Goal: Task Accomplishment & Management: Manage account settings

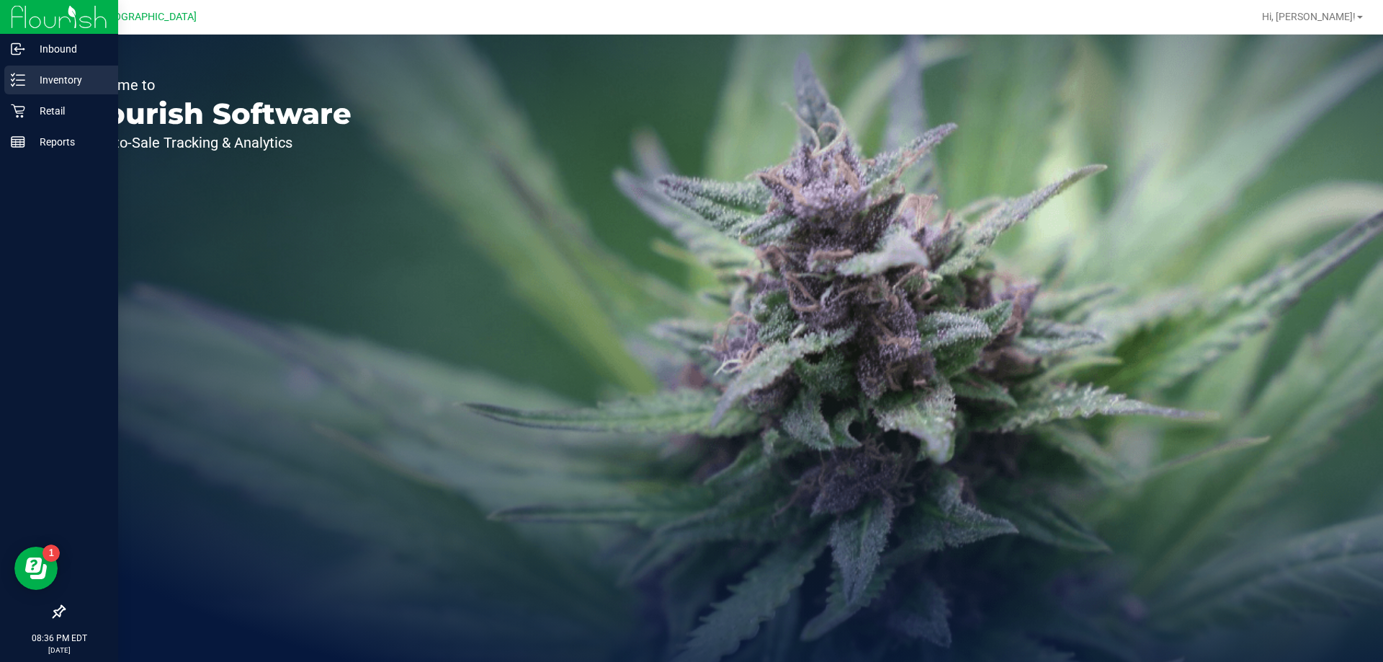
click at [43, 86] on p "Inventory" at bounding box center [68, 79] width 86 height 17
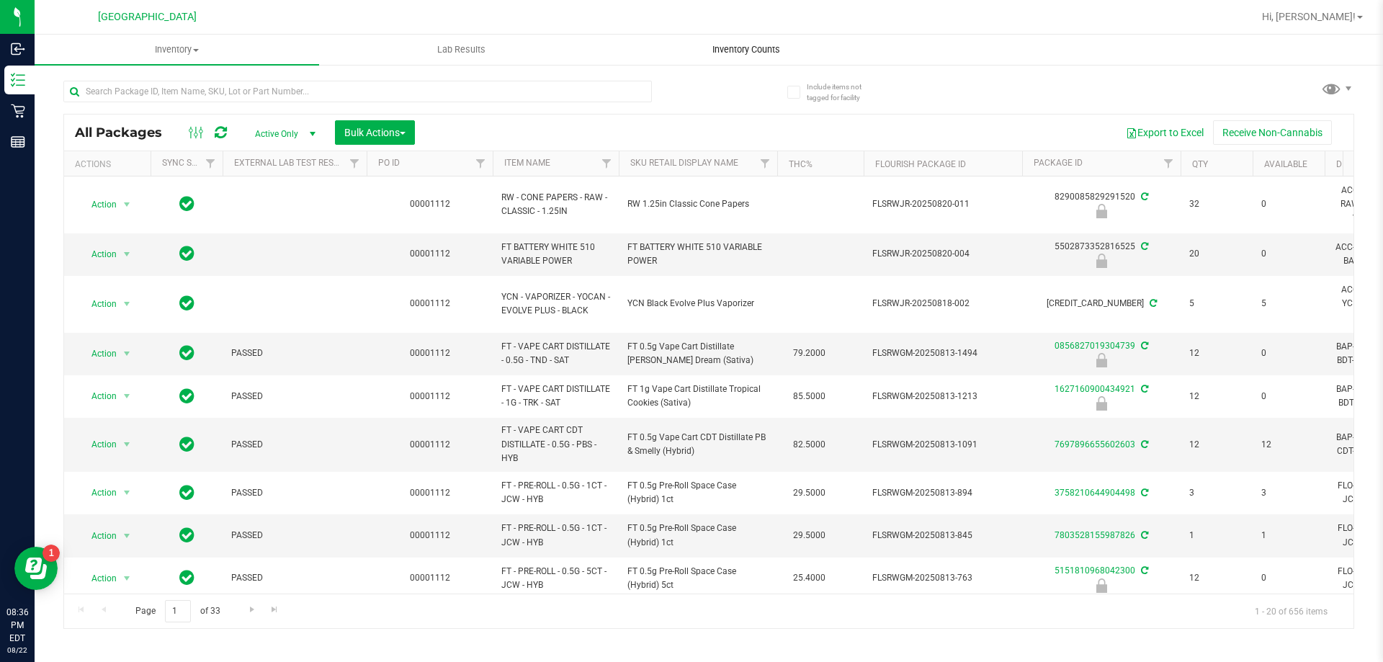
click at [758, 43] on span "Inventory Counts" at bounding box center [746, 49] width 107 height 13
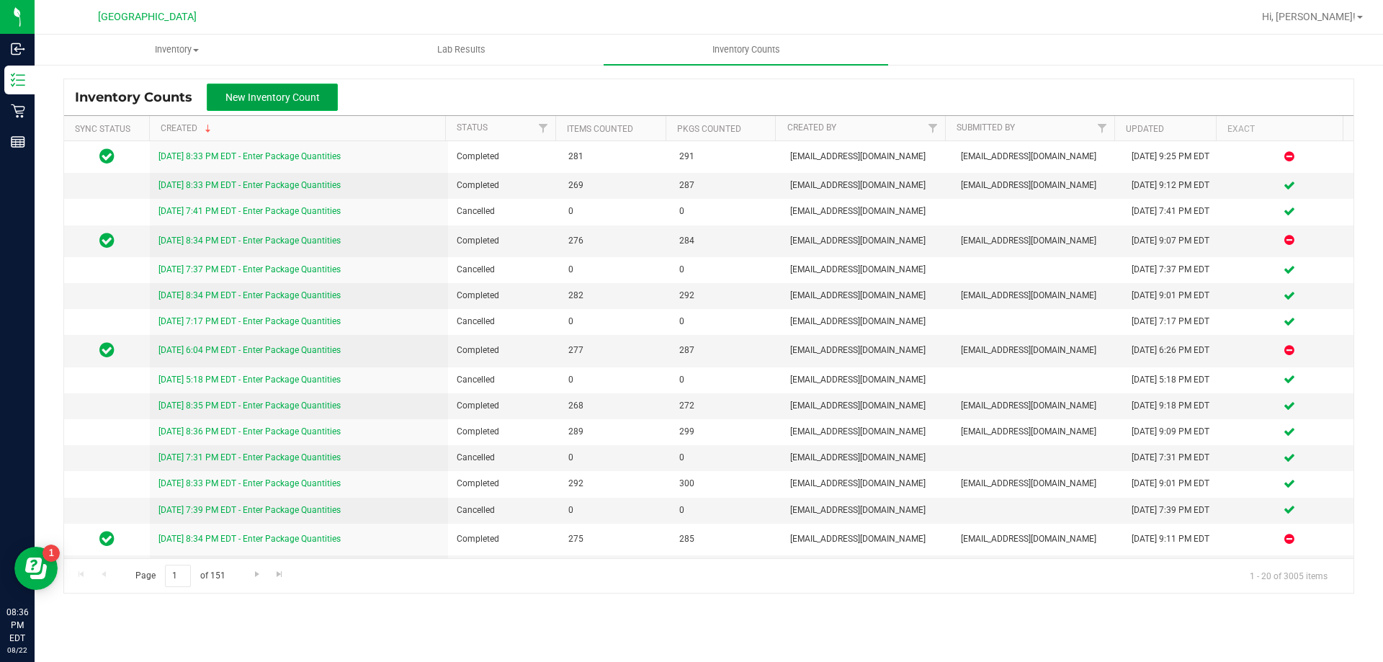
click at [259, 94] on span "New Inventory Count" at bounding box center [272, 97] width 94 height 12
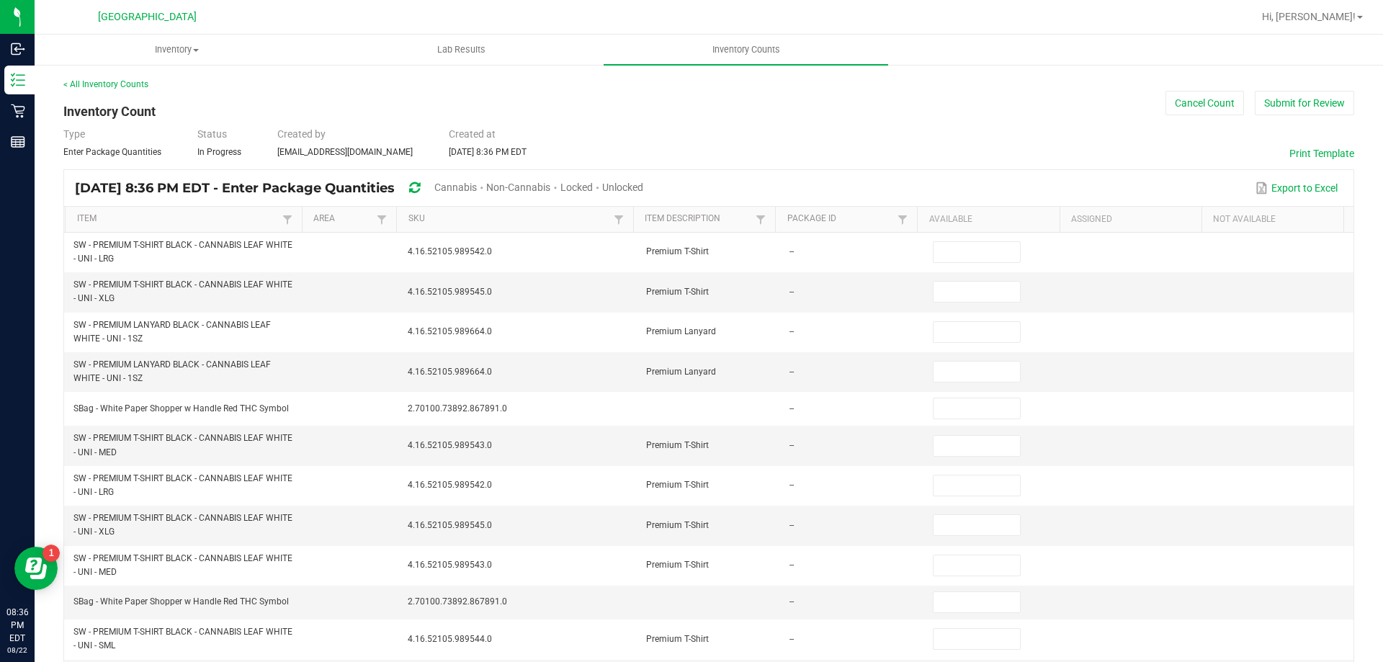
click at [477, 188] on span "Cannabis" at bounding box center [455, 188] width 42 height 12
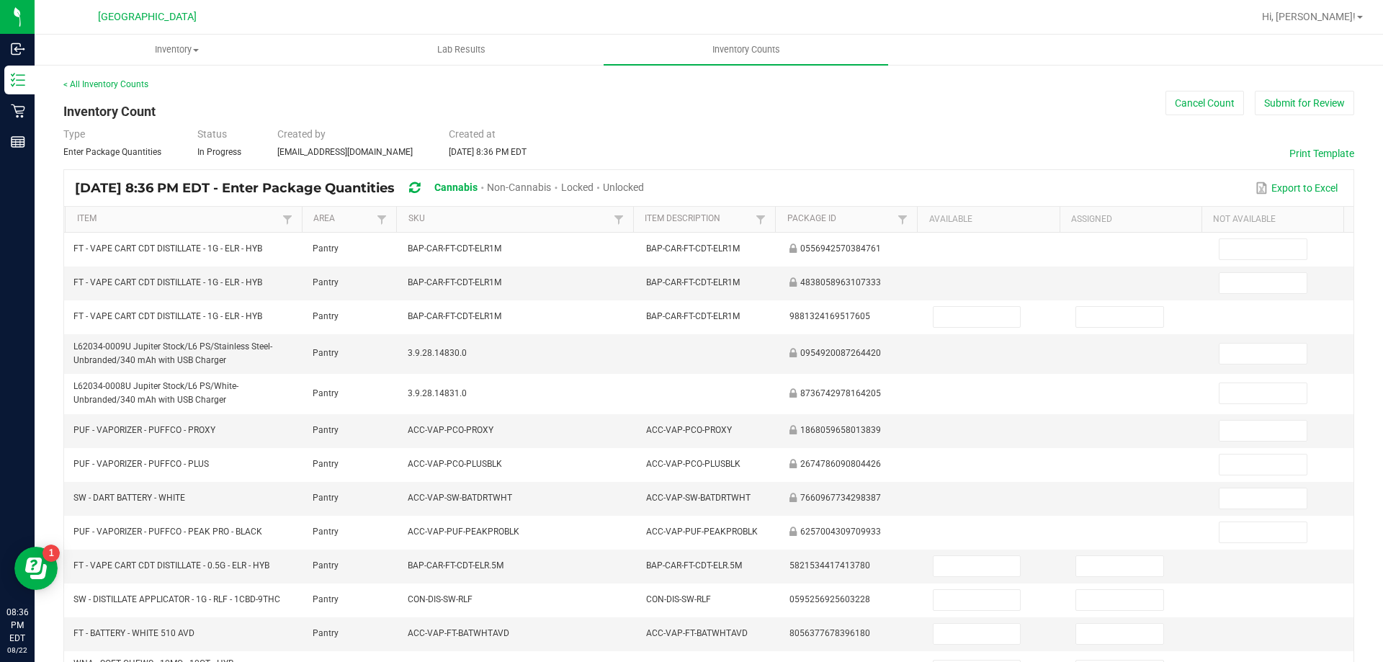
click at [644, 187] on span "Unlocked" at bounding box center [623, 188] width 41 height 12
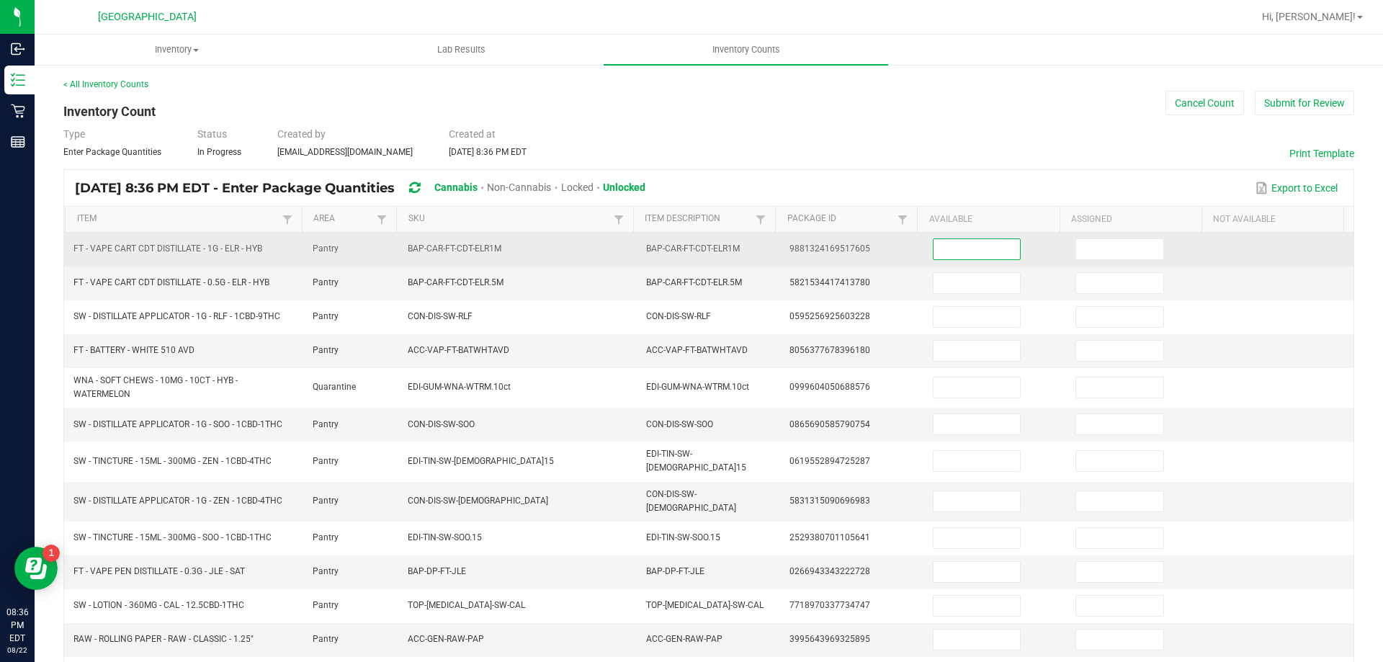
click at [934, 247] on input at bounding box center [977, 249] width 86 height 20
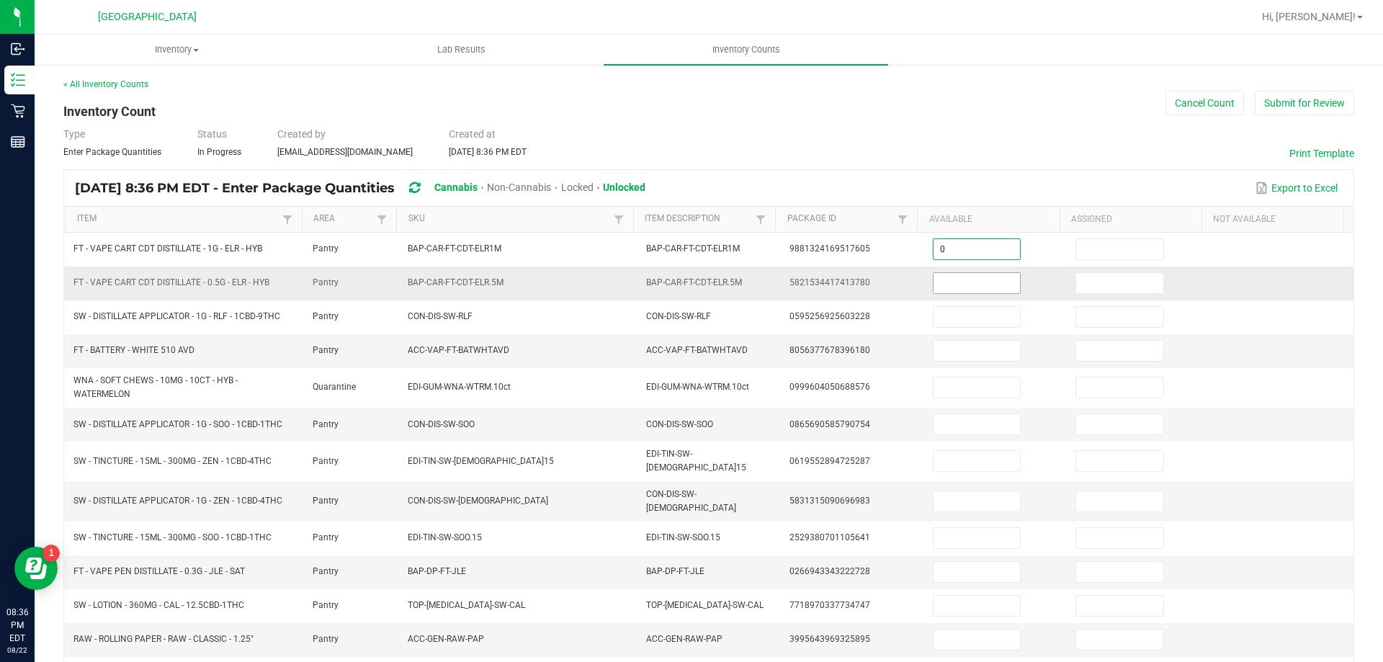
type input "0"
click at [934, 285] on input "0" at bounding box center [977, 283] width 86 height 20
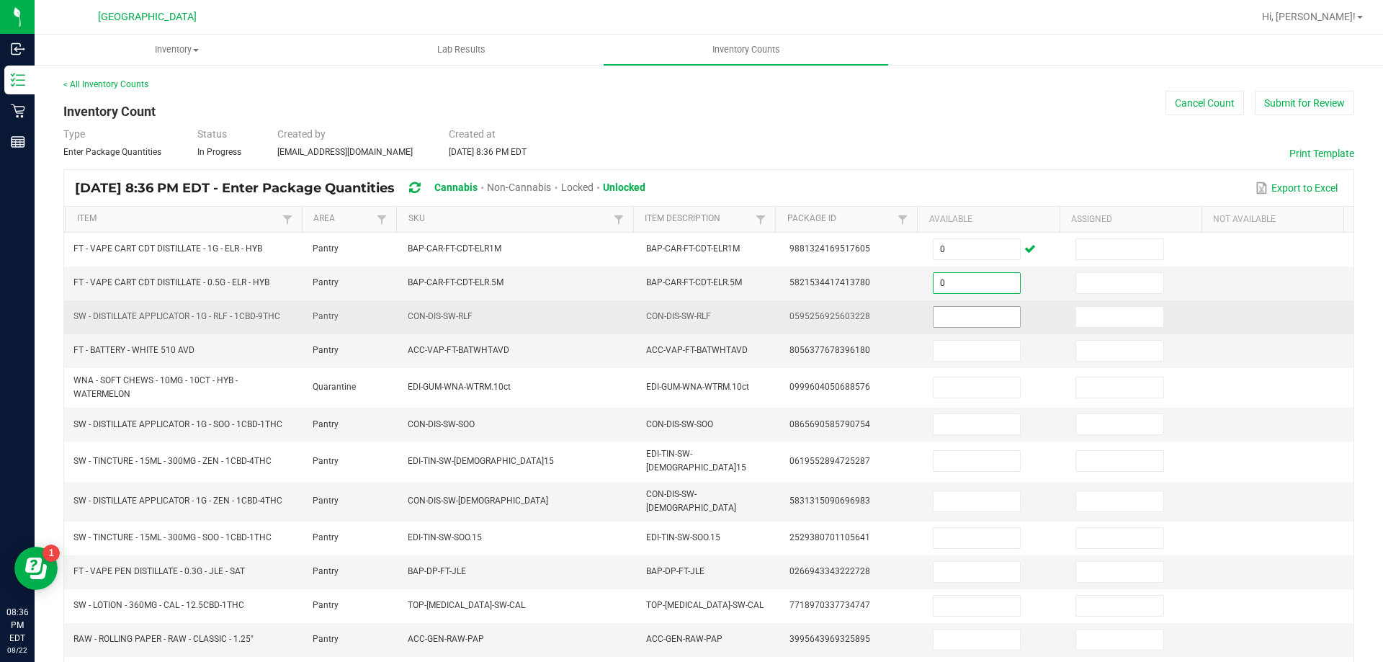
type input "0"
click at [934, 310] on input at bounding box center [977, 317] width 86 height 20
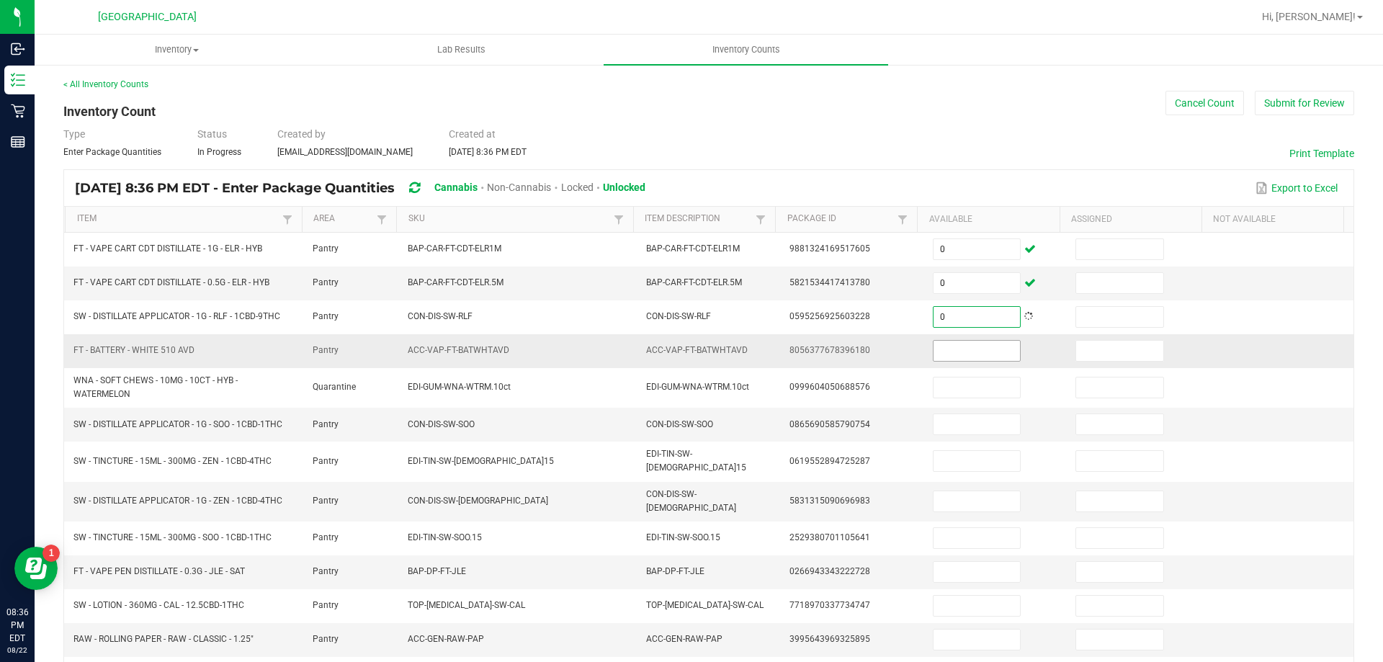
type input "0"
click at [936, 346] on input at bounding box center [977, 351] width 86 height 20
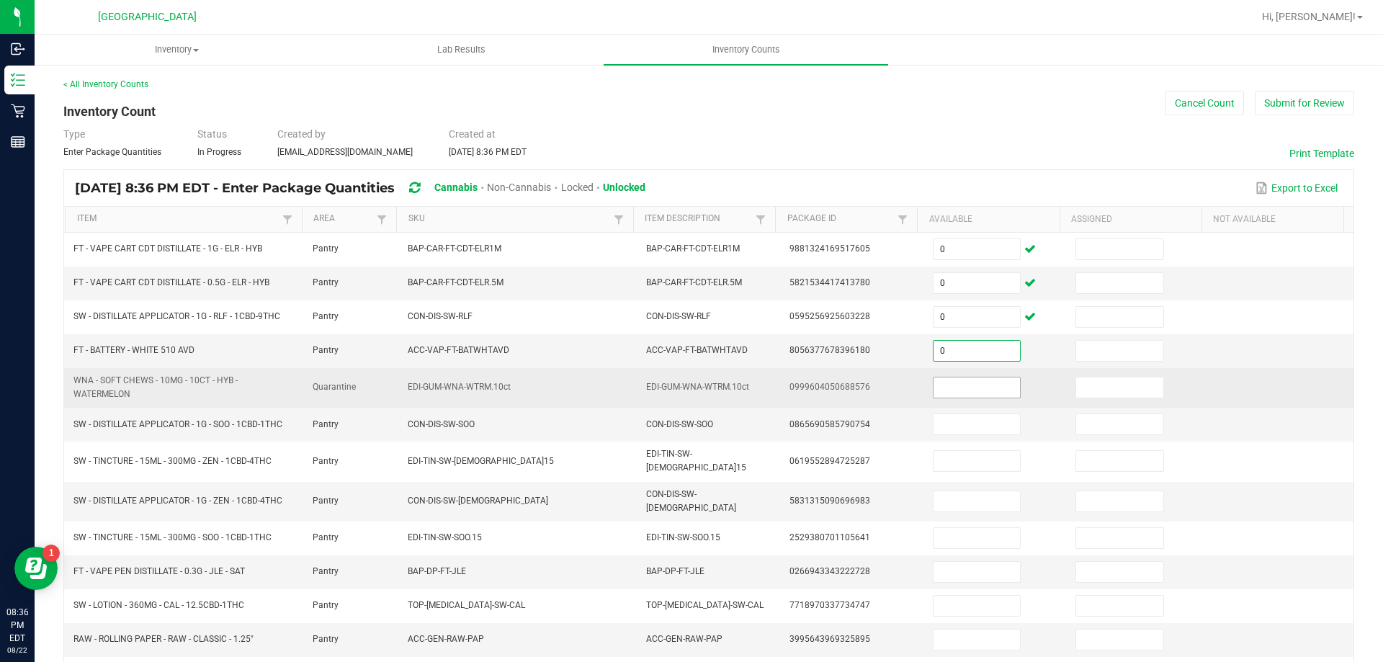
type input "0"
click at [939, 377] on input at bounding box center [977, 387] width 86 height 20
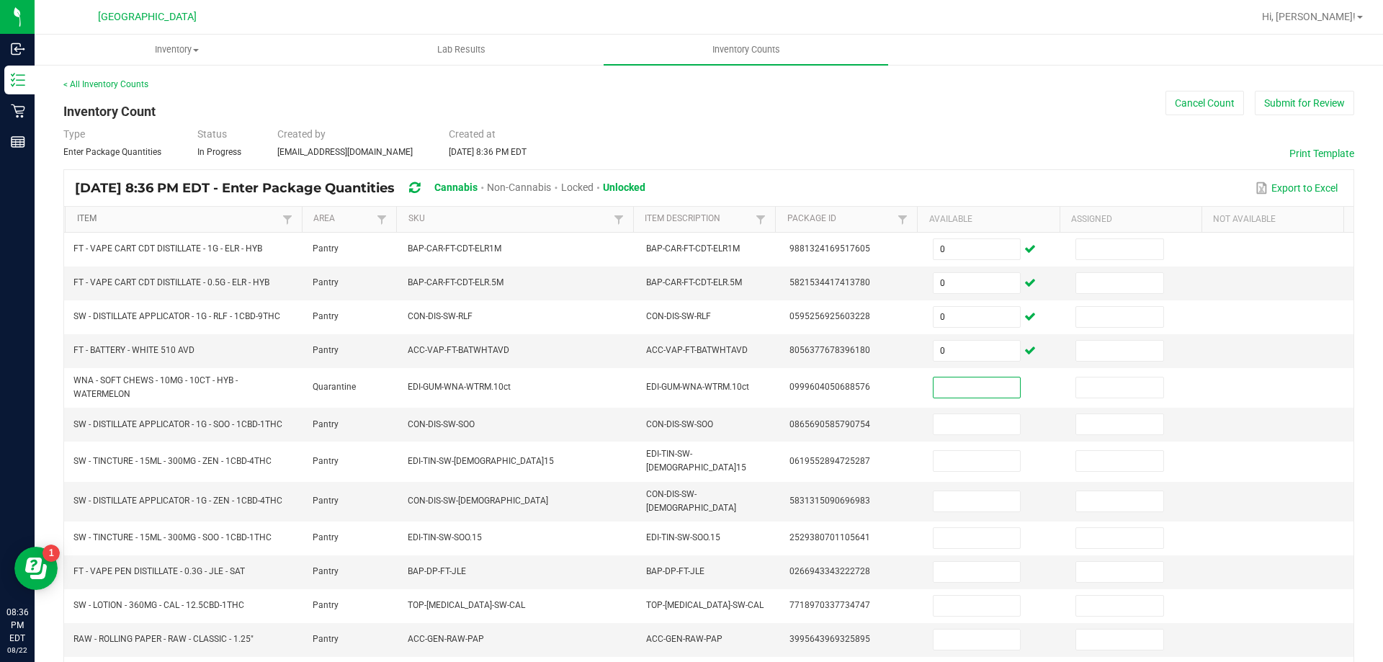
click at [236, 225] on link "Item" at bounding box center [178, 219] width 202 height 12
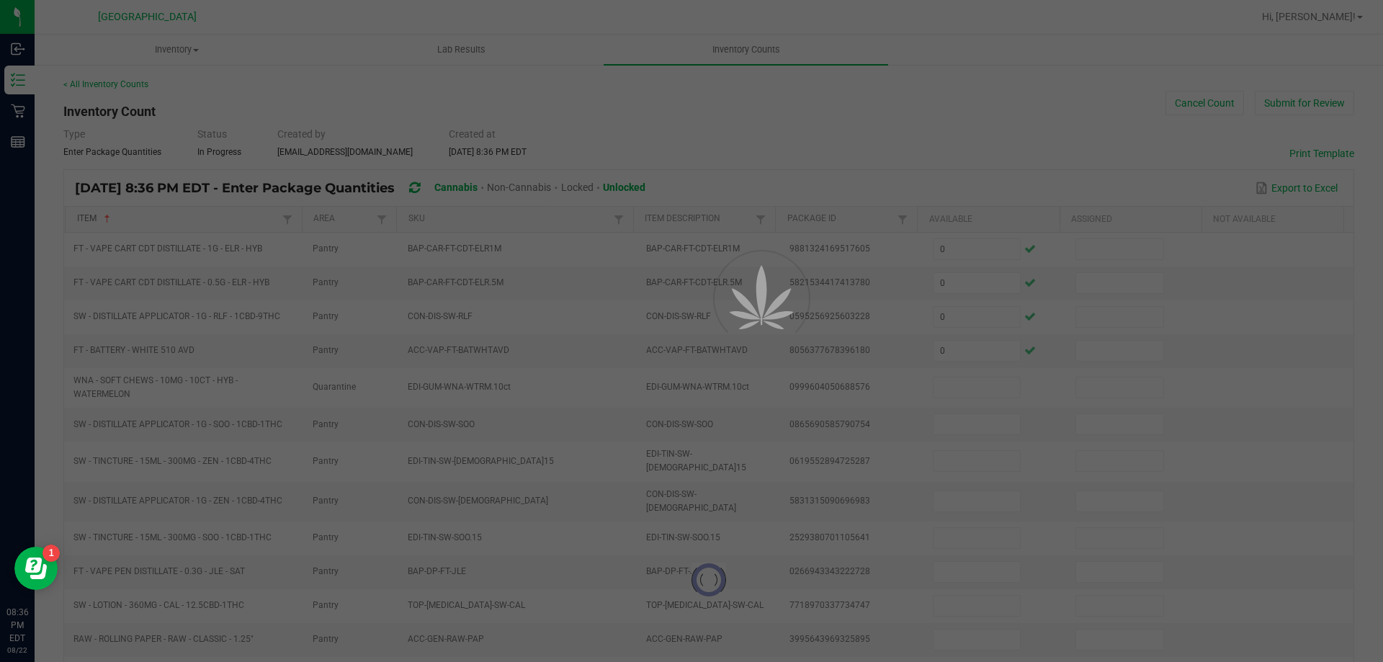
type input "0"
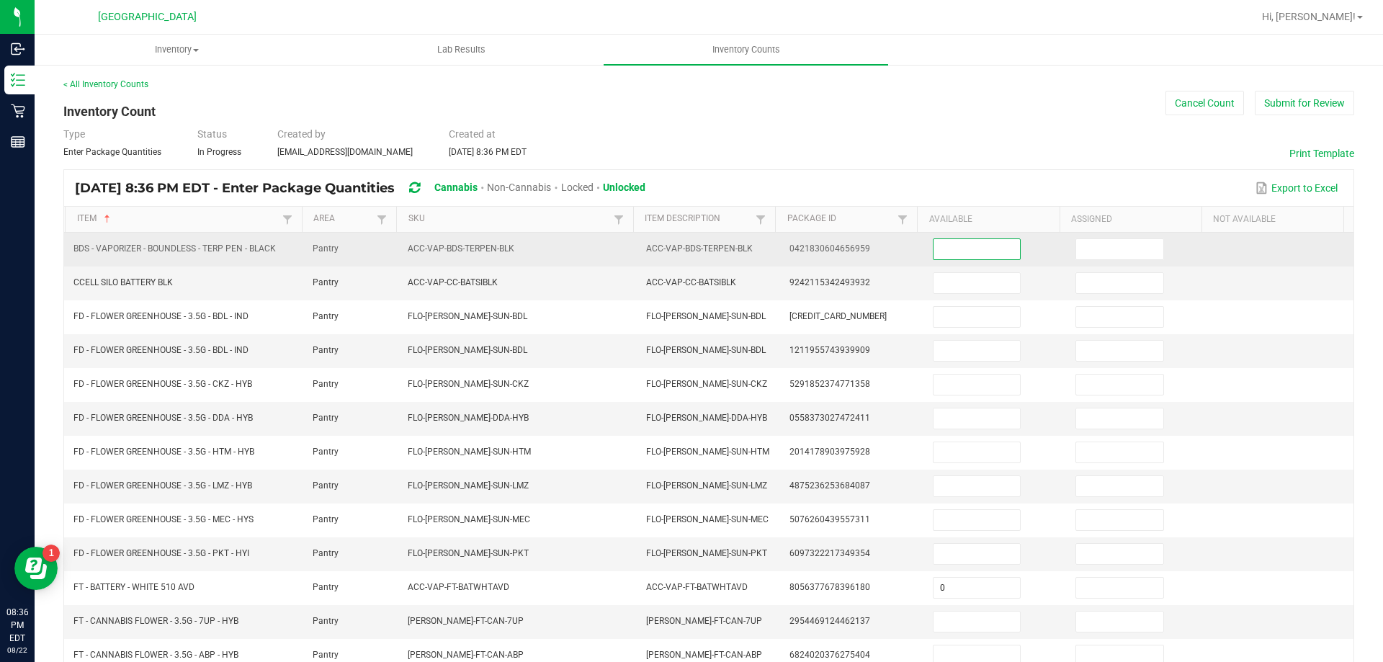
click at [940, 247] on input at bounding box center [977, 249] width 86 height 20
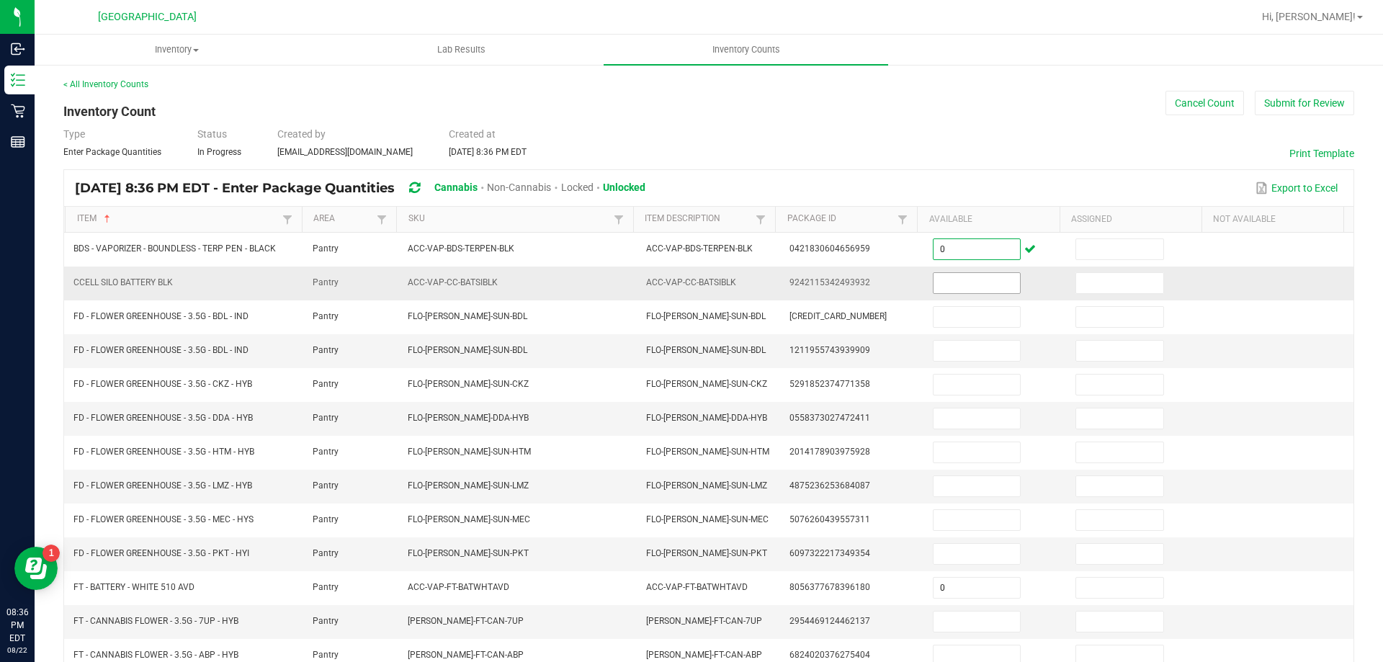
type input "0"
click at [953, 282] on input at bounding box center [977, 283] width 86 height 20
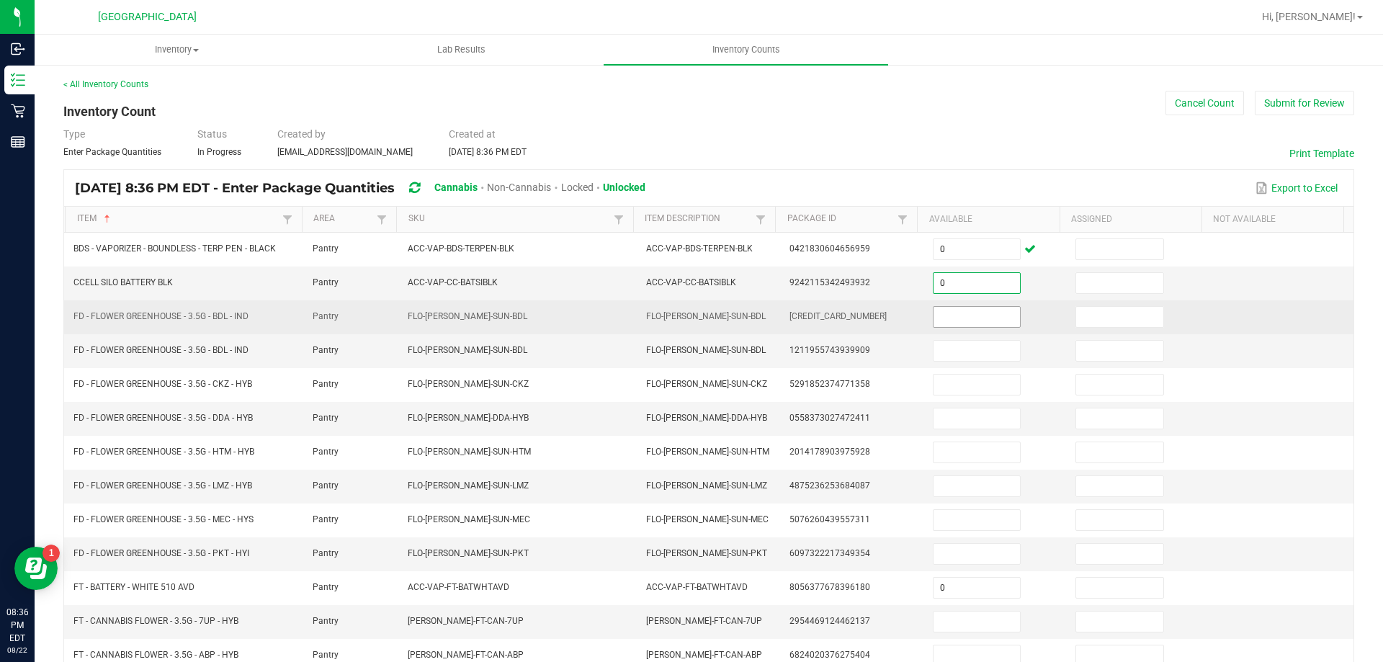
type input "0"
click at [946, 316] on input at bounding box center [977, 317] width 86 height 20
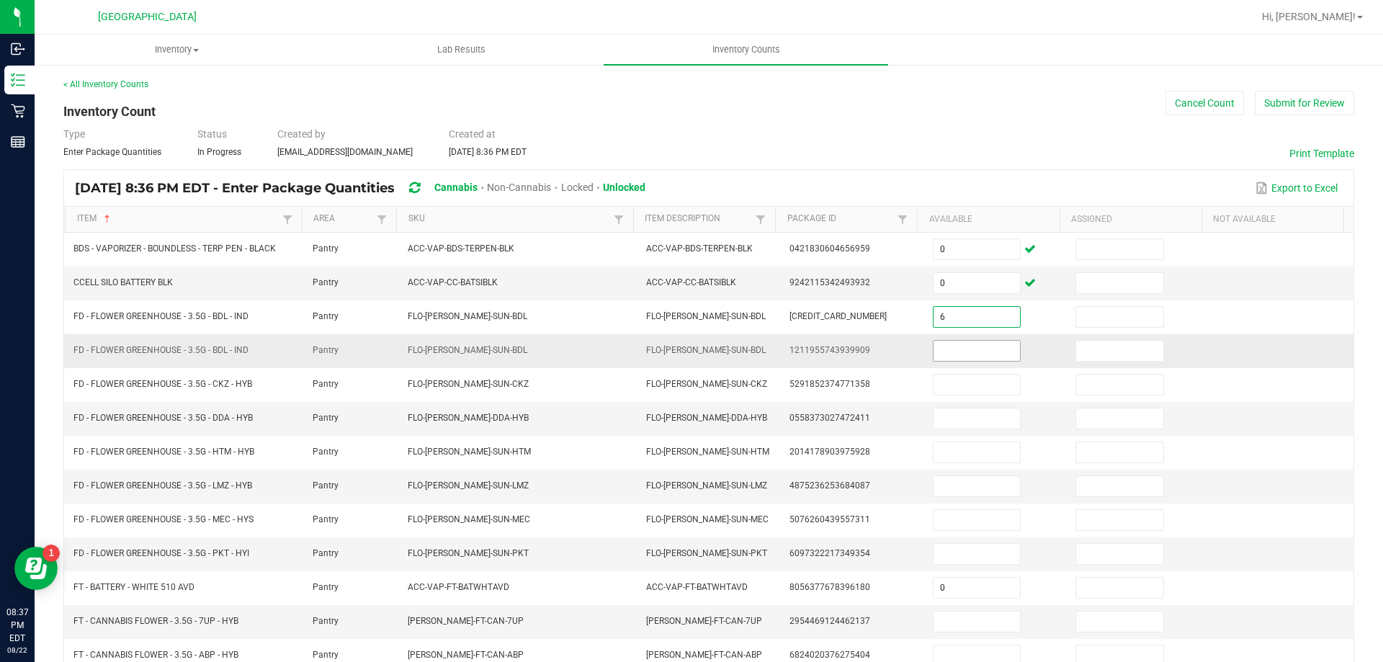
type input "6"
click at [958, 358] on input at bounding box center [977, 351] width 86 height 20
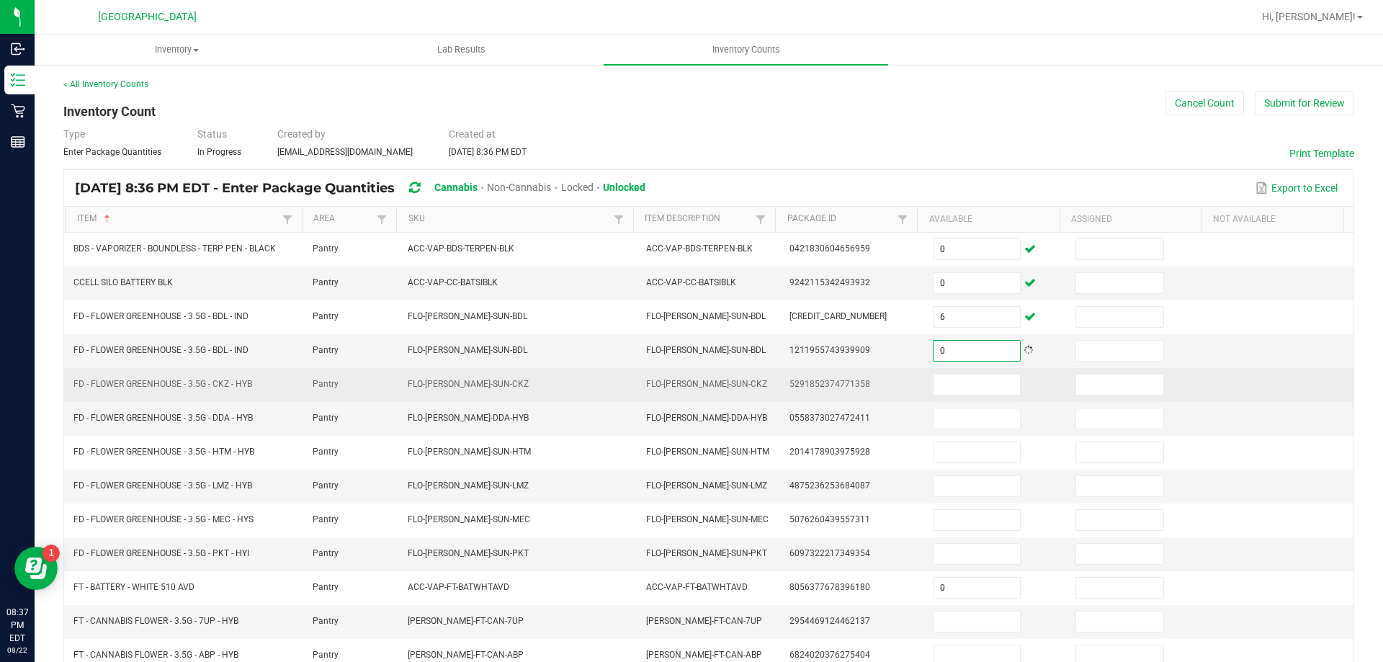
type input "0"
click at [965, 400] on td at bounding box center [995, 385] width 143 height 34
click at [965, 388] on input at bounding box center [977, 385] width 86 height 20
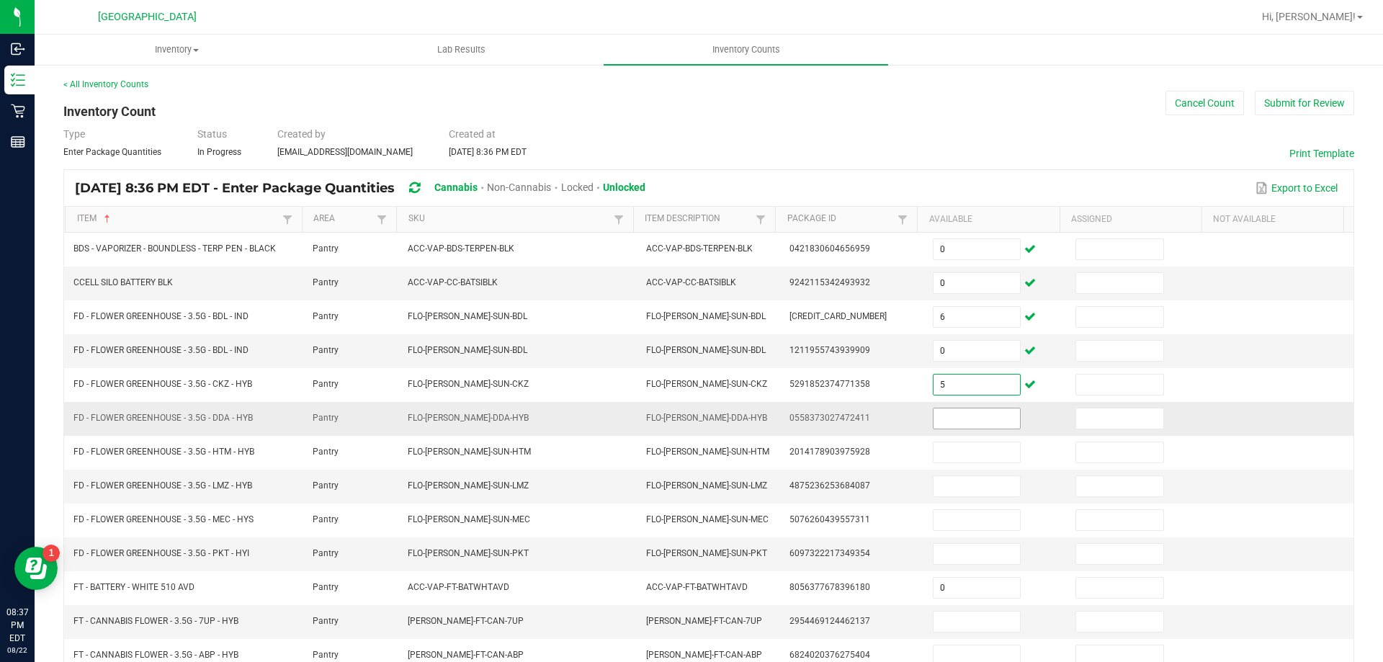
type input "5"
click at [967, 416] on input at bounding box center [977, 418] width 86 height 20
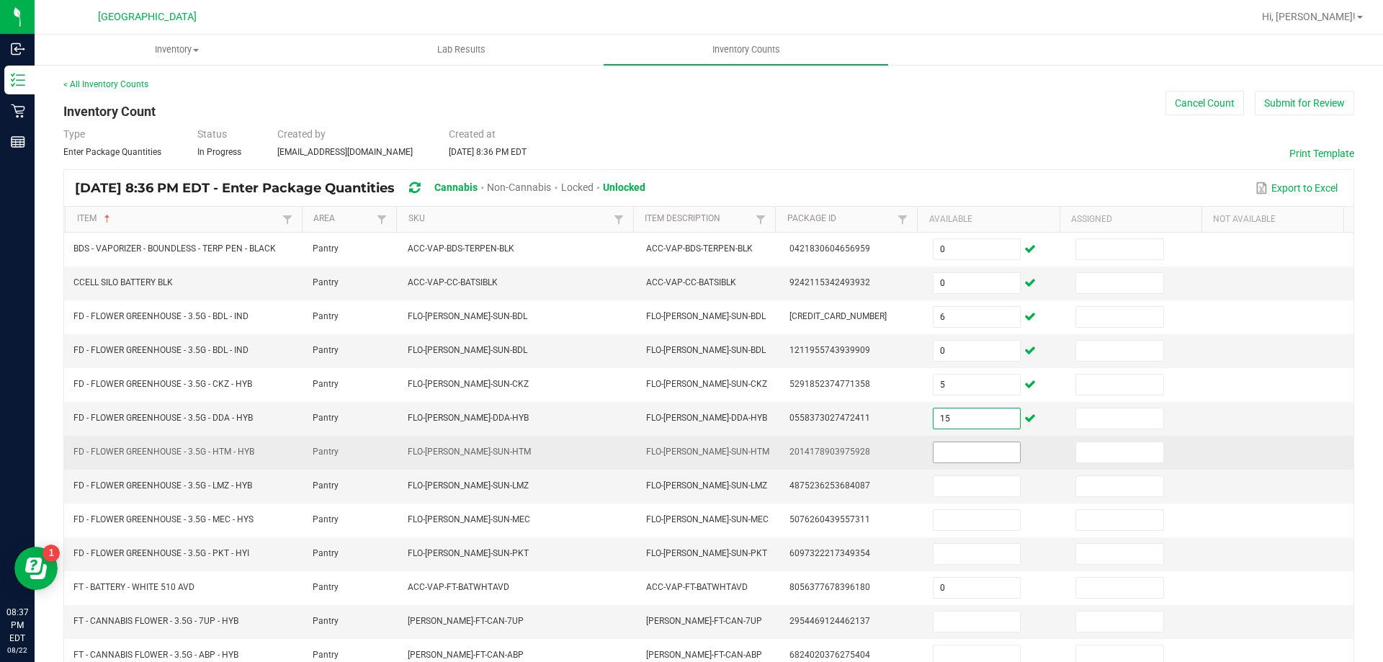
type input "15"
click at [966, 450] on input at bounding box center [977, 452] width 86 height 20
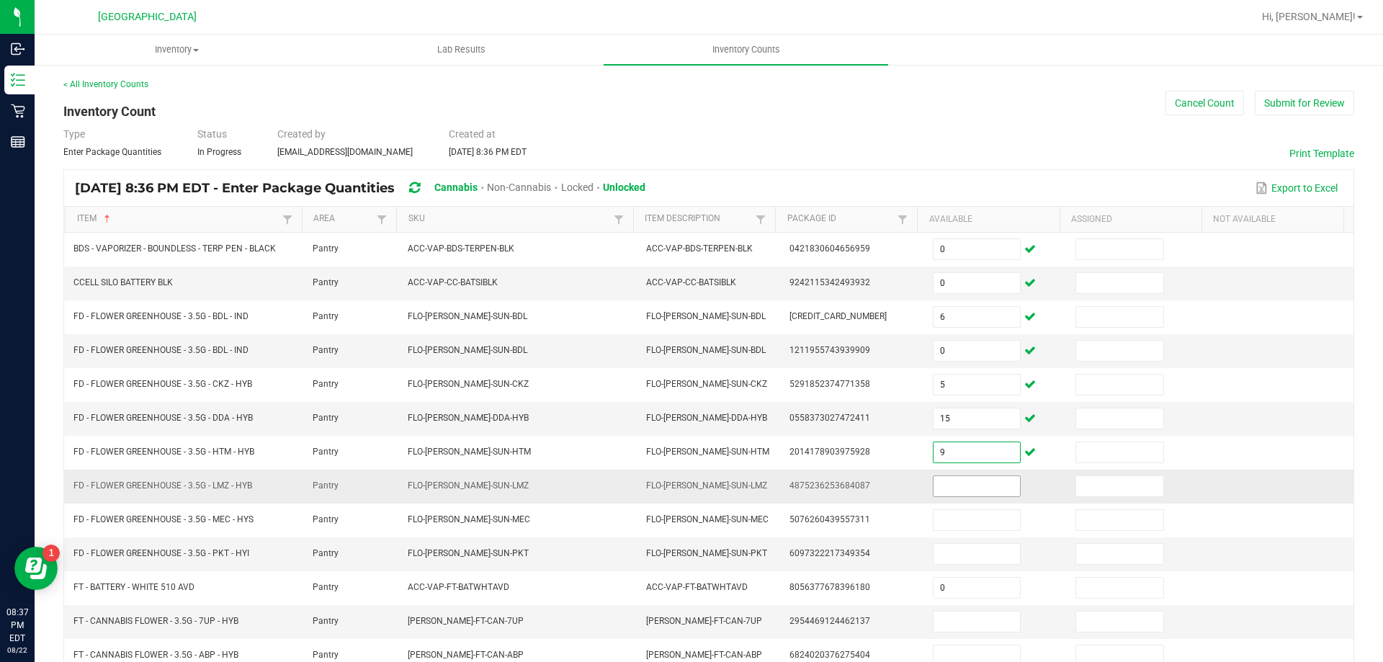
type input "9"
click at [967, 486] on input at bounding box center [977, 486] width 86 height 20
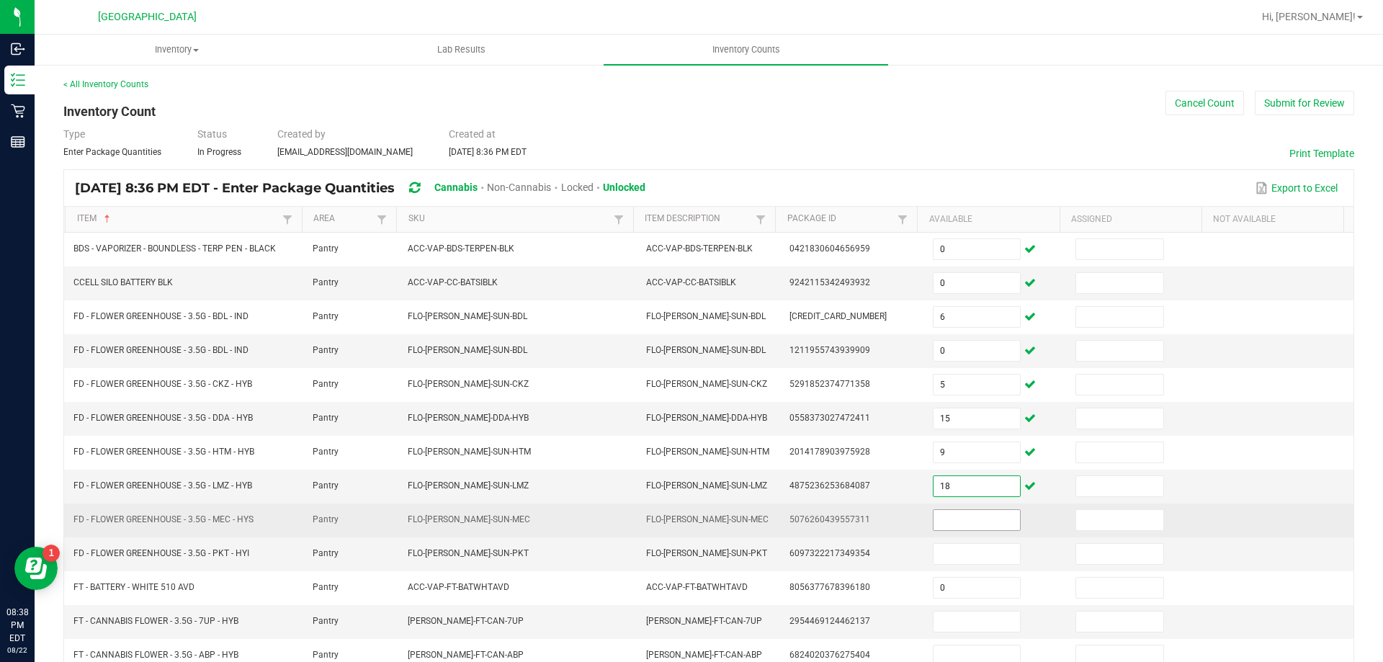
type input "18"
click at [953, 515] on input at bounding box center [977, 520] width 86 height 20
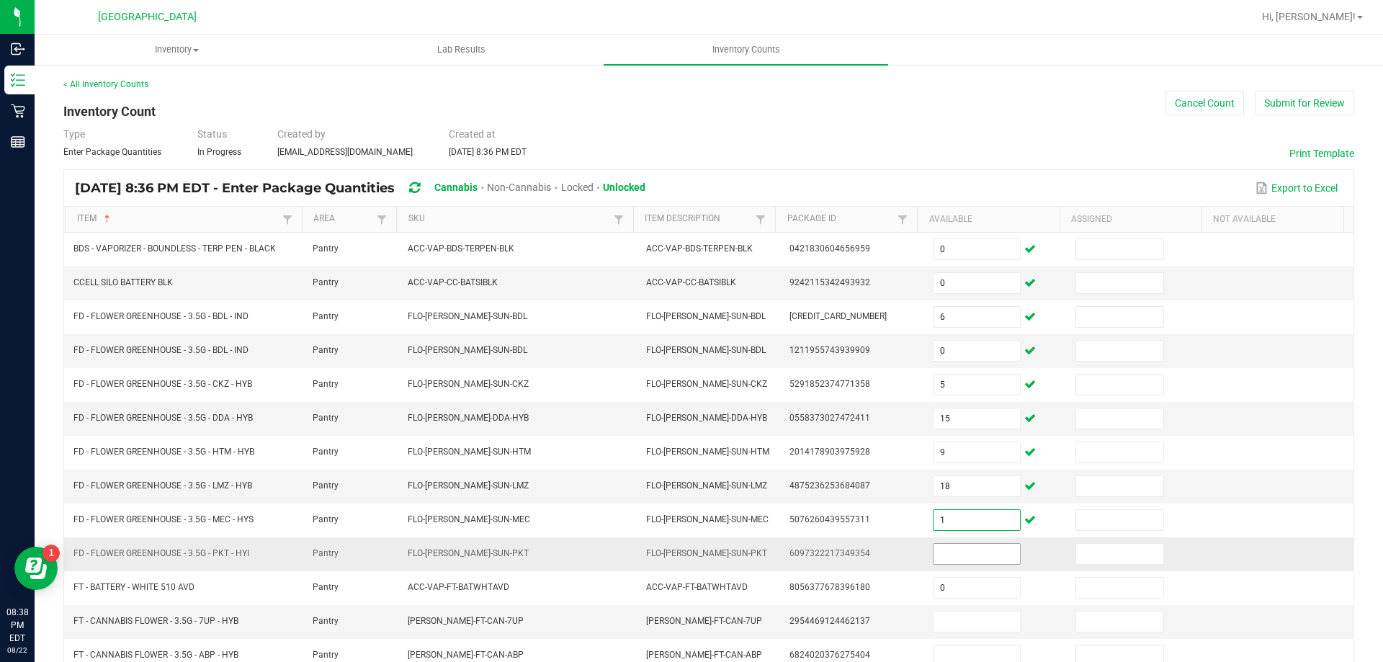
type input "1"
click at [952, 552] on input at bounding box center [977, 554] width 86 height 20
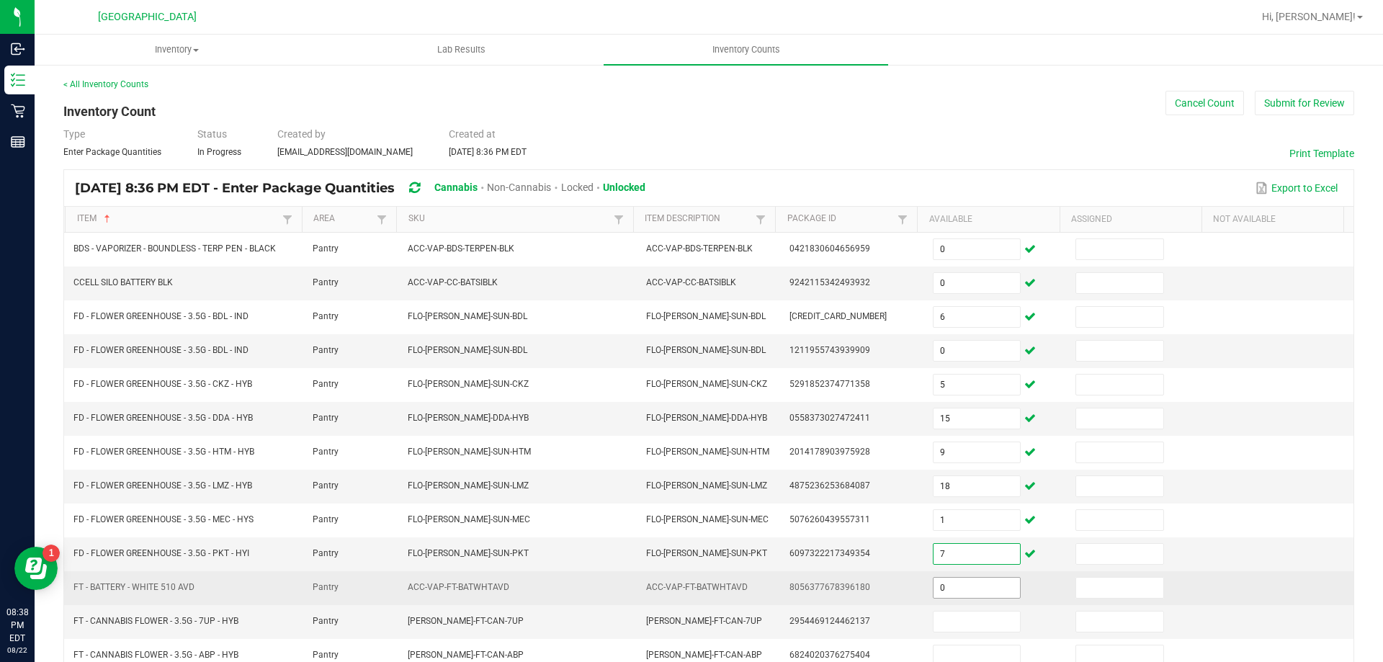
type input "7"
click at [957, 596] on input "0" at bounding box center [977, 588] width 86 height 20
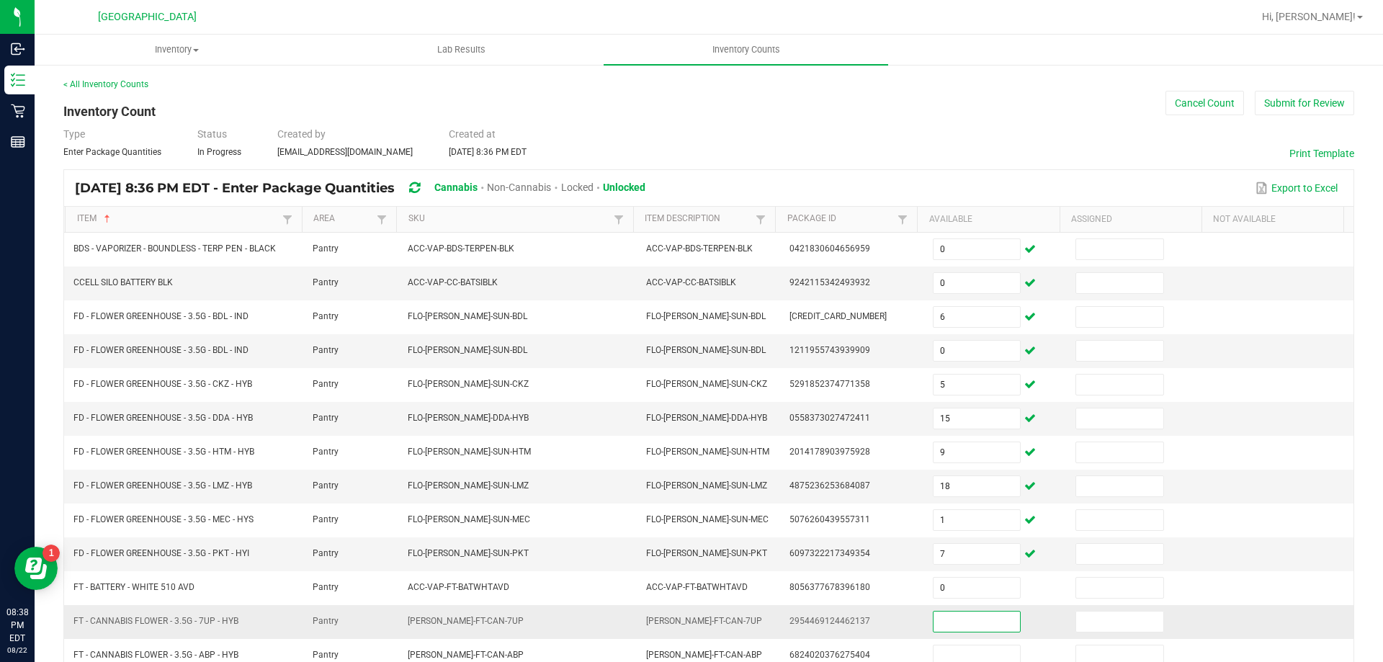
click at [965, 627] on input at bounding box center [977, 622] width 86 height 20
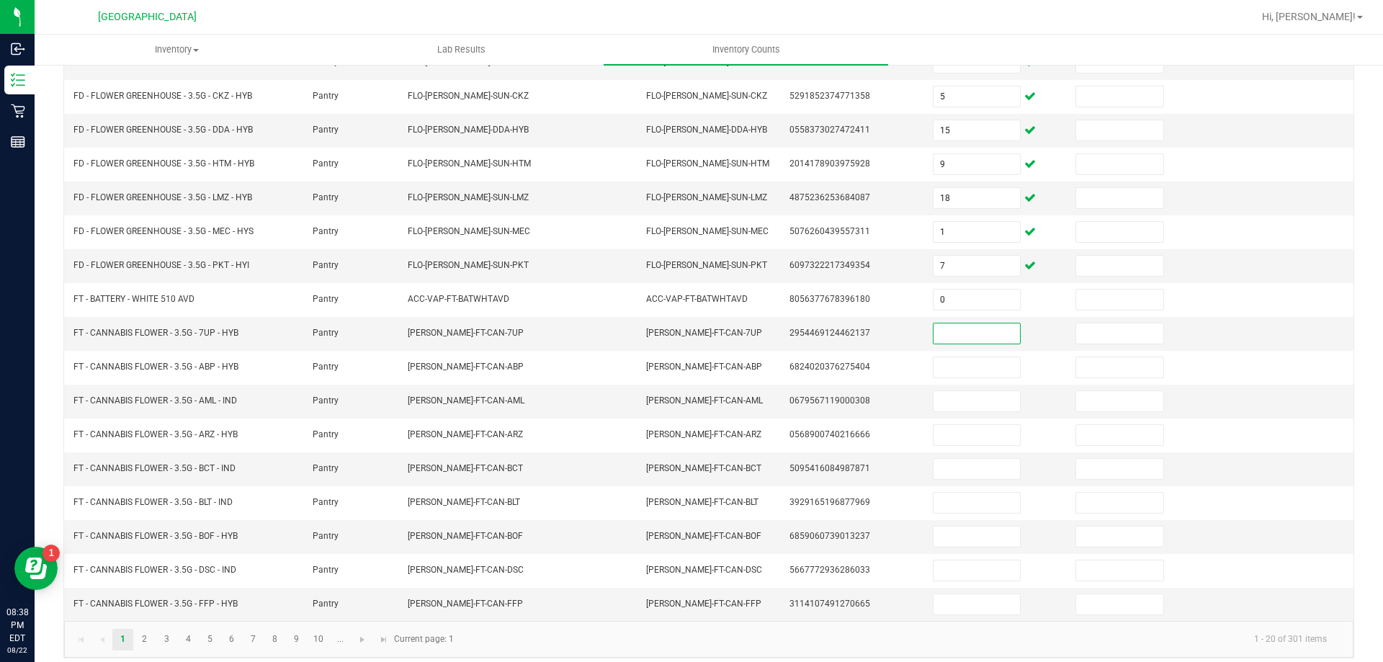
scroll to position [299, 0]
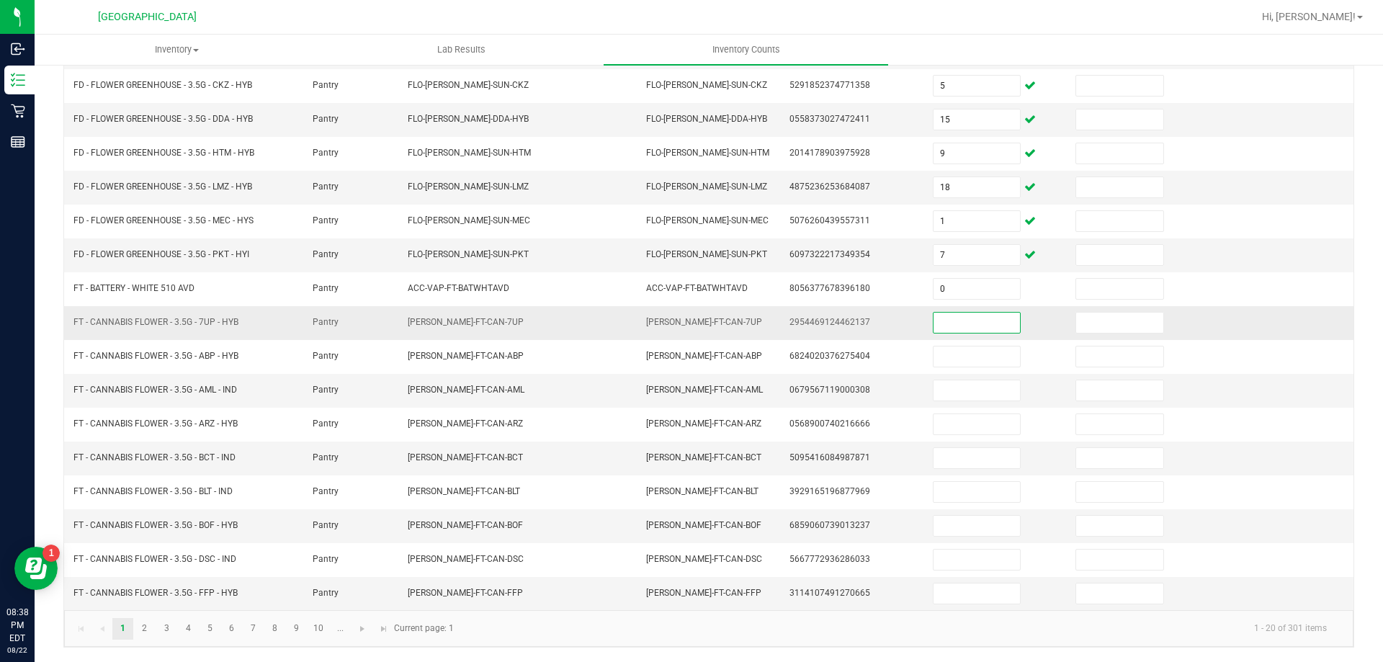
click at [964, 323] on input at bounding box center [977, 323] width 86 height 20
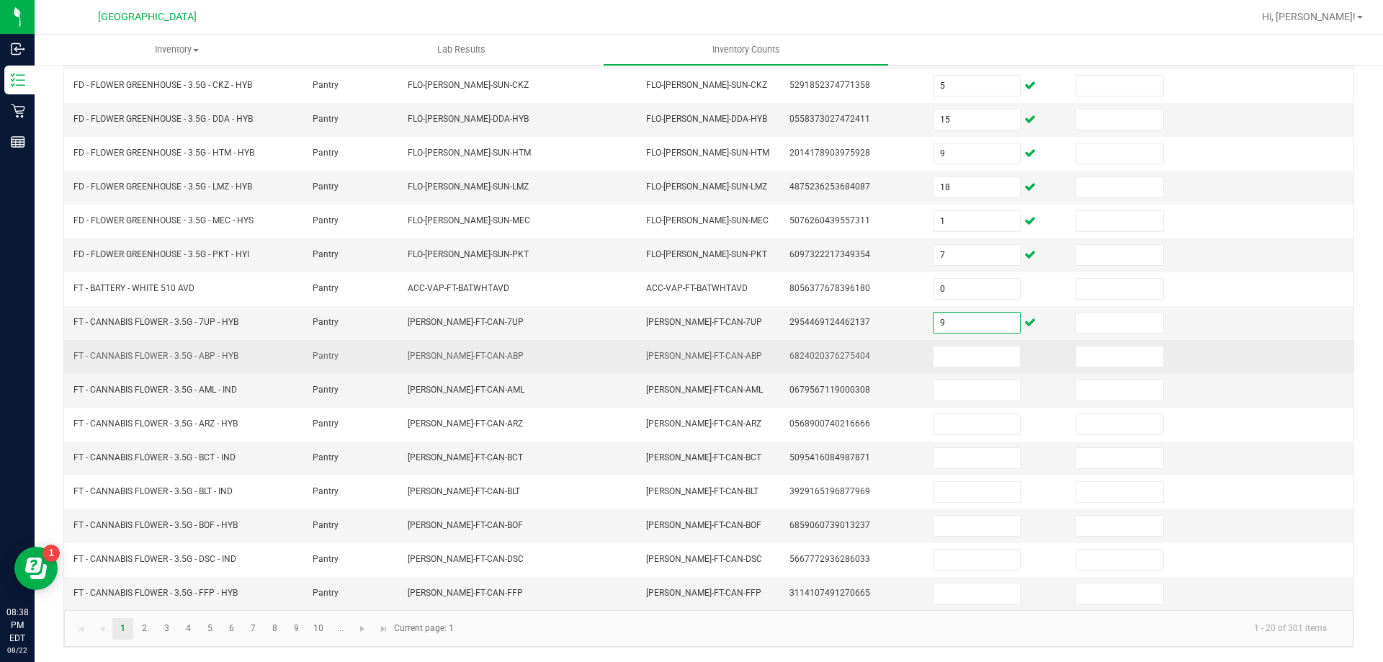
type input "9"
click at [972, 344] on td at bounding box center [995, 357] width 143 height 34
click at [971, 355] on input at bounding box center [977, 356] width 86 height 20
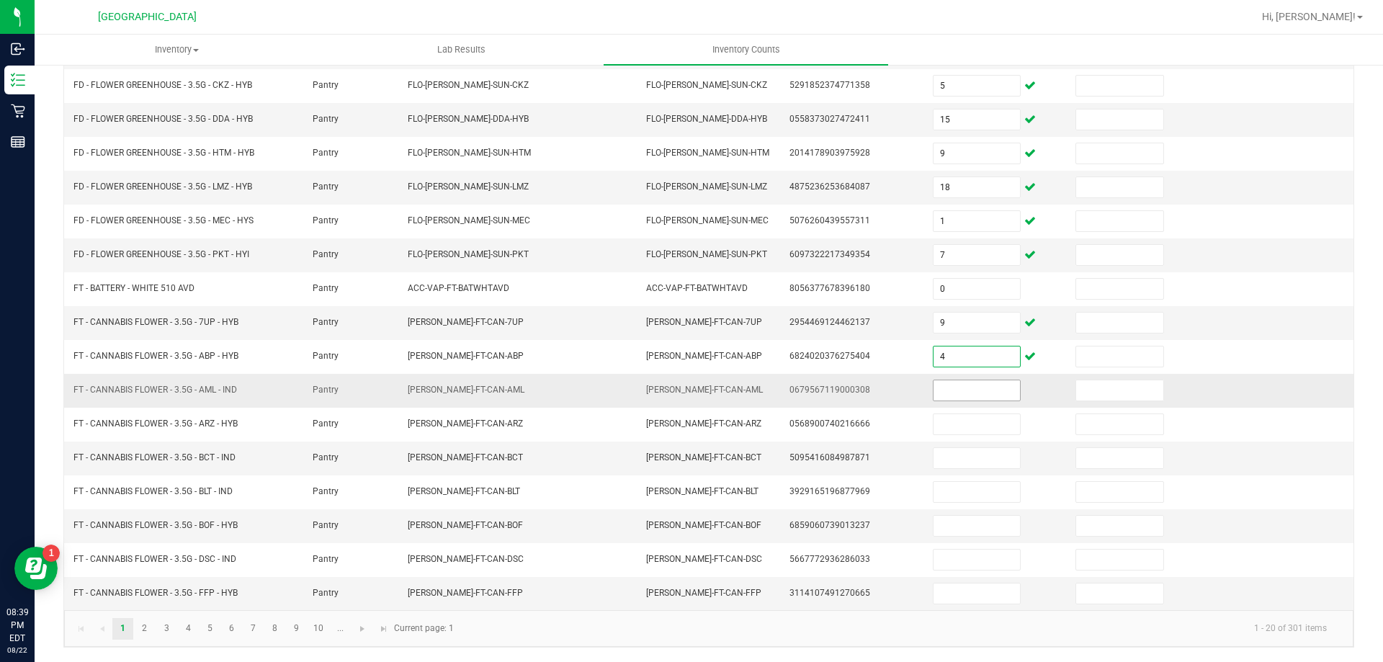
type input "4"
click at [971, 389] on input at bounding box center [977, 390] width 86 height 20
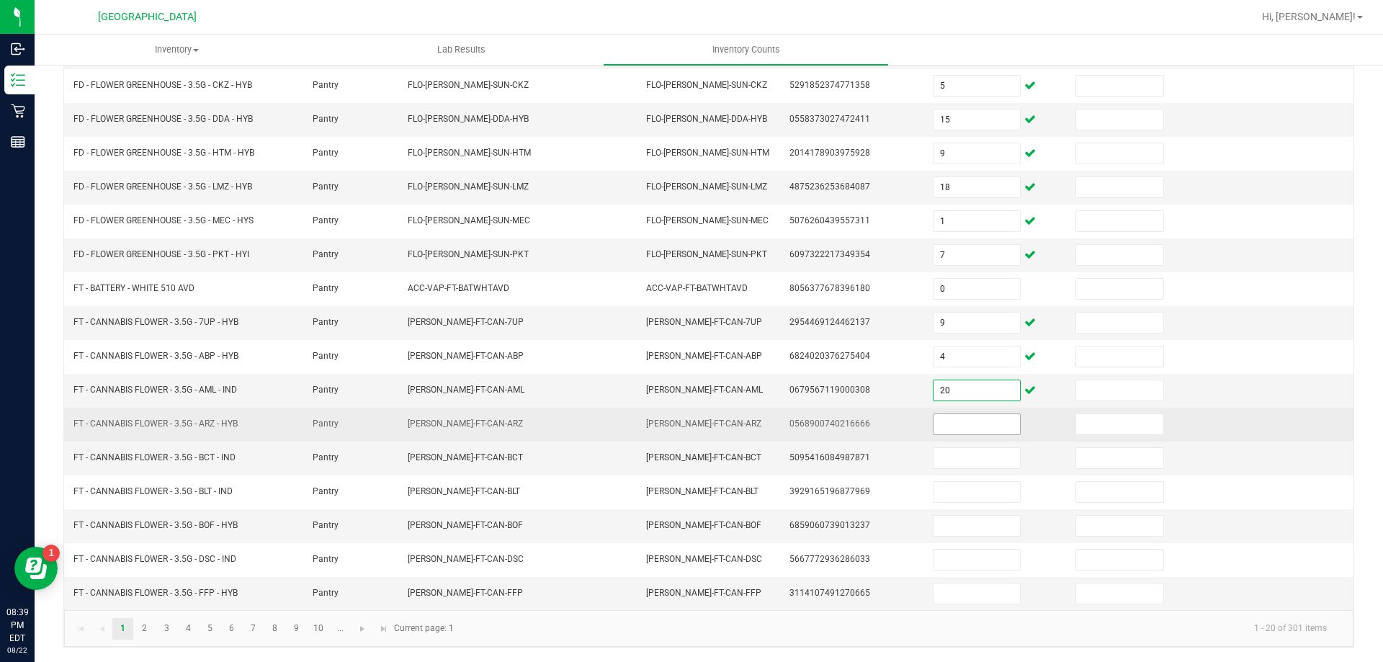
type input "20"
click at [963, 421] on input at bounding box center [977, 424] width 86 height 20
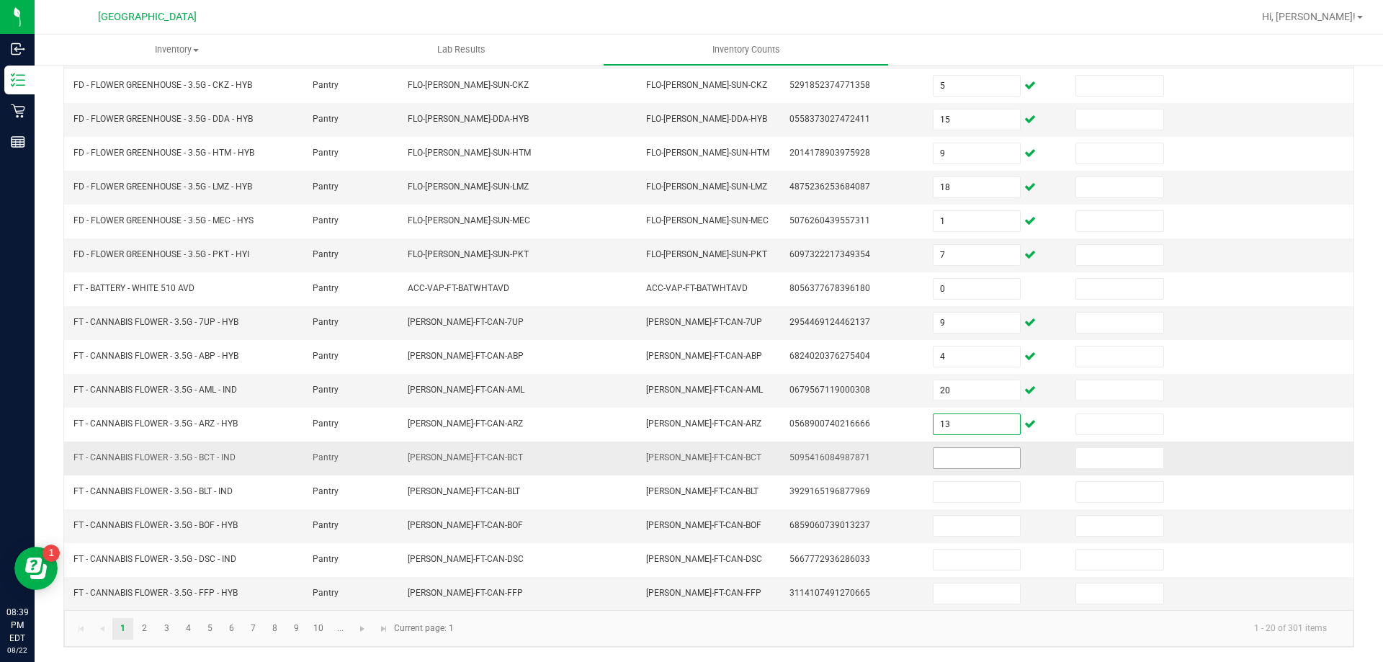
type input "13"
click at [966, 460] on input at bounding box center [977, 458] width 86 height 20
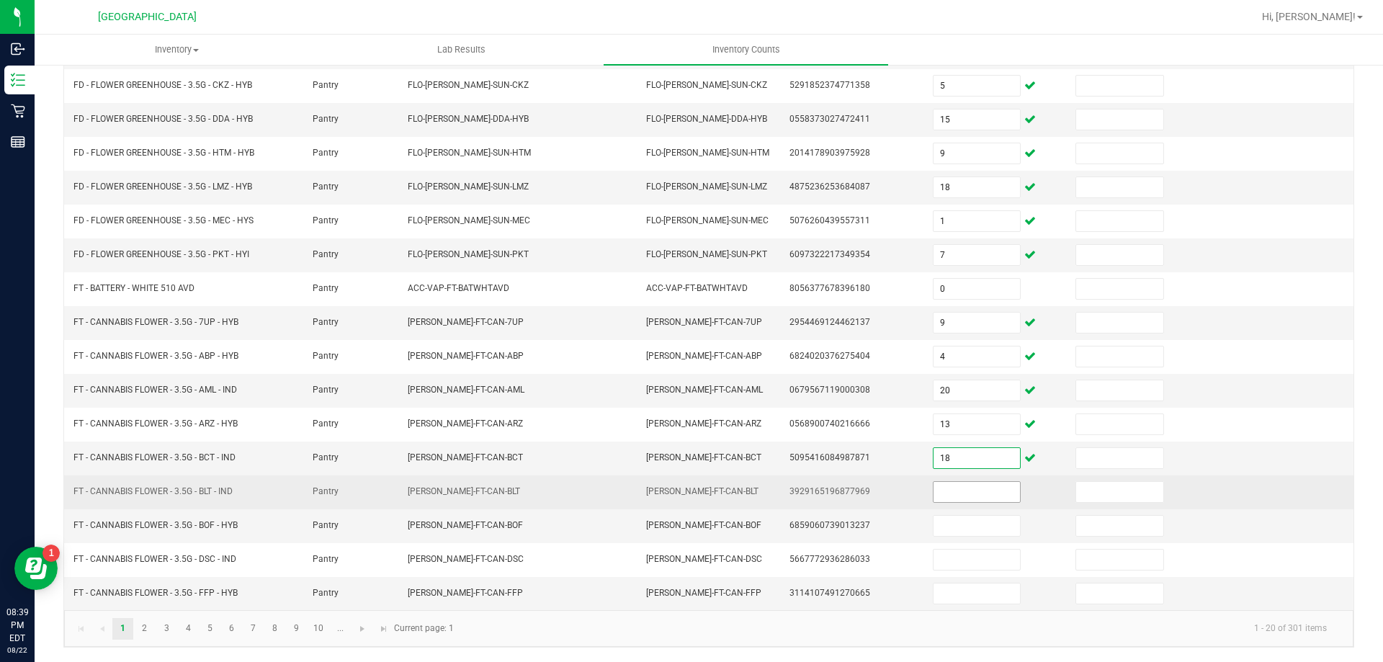
type input "18"
click at [959, 498] on input at bounding box center [977, 492] width 86 height 20
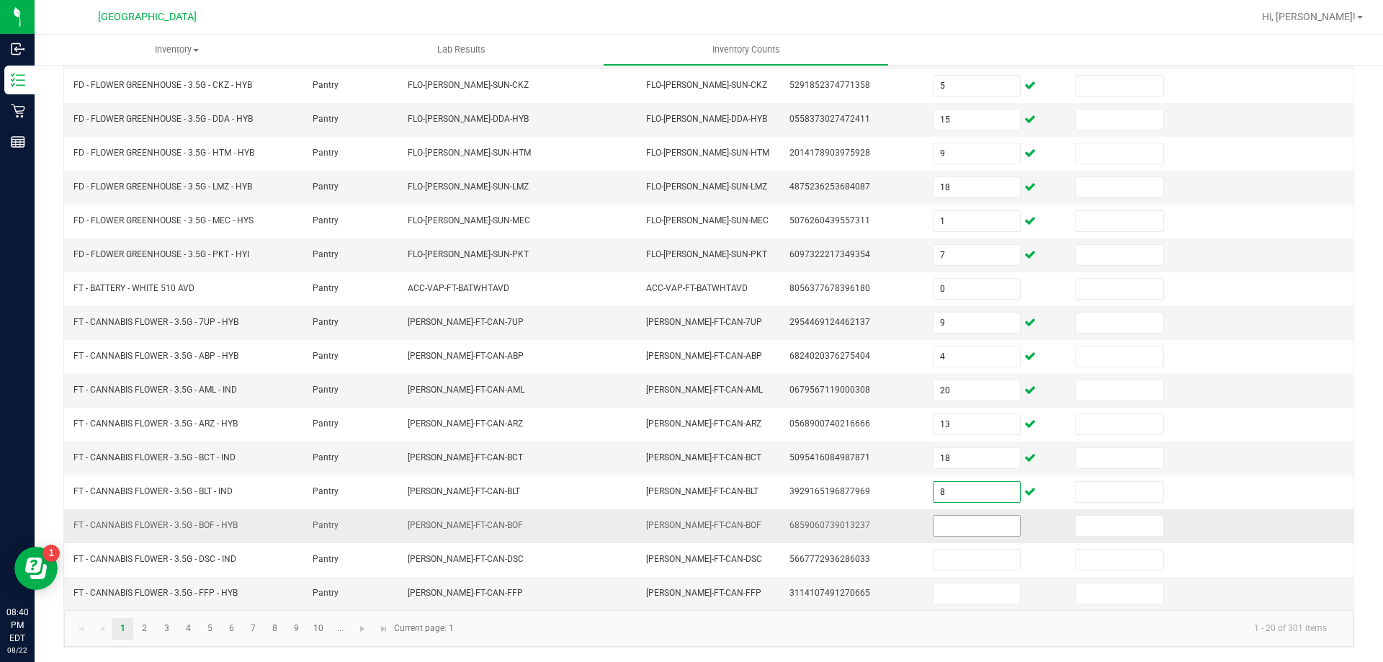
type input "8"
click at [959, 532] on input at bounding box center [977, 526] width 86 height 20
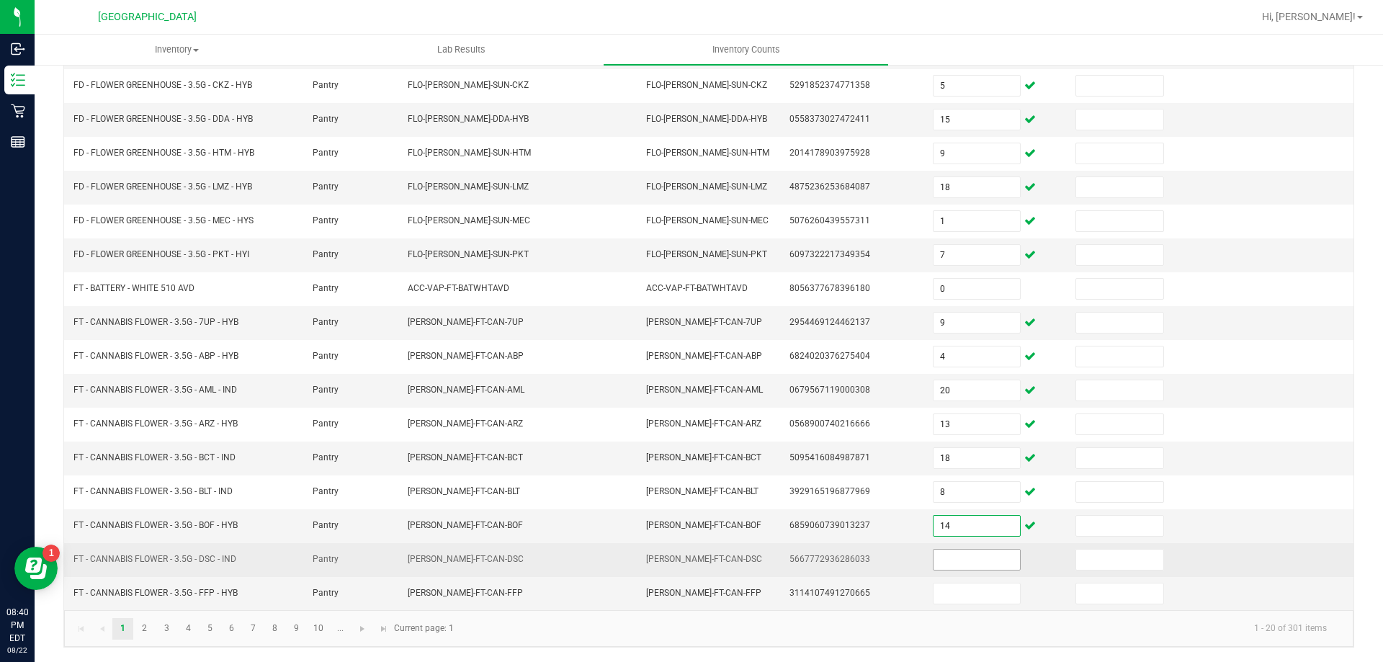
type input "14"
click at [959, 552] on input at bounding box center [977, 560] width 86 height 20
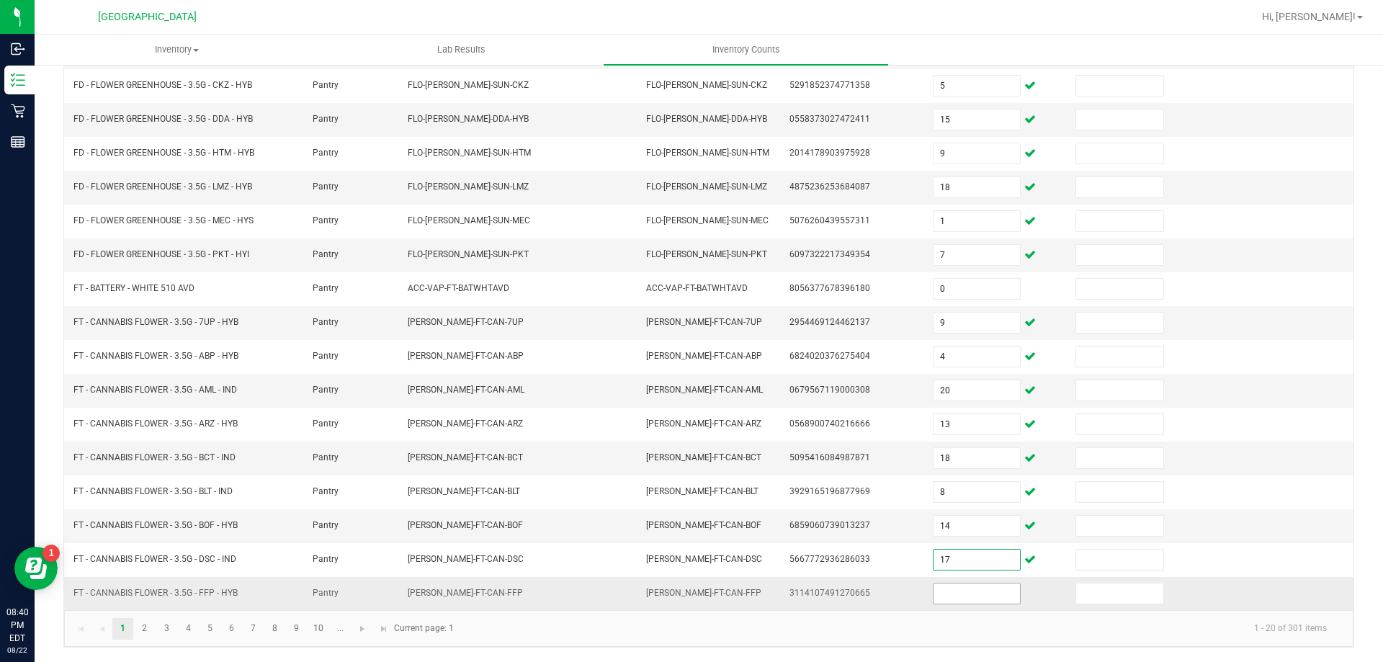
type input "17"
click at [965, 588] on input at bounding box center [977, 593] width 86 height 20
type input "18"
click at [148, 632] on link "2" at bounding box center [144, 629] width 21 height 22
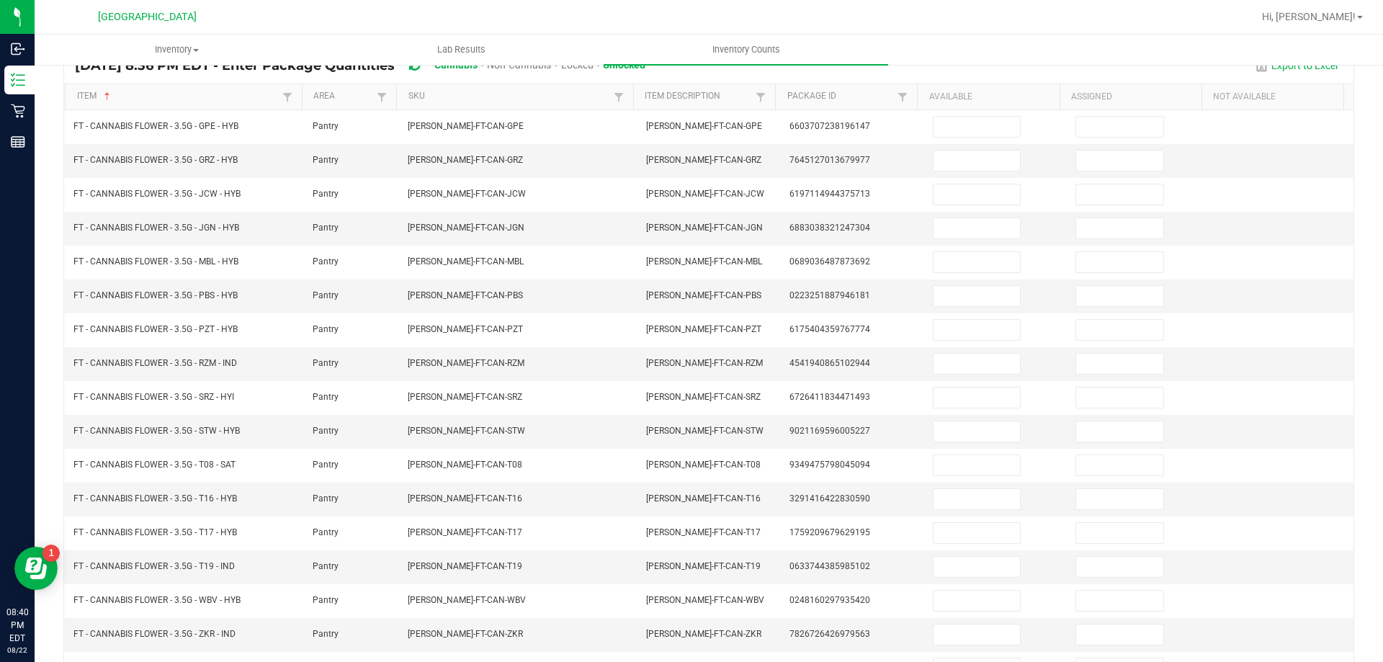
scroll to position [121, 0]
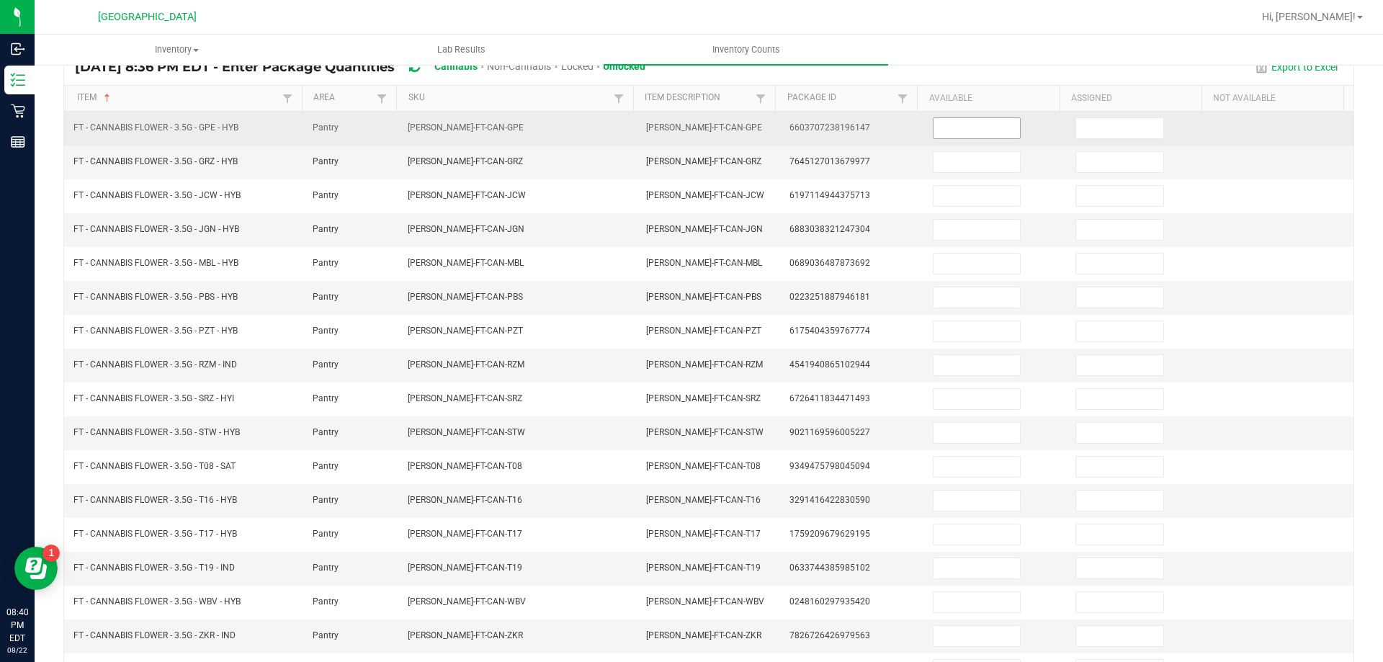
click at [934, 130] on input at bounding box center [977, 128] width 86 height 20
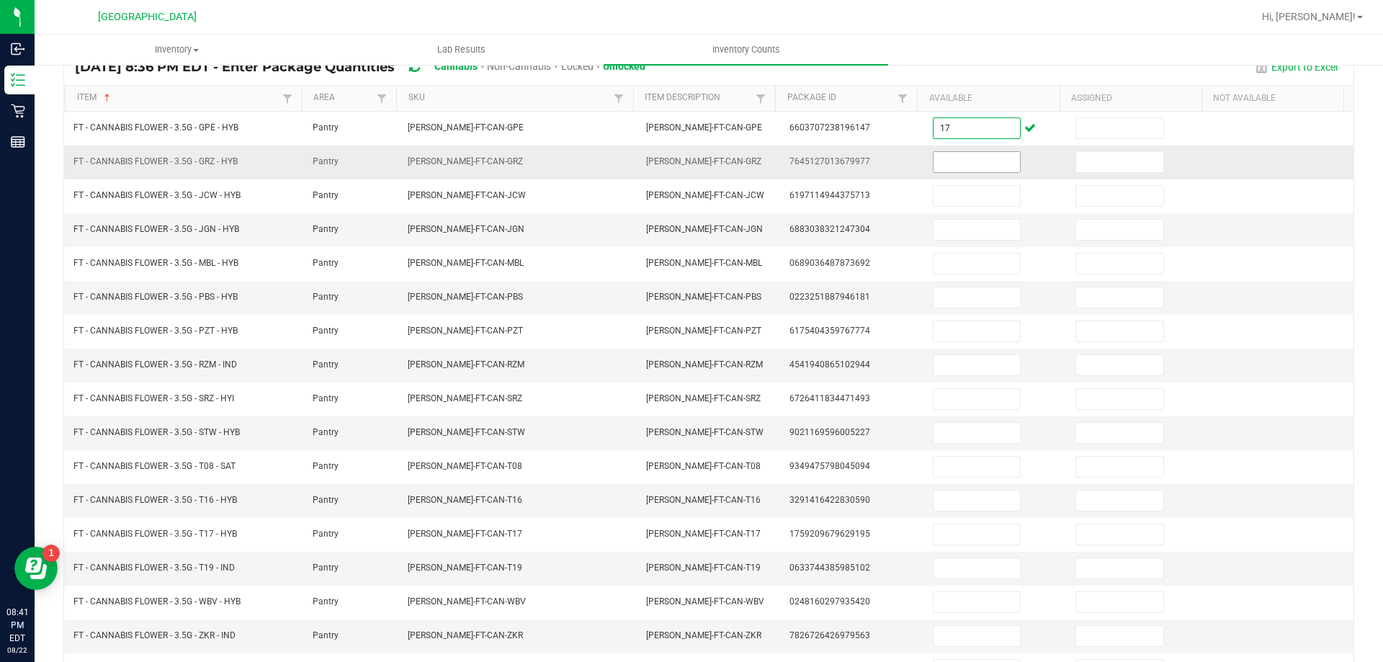
type input "17"
click at [959, 164] on input at bounding box center [977, 162] width 86 height 20
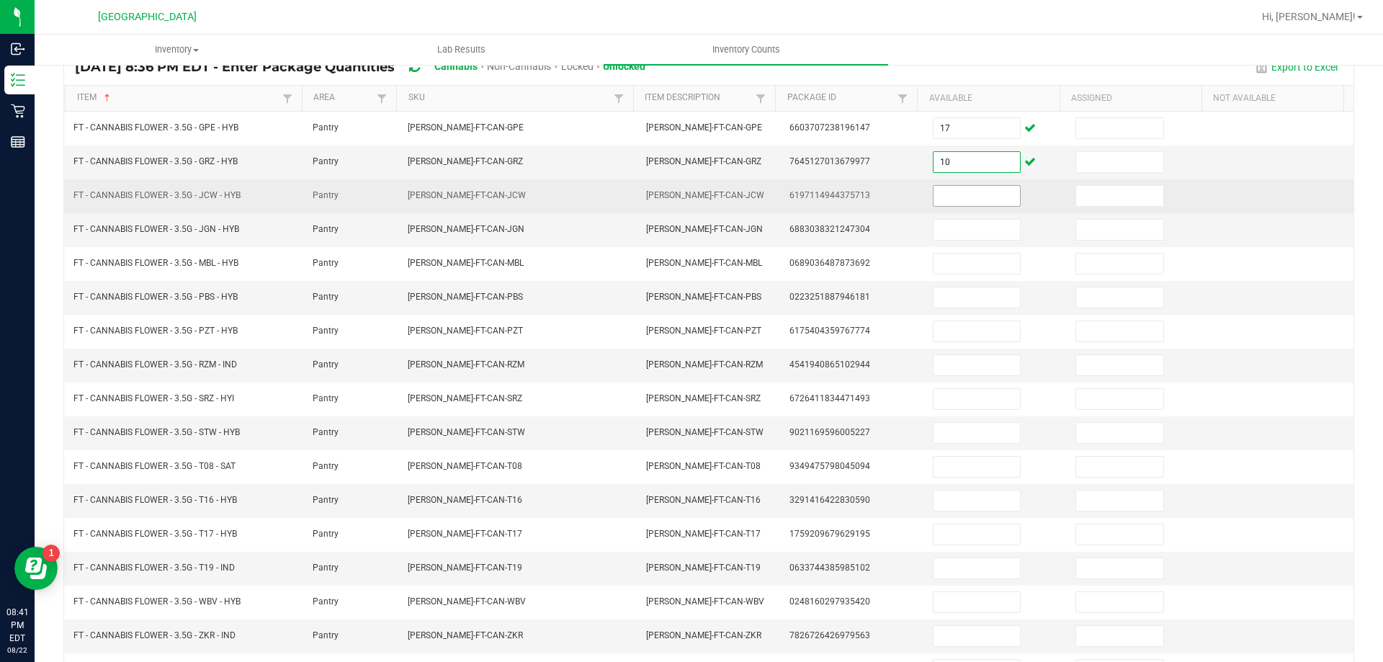
type input "10"
click at [957, 195] on input at bounding box center [977, 196] width 86 height 20
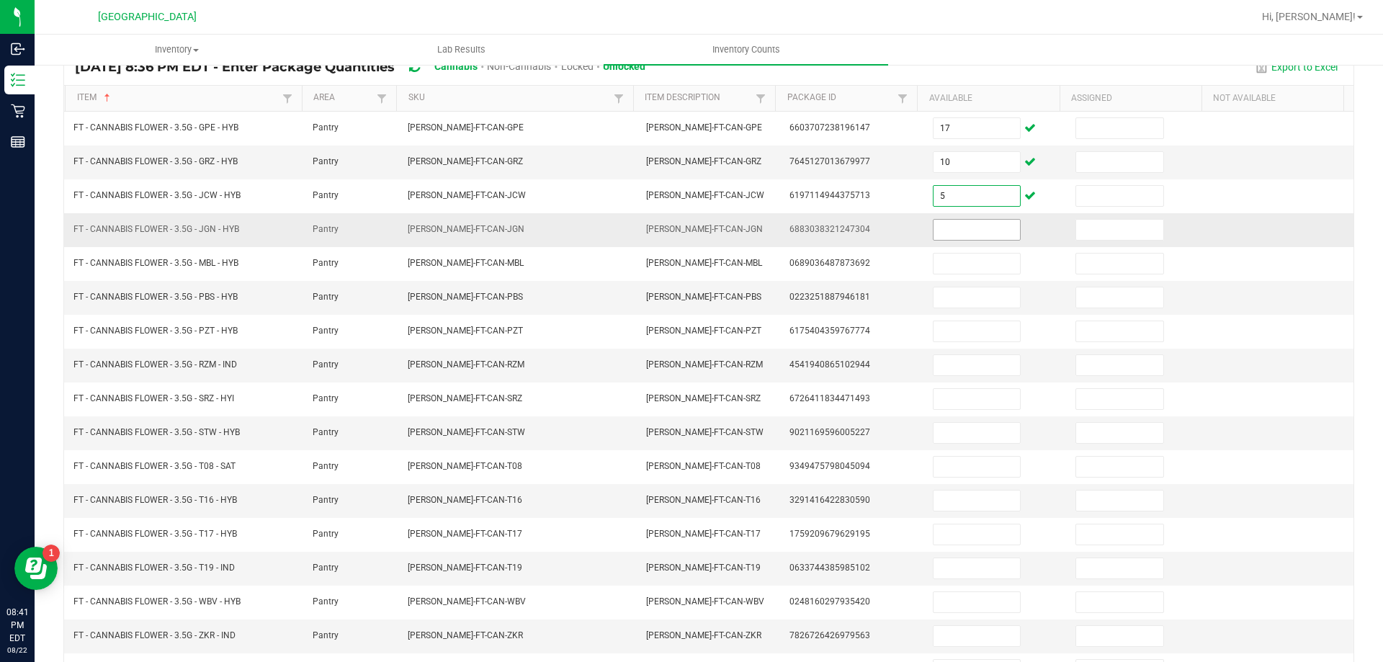
type input "5"
click at [961, 223] on input at bounding box center [977, 230] width 86 height 20
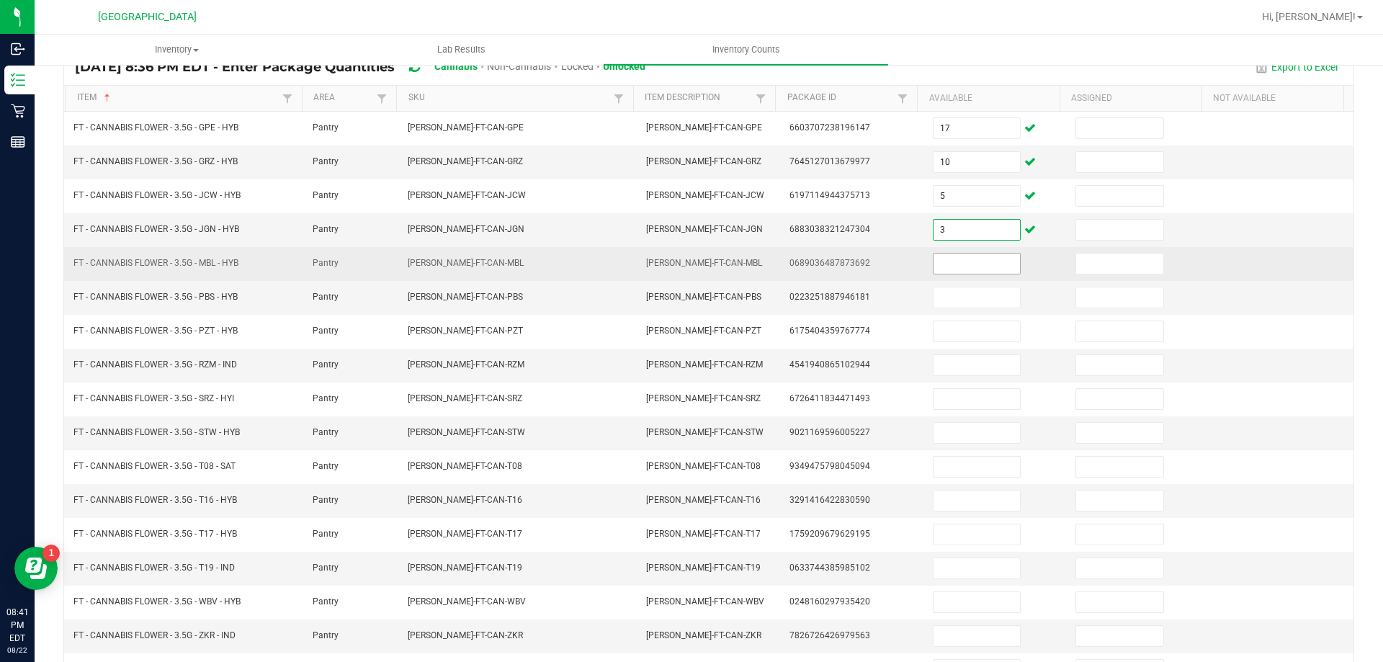
type input "3"
click at [966, 261] on input at bounding box center [977, 264] width 86 height 20
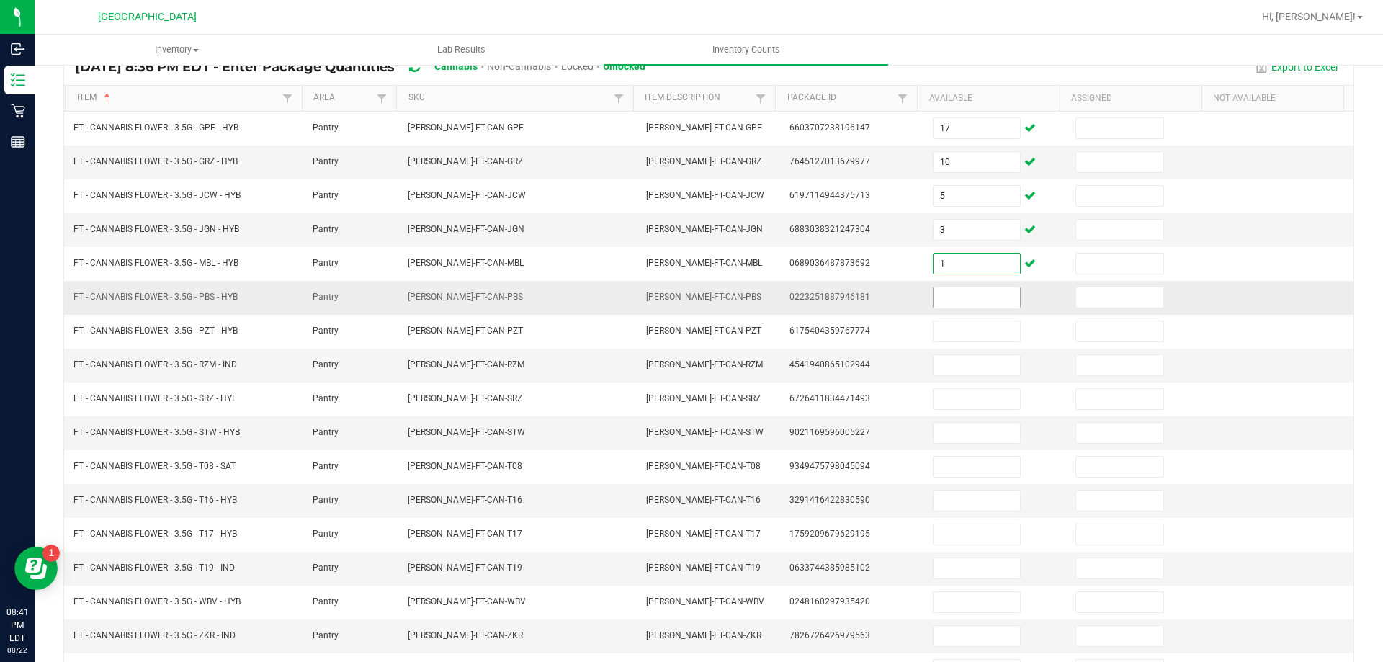
type input "1"
click at [967, 290] on input at bounding box center [977, 297] width 86 height 20
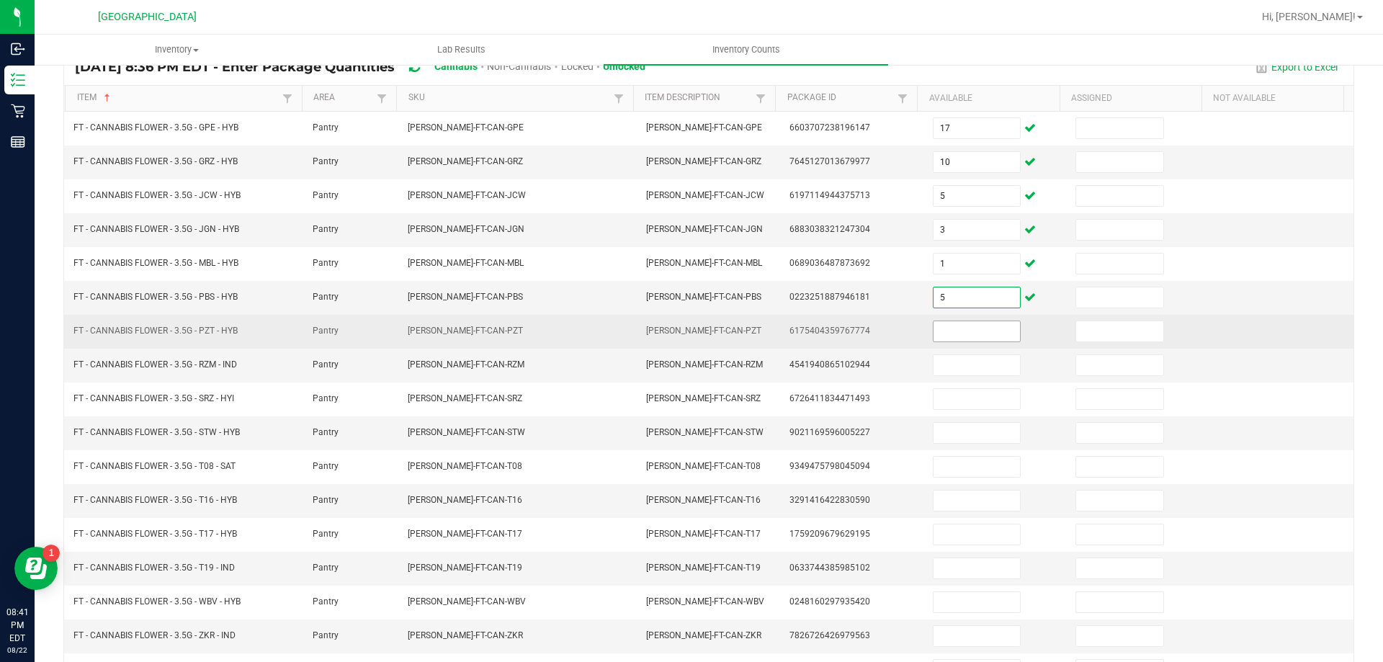
type input "5"
click at [971, 326] on input at bounding box center [977, 331] width 86 height 20
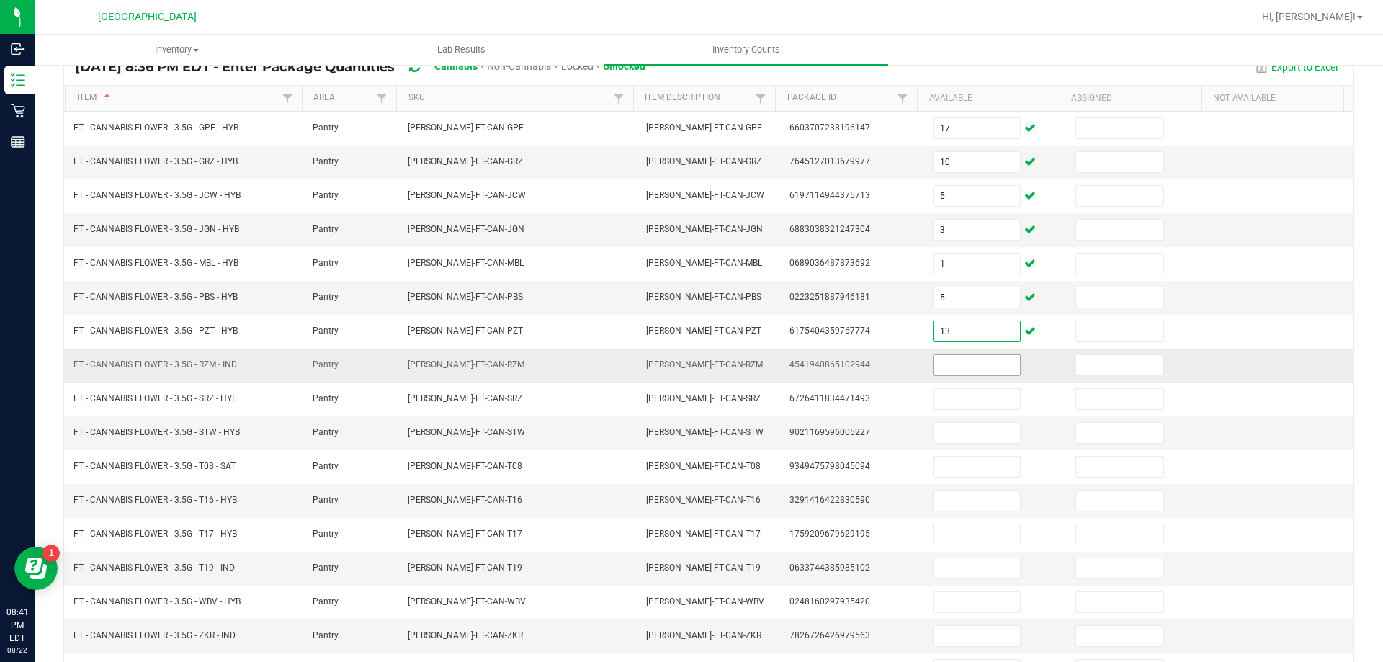
type input "13"
click at [992, 369] on input at bounding box center [977, 365] width 86 height 20
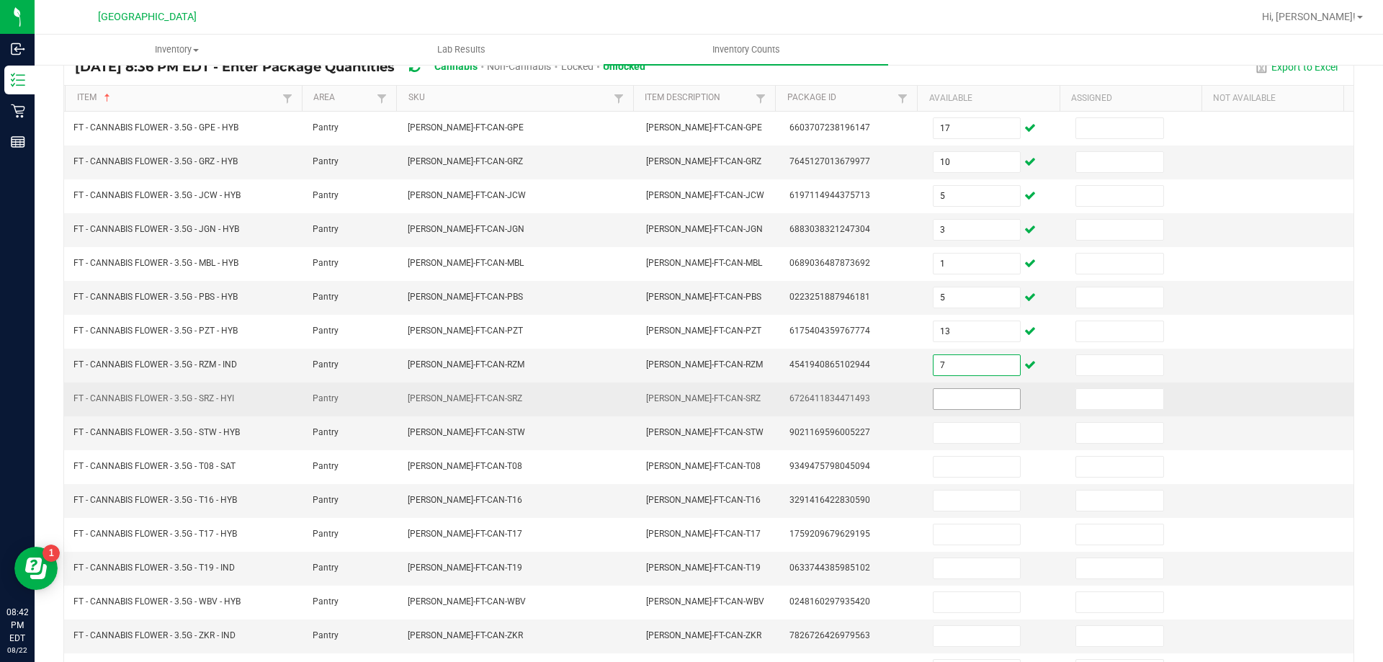
type input "7"
click at [980, 393] on input at bounding box center [977, 399] width 86 height 20
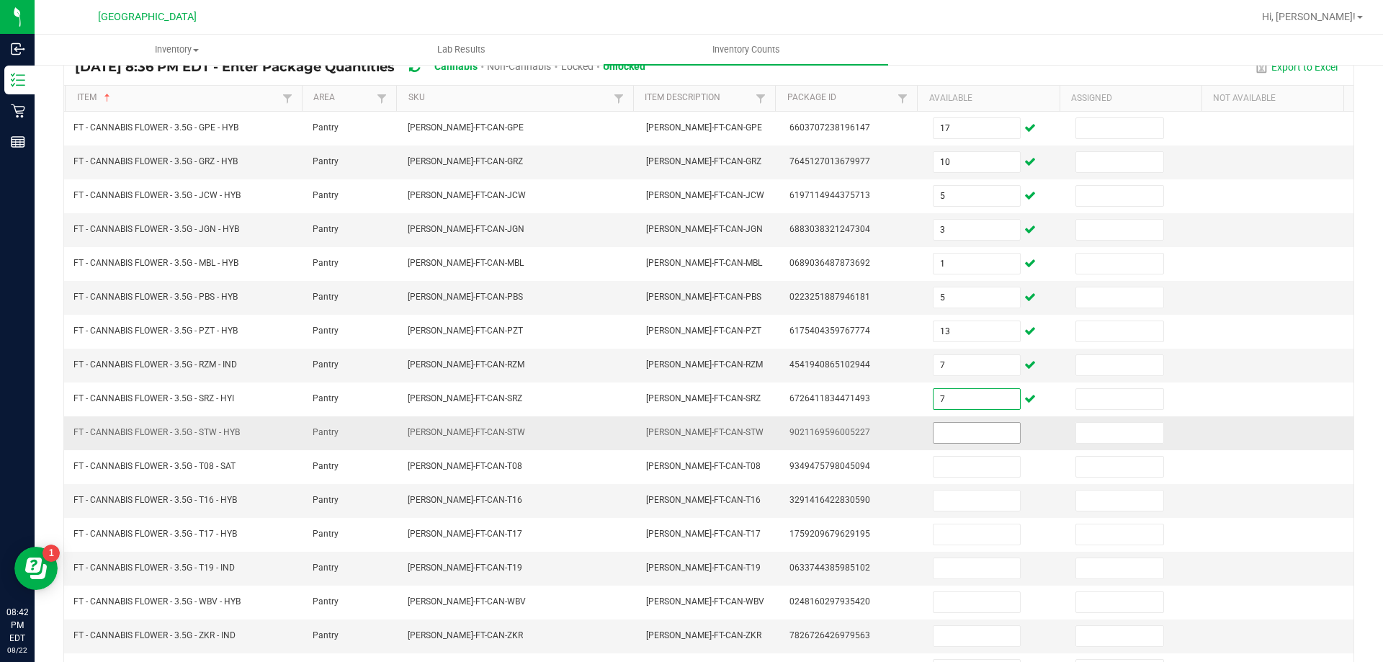
type input "7"
click at [967, 432] on input at bounding box center [977, 433] width 86 height 20
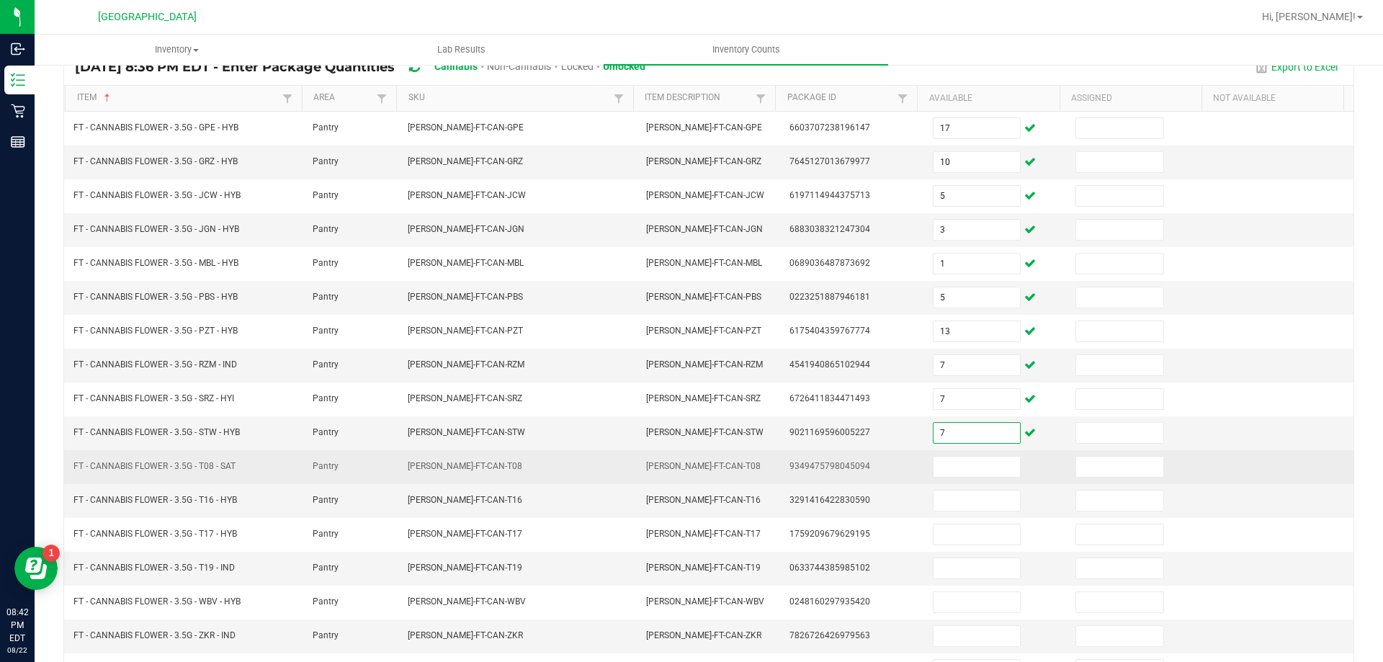
type input "7"
click at [957, 478] on td at bounding box center [995, 467] width 143 height 34
click at [967, 470] on input at bounding box center [977, 467] width 86 height 20
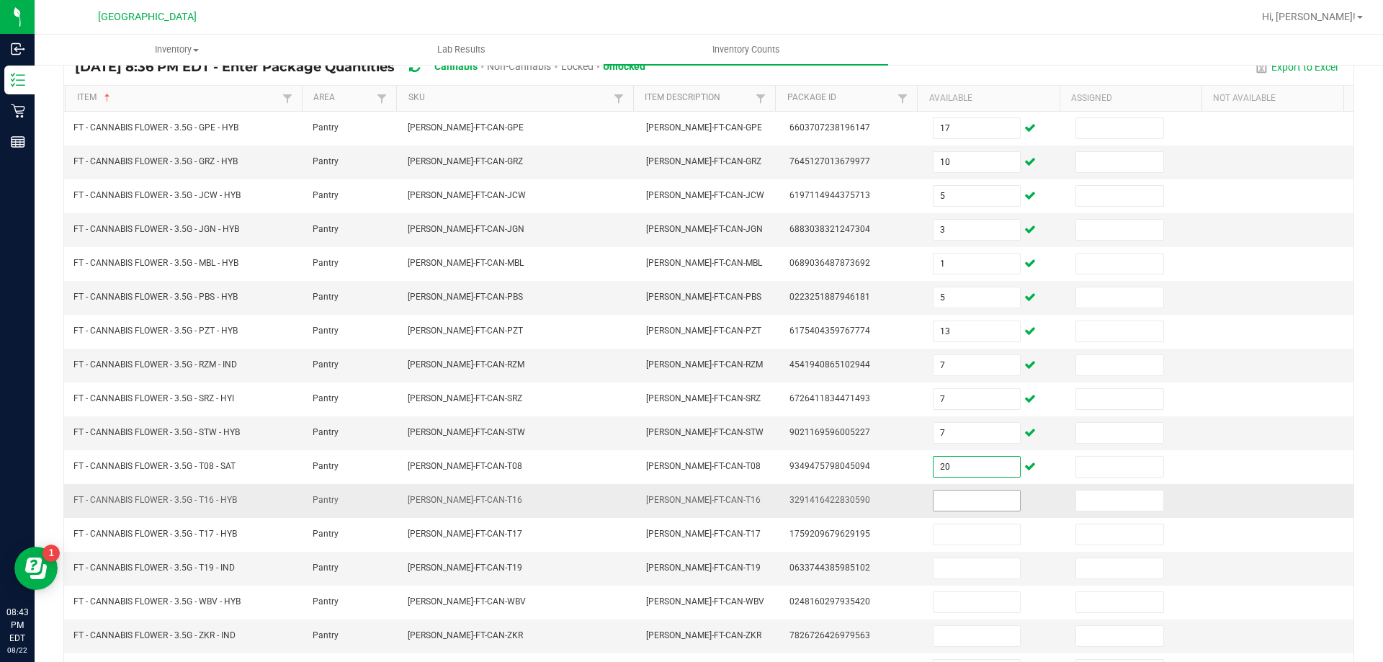
type input "20"
click at [965, 504] on input at bounding box center [977, 501] width 86 height 20
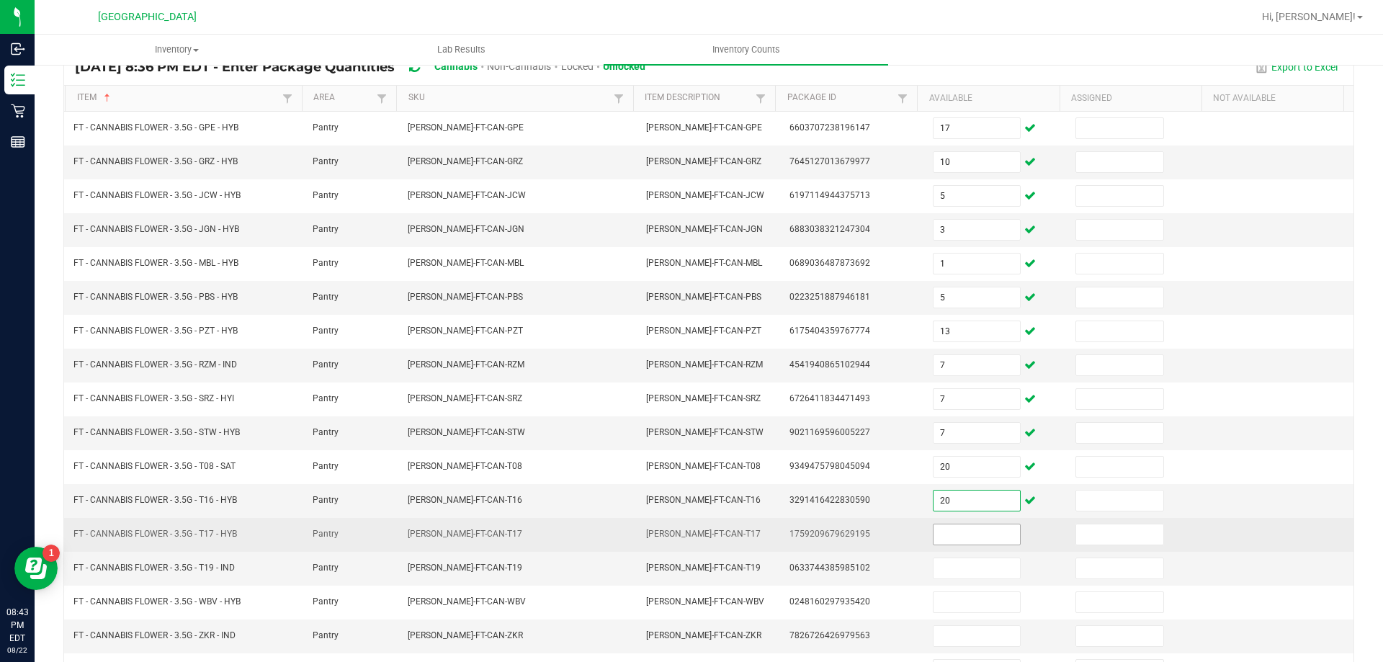
type input "20"
click at [968, 536] on input at bounding box center [977, 534] width 86 height 20
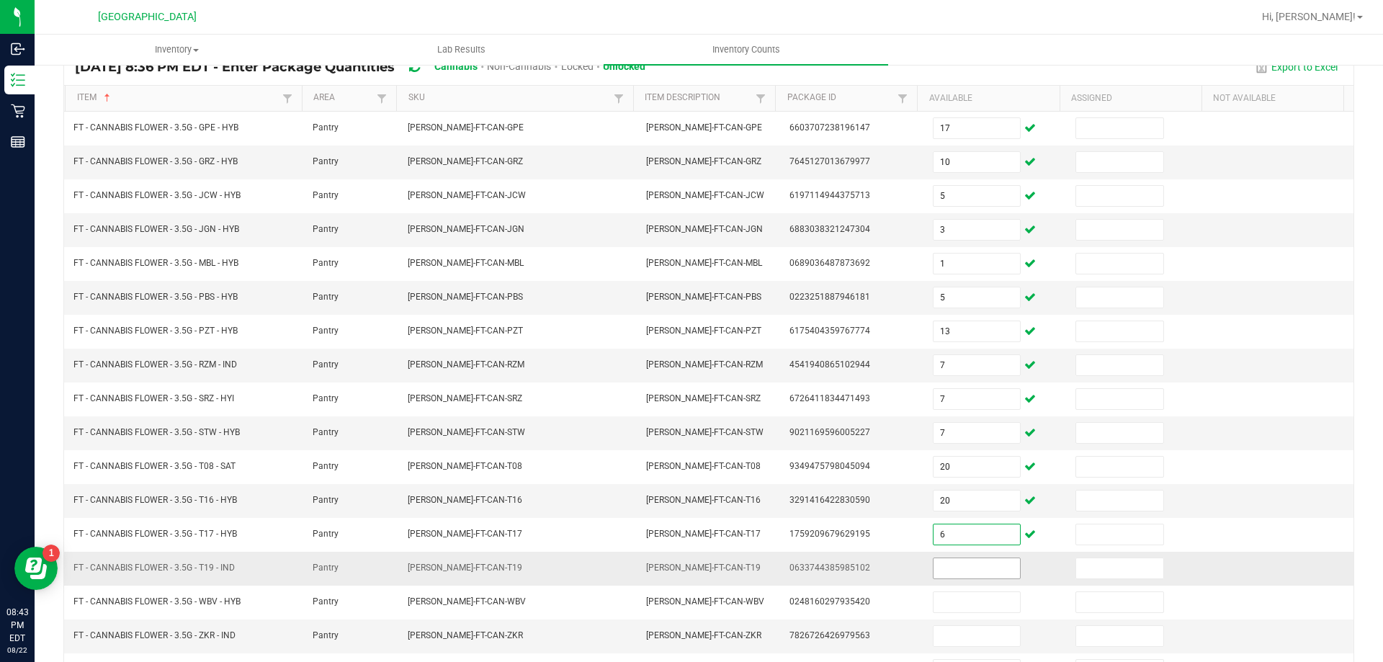
type input "6"
click at [965, 568] on input at bounding box center [977, 568] width 86 height 20
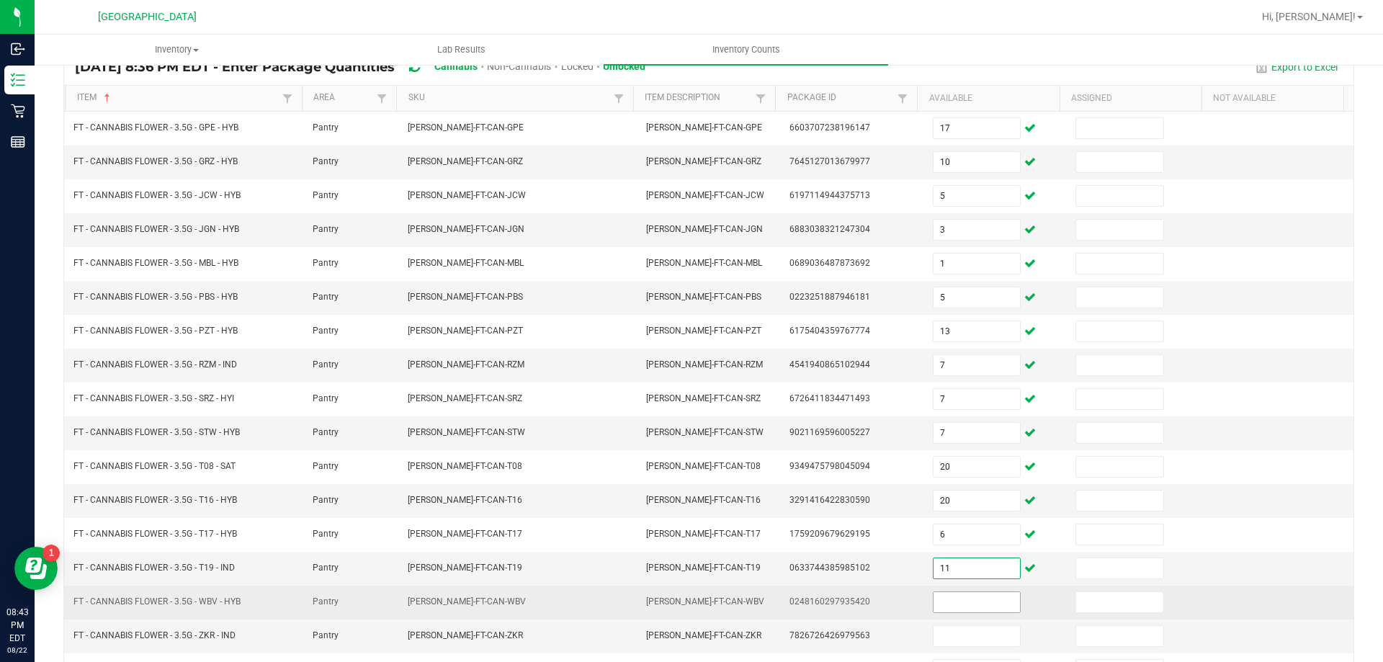
type input "11"
click at [980, 600] on input at bounding box center [977, 602] width 86 height 20
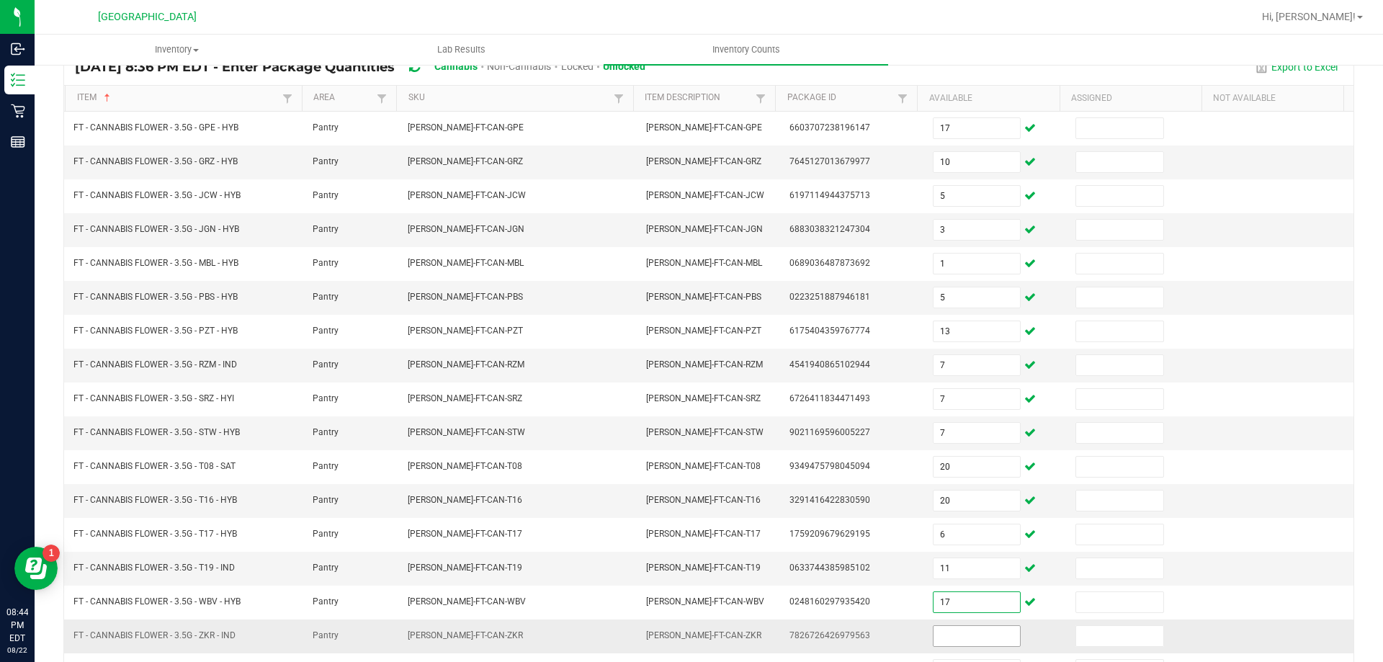
type input "17"
click at [978, 632] on input at bounding box center [977, 636] width 86 height 20
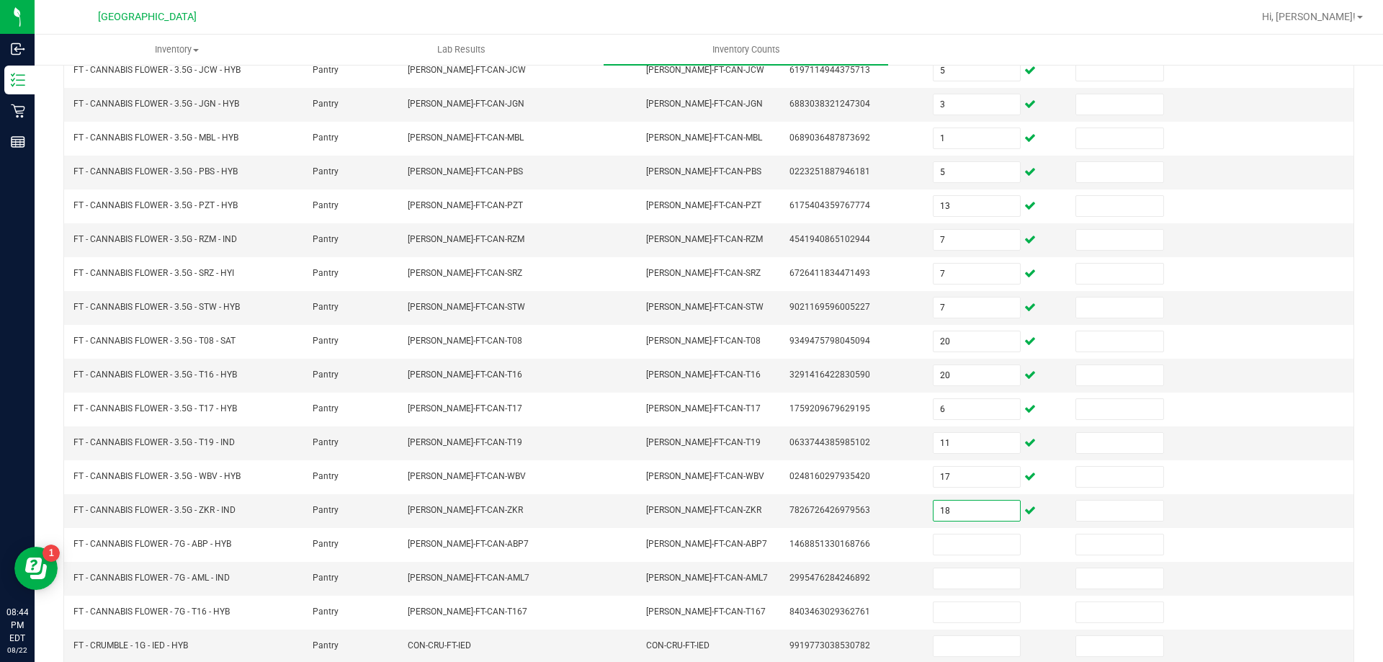
scroll to position [299, 0]
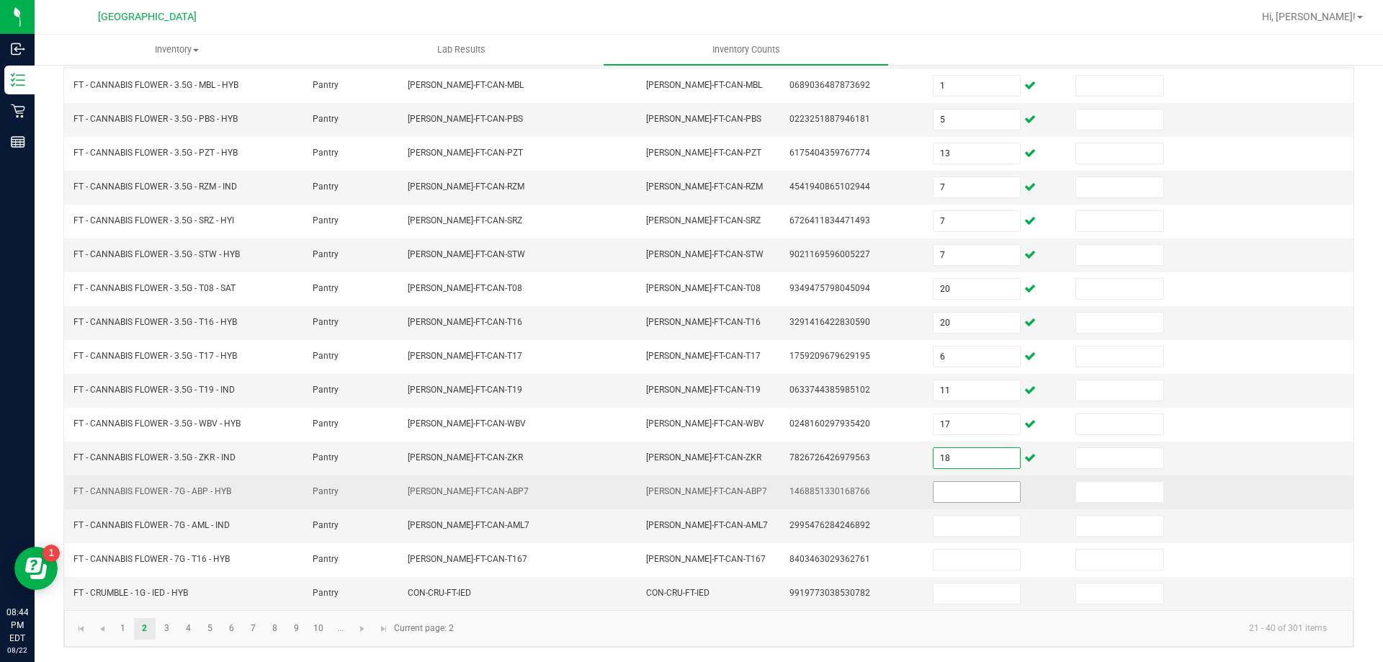
type input "18"
click at [976, 491] on input at bounding box center [977, 492] width 86 height 20
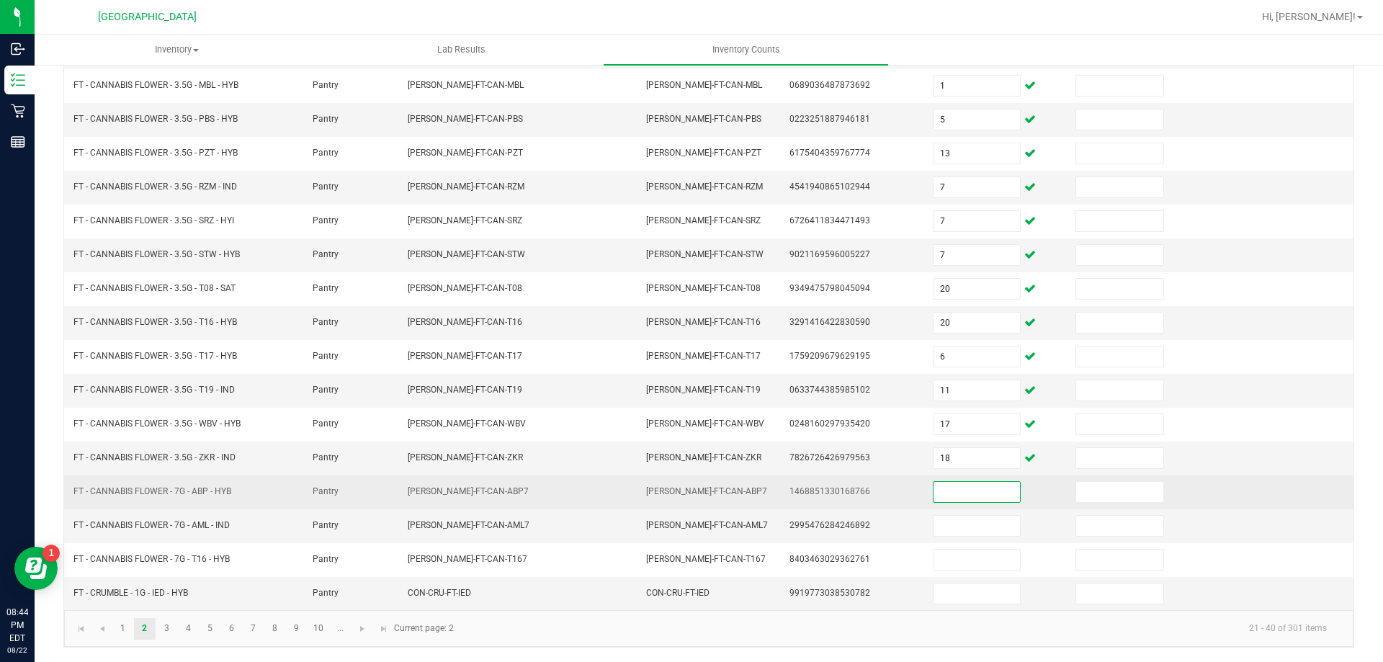
click at [976, 491] on input at bounding box center [977, 492] width 86 height 20
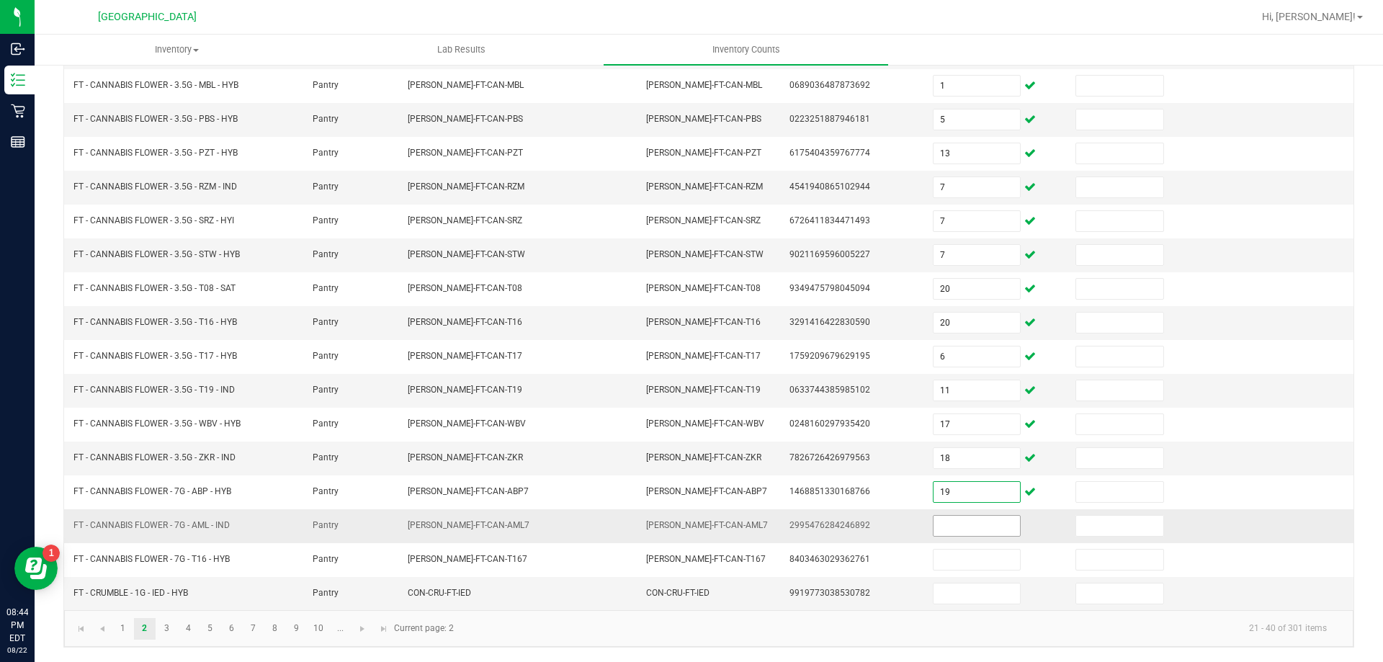
type input "19"
click at [966, 522] on input at bounding box center [977, 526] width 86 height 20
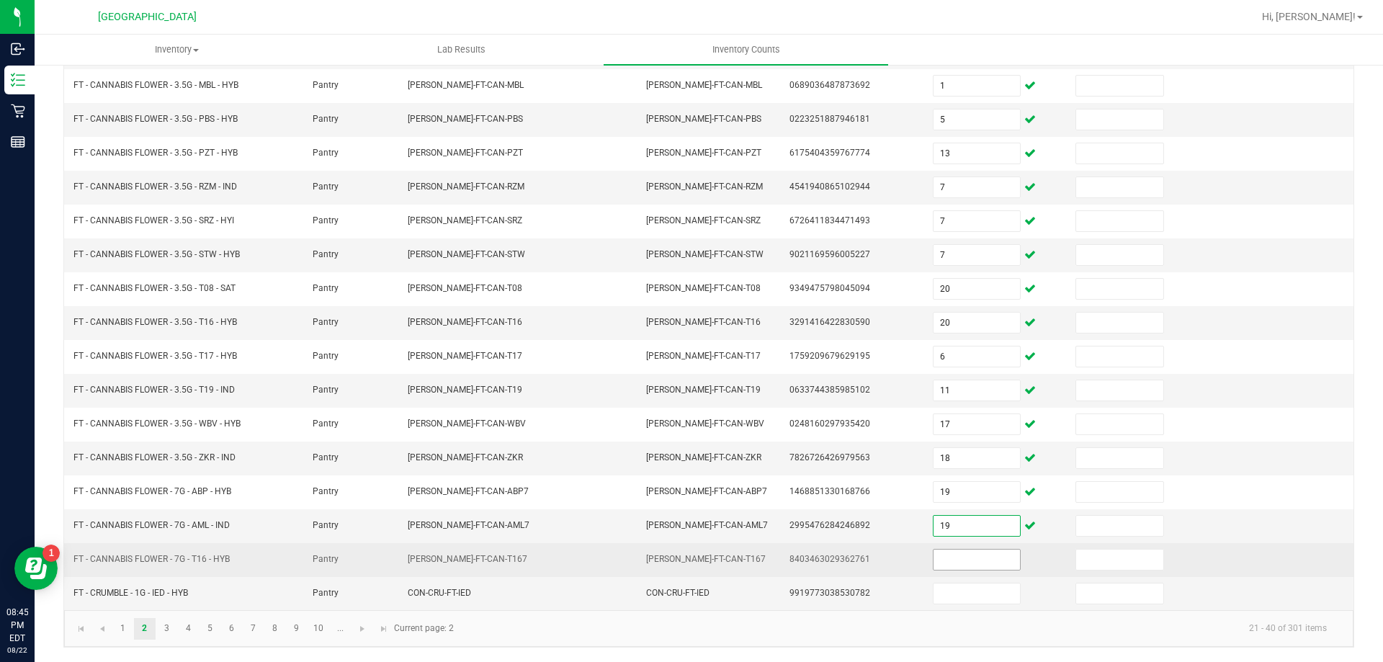
type input "19"
click at [972, 564] on input at bounding box center [977, 560] width 86 height 20
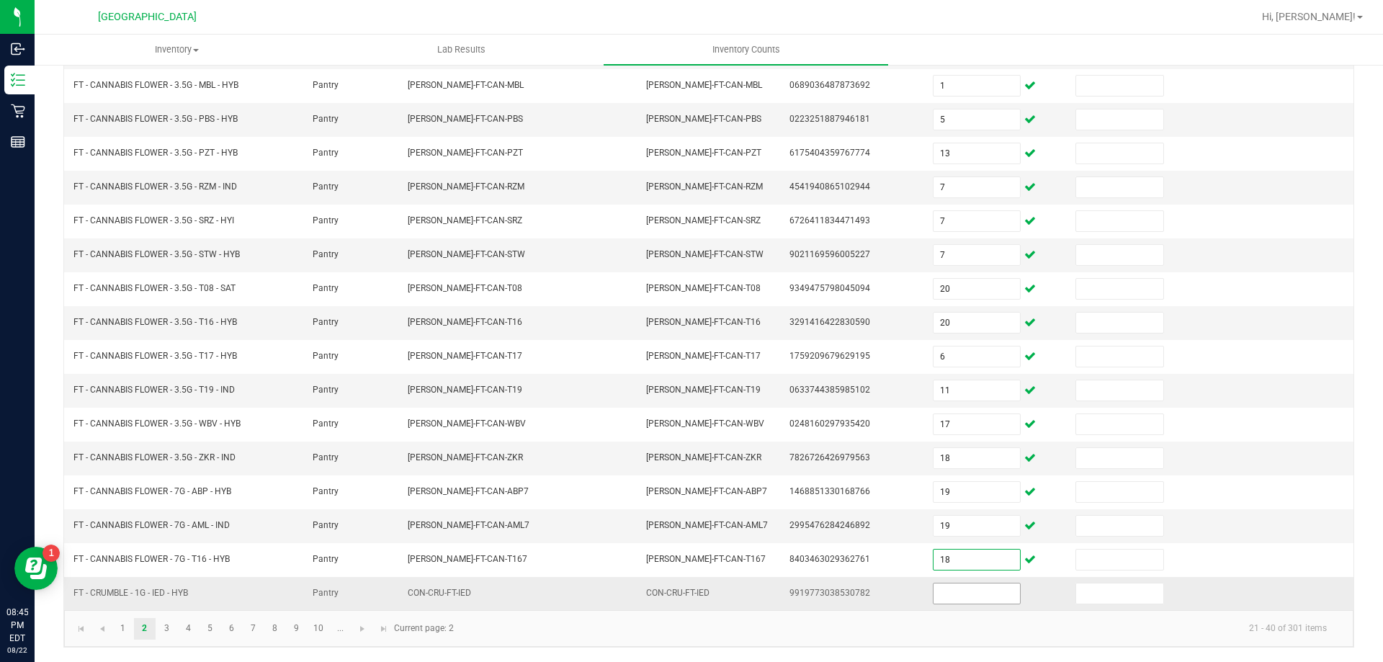
type input "18"
click at [981, 589] on input at bounding box center [977, 593] width 86 height 20
type input "8"
click at [169, 627] on link "3" at bounding box center [166, 629] width 21 height 22
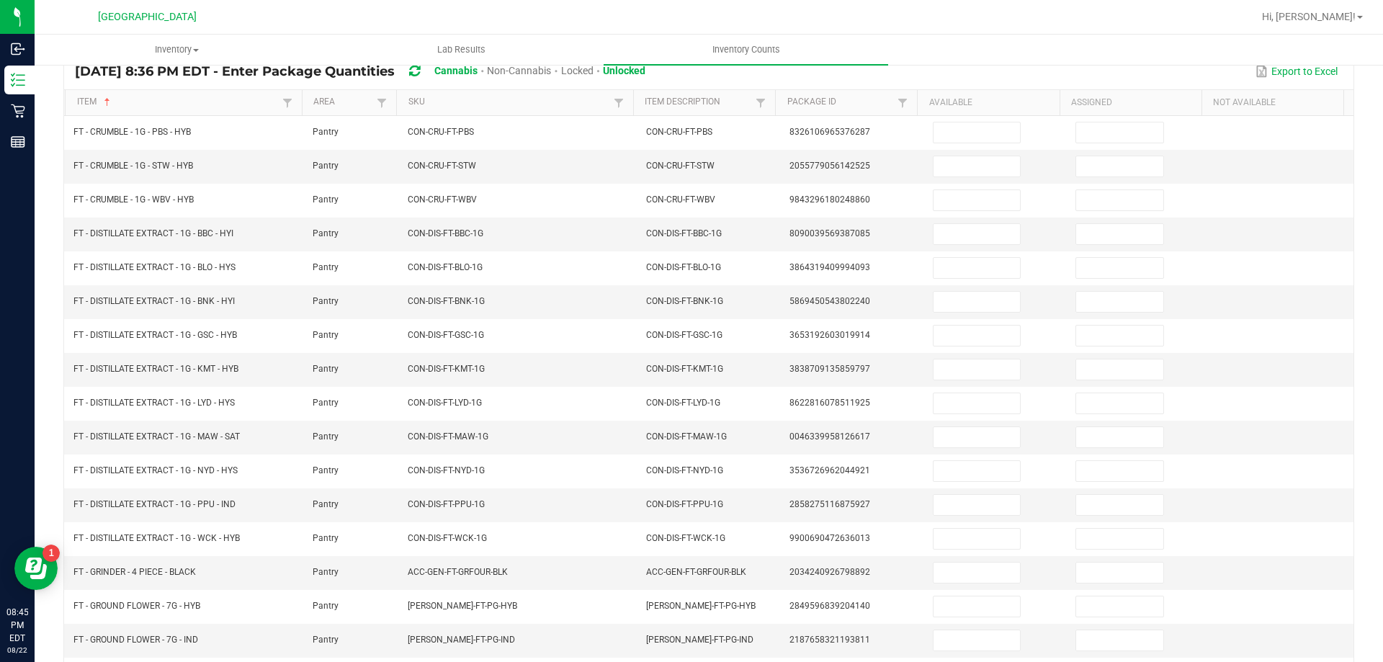
scroll to position [119, 0]
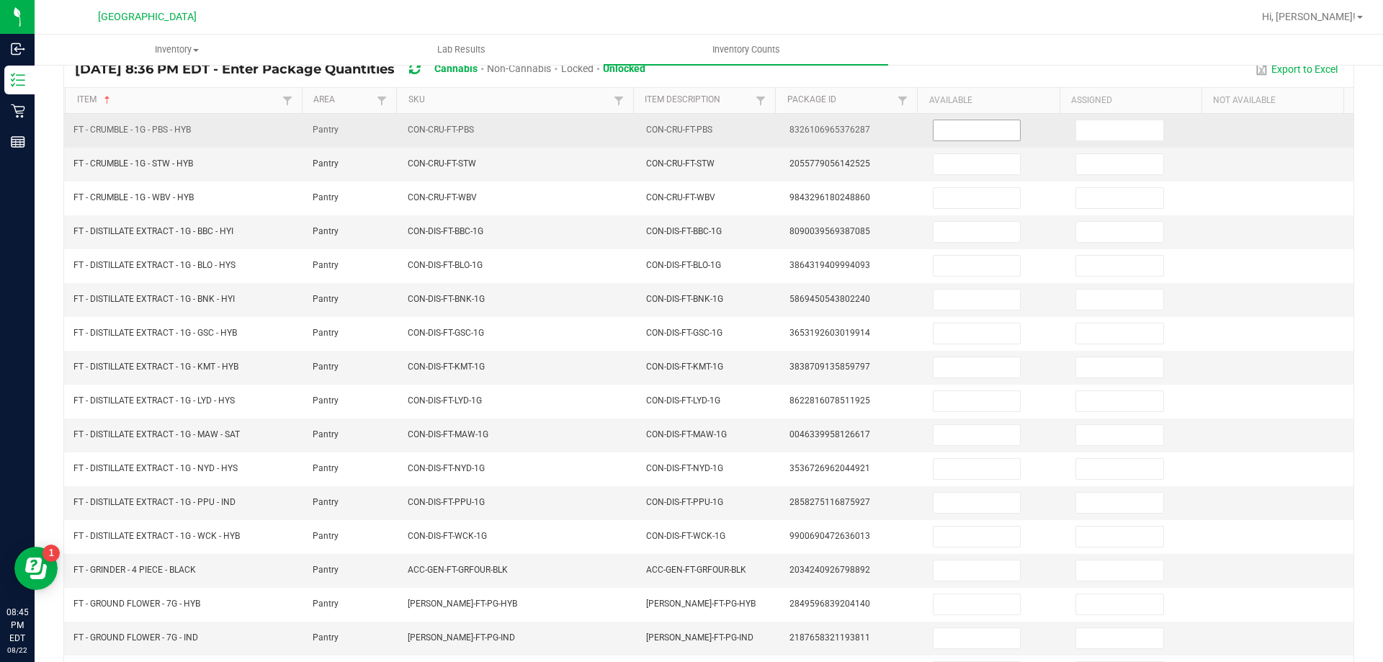
click at [972, 133] on input at bounding box center [977, 130] width 86 height 20
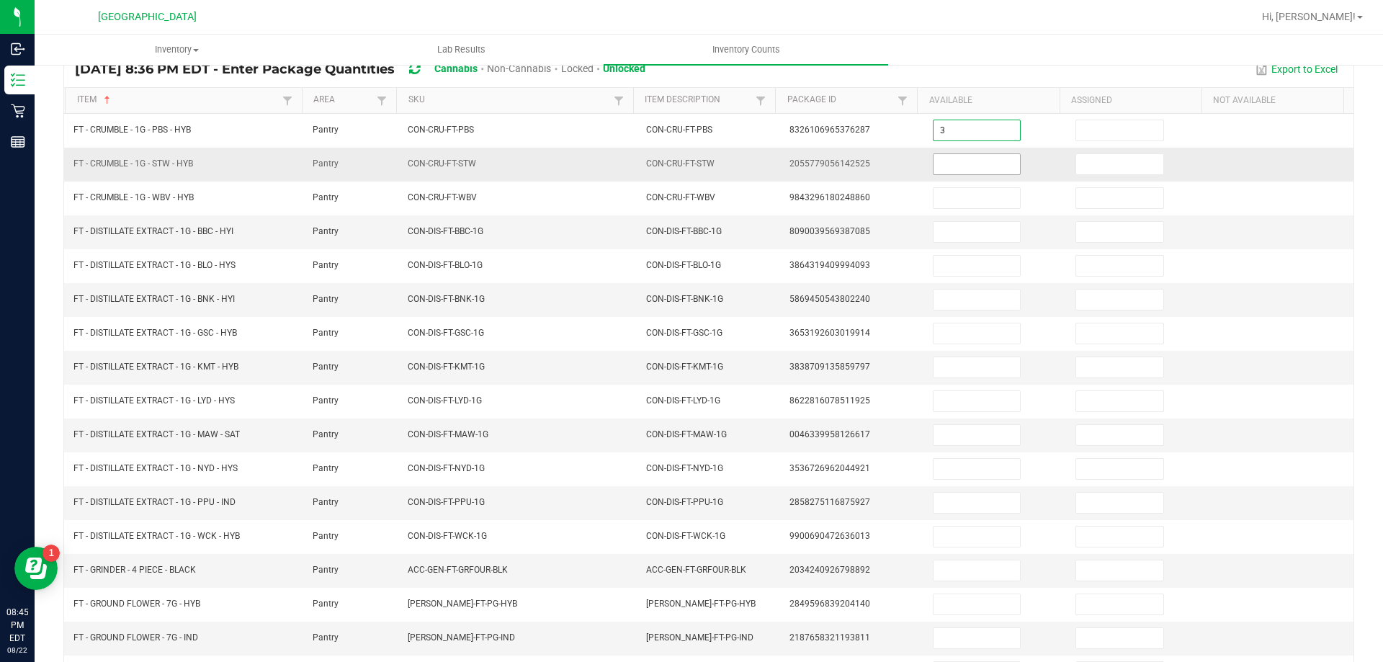
type input "3"
click at [959, 157] on input at bounding box center [977, 164] width 86 height 20
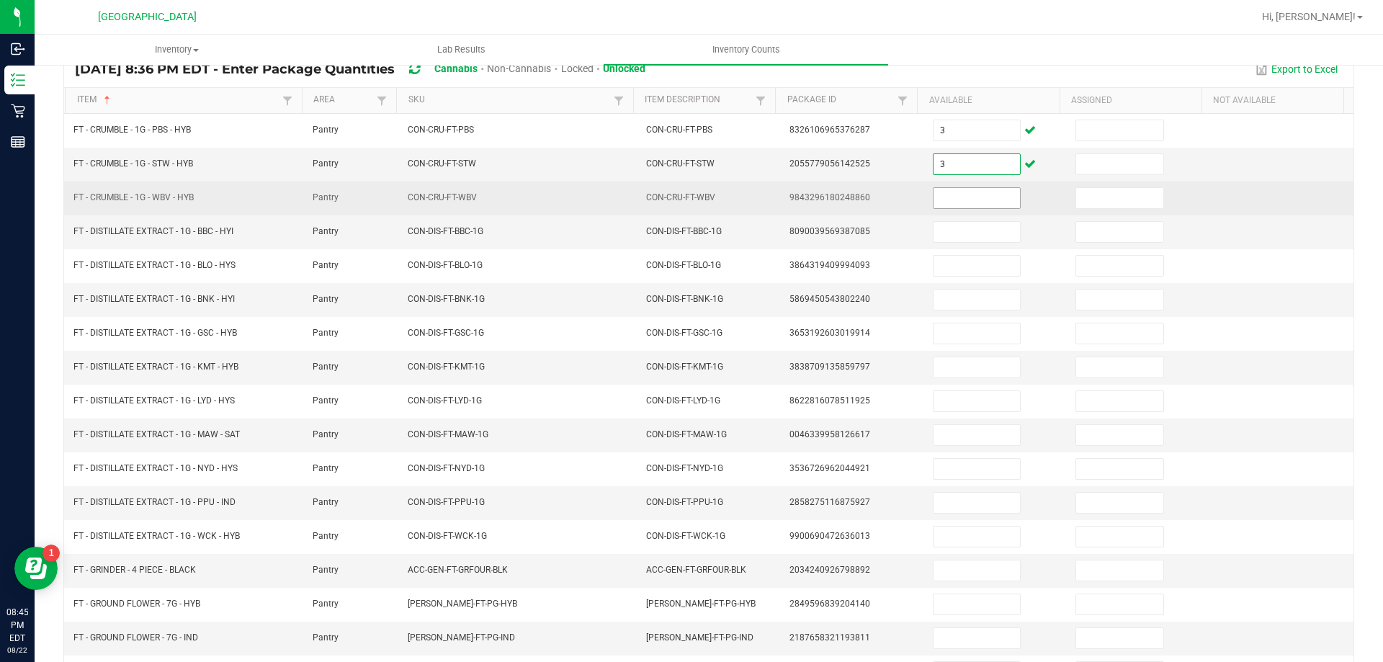
type input "3"
click at [954, 194] on input at bounding box center [977, 198] width 86 height 20
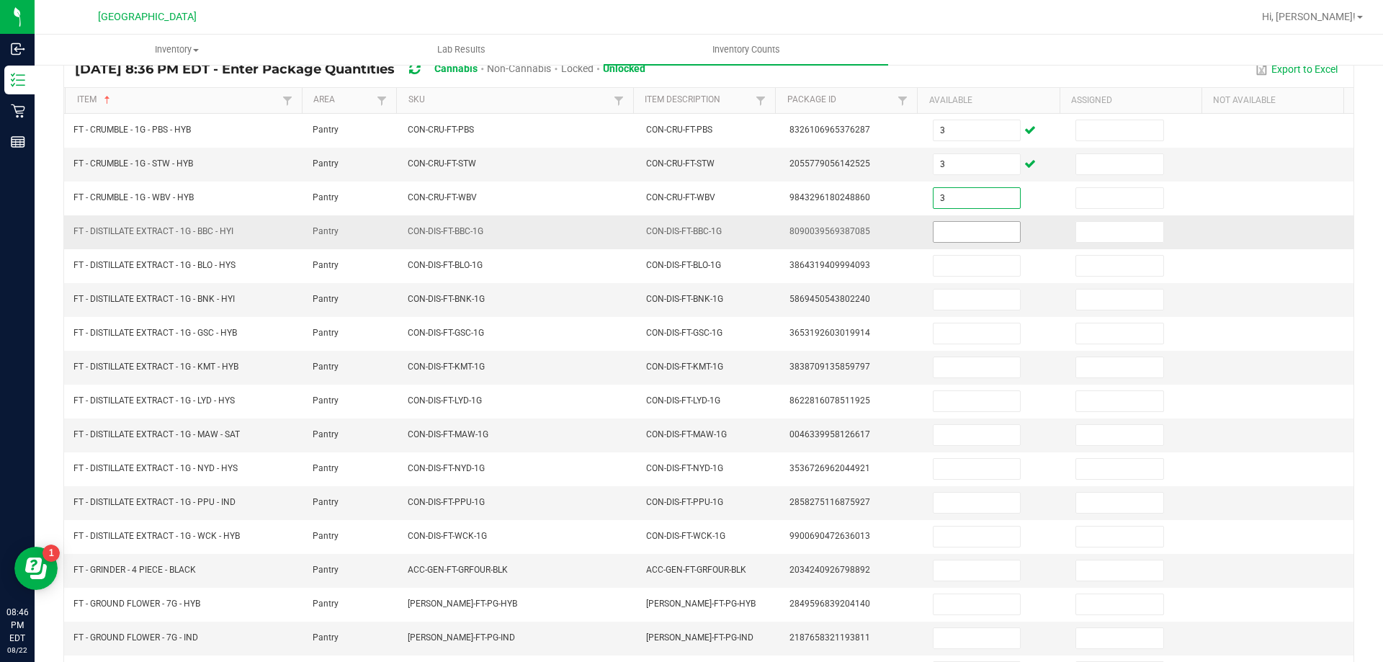
type input "3"
click at [954, 232] on input at bounding box center [977, 232] width 86 height 20
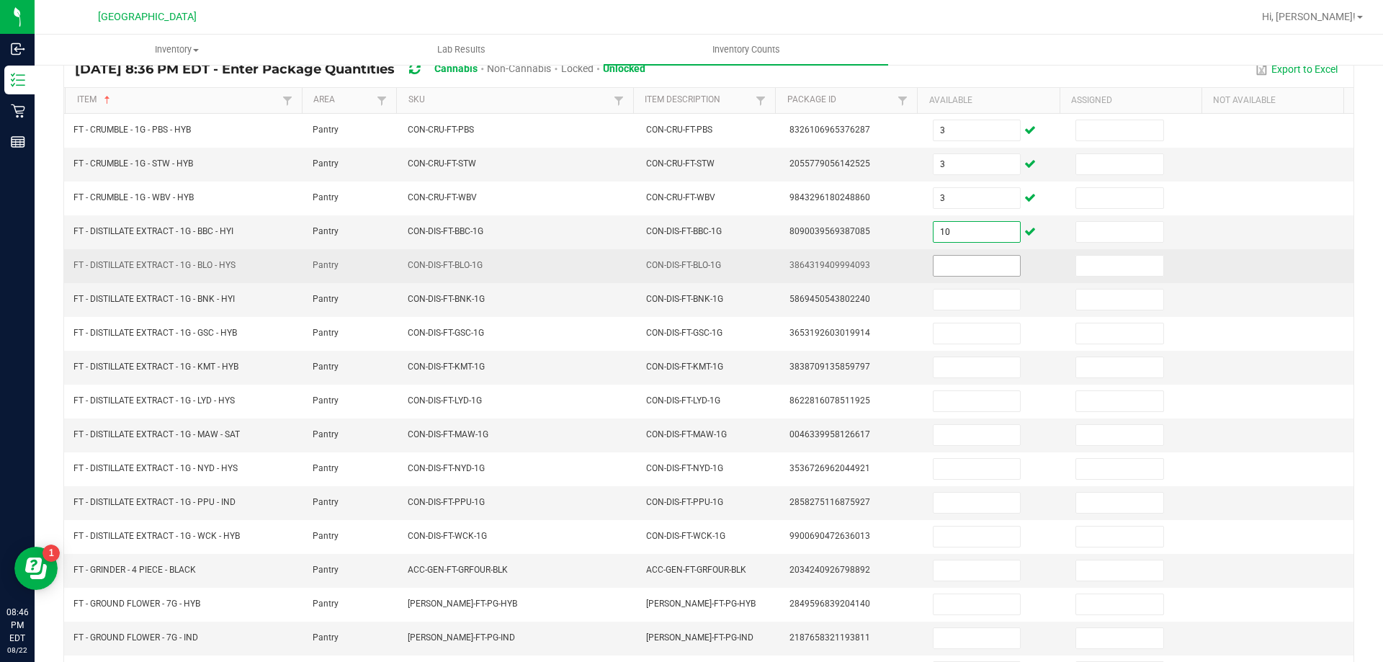
type input "10"
click at [963, 272] on input at bounding box center [977, 266] width 86 height 20
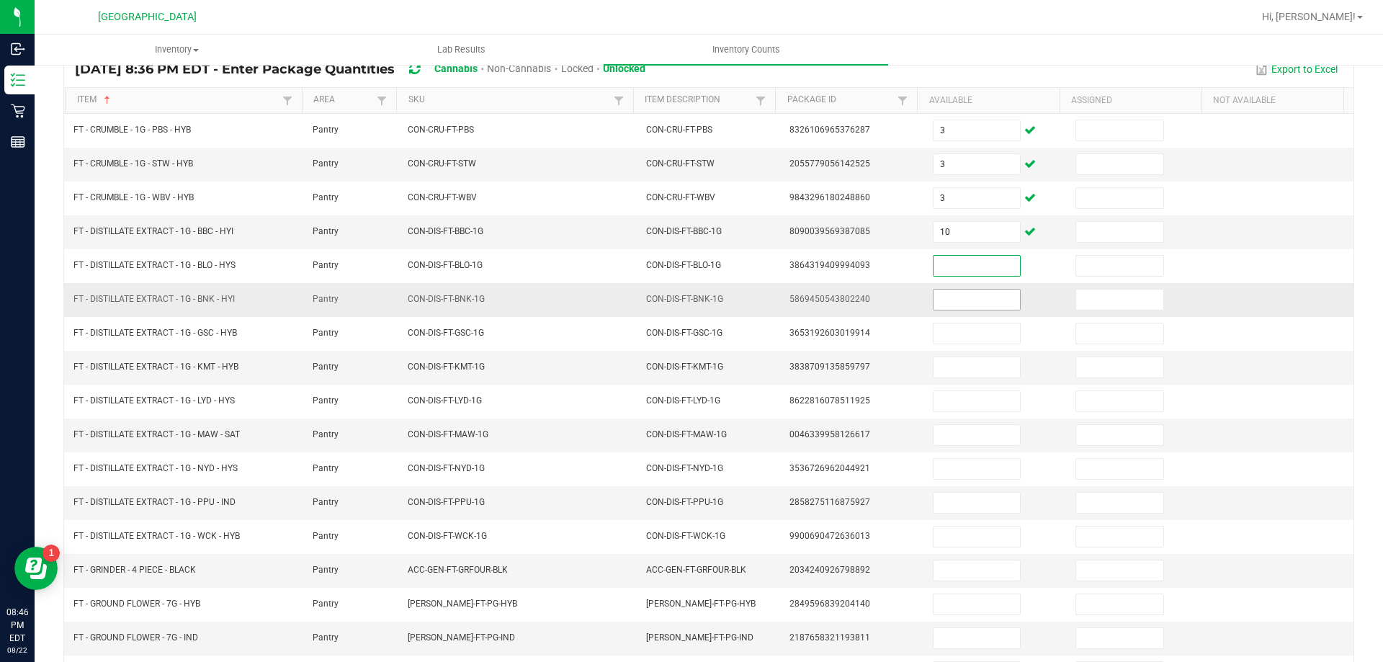
click at [972, 302] on input at bounding box center [977, 300] width 86 height 20
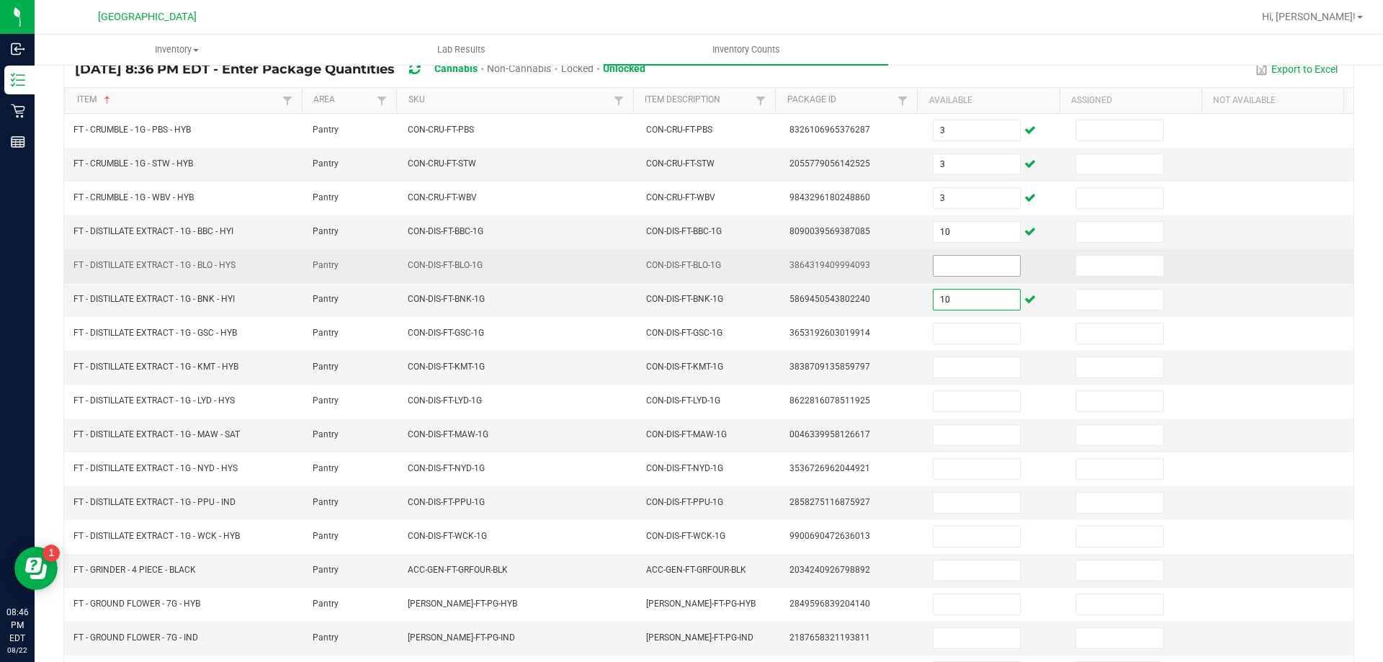
type input "10"
click at [957, 272] on input at bounding box center [977, 266] width 86 height 20
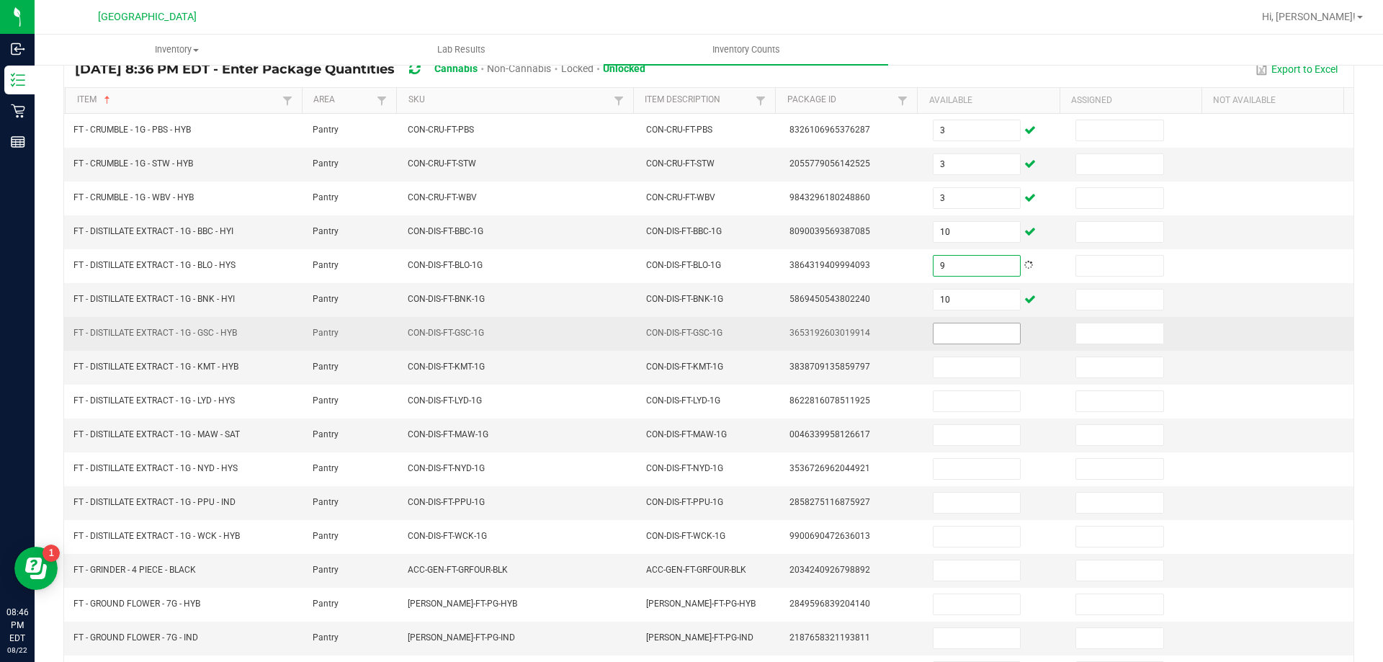
type input "9"
click at [954, 326] on input at bounding box center [977, 333] width 86 height 20
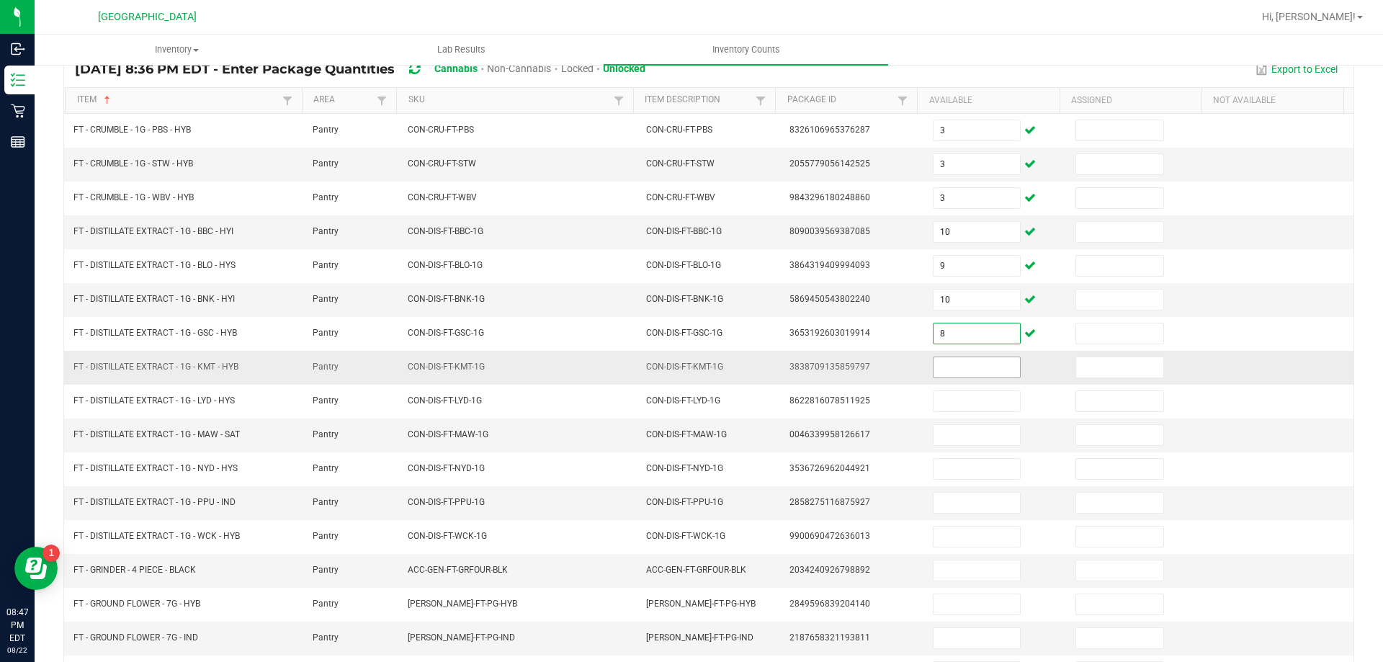
type input "8"
click at [954, 374] on input at bounding box center [977, 367] width 86 height 20
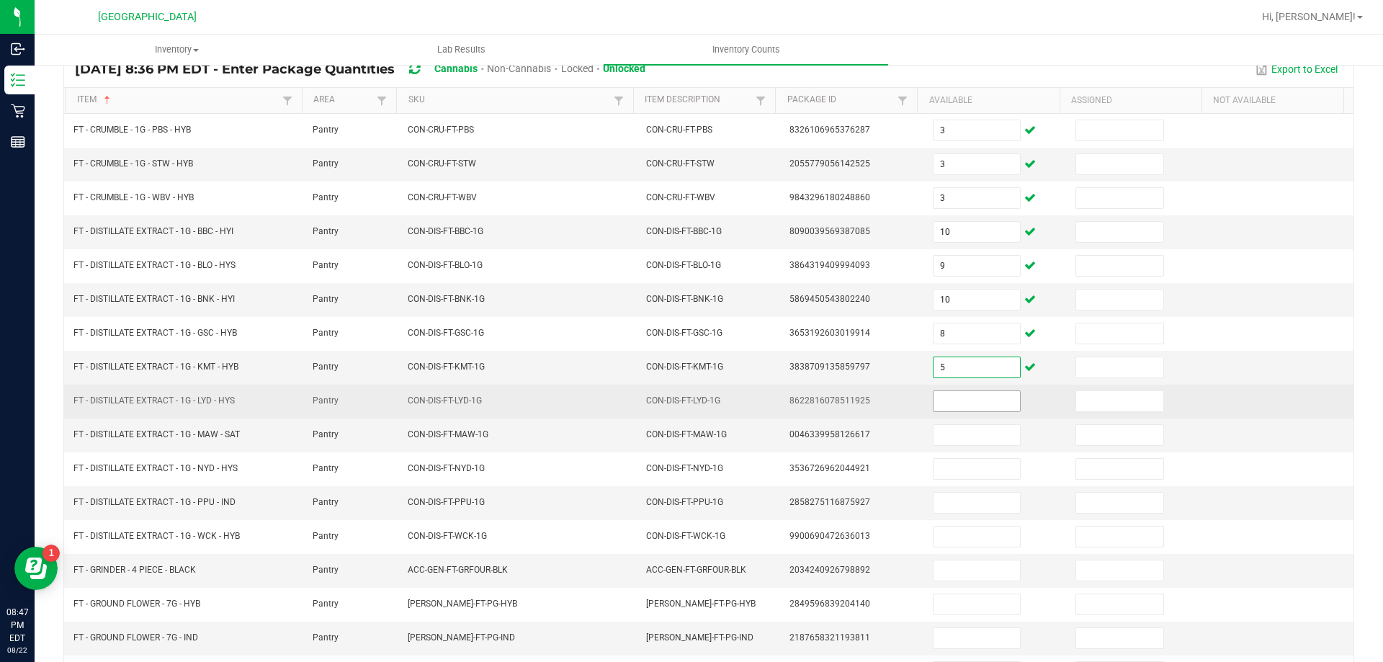
type input "5"
click at [957, 395] on input at bounding box center [977, 401] width 86 height 20
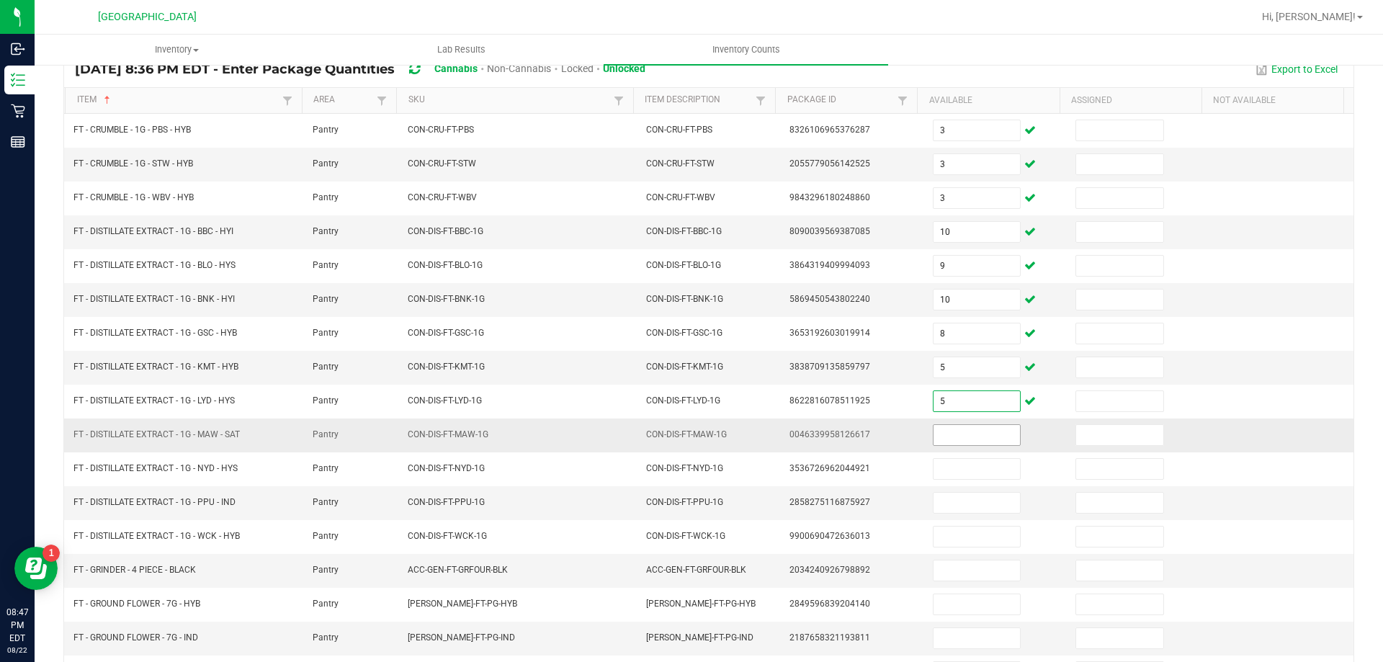
type input "5"
click at [969, 434] on input at bounding box center [977, 435] width 86 height 20
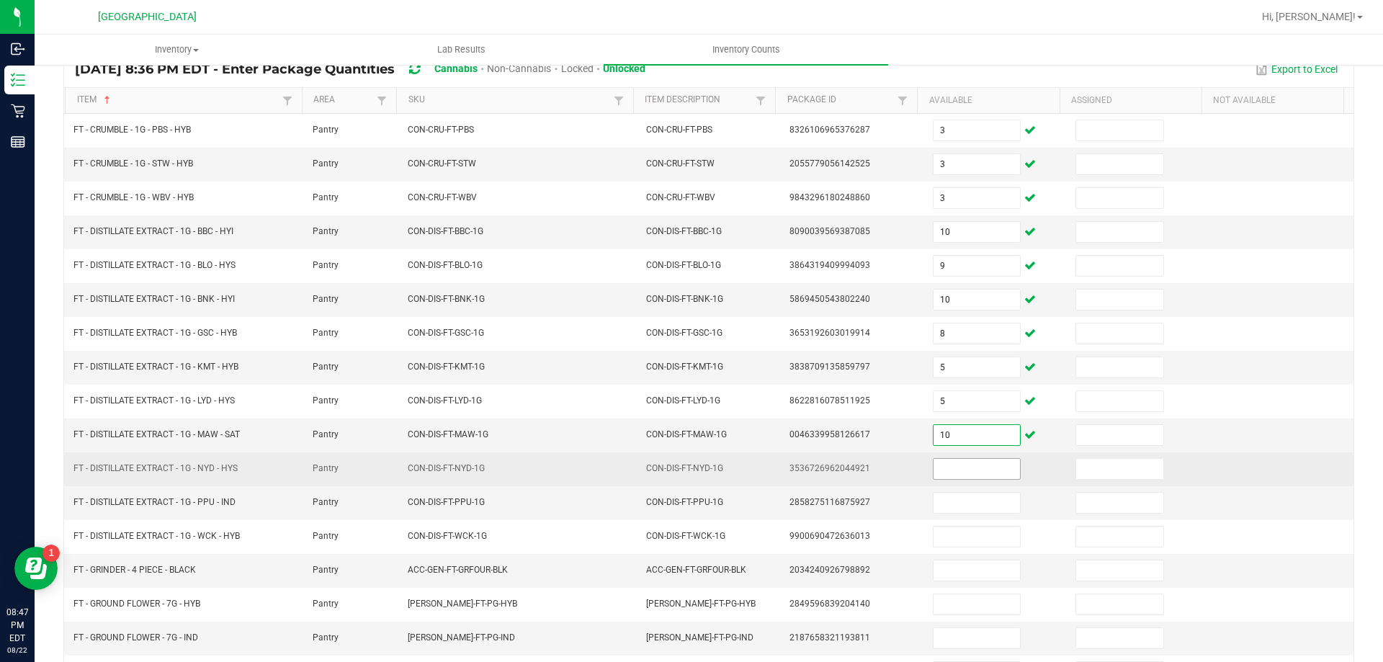
type input "10"
click at [978, 475] on input at bounding box center [977, 469] width 86 height 20
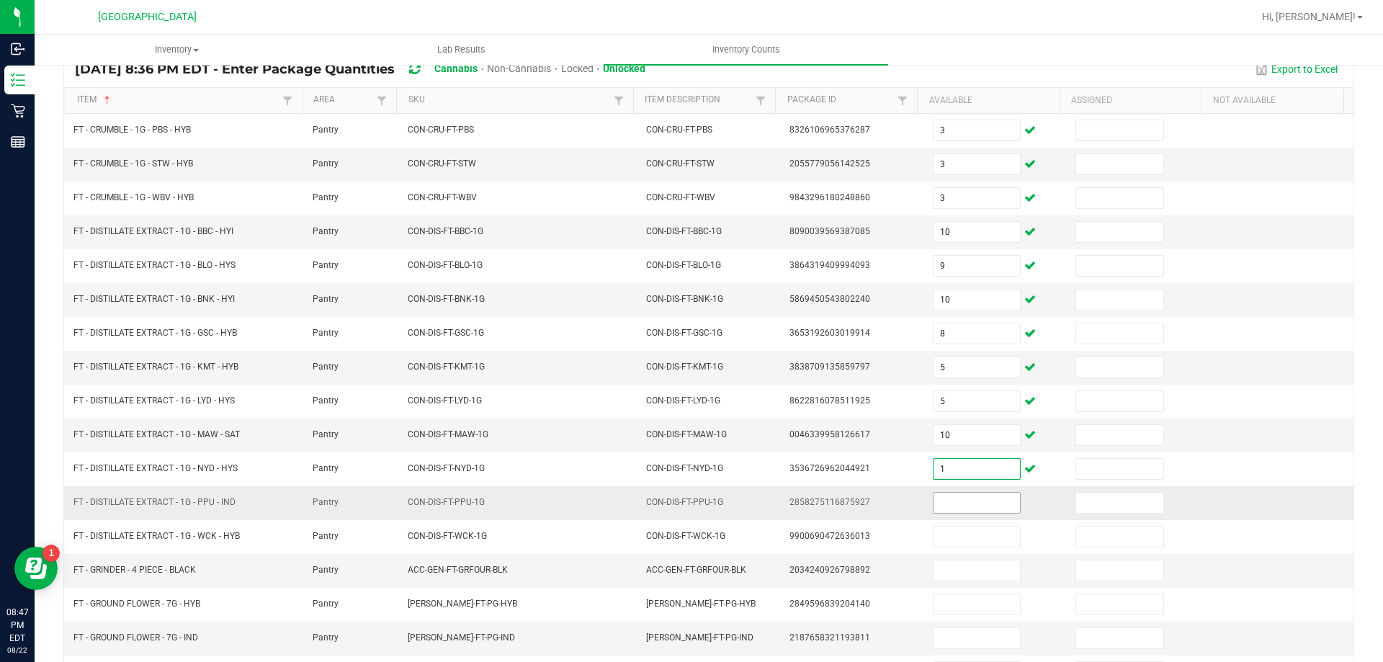
type input "1"
click at [962, 510] on input at bounding box center [977, 503] width 86 height 20
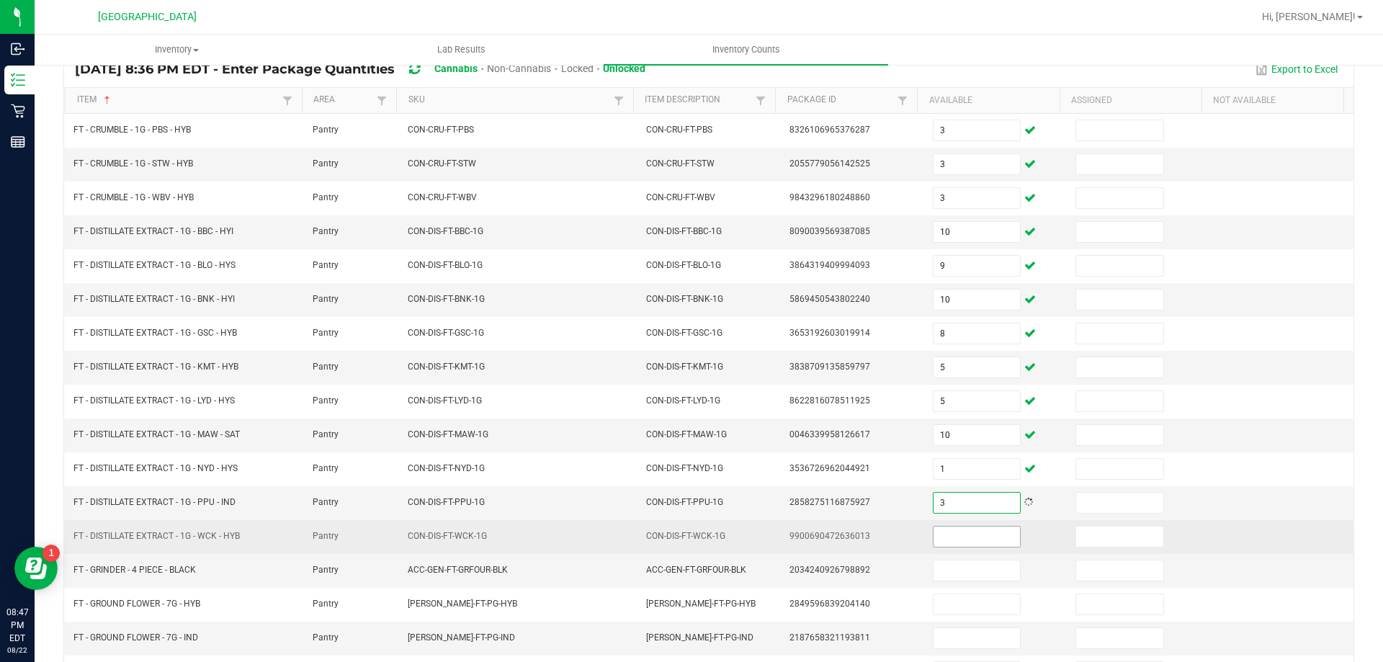
type input "3"
click at [962, 531] on input at bounding box center [977, 537] width 86 height 20
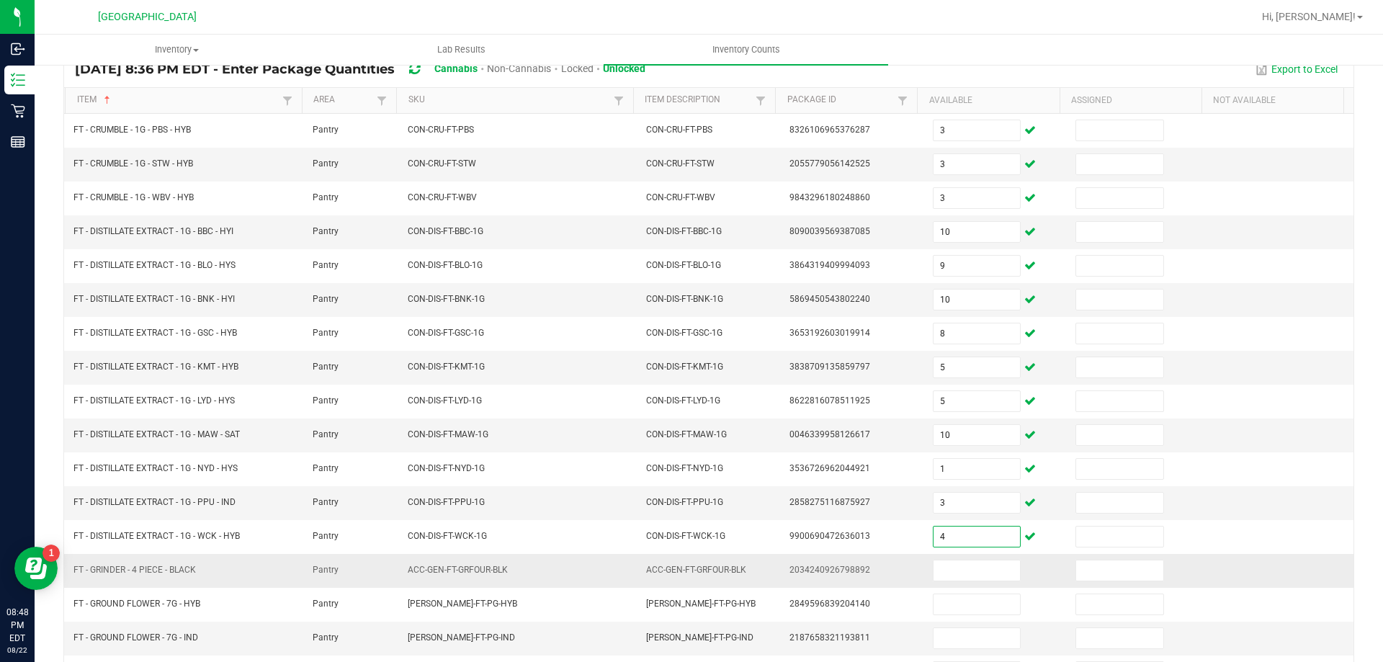
type input "4"
click at [968, 558] on td at bounding box center [995, 571] width 143 height 34
click at [980, 571] on input at bounding box center [977, 570] width 86 height 20
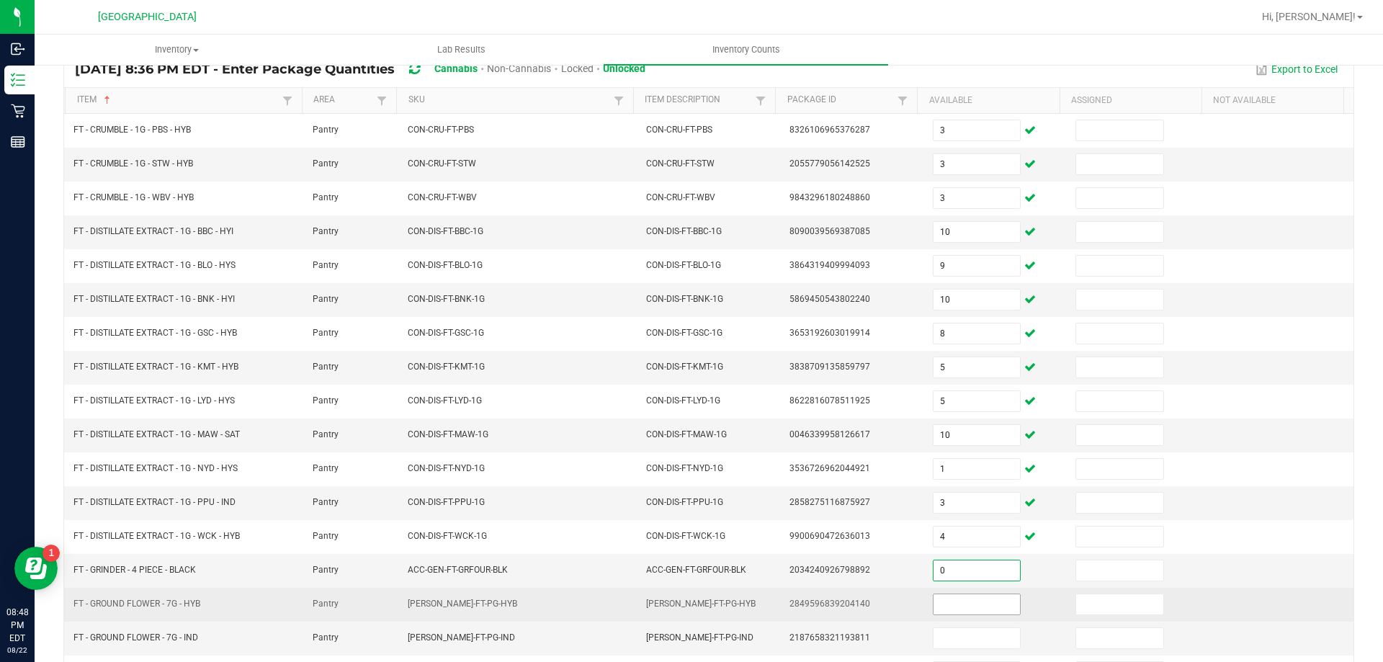
type input "0"
click at [973, 603] on input at bounding box center [977, 604] width 86 height 20
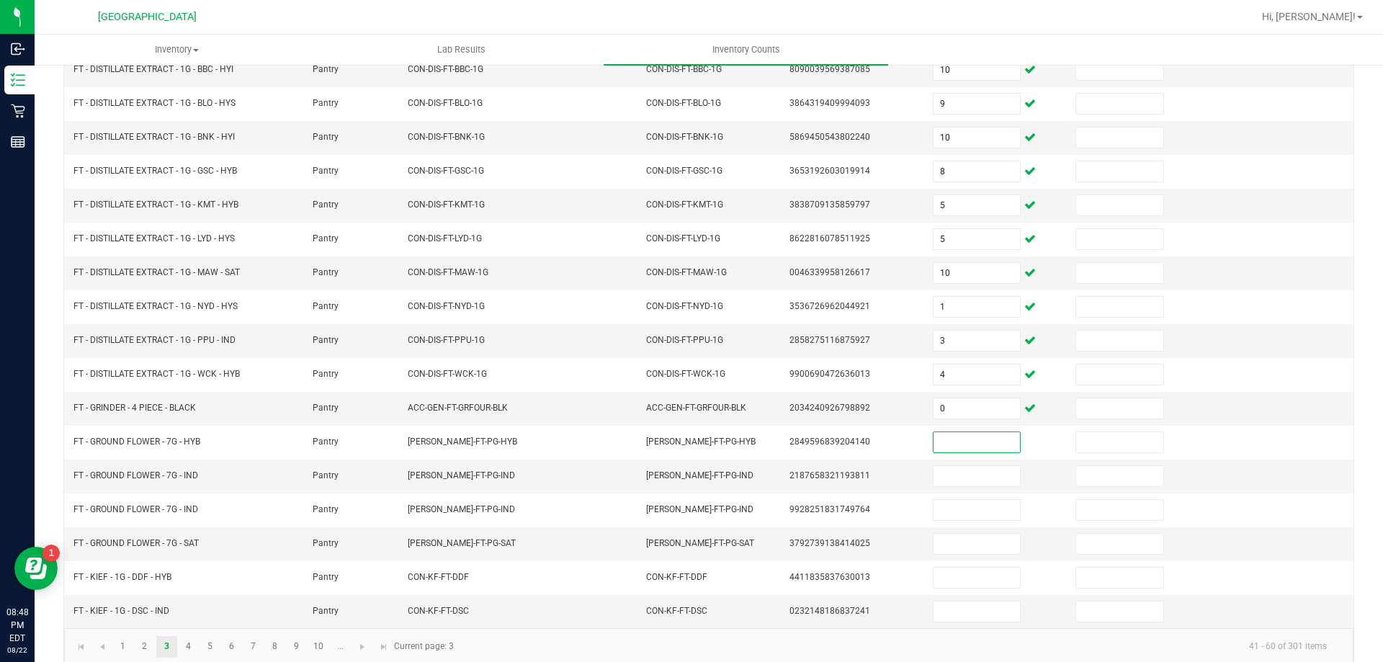
scroll to position [299, 0]
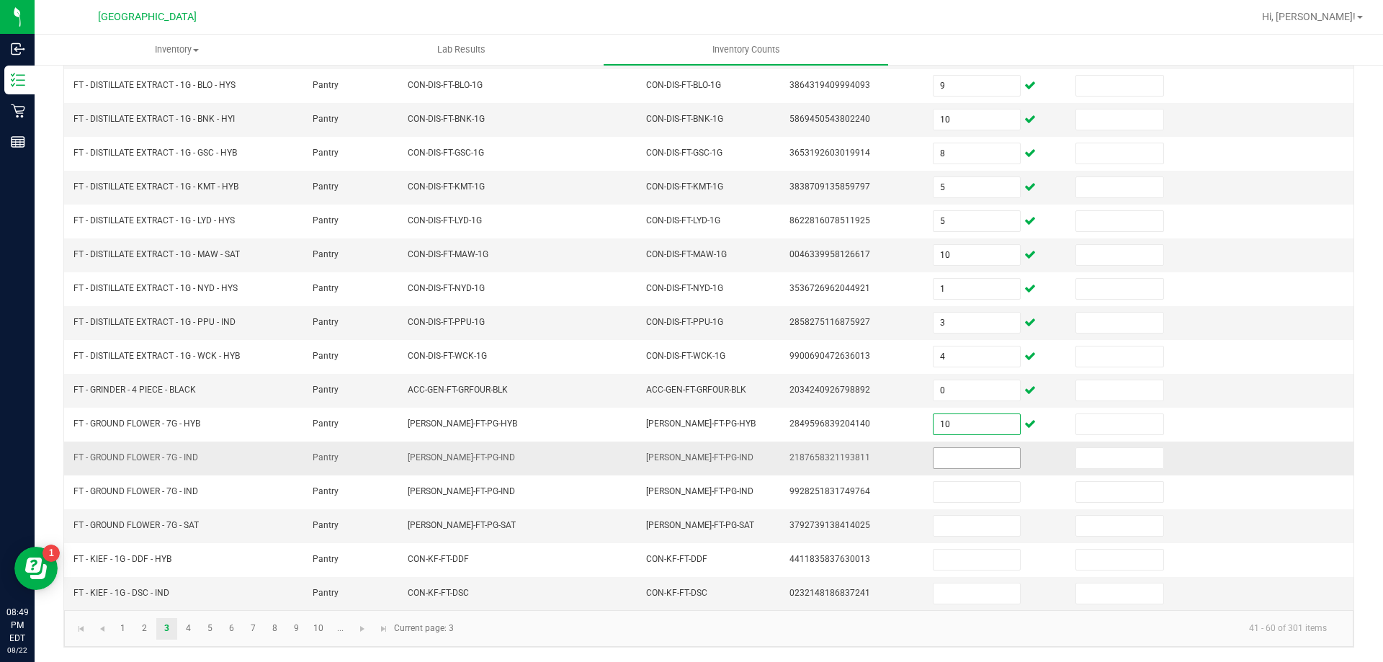
type input "10"
click at [962, 461] on input at bounding box center [977, 458] width 86 height 20
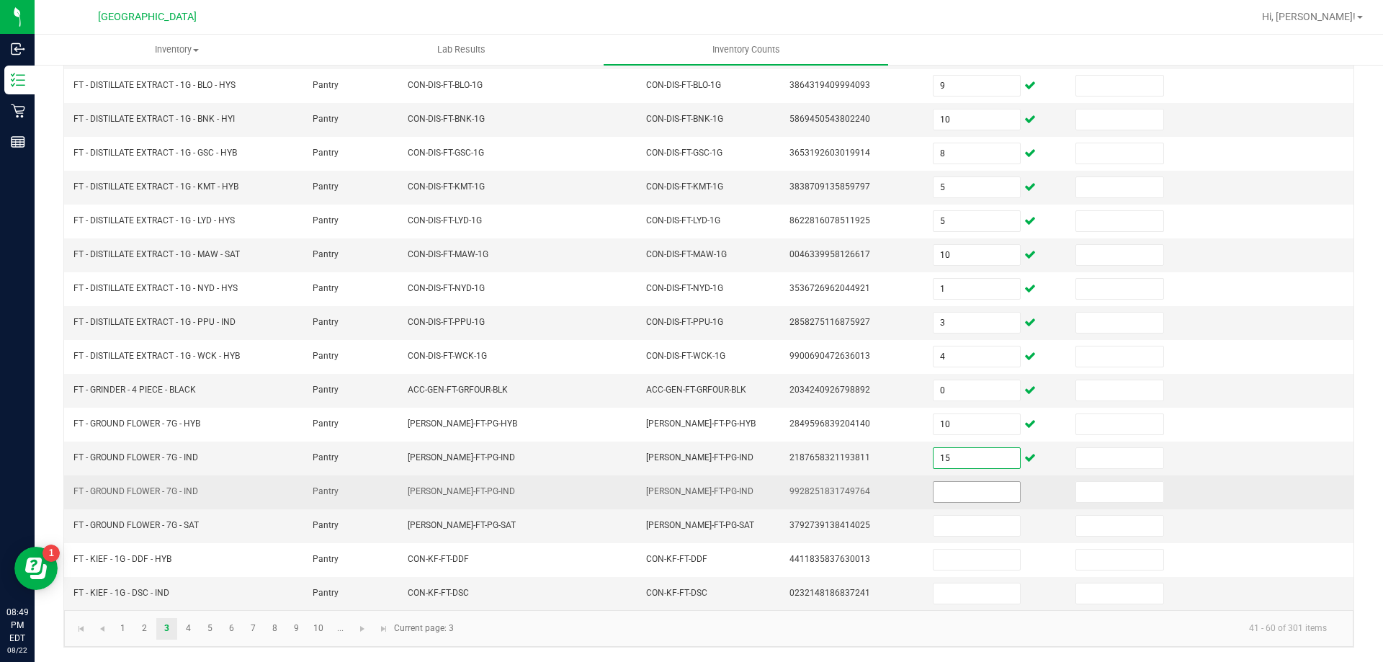
type input "15"
click at [947, 492] on input at bounding box center [977, 492] width 86 height 20
type input "3"
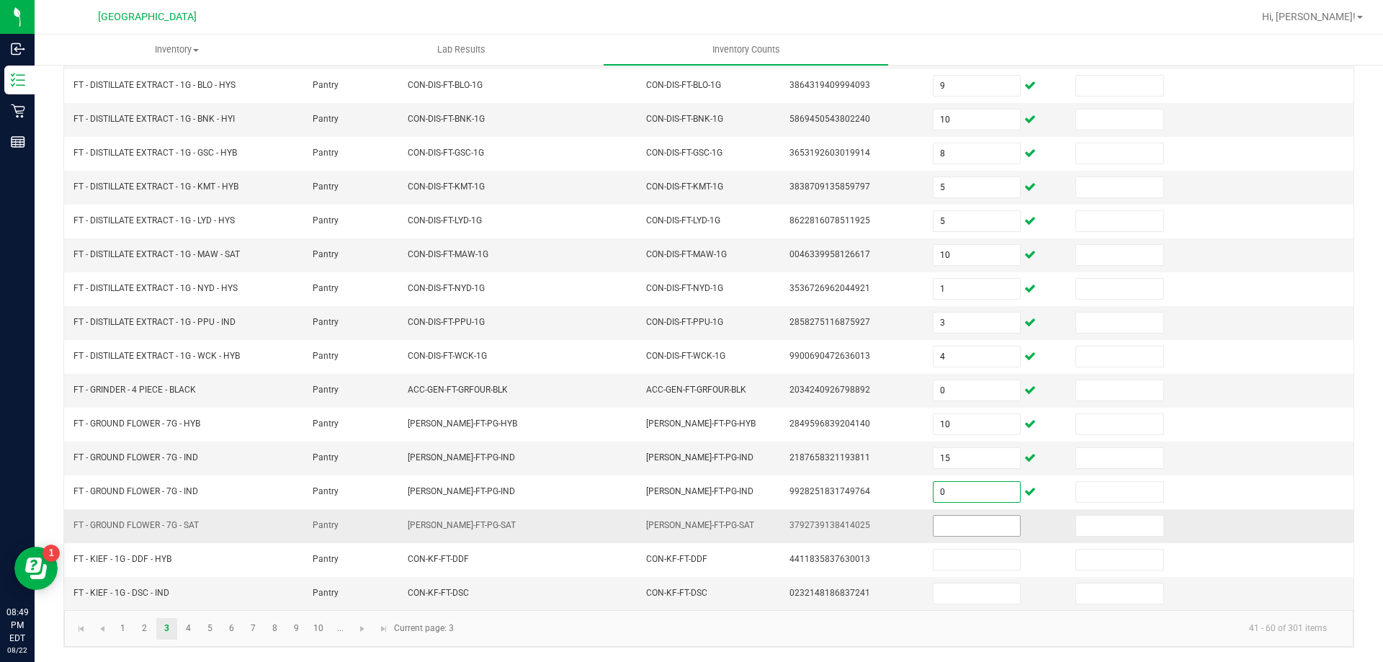
type input "0"
click at [952, 524] on input at bounding box center [977, 526] width 86 height 20
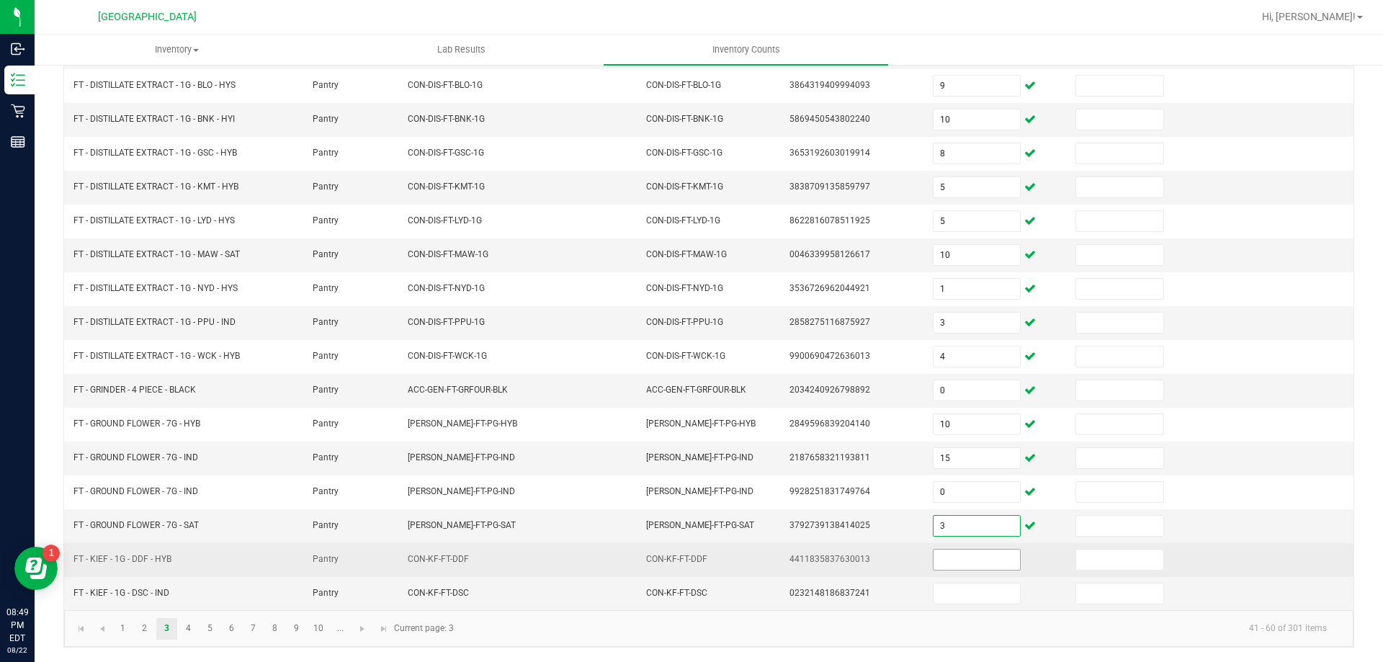
type input "3"
click at [952, 563] on input at bounding box center [977, 560] width 86 height 20
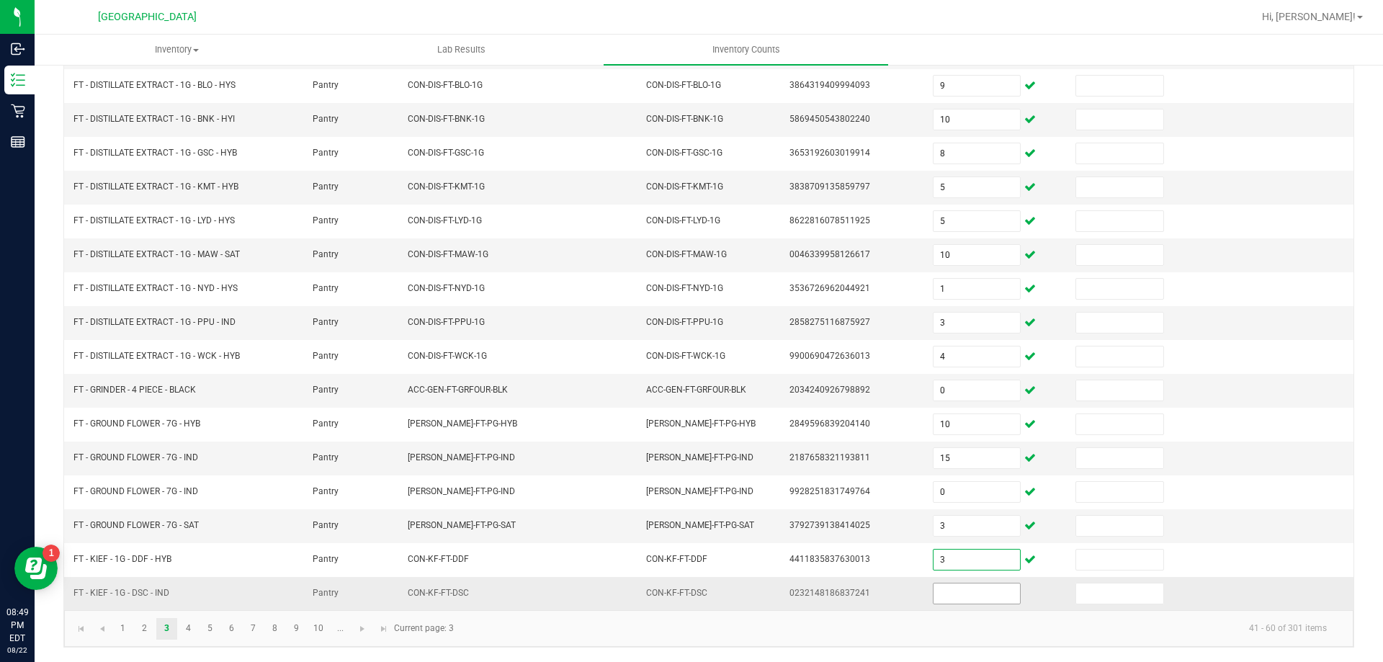
type input "3"
click at [970, 599] on input at bounding box center [977, 593] width 86 height 20
type input "4"
click at [187, 625] on link "4" at bounding box center [188, 629] width 21 height 22
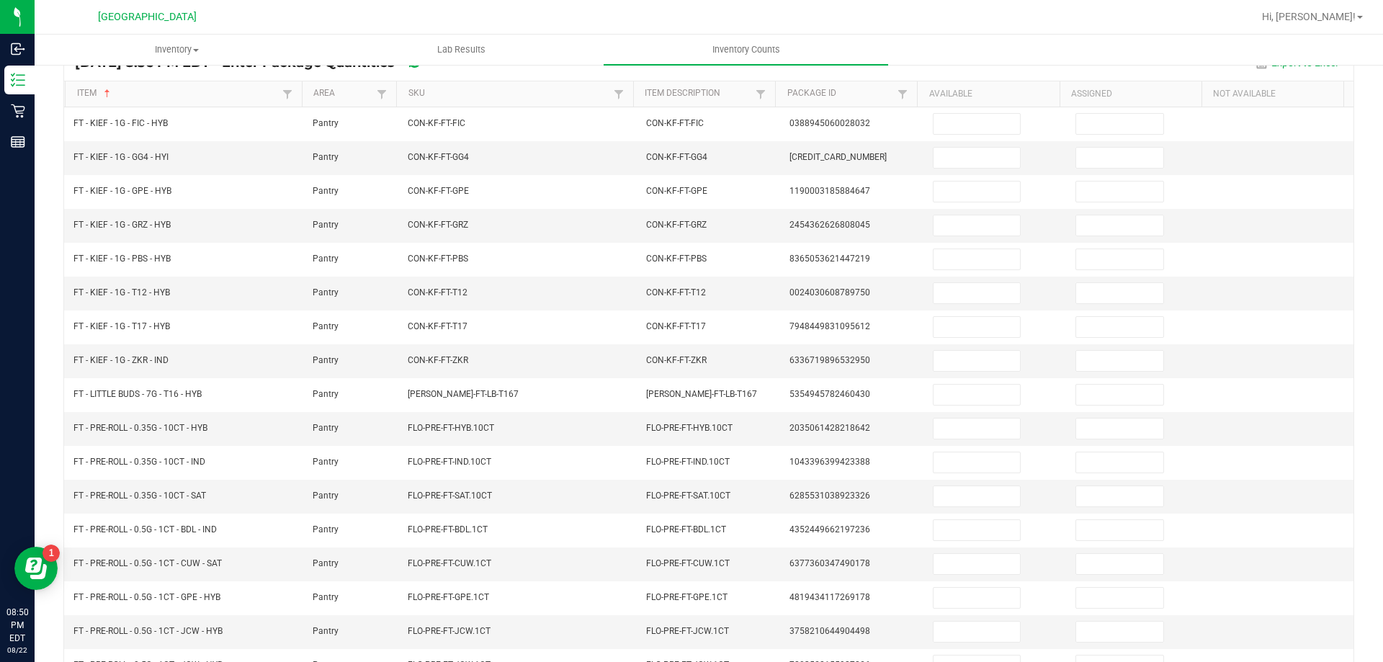
scroll to position [130, 0]
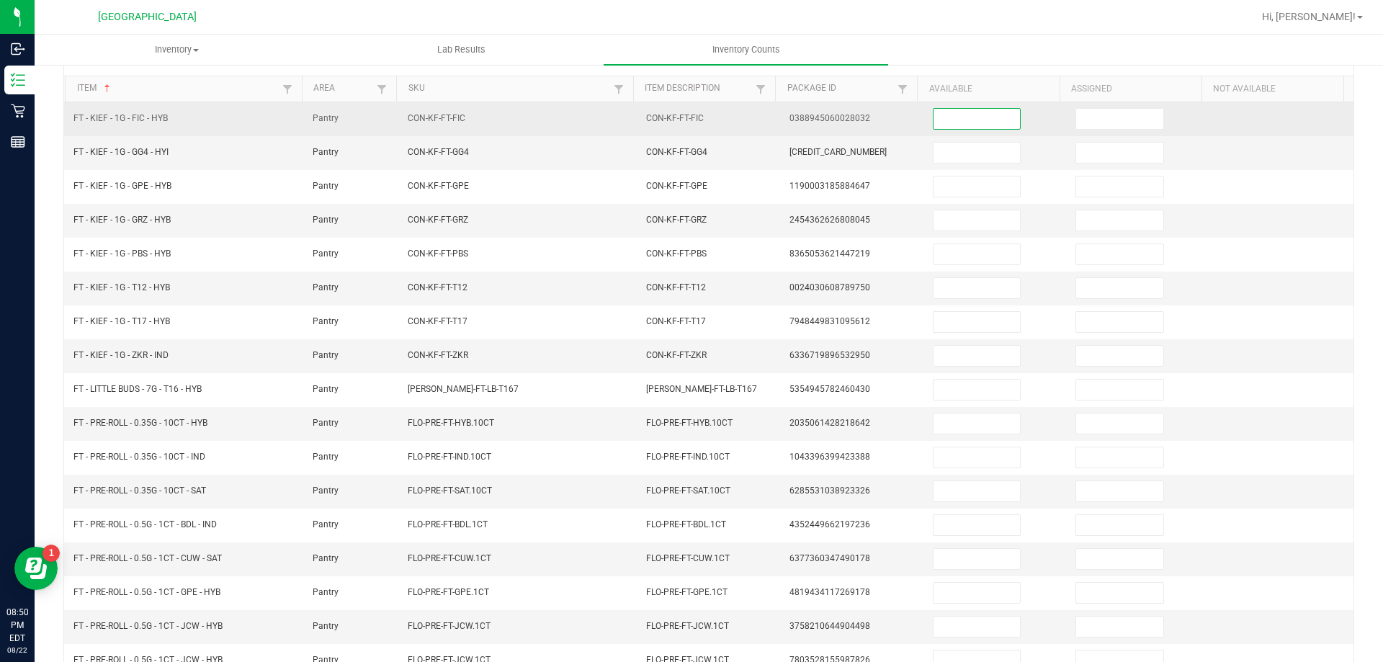
click at [985, 122] on input at bounding box center [977, 119] width 86 height 20
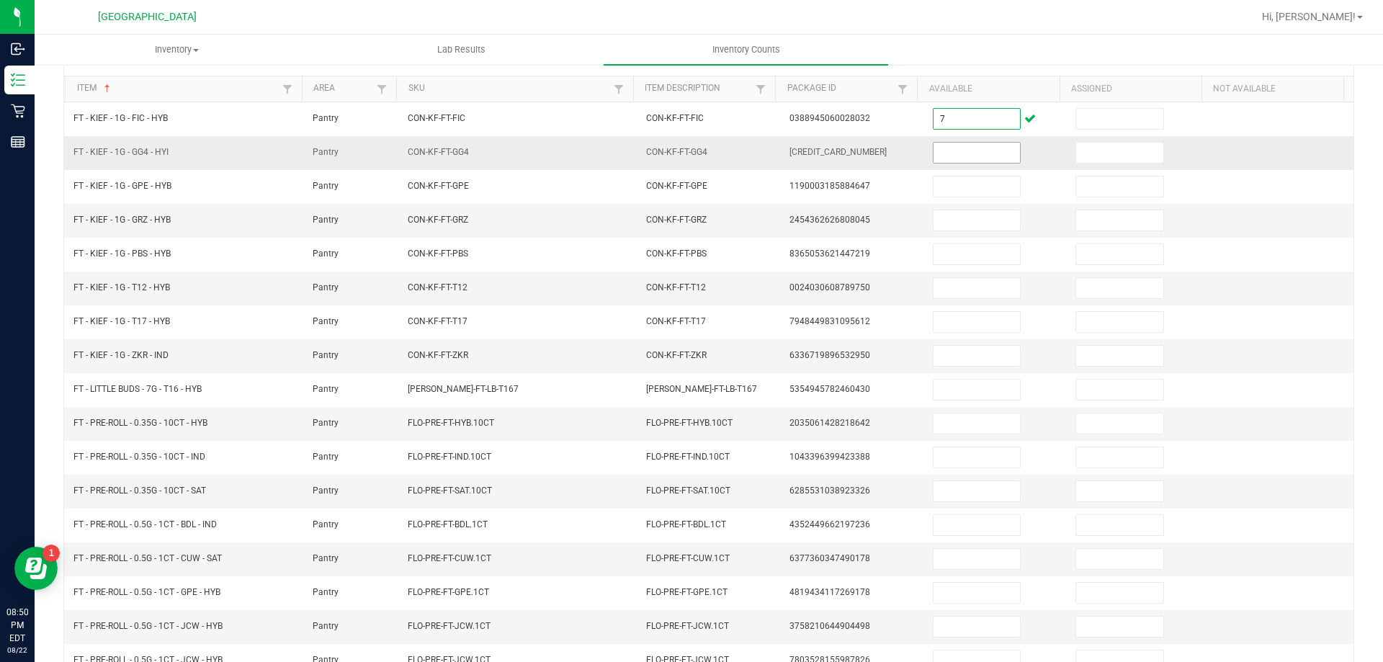
type input "7"
click at [934, 156] on input at bounding box center [977, 153] width 86 height 20
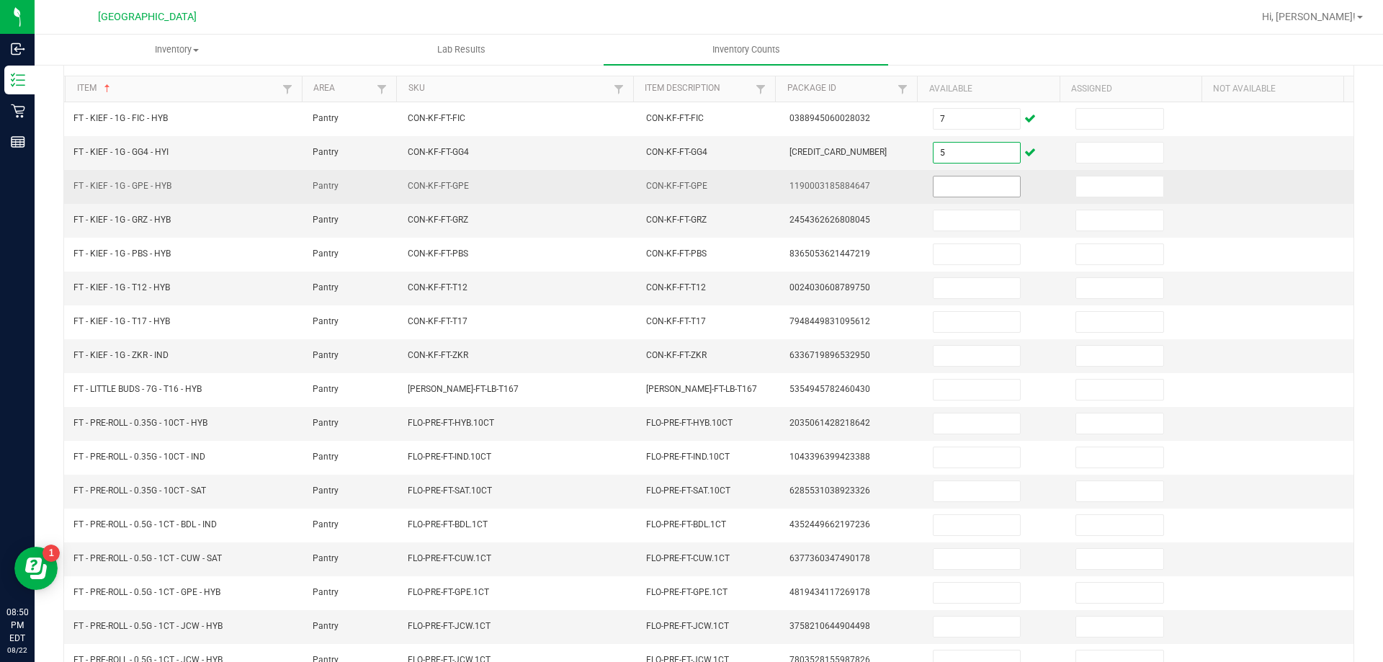
type input "5"
click at [941, 183] on input at bounding box center [977, 186] width 86 height 20
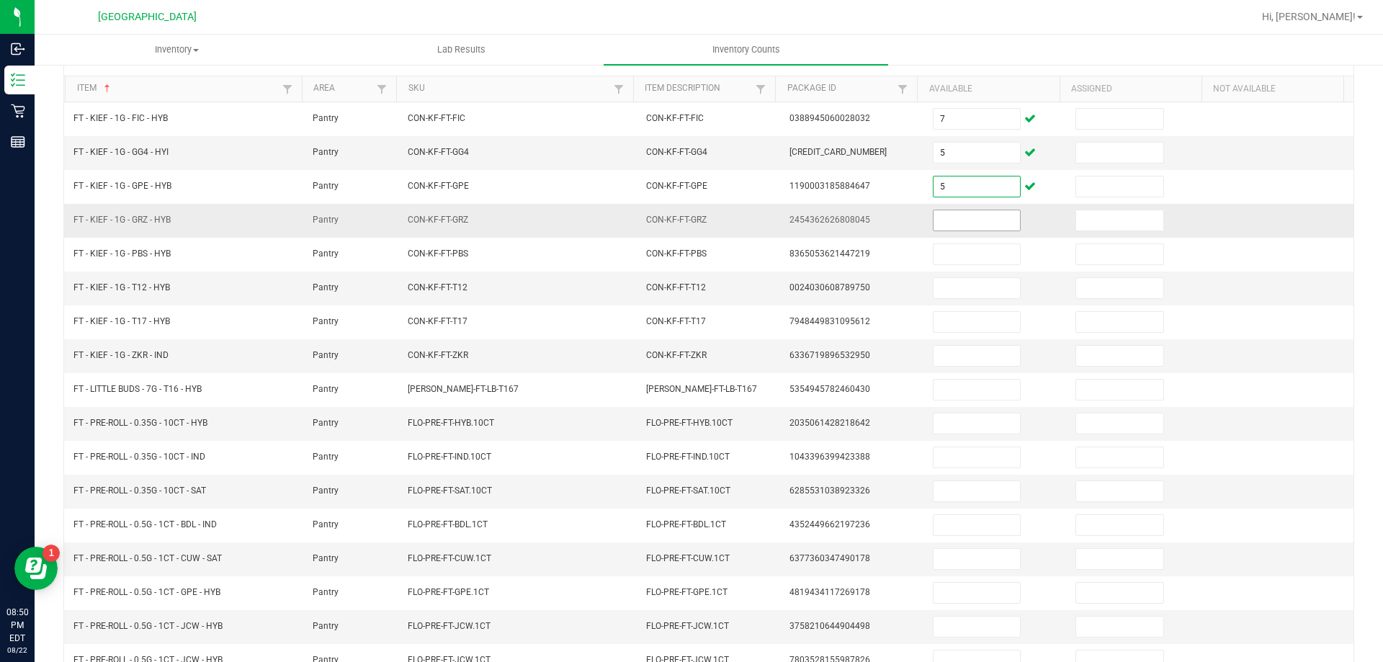
type input "5"
click at [949, 212] on input at bounding box center [977, 220] width 86 height 20
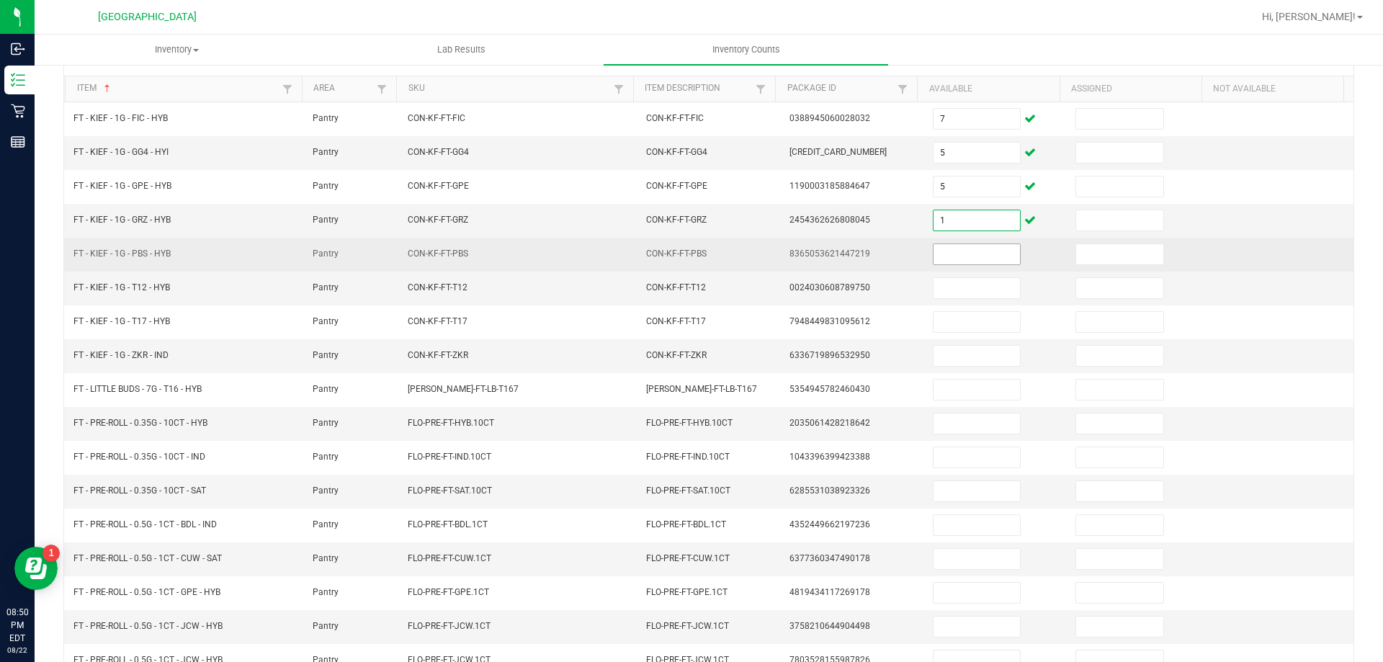
type input "1"
click at [977, 257] on input at bounding box center [977, 254] width 86 height 20
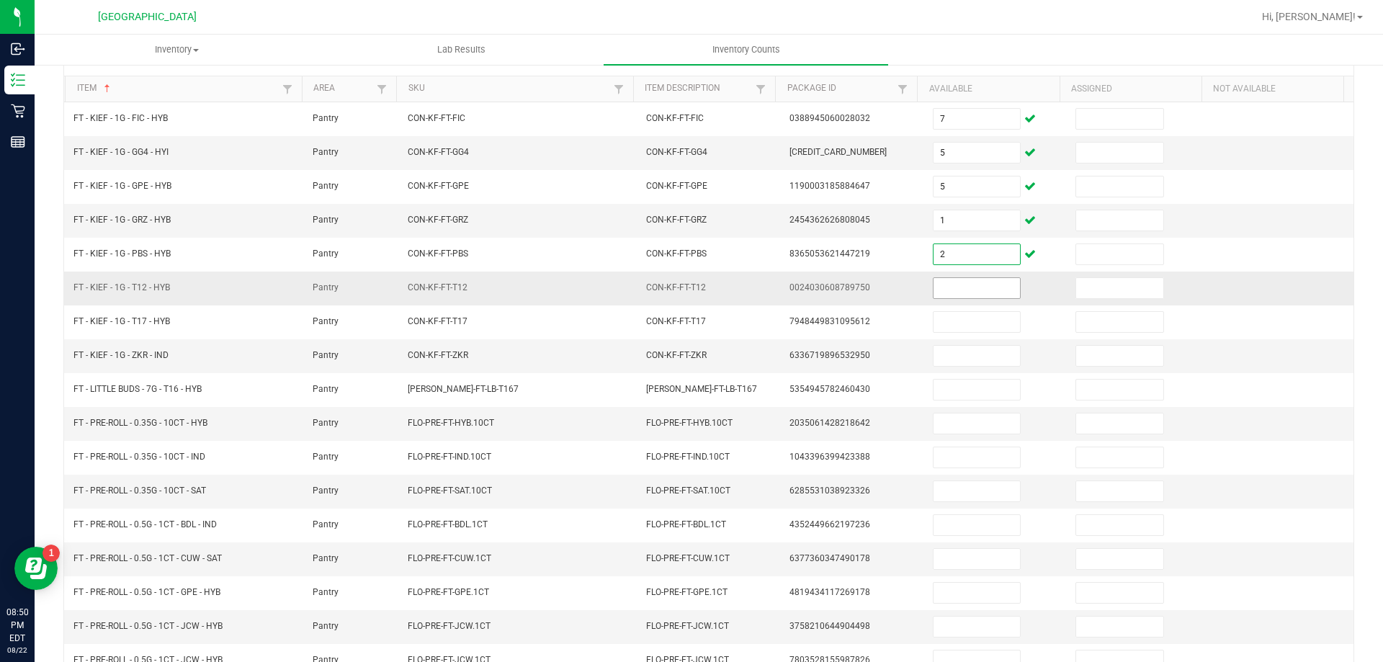
type input "2"
click at [980, 292] on input at bounding box center [977, 288] width 86 height 20
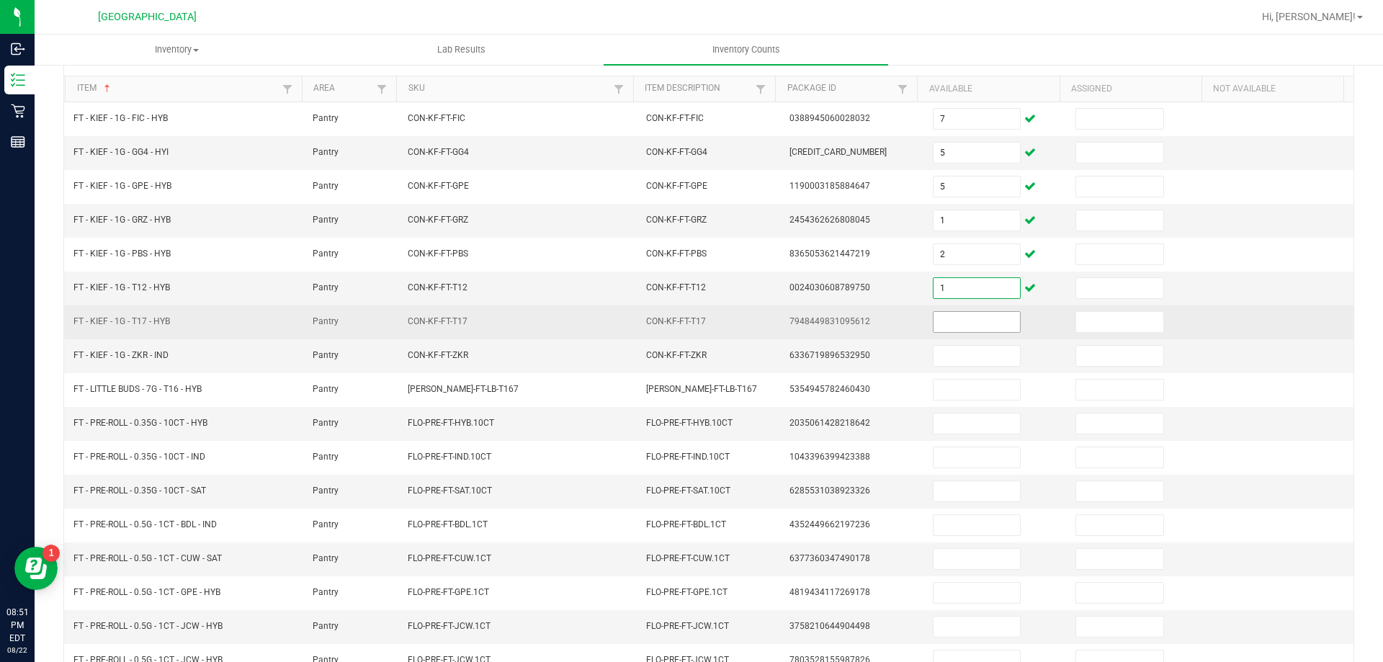
type input "1"
click at [965, 320] on input at bounding box center [977, 322] width 86 height 20
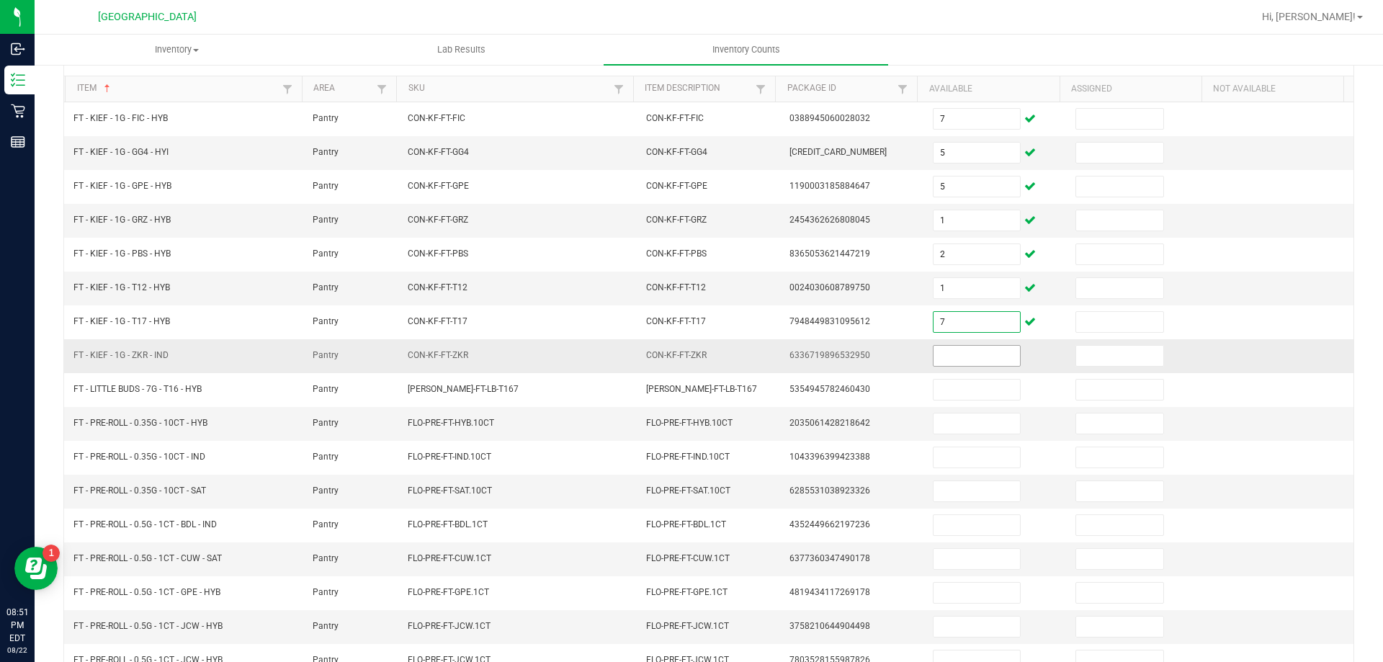
type input "7"
click at [962, 363] on input at bounding box center [977, 356] width 86 height 20
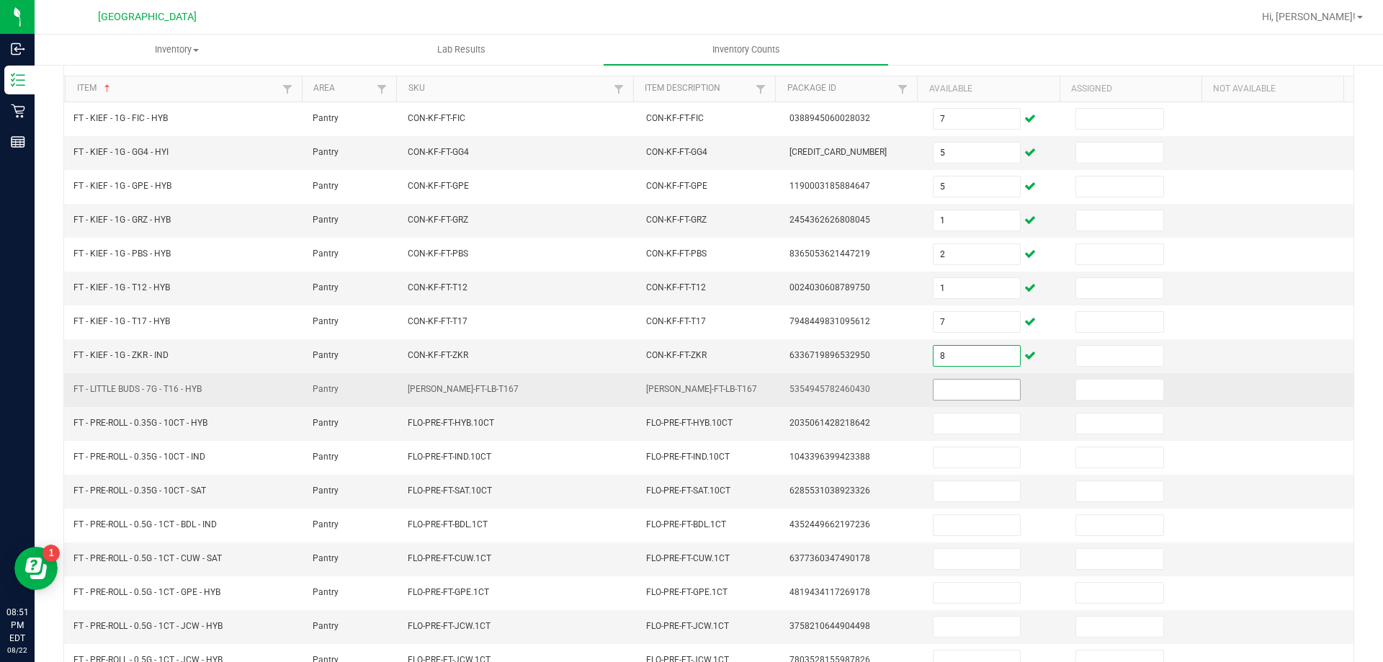
type input "8"
click at [966, 393] on input at bounding box center [977, 390] width 86 height 20
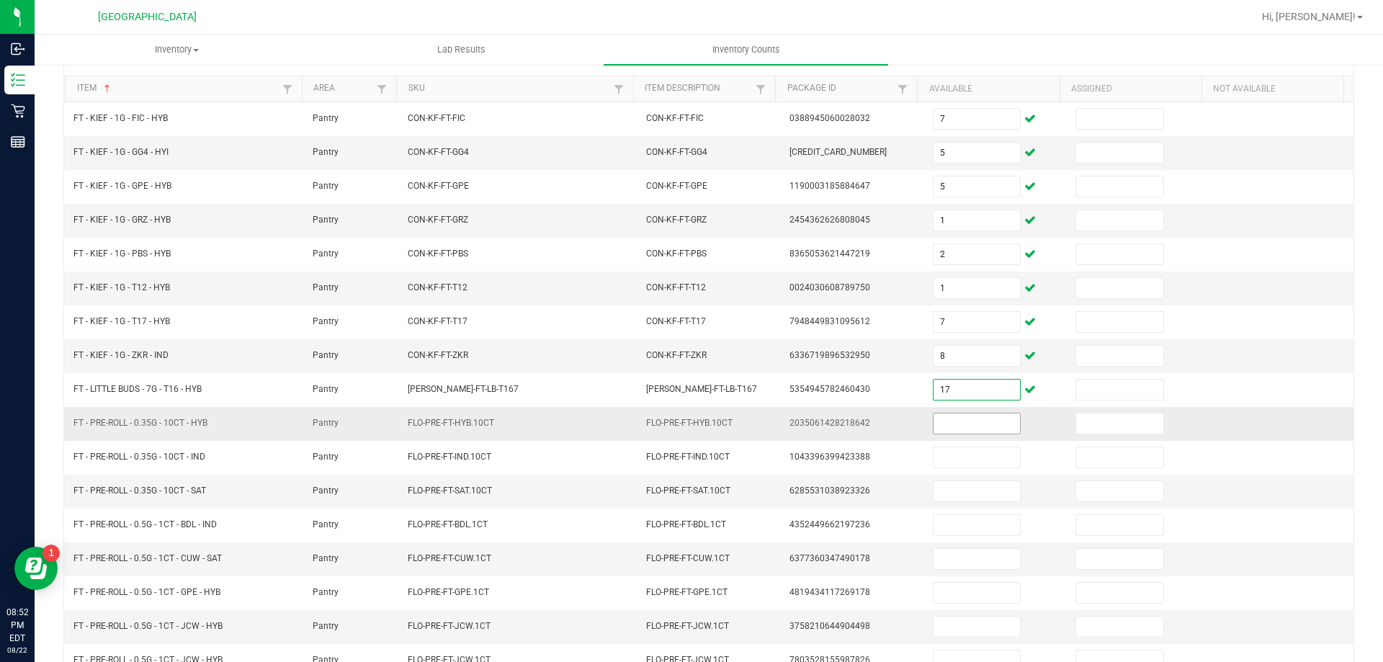
type input "17"
click at [954, 431] on input at bounding box center [977, 423] width 86 height 20
type input "7"
type input "3"
click at [963, 482] on input at bounding box center [977, 491] width 86 height 20
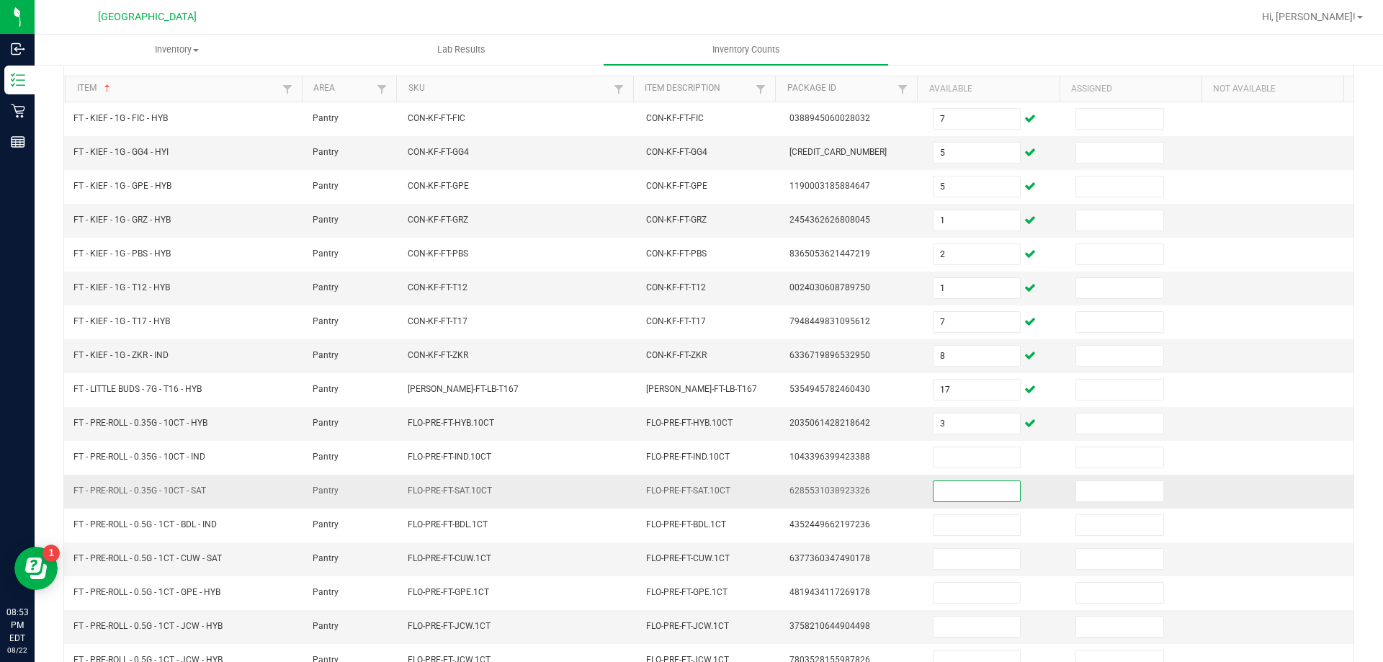
click at [965, 484] on input at bounding box center [977, 491] width 86 height 20
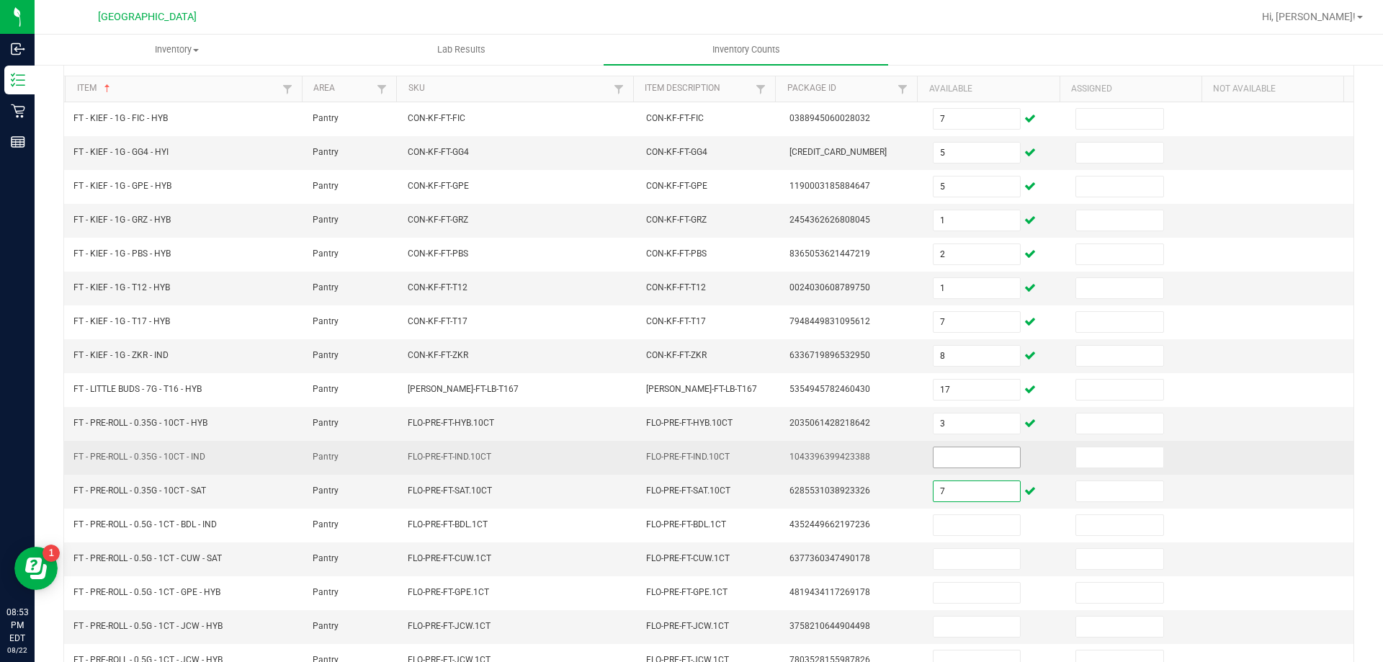
type input "7"
click at [982, 453] on input at bounding box center [977, 457] width 86 height 20
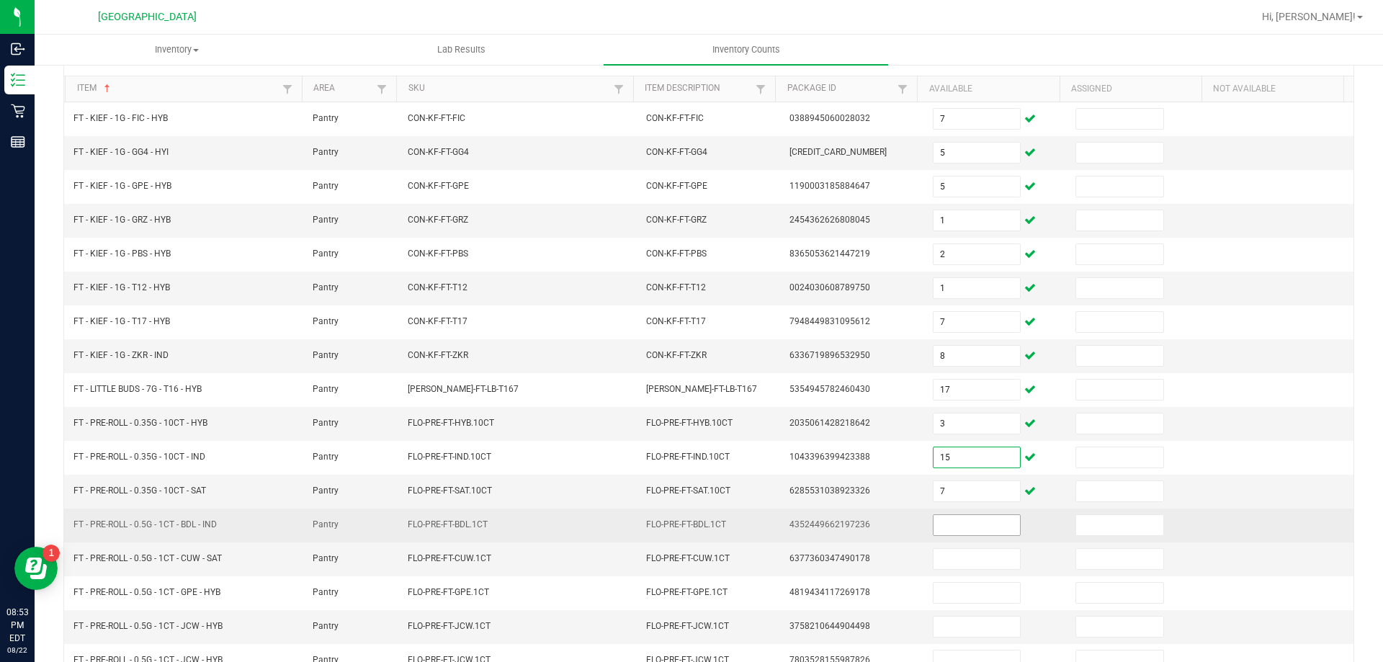
type input "15"
click at [965, 522] on input at bounding box center [977, 525] width 86 height 20
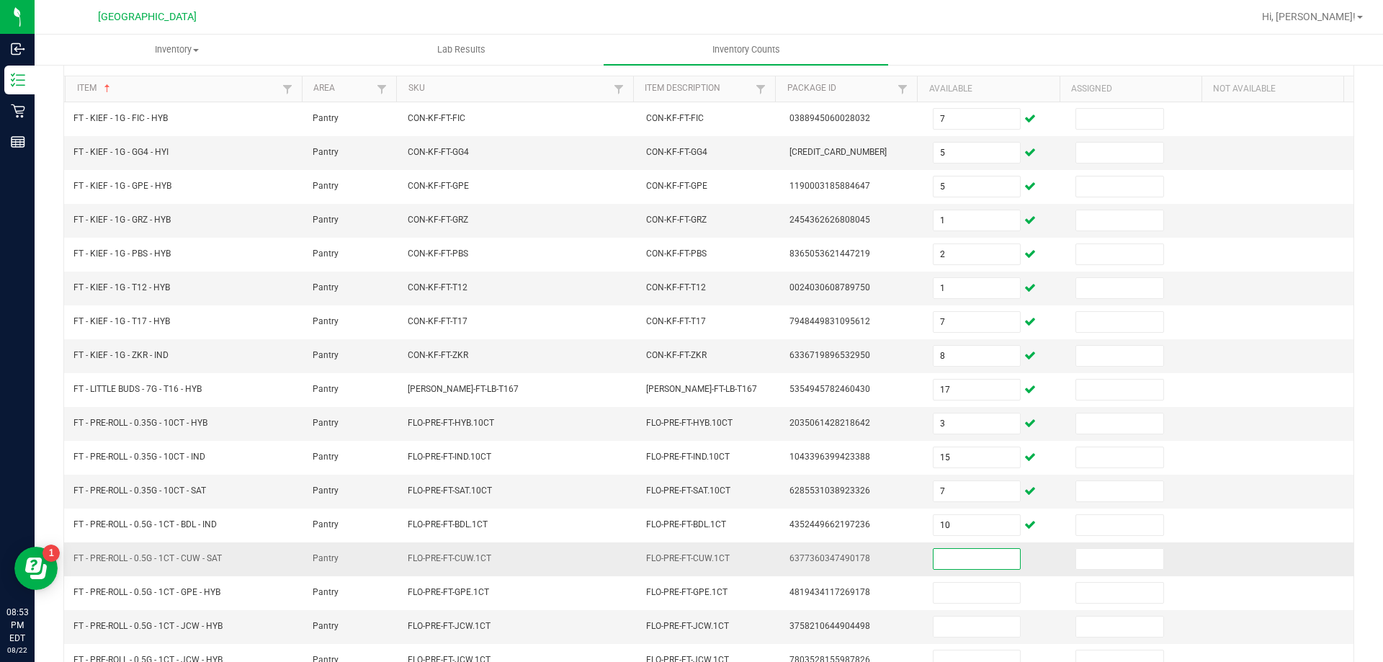
click at [977, 560] on input at bounding box center [977, 559] width 86 height 20
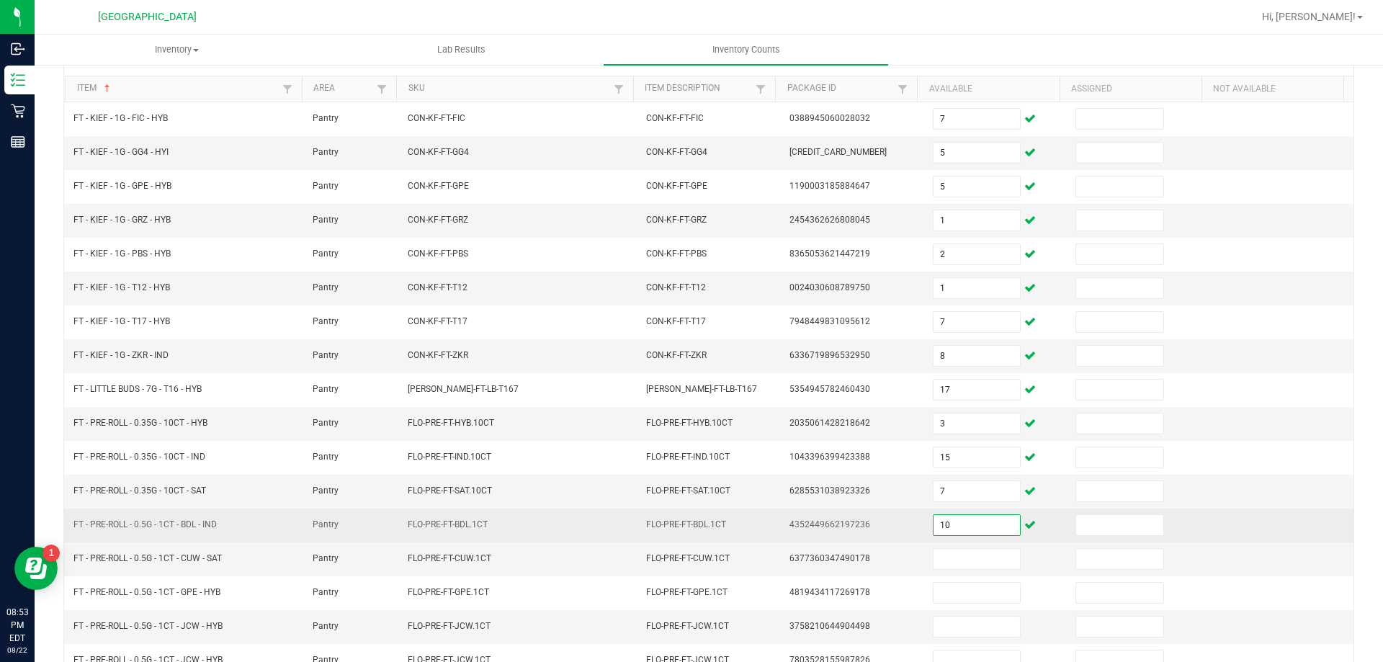
click at [990, 532] on input "10" at bounding box center [977, 525] width 86 height 20
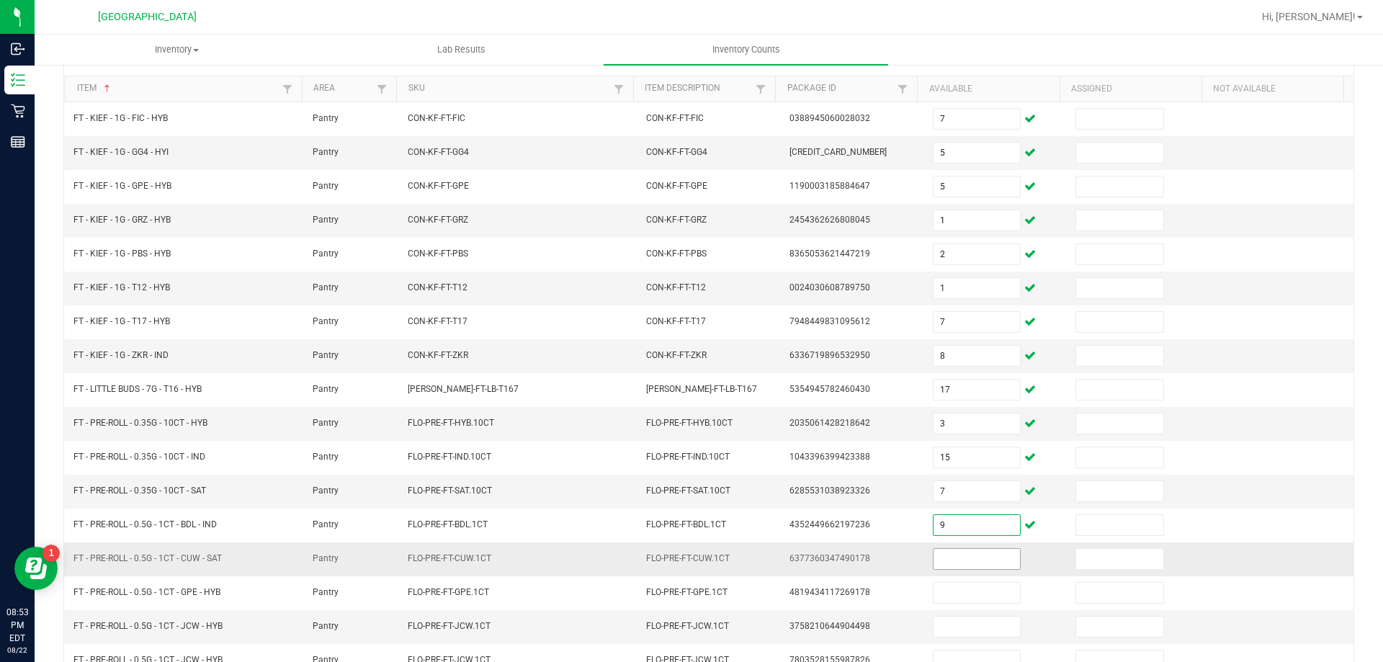
type input "9"
click at [954, 555] on input at bounding box center [977, 559] width 86 height 20
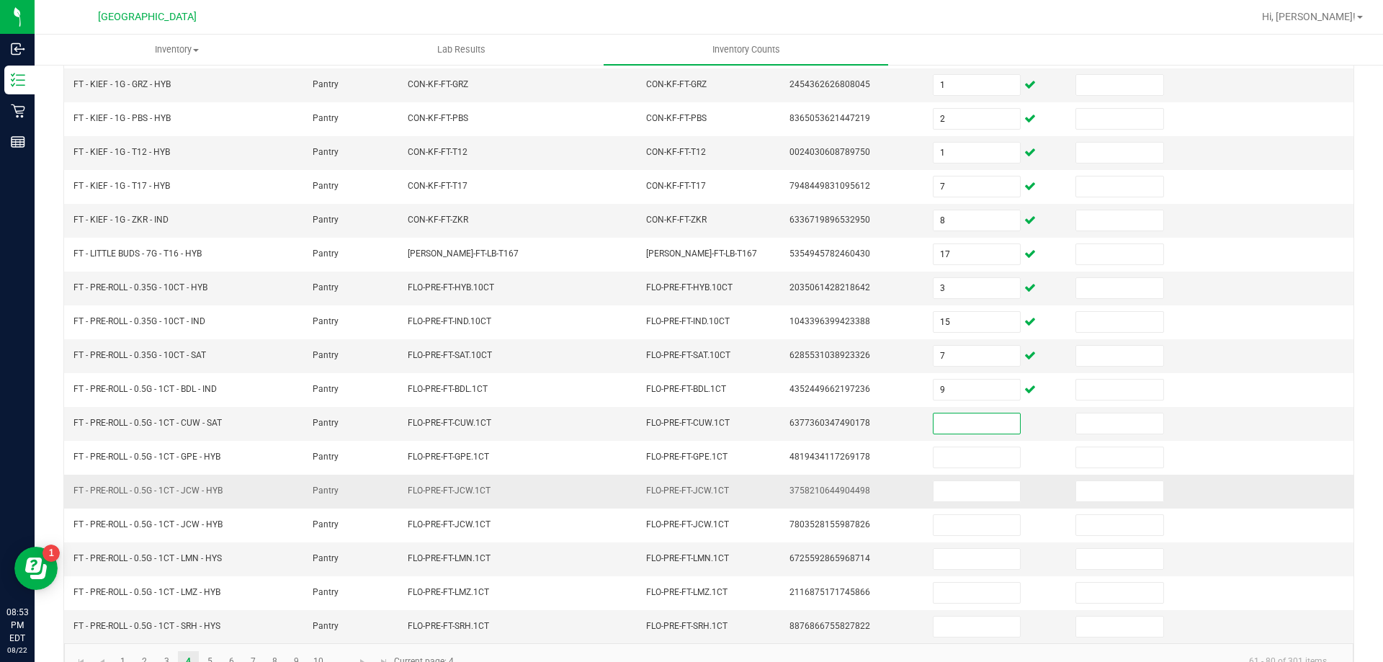
scroll to position [277, 0]
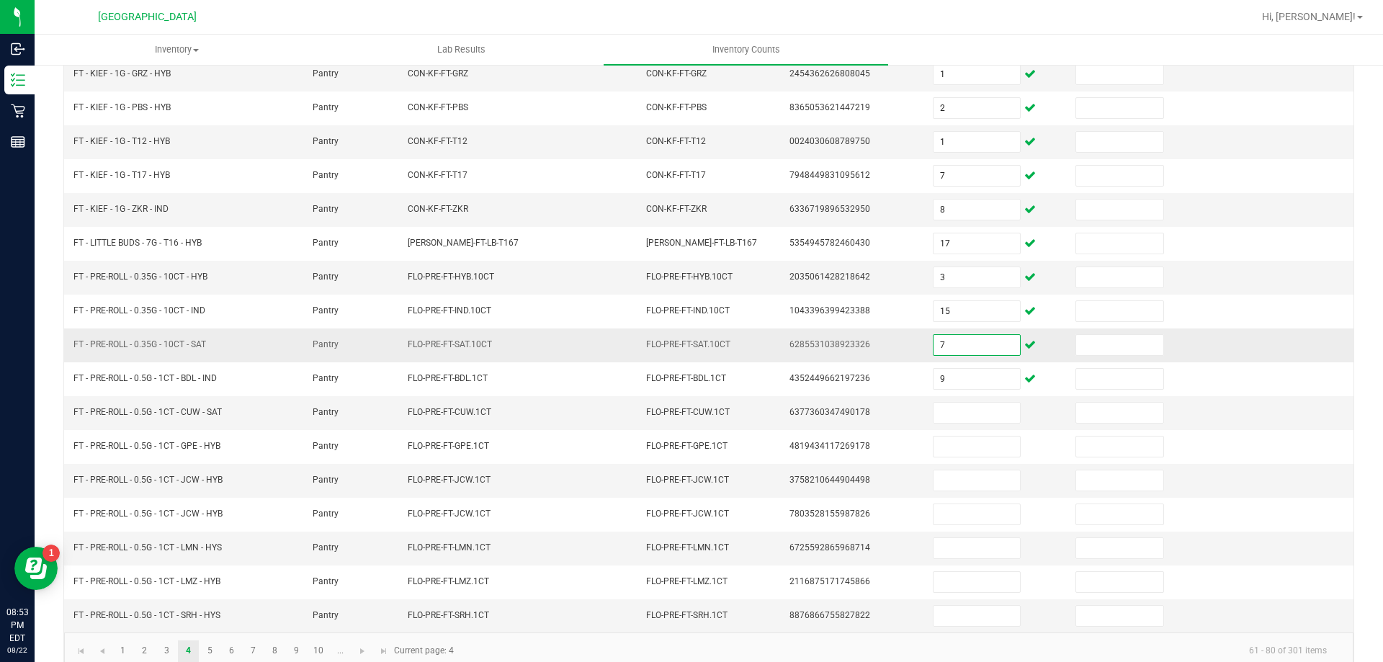
click at [955, 349] on input "7" at bounding box center [977, 345] width 86 height 20
click at [934, 416] on input at bounding box center [977, 413] width 86 height 20
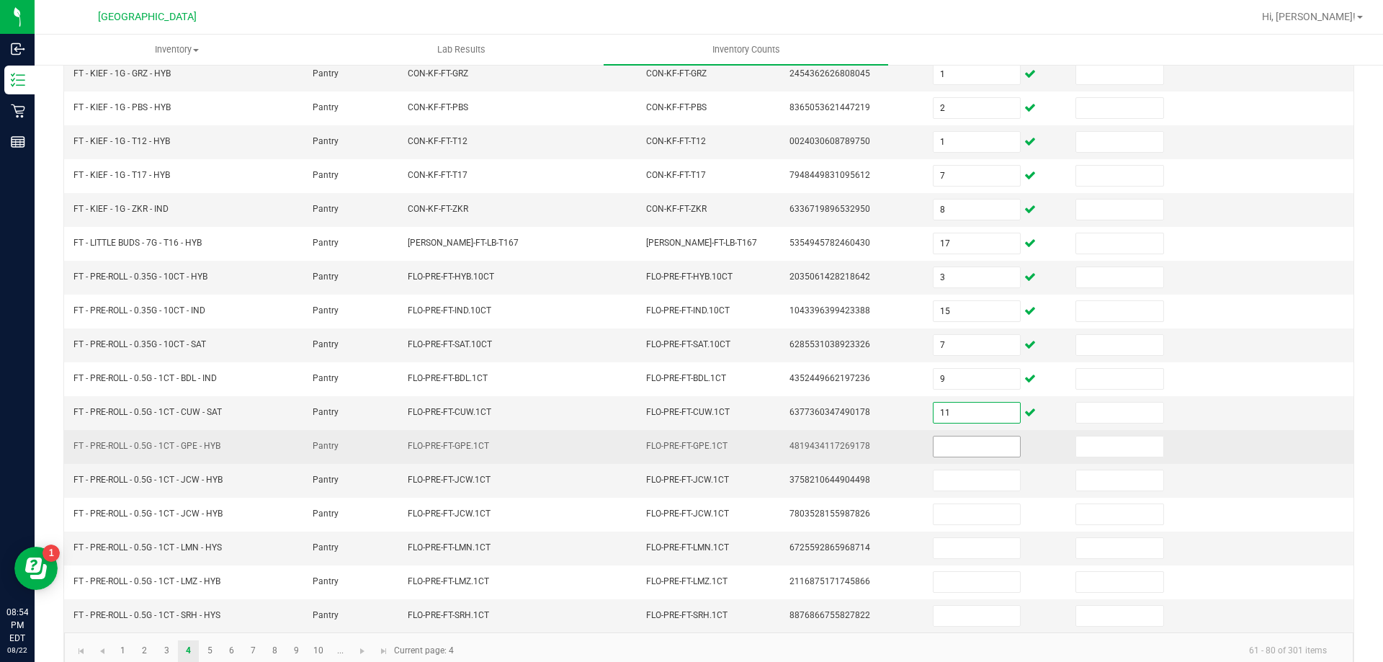
type input "11"
click at [961, 452] on input at bounding box center [977, 447] width 86 height 20
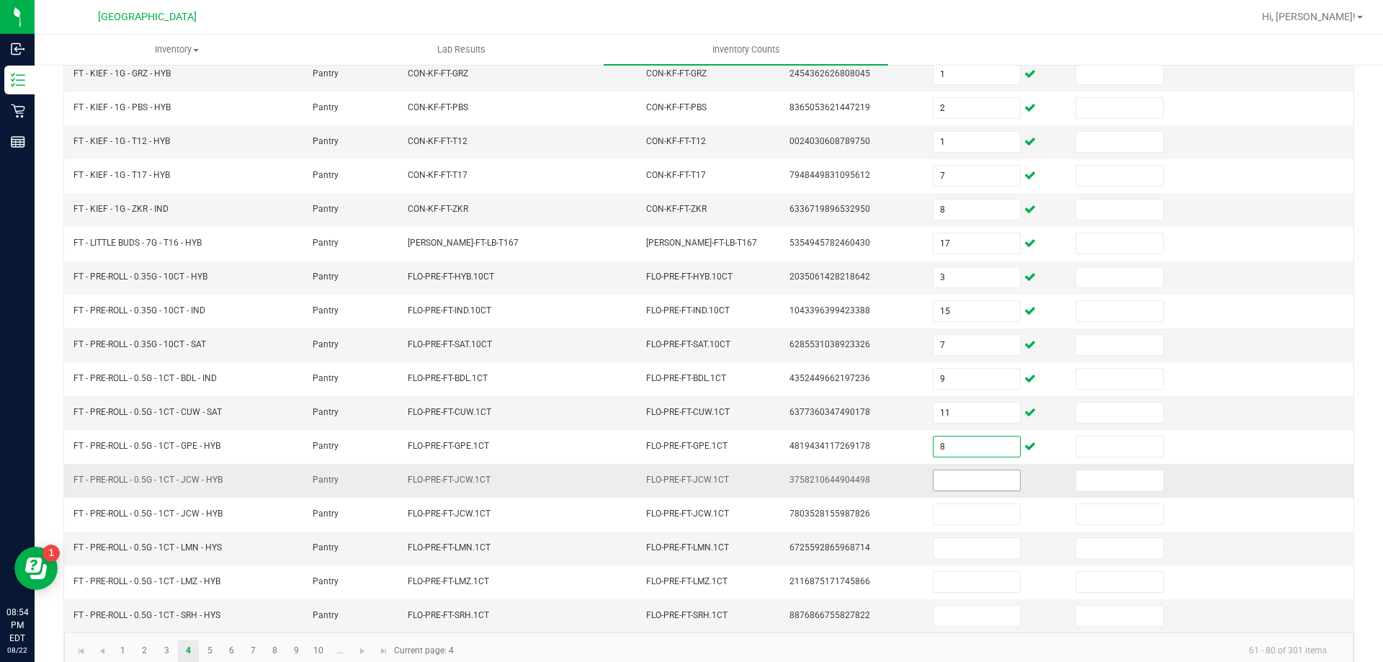
type input "8"
click at [972, 485] on input at bounding box center [977, 480] width 86 height 20
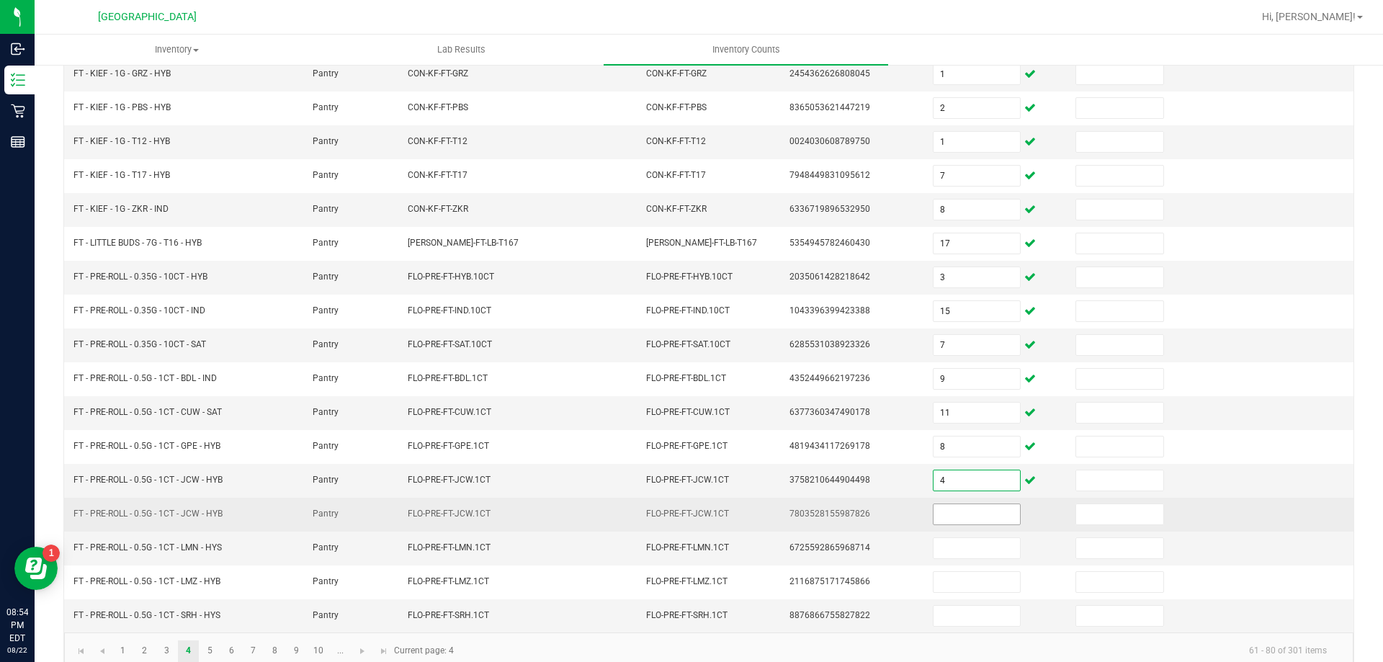
type input "4"
click at [985, 517] on input at bounding box center [977, 514] width 86 height 20
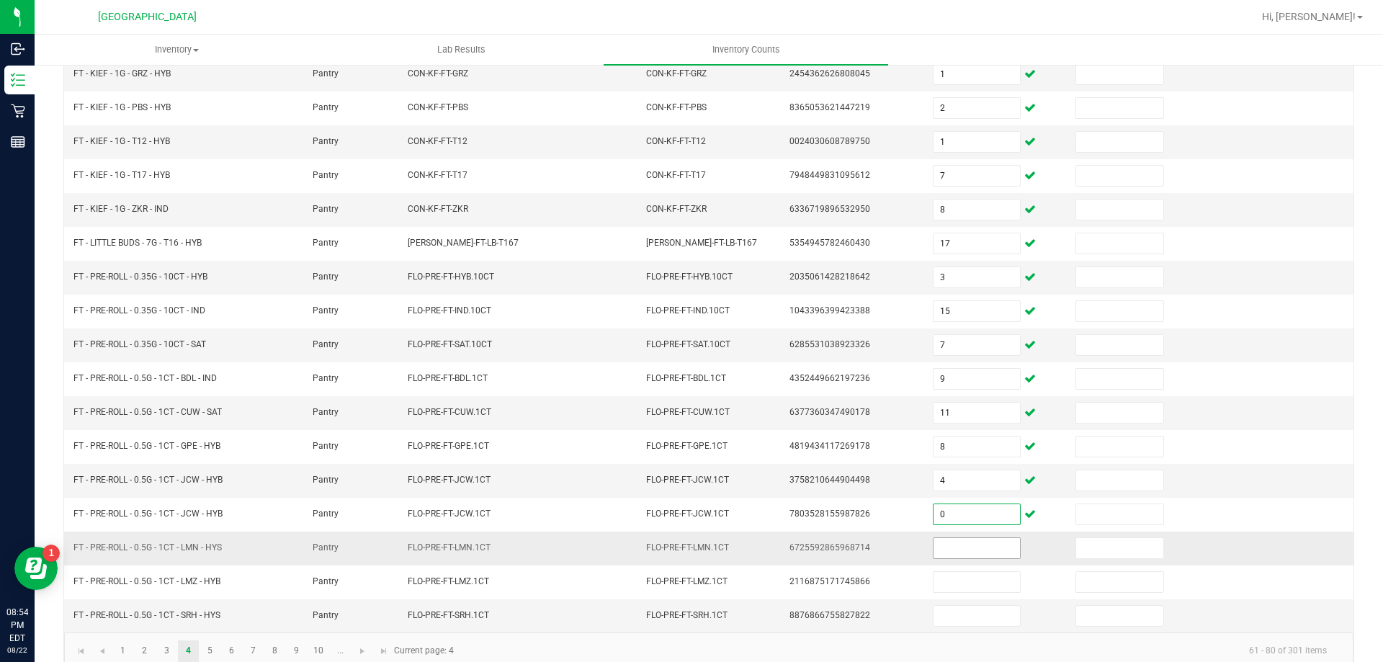
type input "0"
click at [980, 546] on input at bounding box center [977, 548] width 86 height 20
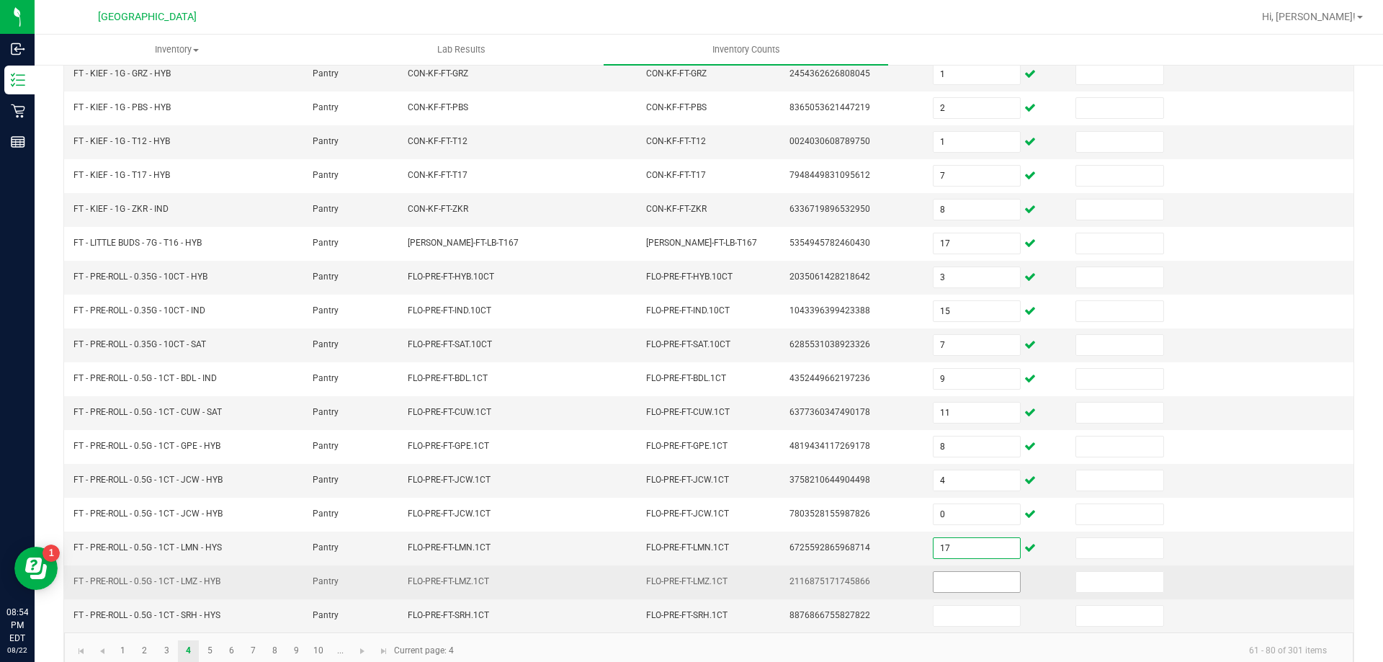
type input "17"
click at [980, 591] on input at bounding box center [977, 582] width 86 height 20
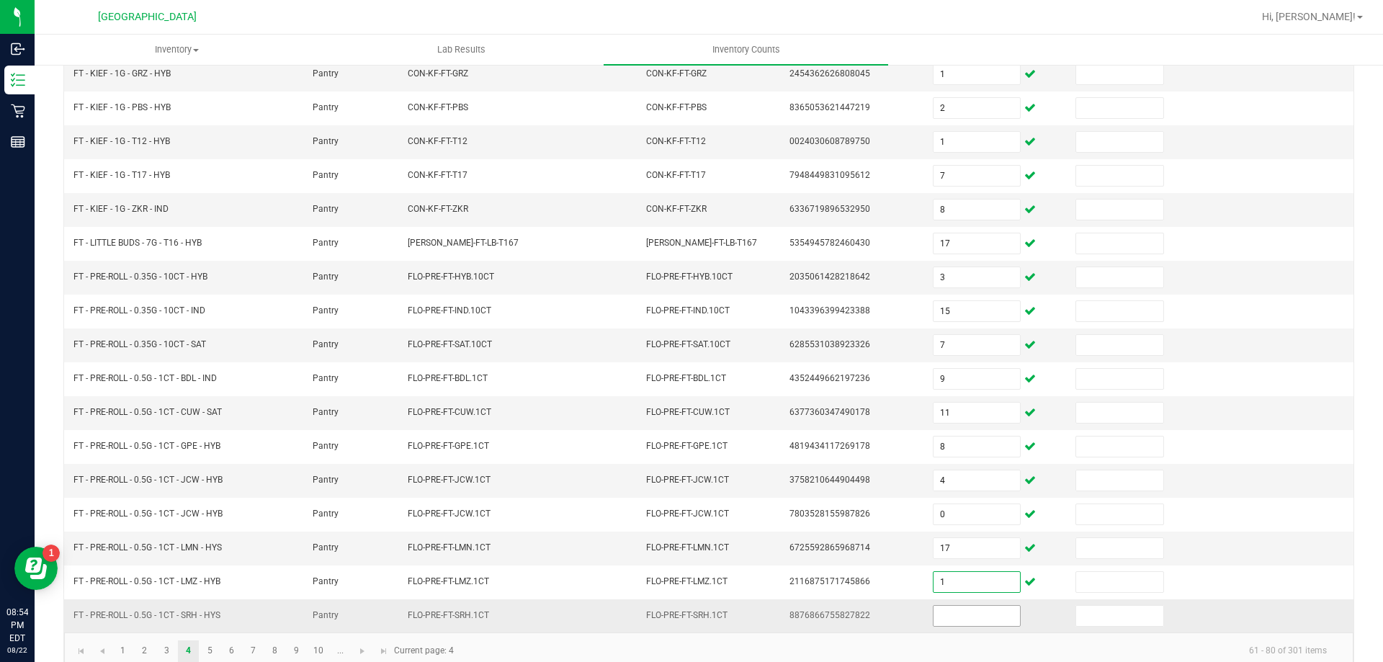
type input "1"
click at [972, 617] on input at bounding box center [977, 616] width 86 height 20
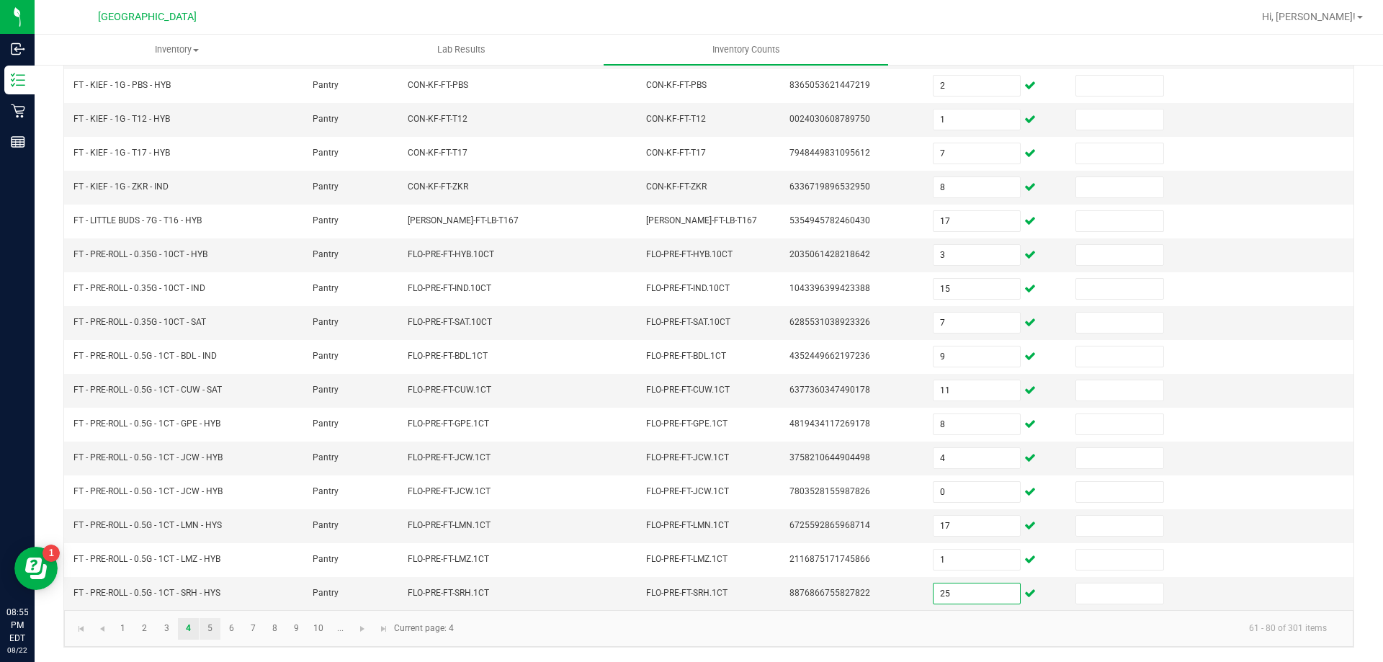
type input "25"
click at [213, 624] on link "5" at bounding box center [210, 629] width 21 height 22
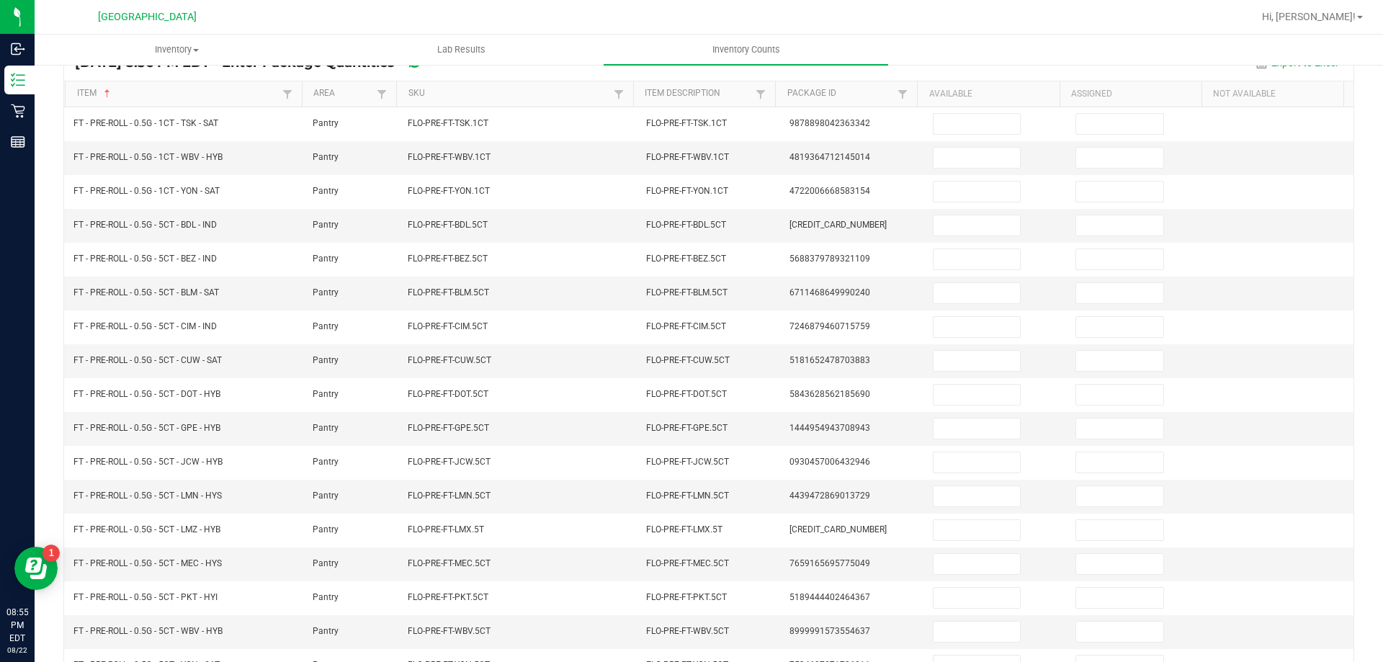
scroll to position [123, 0]
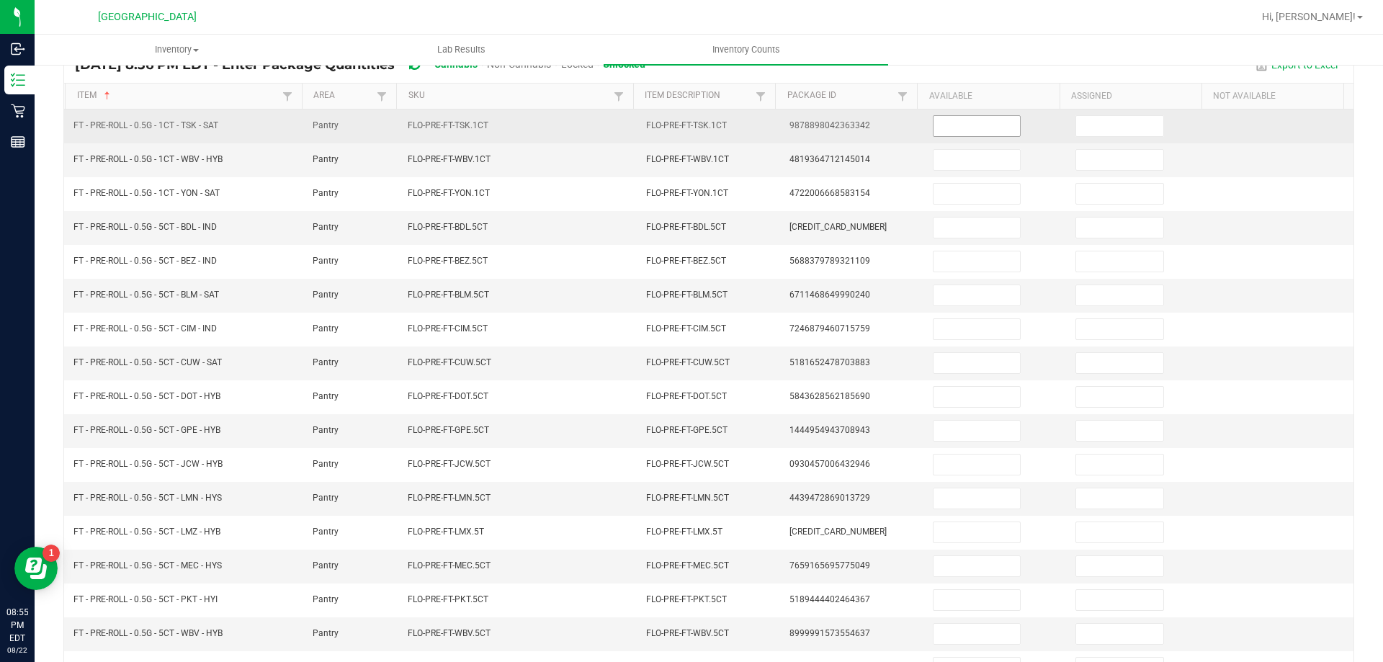
click at [984, 124] on input at bounding box center [977, 126] width 86 height 20
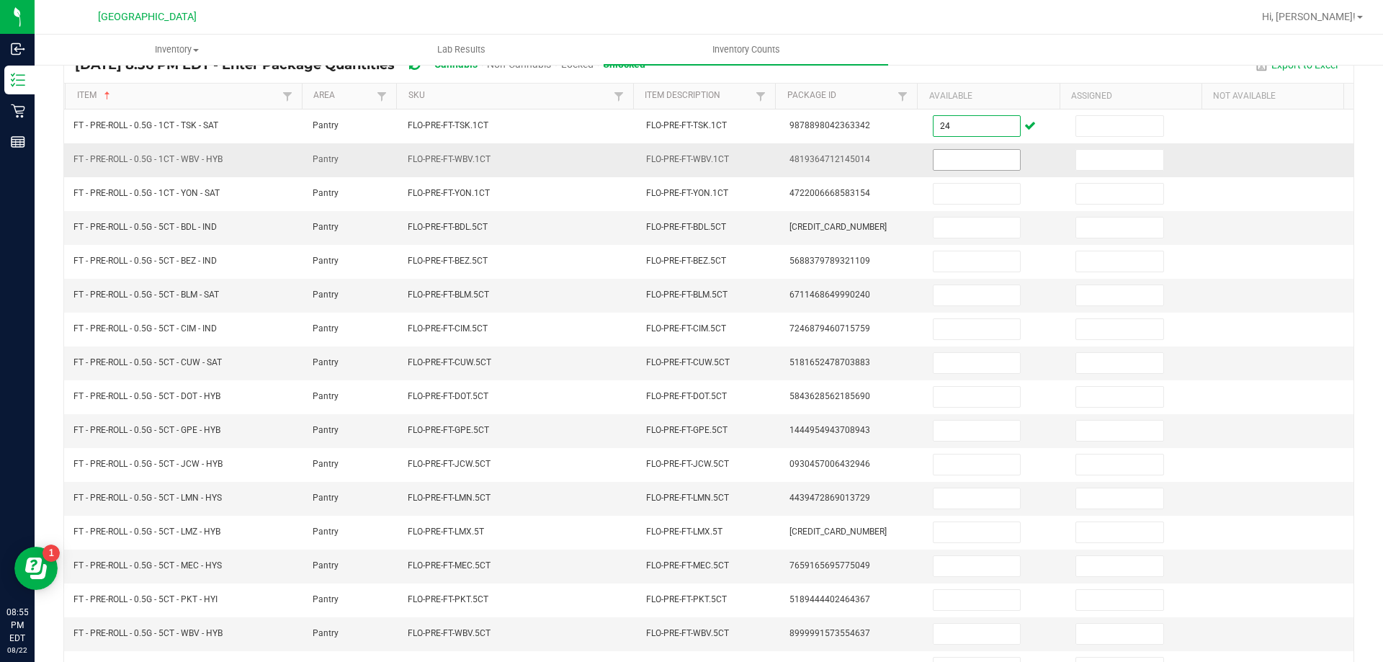
type input "24"
click at [961, 169] on input at bounding box center [977, 160] width 86 height 20
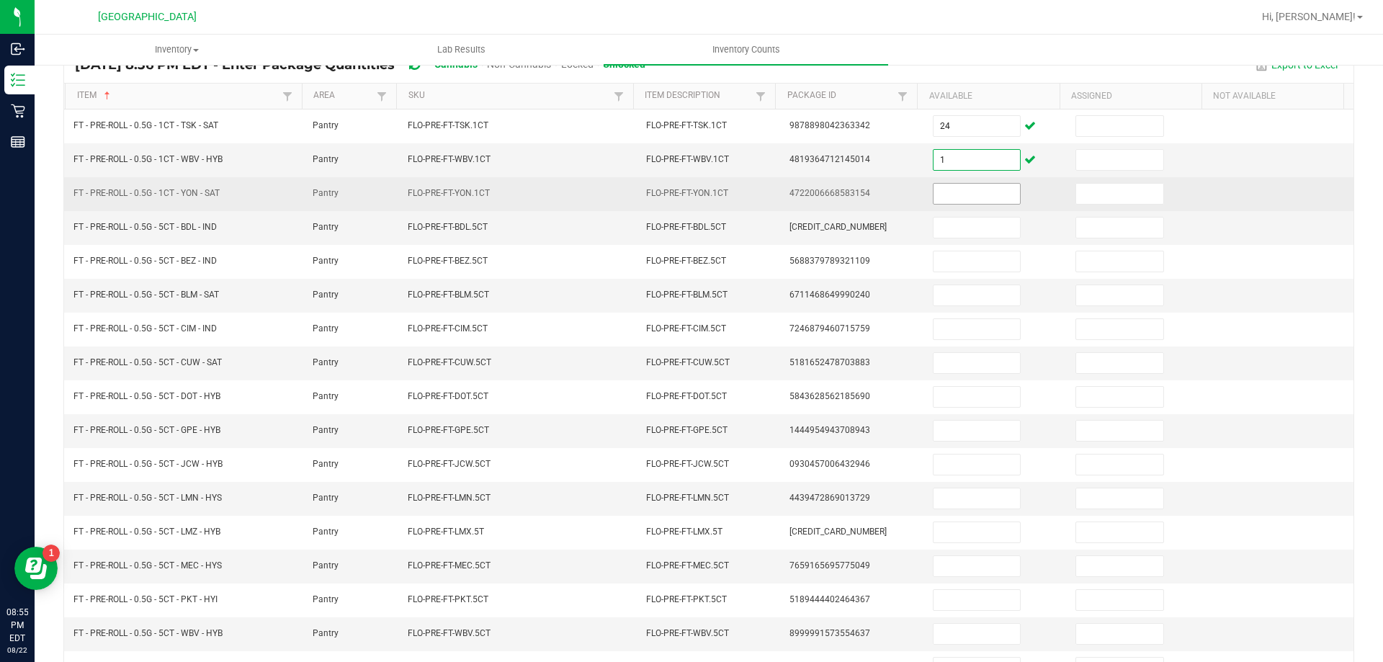
type input "1"
click at [965, 186] on input at bounding box center [977, 194] width 86 height 20
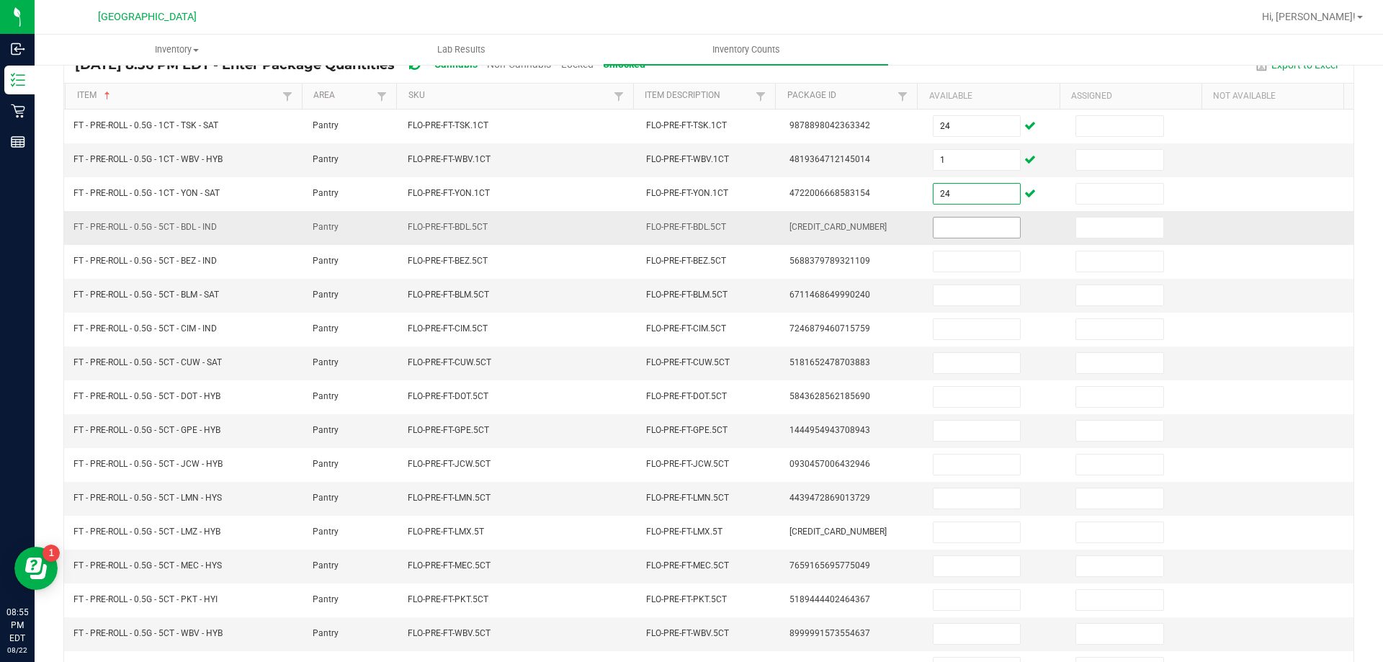
type input "24"
click at [972, 222] on input at bounding box center [977, 228] width 86 height 20
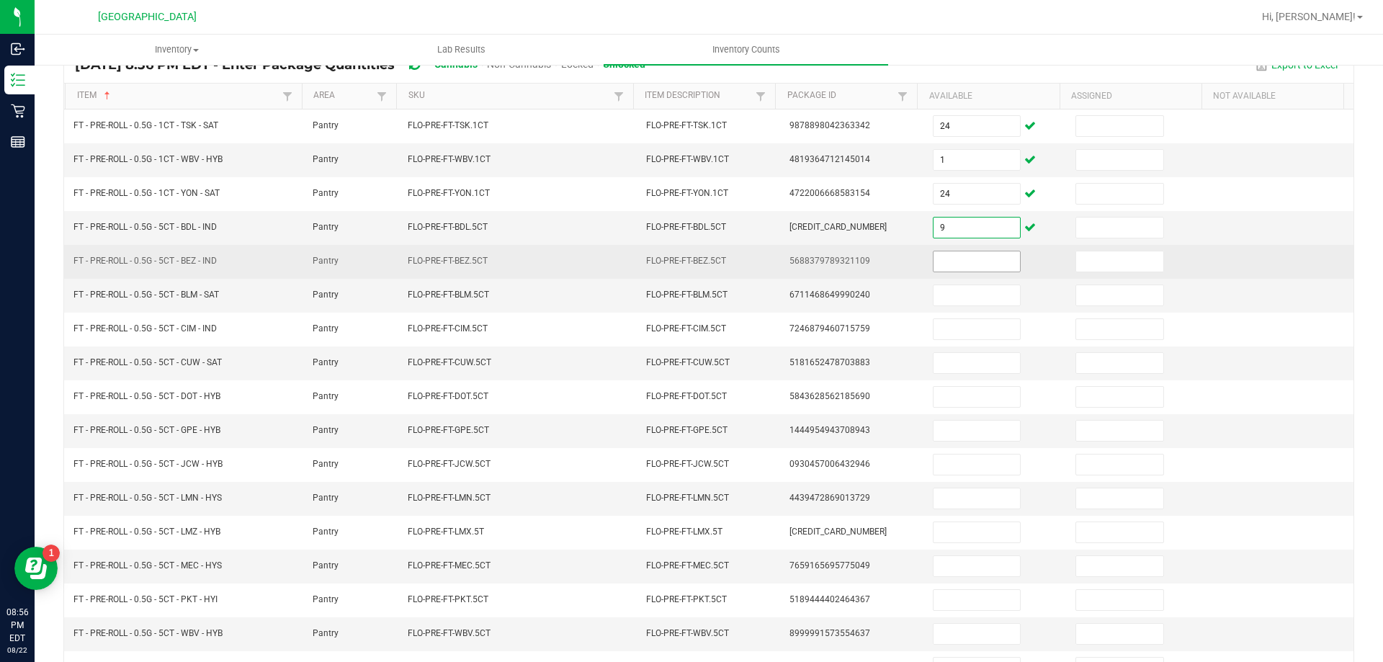
type input "9"
click at [975, 264] on input at bounding box center [977, 261] width 86 height 20
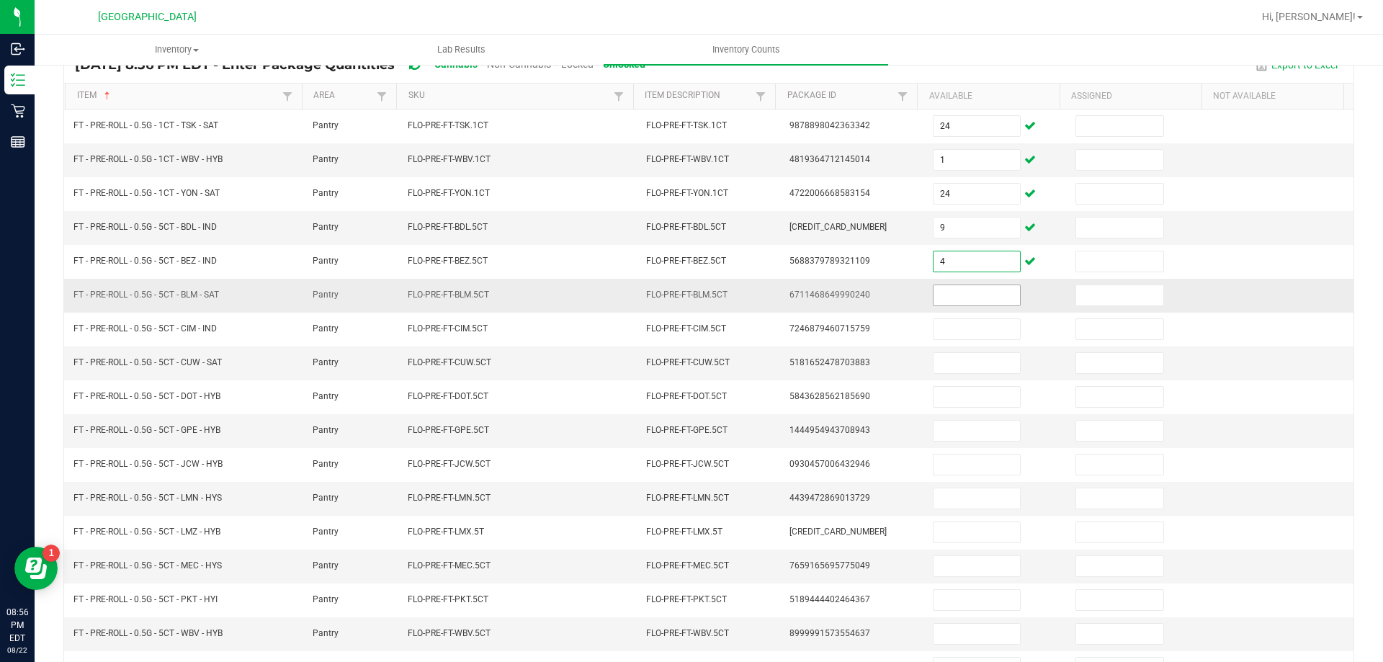
type input "4"
click at [970, 290] on input at bounding box center [977, 295] width 86 height 20
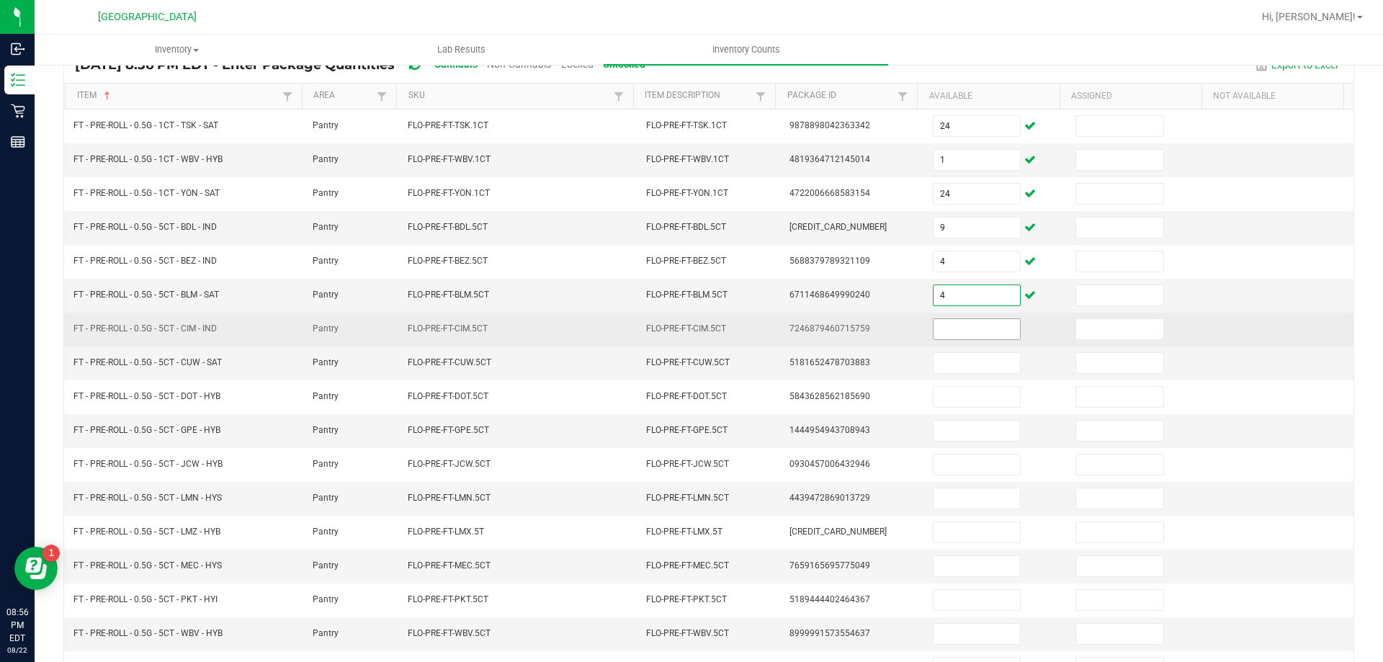
type input "4"
click at [973, 330] on input at bounding box center [977, 329] width 86 height 20
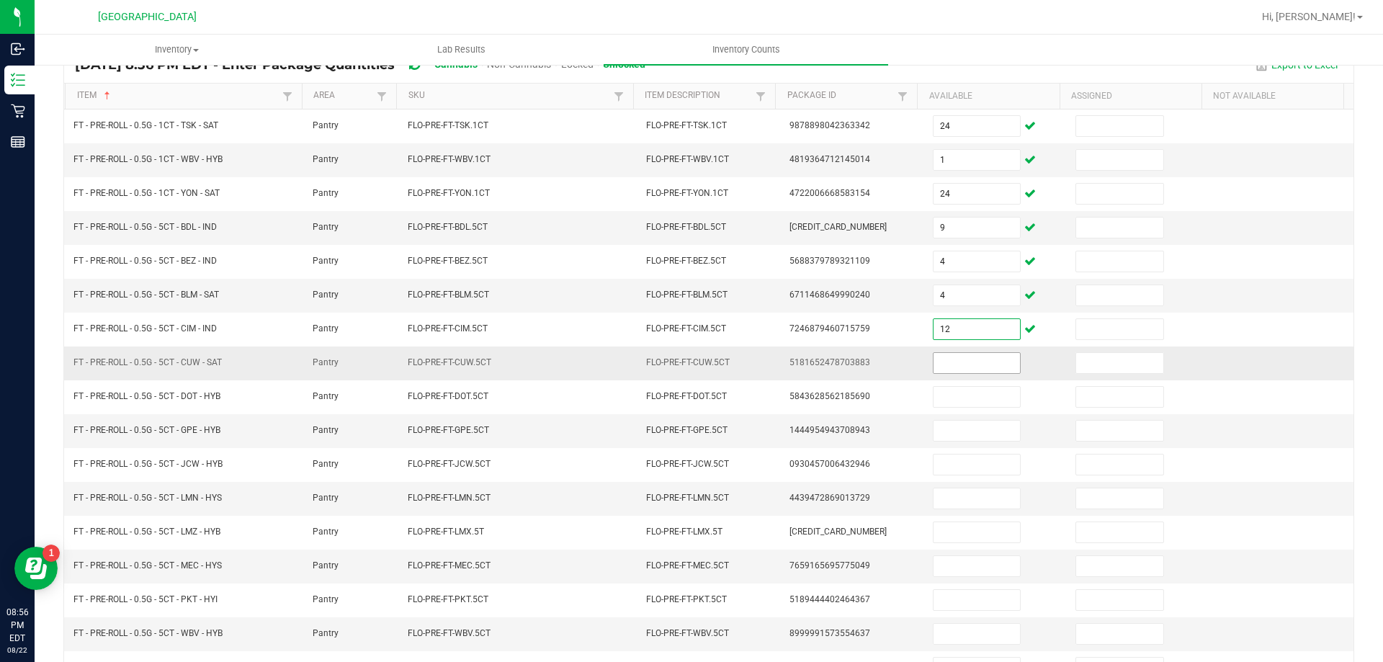
type input "12"
click at [980, 370] on input at bounding box center [977, 363] width 86 height 20
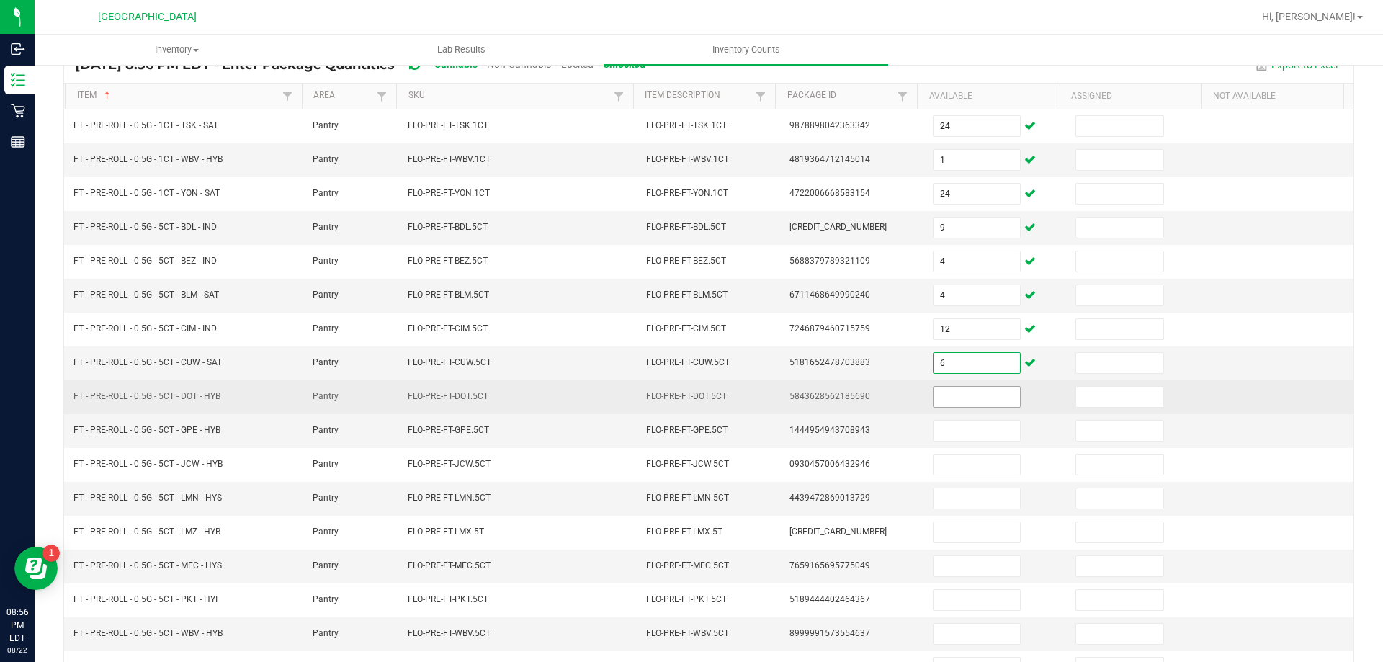
type input "6"
click at [985, 391] on input at bounding box center [977, 397] width 86 height 20
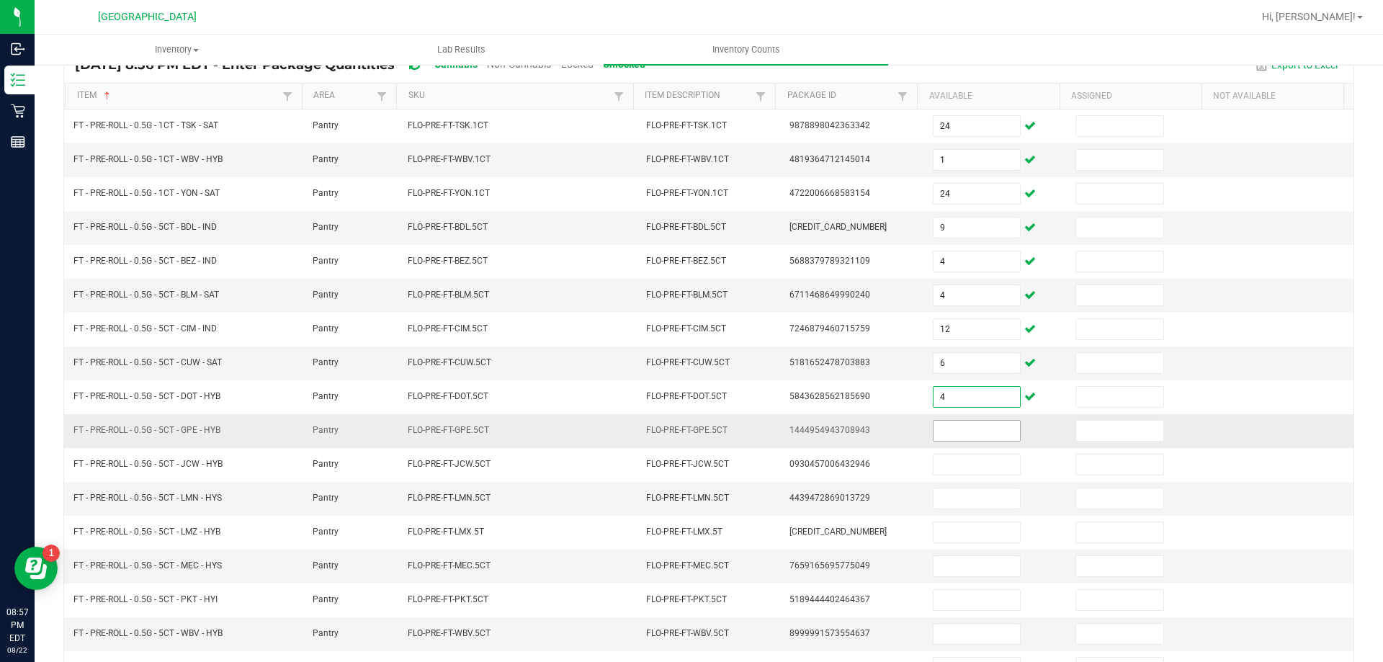
type input "4"
click at [993, 432] on input at bounding box center [977, 431] width 86 height 20
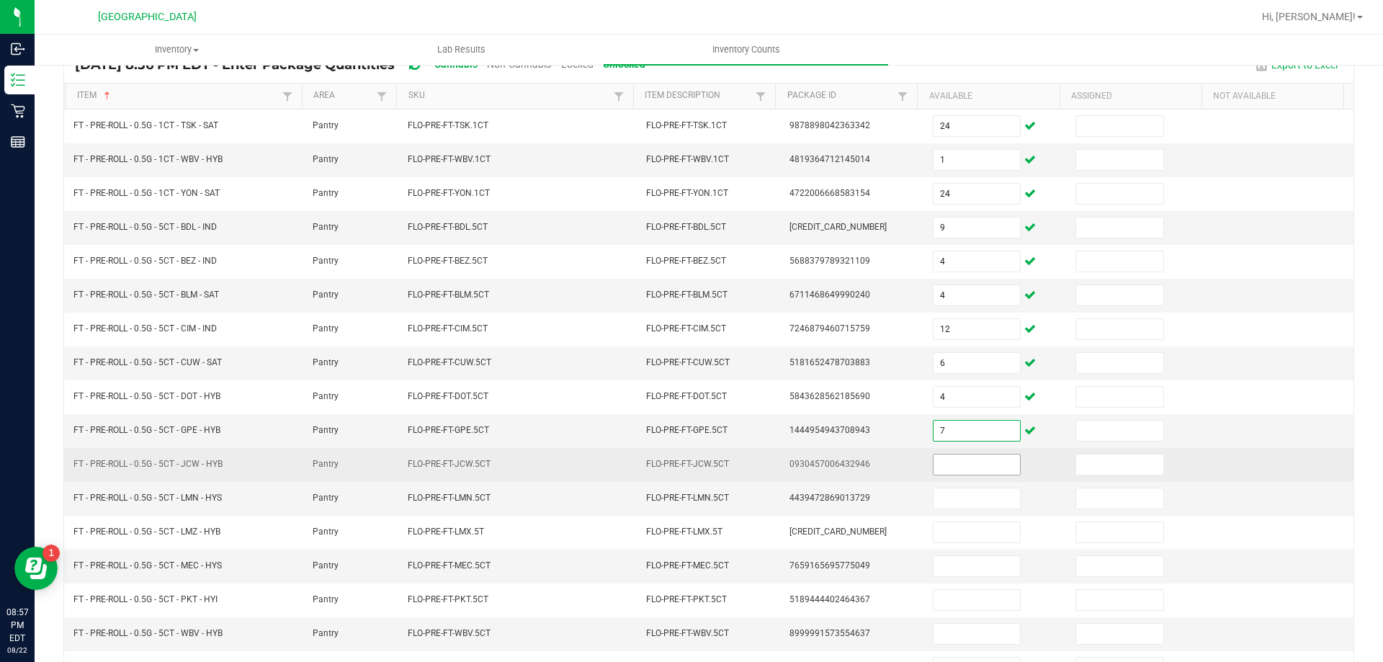
type input "7"
click at [985, 463] on input at bounding box center [977, 465] width 86 height 20
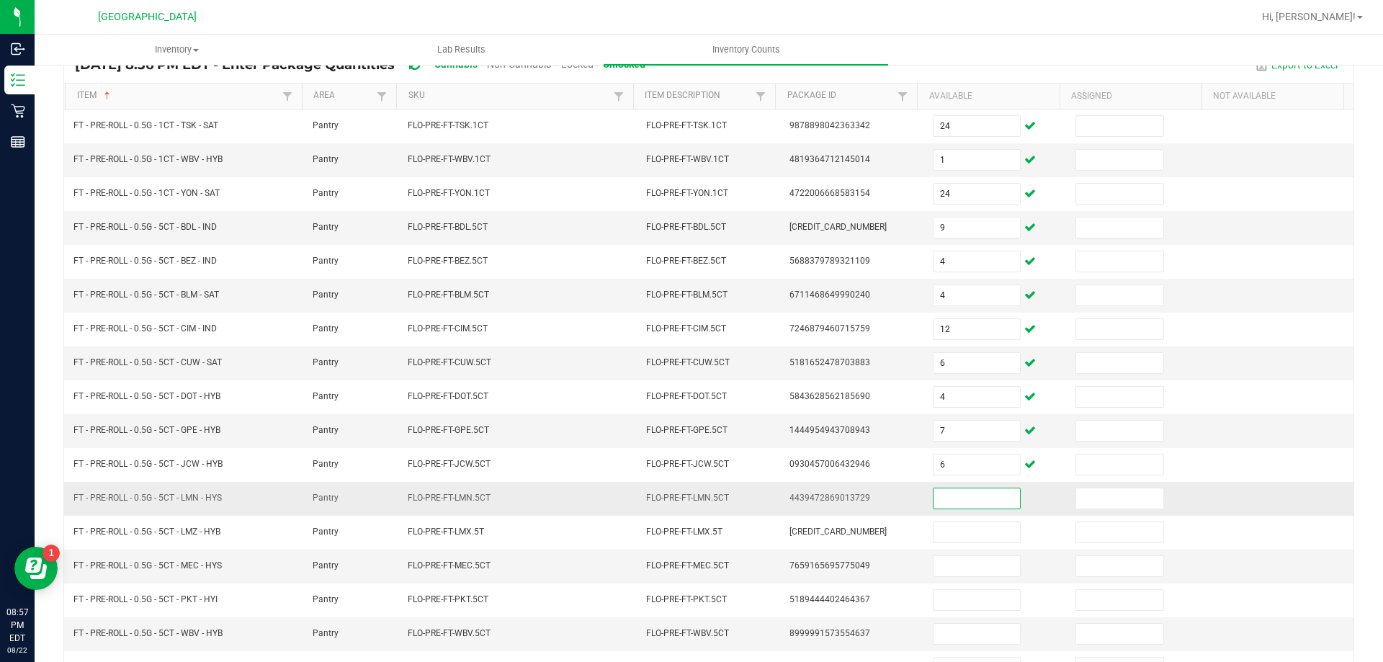
click at [957, 496] on input at bounding box center [977, 498] width 86 height 20
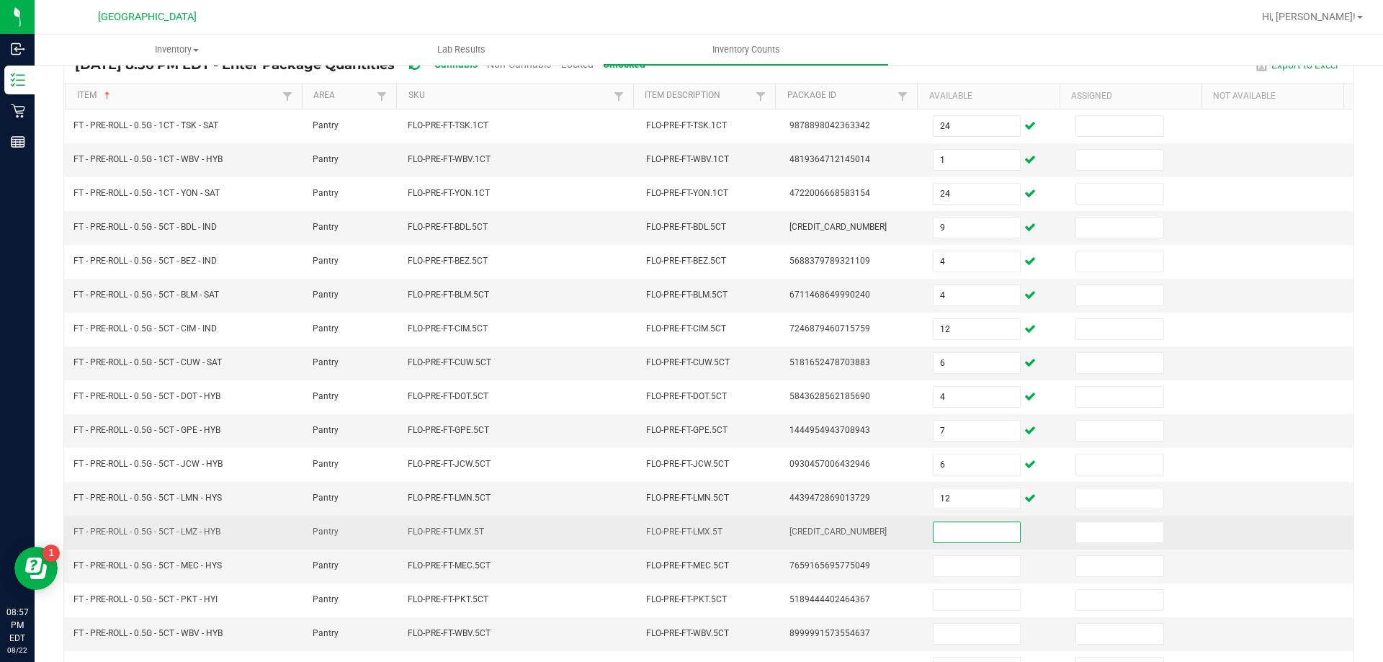
click at [940, 526] on input at bounding box center [977, 532] width 86 height 20
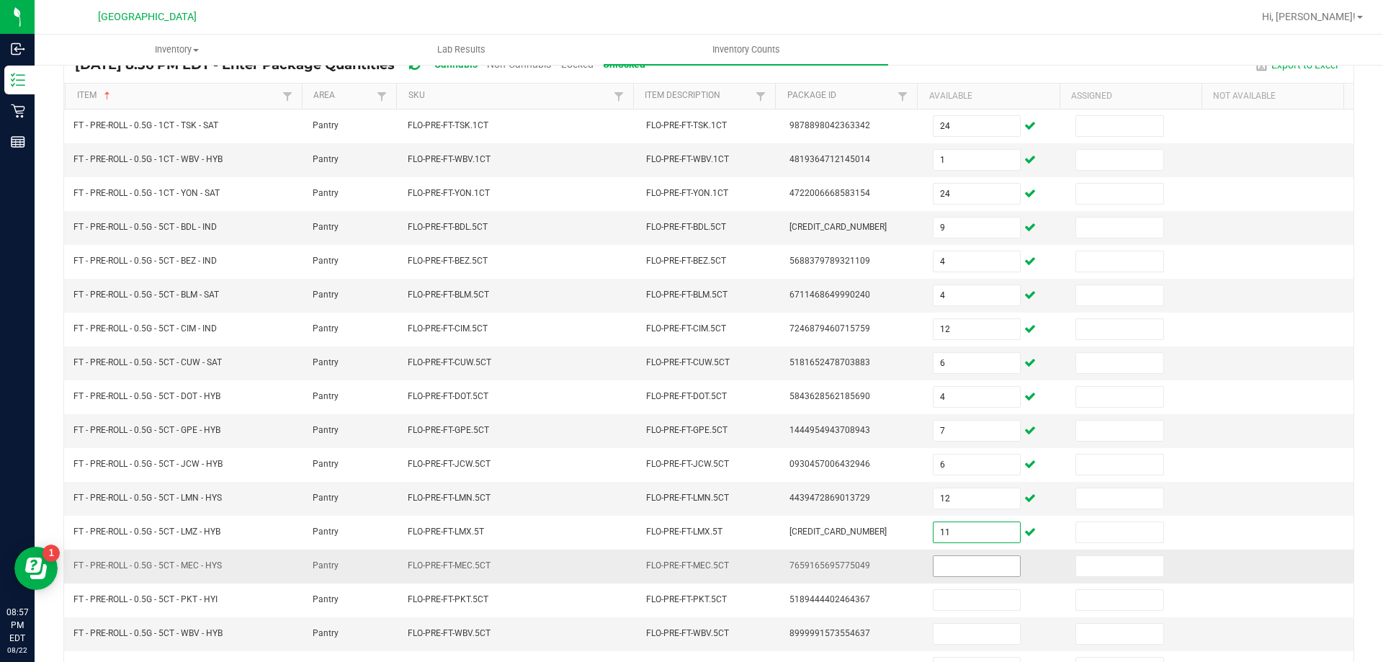
click at [956, 558] on input at bounding box center [977, 566] width 86 height 20
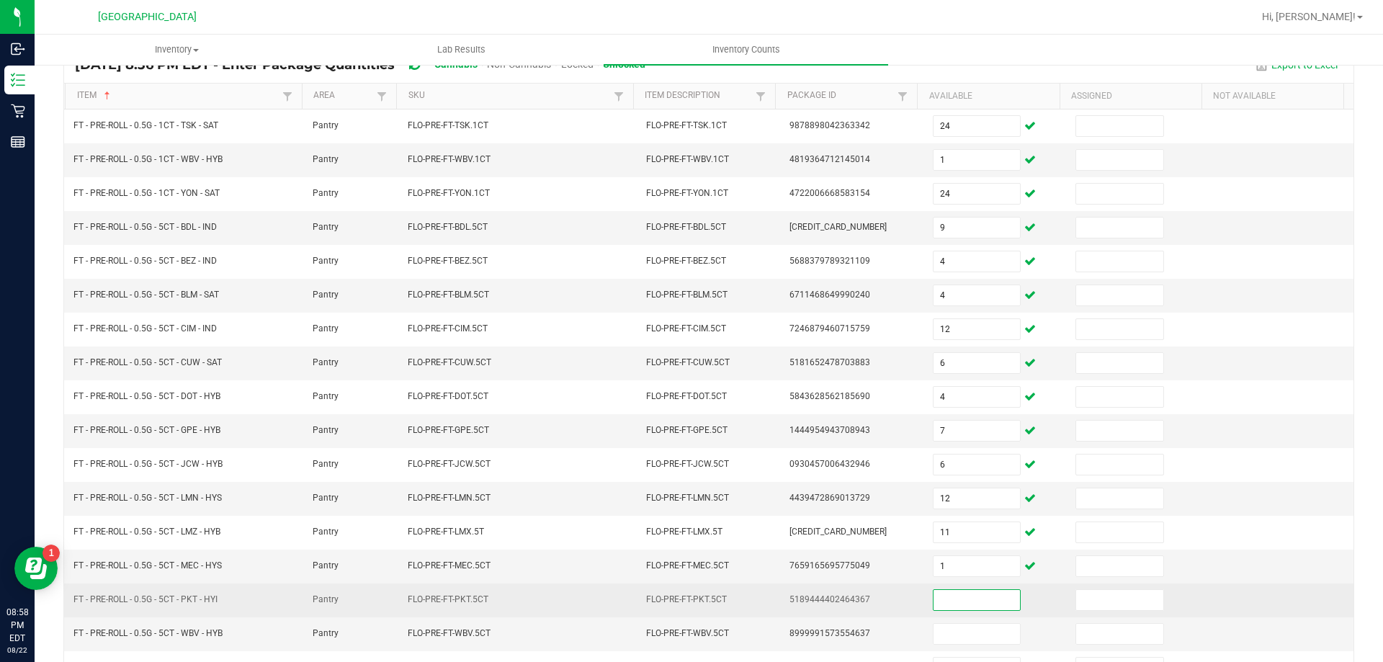
click at [963, 600] on input at bounding box center [977, 600] width 86 height 20
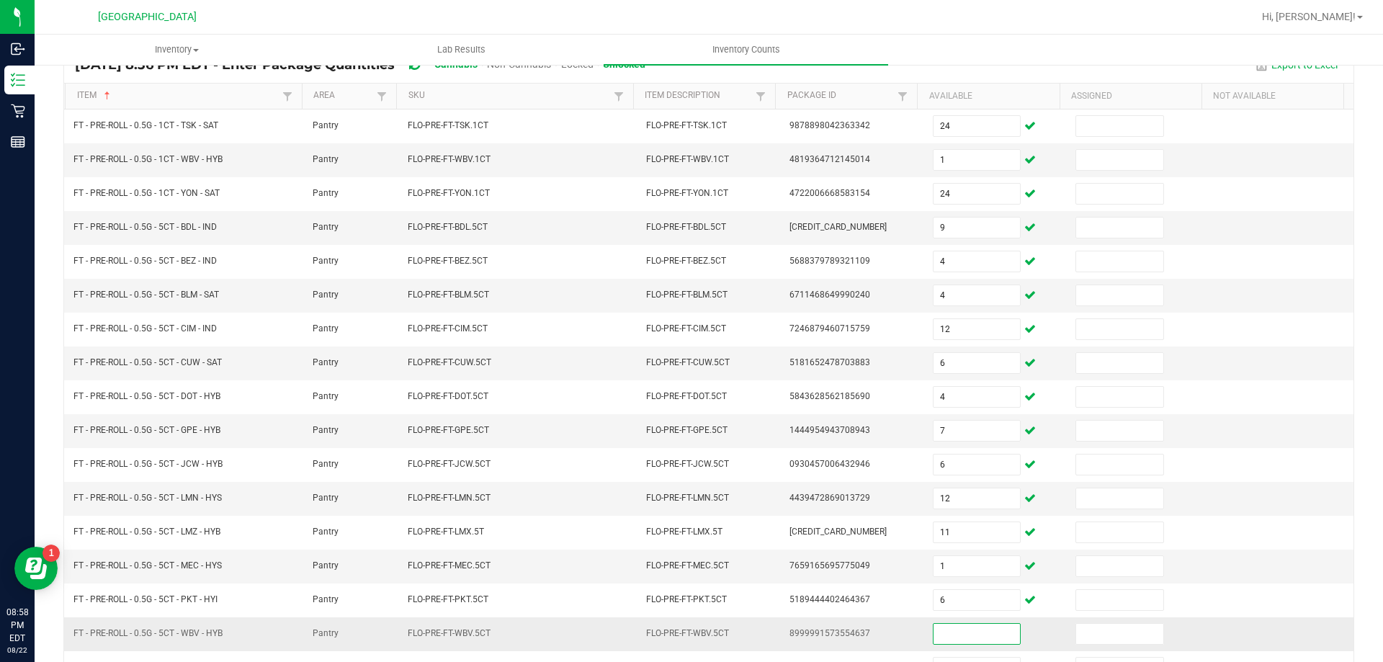
click at [963, 630] on input at bounding box center [977, 634] width 86 height 20
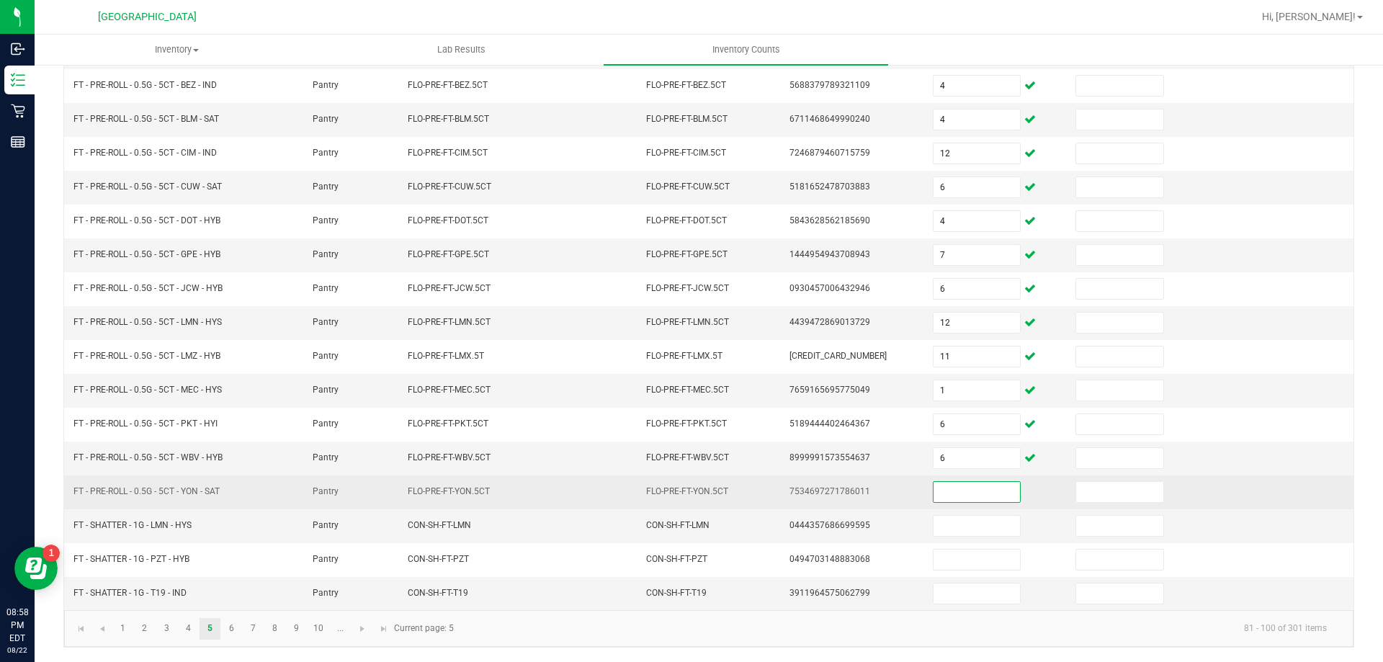
click at [944, 491] on input at bounding box center [977, 492] width 86 height 20
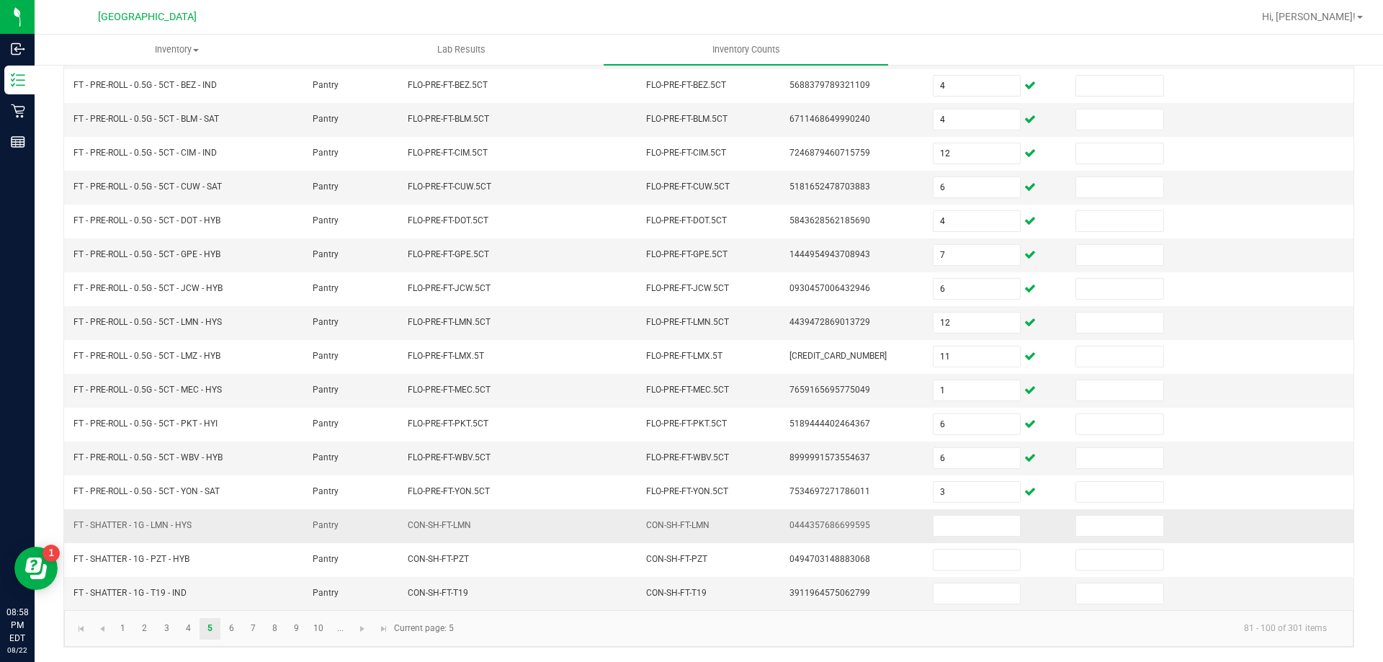
click at [960, 539] on td at bounding box center [995, 526] width 143 height 34
click at [959, 522] on input at bounding box center [977, 526] width 86 height 20
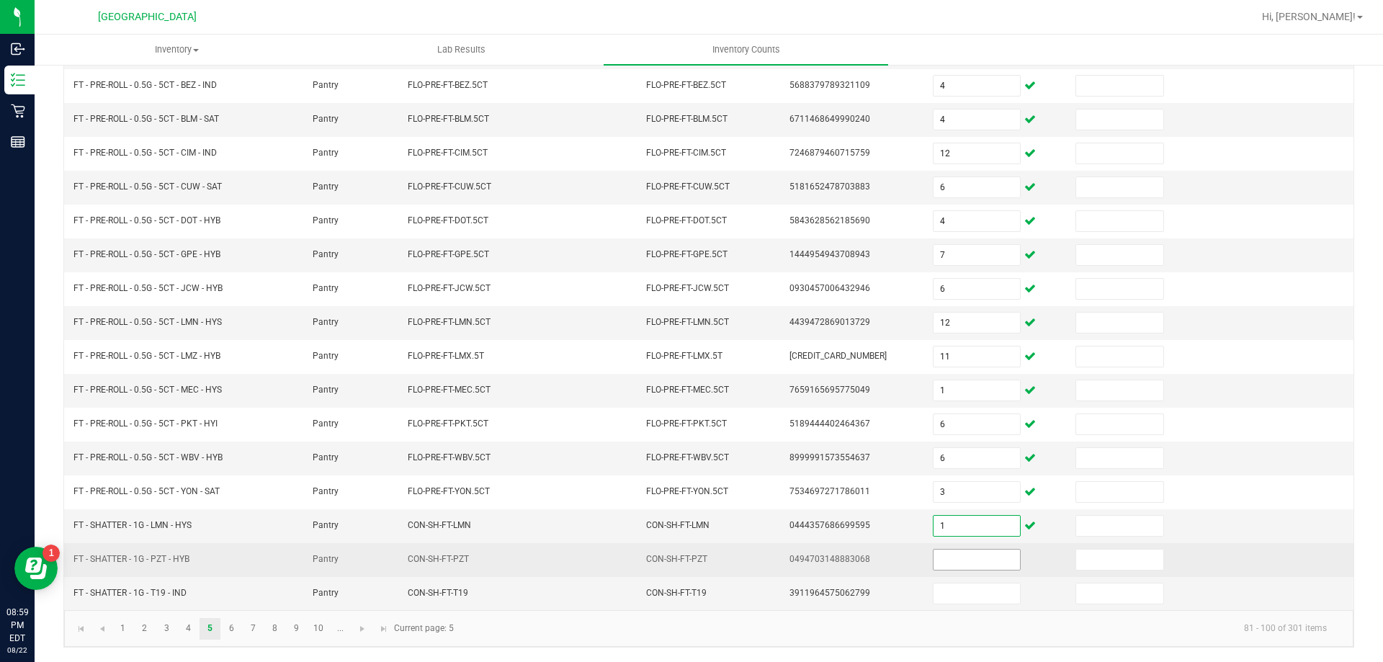
click at [959, 560] on input at bounding box center [977, 560] width 86 height 20
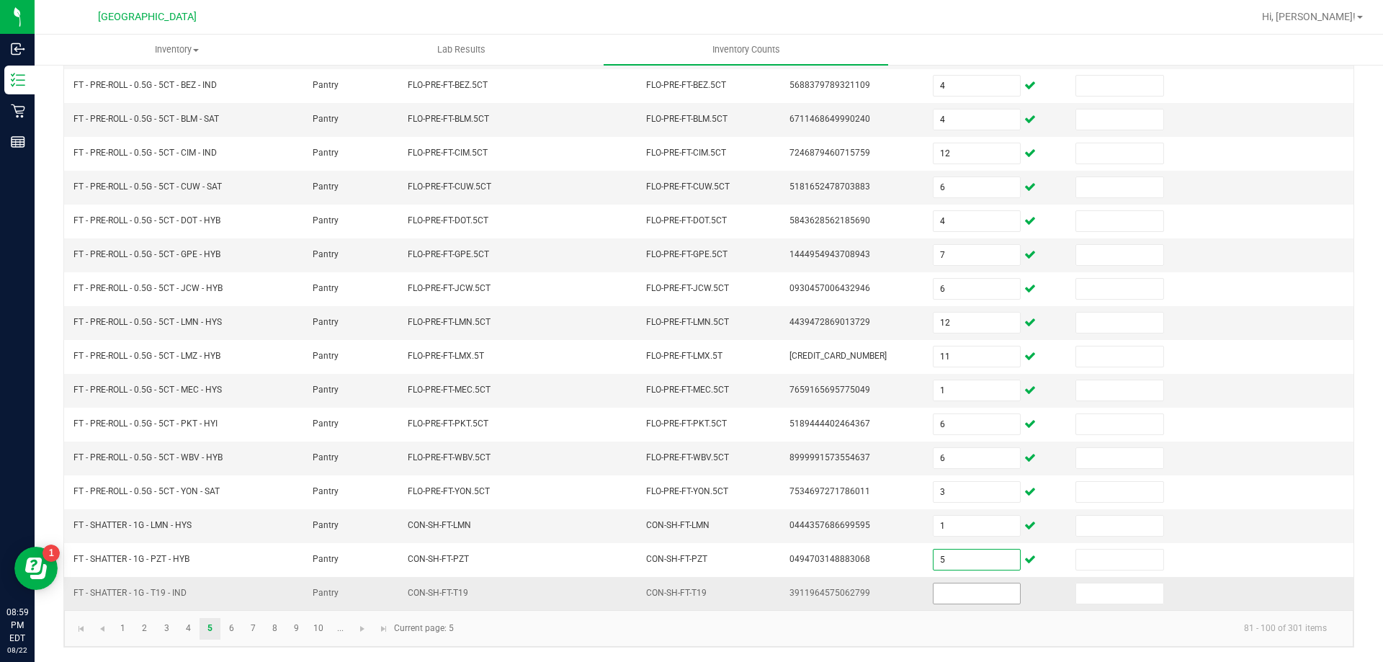
click at [970, 591] on input at bounding box center [977, 593] width 86 height 20
click at [226, 628] on link "6" at bounding box center [231, 629] width 21 height 22
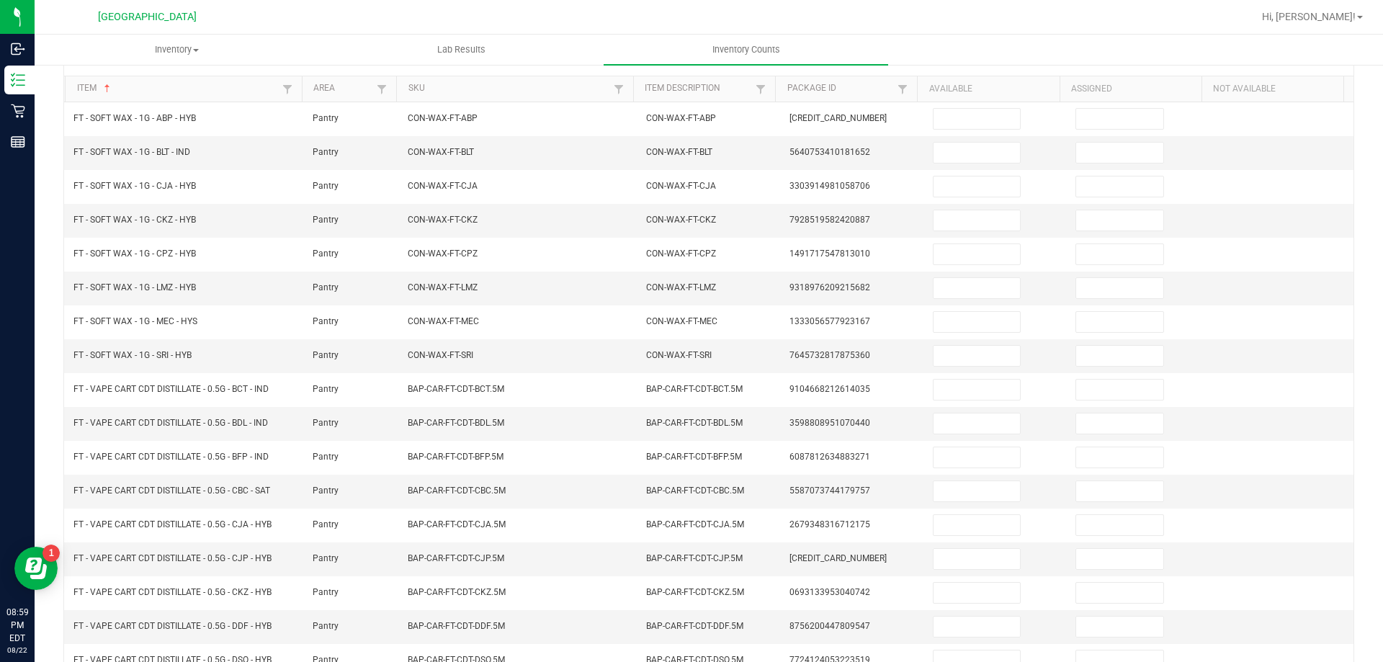
scroll to position [127, 0]
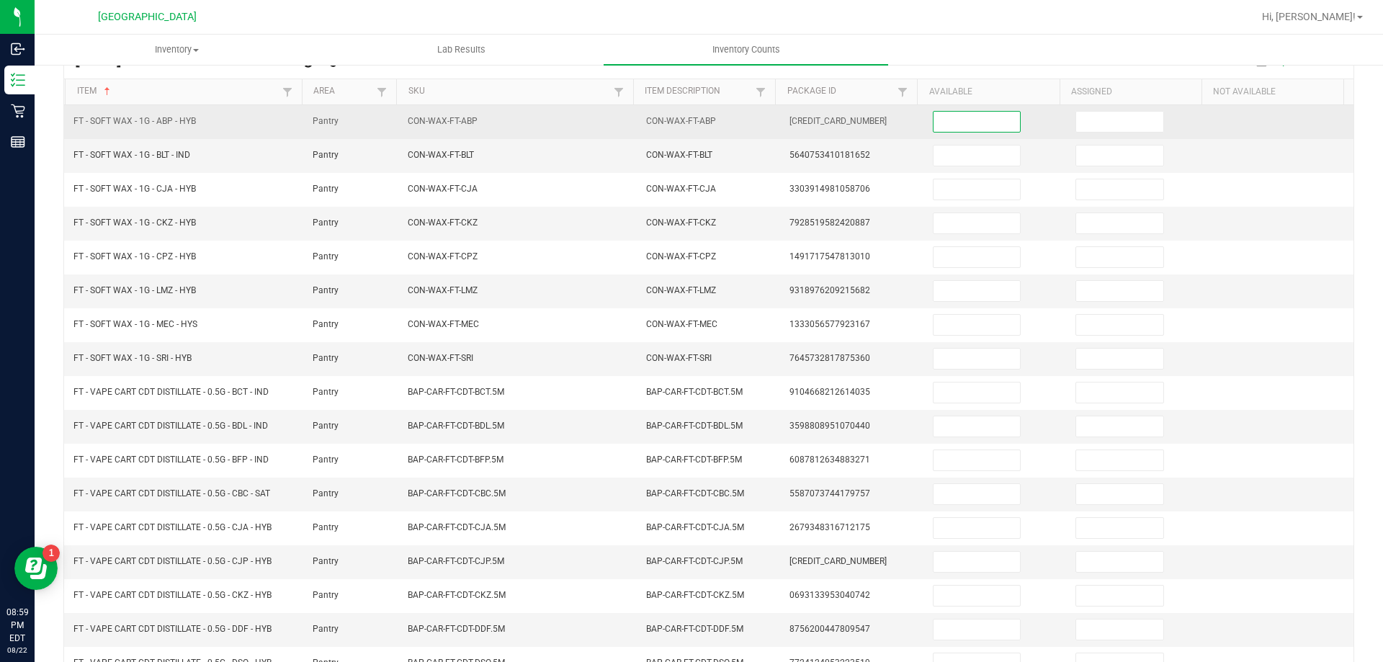
click at [939, 124] on input at bounding box center [977, 122] width 86 height 20
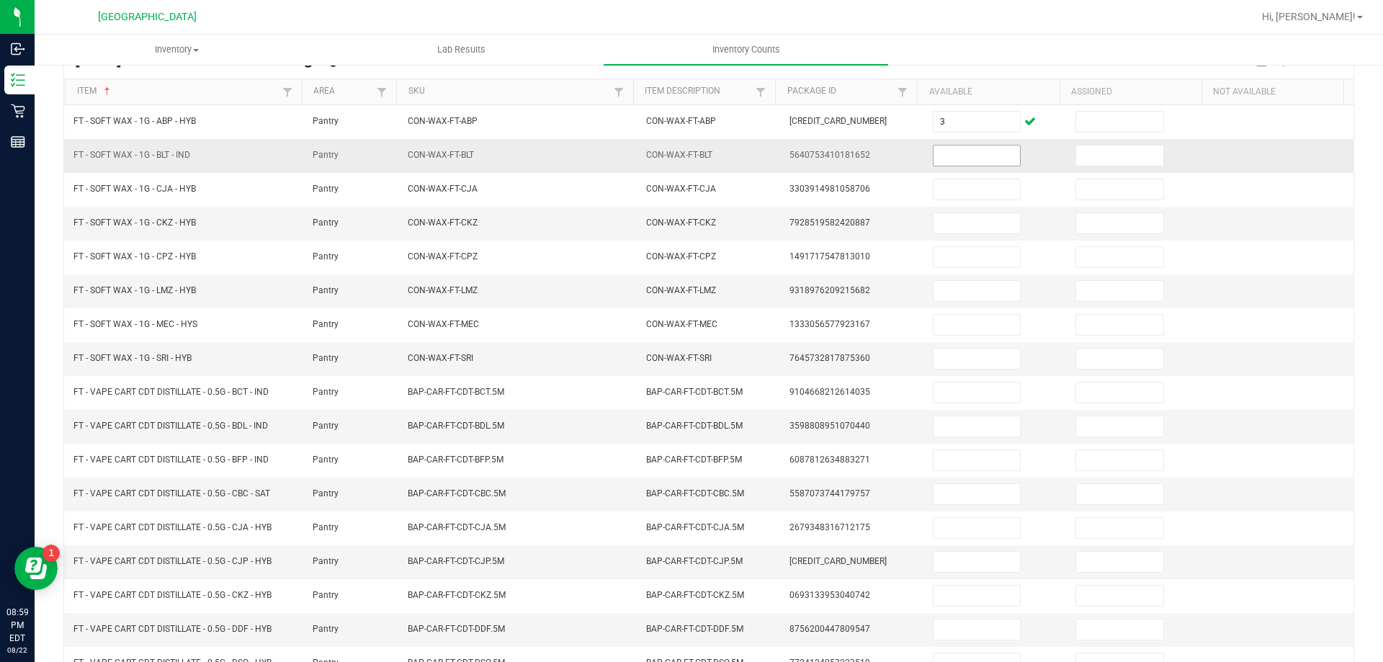
click at [964, 166] on span at bounding box center [977, 156] width 88 height 22
click at [958, 157] on input at bounding box center [977, 156] width 86 height 20
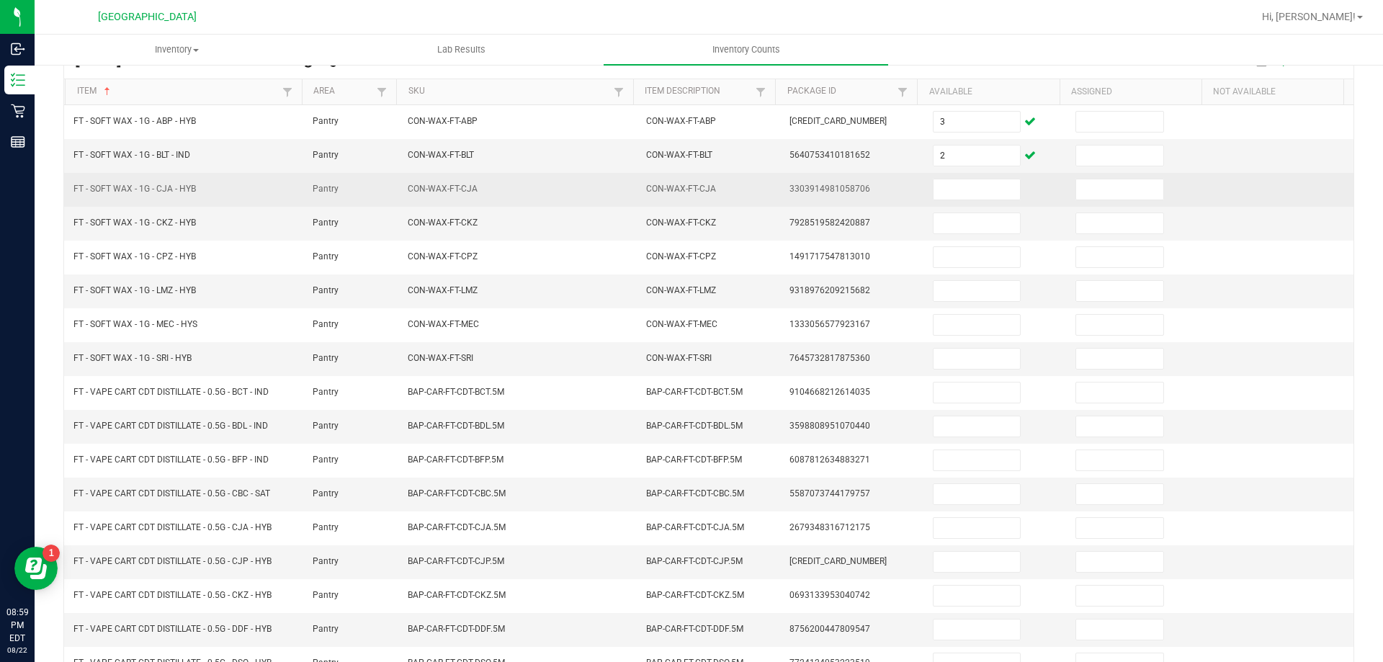
click at [967, 200] on td at bounding box center [995, 190] width 143 height 34
click at [967, 188] on input at bounding box center [977, 189] width 86 height 20
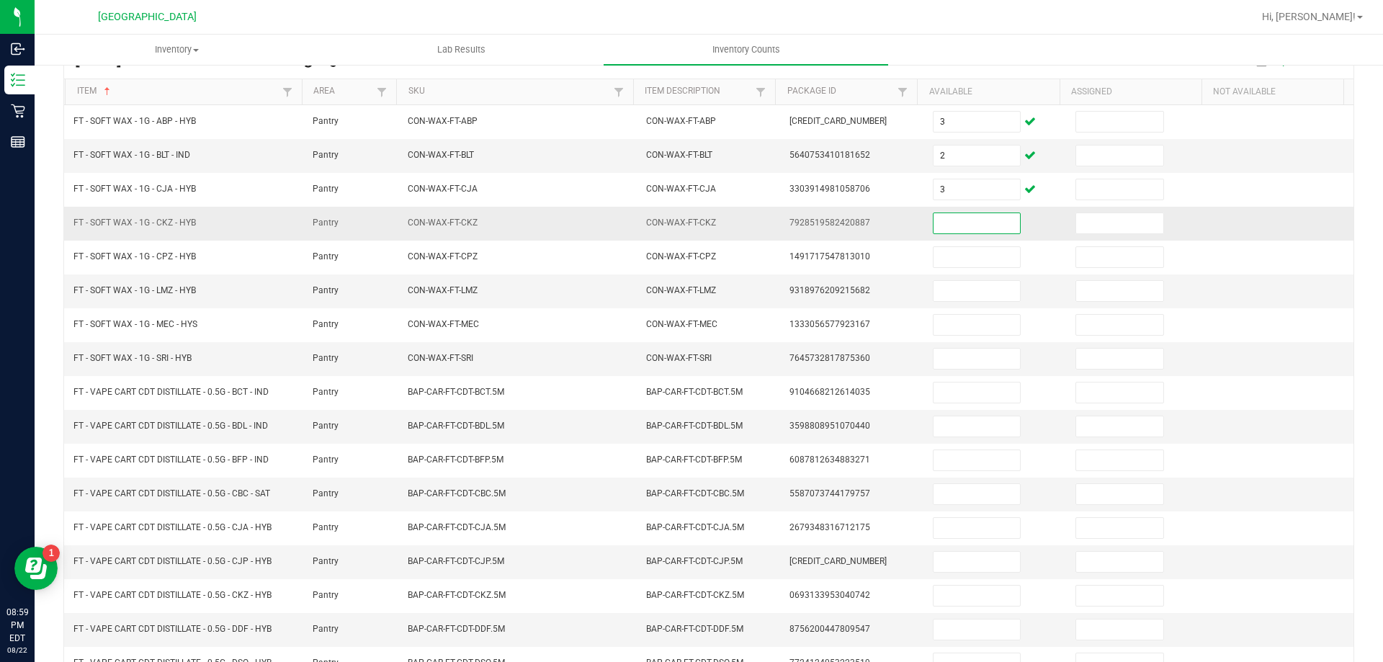
click at [979, 219] on input at bounding box center [977, 223] width 86 height 20
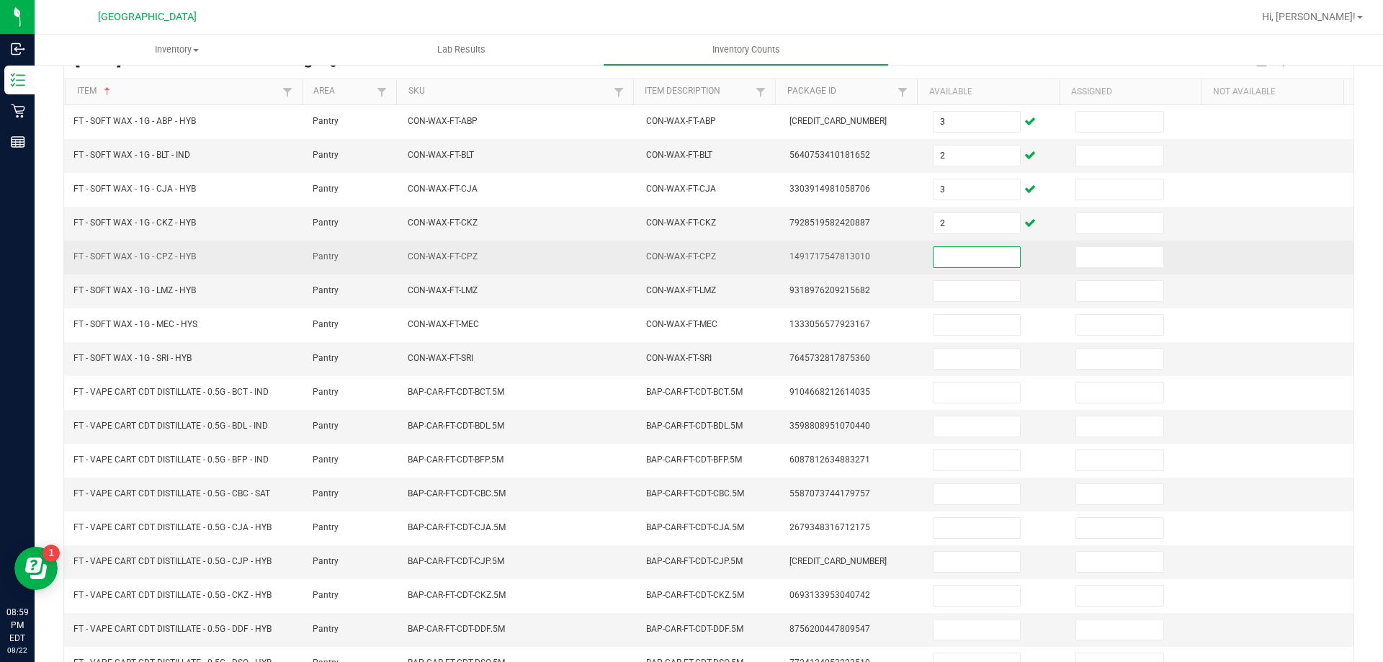
click at [985, 252] on input at bounding box center [977, 257] width 86 height 20
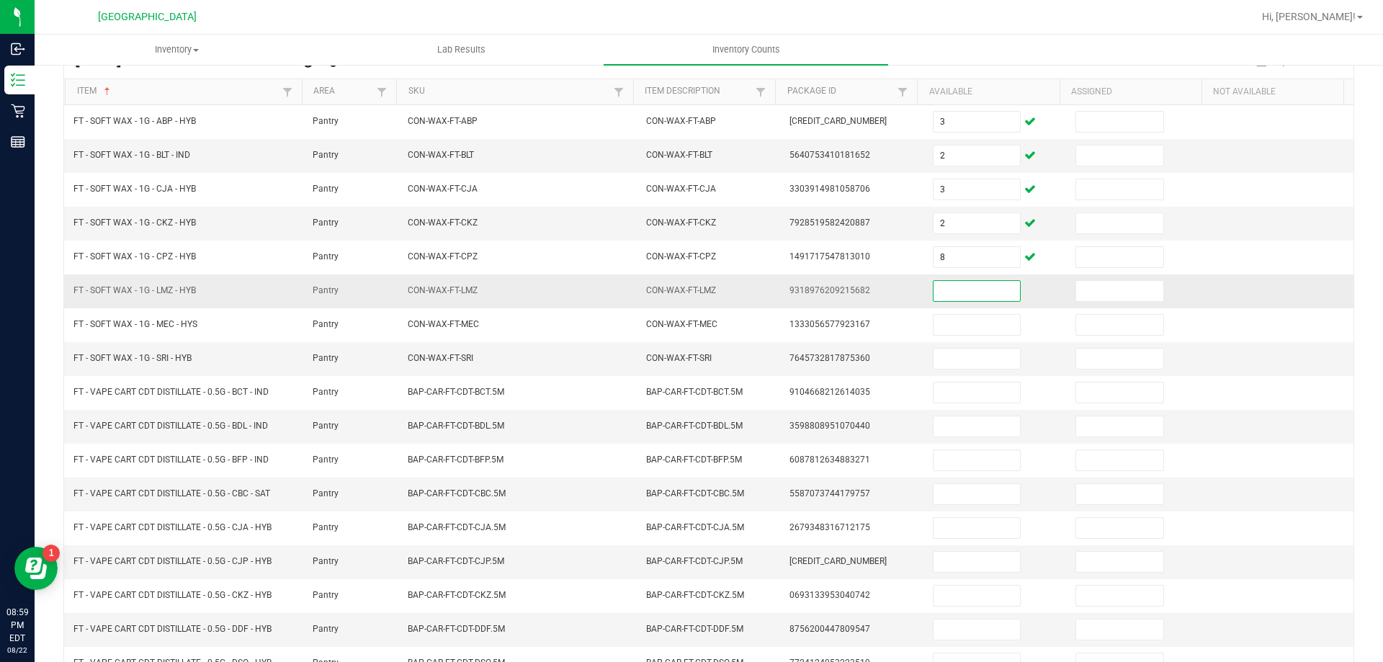
click at [983, 292] on input at bounding box center [977, 291] width 86 height 20
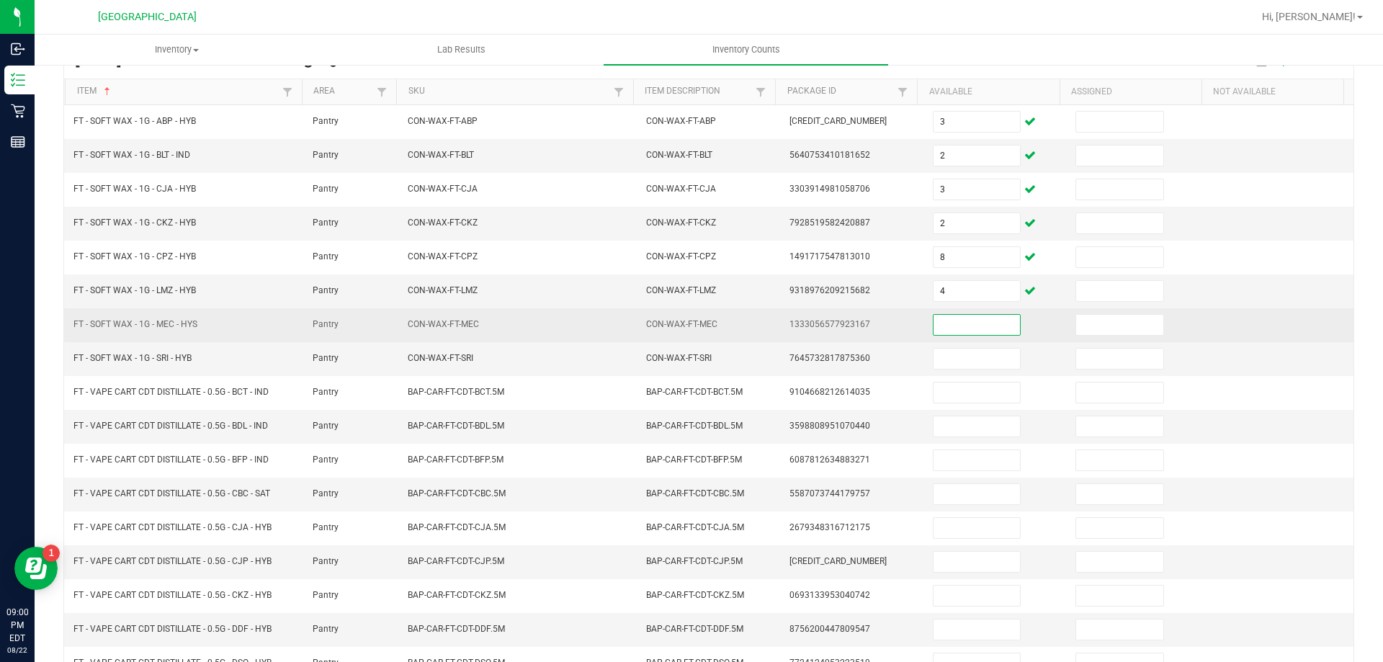
click at [975, 334] on input at bounding box center [977, 325] width 86 height 20
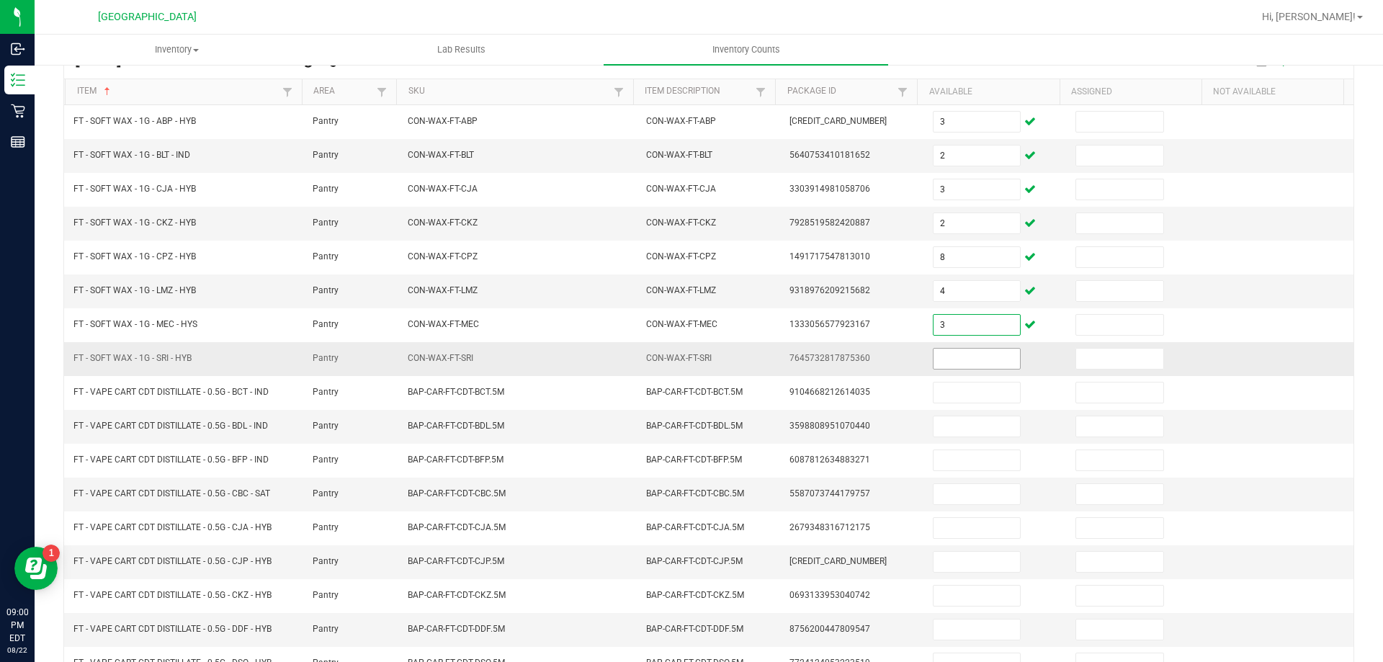
click at [973, 369] on span at bounding box center [977, 359] width 88 height 22
click at [977, 362] on input at bounding box center [977, 359] width 86 height 20
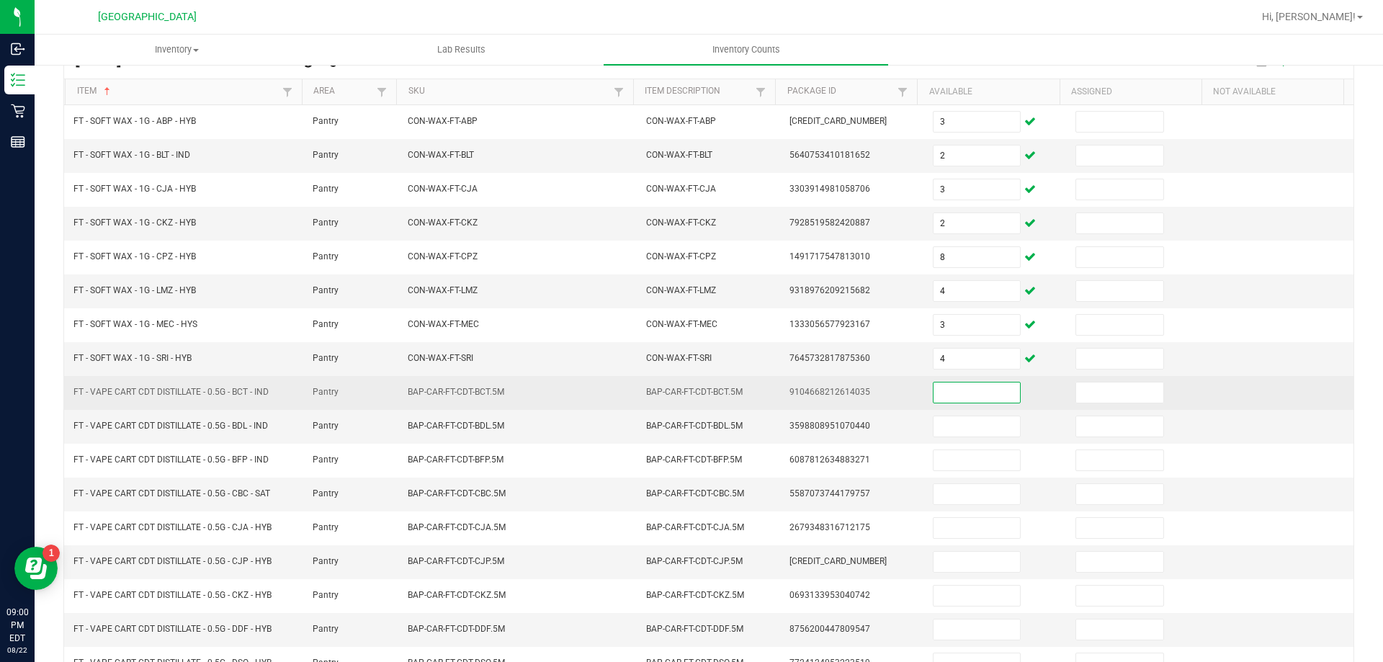
click at [973, 391] on input at bounding box center [977, 392] width 86 height 20
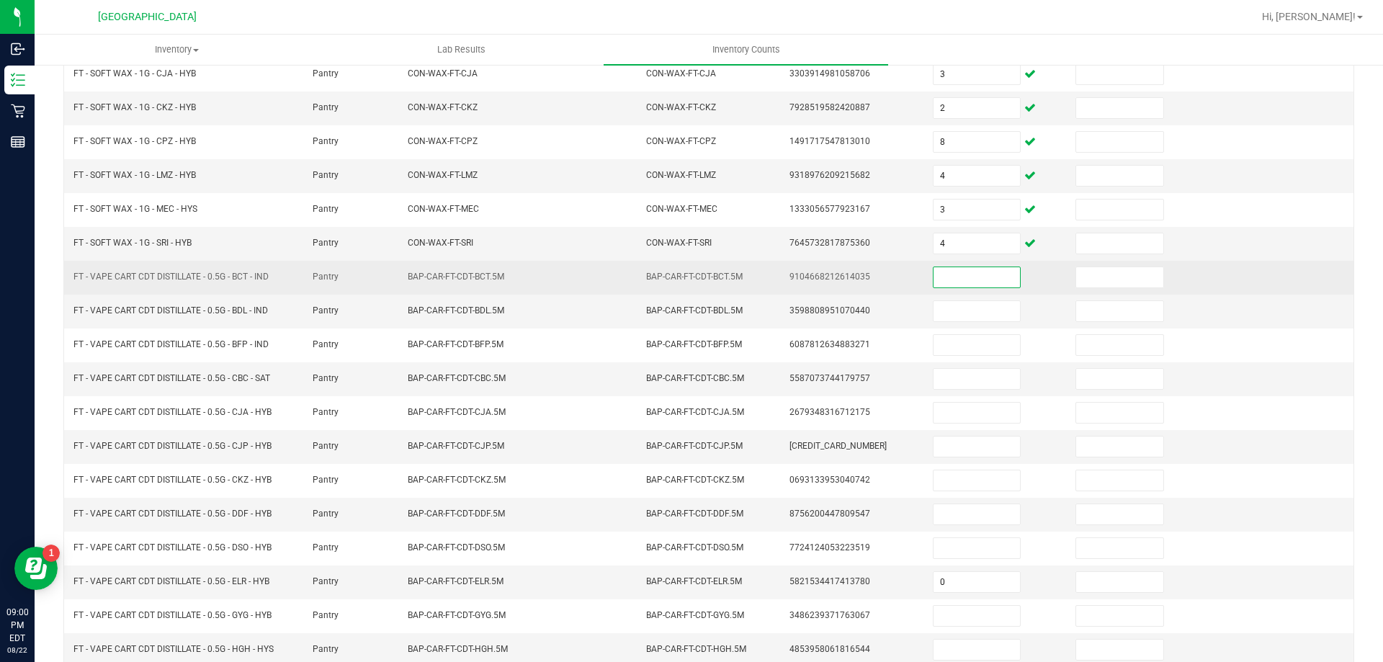
scroll to position [244, 0]
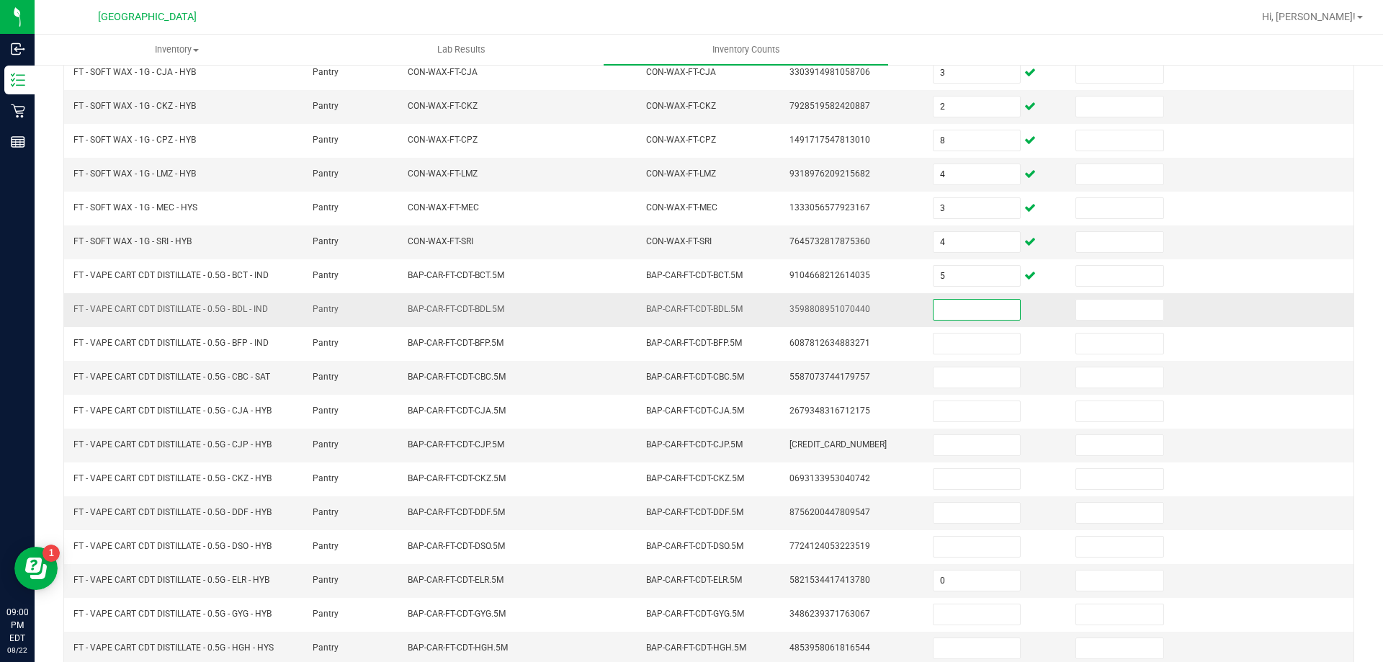
click at [953, 315] on input at bounding box center [977, 310] width 86 height 20
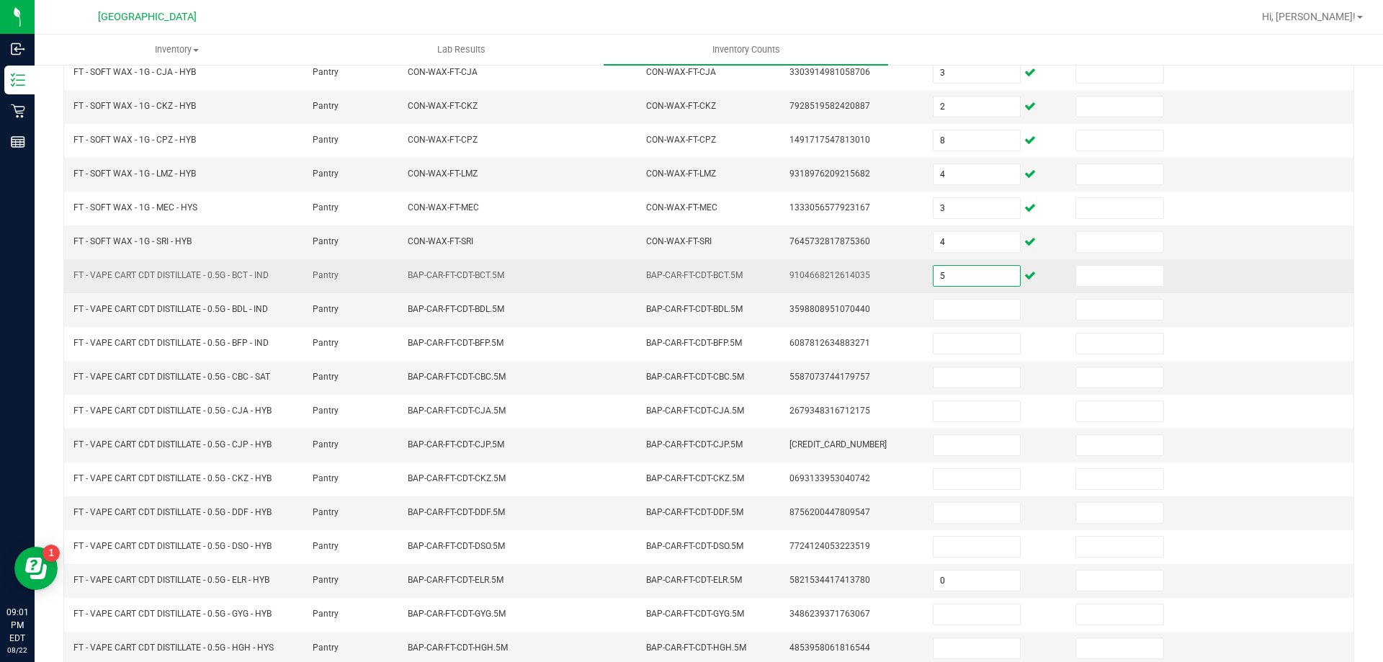
click at [949, 270] on input "5" at bounding box center [977, 276] width 86 height 20
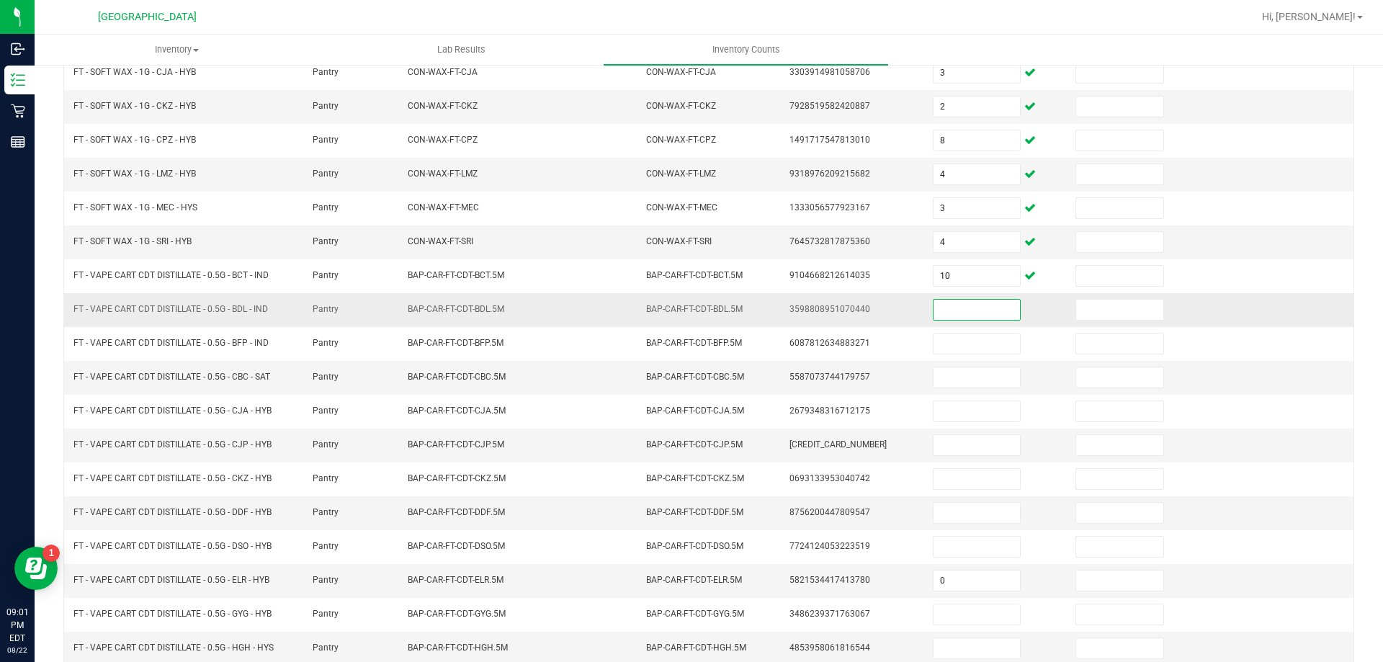
click at [947, 300] on input at bounding box center [977, 310] width 86 height 20
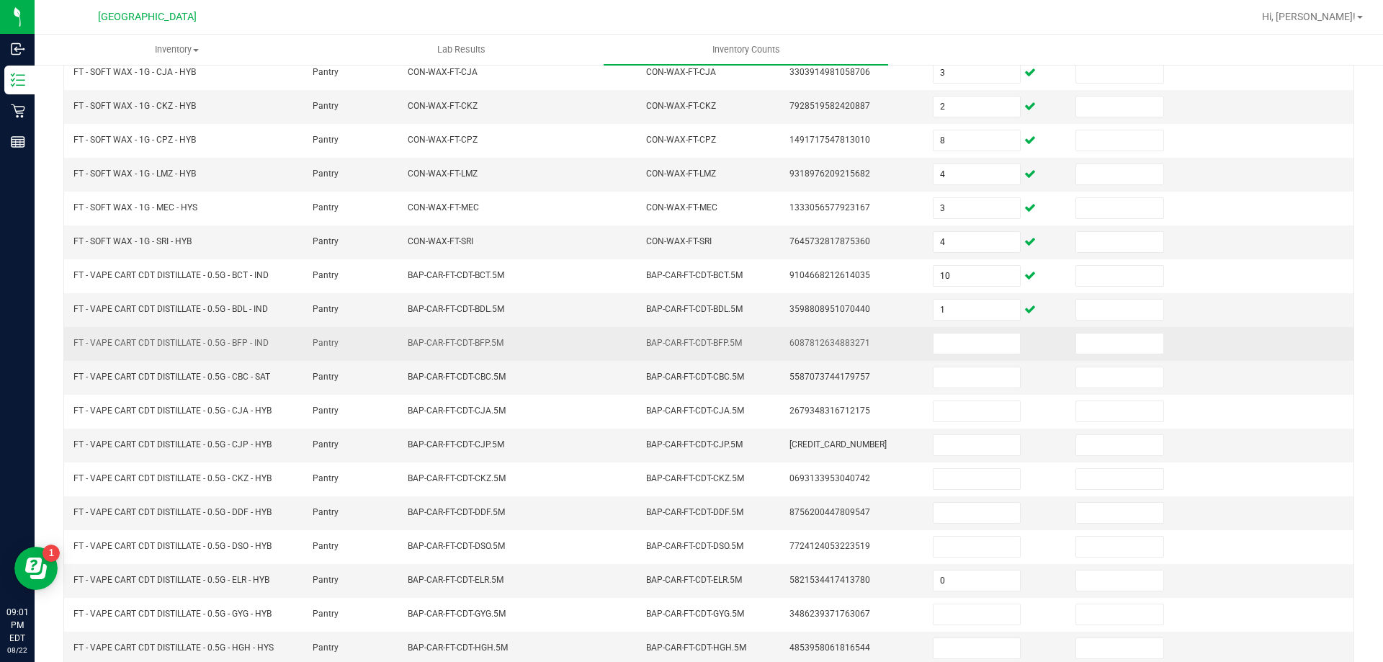
click at [973, 331] on td at bounding box center [995, 344] width 143 height 34
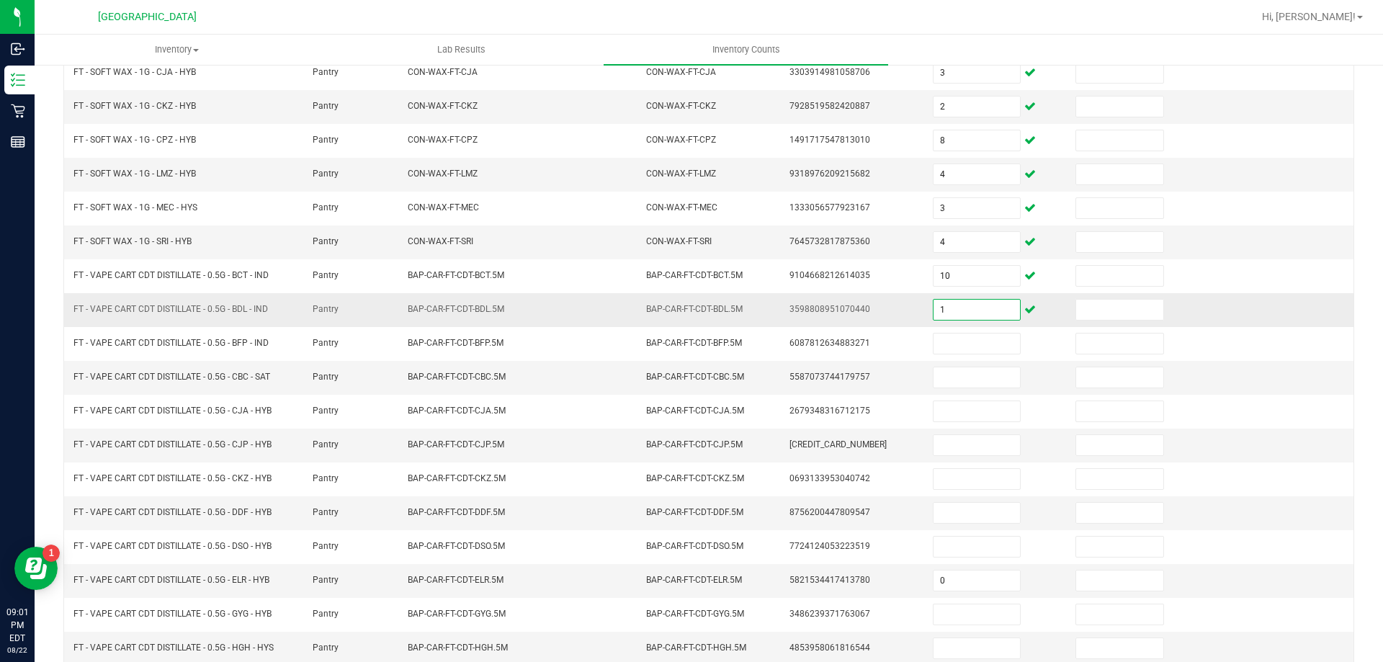
click at [965, 309] on input "1" at bounding box center [977, 310] width 86 height 20
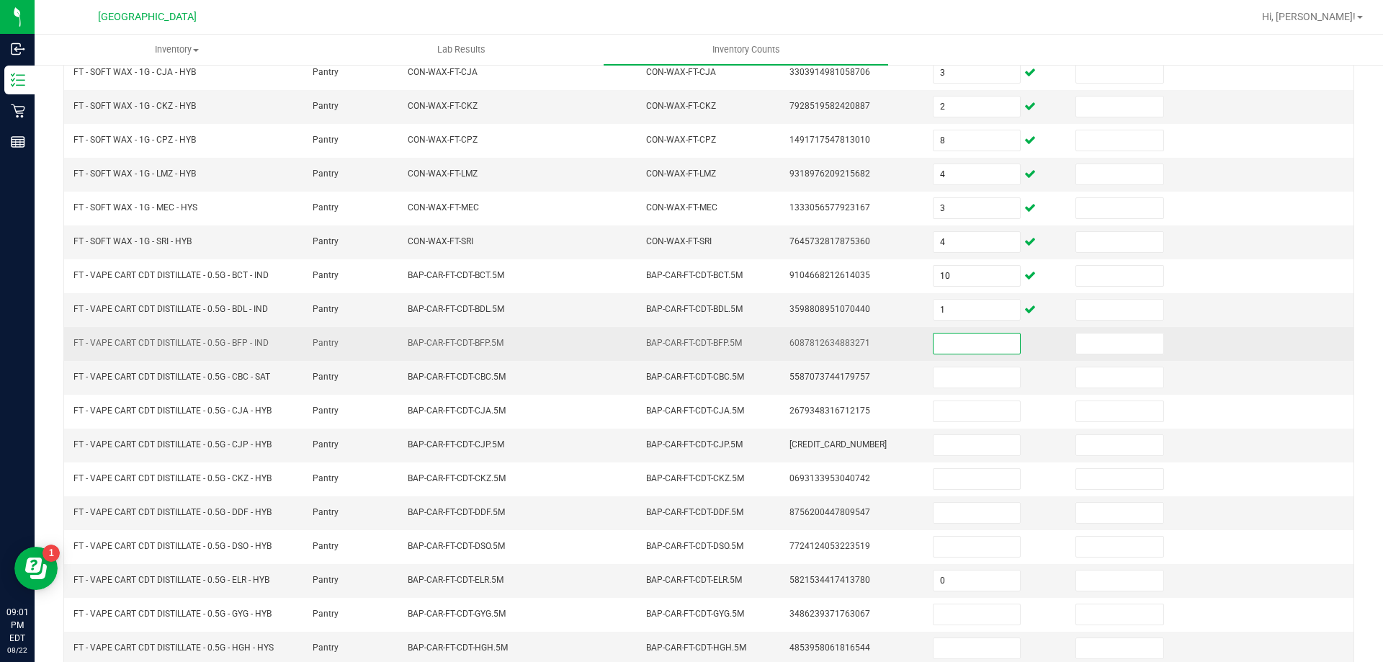
click at [962, 348] on input at bounding box center [977, 344] width 86 height 20
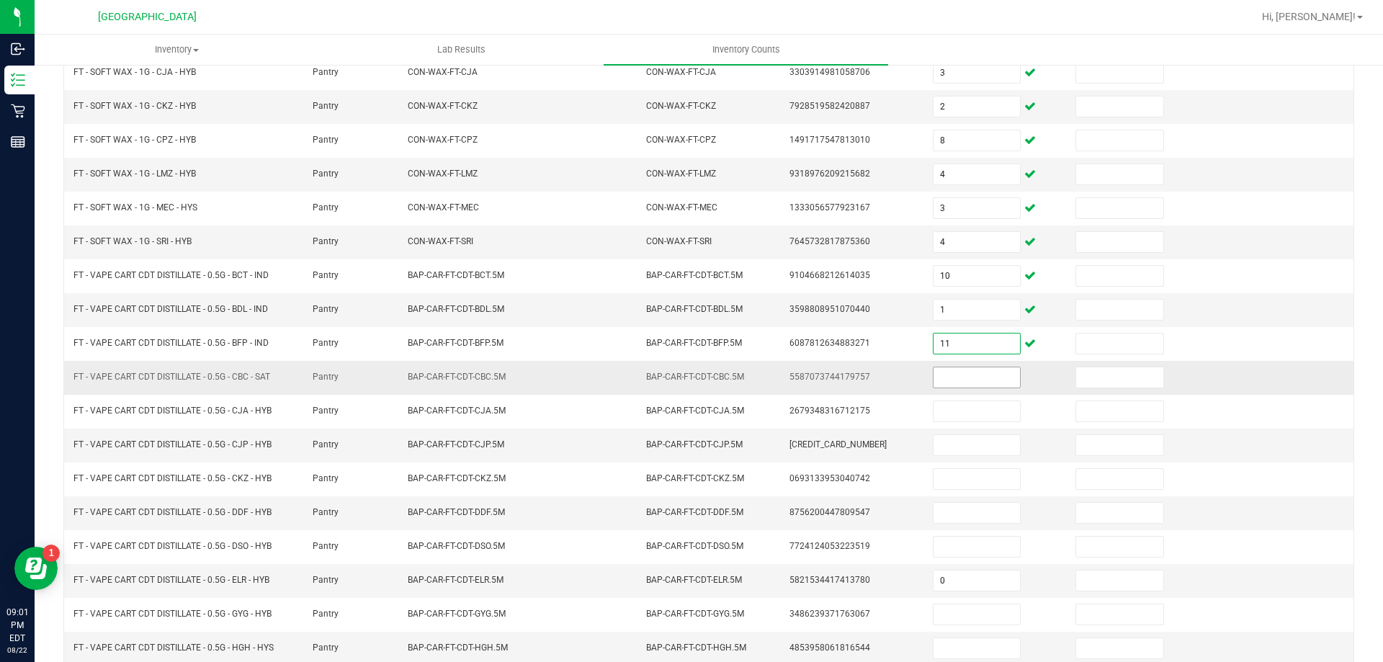
click at [963, 371] on input at bounding box center [977, 377] width 86 height 20
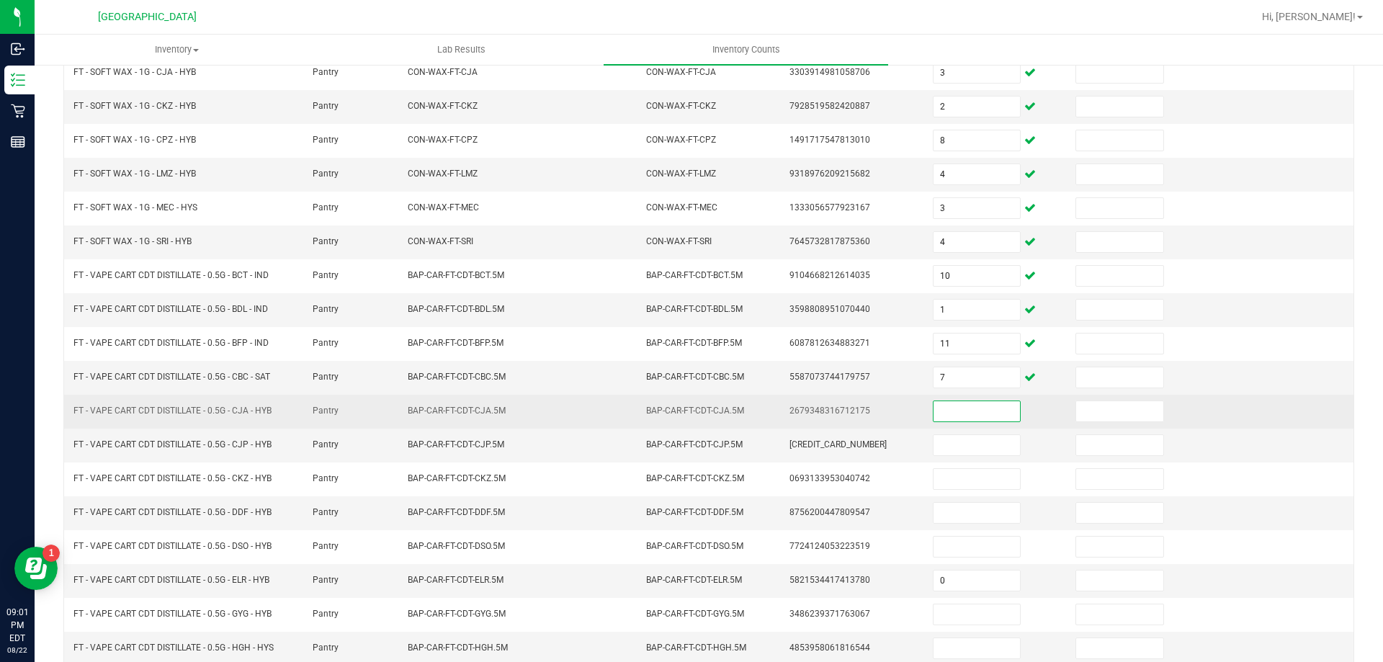
click at [975, 420] on input at bounding box center [977, 411] width 86 height 20
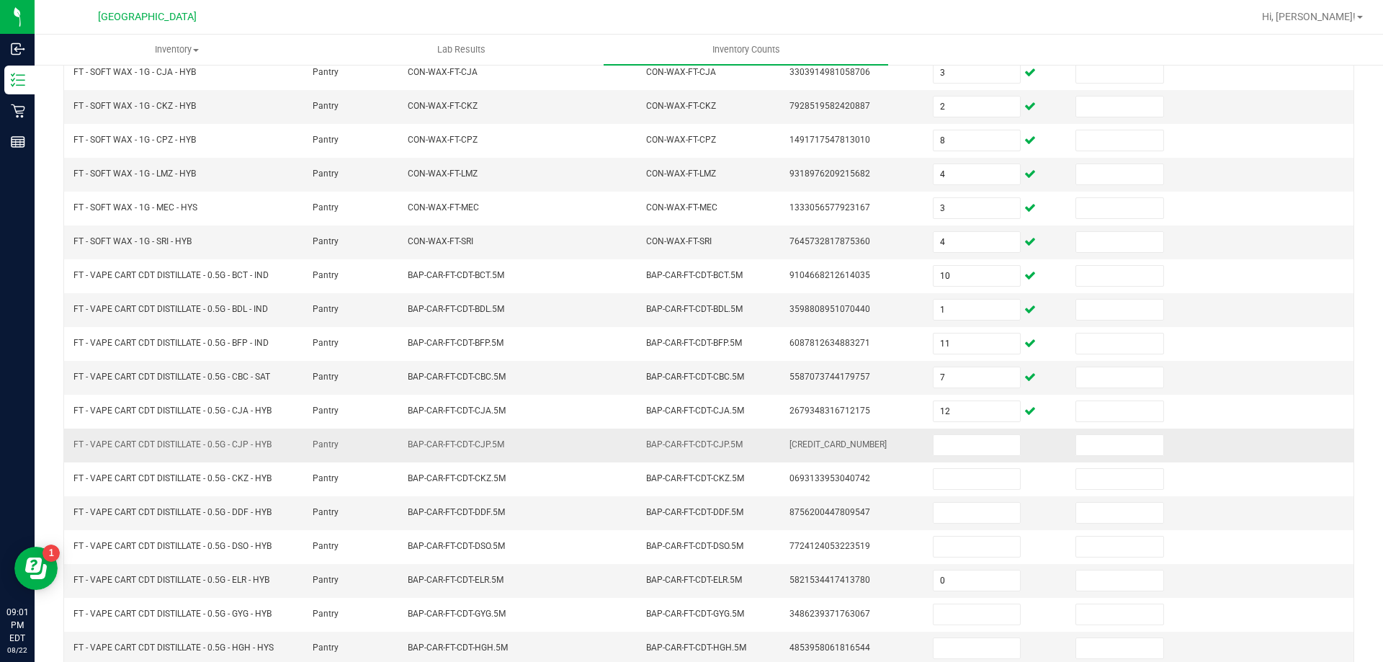
click at [965, 457] on td at bounding box center [995, 446] width 143 height 34
click at [962, 444] on input at bounding box center [977, 445] width 86 height 20
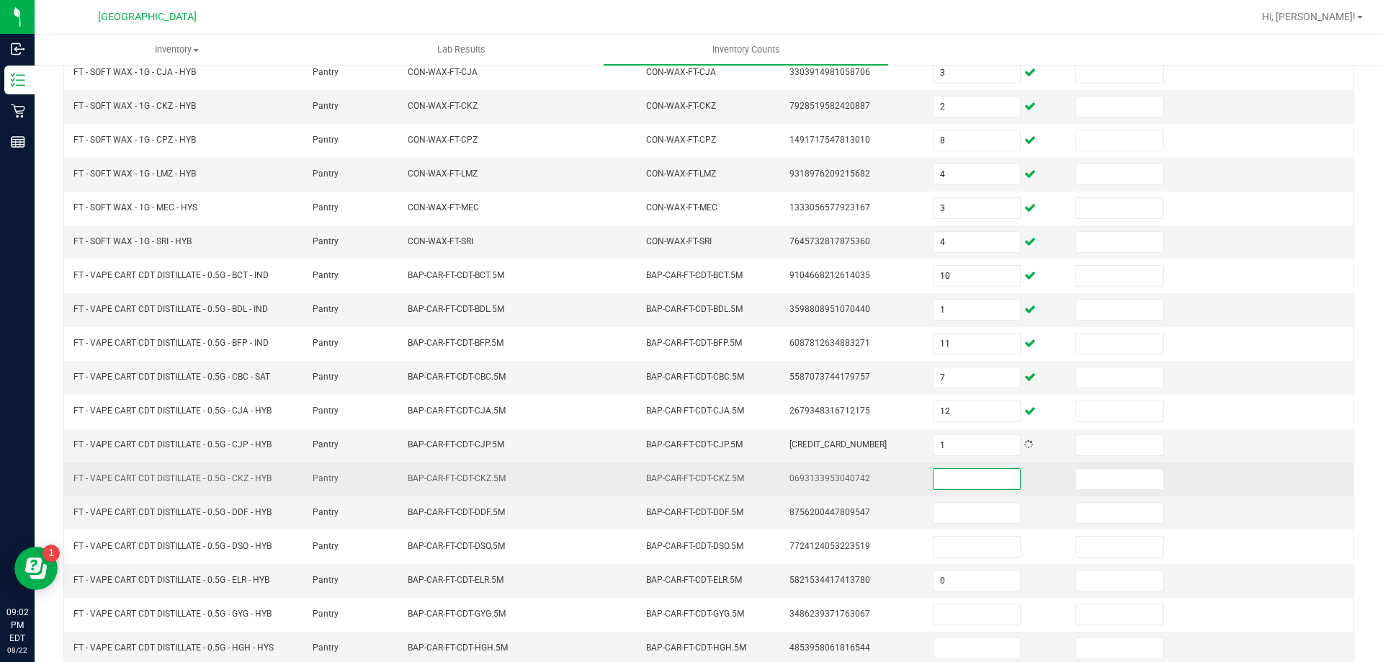
click at [964, 473] on input at bounding box center [977, 479] width 86 height 20
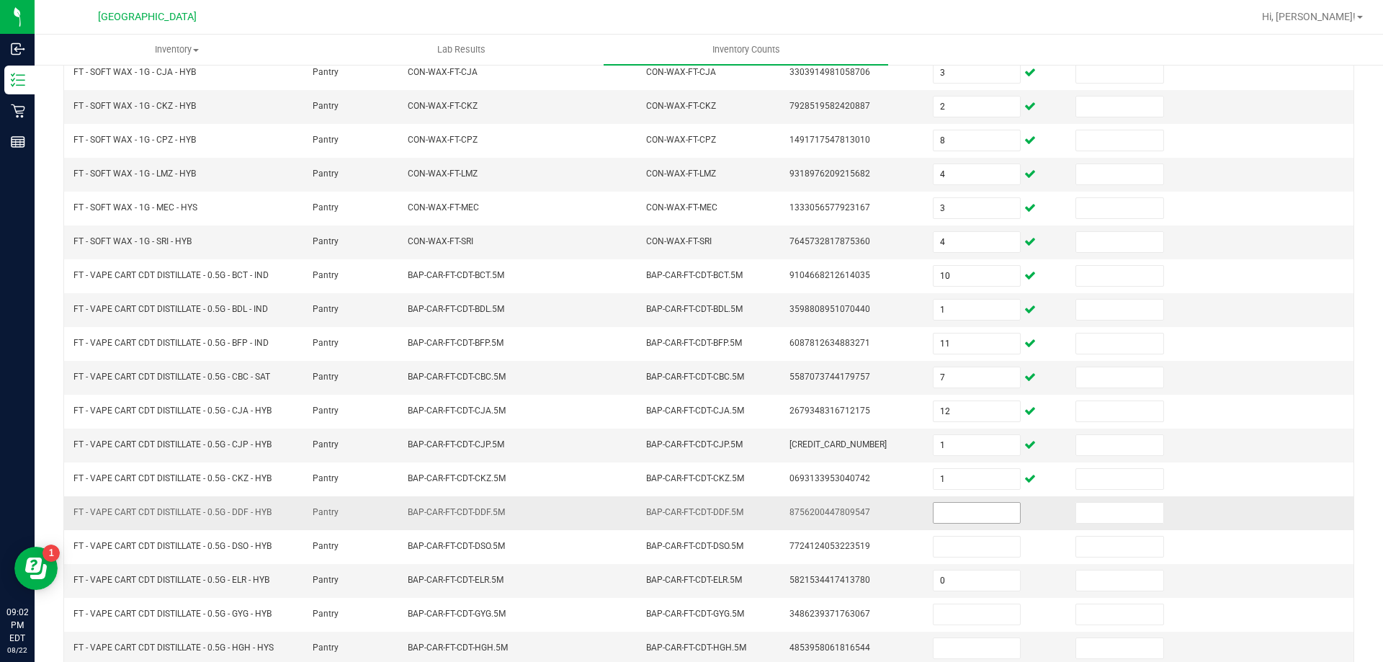
click at [966, 502] on span at bounding box center [977, 513] width 88 height 22
click at [965, 514] on input at bounding box center [977, 513] width 86 height 20
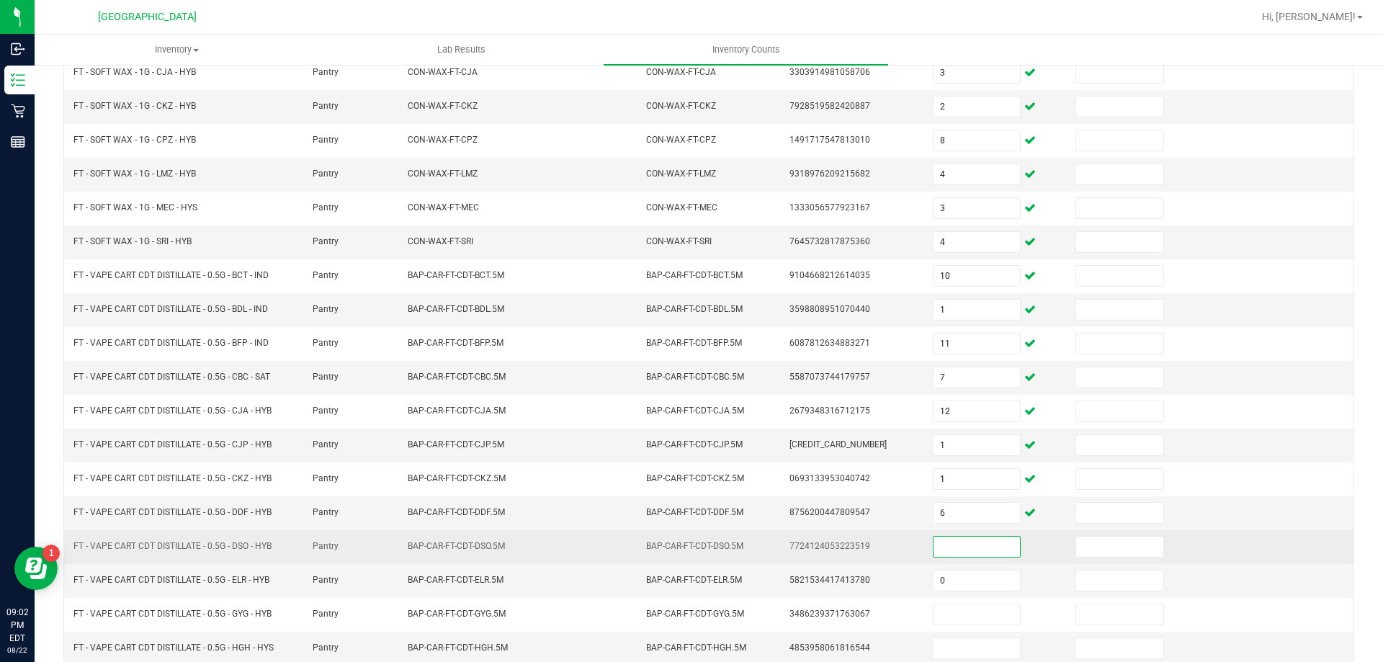
click at [966, 548] on input at bounding box center [977, 547] width 86 height 20
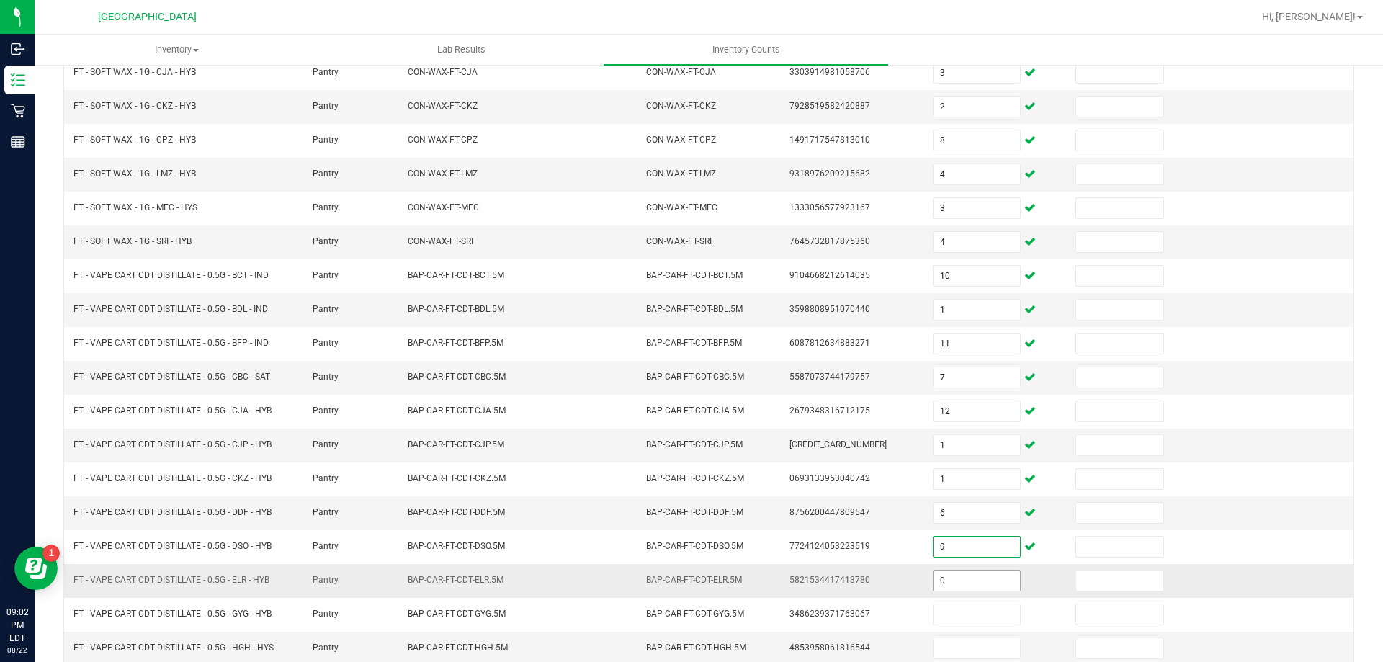
click at [954, 584] on input "0" at bounding box center [977, 581] width 86 height 20
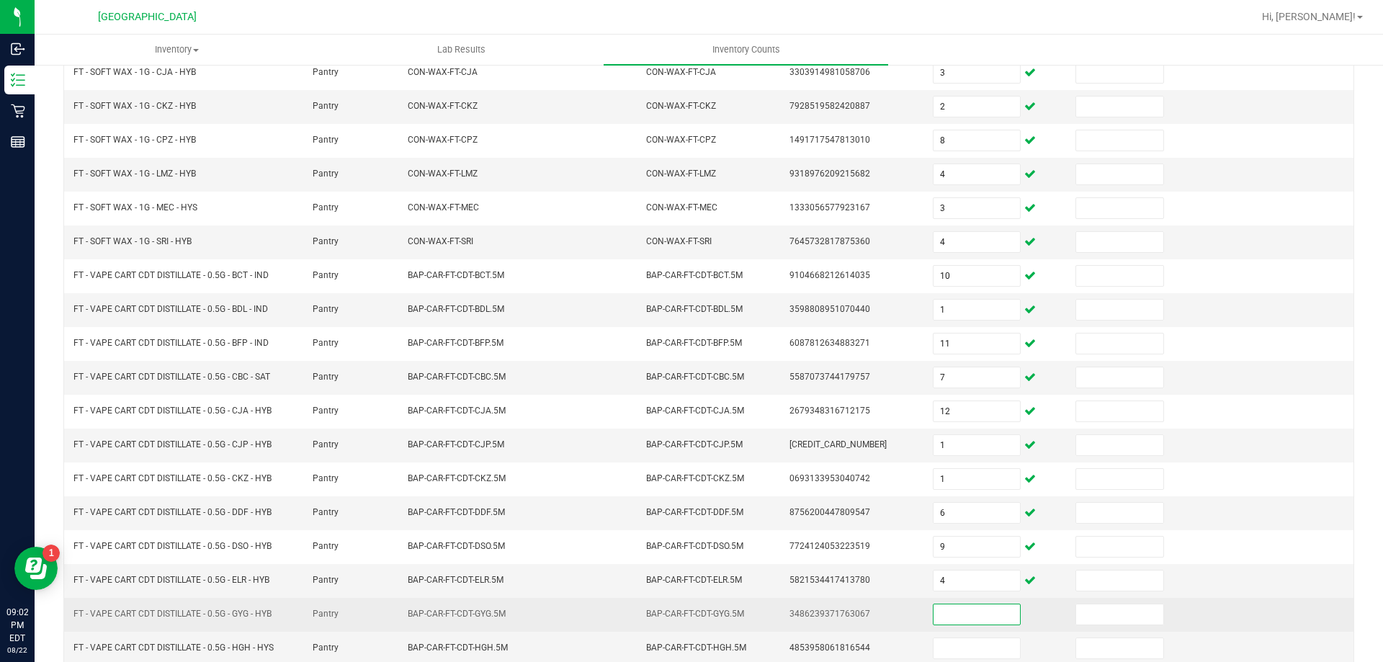
click at [944, 617] on input at bounding box center [977, 614] width 86 height 20
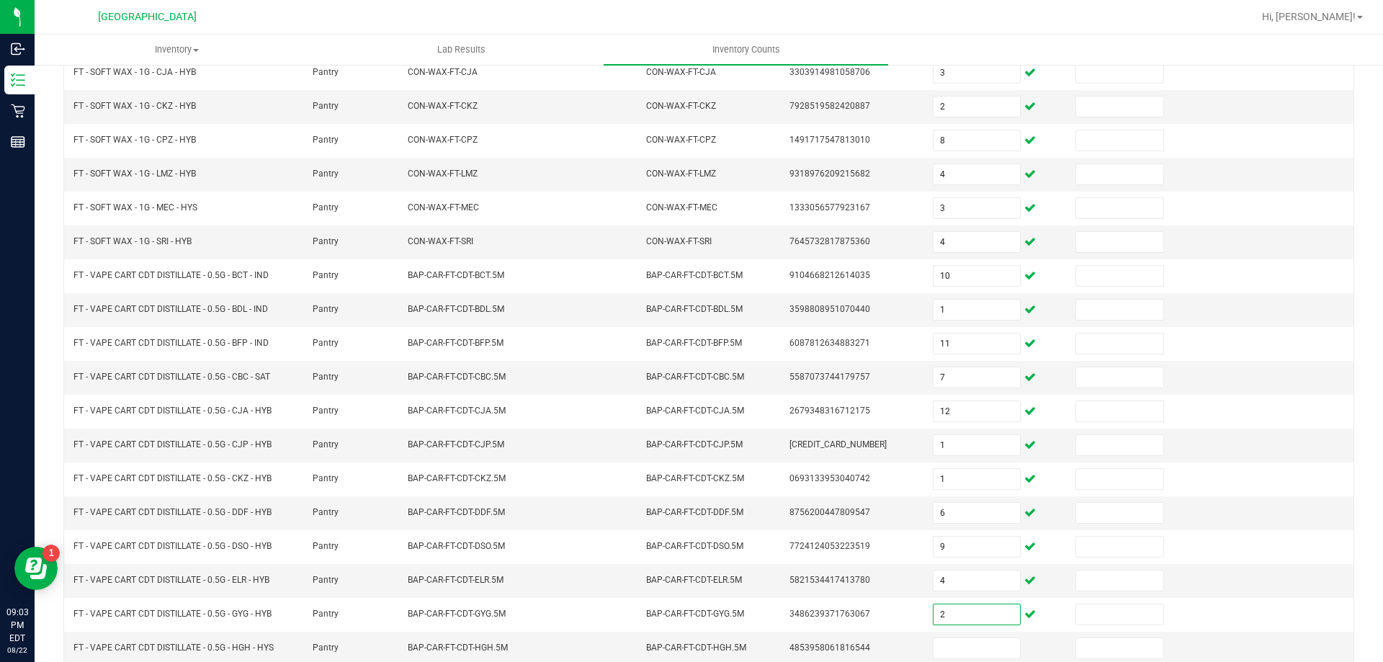
scroll to position [299, 0]
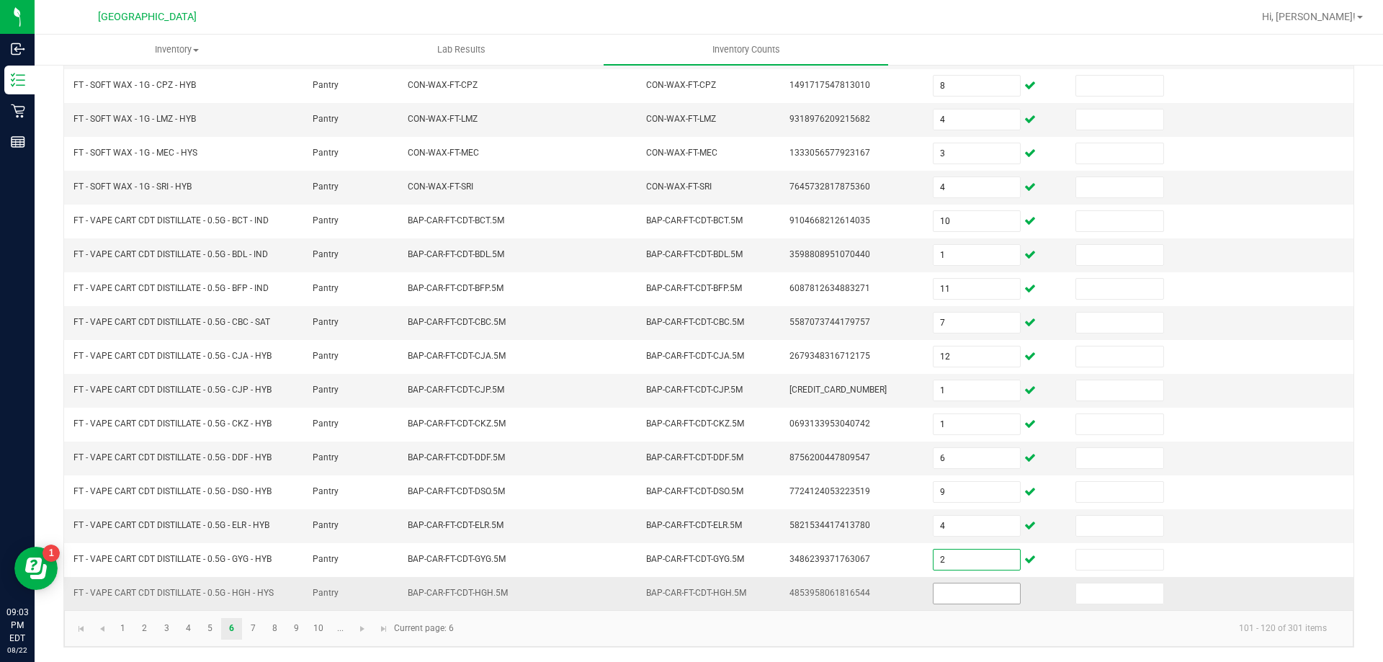
click at [941, 594] on input at bounding box center [977, 593] width 86 height 20
click at [250, 630] on link "7" at bounding box center [253, 629] width 21 height 22
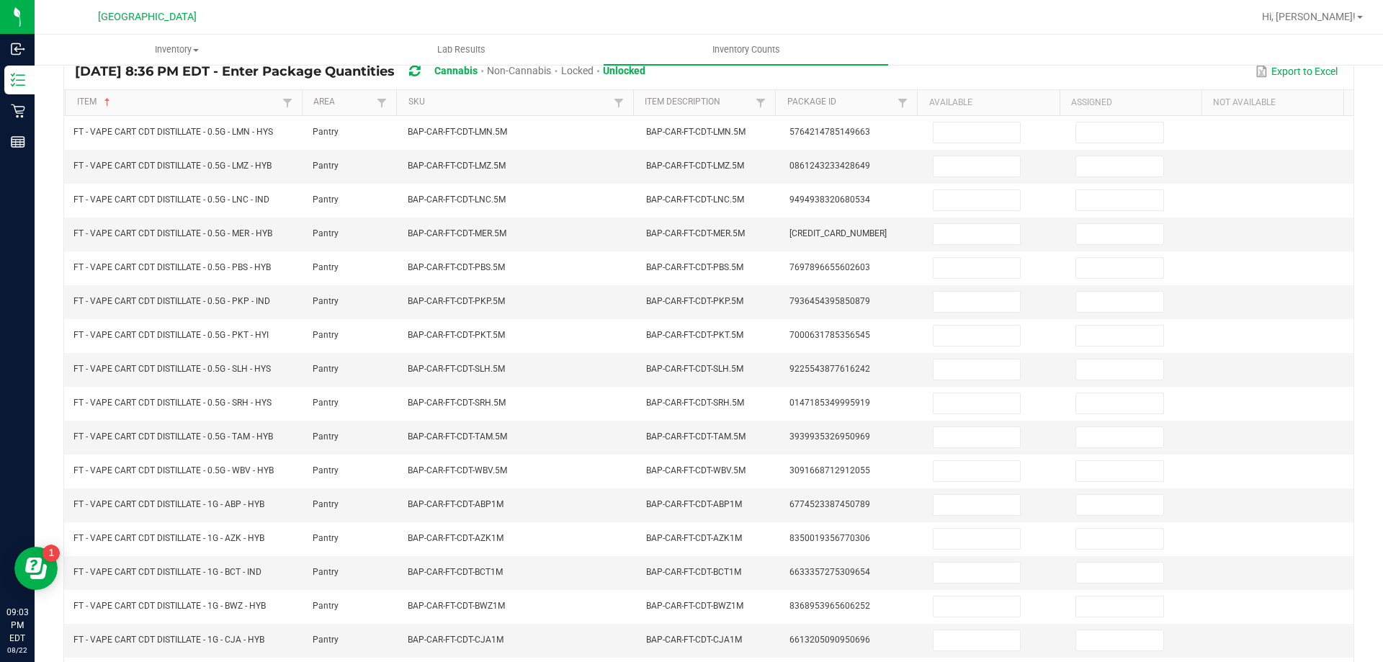
scroll to position [123, 0]
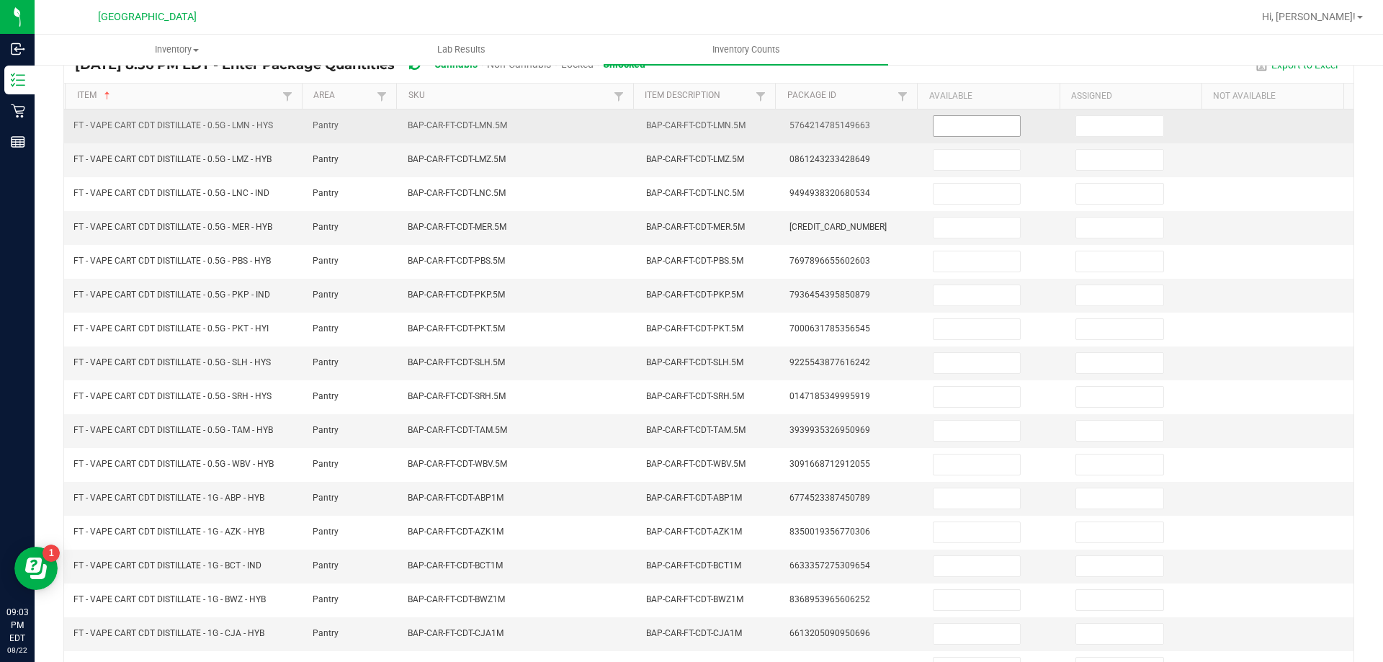
click at [939, 121] on input at bounding box center [977, 126] width 86 height 20
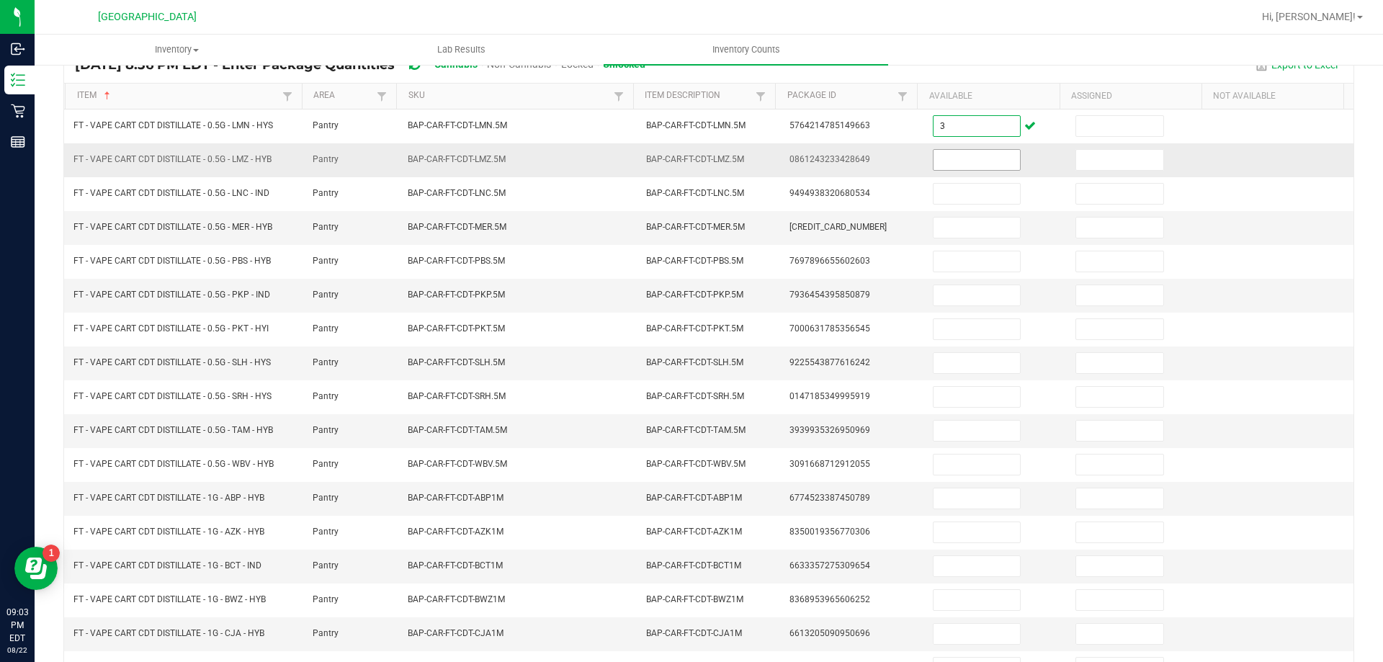
click at [947, 161] on input at bounding box center [977, 160] width 86 height 20
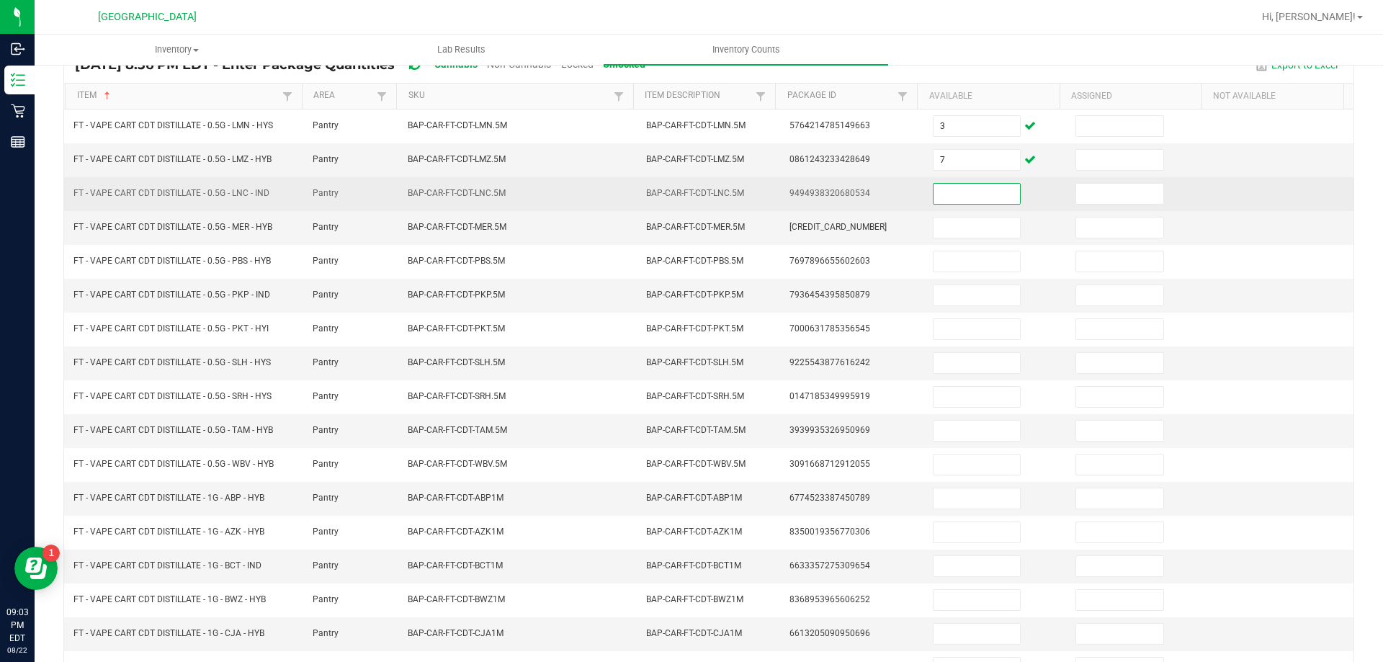
click at [954, 198] on input at bounding box center [977, 194] width 86 height 20
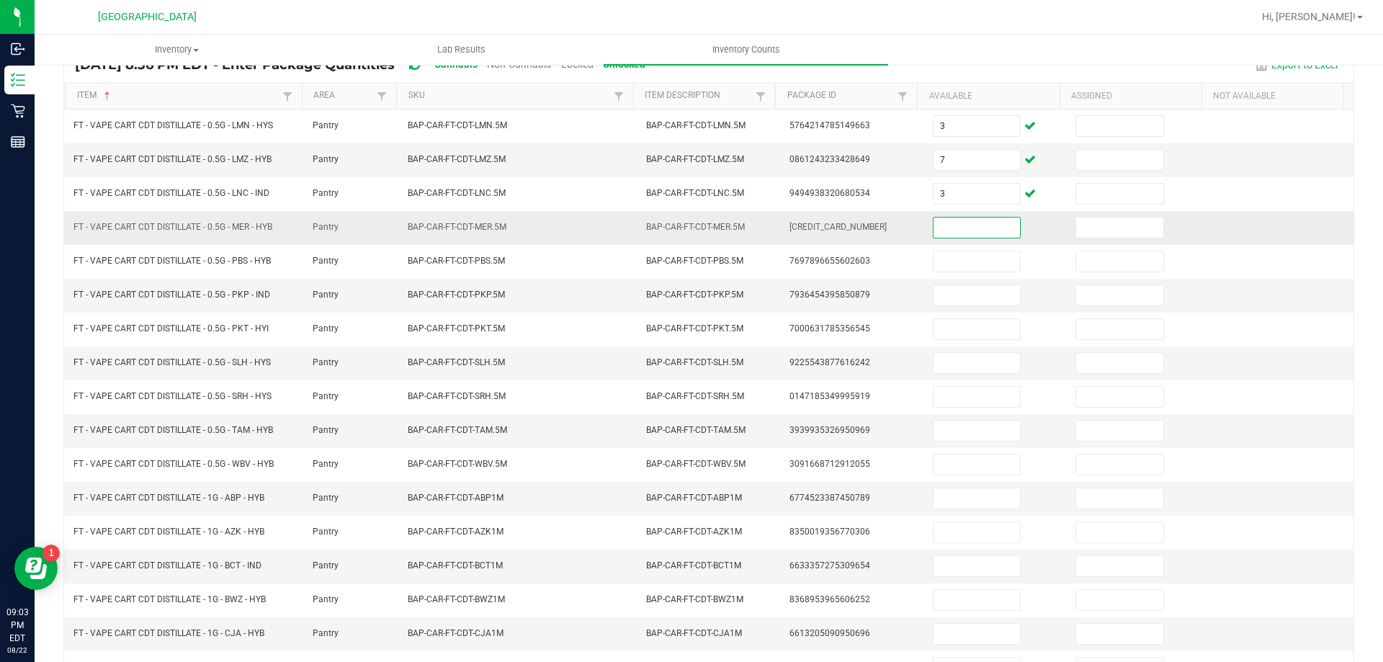
click at [956, 226] on input at bounding box center [977, 228] width 86 height 20
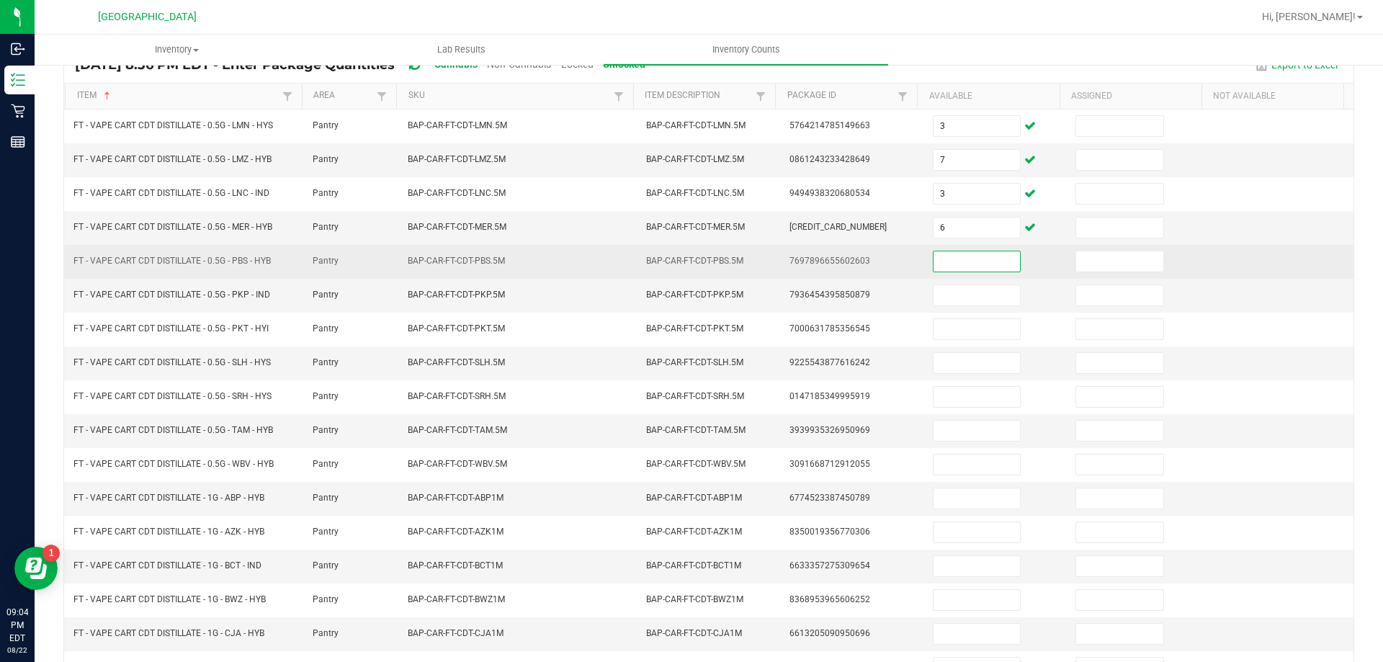
click at [962, 267] on input at bounding box center [977, 261] width 86 height 20
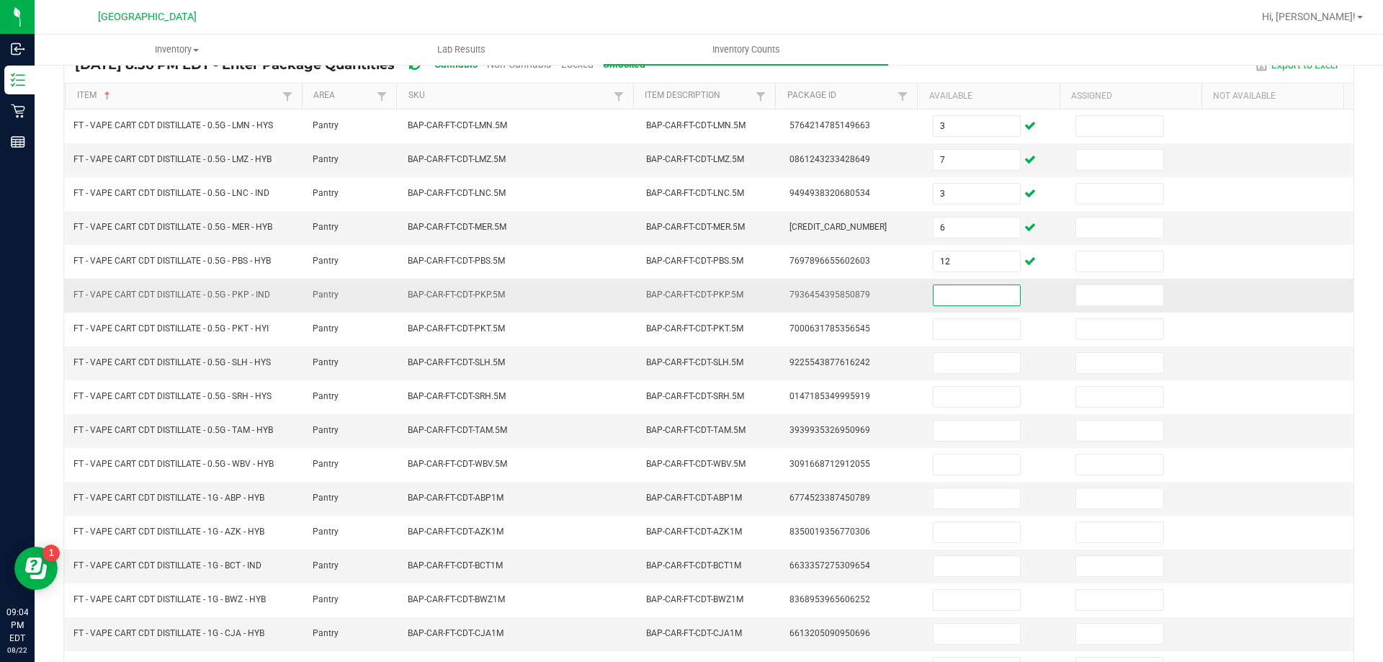
click at [963, 293] on input at bounding box center [977, 295] width 86 height 20
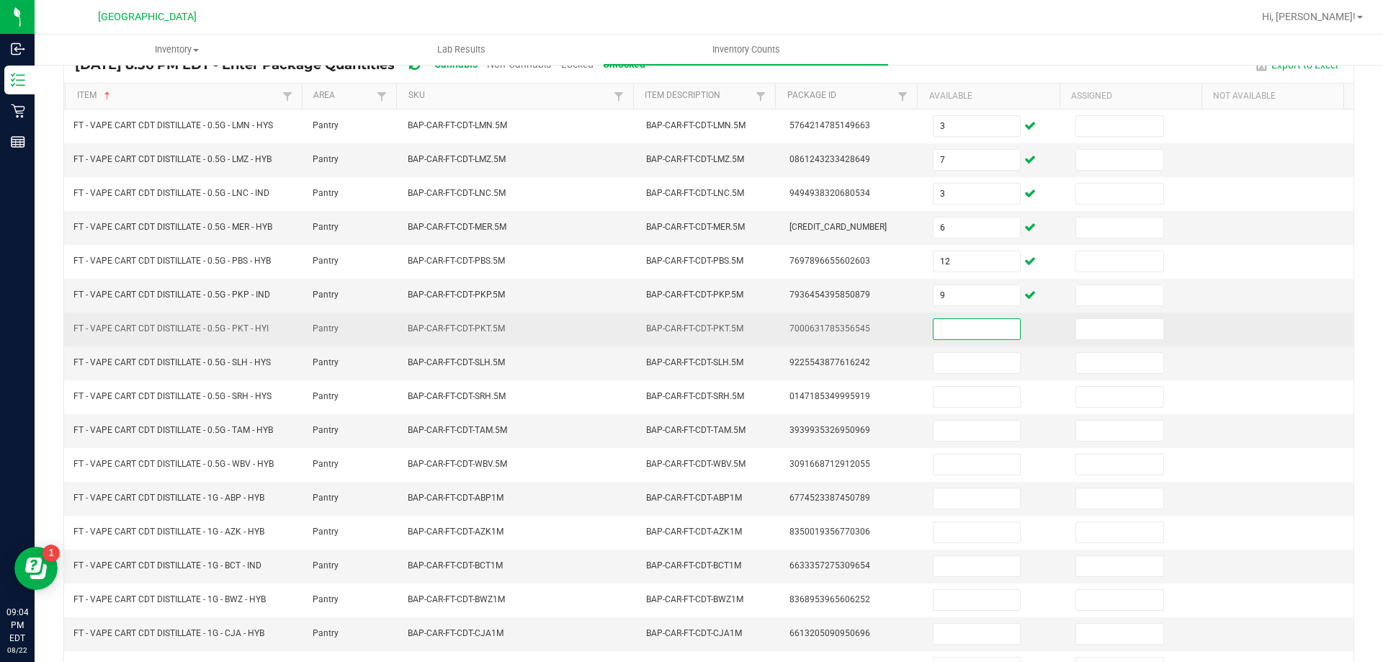
click at [956, 330] on input at bounding box center [977, 329] width 86 height 20
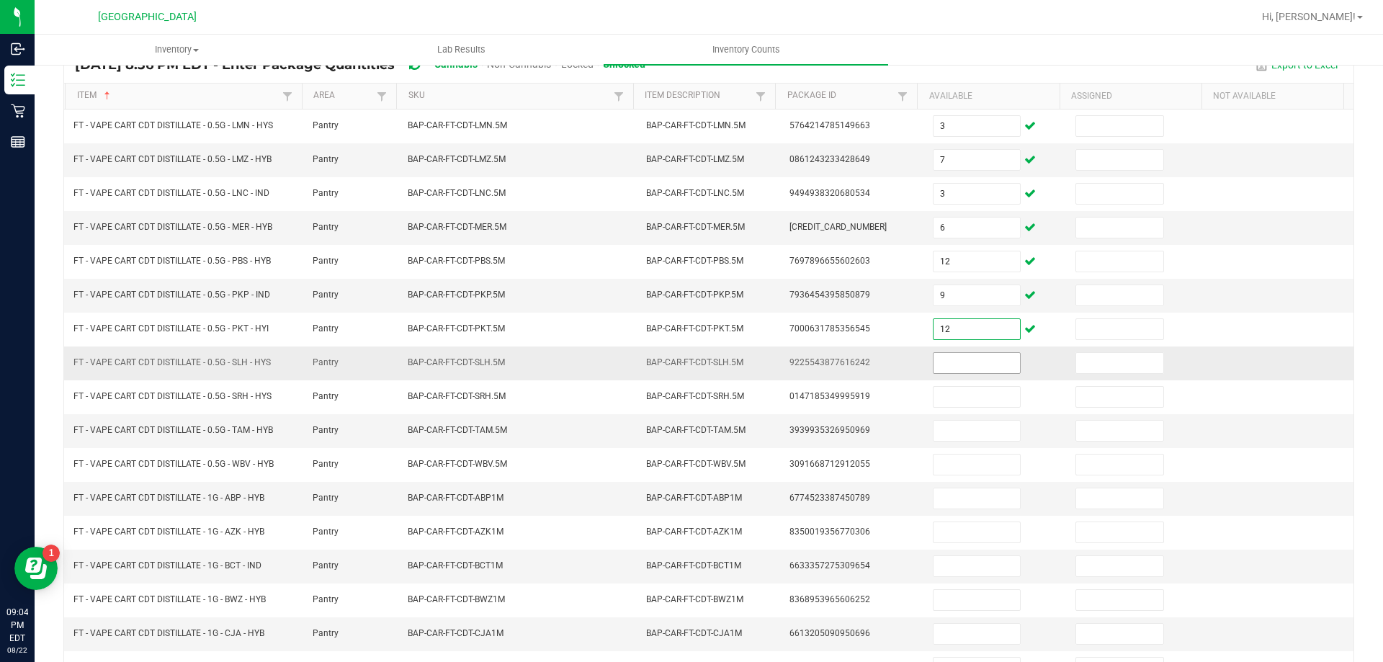
click at [934, 367] on input at bounding box center [977, 363] width 86 height 20
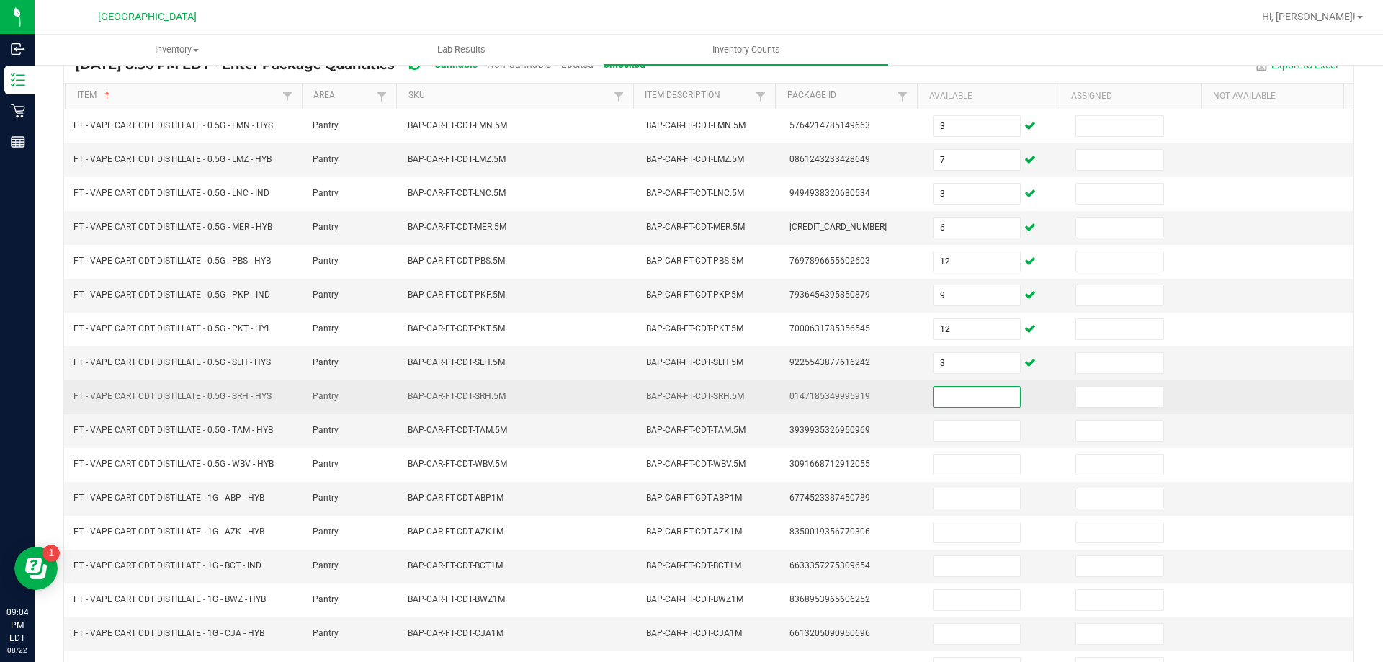
click at [934, 390] on input at bounding box center [977, 397] width 86 height 20
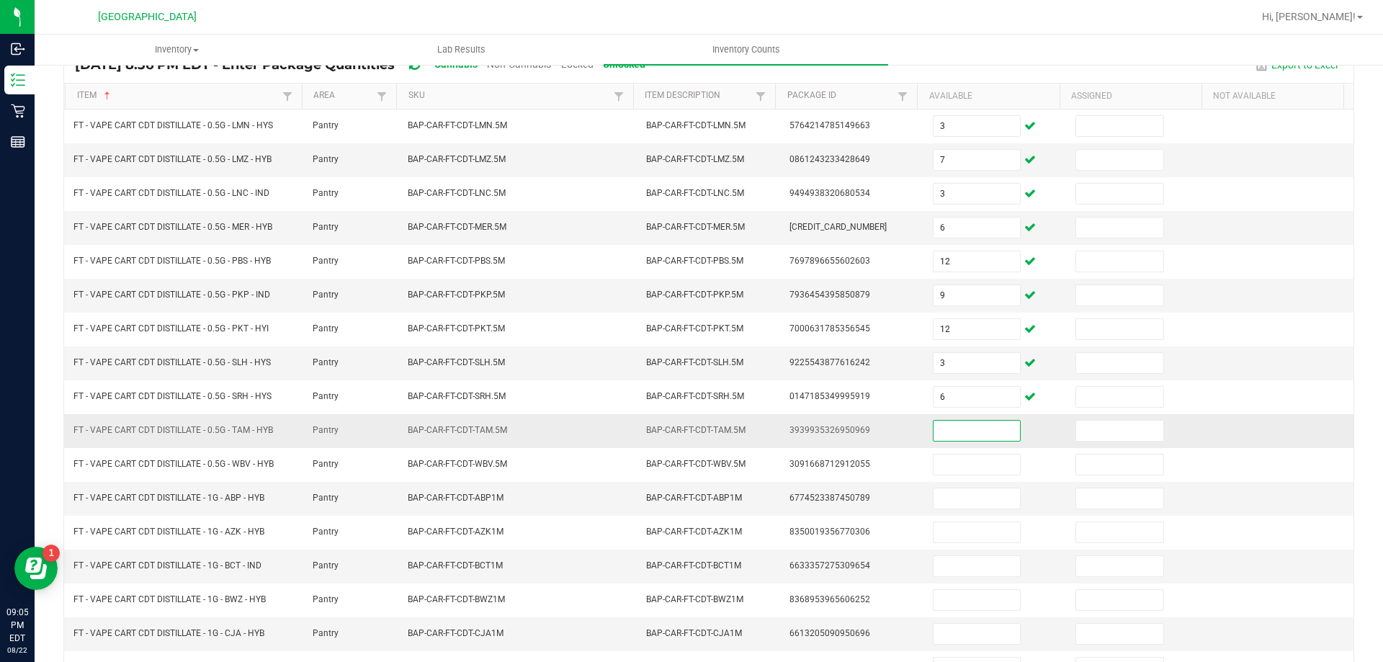
click at [952, 434] on input at bounding box center [977, 431] width 86 height 20
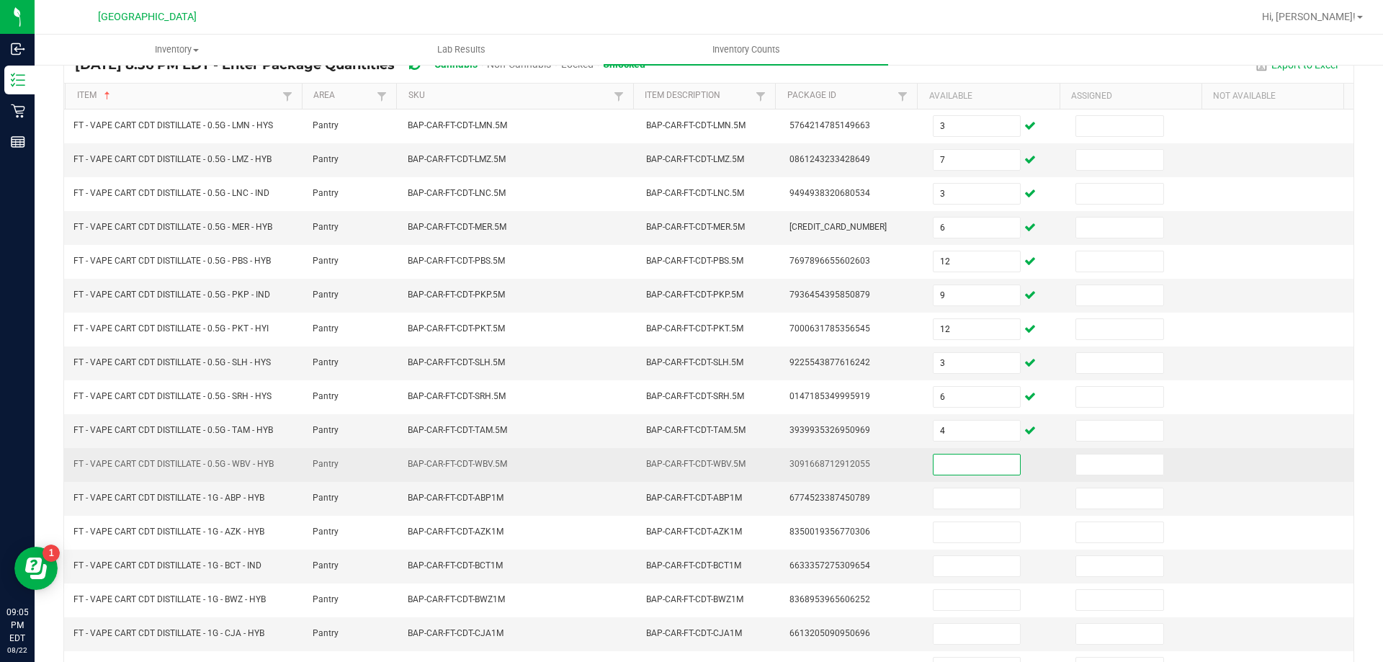
click at [957, 458] on input at bounding box center [977, 465] width 86 height 20
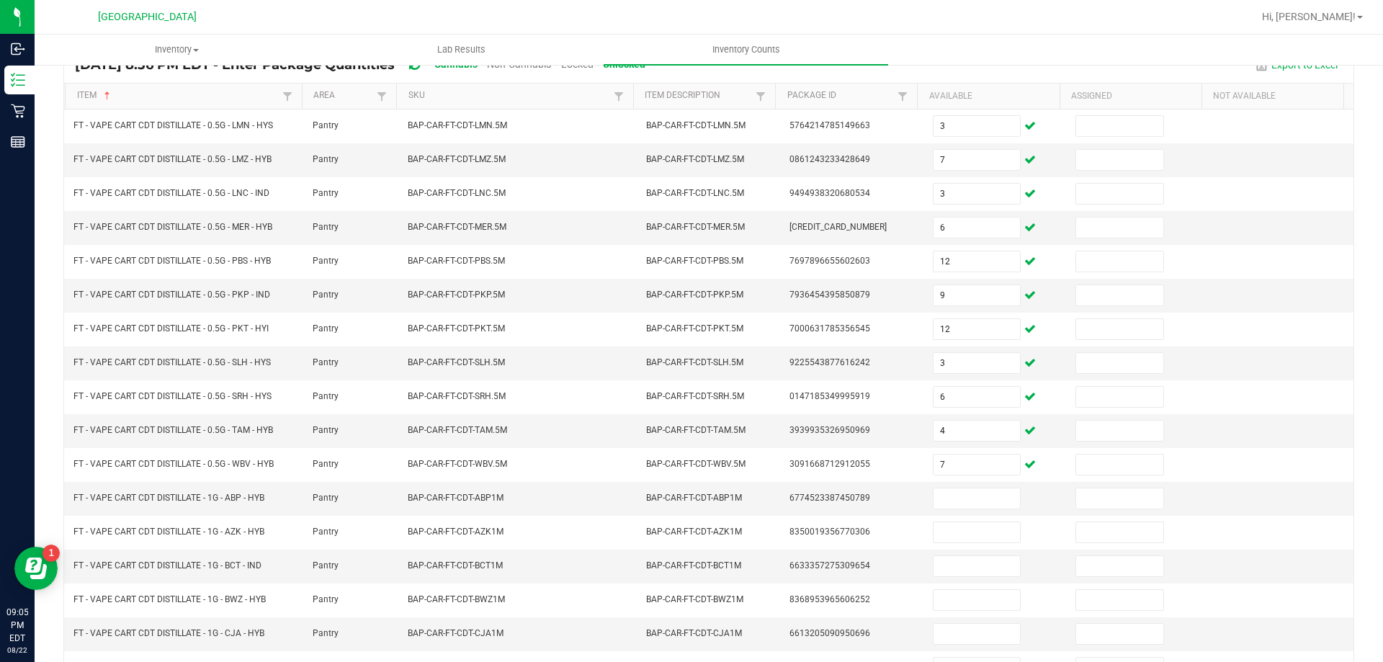
drag, startPoint x: 1372, startPoint y: 388, endPoint x: 1341, endPoint y: 493, distance: 110.1
click at [1346, 493] on div "< All Inventory Counts Inventory Count Cancel Count Submit for Review Type Ente…" at bounding box center [709, 389] width 1348 height 898
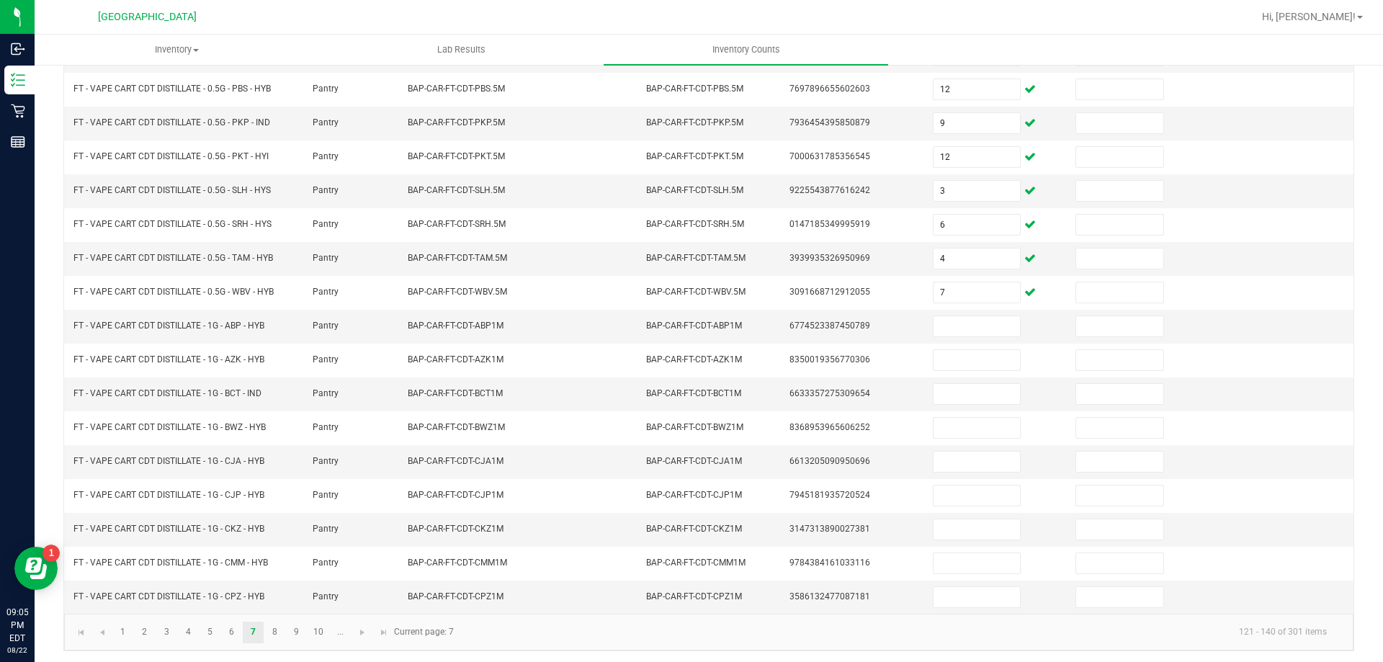
scroll to position [299, 0]
click at [944, 321] on input at bounding box center [977, 323] width 86 height 20
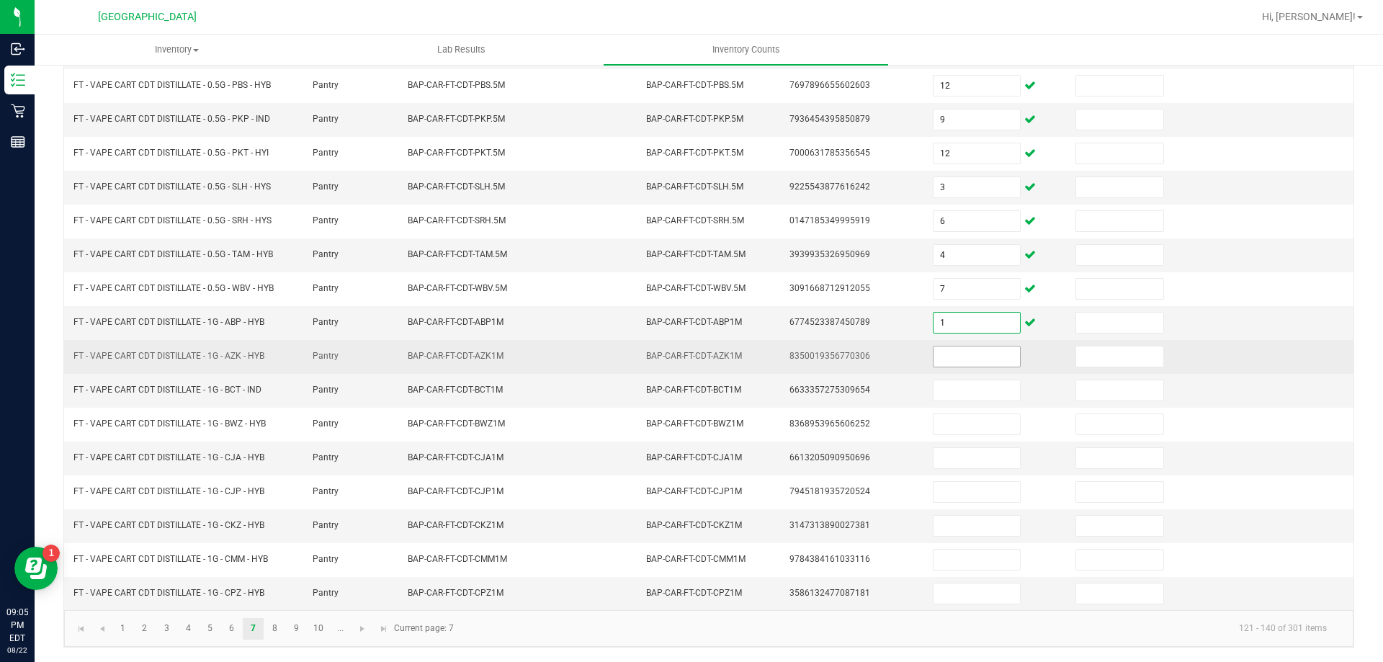
click at [947, 359] on input at bounding box center [977, 356] width 86 height 20
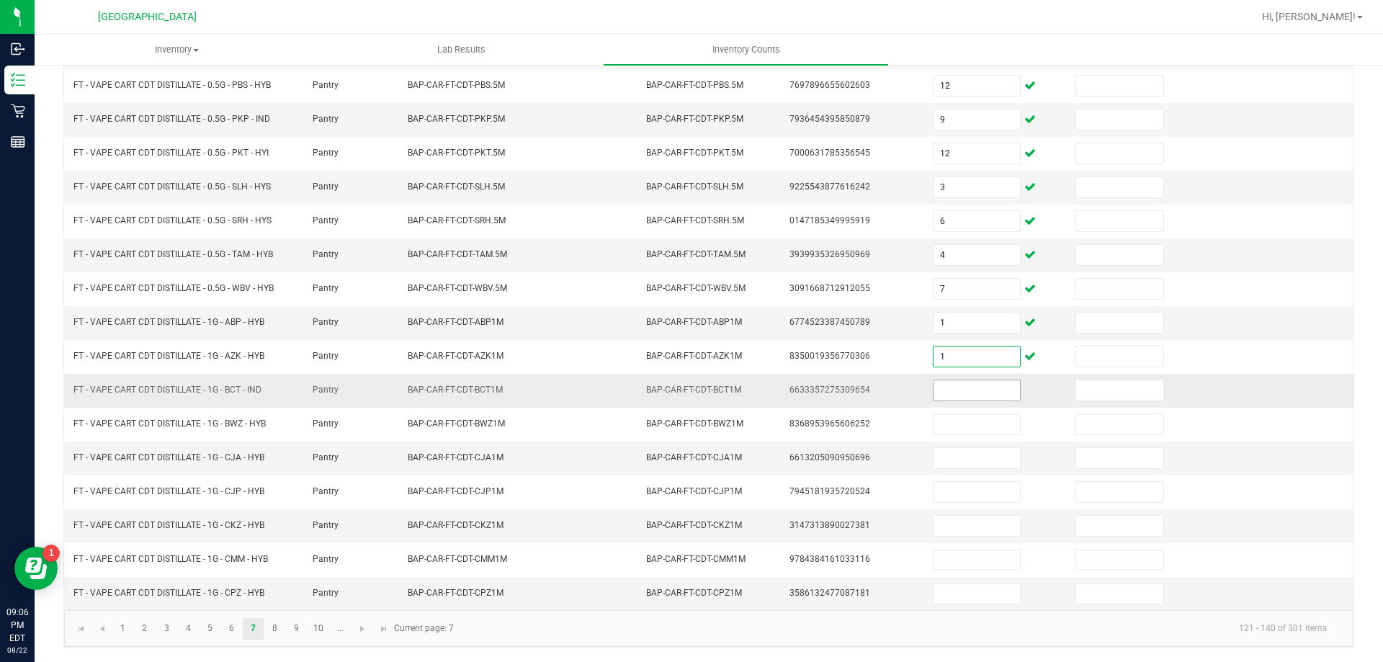
click at [957, 393] on input at bounding box center [977, 390] width 86 height 20
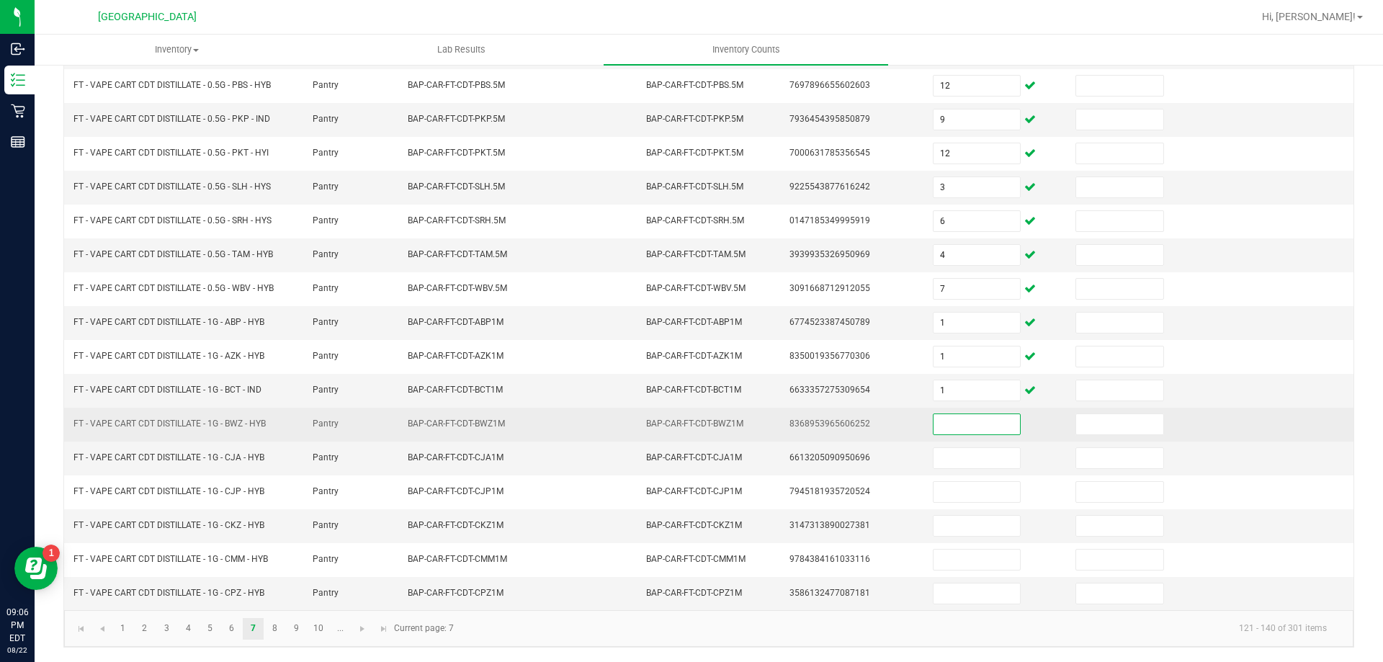
click at [965, 422] on input at bounding box center [977, 424] width 86 height 20
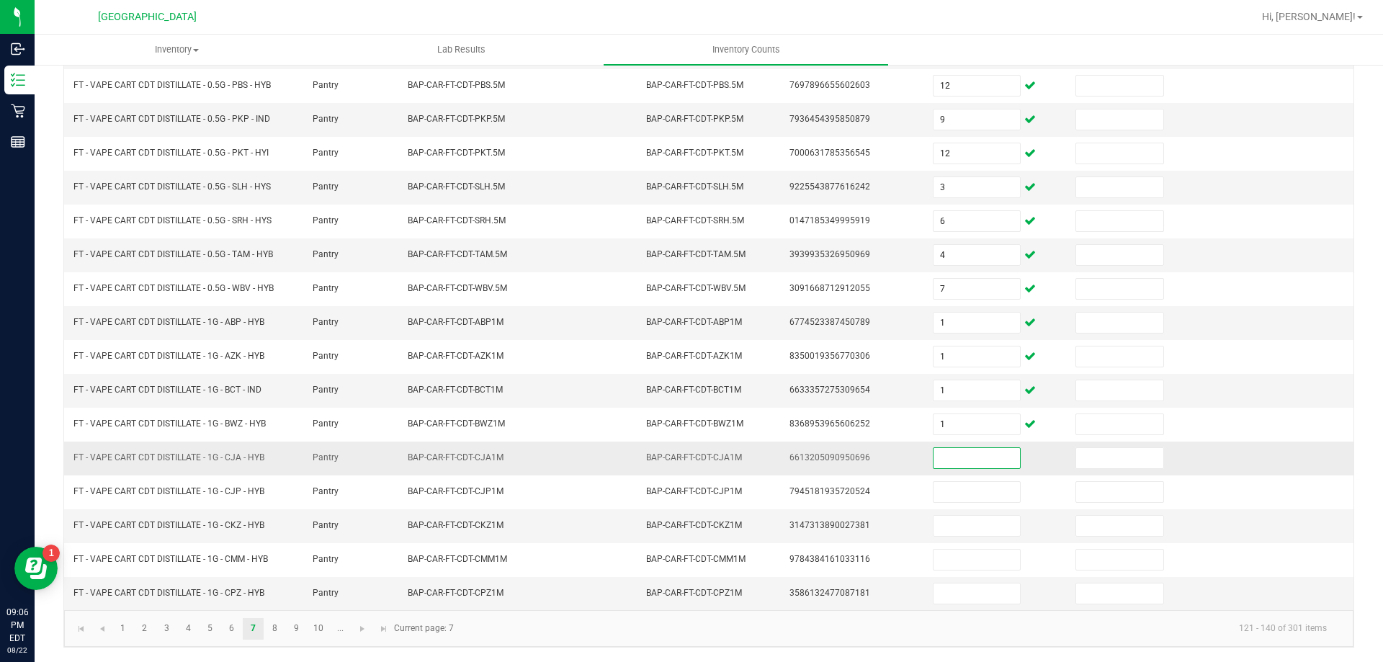
click at [982, 465] on input at bounding box center [977, 458] width 86 height 20
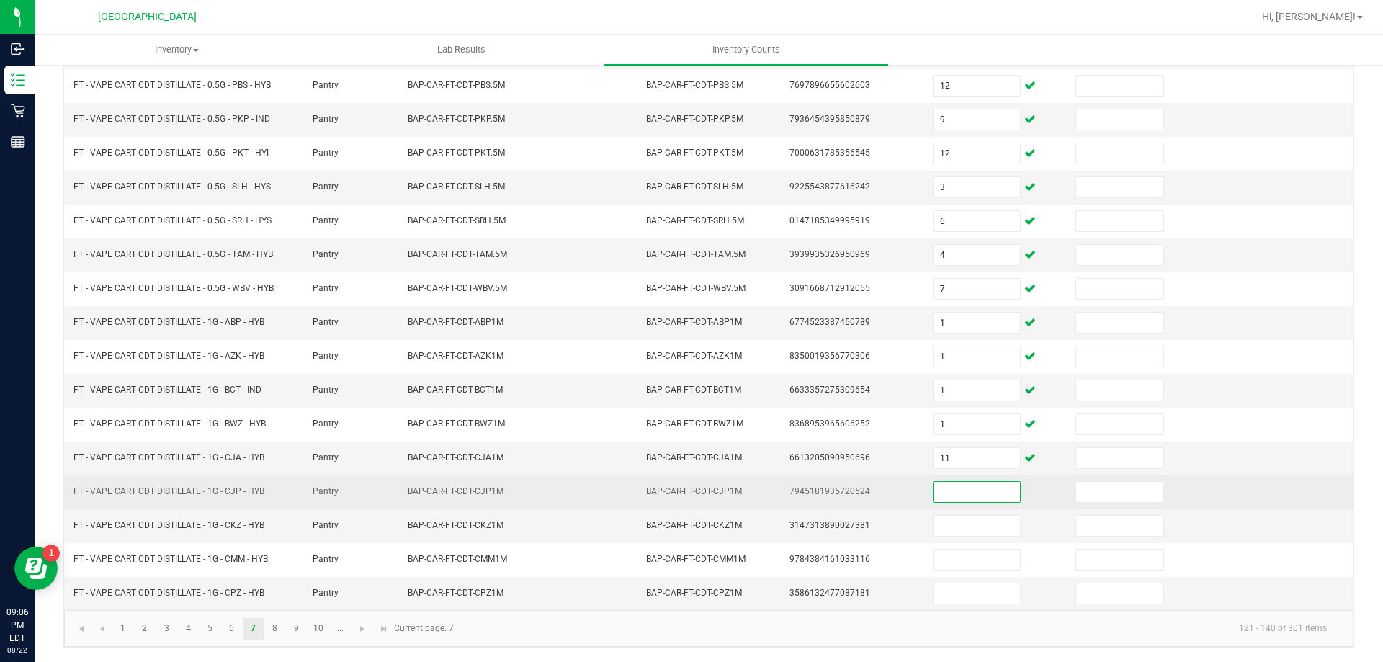
click at [981, 498] on input at bounding box center [977, 492] width 86 height 20
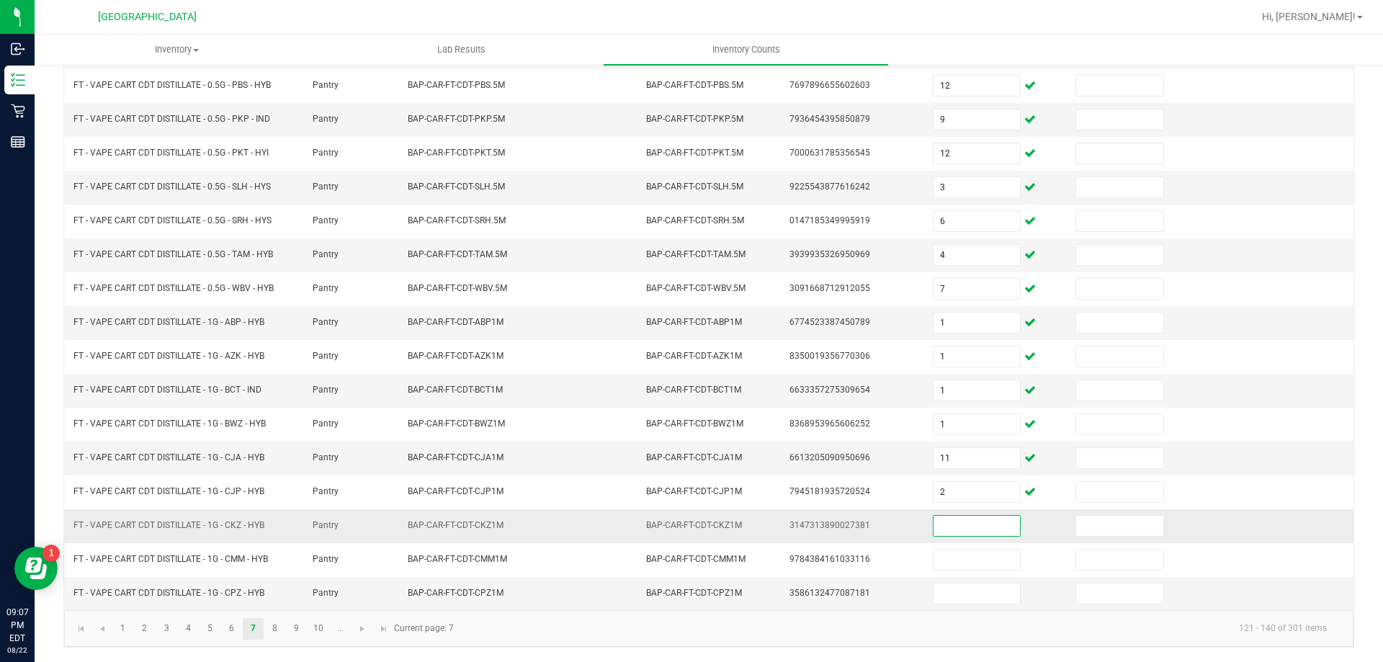
click at [983, 523] on input at bounding box center [977, 526] width 86 height 20
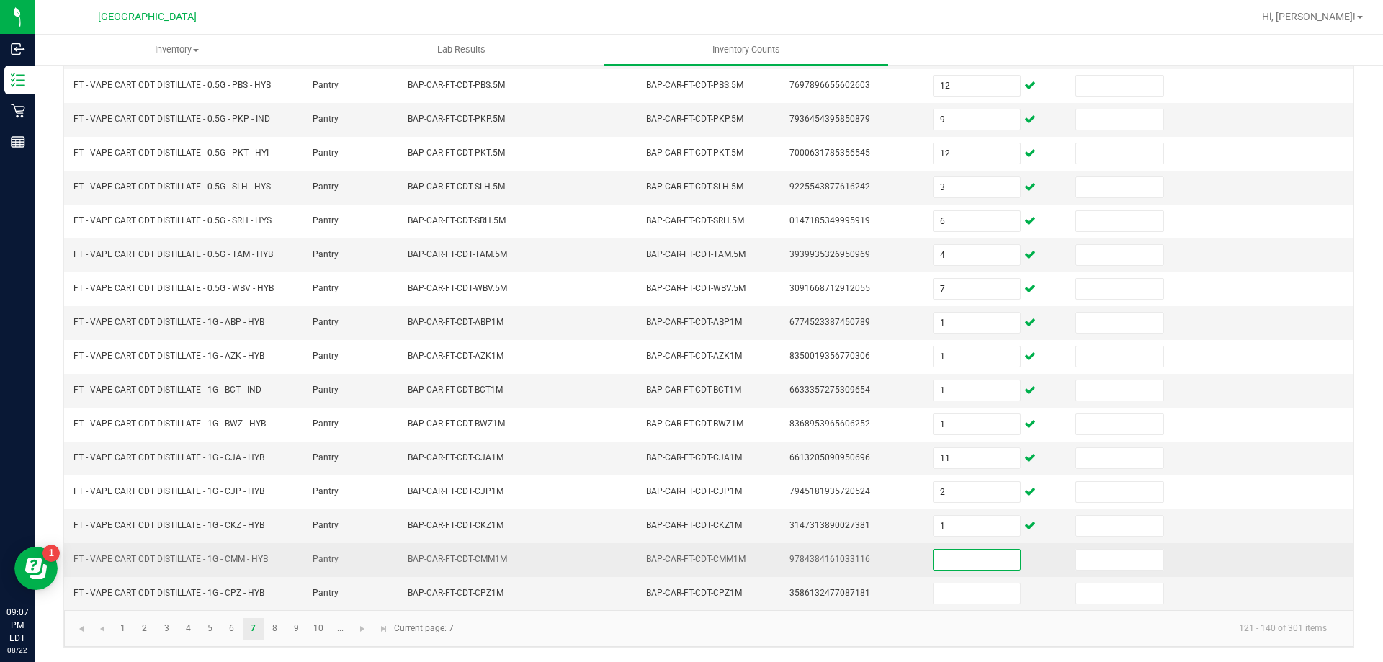
click at [984, 555] on input at bounding box center [977, 560] width 86 height 20
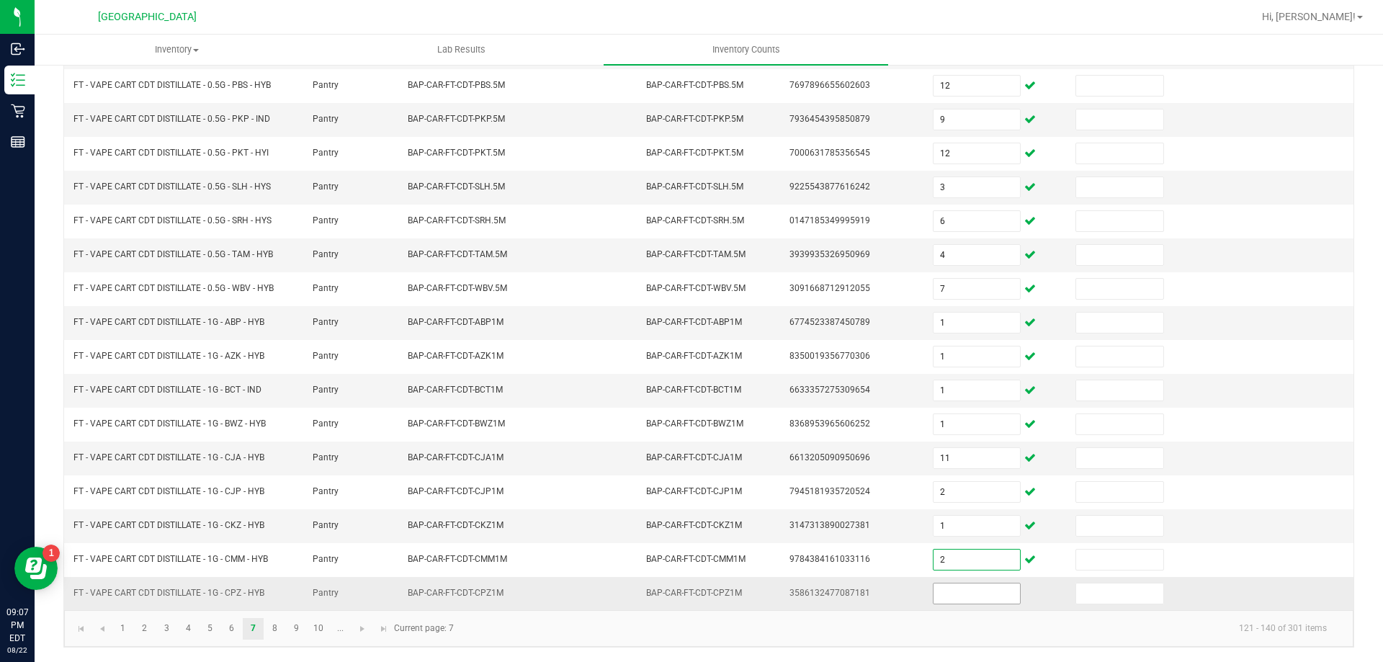
click at [988, 589] on input at bounding box center [977, 593] width 86 height 20
click at [276, 634] on link "8" at bounding box center [274, 629] width 21 height 22
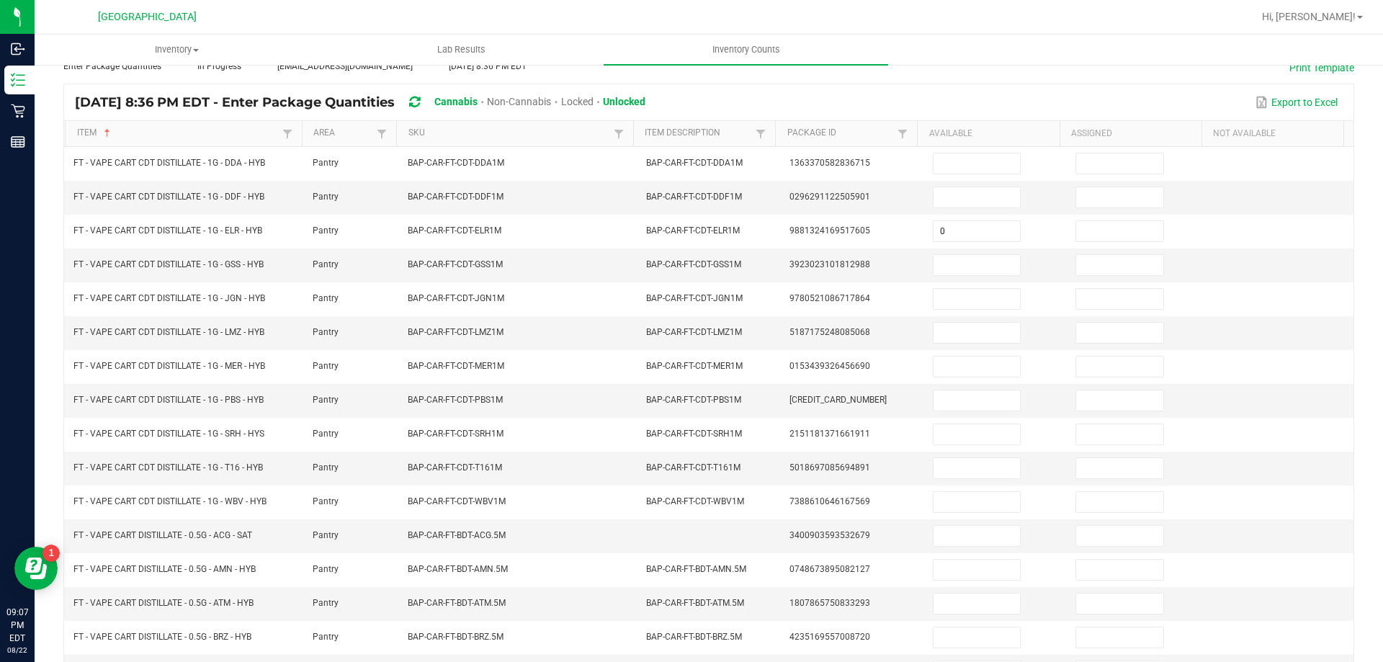
scroll to position [100, 0]
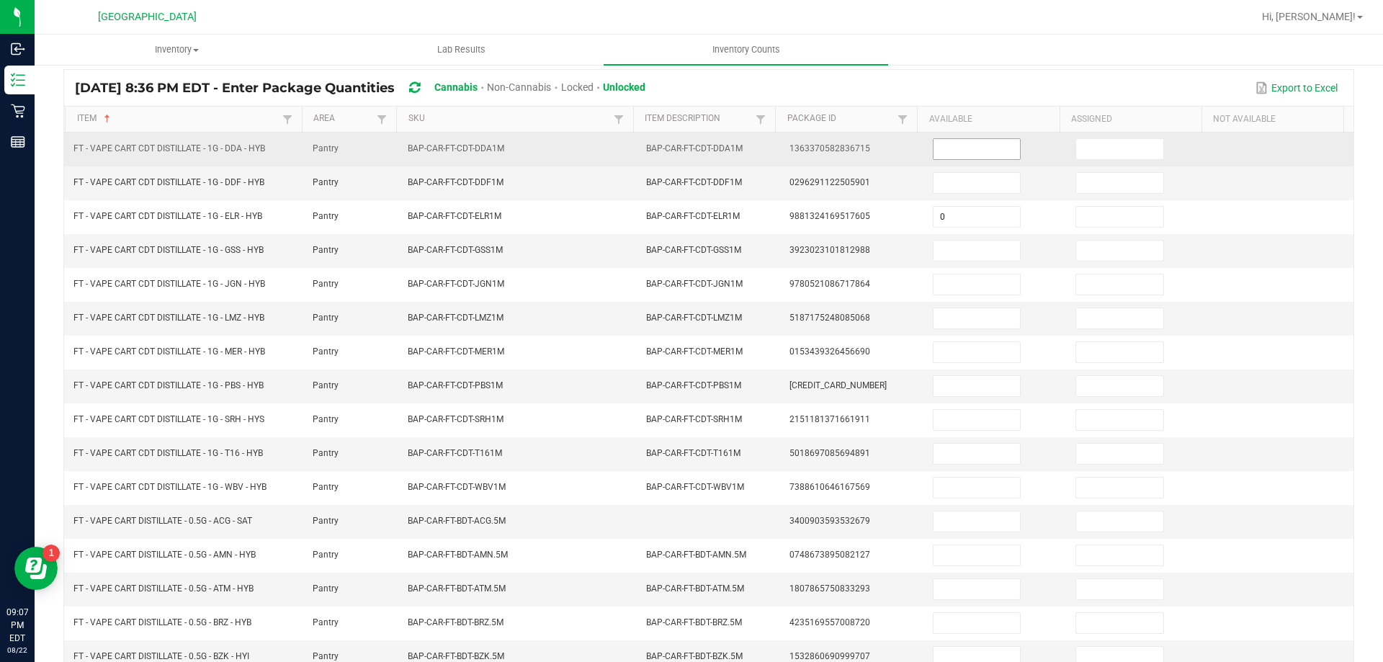
click at [956, 158] on input at bounding box center [977, 149] width 86 height 20
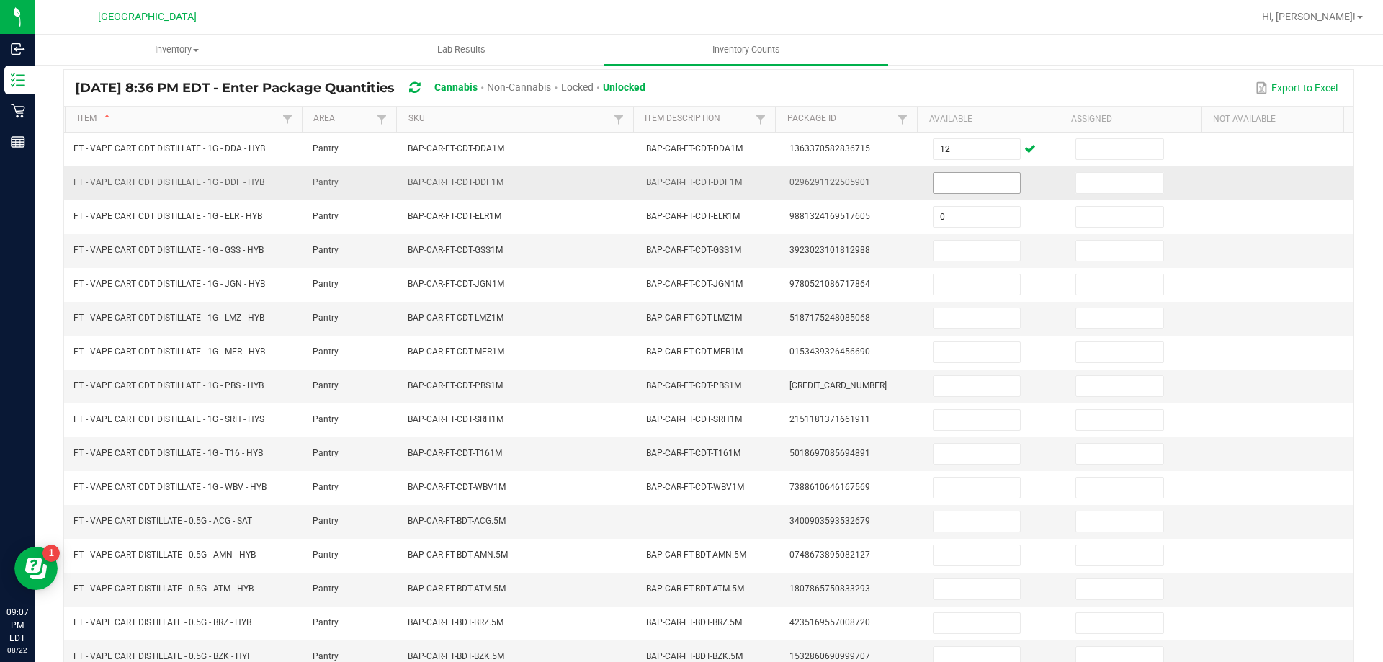
click at [959, 172] on span at bounding box center [977, 183] width 88 height 22
click at [957, 179] on input at bounding box center [977, 183] width 86 height 20
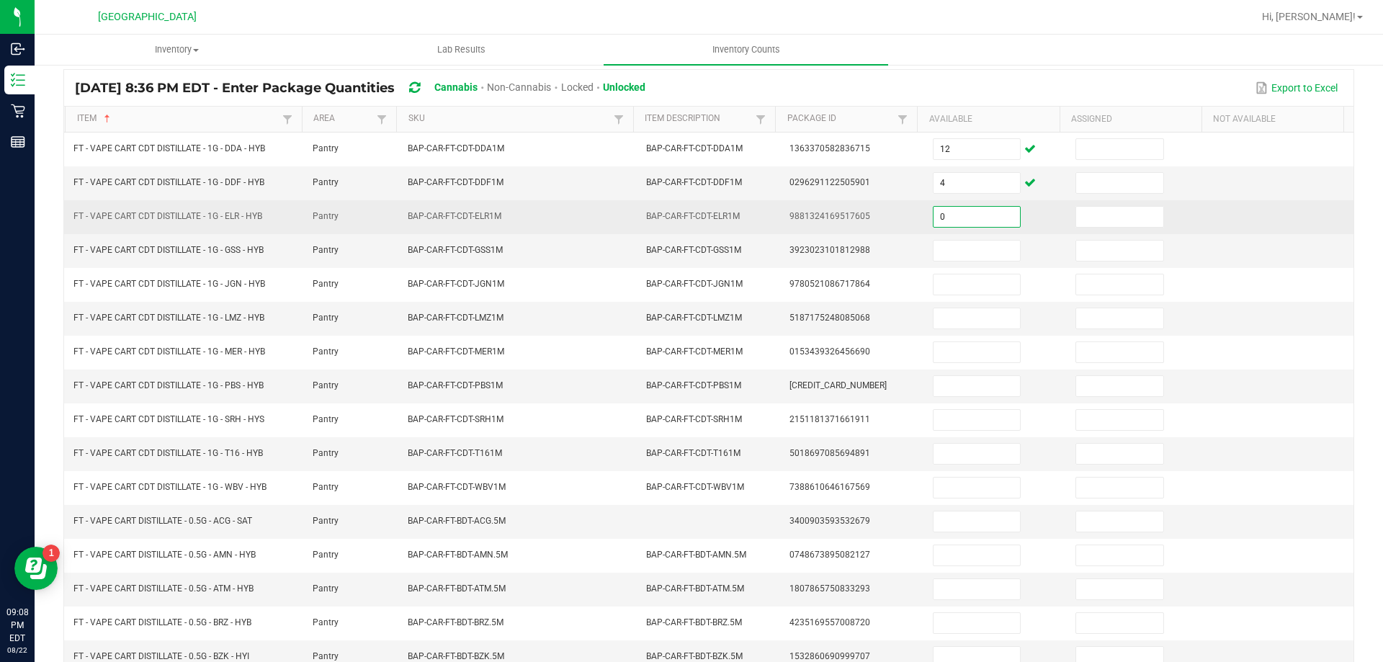
click at [947, 225] on input "0" at bounding box center [977, 217] width 86 height 20
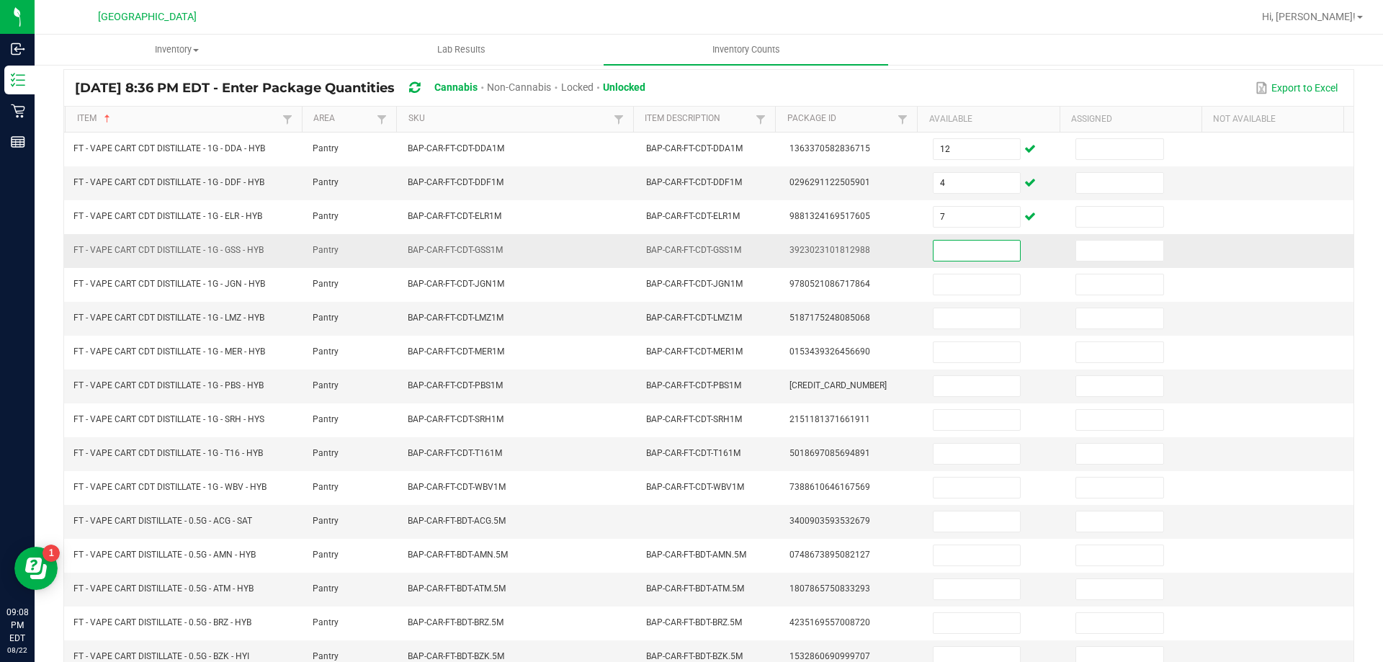
click at [952, 255] on input at bounding box center [977, 251] width 86 height 20
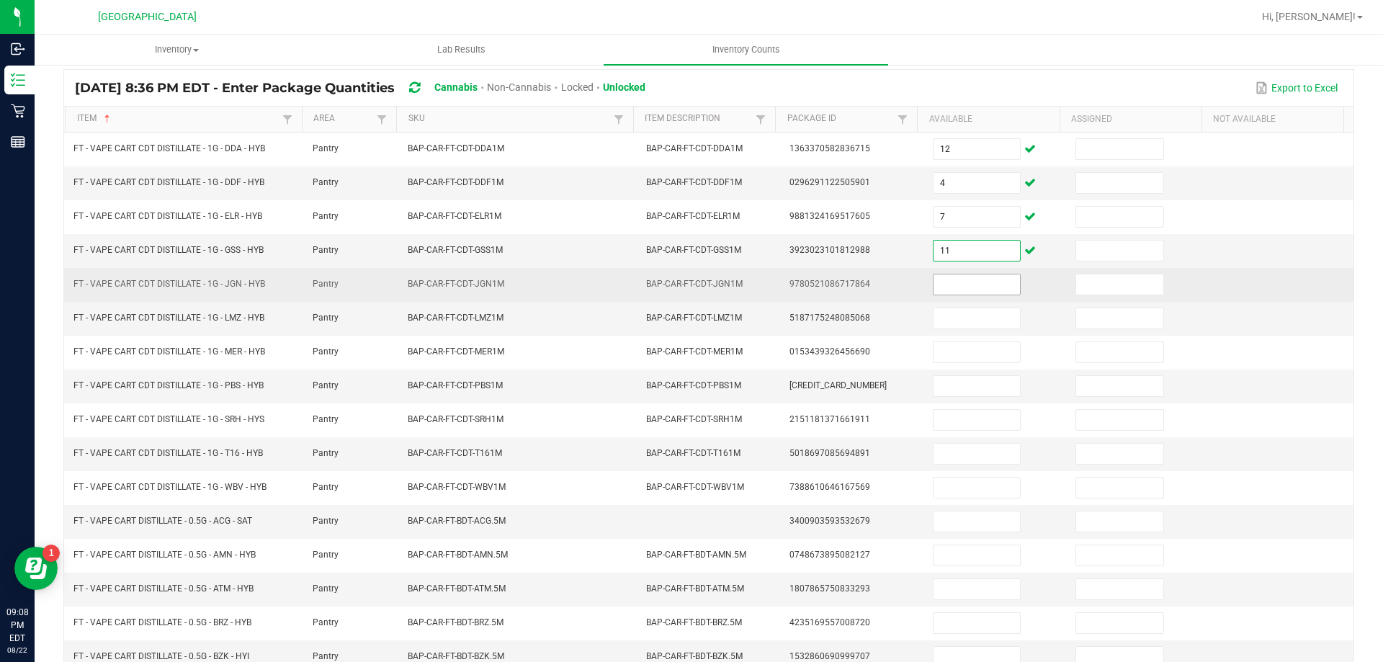
click at [934, 282] on input at bounding box center [977, 284] width 86 height 20
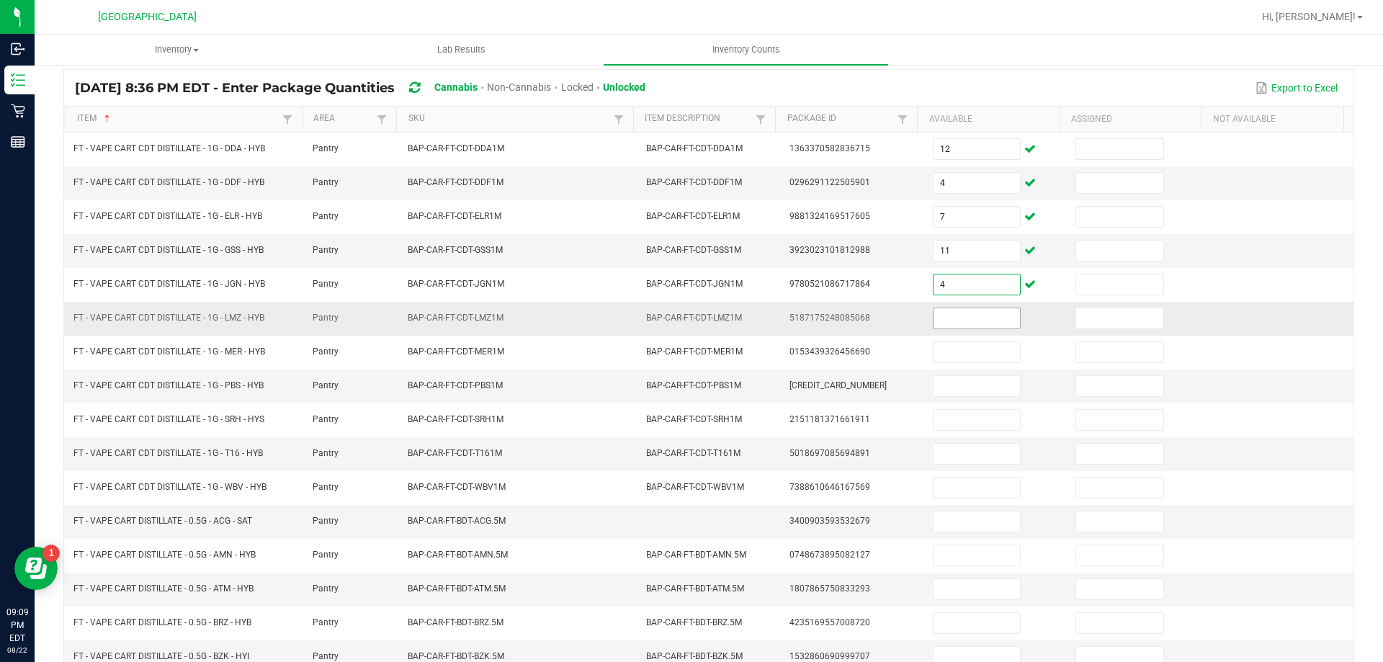
click at [947, 321] on input at bounding box center [977, 318] width 86 height 20
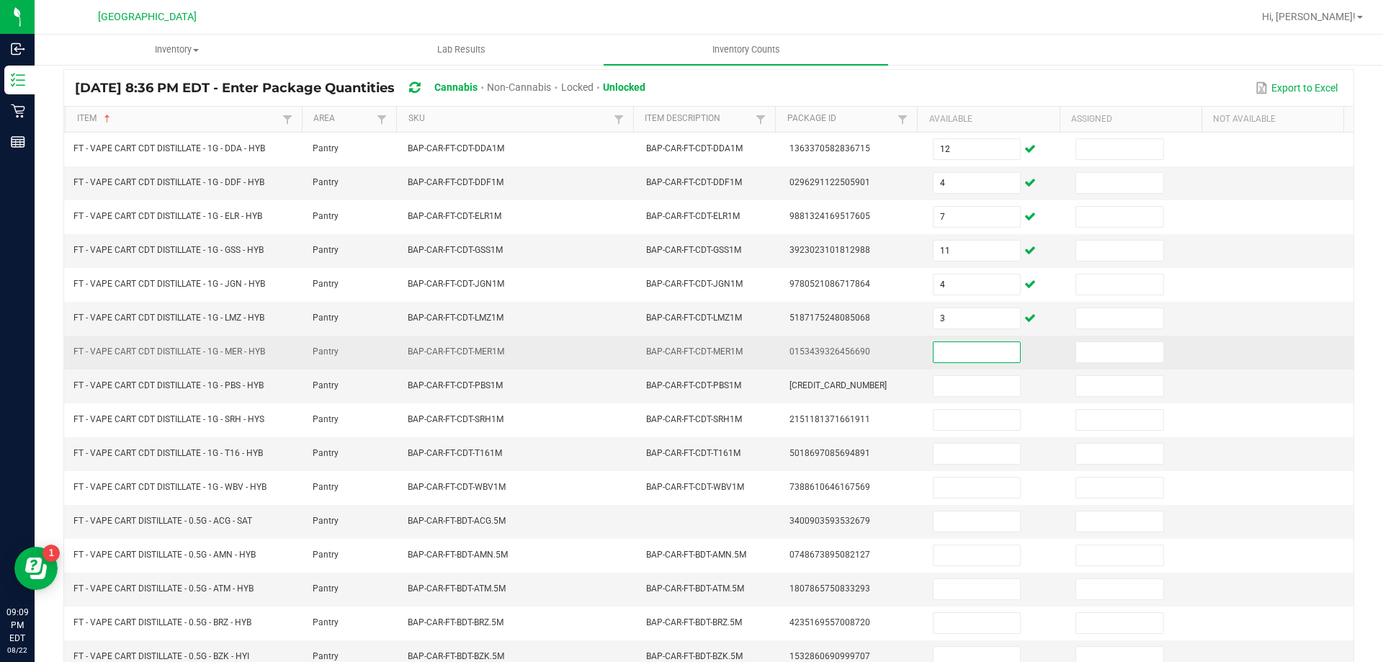
click at [962, 355] on input at bounding box center [977, 352] width 86 height 20
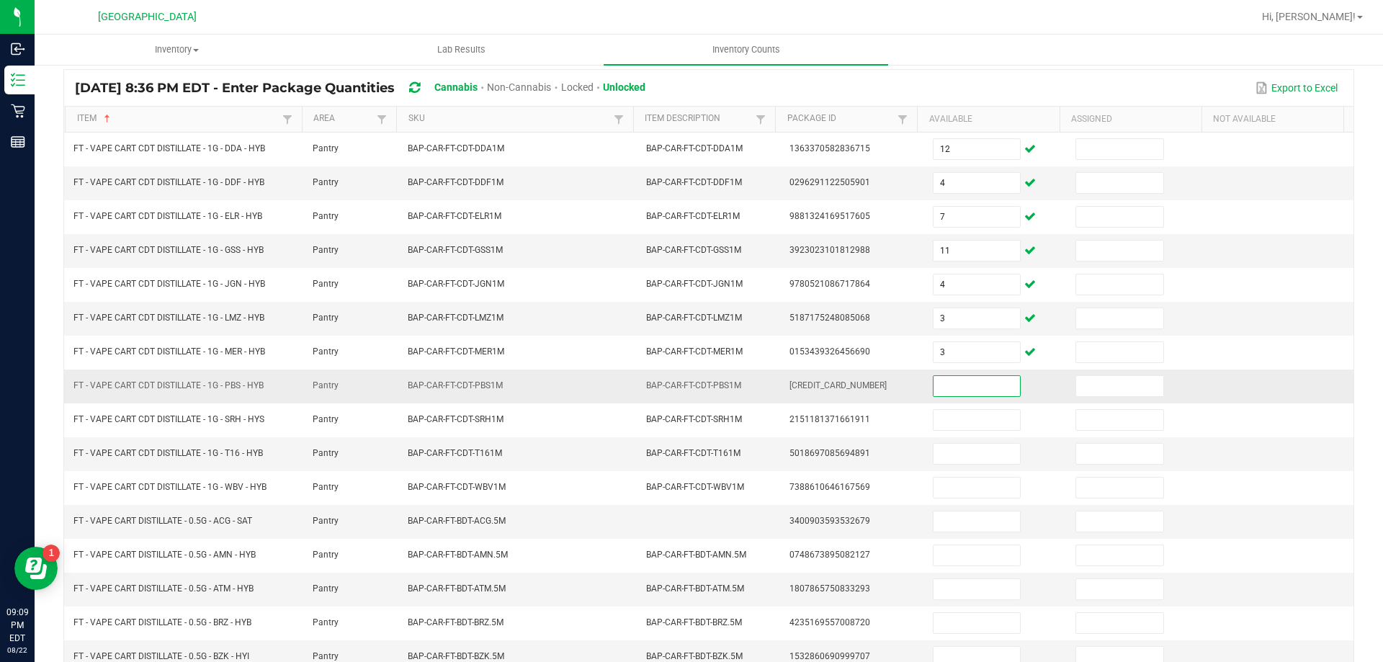
click at [958, 392] on input at bounding box center [977, 386] width 86 height 20
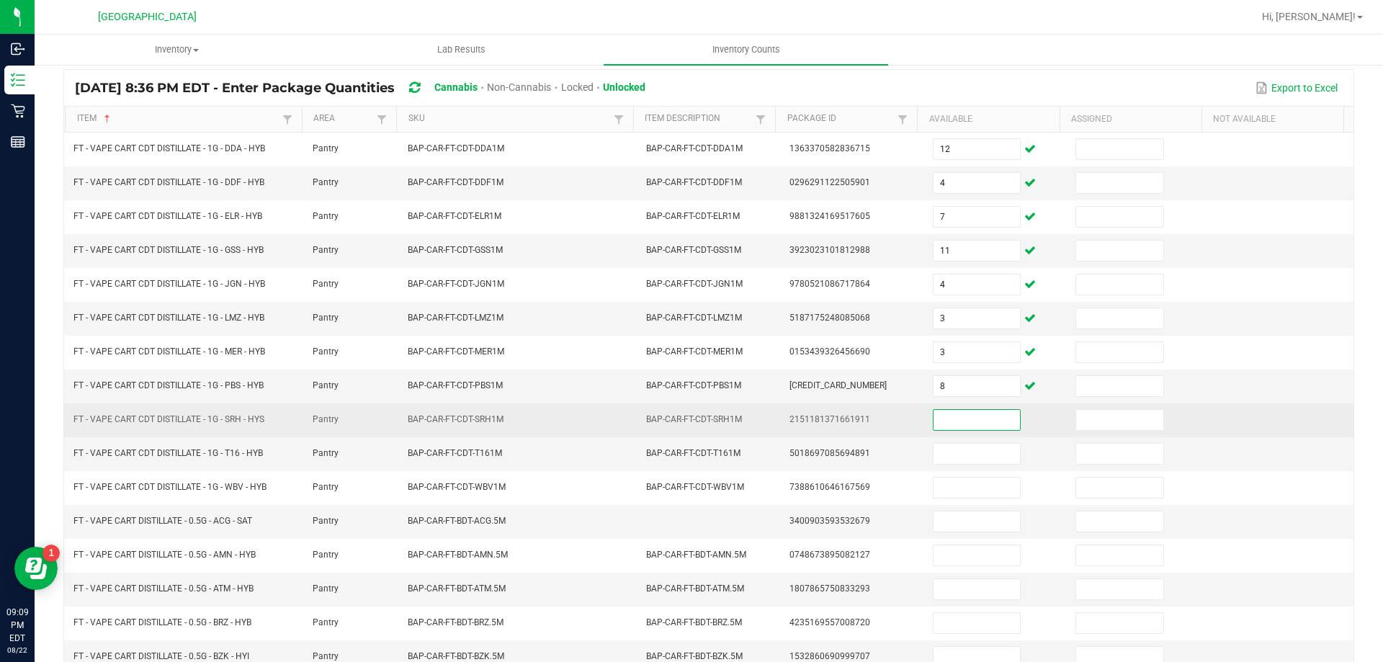
click at [965, 416] on input at bounding box center [977, 420] width 86 height 20
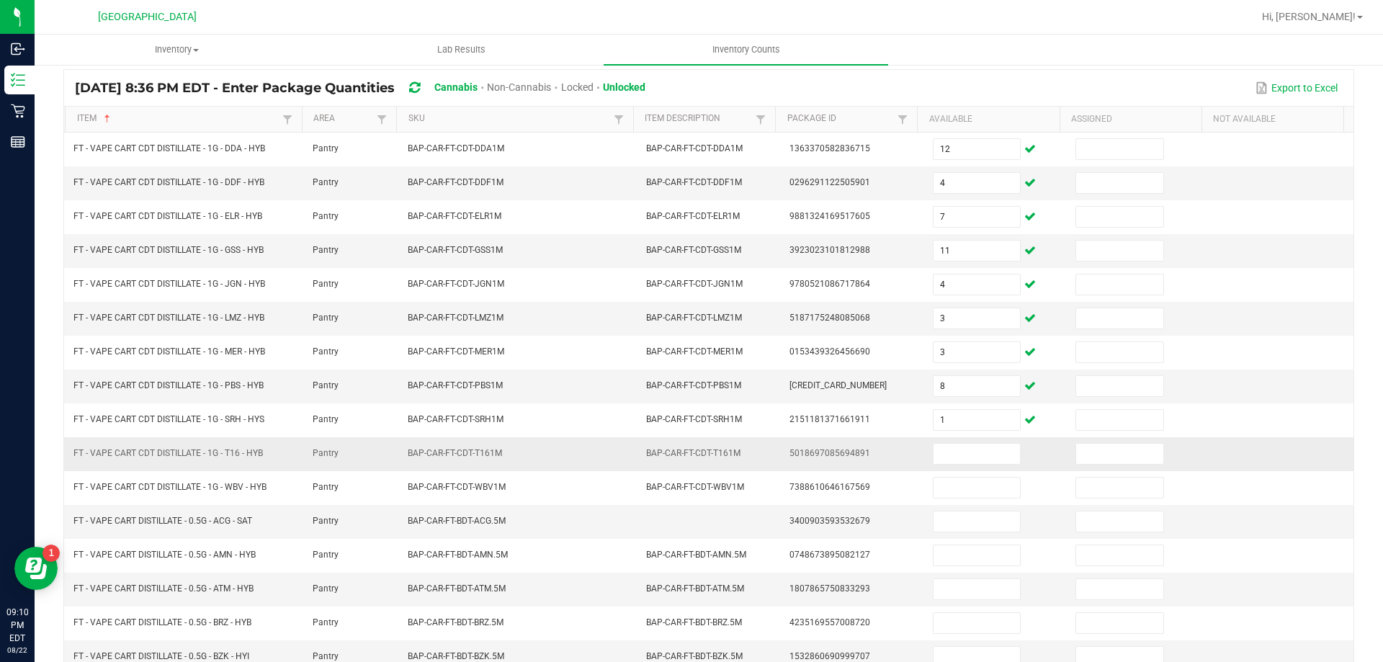
click at [964, 468] on td at bounding box center [995, 454] width 143 height 34
click at [965, 459] on input at bounding box center [977, 454] width 86 height 20
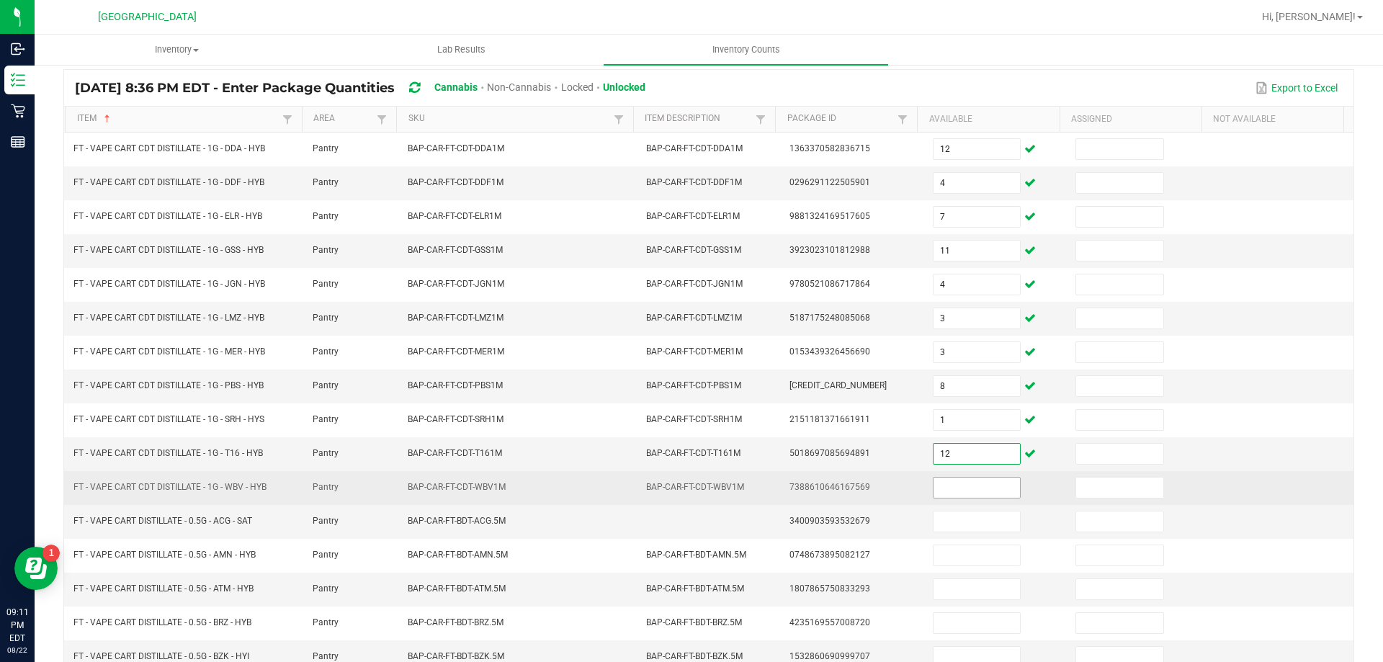
click at [965, 481] on input at bounding box center [977, 488] width 86 height 20
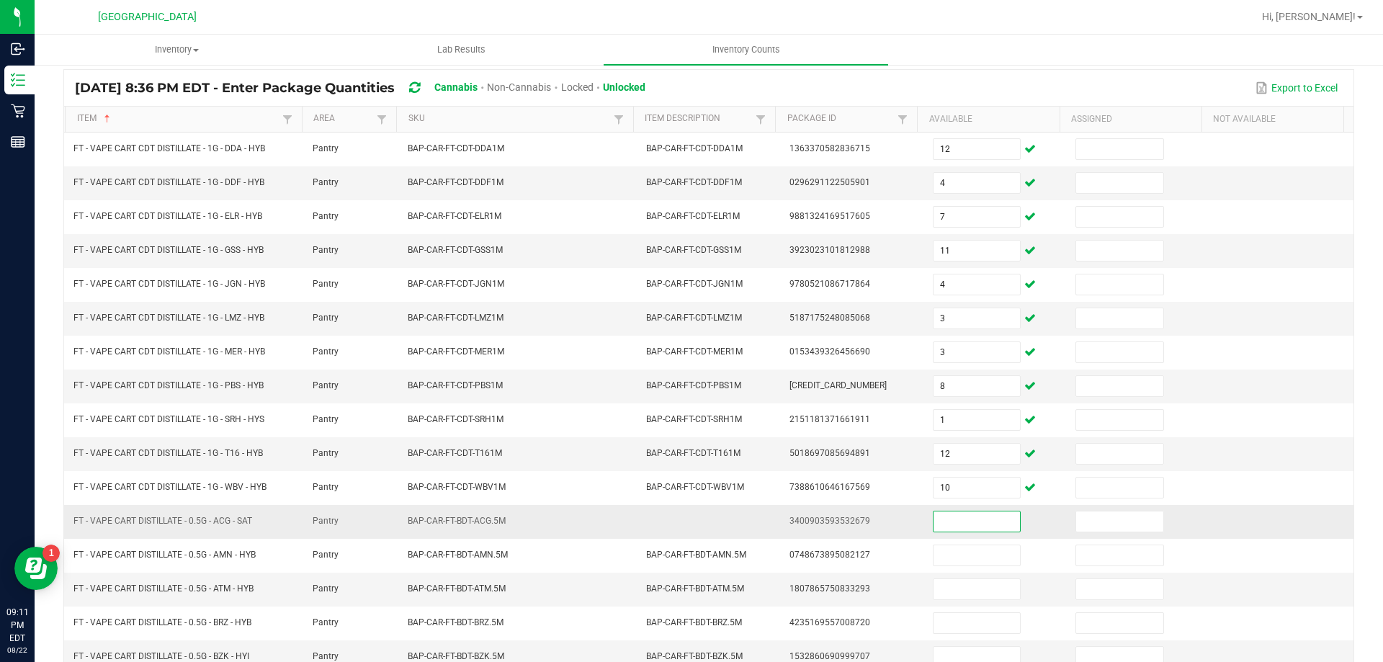
click at [970, 514] on input at bounding box center [977, 521] width 86 height 20
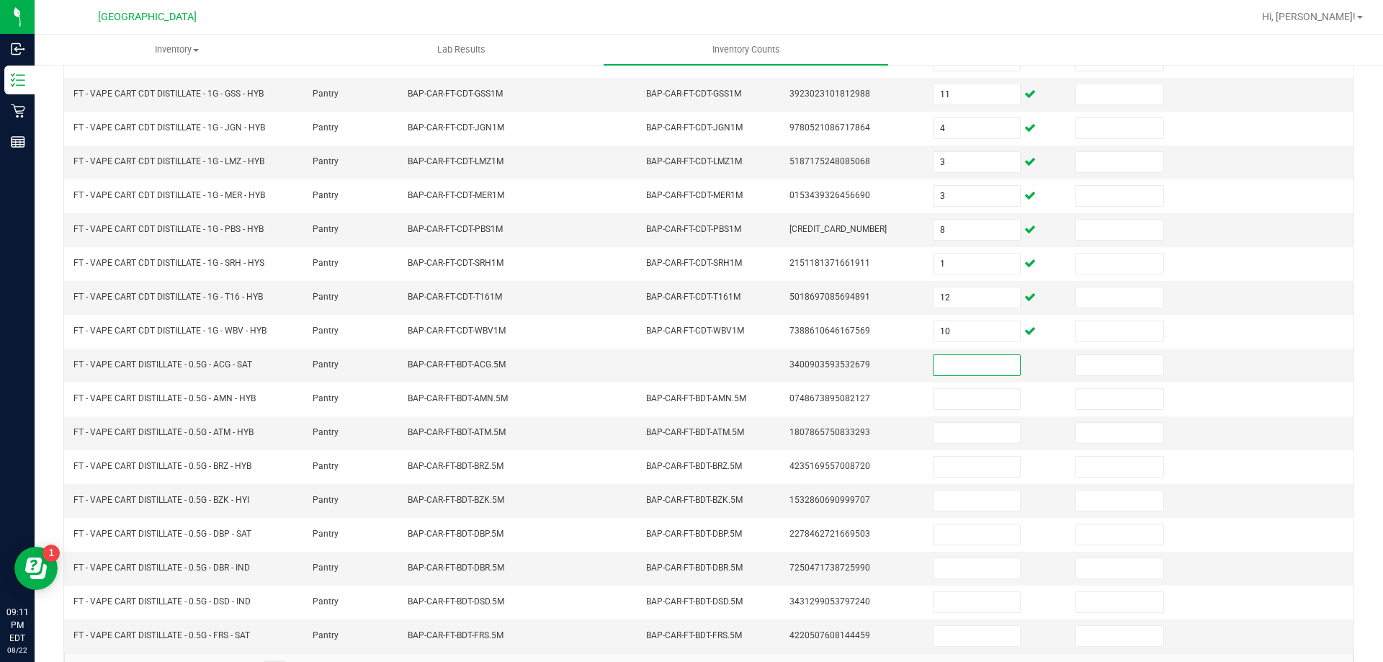
scroll to position [299, 0]
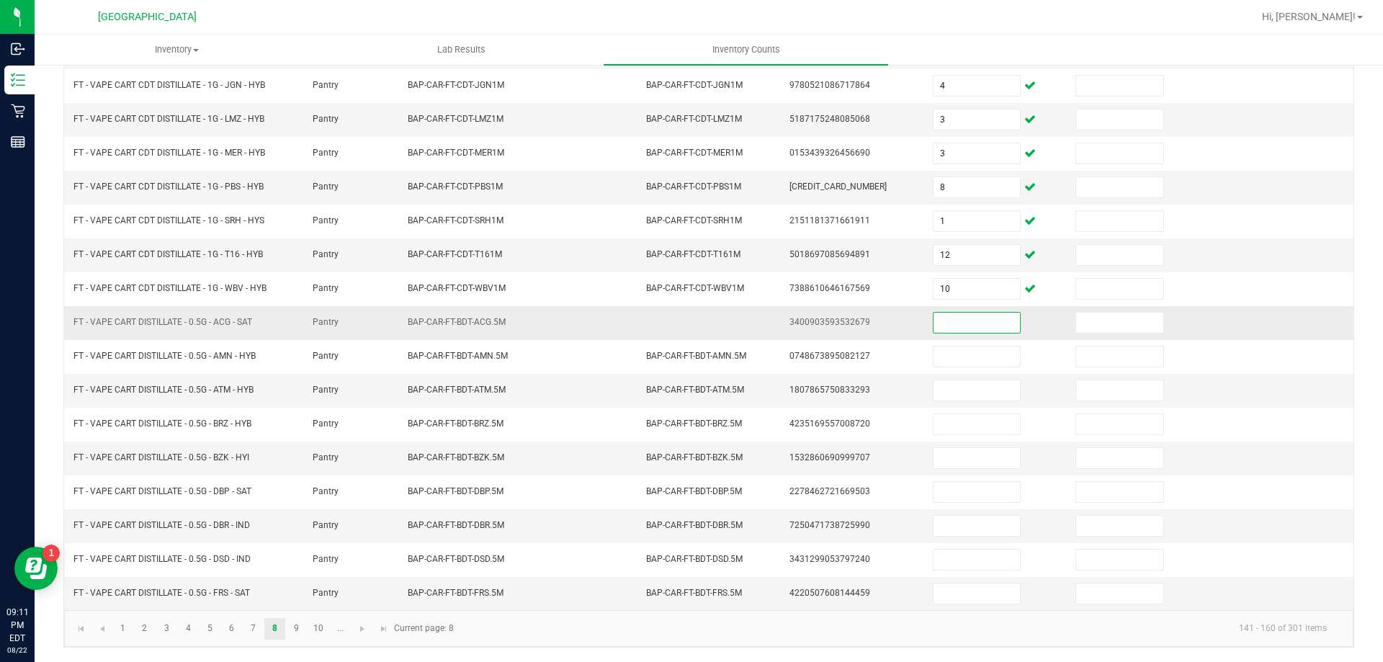
click at [979, 325] on input at bounding box center [977, 323] width 86 height 20
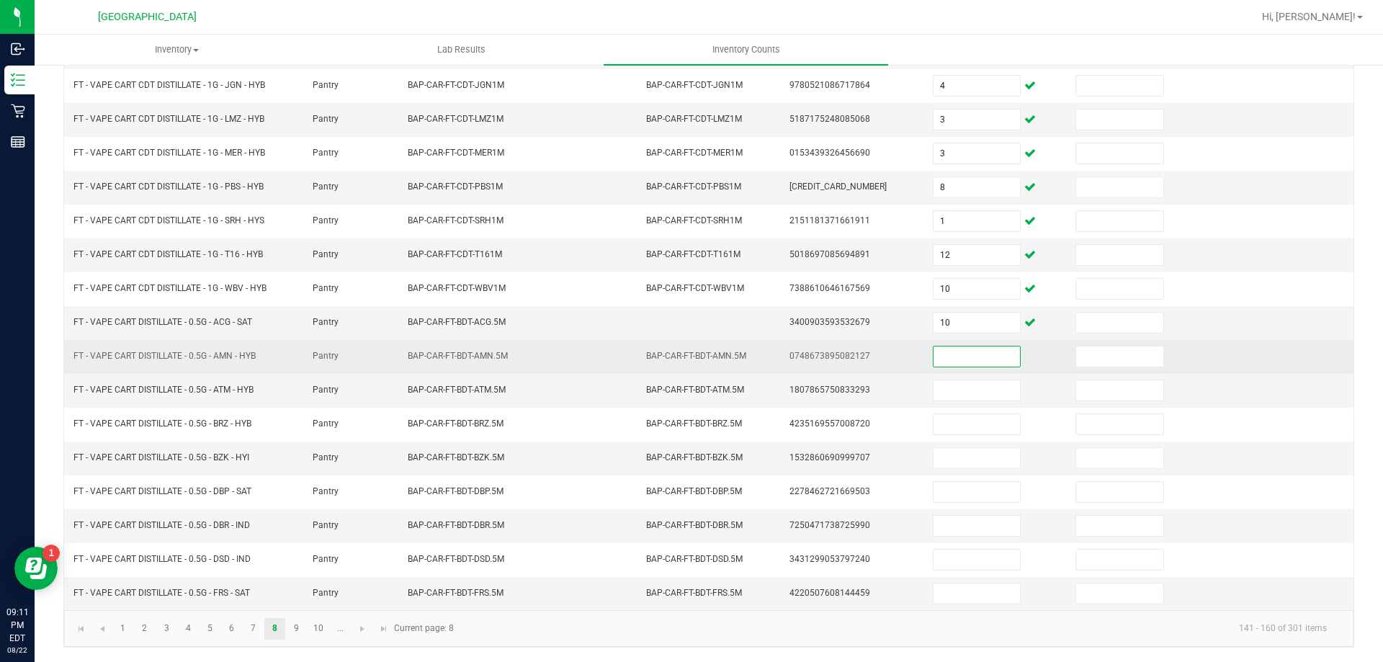
click at [967, 352] on input at bounding box center [977, 356] width 86 height 20
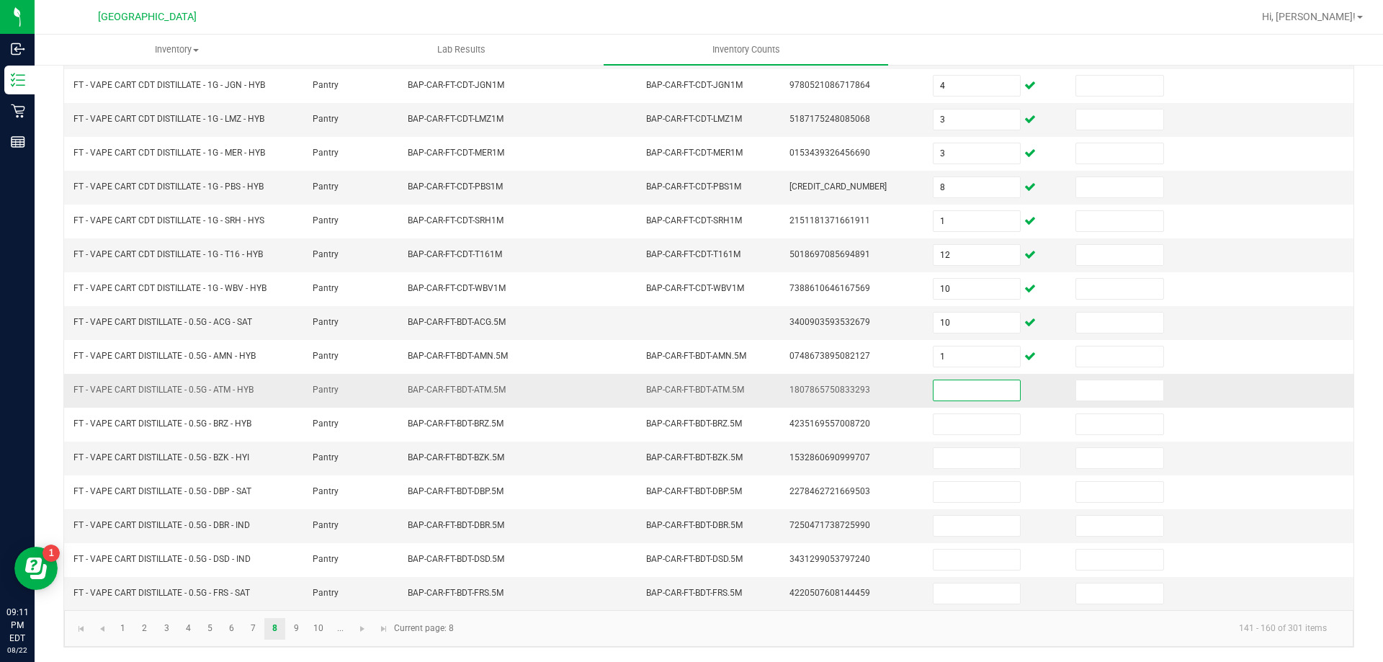
click at [968, 393] on input at bounding box center [977, 390] width 86 height 20
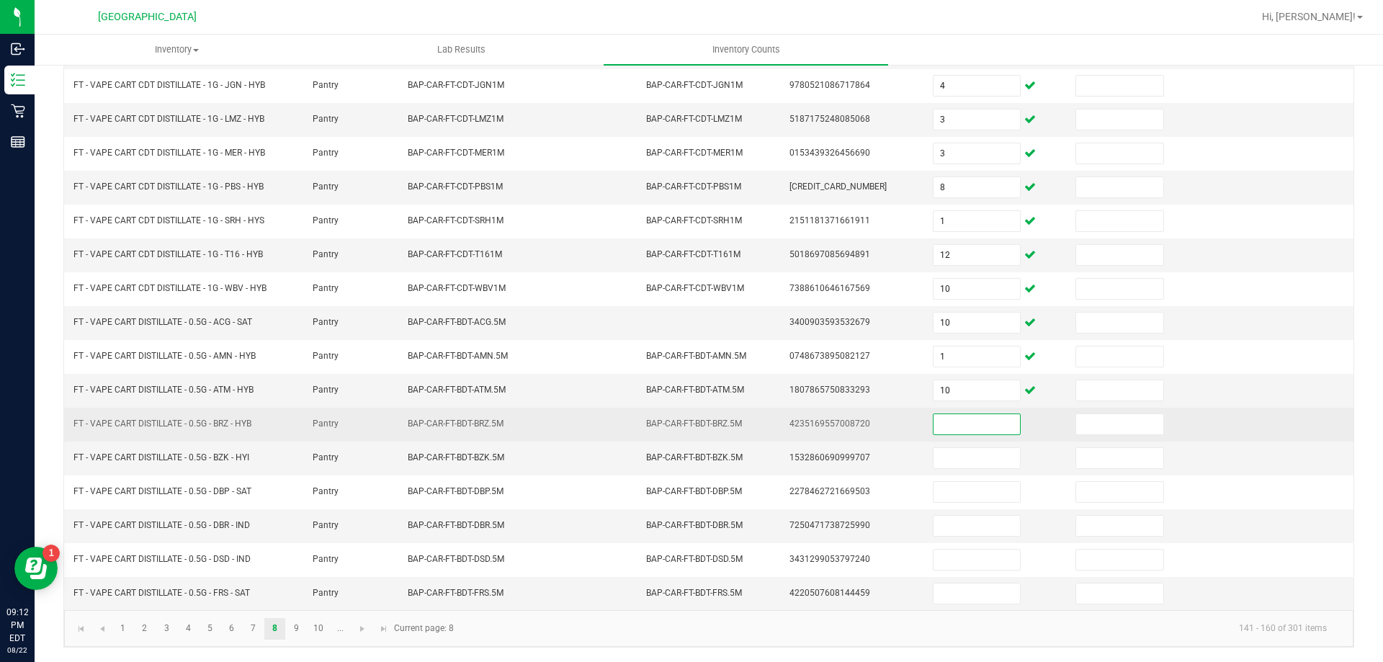
click at [968, 417] on input at bounding box center [977, 424] width 86 height 20
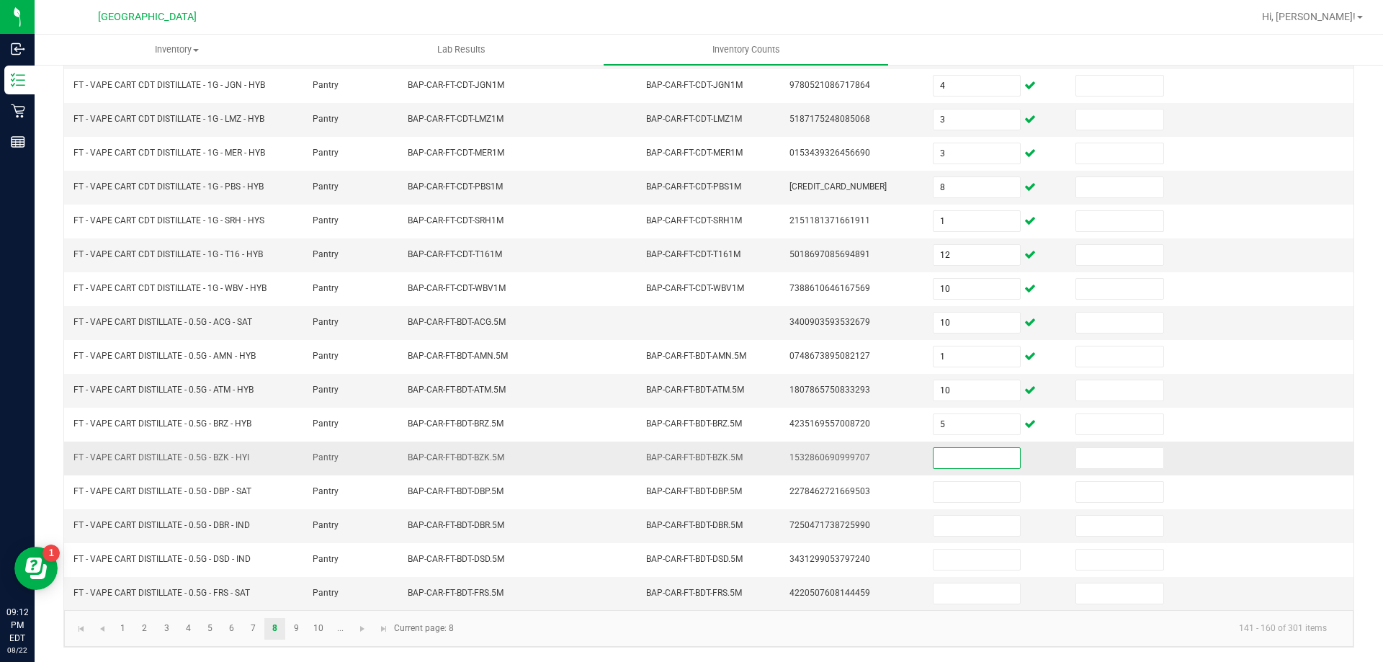
click at [966, 466] on input at bounding box center [977, 458] width 86 height 20
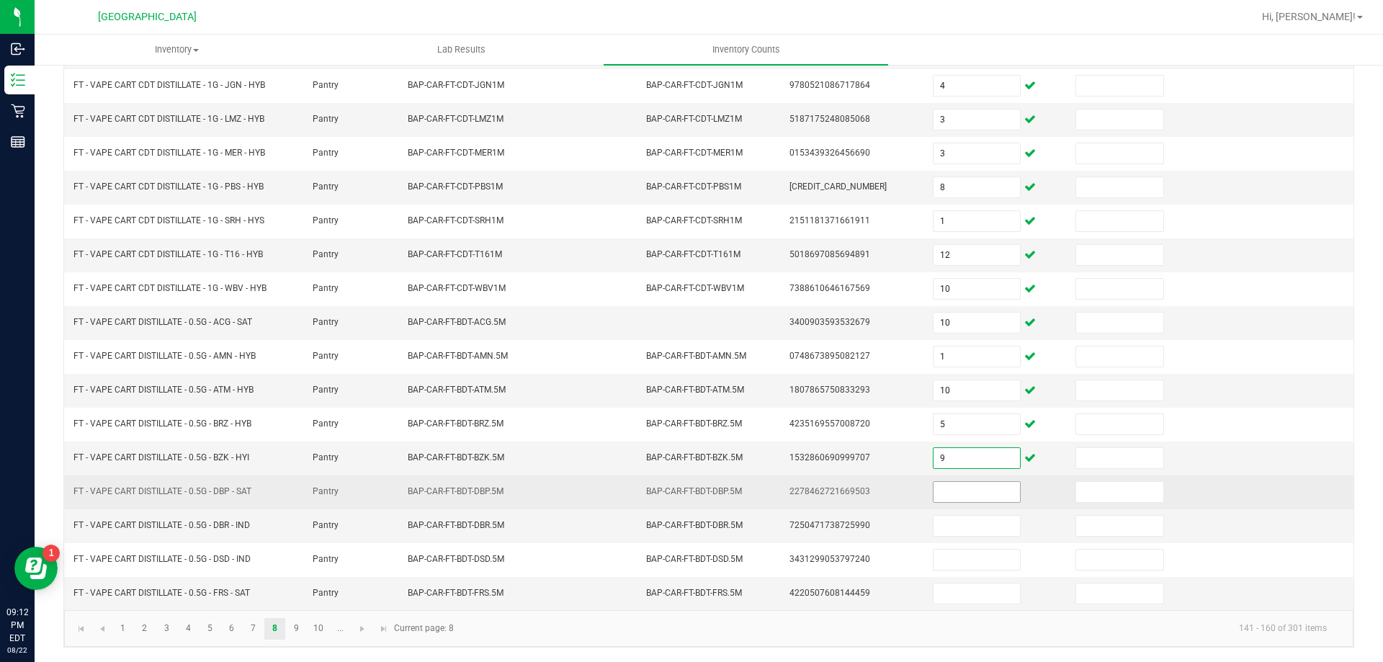
click at [964, 491] on input at bounding box center [977, 492] width 86 height 20
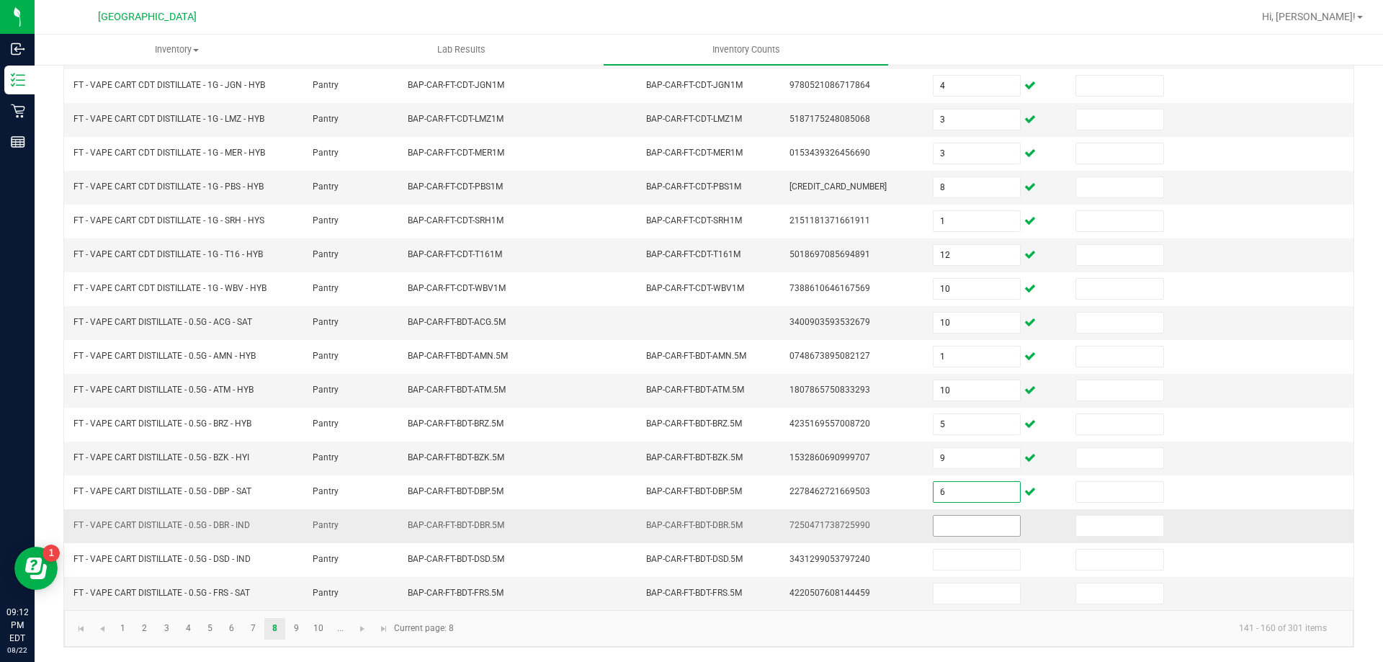
click at [972, 535] on input at bounding box center [977, 526] width 86 height 20
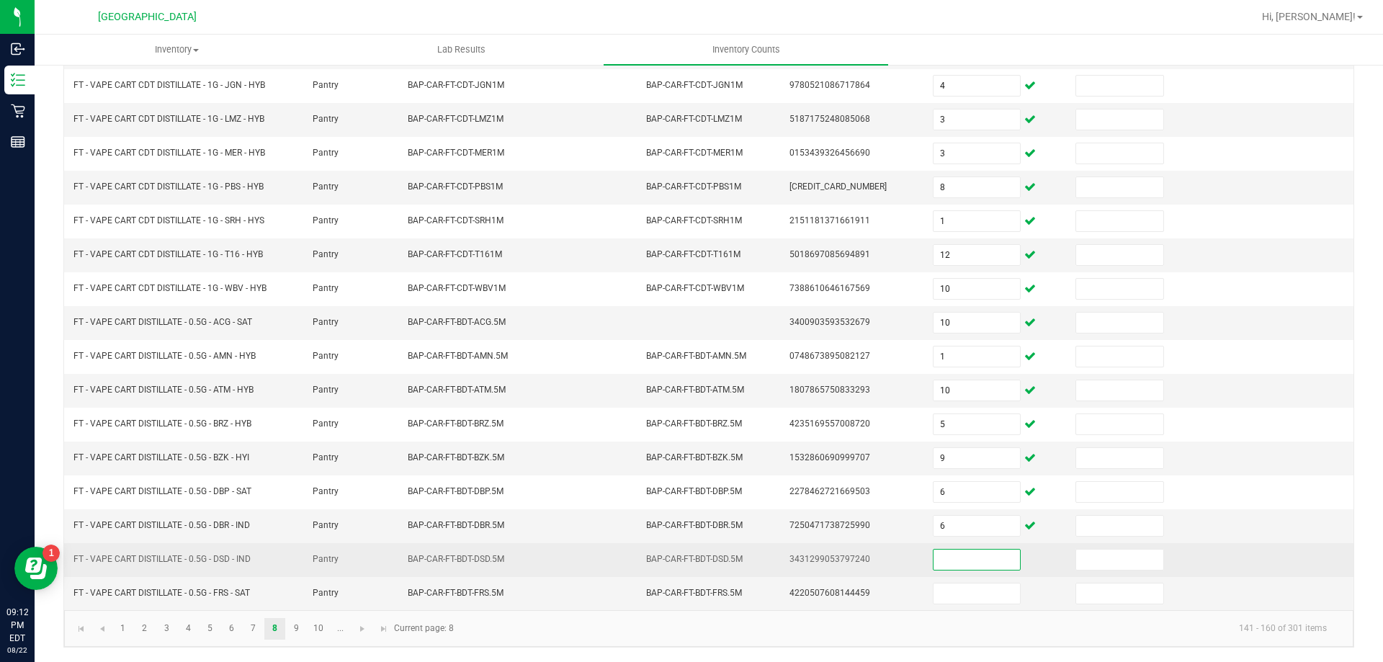
click at [961, 558] on input at bounding box center [977, 560] width 86 height 20
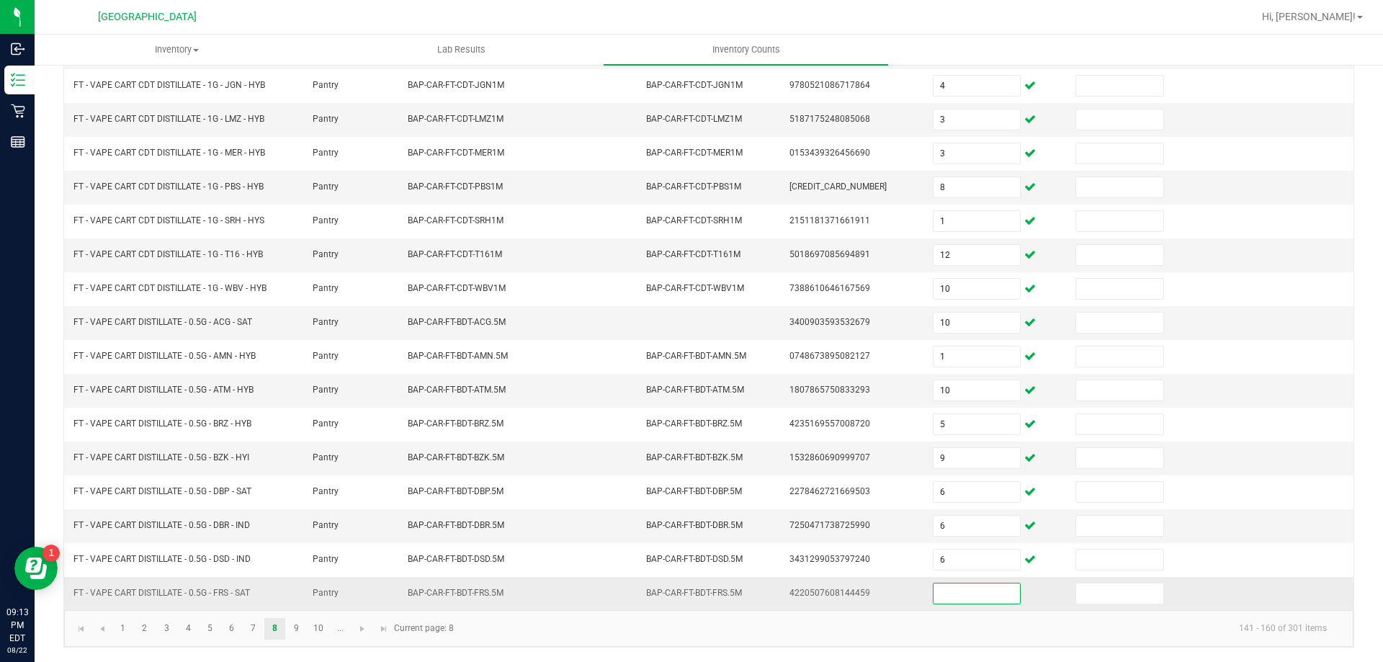
click at [965, 590] on input at bounding box center [977, 593] width 86 height 20
click at [293, 638] on link "9" at bounding box center [296, 629] width 21 height 22
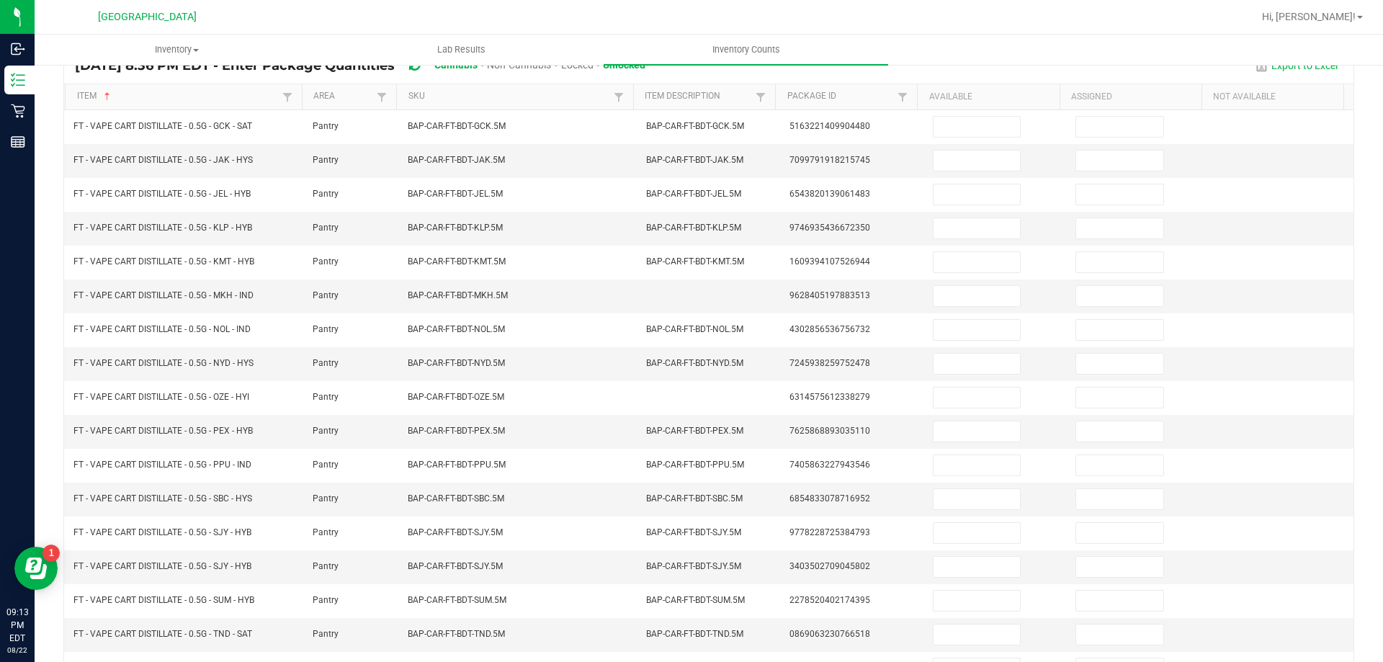
scroll to position [139, 0]
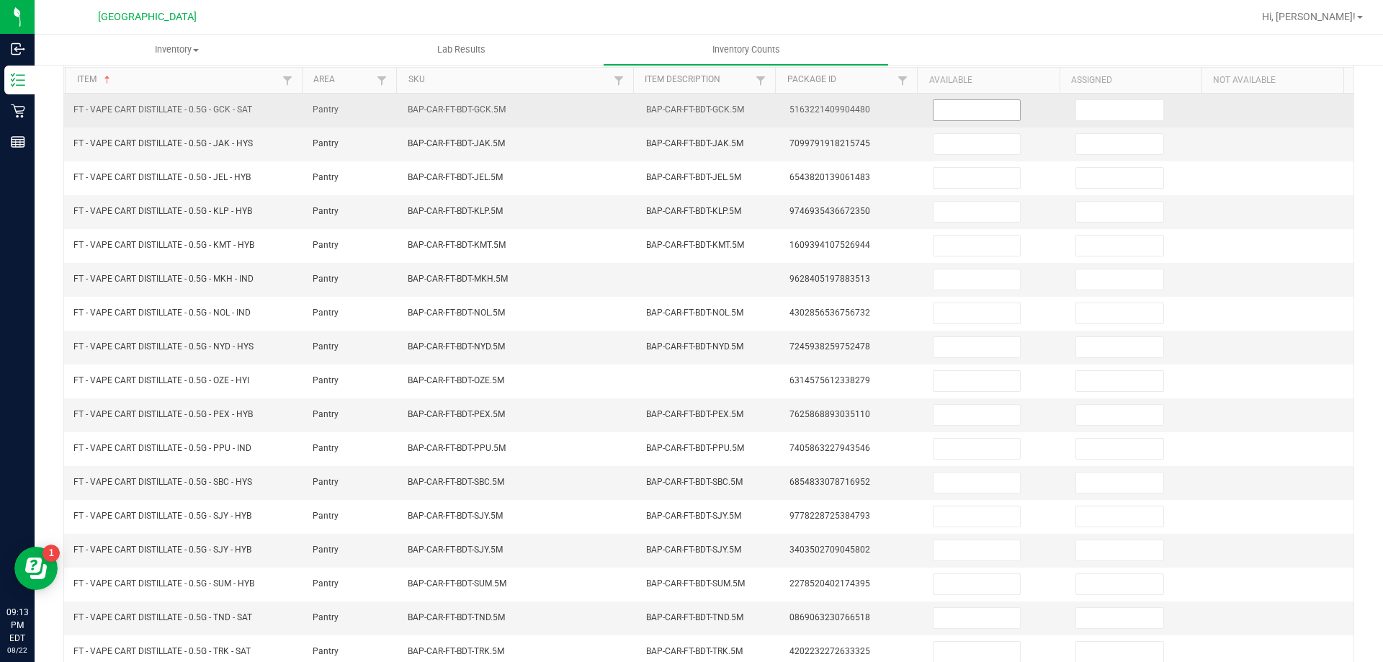
click at [976, 106] on input at bounding box center [977, 110] width 86 height 20
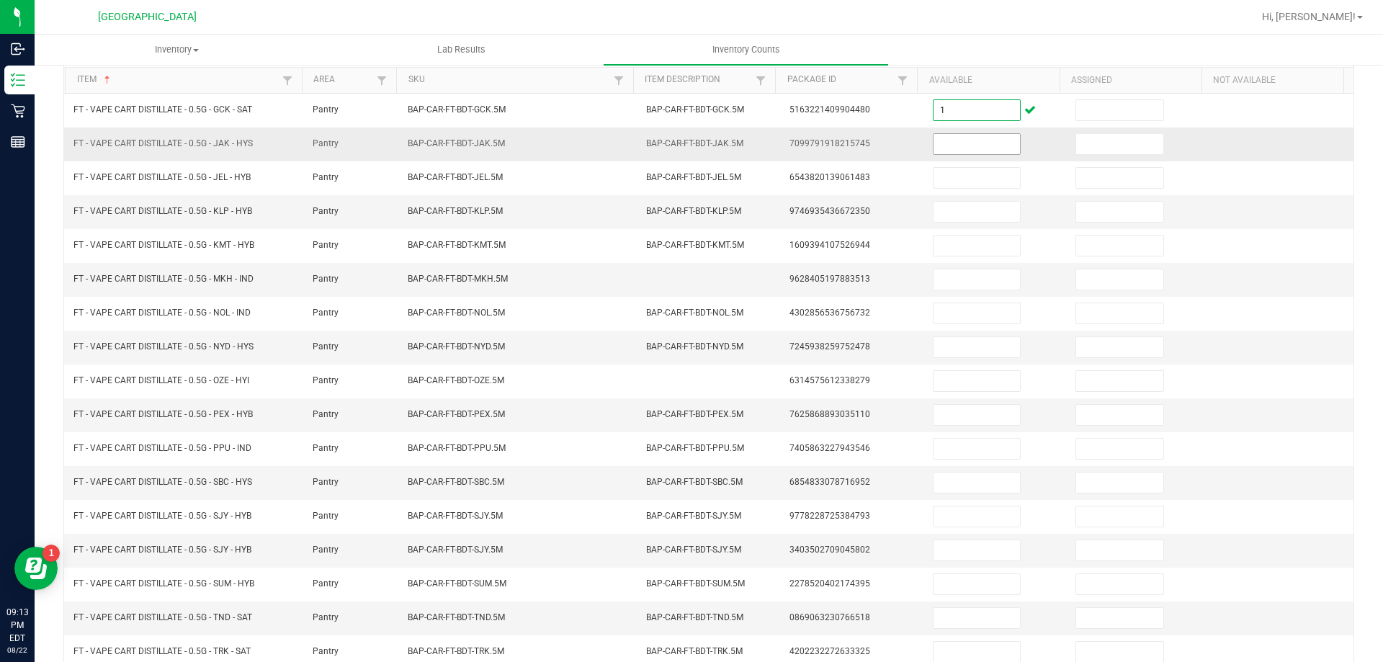
click at [993, 149] on input at bounding box center [977, 144] width 86 height 20
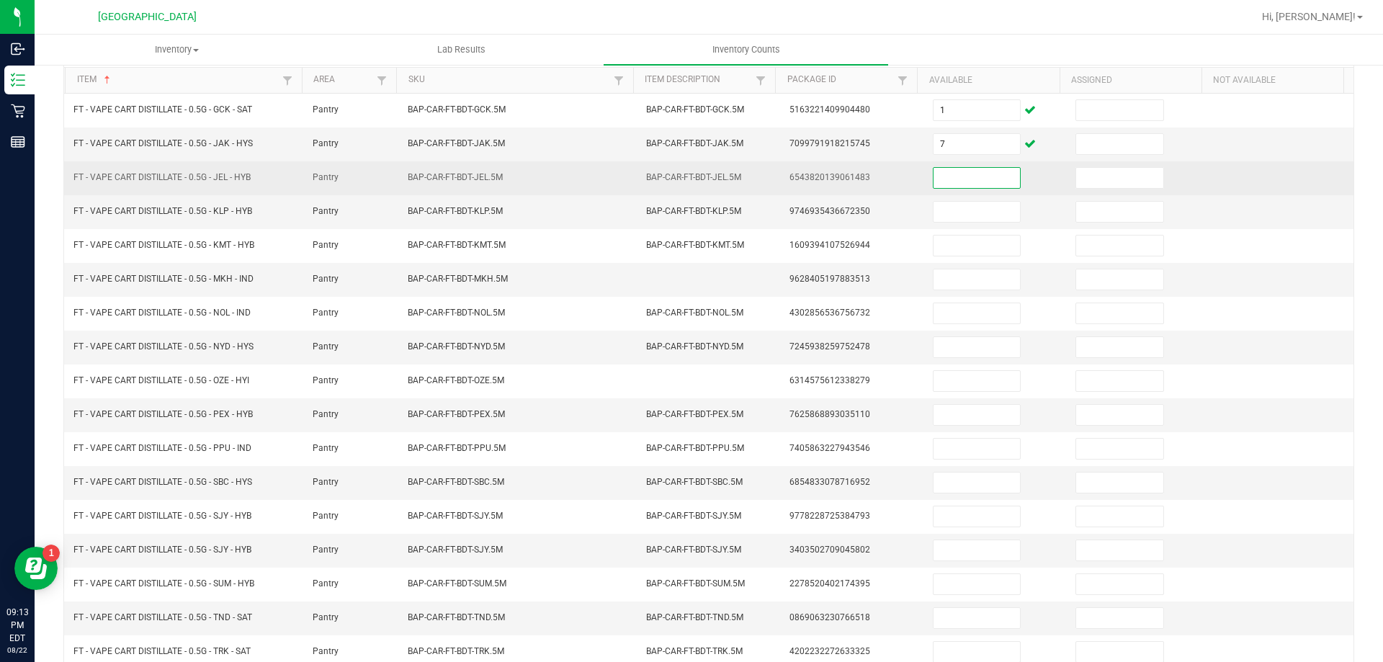
click at [990, 187] on input at bounding box center [977, 178] width 86 height 20
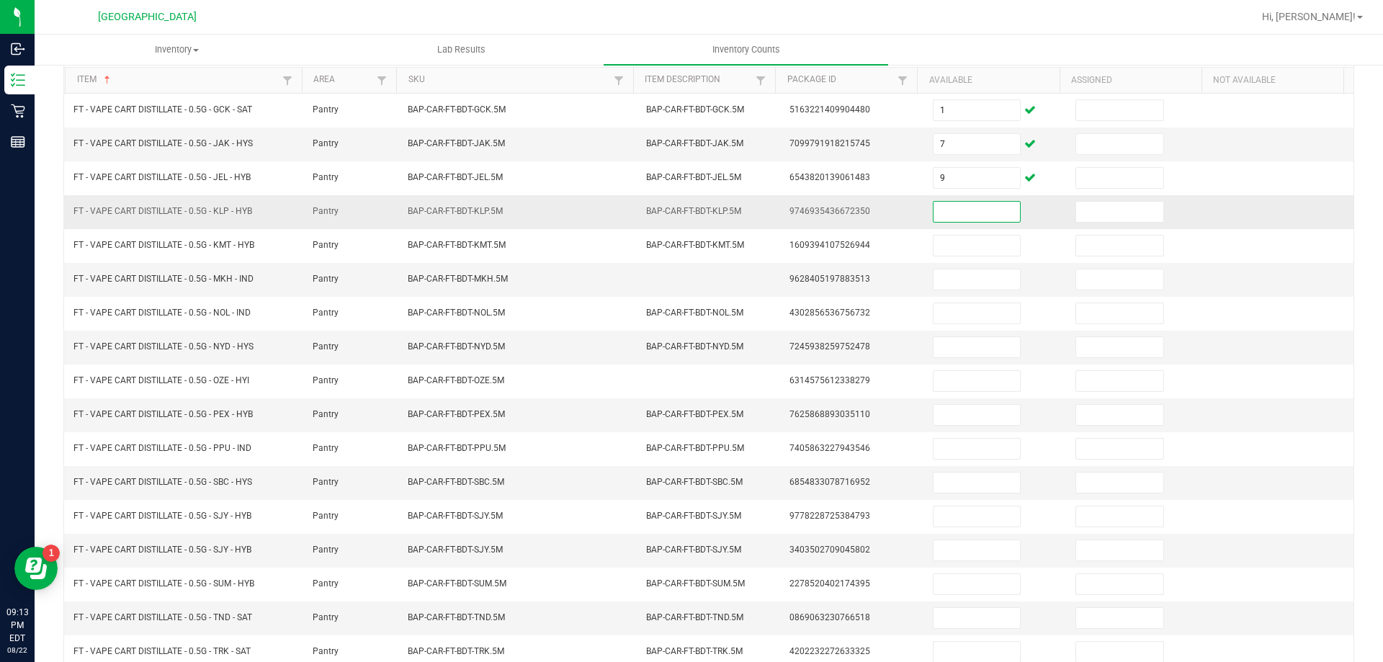
click at [990, 208] on input at bounding box center [977, 212] width 86 height 20
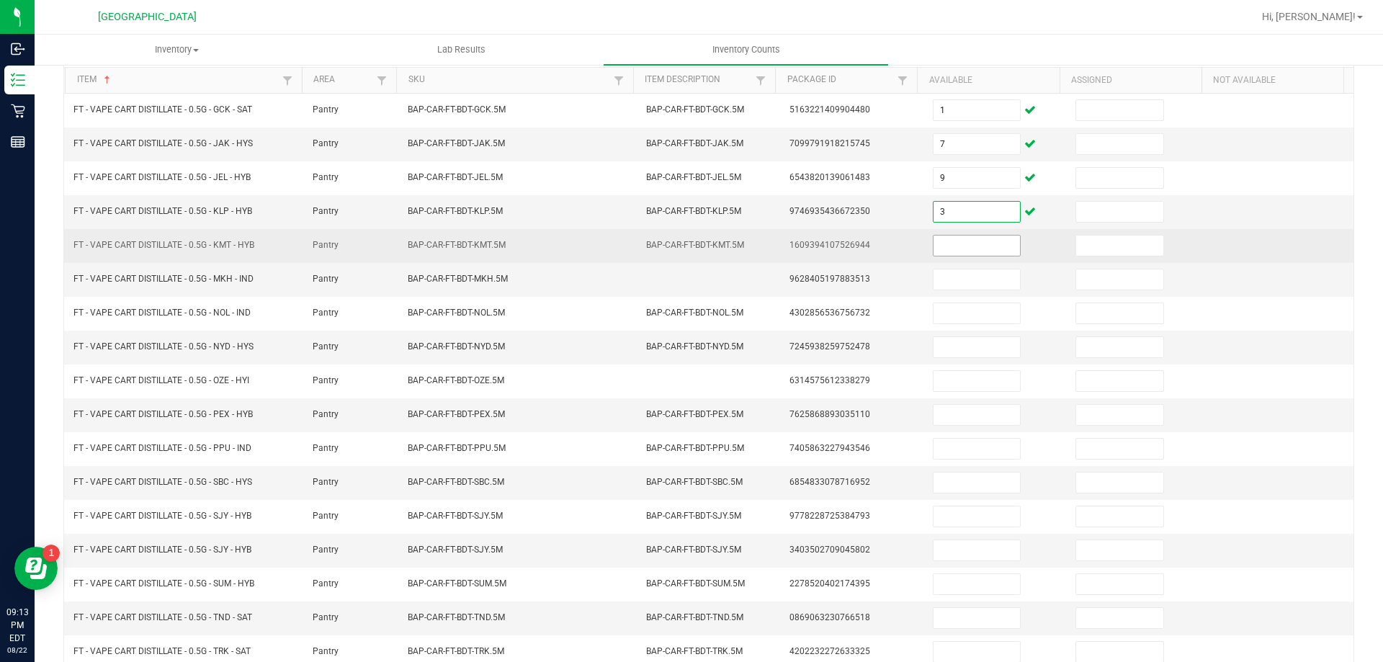
click at [979, 240] on input at bounding box center [977, 246] width 86 height 20
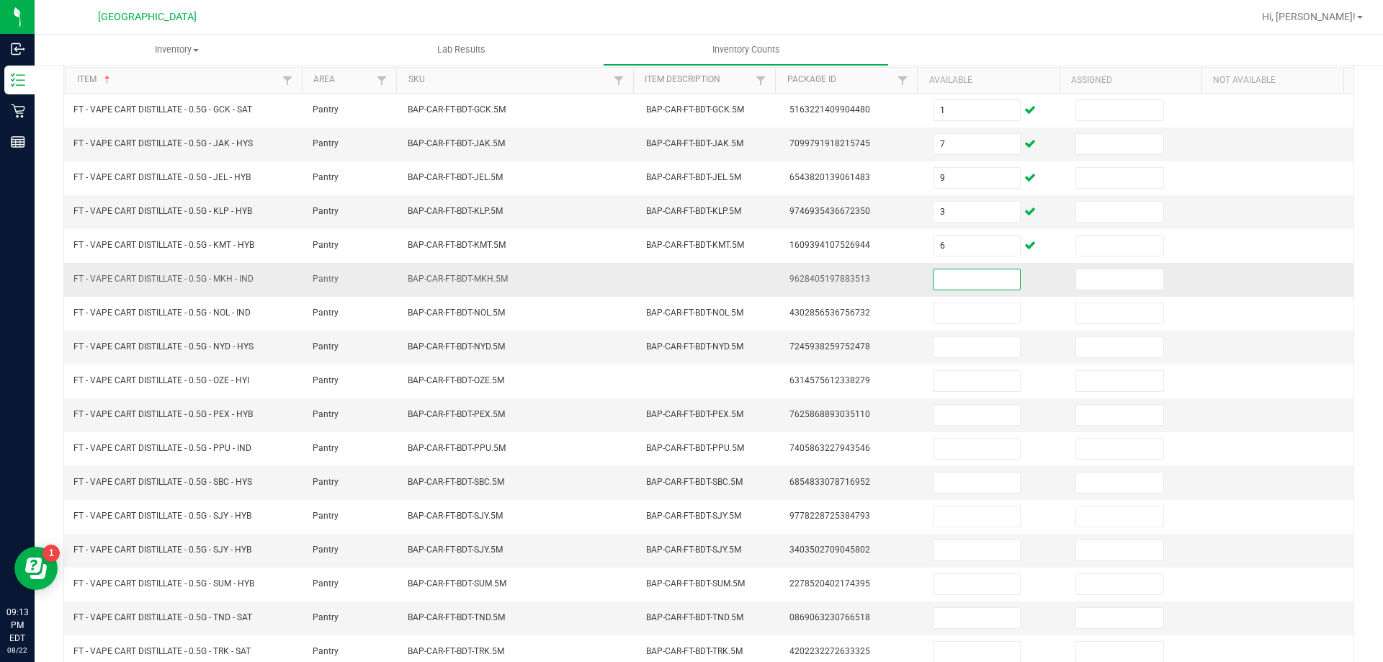
click at [977, 275] on input at bounding box center [977, 279] width 86 height 20
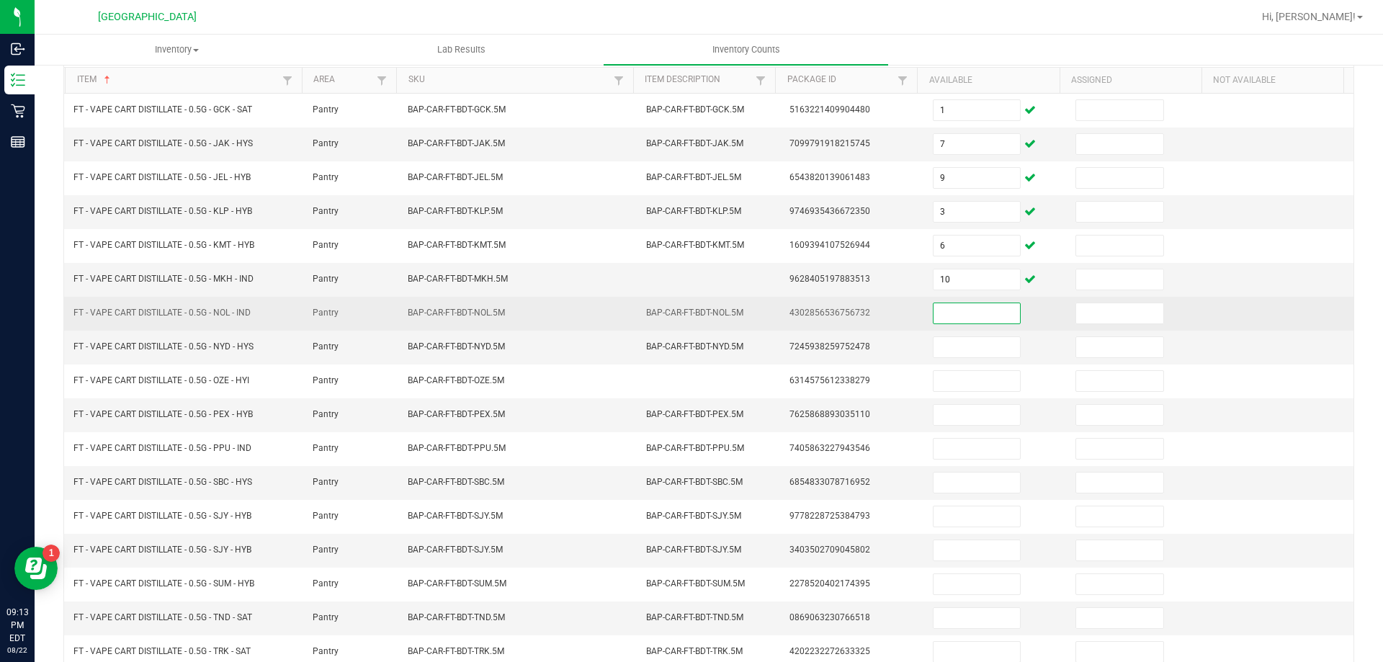
click at [972, 310] on input at bounding box center [977, 313] width 86 height 20
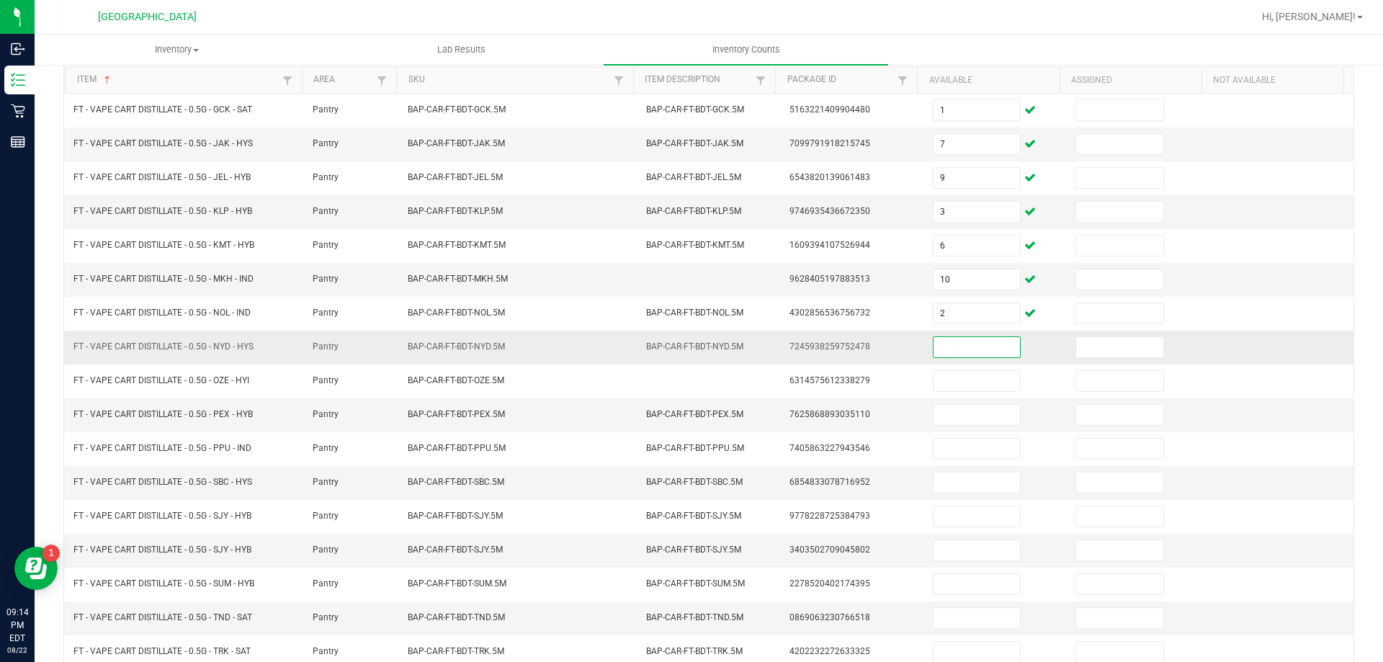
click at [968, 356] on input at bounding box center [977, 347] width 86 height 20
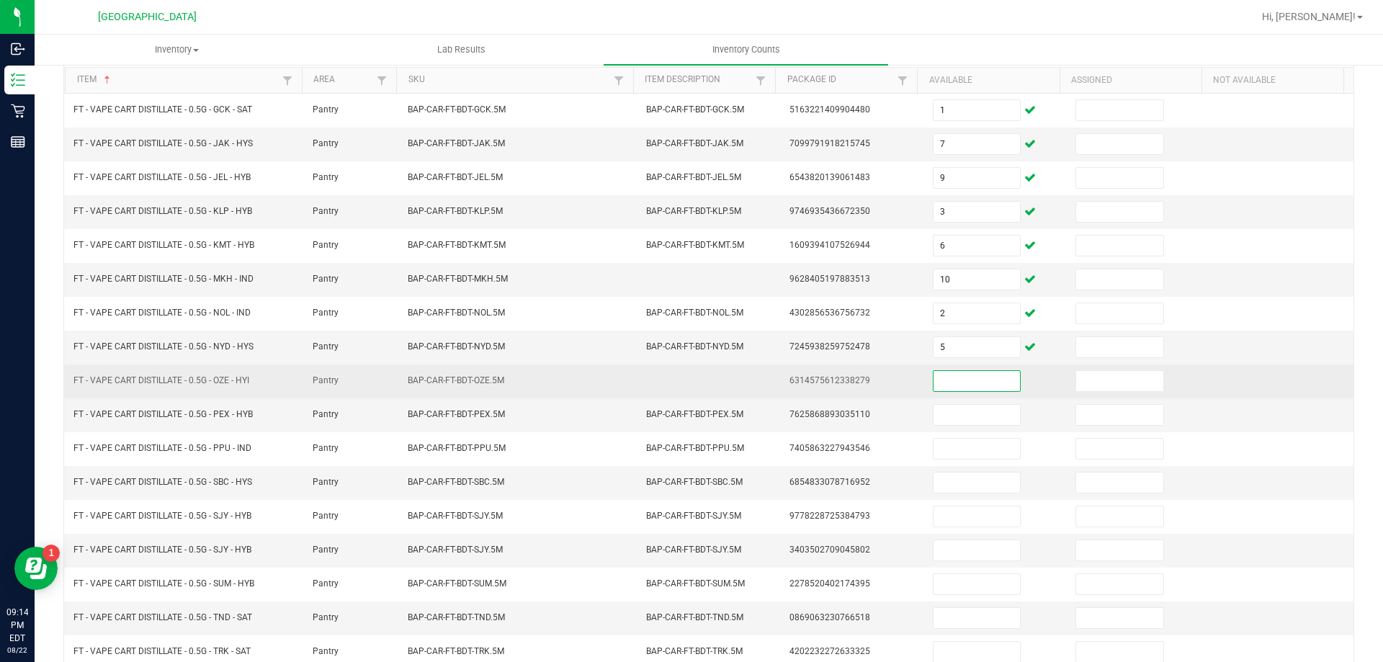
click at [962, 390] on input at bounding box center [977, 381] width 86 height 20
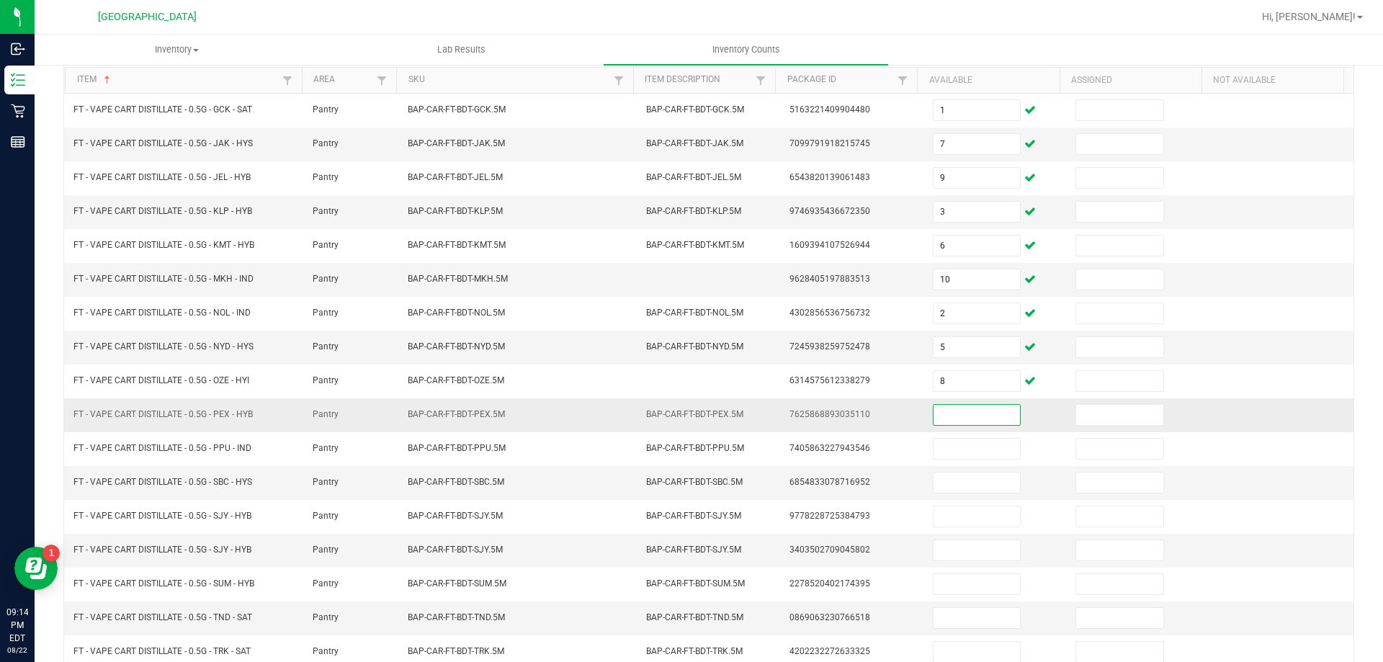
click at [959, 423] on input at bounding box center [977, 415] width 86 height 20
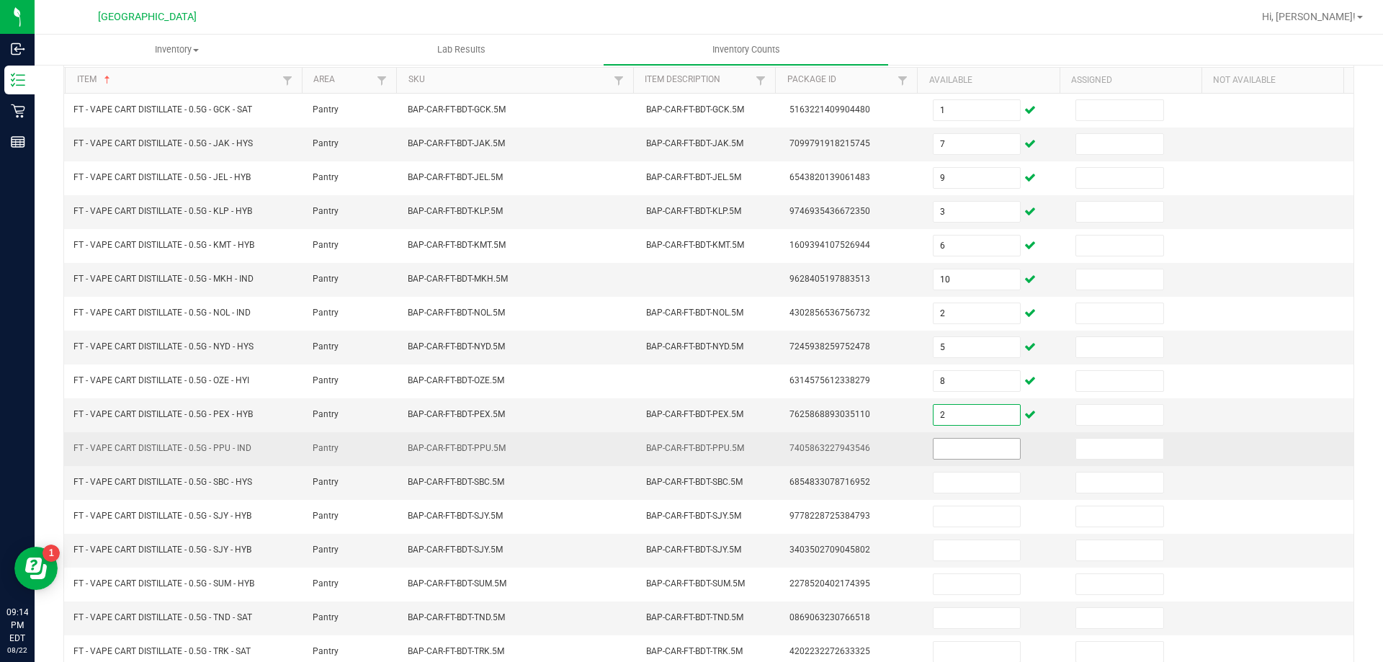
click at [958, 452] on input at bounding box center [977, 449] width 86 height 20
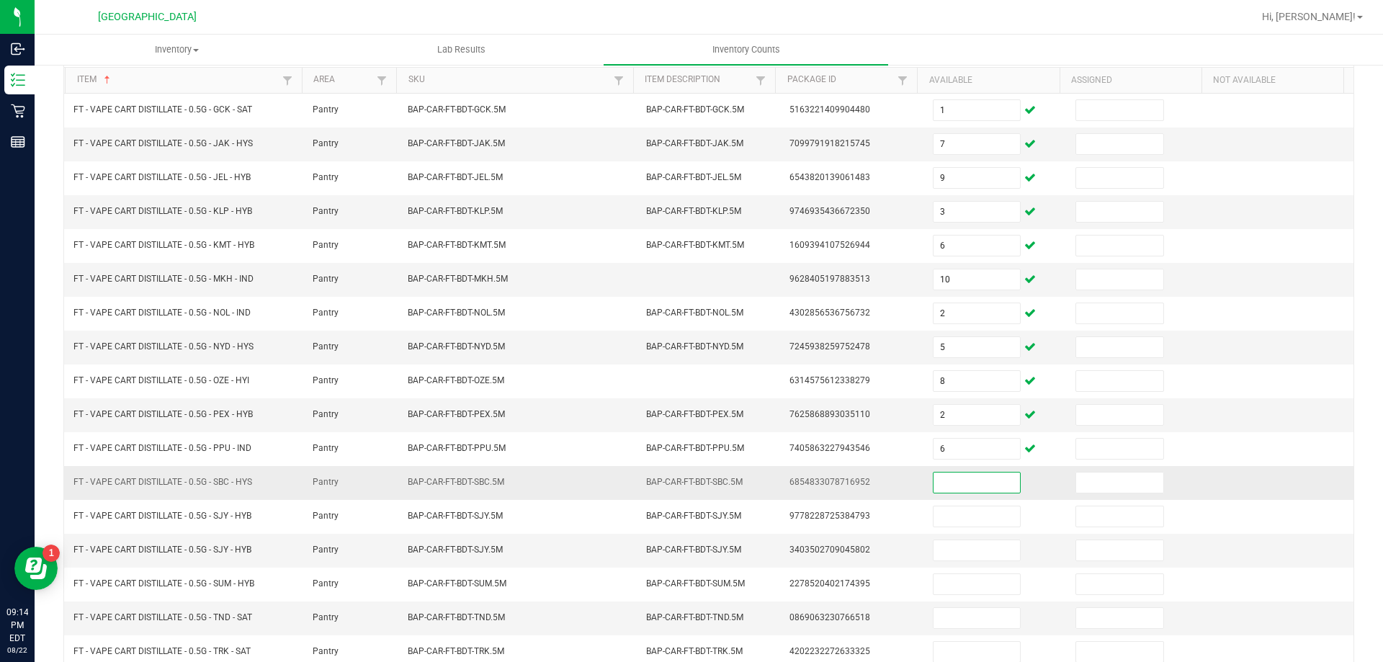
click at [967, 489] on input at bounding box center [977, 483] width 86 height 20
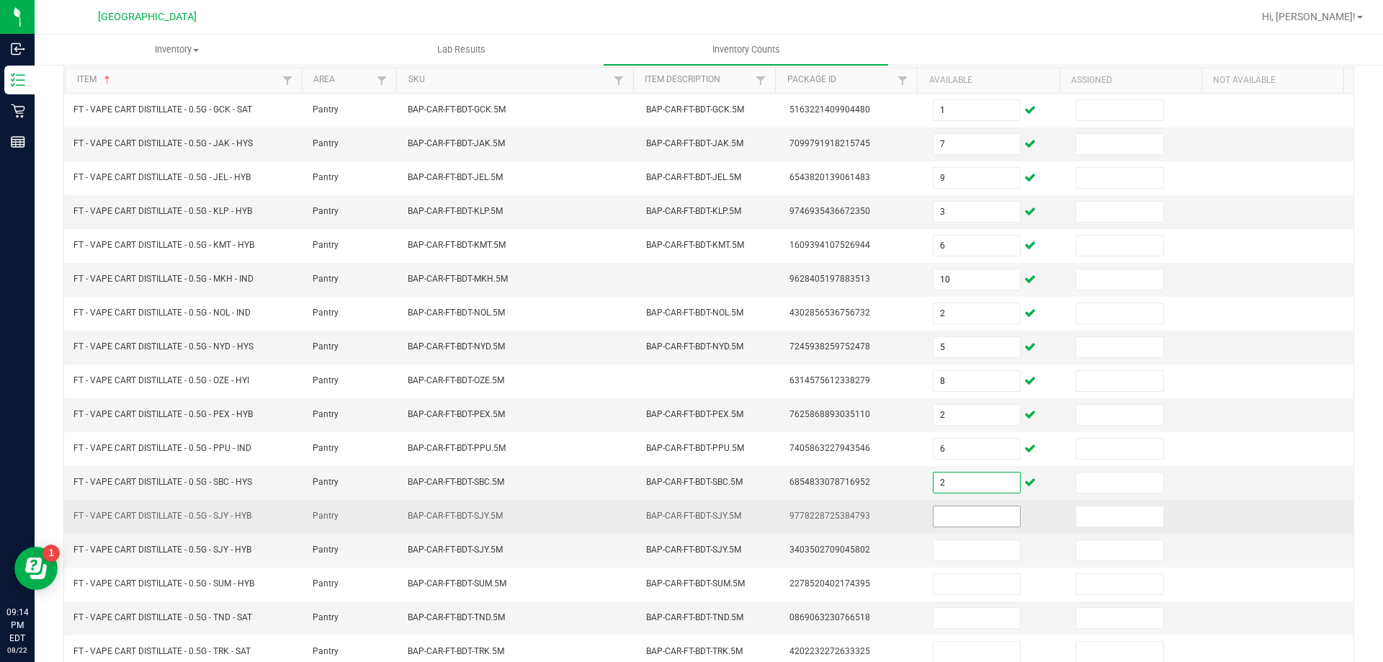
click at [968, 518] on input at bounding box center [977, 516] width 86 height 20
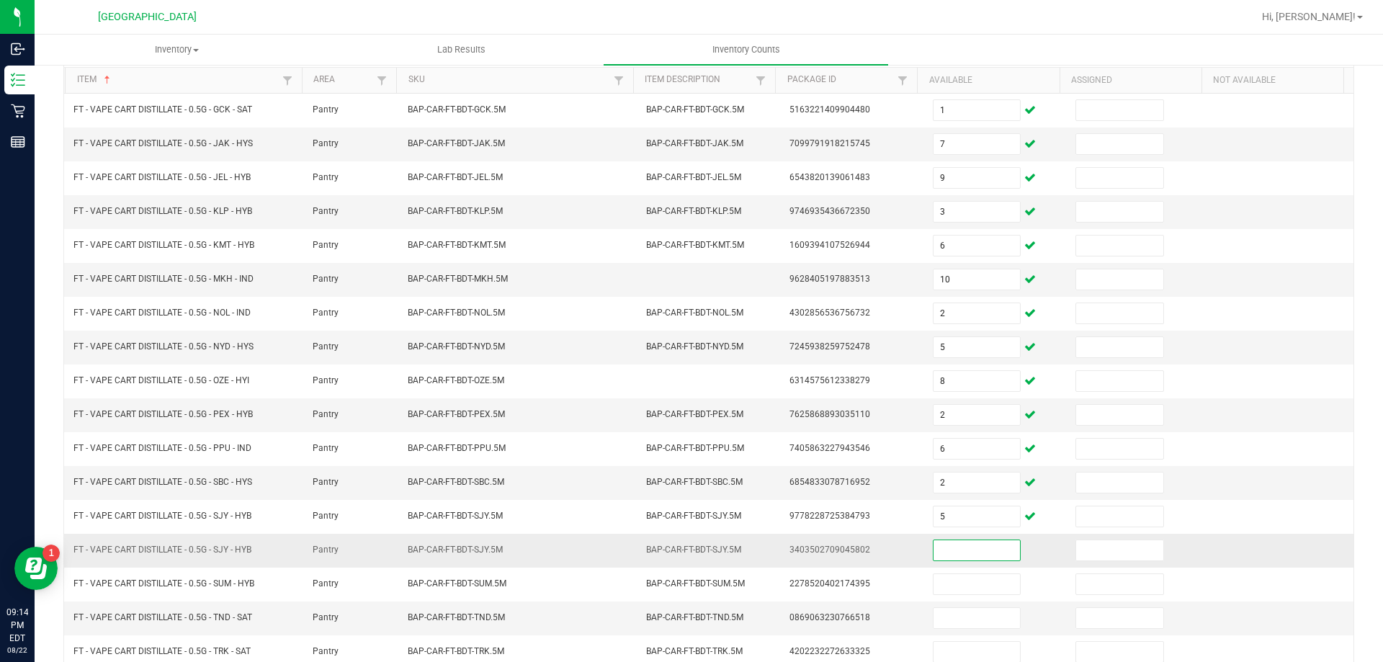
click at [976, 548] on input at bounding box center [977, 550] width 86 height 20
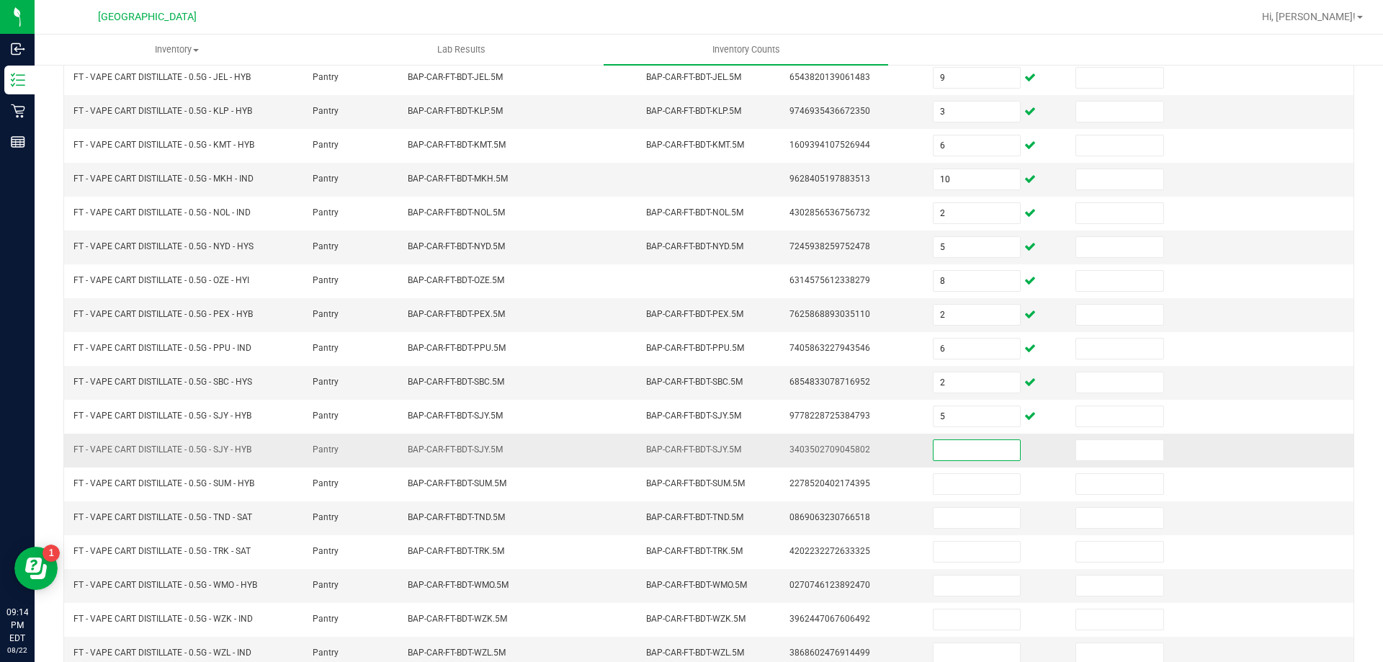
scroll to position [299, 0]
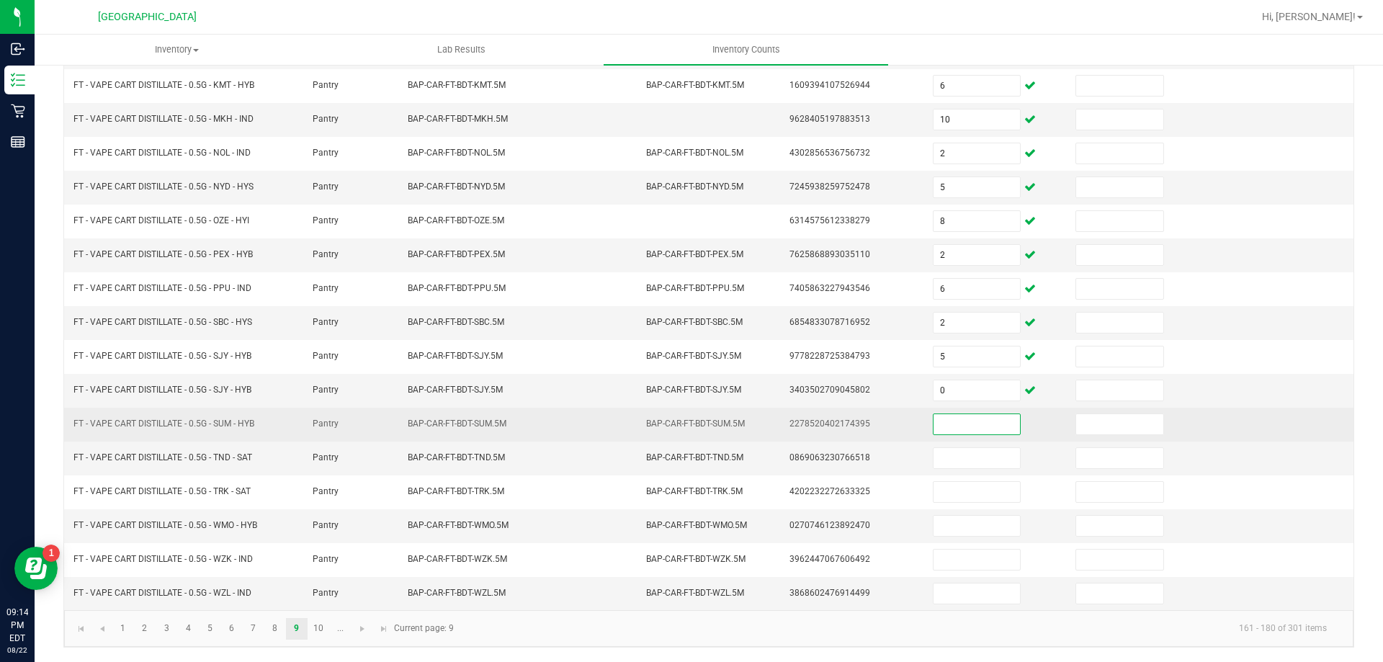
click at [938, 426] on input at bounding box center [977, 424] width 86 height 20
click at [948, 420] on input at bounding box center [977, 424] width 86 height 20
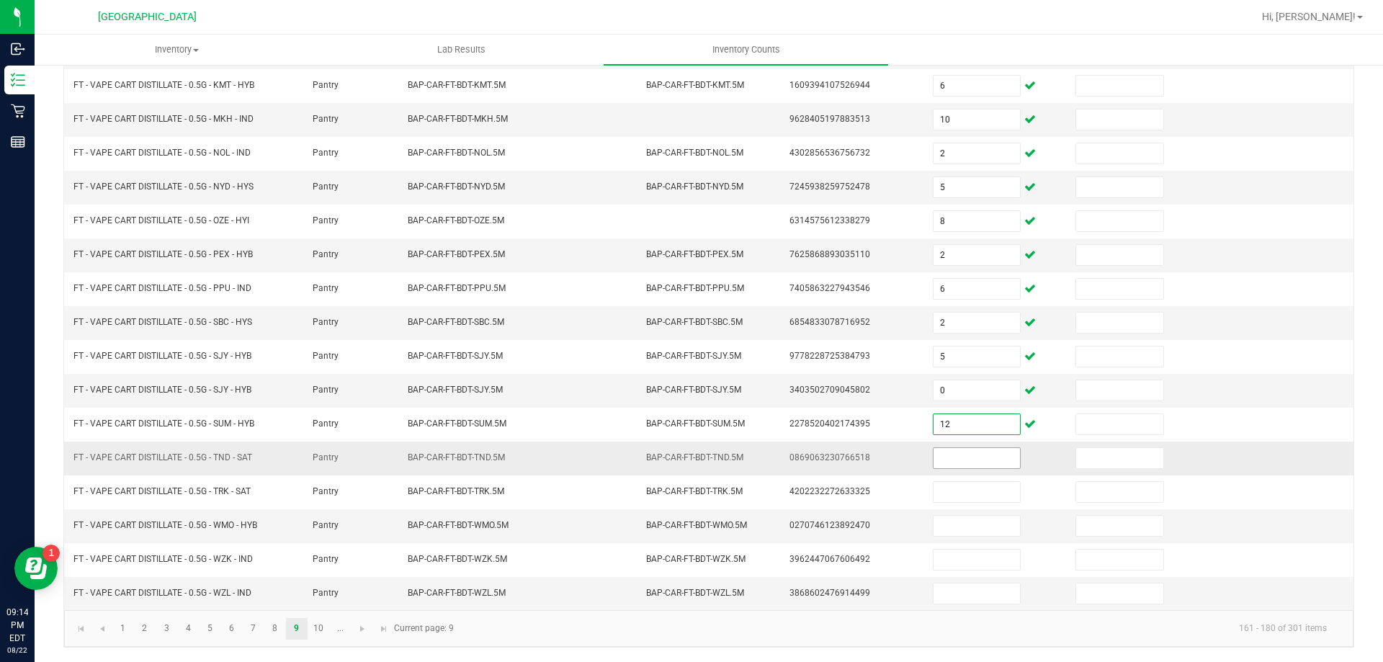
click at [946, 459] on input at bounding box center [977, 458] width 86 height 20
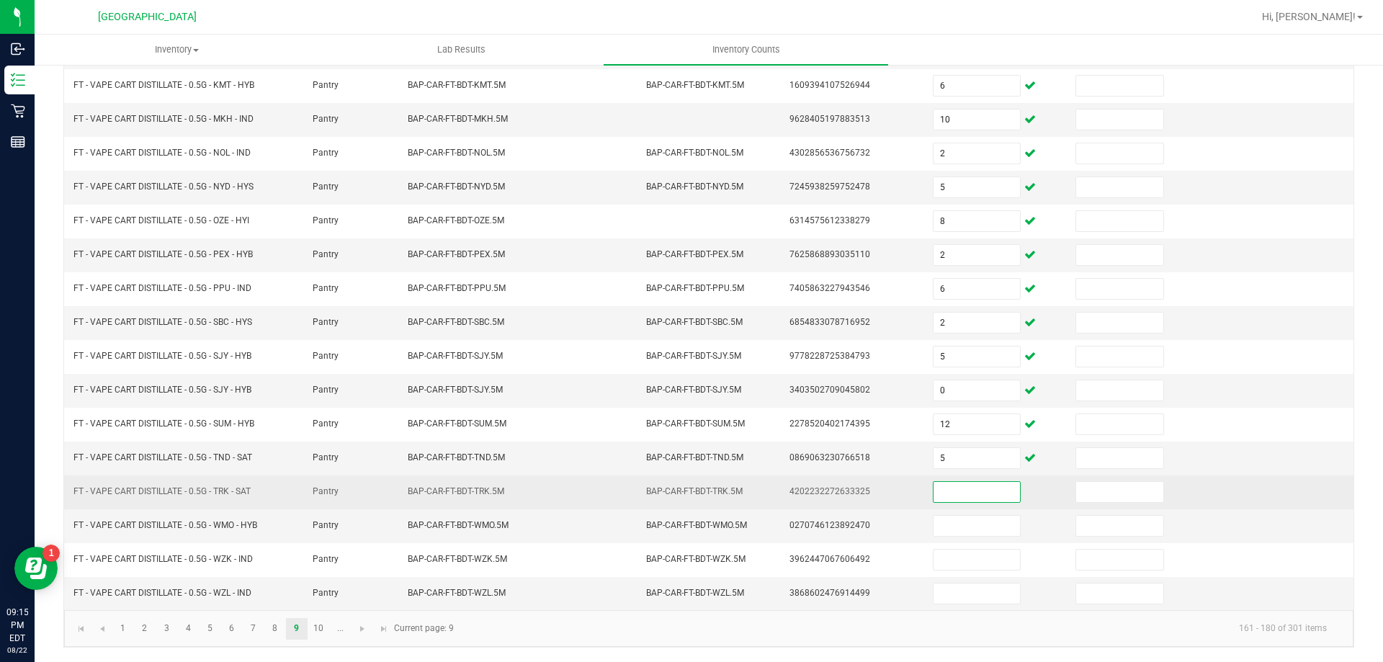
click at [957, 500] on input at bounding box center [977, 492] width 86 height 20
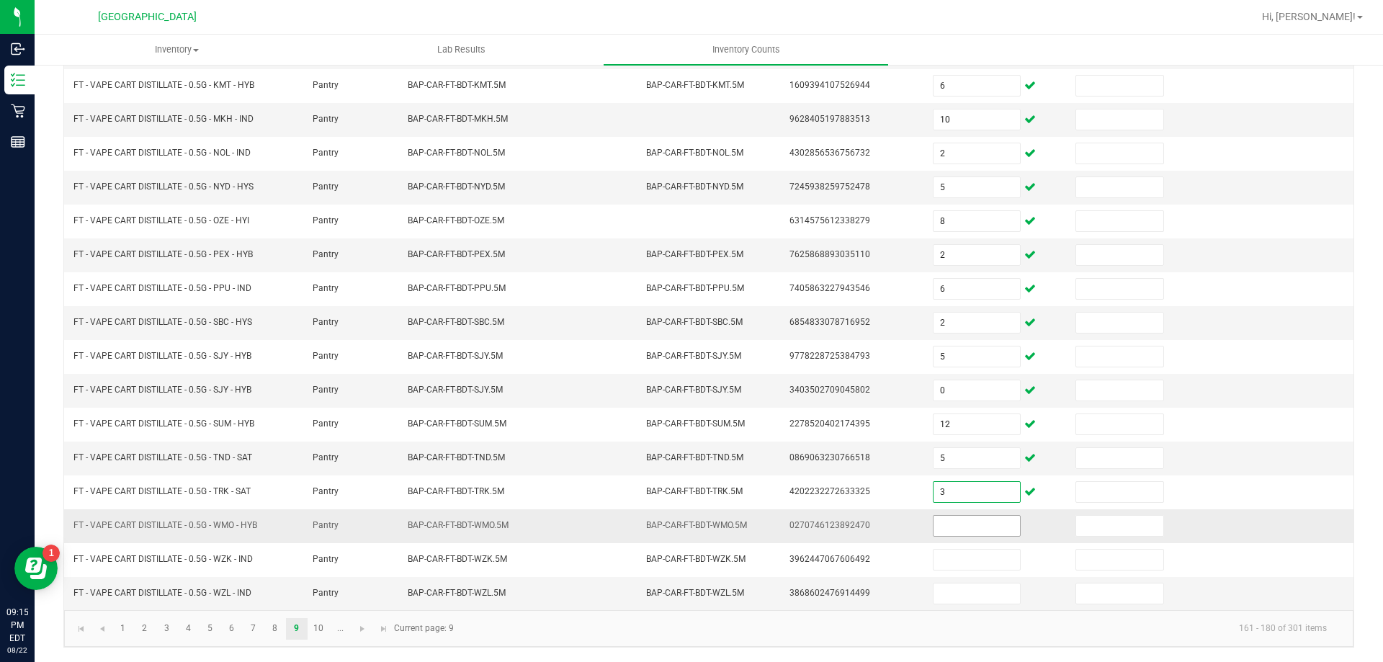
click at [974, 523] on input at bounding box center [977, 526] width 86 height 20
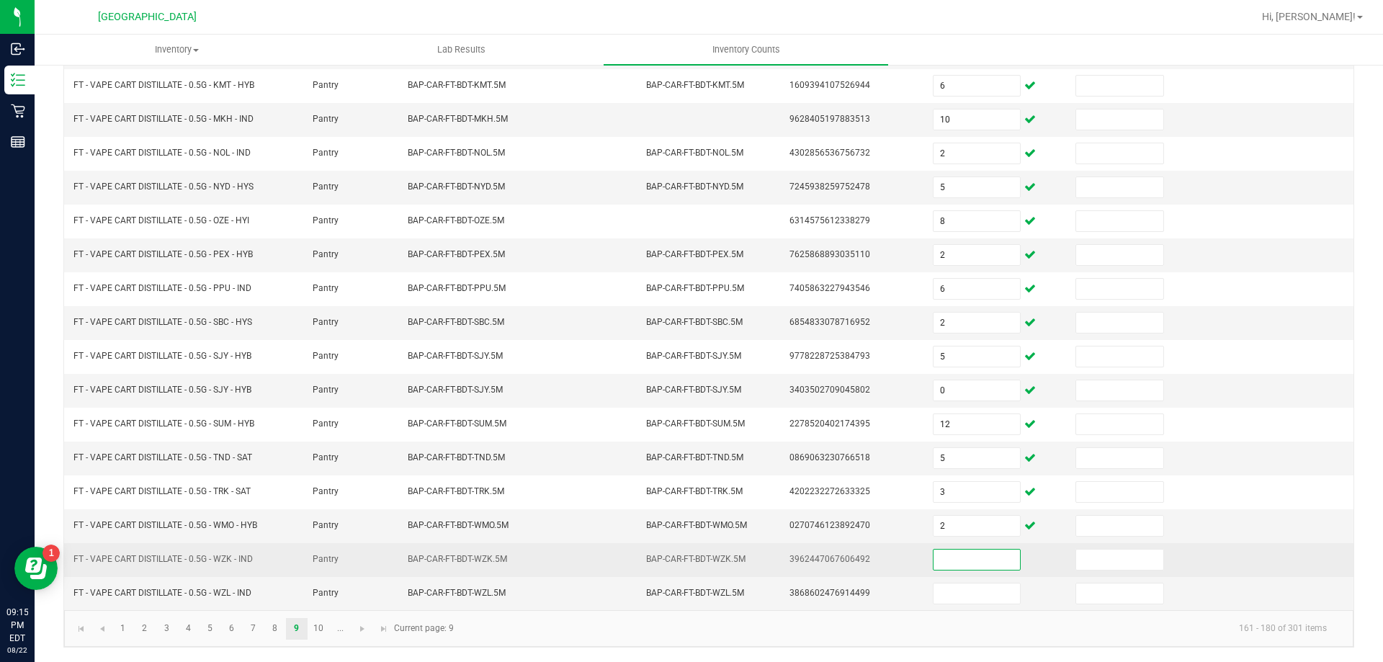
click at [982, 557] on input at bounding box center [977, 560] width 86 height 20
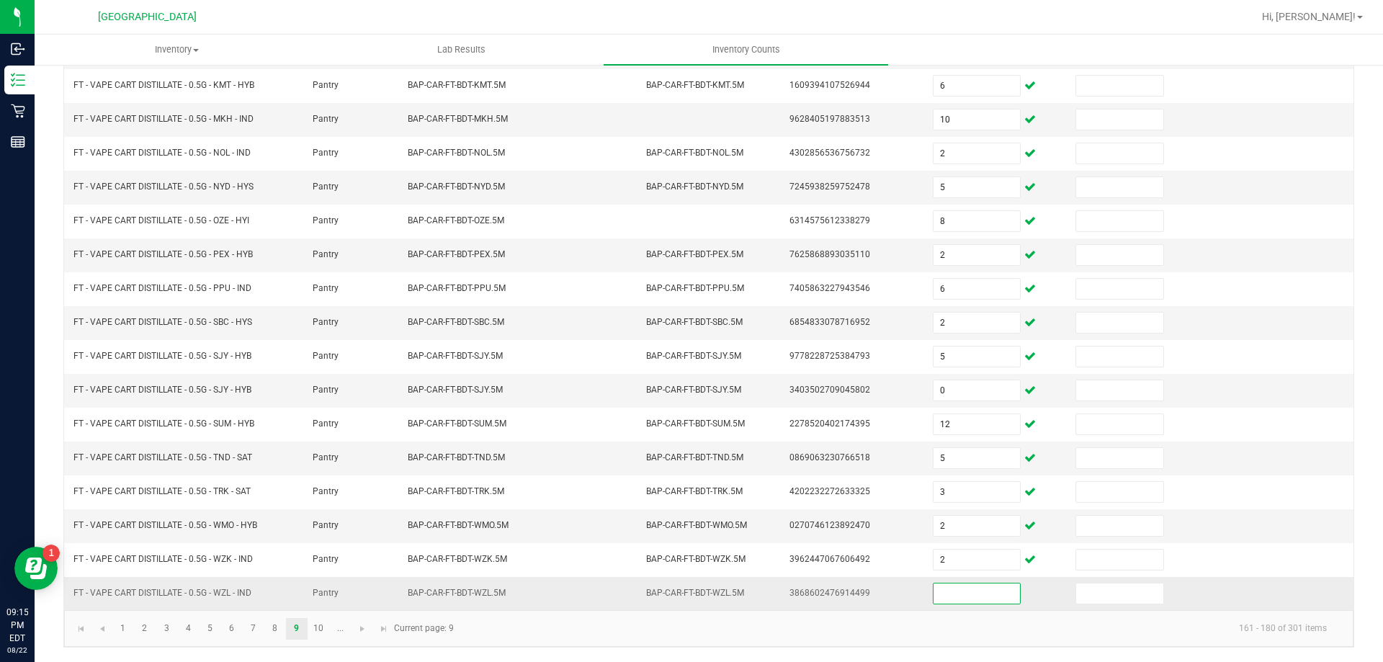
click at [985, 595] on input at bounding box center [977, 593] width 86 height 20
click at [322, 625] on link "10" at bounding box center [318, 629] width 21 height 22
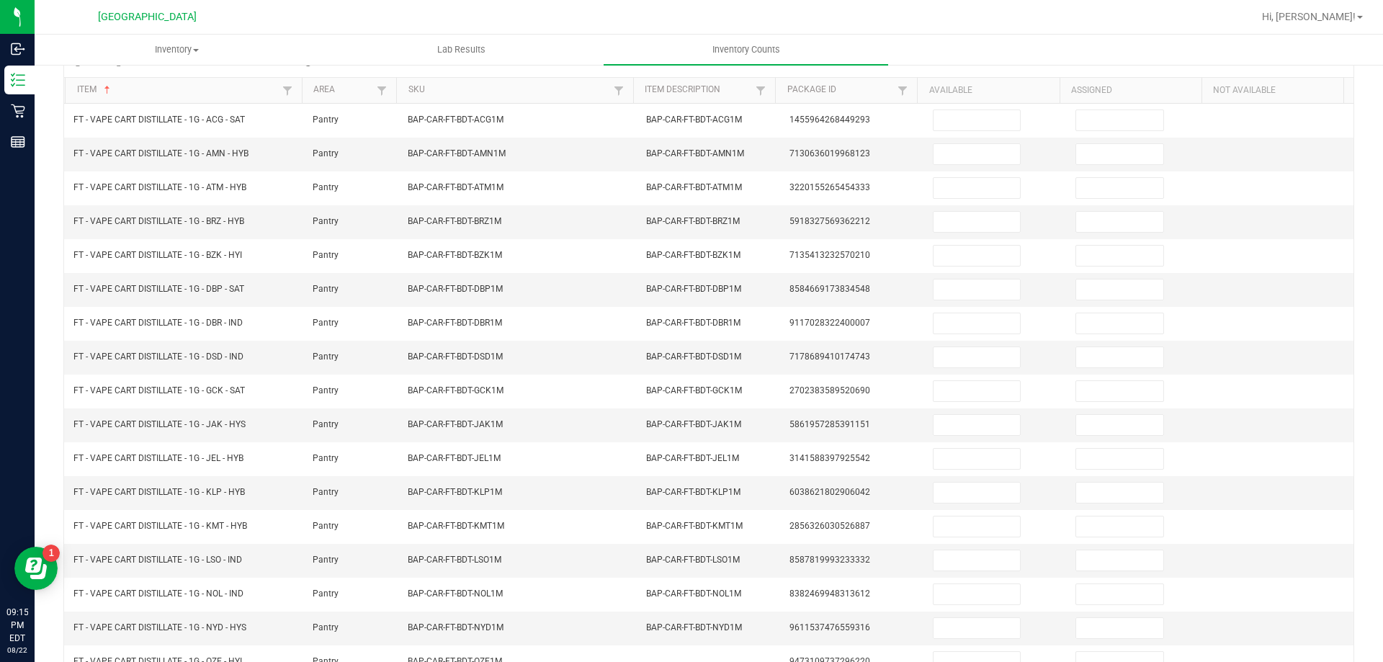
scroll to position [123, 0]
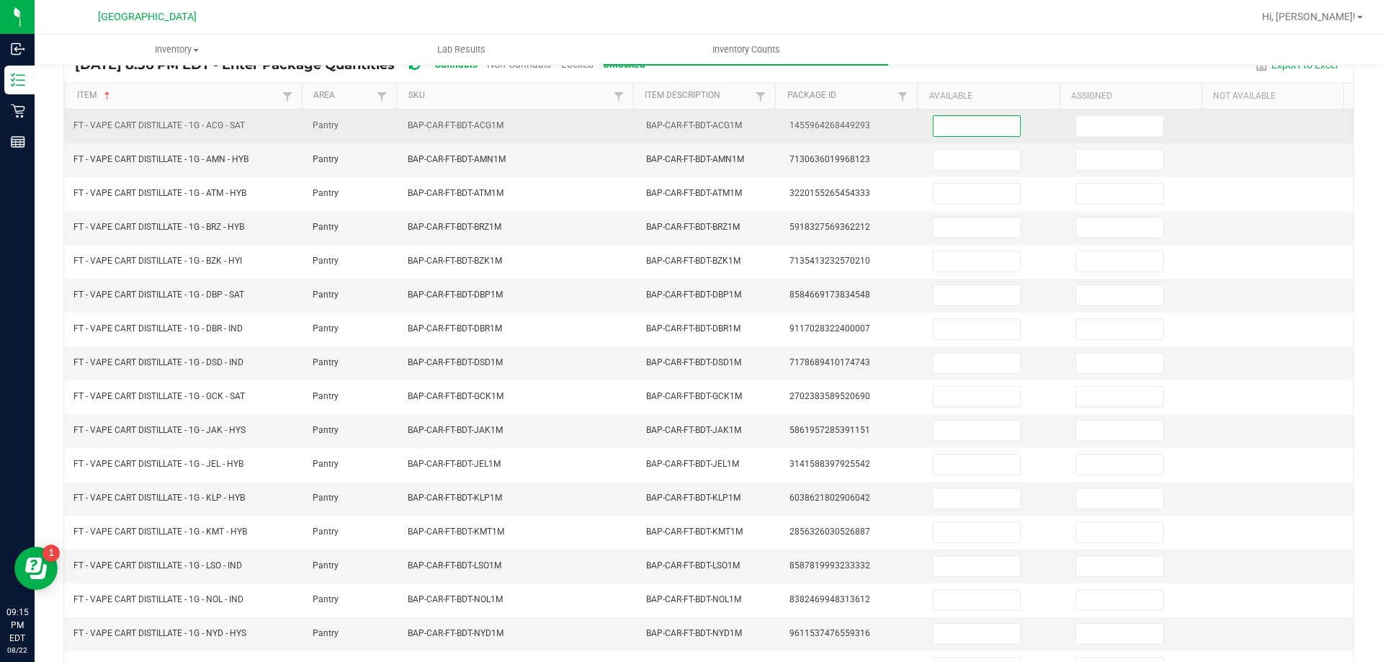
click at [983, 120] on input at bounding box center [977, 126] width 86 height 20
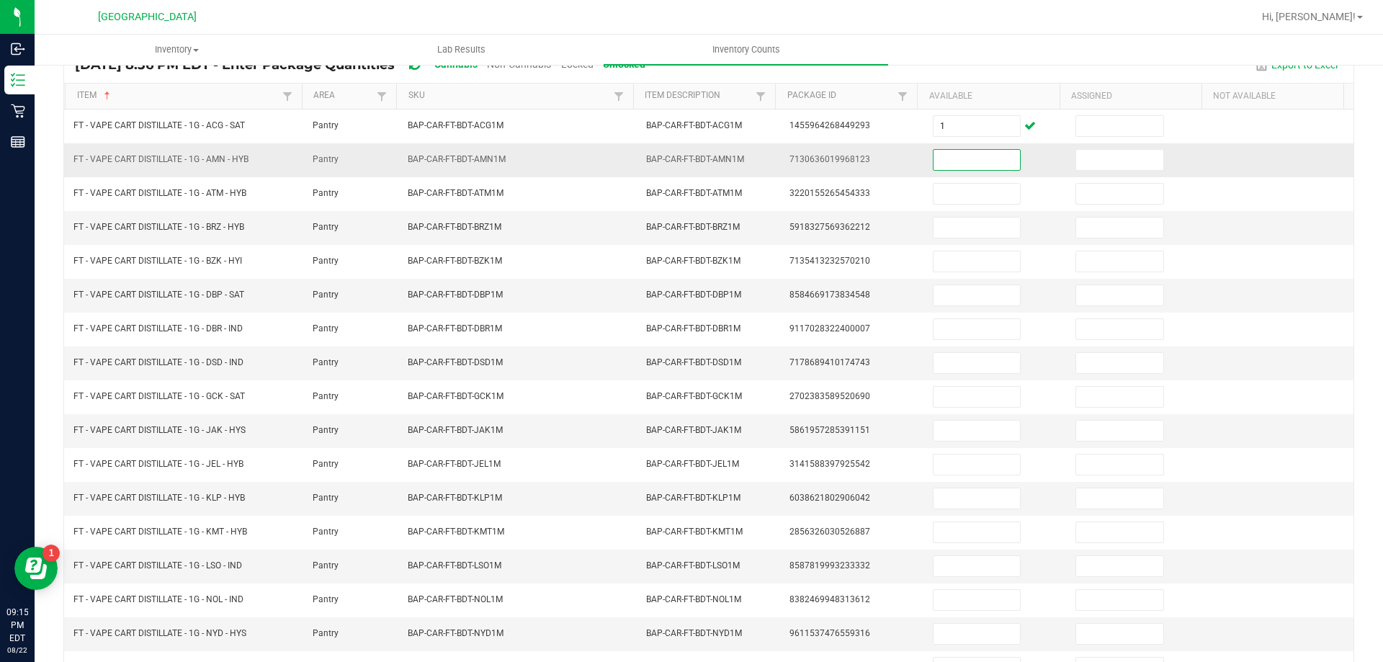
click at [971, 155] on input at bounding box center [977, 160] width 86 height 20
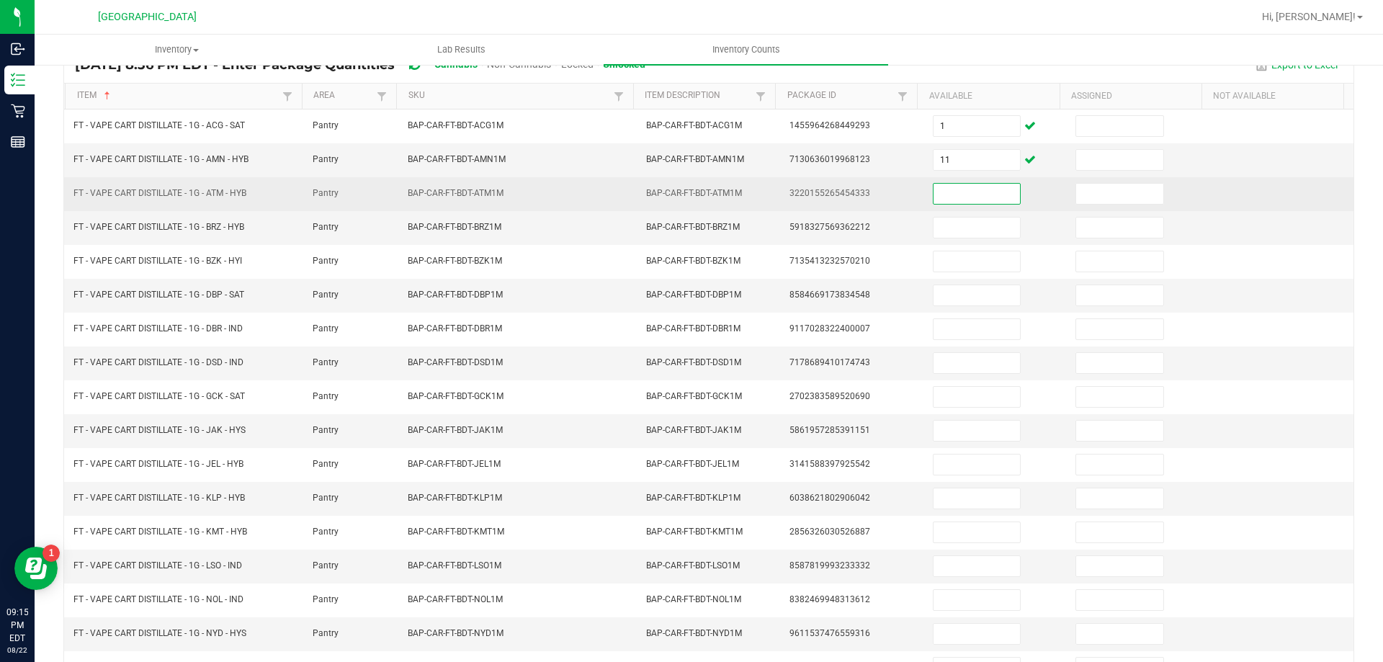
click at [982, 190] on input at bounding box center [977, 194] width 86 height 20
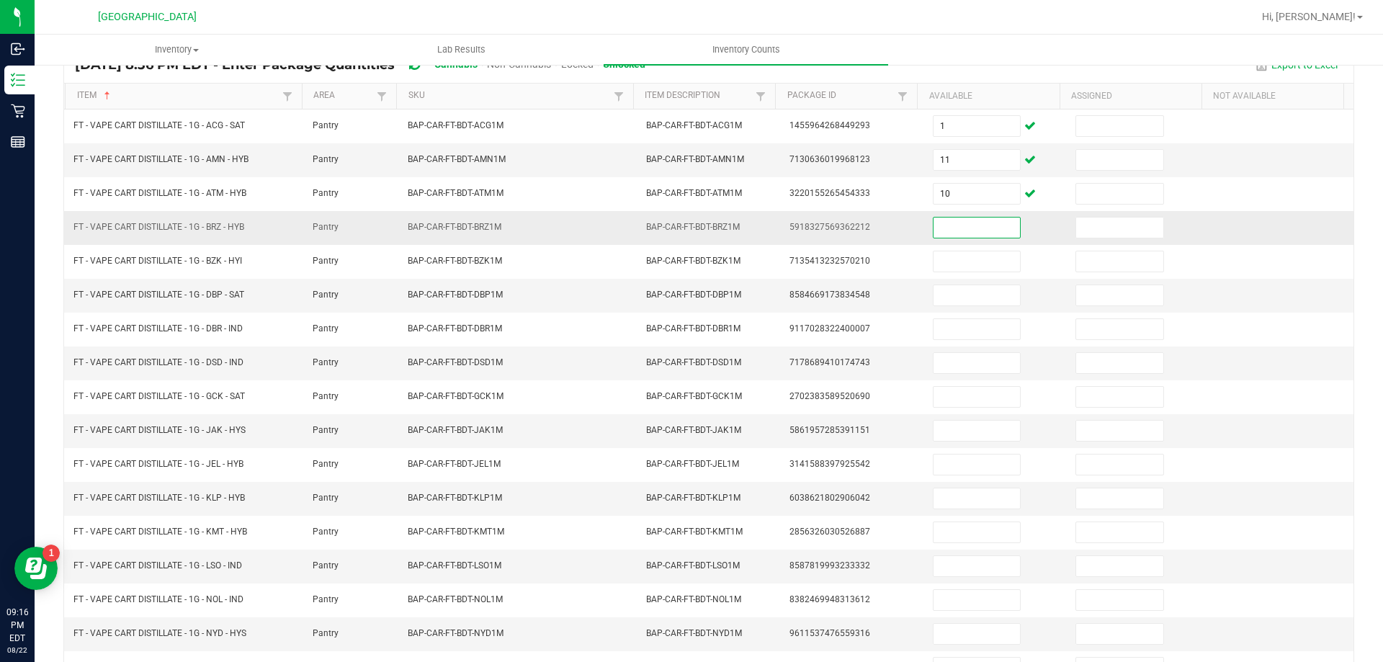
click at [967, 220] on input at bounding box center [977, 228] width 86 height 20
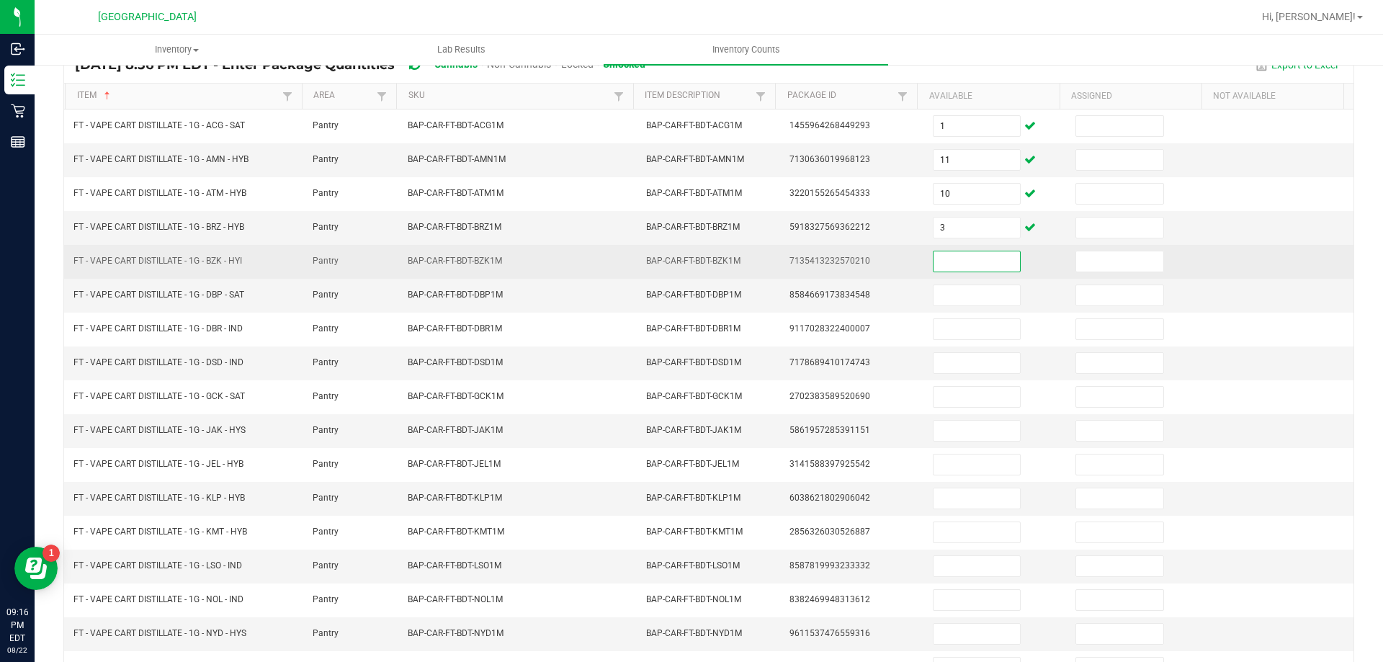
click at [971, 264] on input at bounding box center [977, 261] width 86 height 20
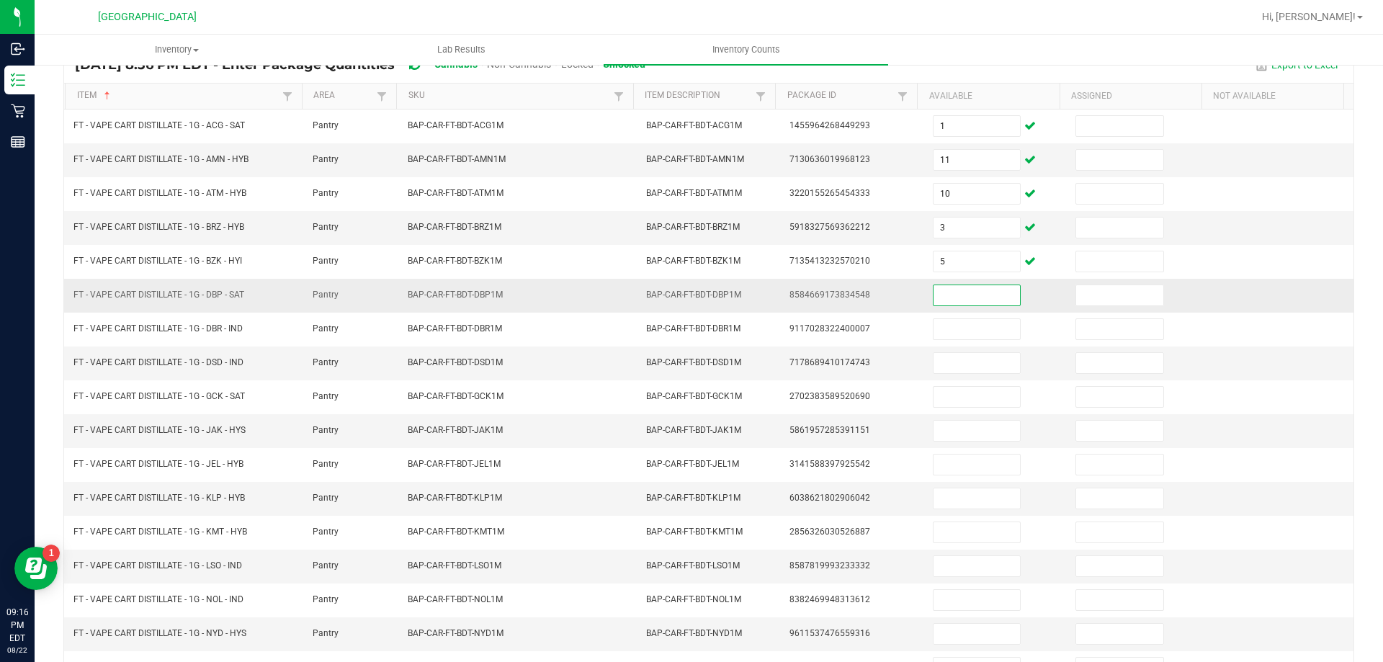
click at [973, 288] on input at bounding box center [977, 295] width 86 height 20
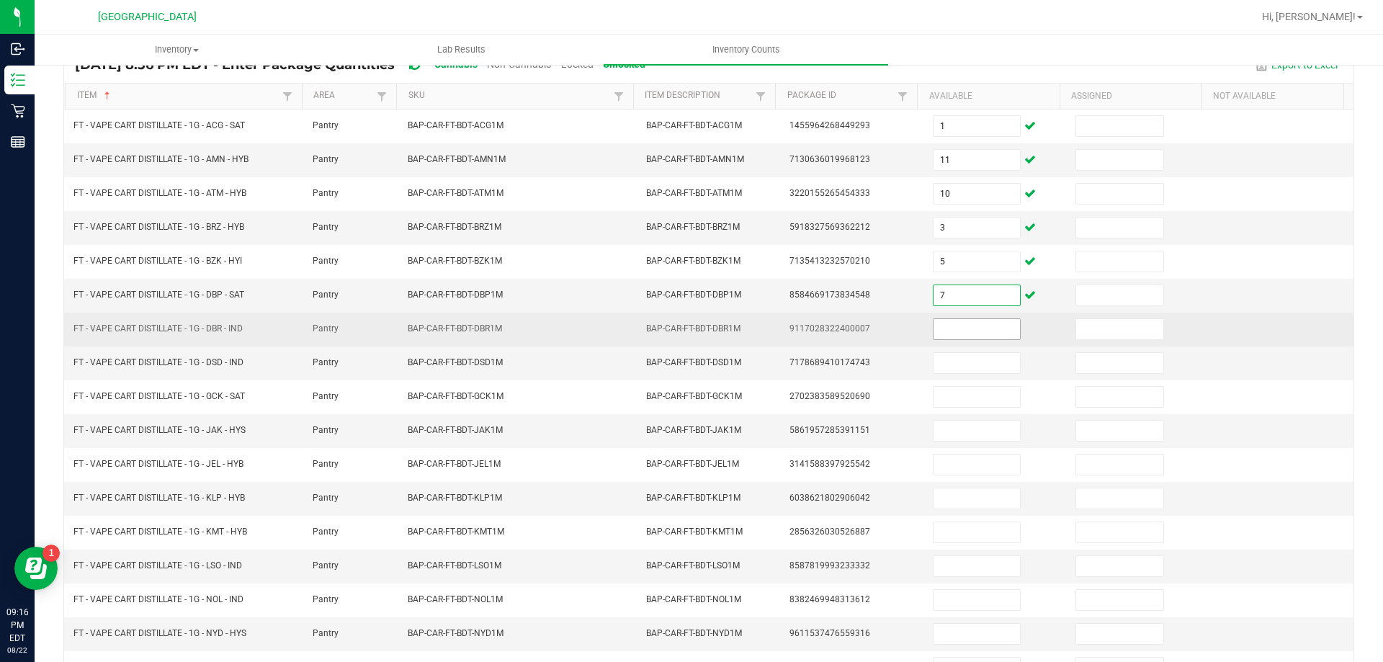
click at [983, 327] on input at bounding box center [977, 329] width 86 height 20
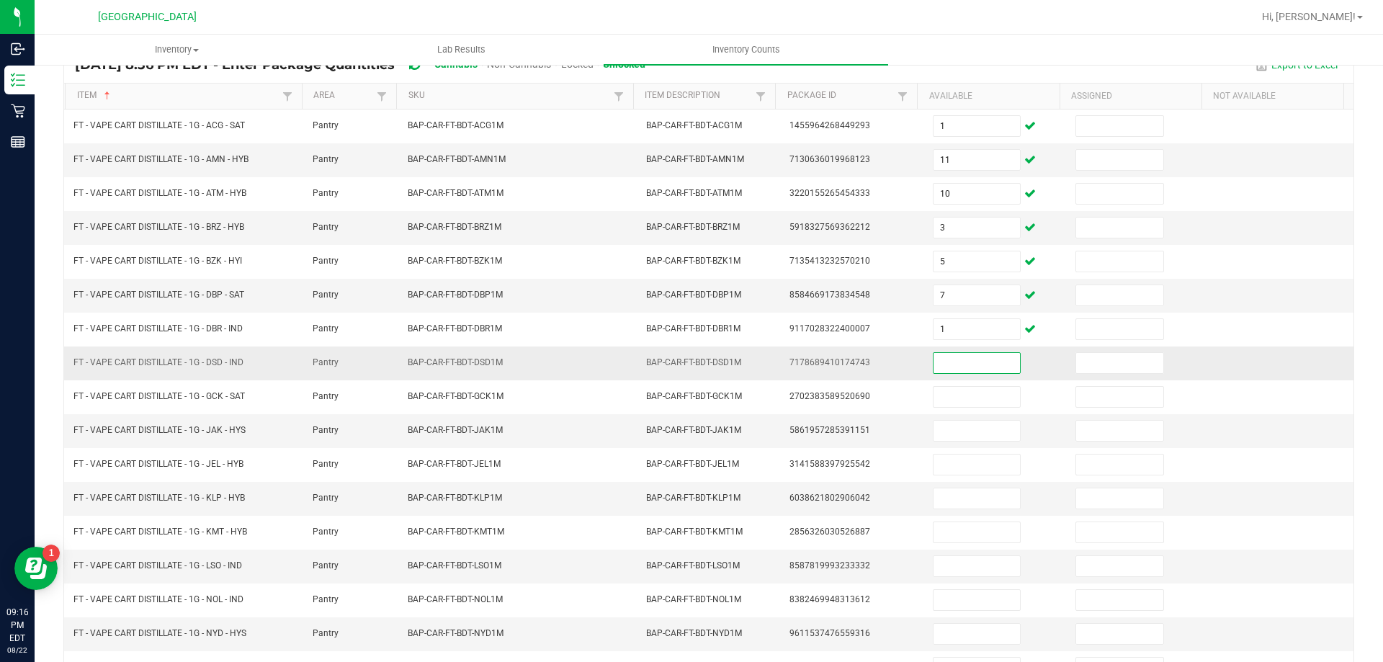
click at [983, 369] on input at bounding box center [977, 363] width 86 height 20
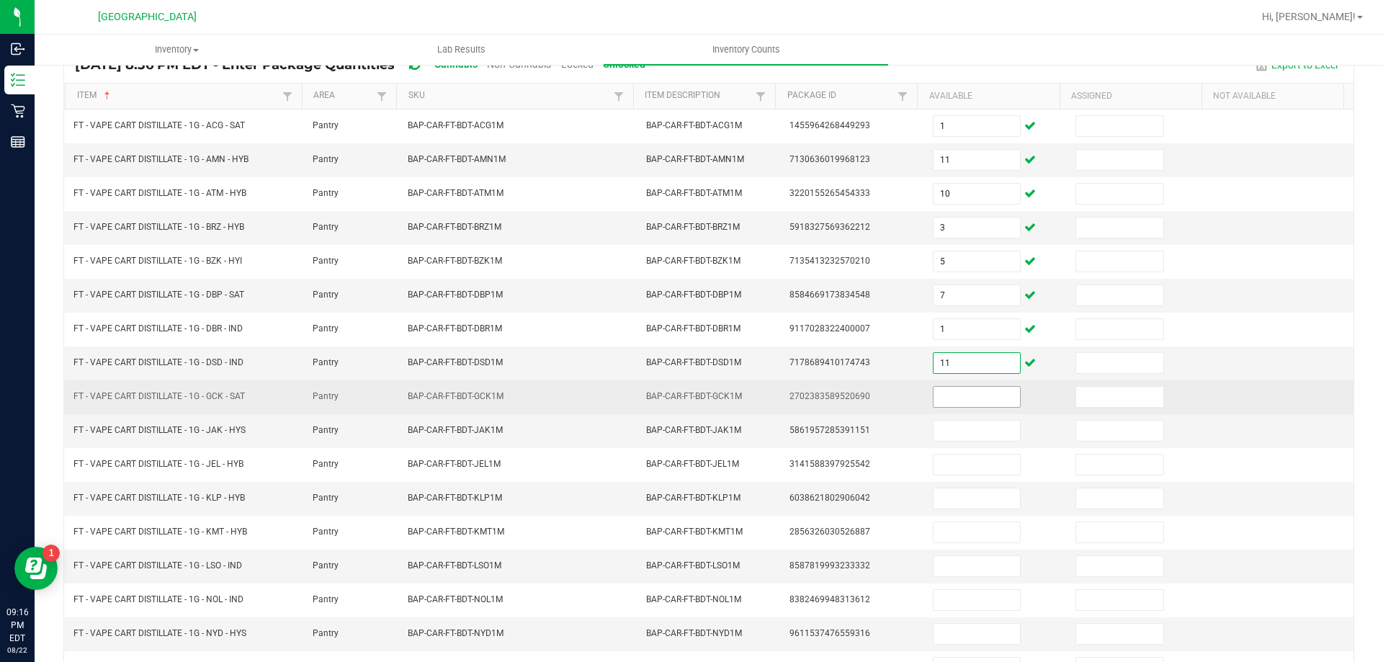
click at [978, 391] on input at bounding box center [977, 397] width 86 height 20
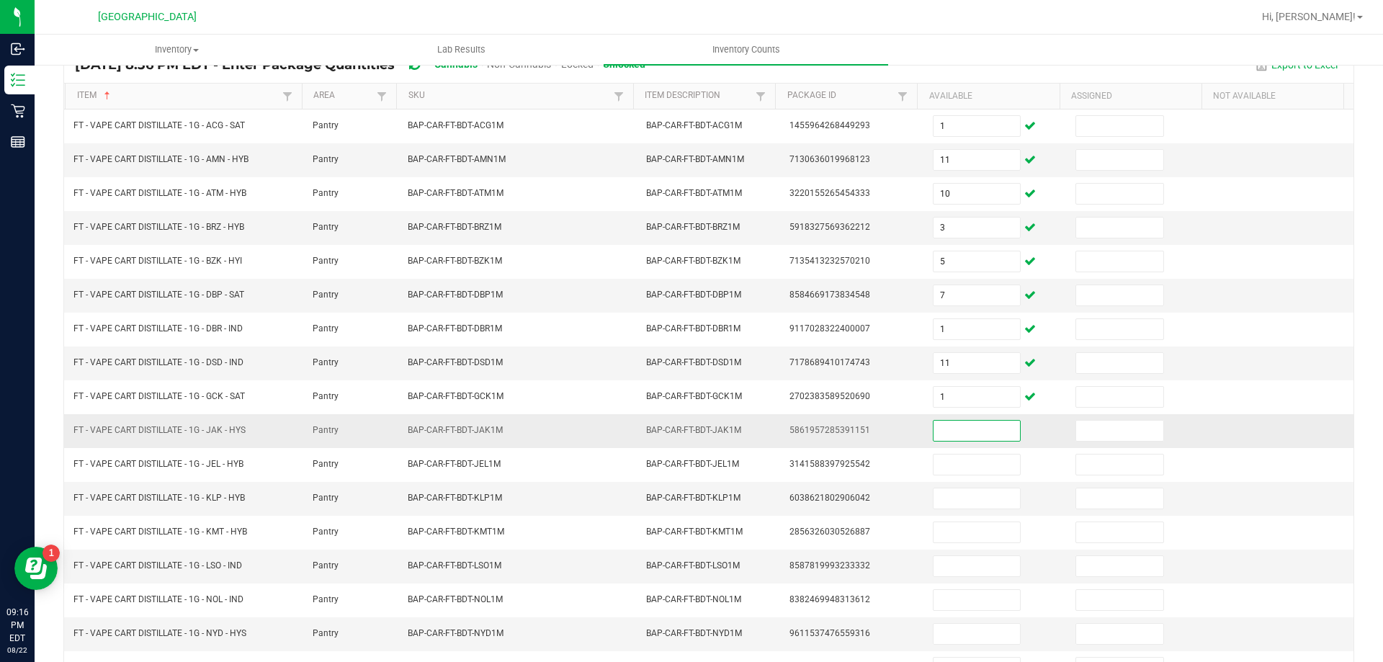
click at [974, 427] on input at bounding box center [977, 431] width 86 height 20
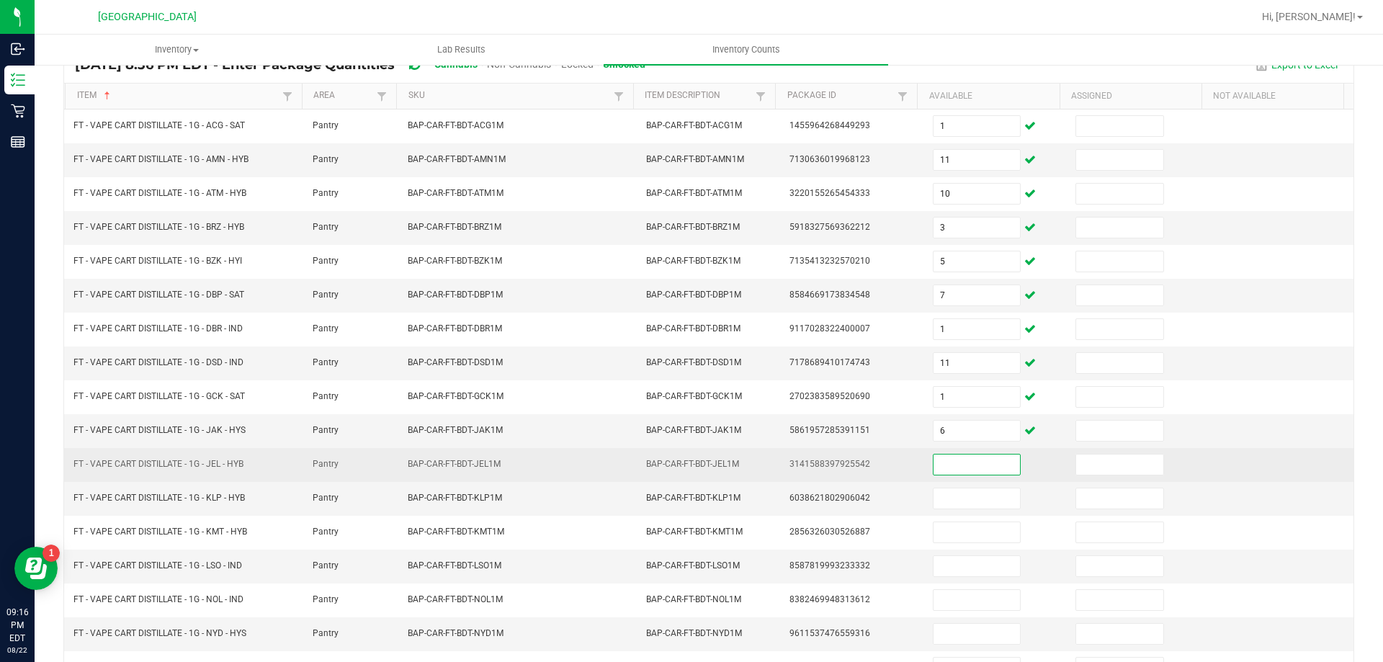
click at [970, 471] on input at bounding box center [977, 465] width 86 height 20
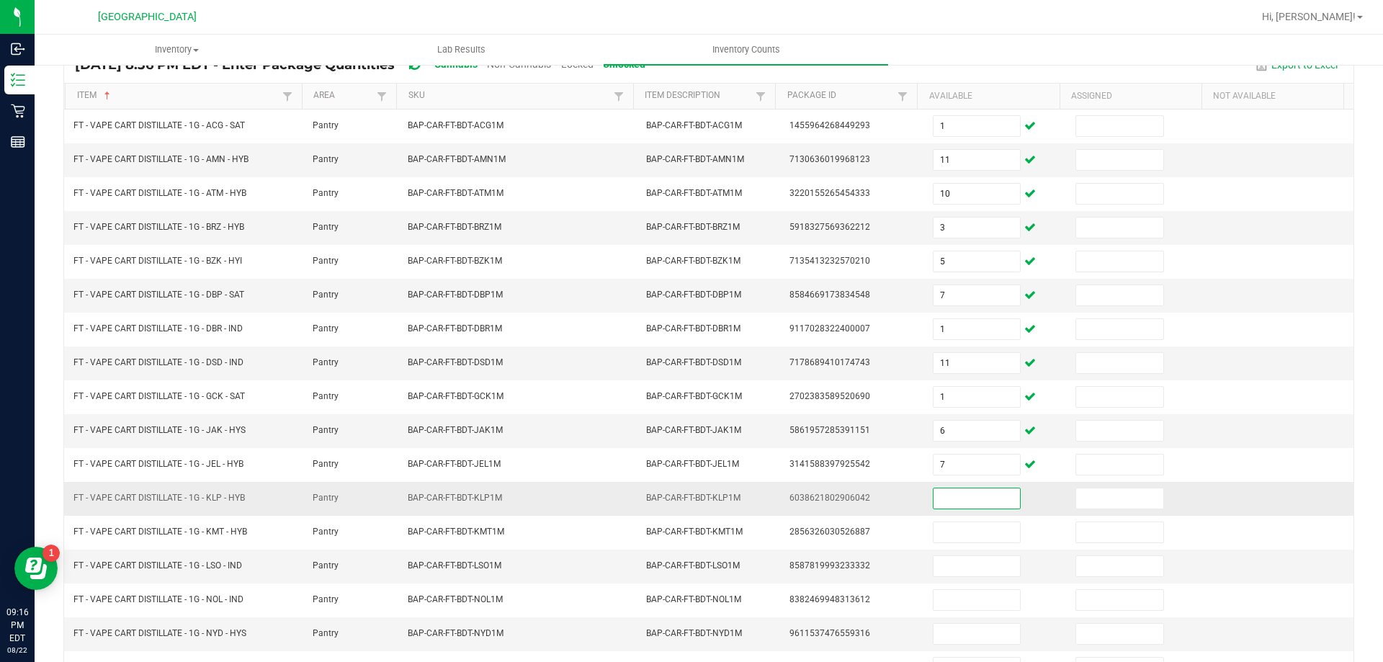
click at [967, 496] on input at bounding box center [977, 498] width 86 height 20
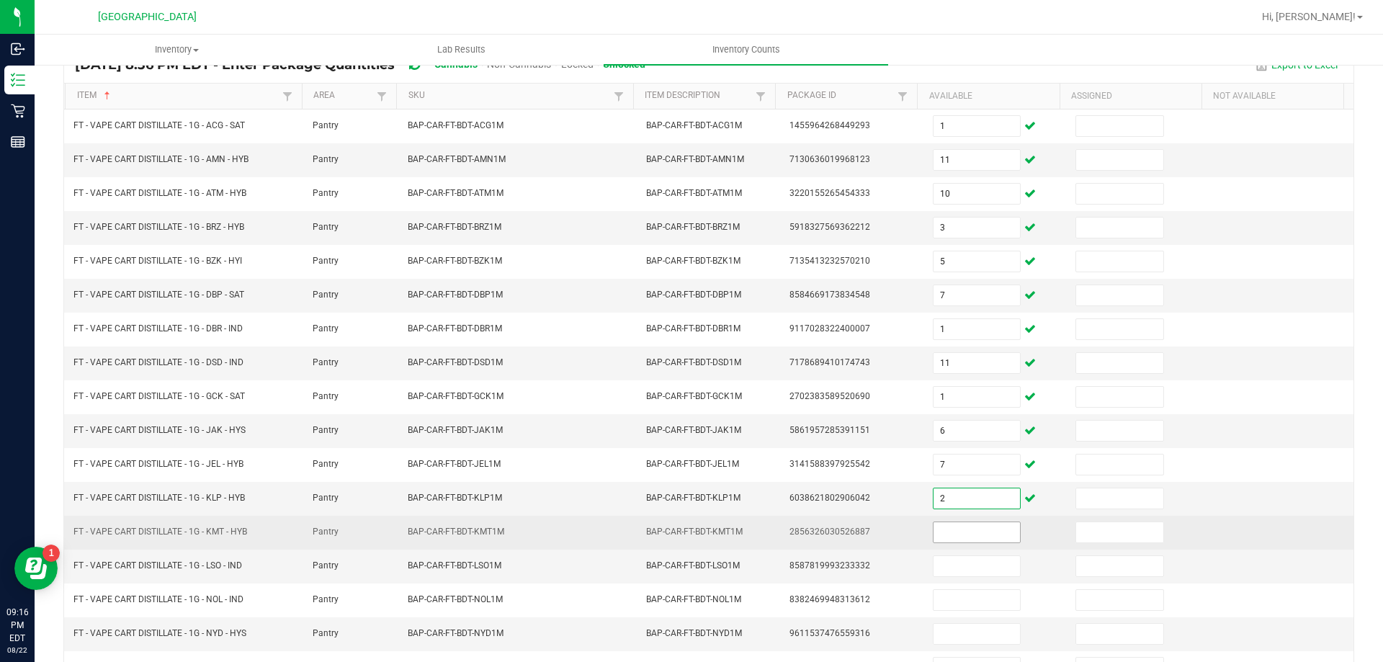
click at [964, 527] on input at bounding box center [977, 532] width 86 height 20
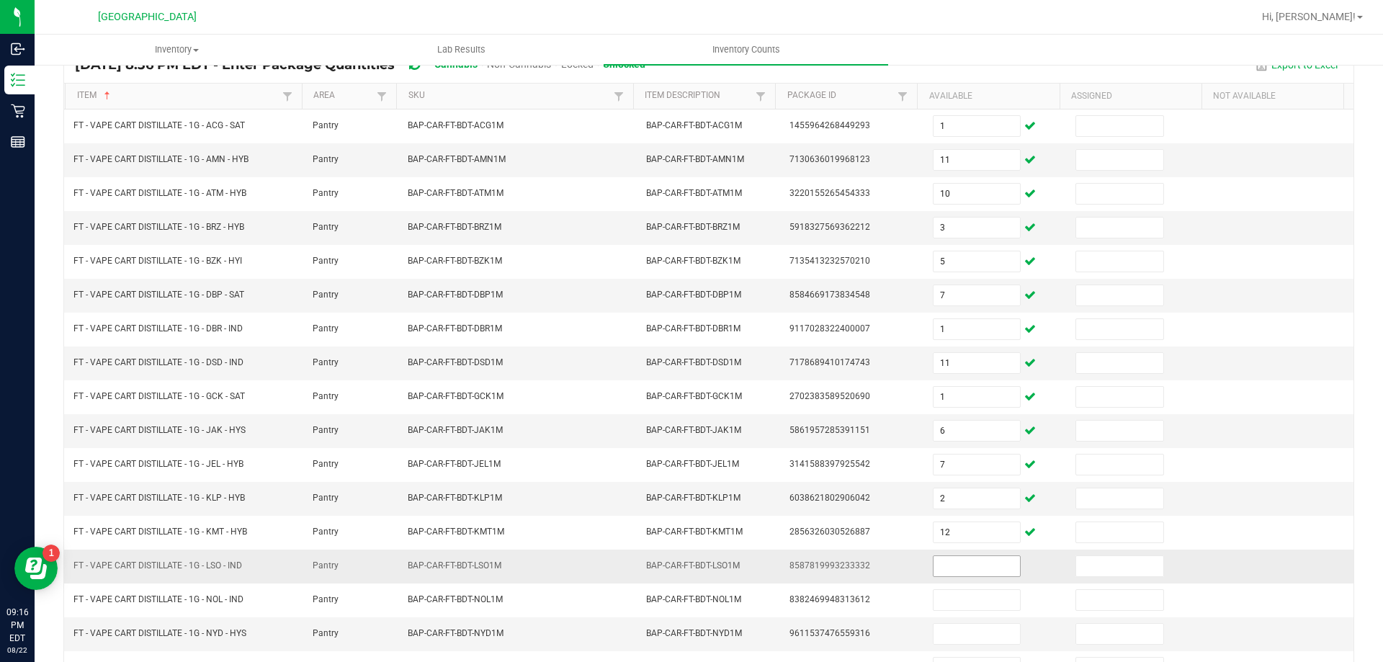
click at [956, 576] on span at bounding box center [977, 566] width 88 height 22
click at [962, 557] on input at bounding box center [977, 566] width 86 height 20
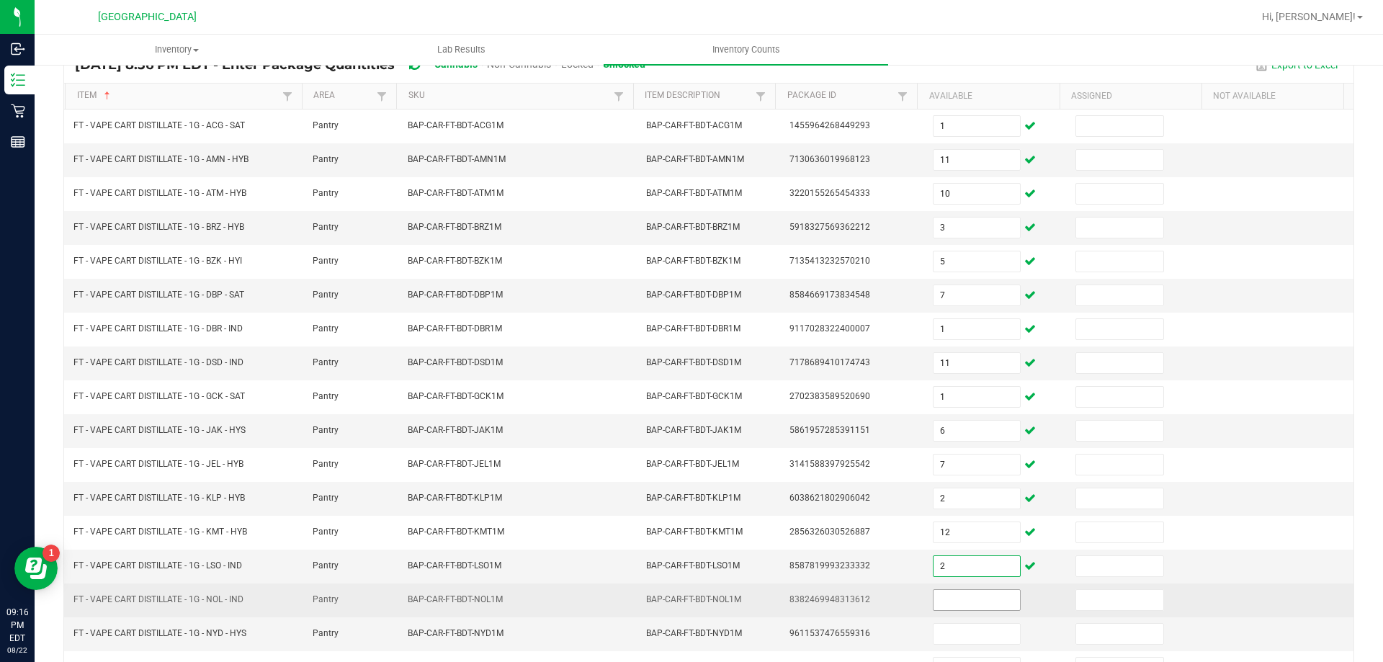
click at [962, 597] on input at bounding box center [977, 600] width 86 height 20
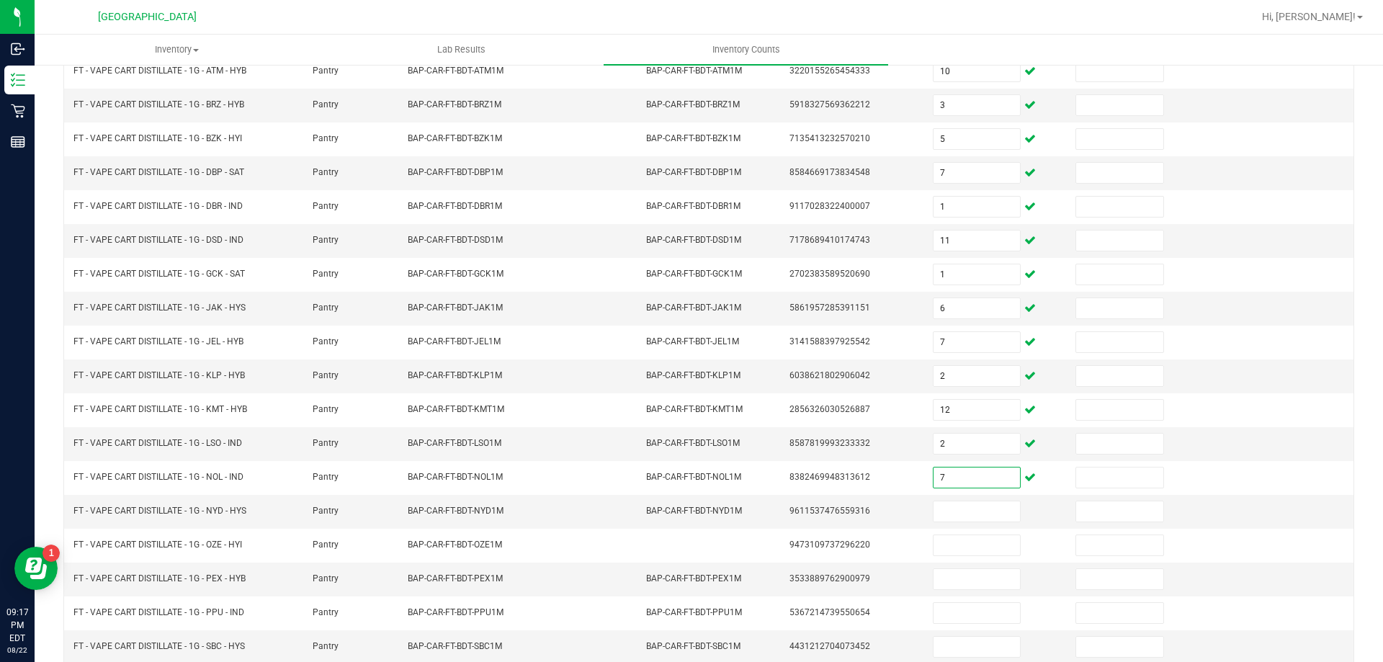
scroll to position [299, 0]
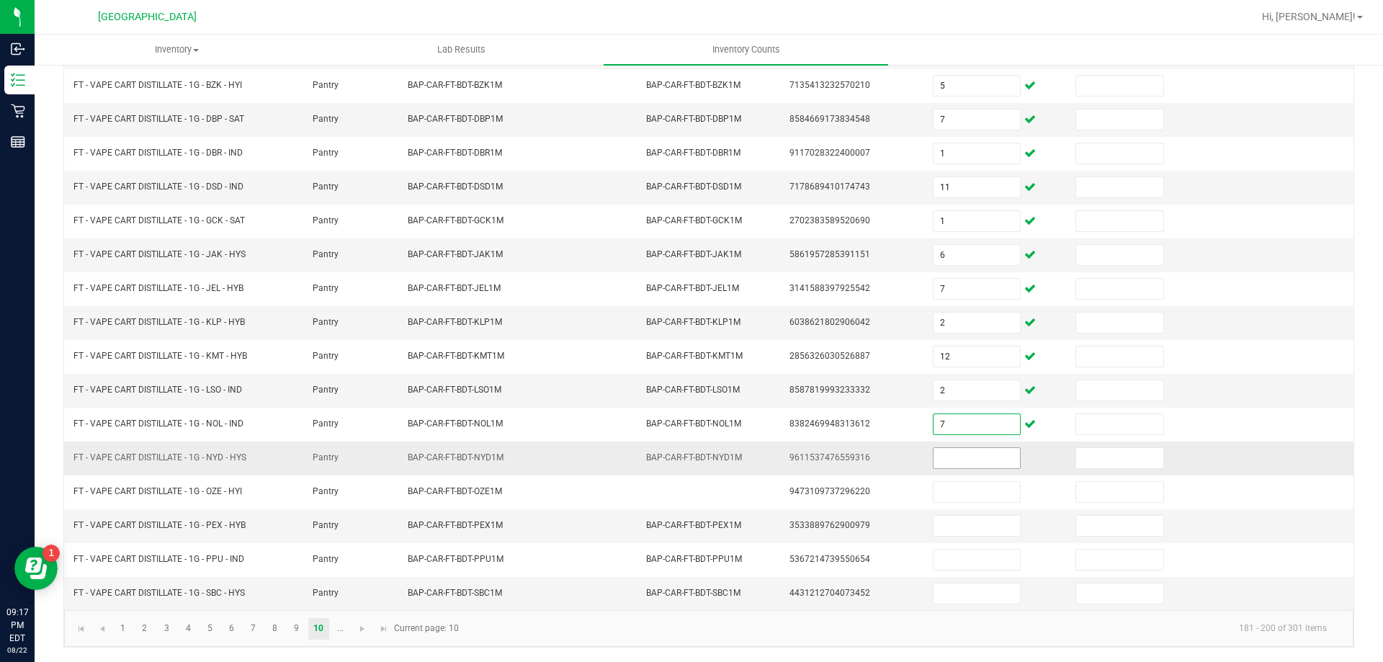
click at [944, 460] on input at bounding box center [977, 458] width 86 height 20
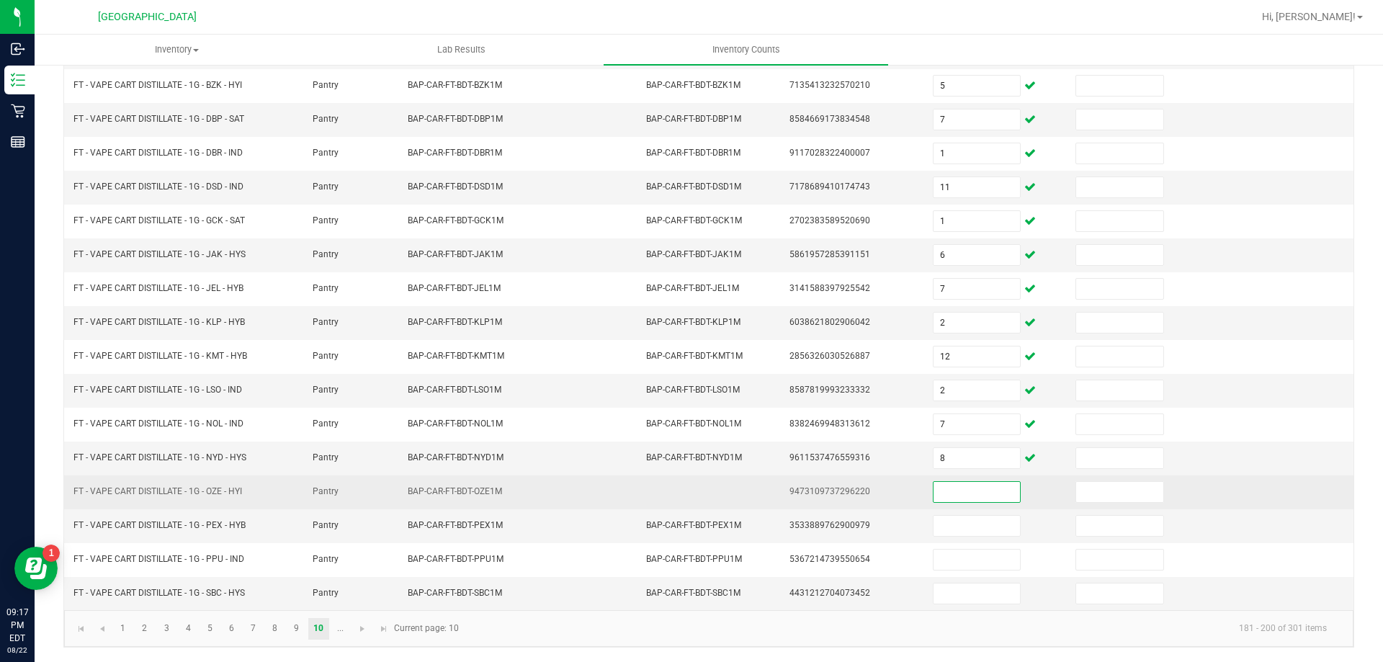
click at [950, 494] on input at bounding box center [977, 492] width 86 height 20
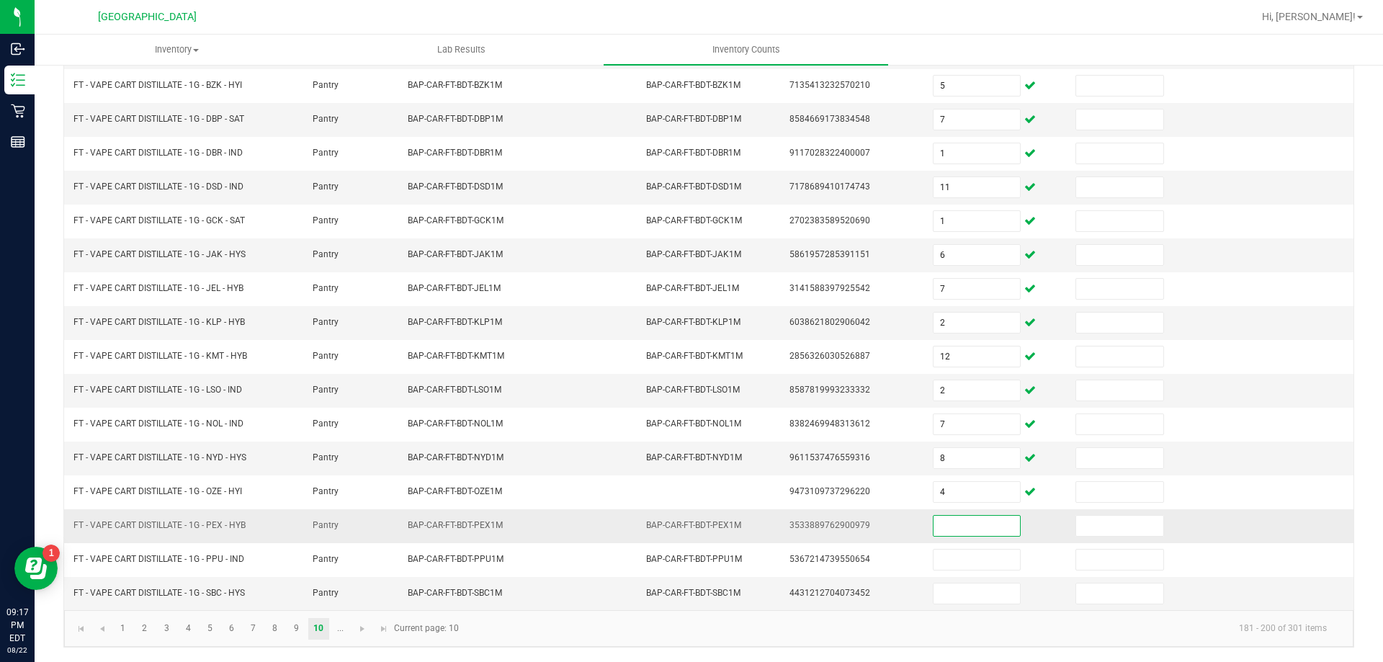
click at [954, 529] on input at bounding box center [977, 526] width 86 height 20
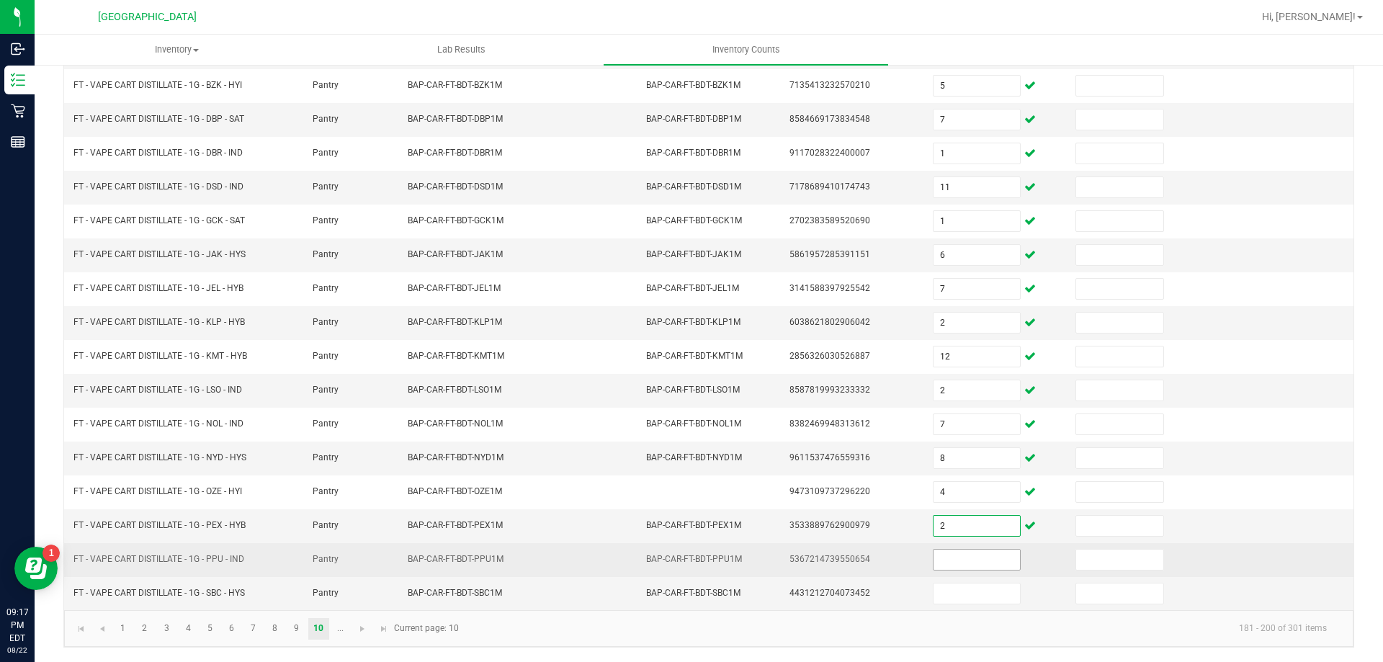
click at [960, 563] on input at bounding box center [977, 560] width 86 height 20
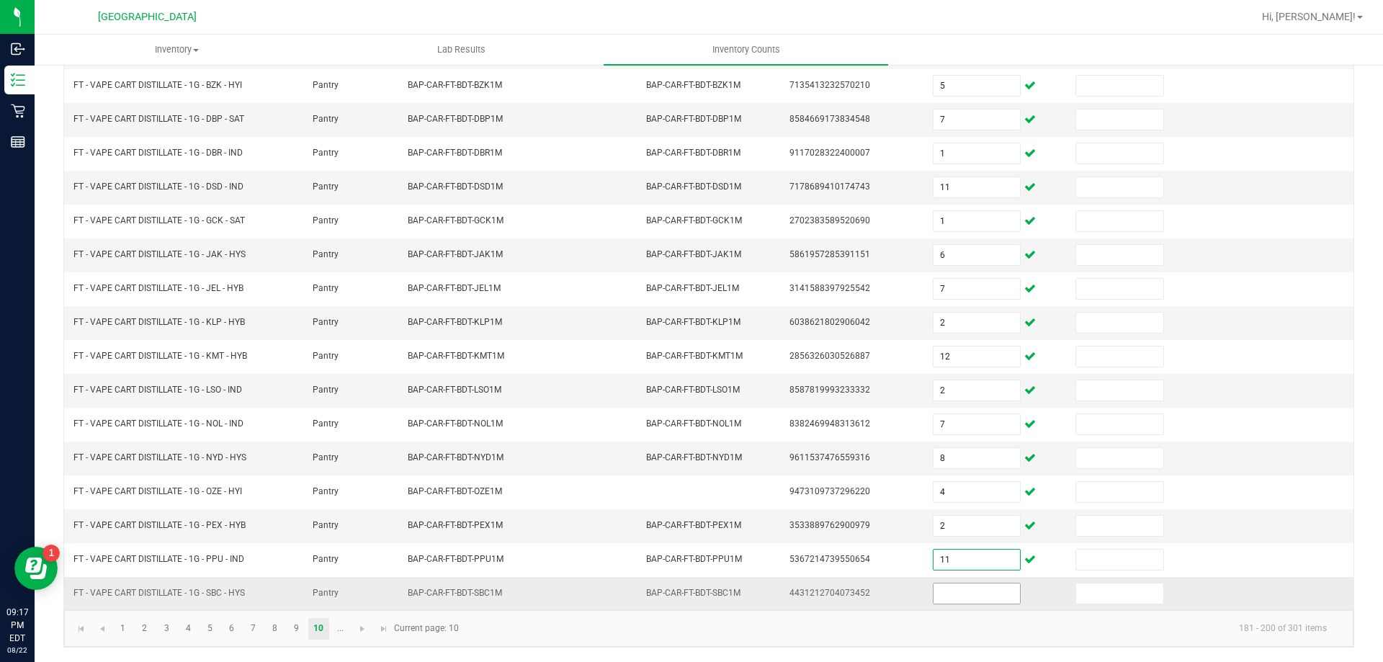
click at [962, 594] on input at bounding box center [977, 593] width 86 height 20
click at [340, 628] on link "..." at bounding box center [340, 629] width 21 height 22
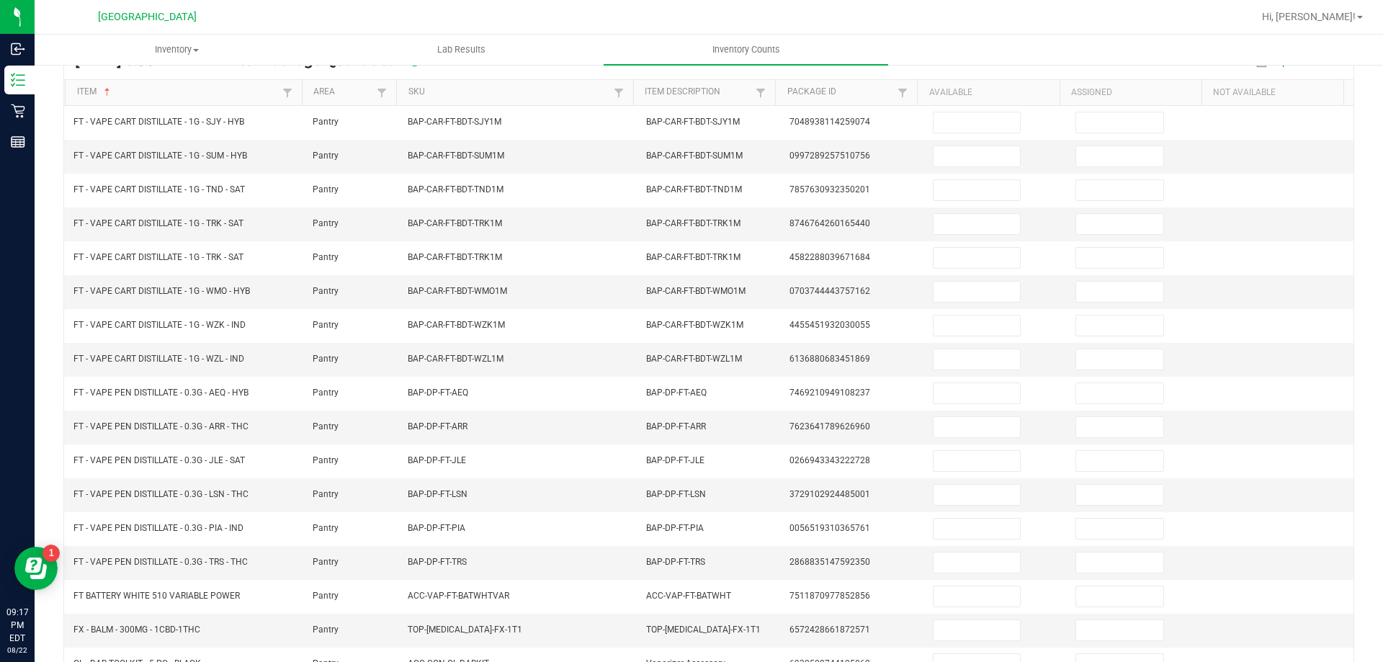
scroll to position [119, 0]
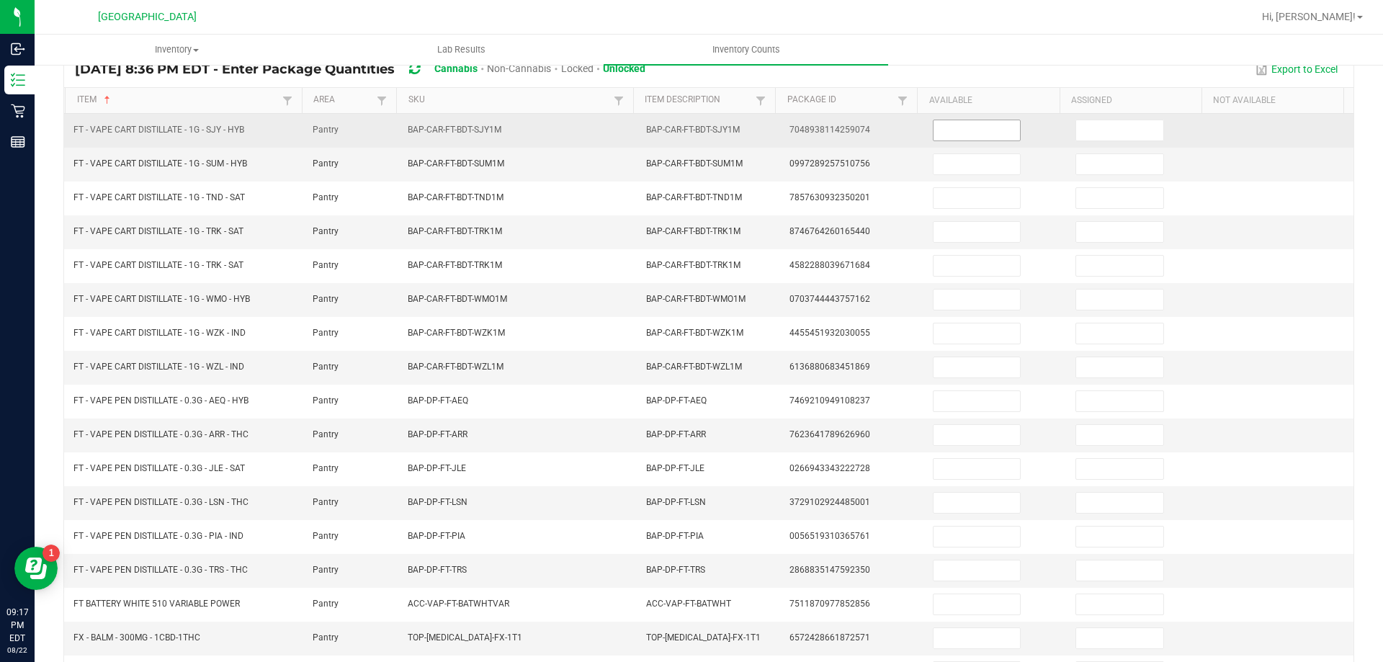
click at [997, 127] on input at bounding box center [977, 130] width 86 height 20
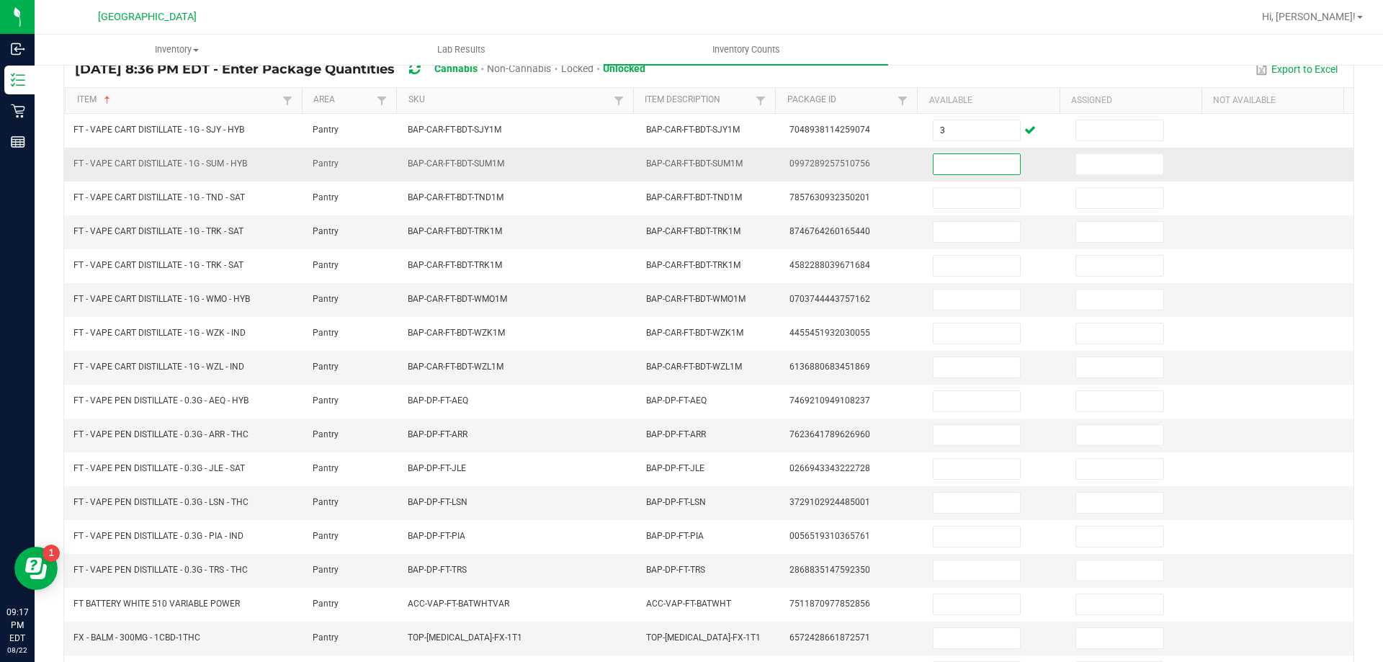
click at [978, 174] on input at bounding box center [977, 164] width 86 height 20
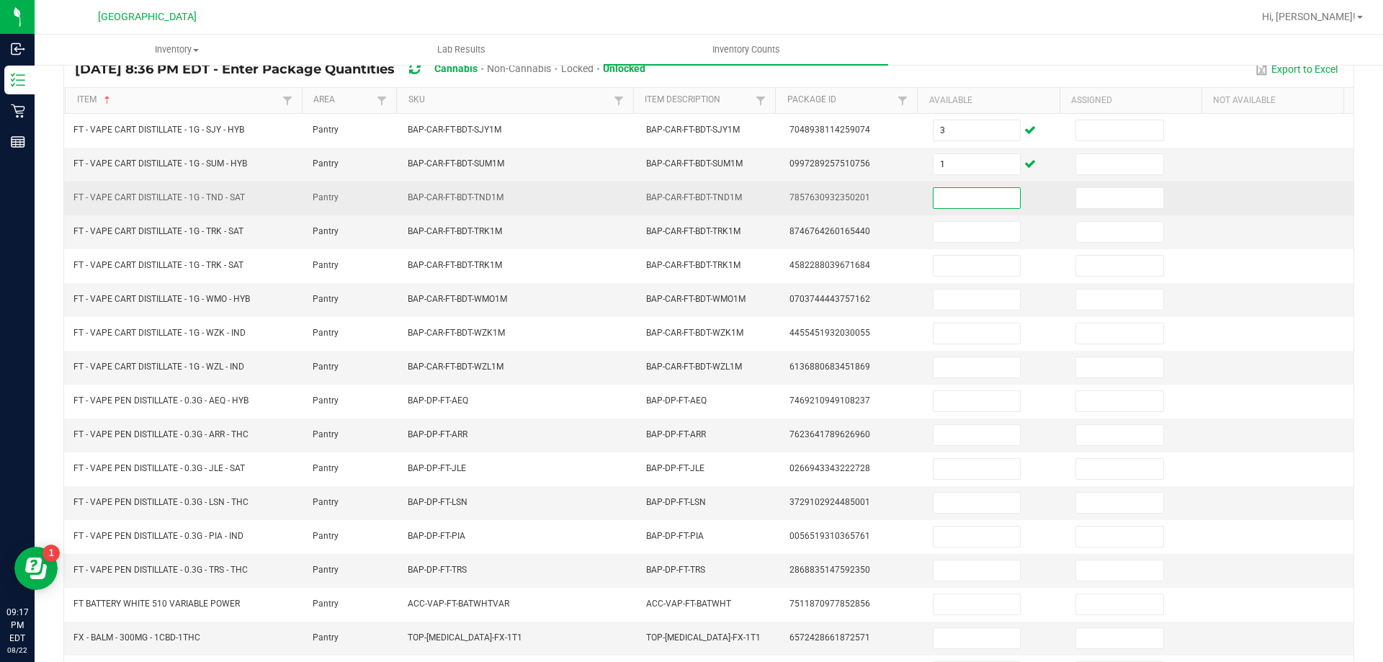
click at [975, 200] on input at bounding box center [977, 198] width 86 height 20
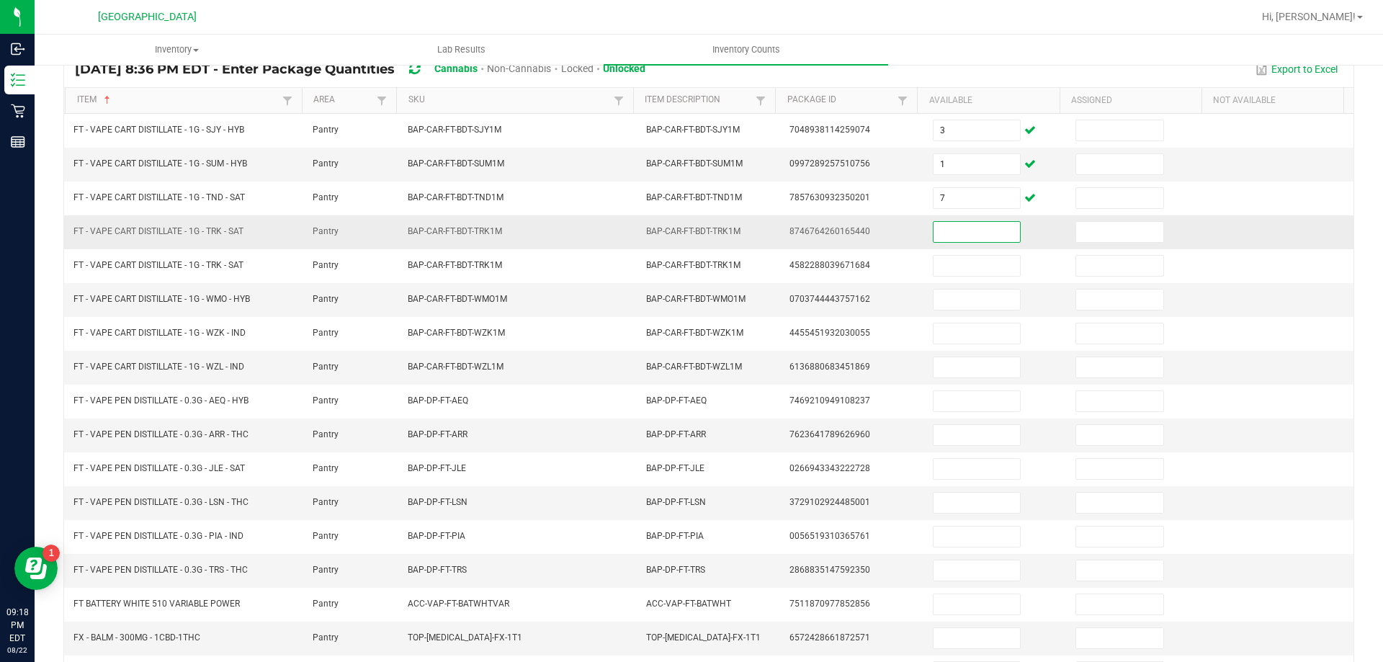
click at [977, 238] on input at bounding box center [977, 232] width 86 height 20
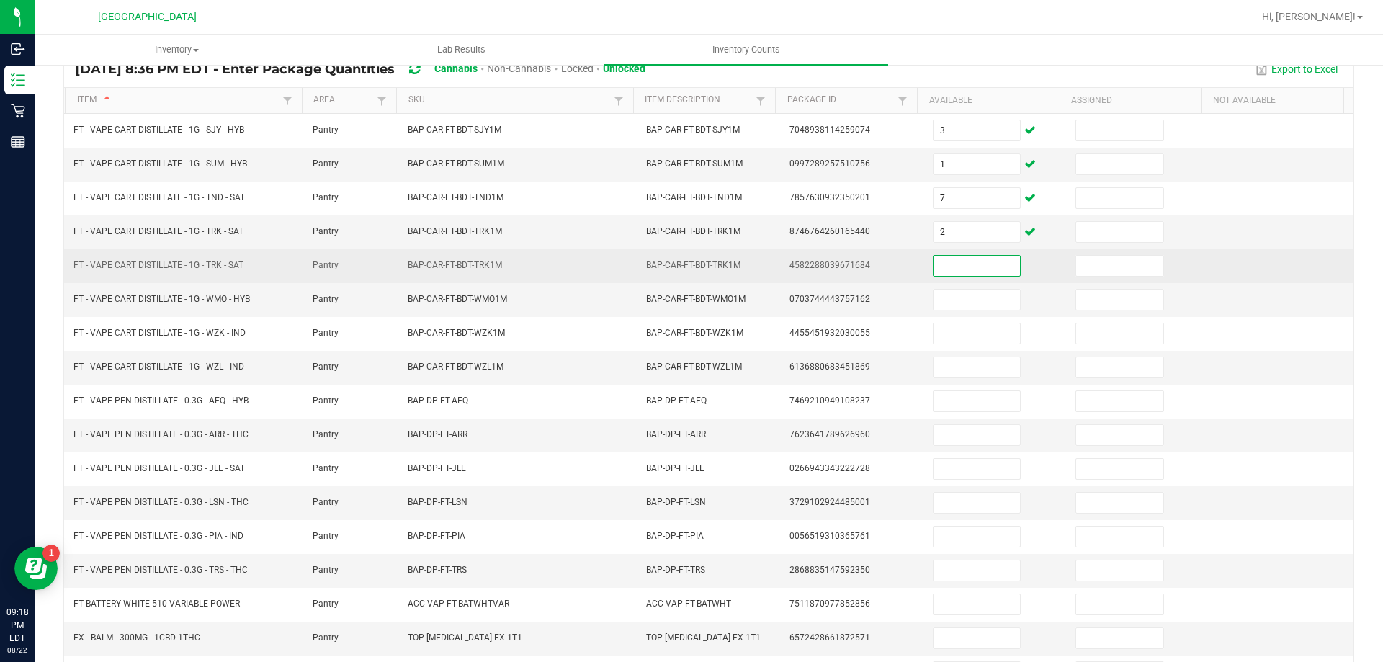
click at [983, 268] on input at bounding box center [977, 266] width 86 height 20
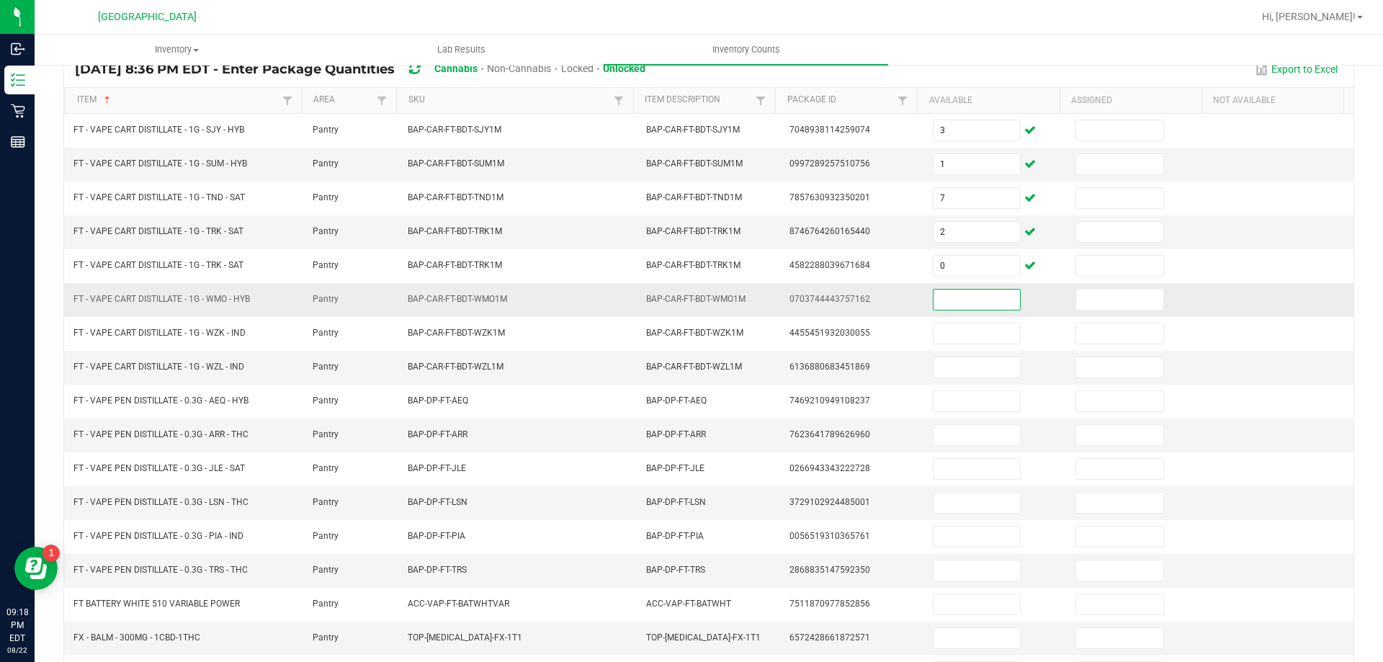
click at [974, 299] on input at bounding box center [977, 300] width 86 height 20
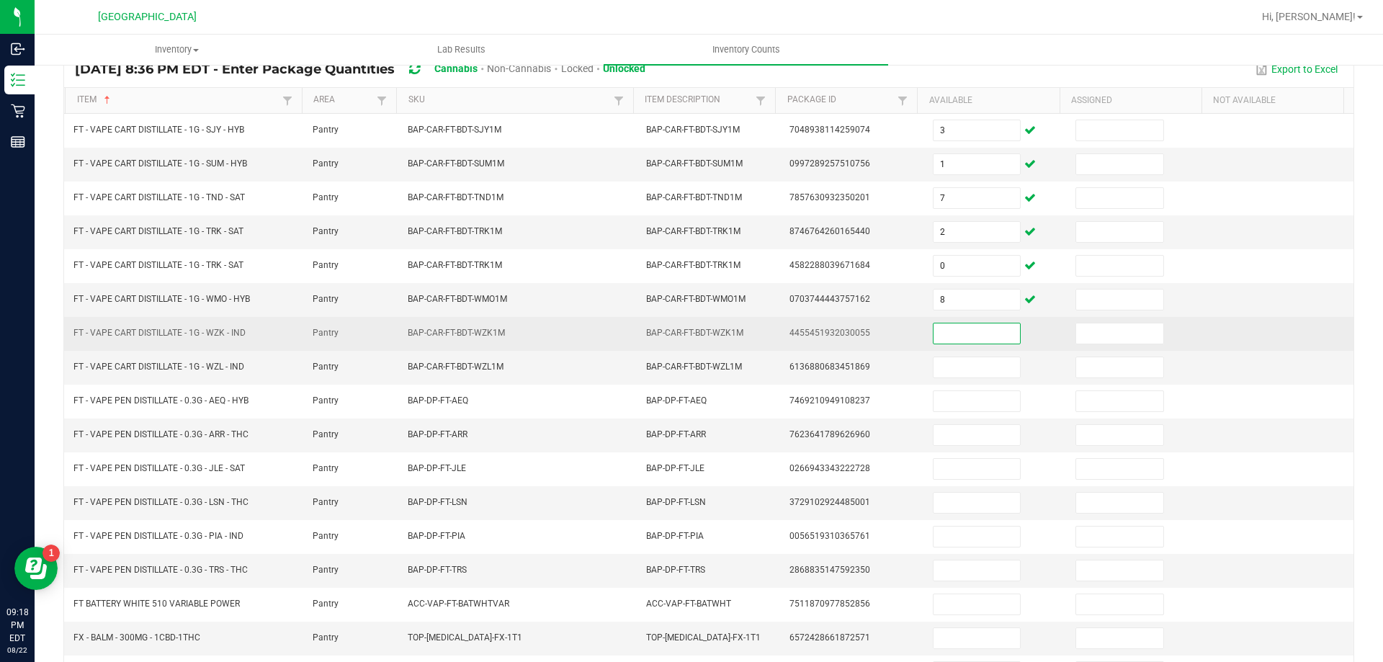
click at [962, 333] on input at bounding box center [977, 333] width 86 height 20
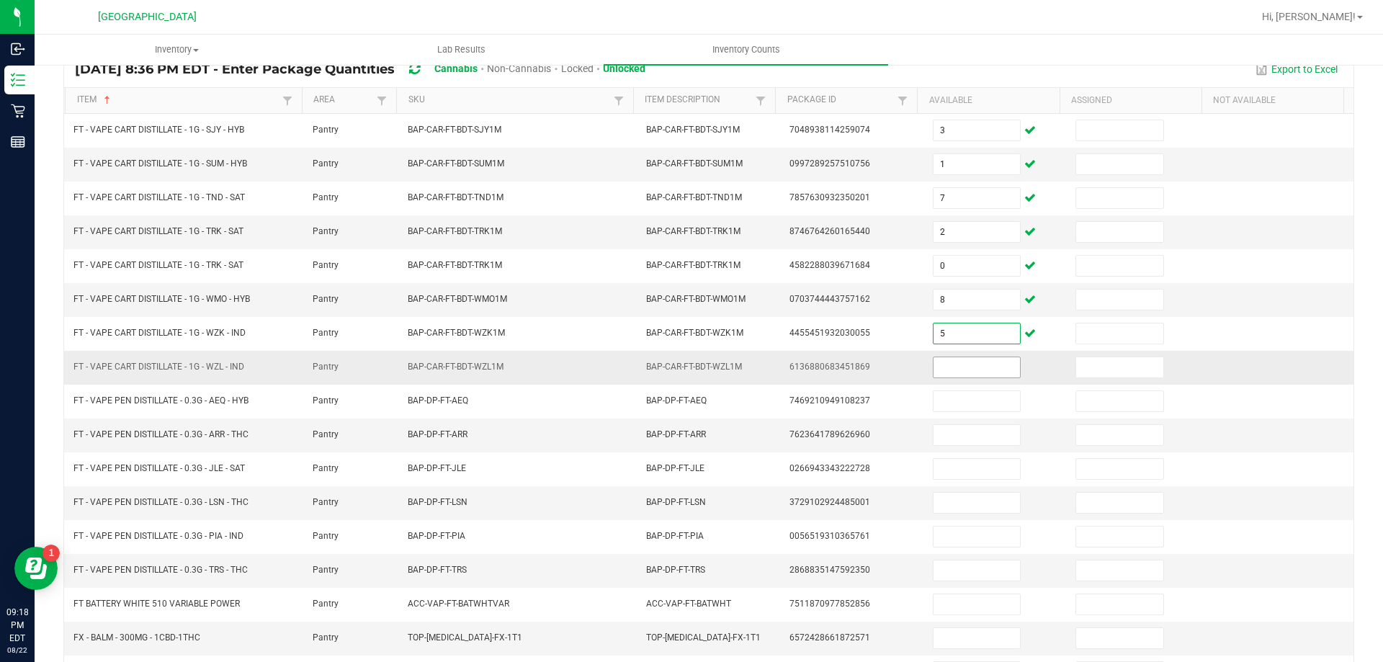
click at [959, 367] on input at bounding box center [977, 367] width 86 height 20
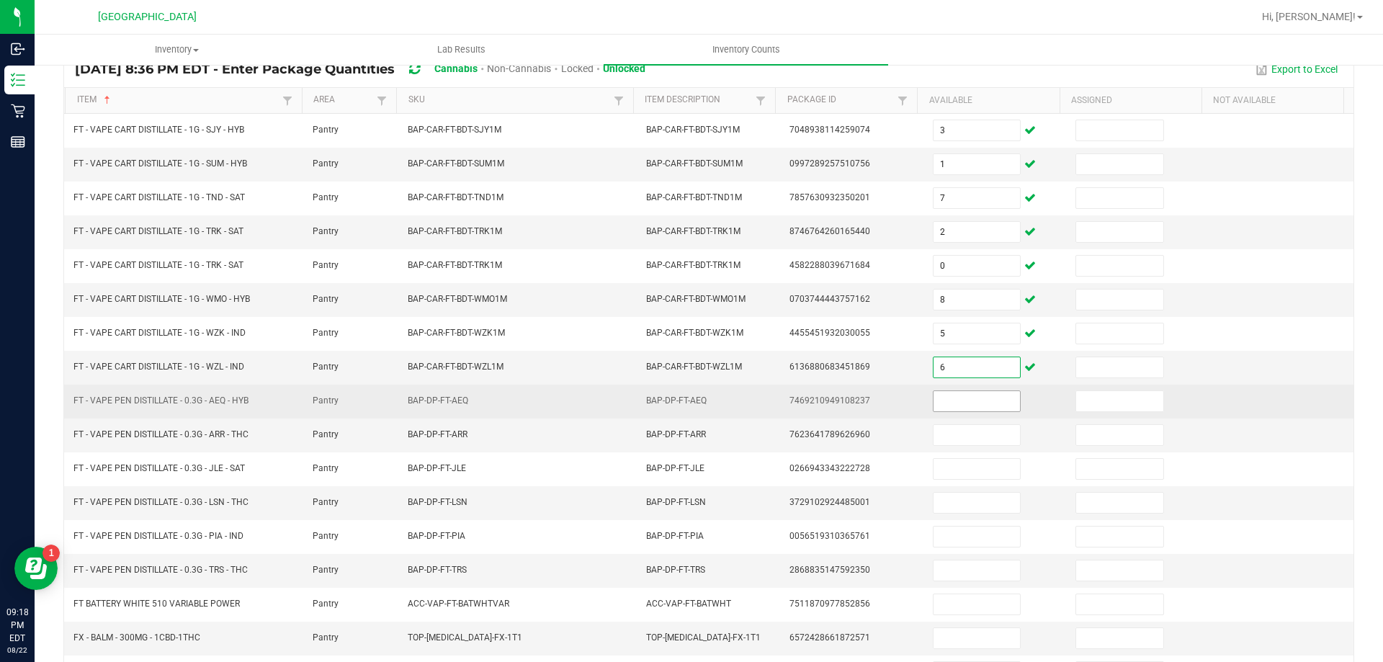
click at [955, 399] on input at bounding box center [977, 401] width 86 height 20
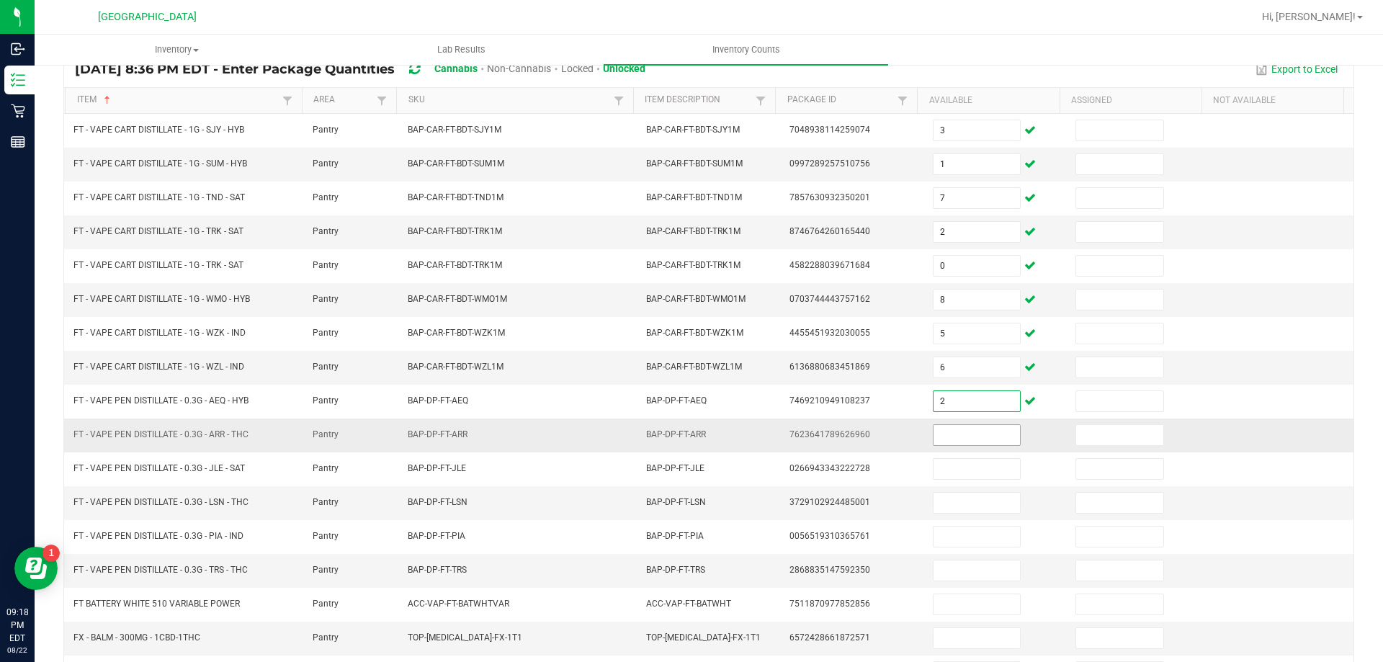
click at [968, 429] on input at bounding box center [977, 435] width 86 height 20
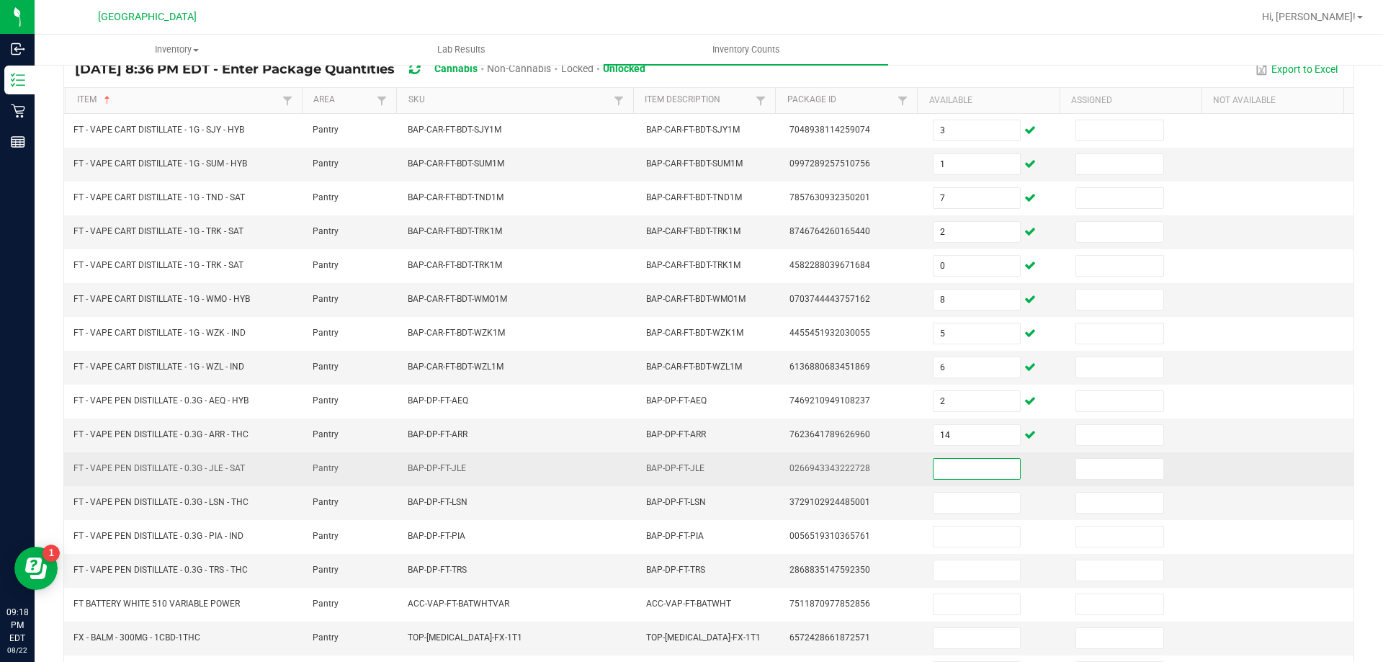
click at [968, 465] on input at bounding box center [977, 469] width 86 height 20
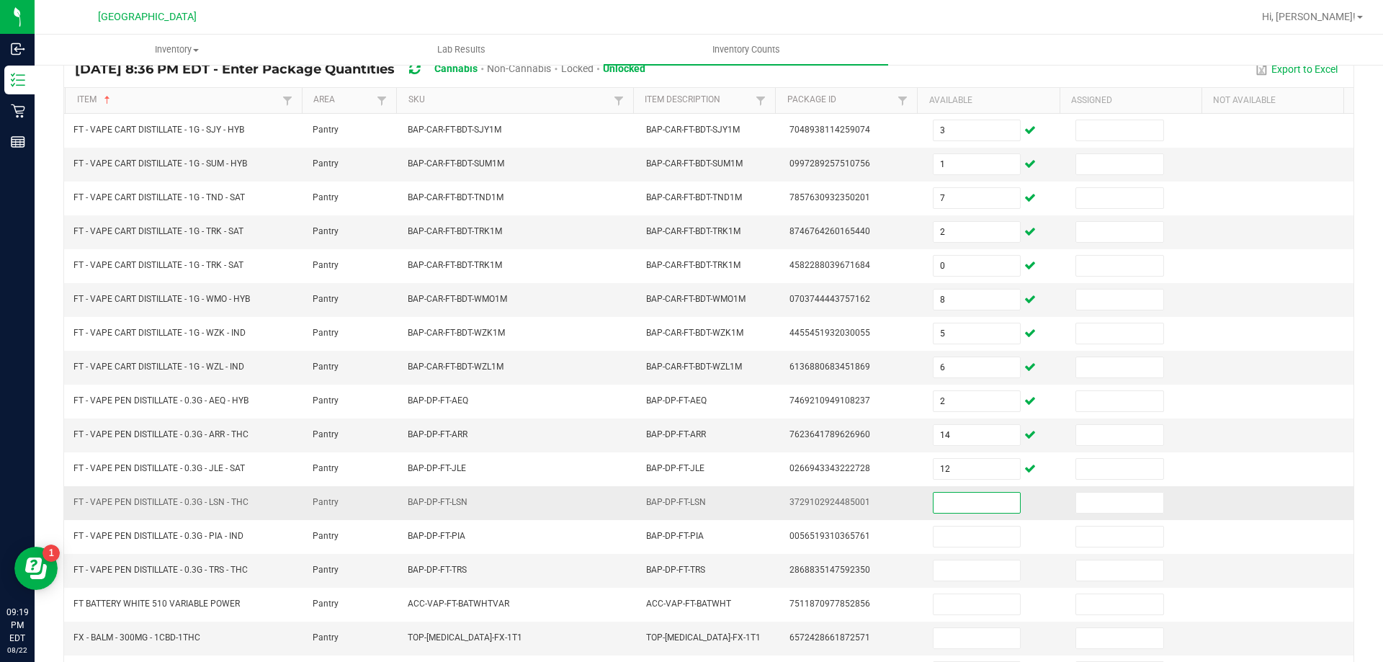
click at [961, 498] on input at bounding box center [977, 503] width 86 height 20
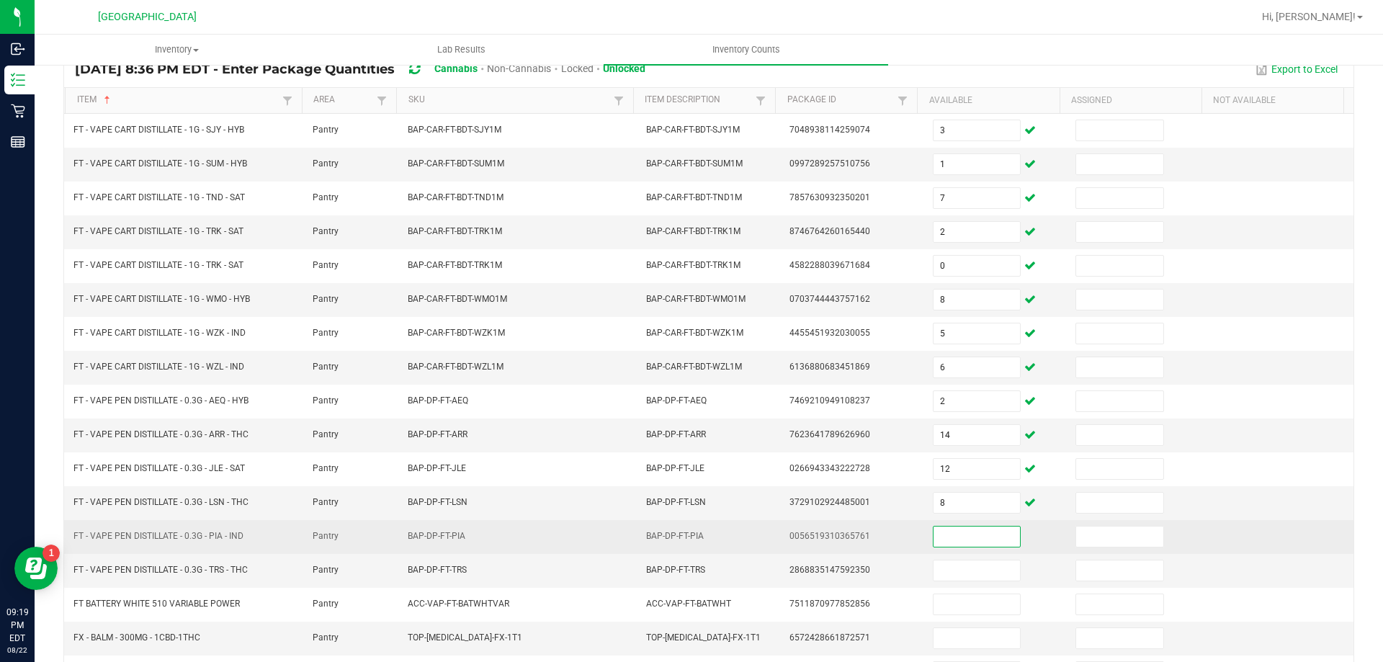
click at [952, 540] on input at bounding box center [977, 537] width 86 height 20
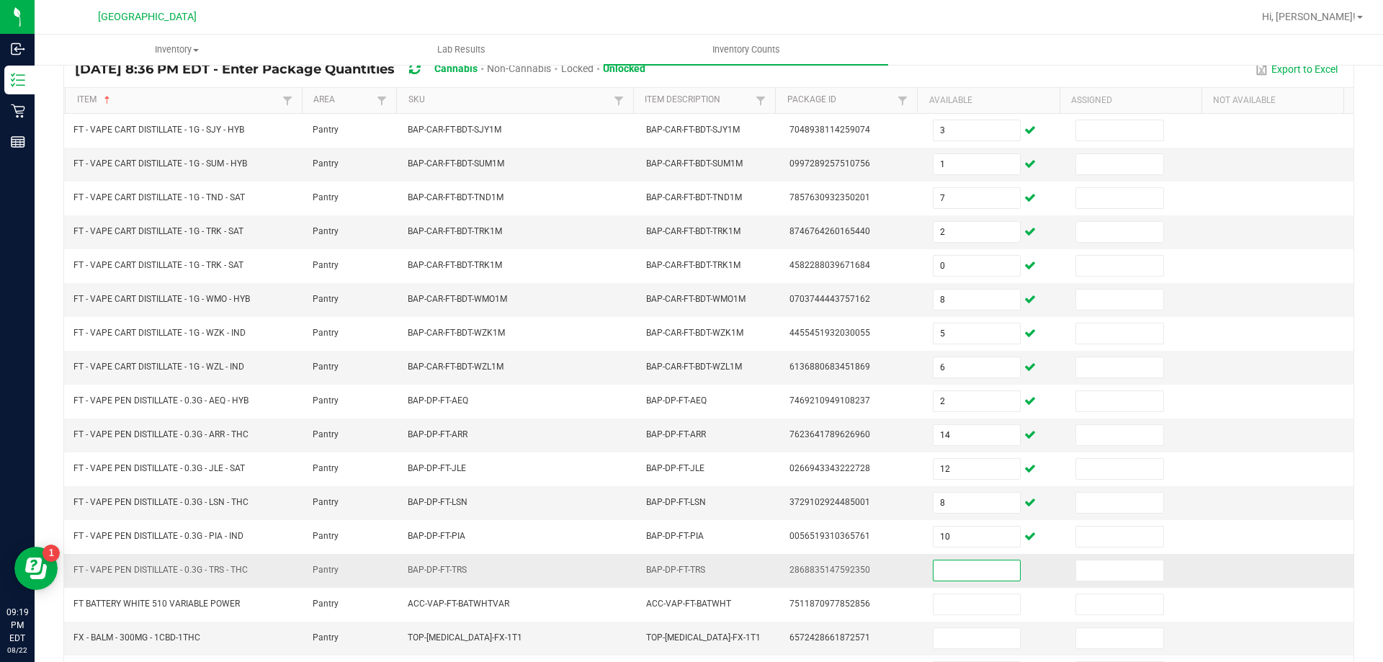
click at [952, 570] on input at bounding box center [977, 570] width 86 height 20
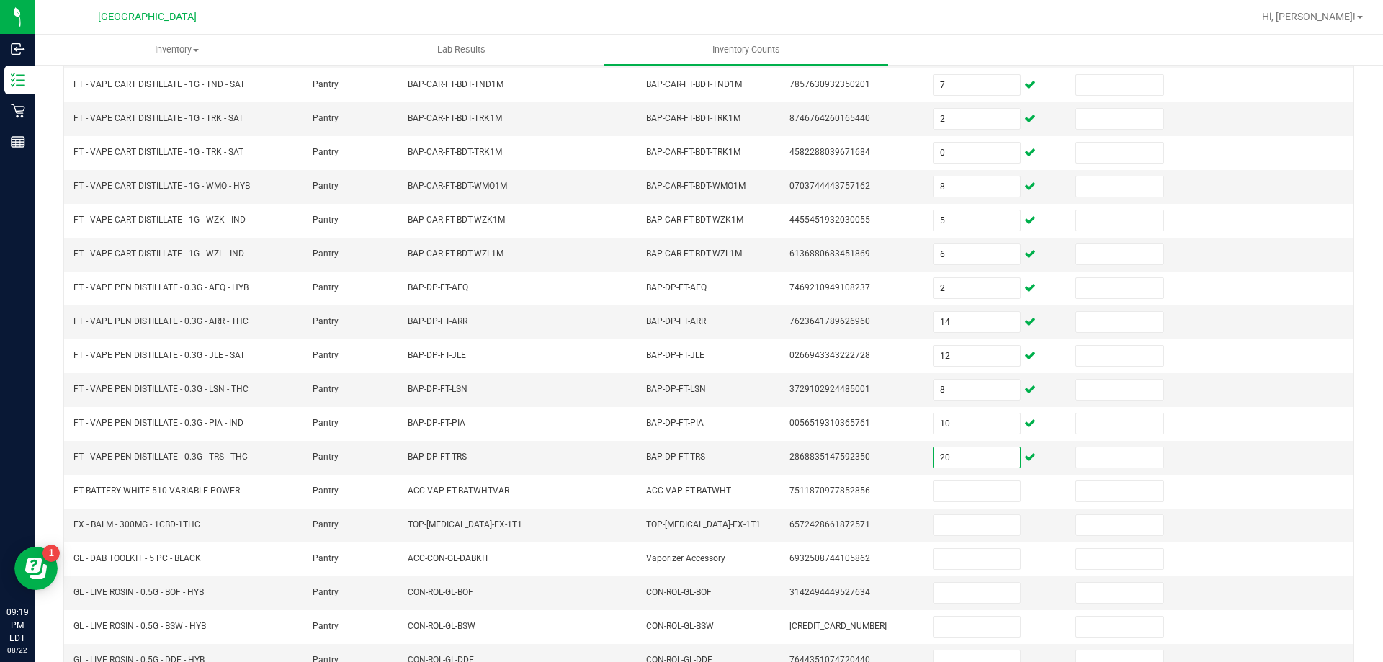
scroll to position [299, 0]
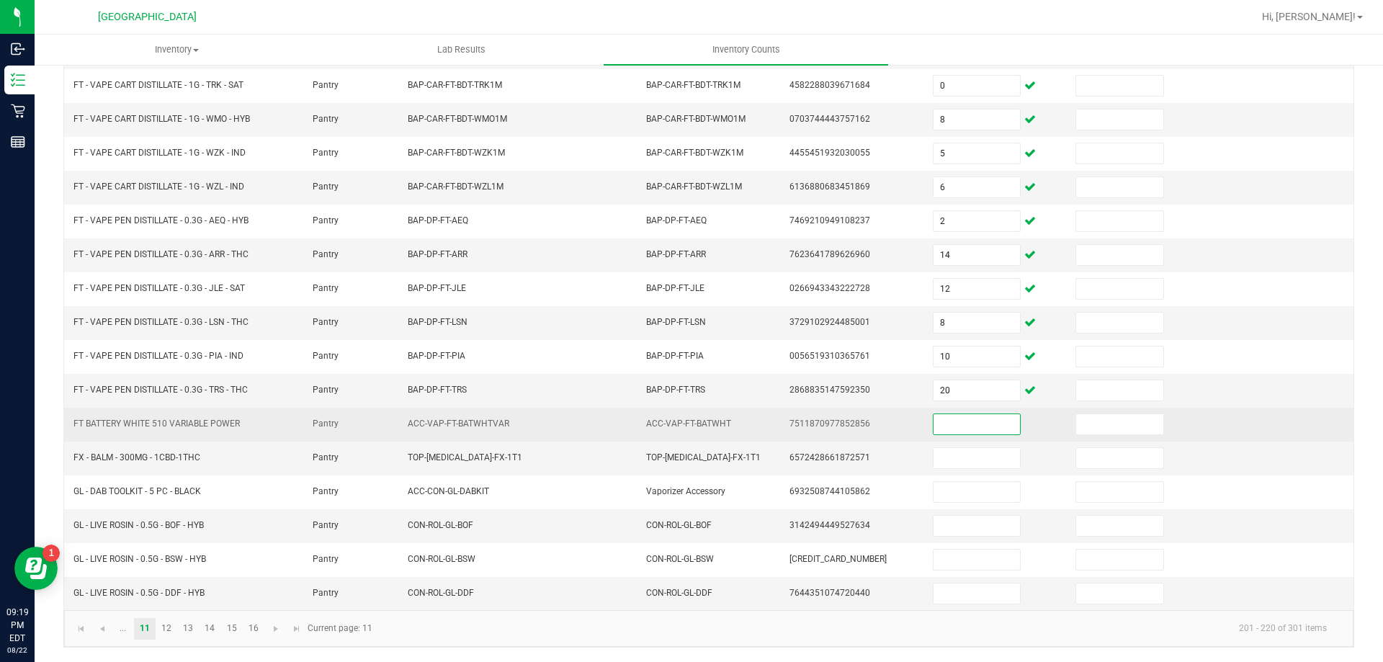
click at [972, 422] on input at bounding box center [977, 424] width 86 height 20
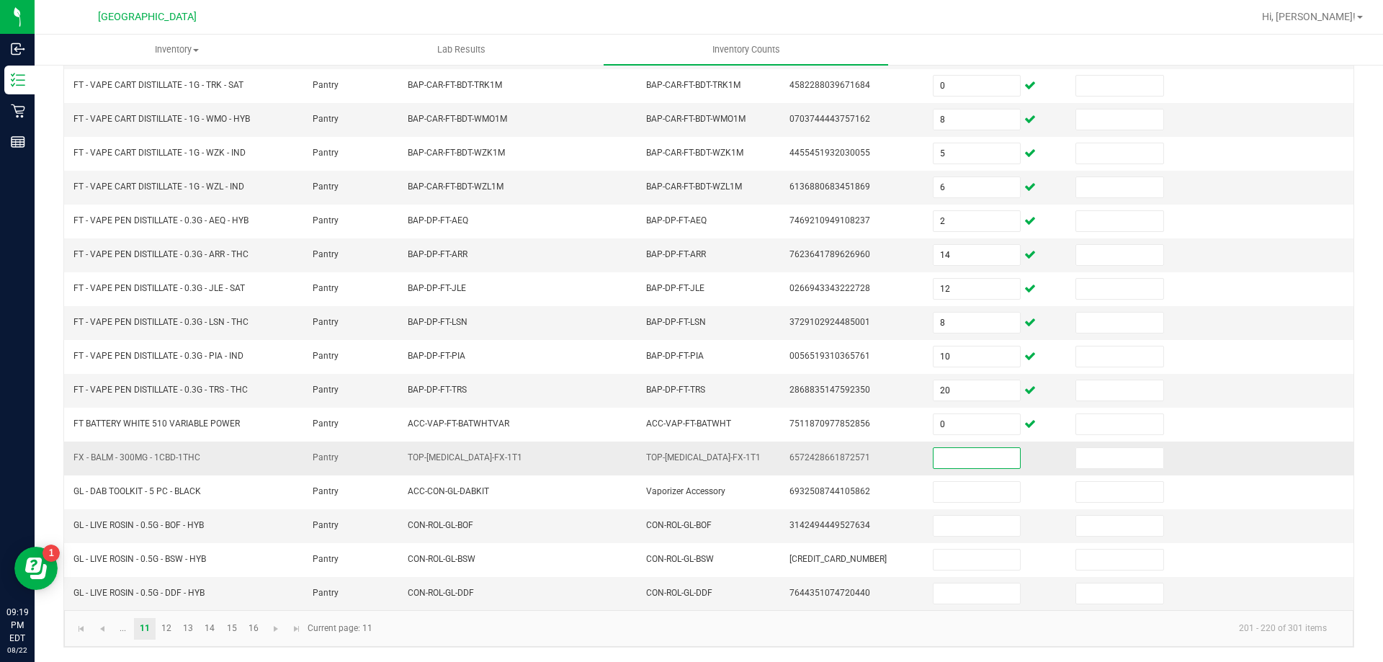
click at [968, 453] on input at bounding box center [977, 458] width 86 height 20
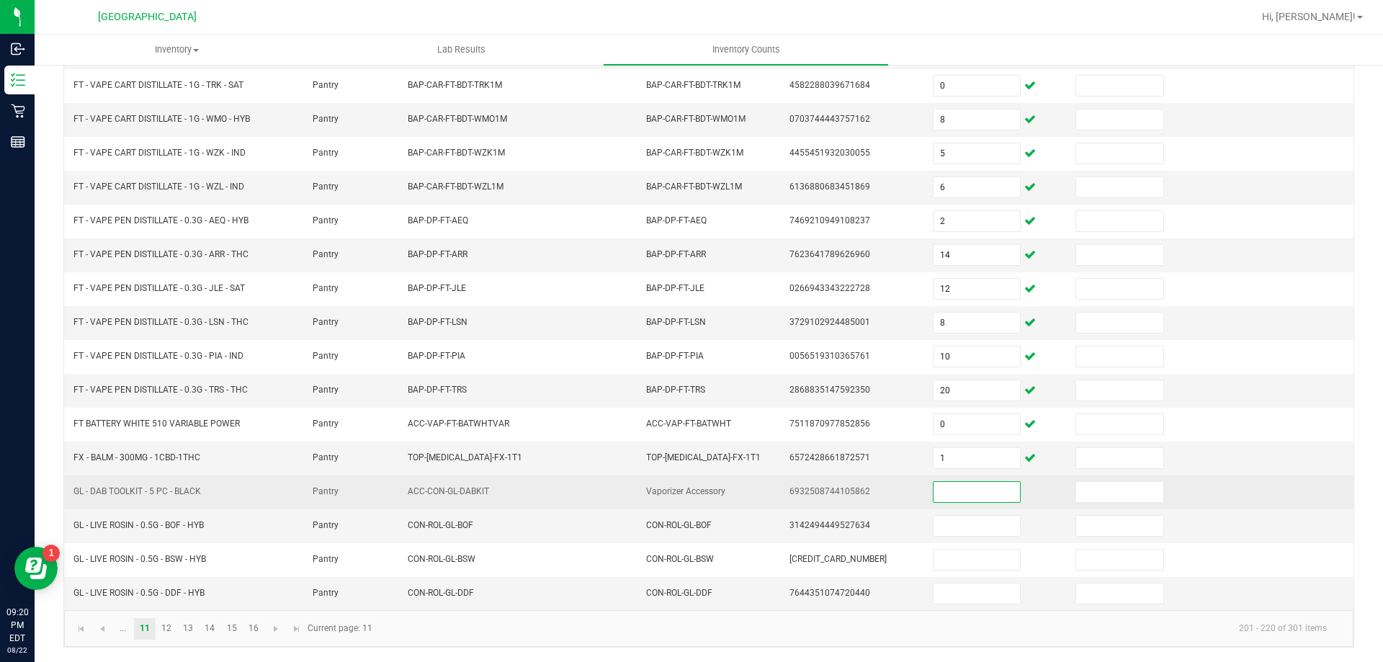
click at [972, 493] on input at bounding box center [977, 492] width 86 height 20
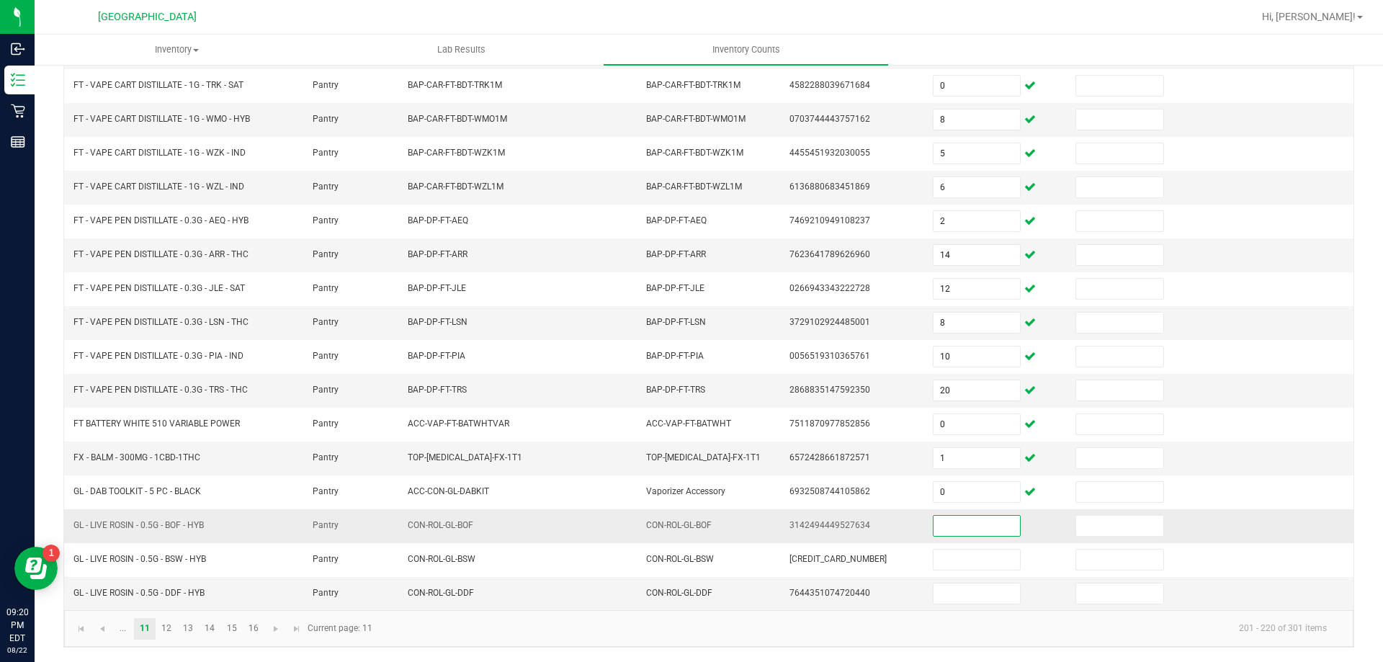
click at [972, 517] on input at bounding box center [977, 526] width 86 height 20
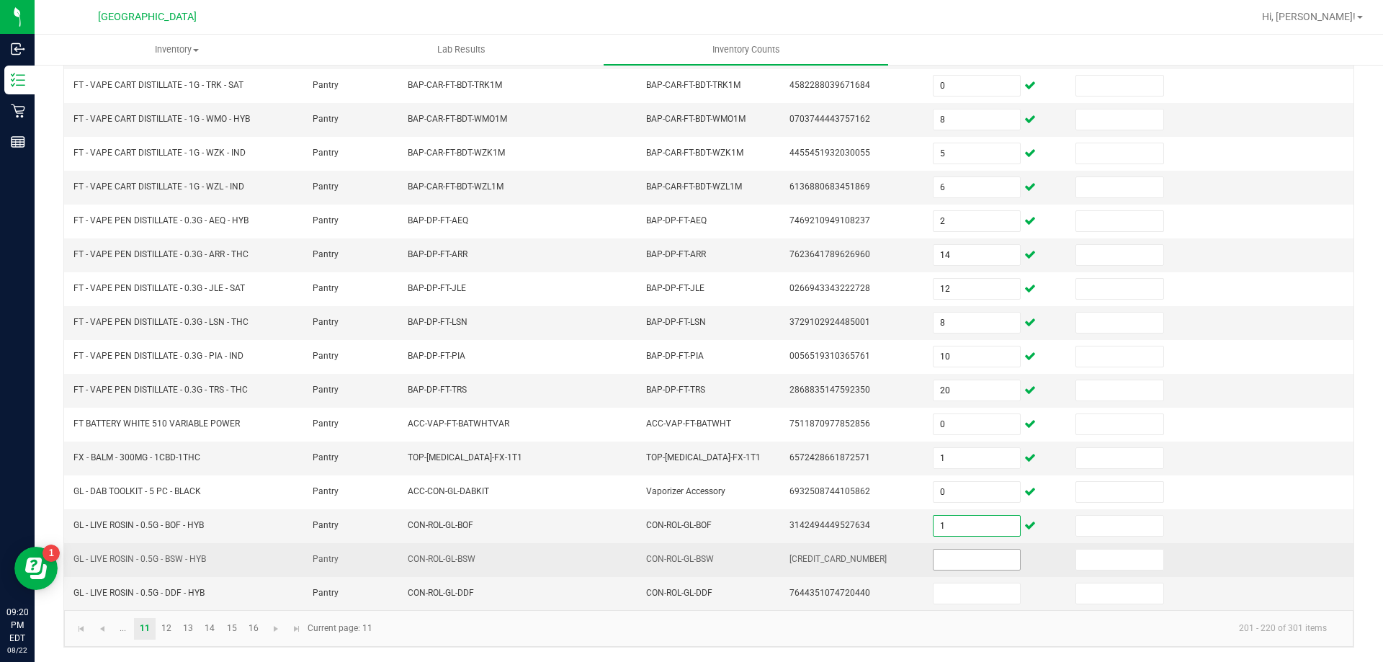
click at [949, 561] on input at bounding box center [977, 560] width 86 height 20
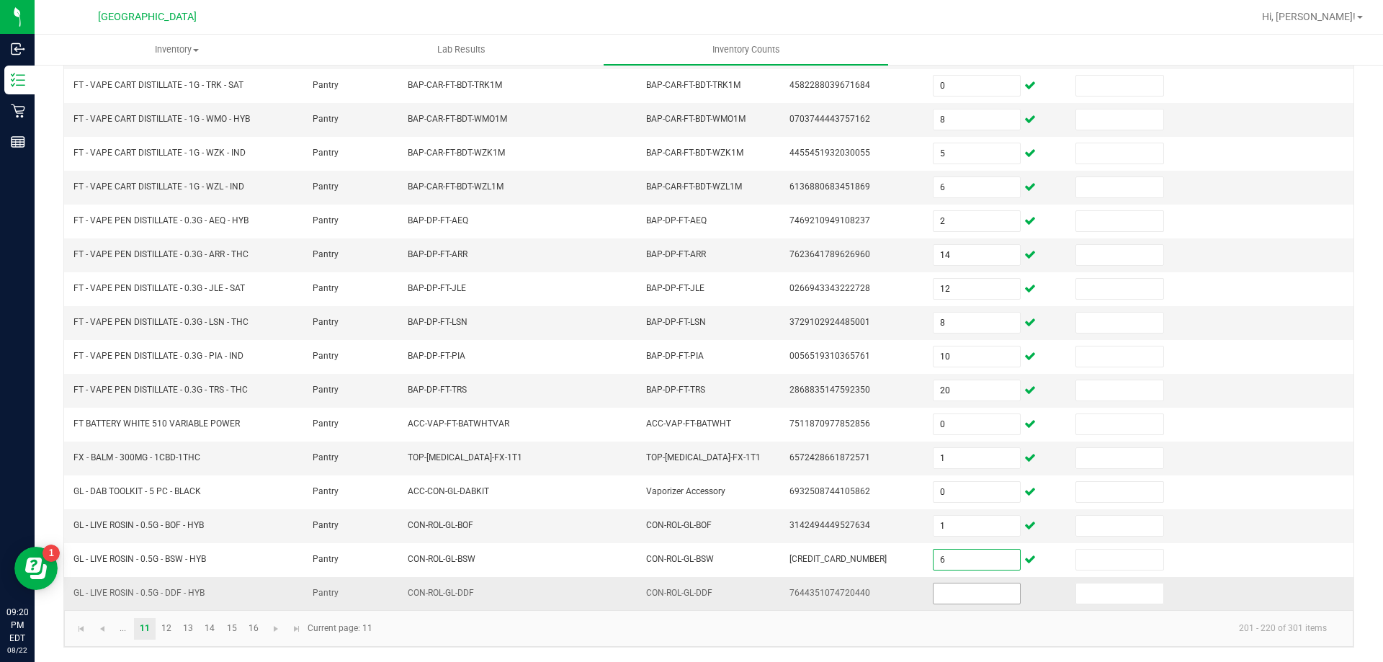
click at [947, 591] on input at bounding box center [977, 593] width 86 height 20
click at [169, 632] on link "12" at bounding box center [166, 629] width 21 height 22
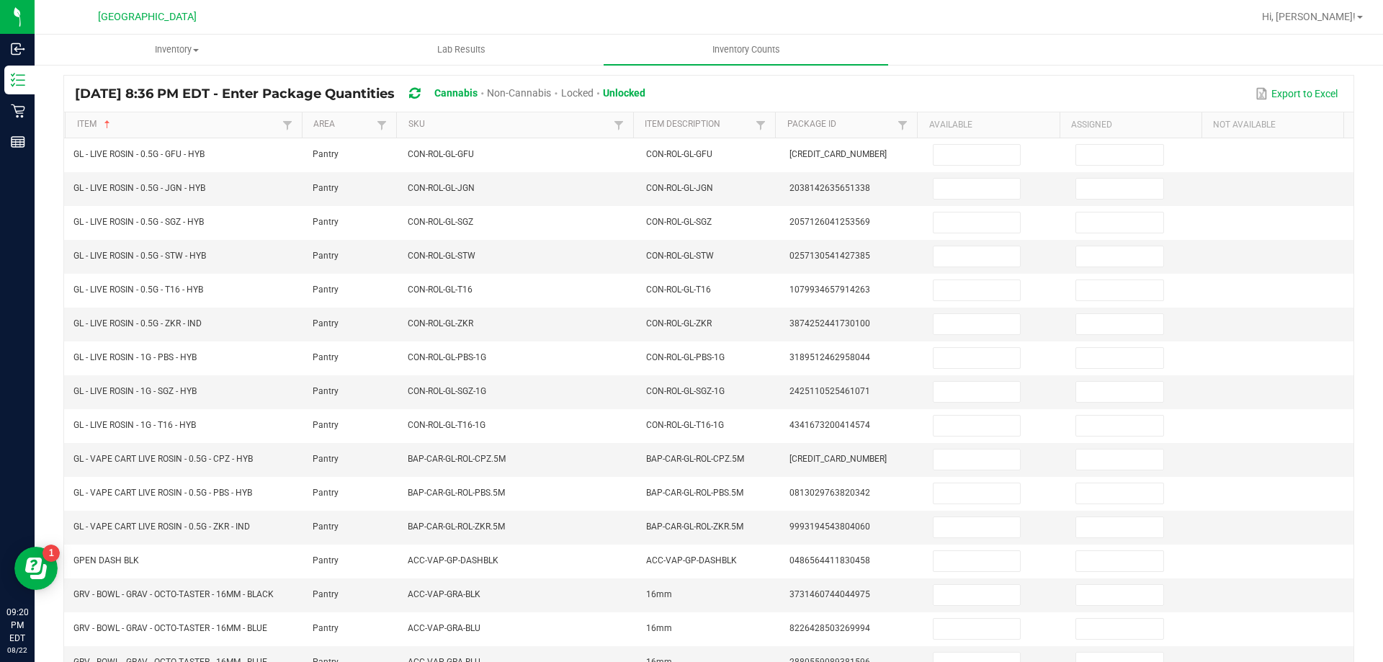
scroll to position [95, 0]
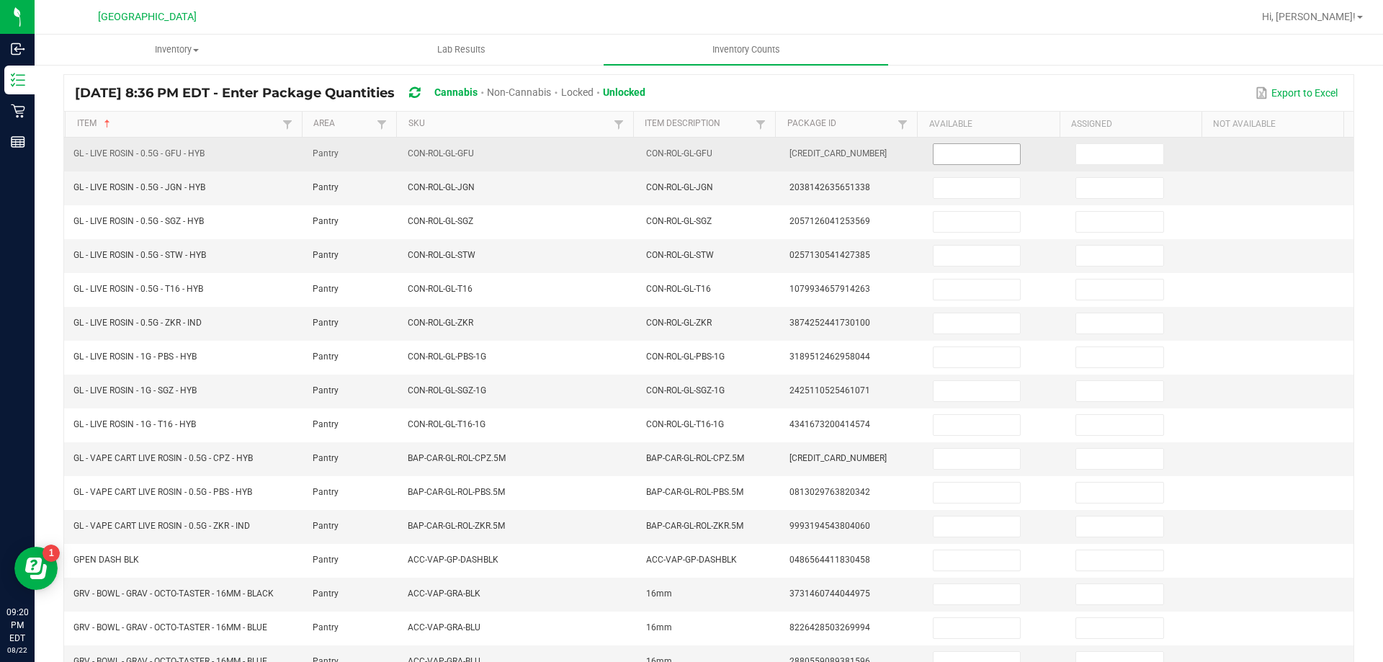
click at [954, 158] on input at bounding box center [977, 154] width 86 height 20
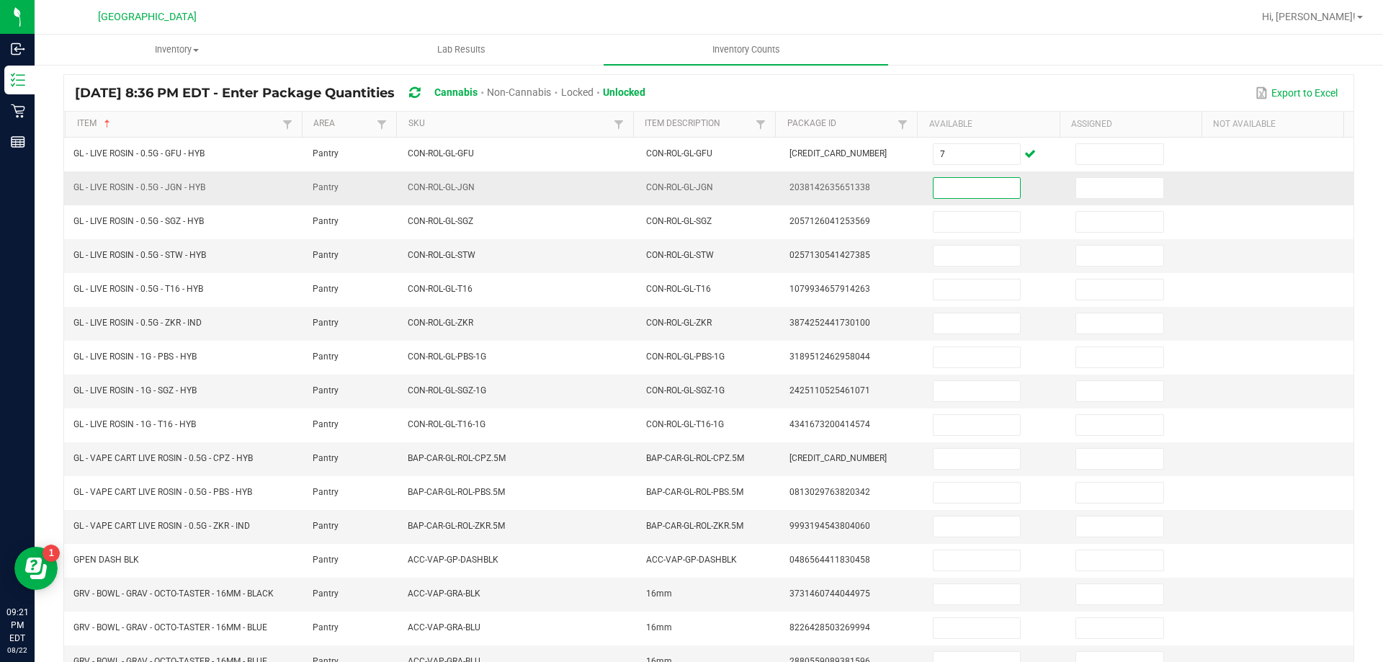
click at [934, 186] on input at bounding box center [977, 188] width 86 height 20
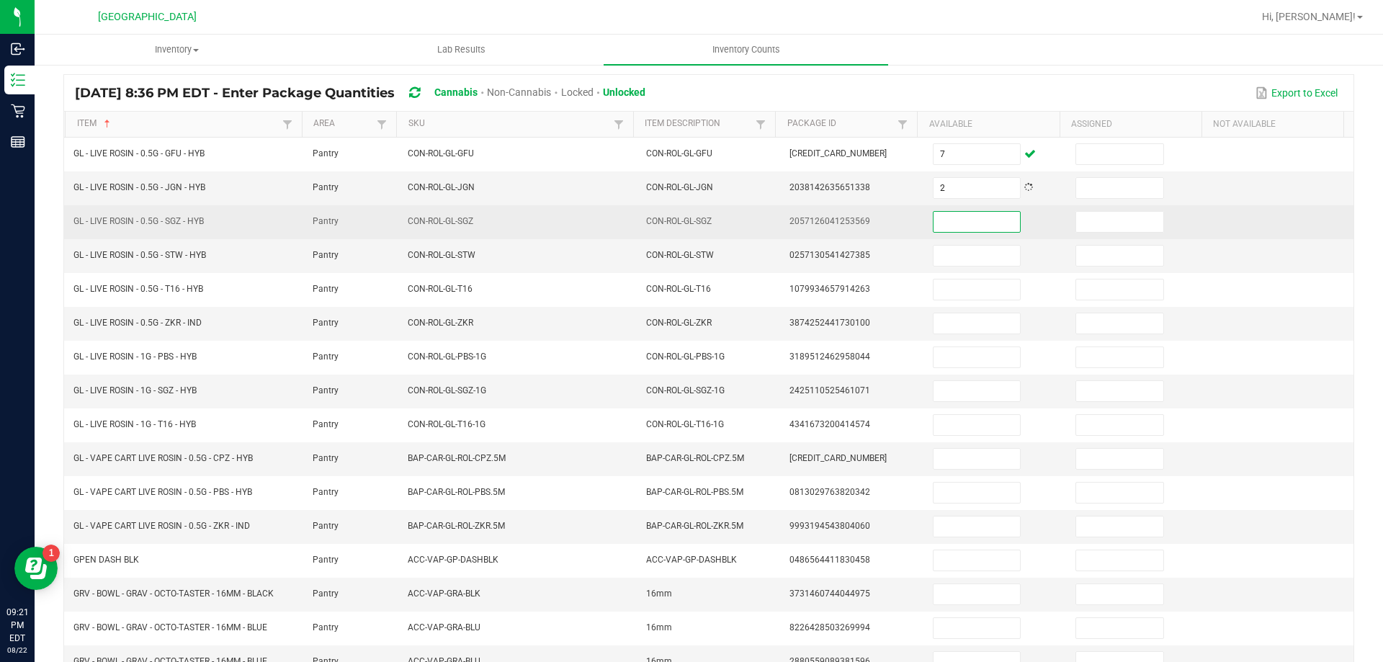
click at [939, 212] on input at bounding box center [977, 222] width 86 height 20
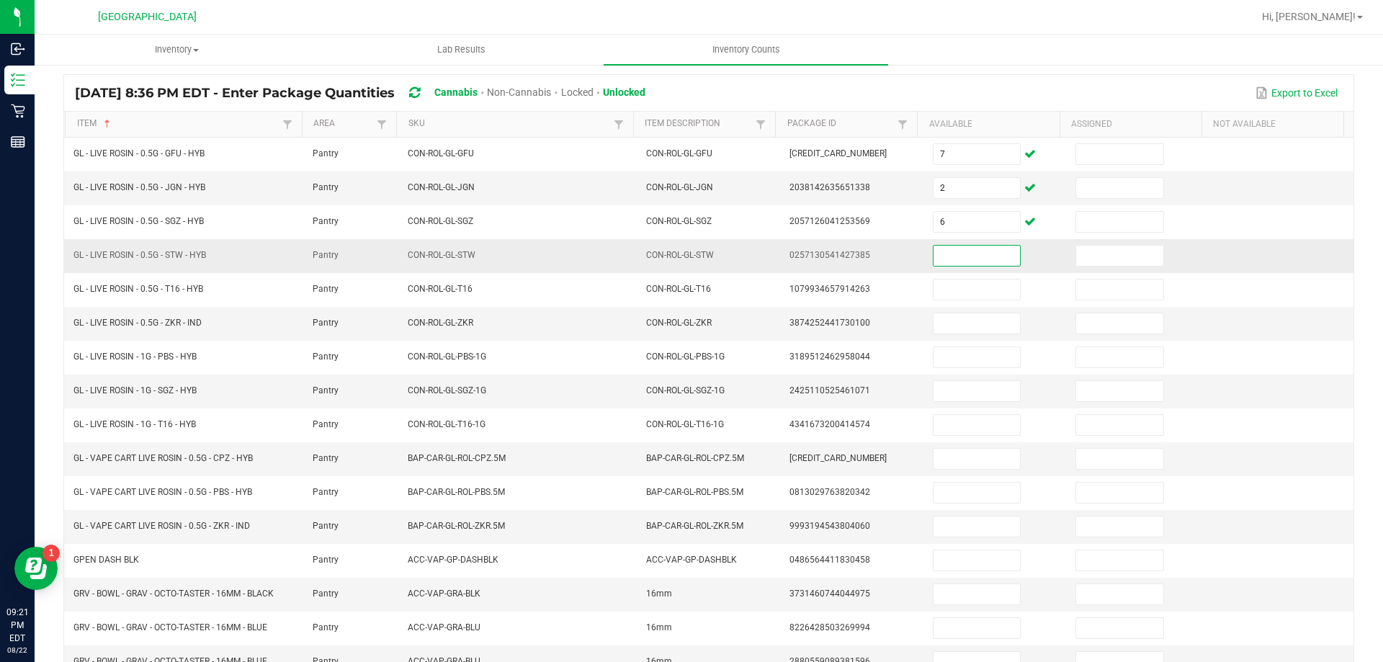
click at [943, 257] on input at bounding box center [977, 256] width 86 height 20
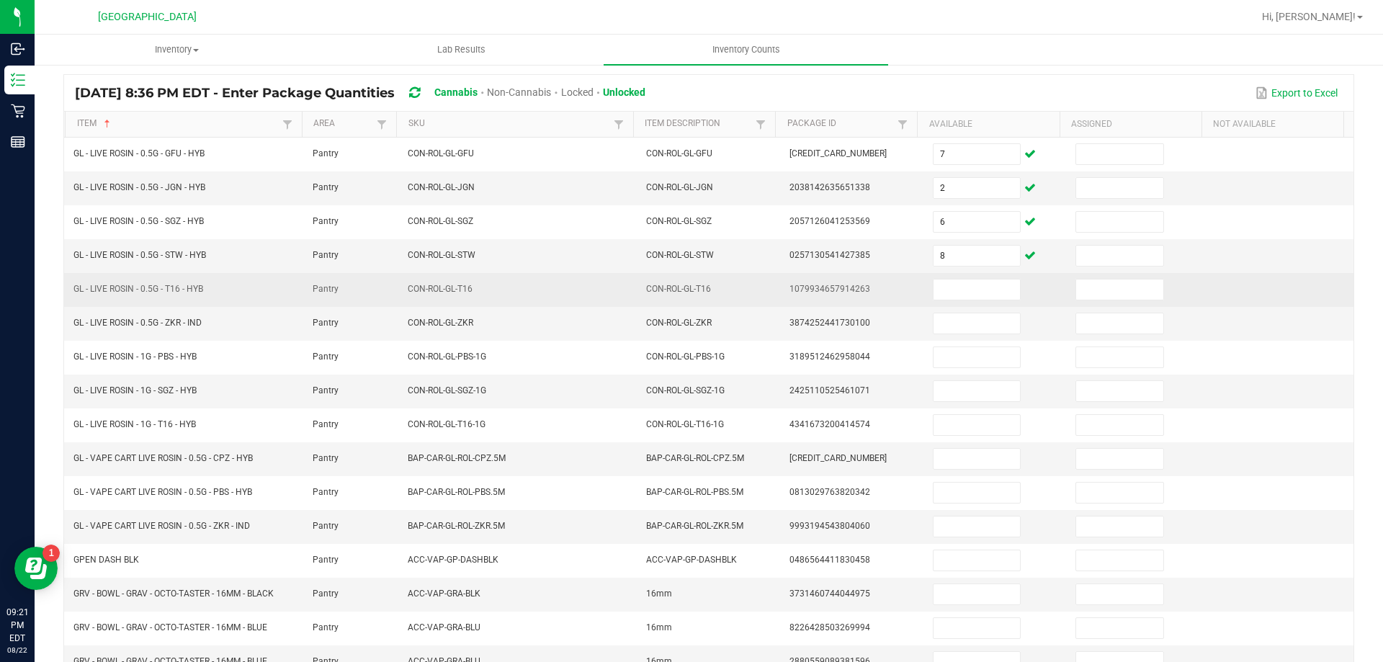
click at [951, 300] on td at bounding box center [995, 290] width 143 height 34
click at [964, 282] on input at bounding box center [977, 289] width 86 height 20
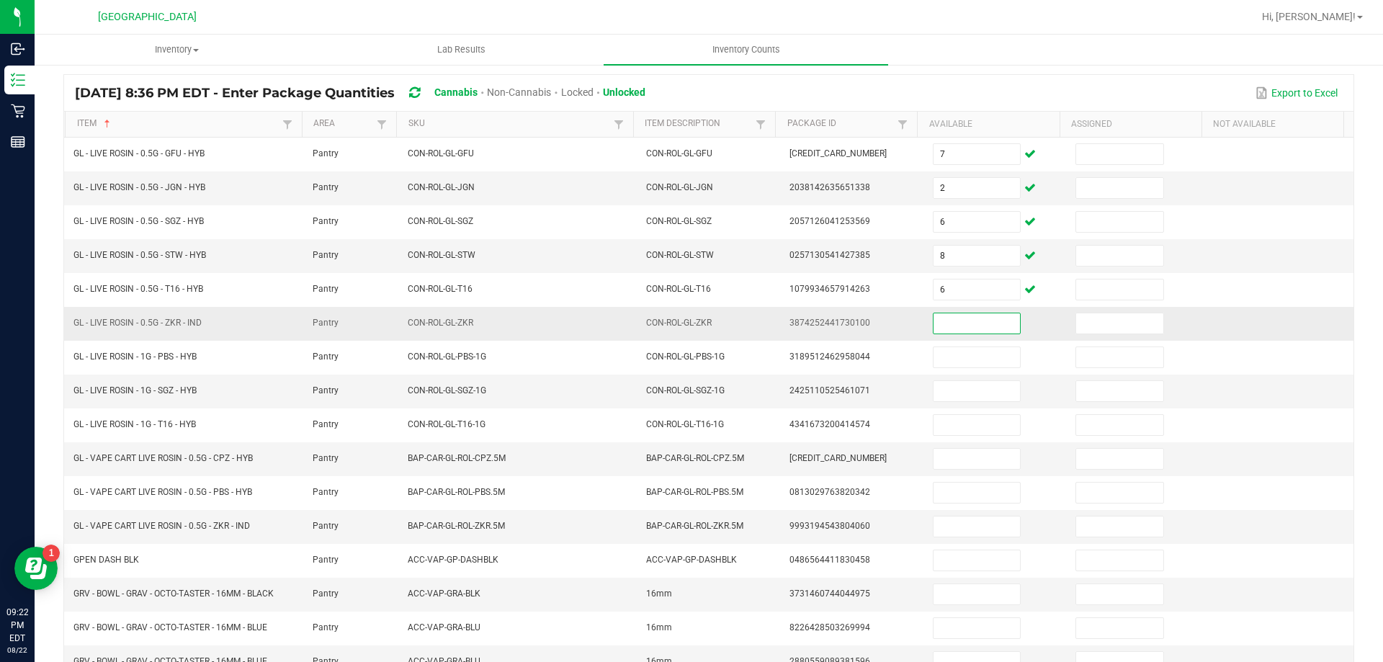
click at [963, 313] on input at bounding box center [977, 323] width 86 height 20
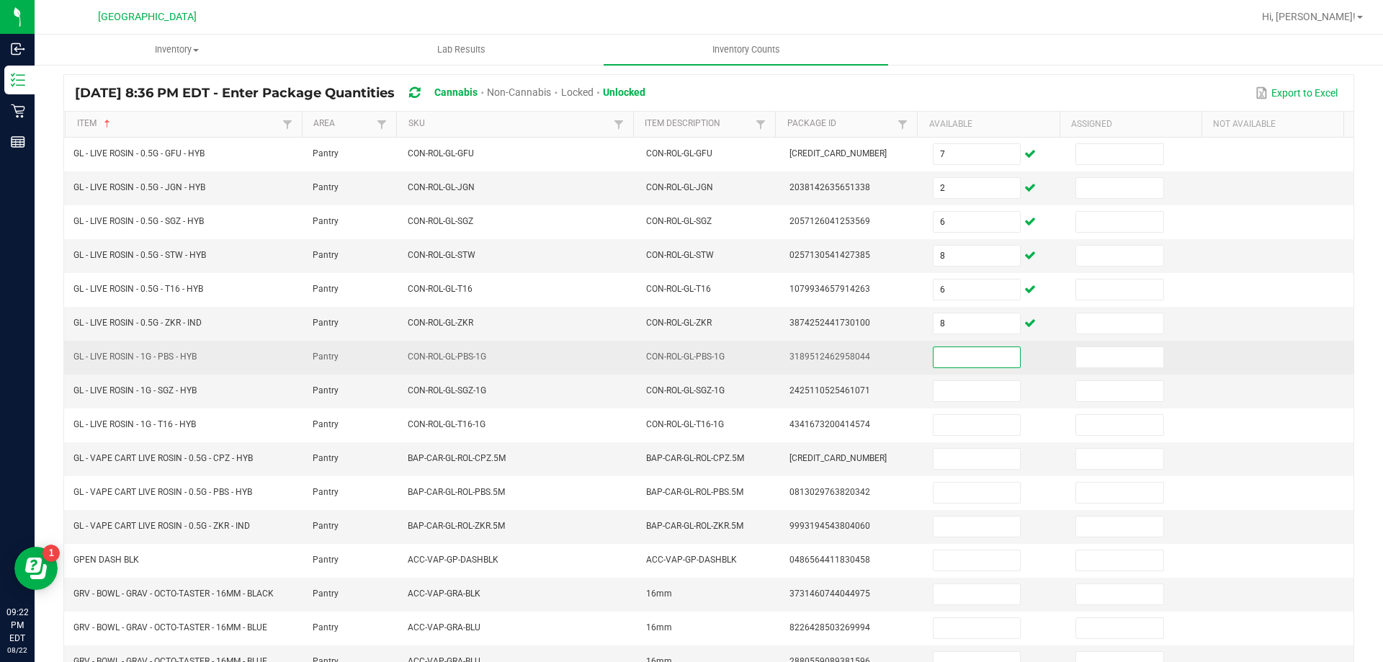
click at [979, 354] on input at bounding box center [977, 357] width 86 height 20
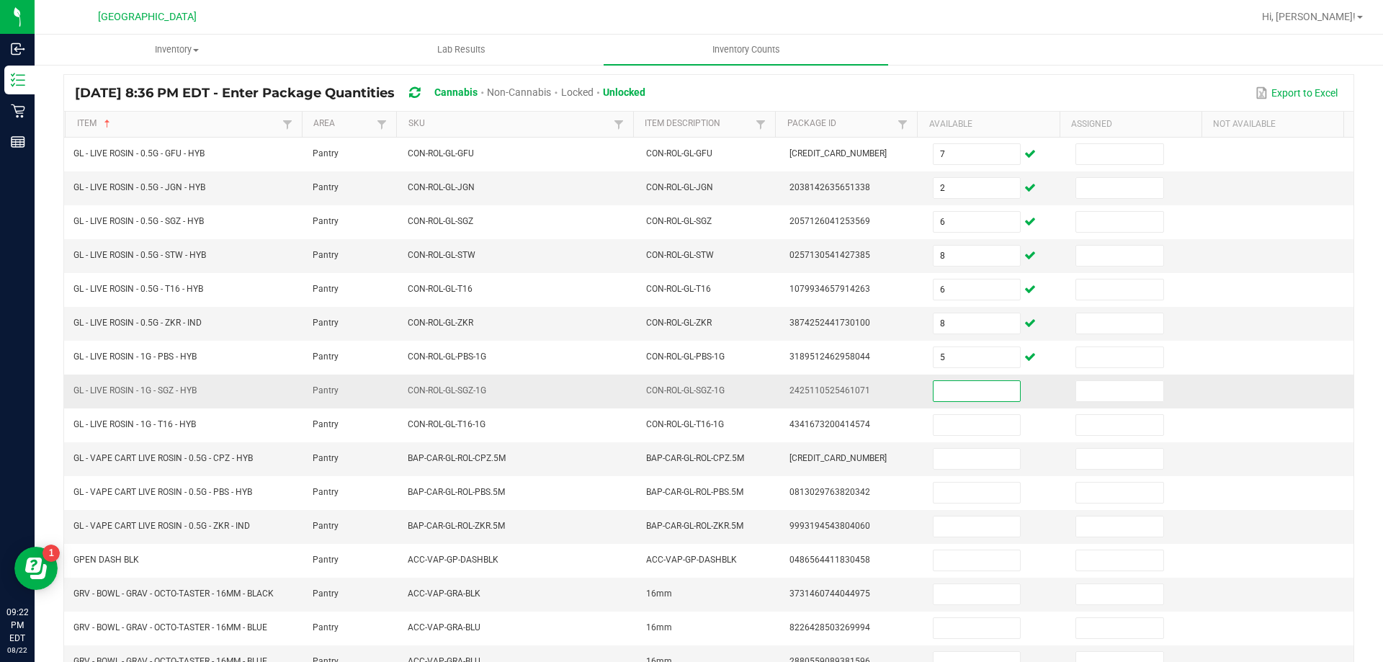
click at [975, 395] on input at bounding box center [977, 391] width 86 height 20
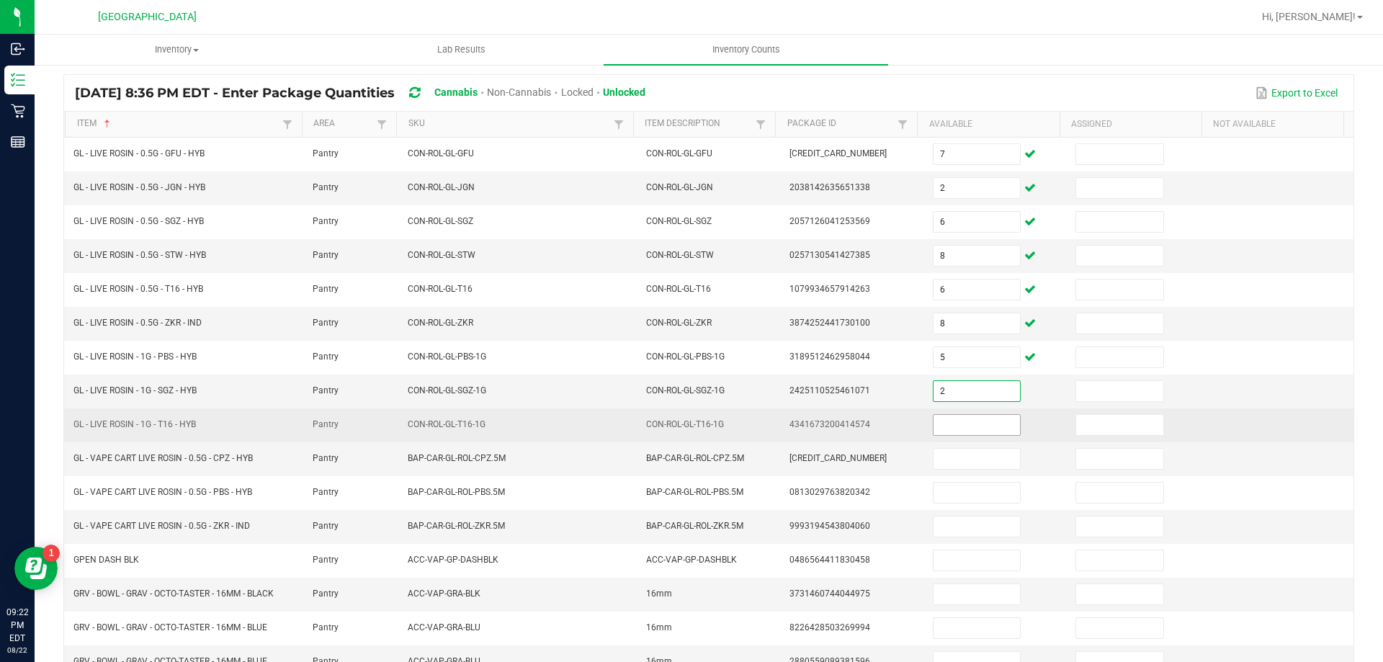
click at [970, 427] on input at bounding box center [977, 425] width 86 height 20
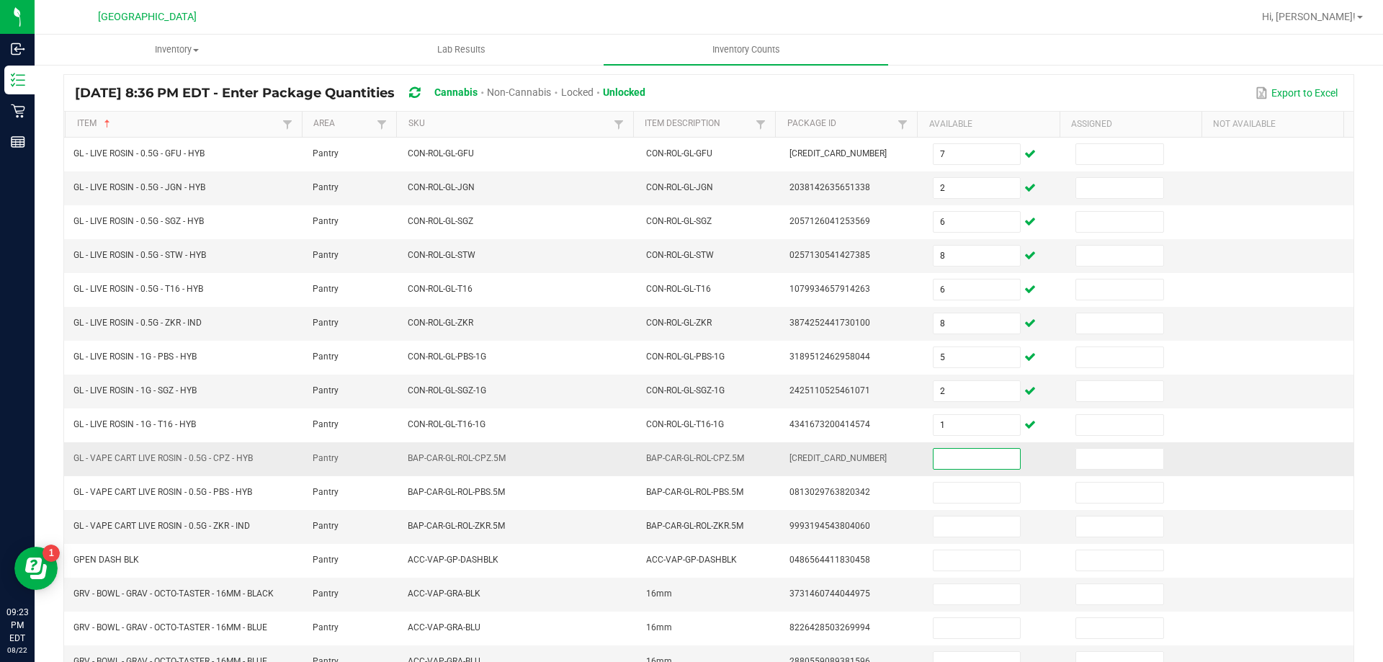
click at [979, 452] on input at bounding box center [977, 459] width 86 height 20
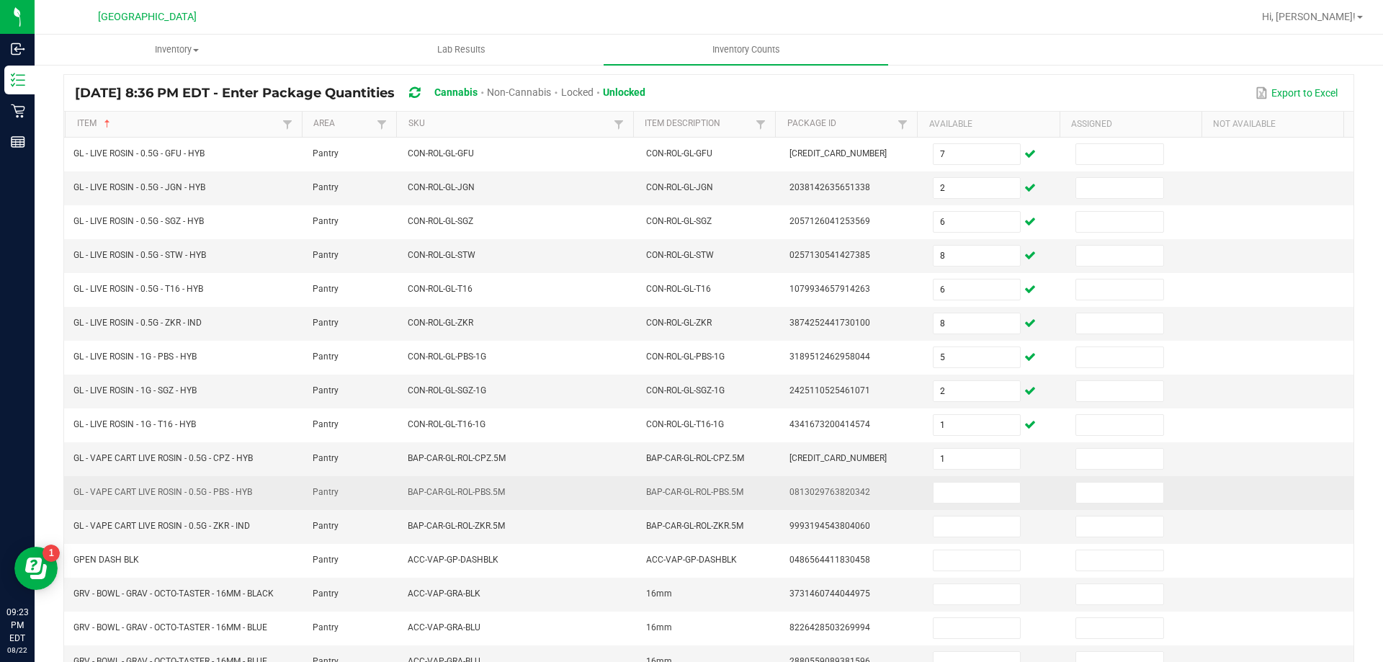
click at [960, 507] on td at bounding box center [995, 493] width 143 height 34
click at [960, 500] on input at bounding box center [977, 493] width 86 height 20
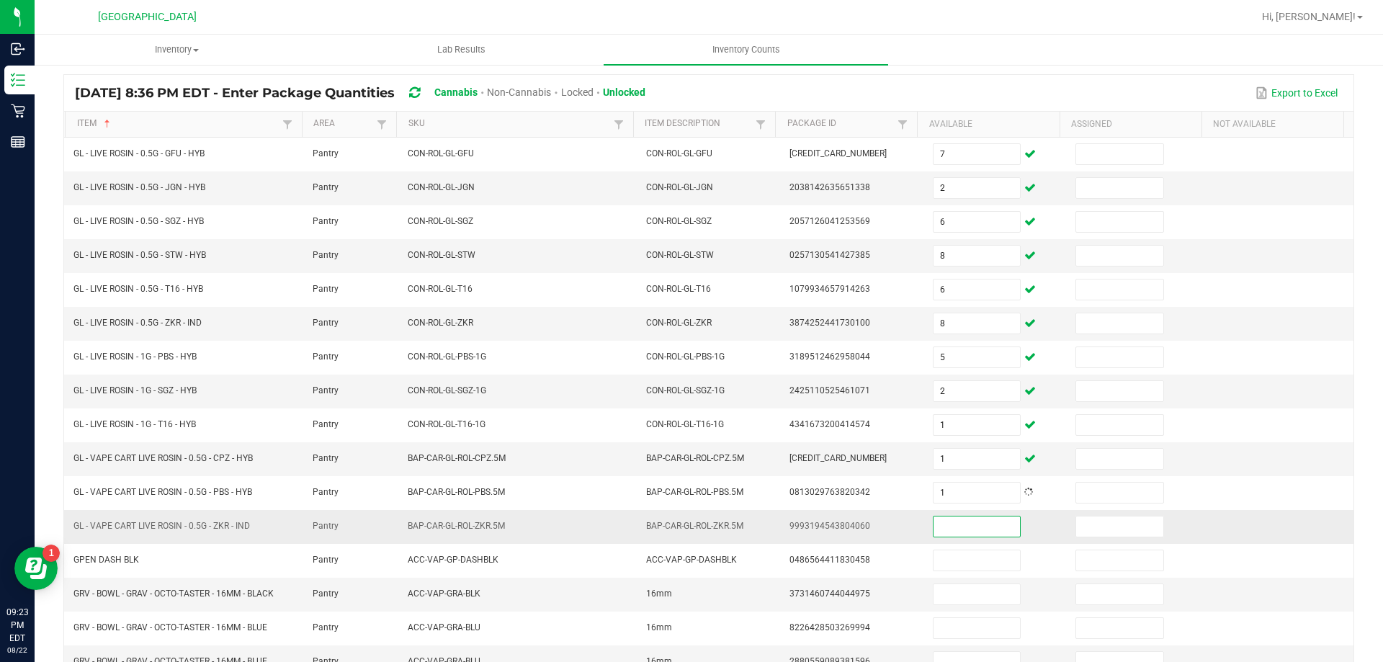
click at [948, 526] on input at bounding box center [977, 526] width 86 height 20
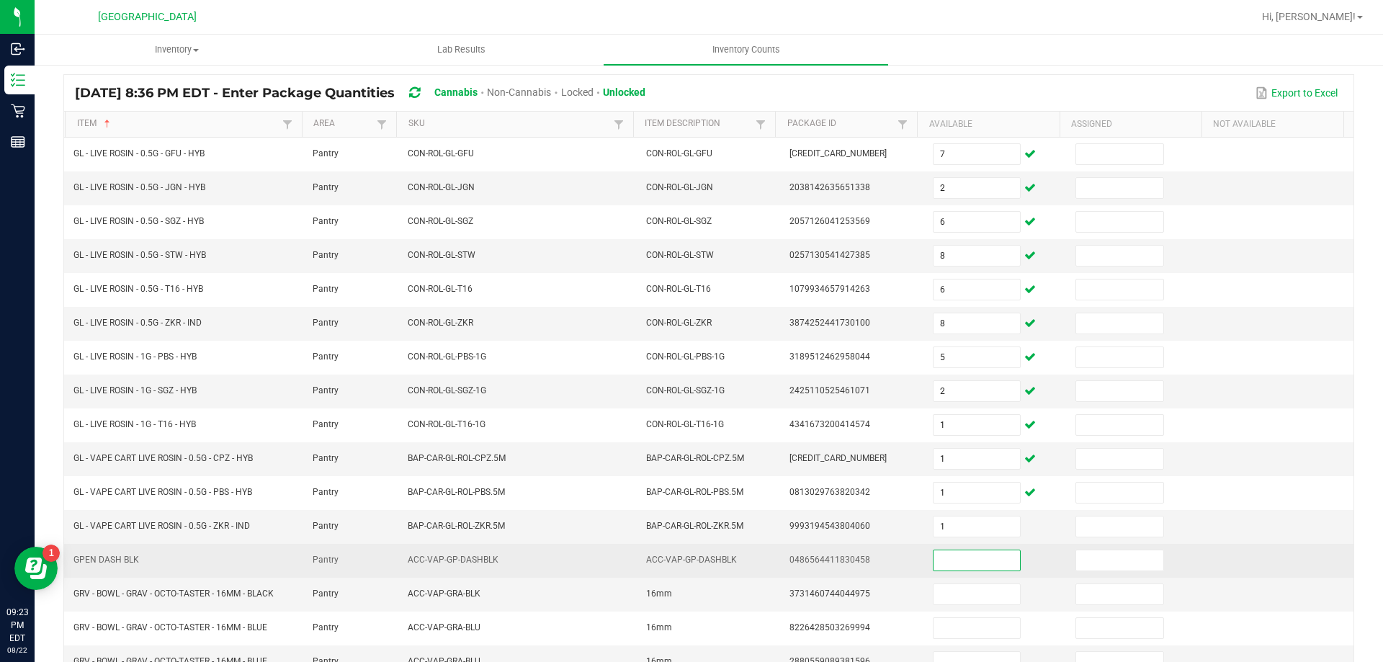
click at [942, 563] on input at bounding box center [977, 560] width 86 height 20
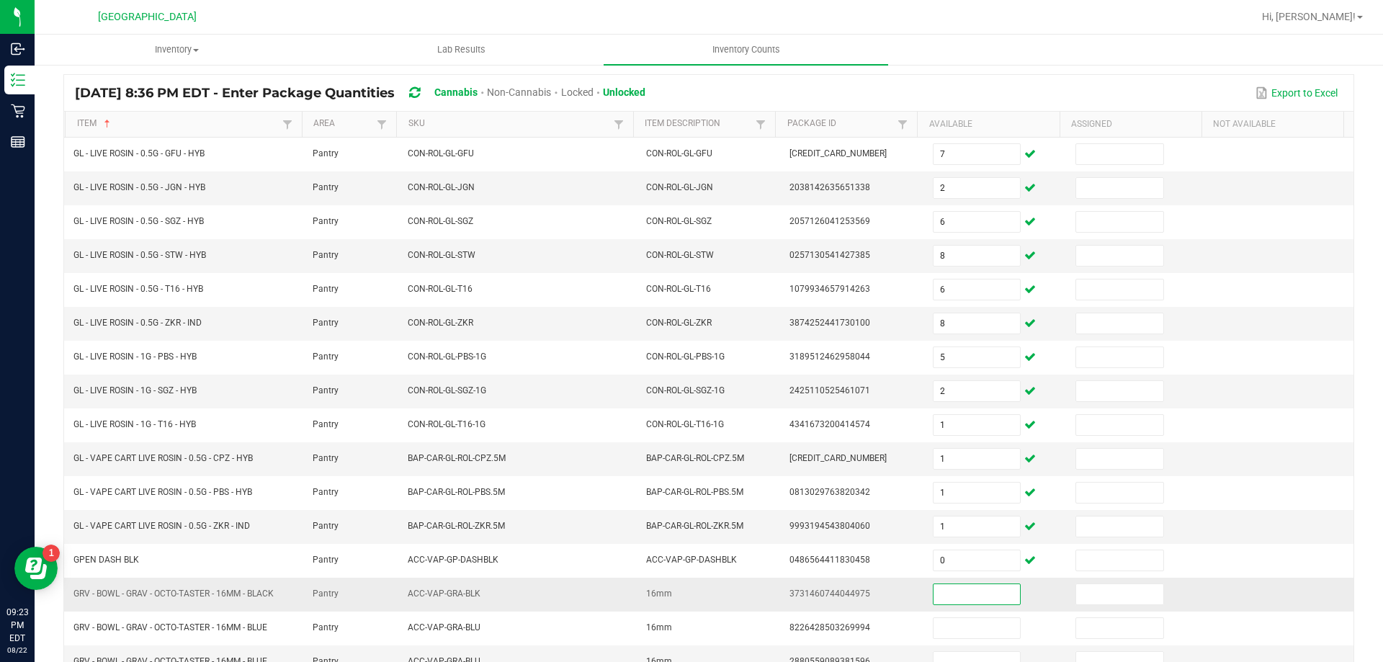
click at [954, 586] on input at bounding box center [977, 594] width 86 height 20
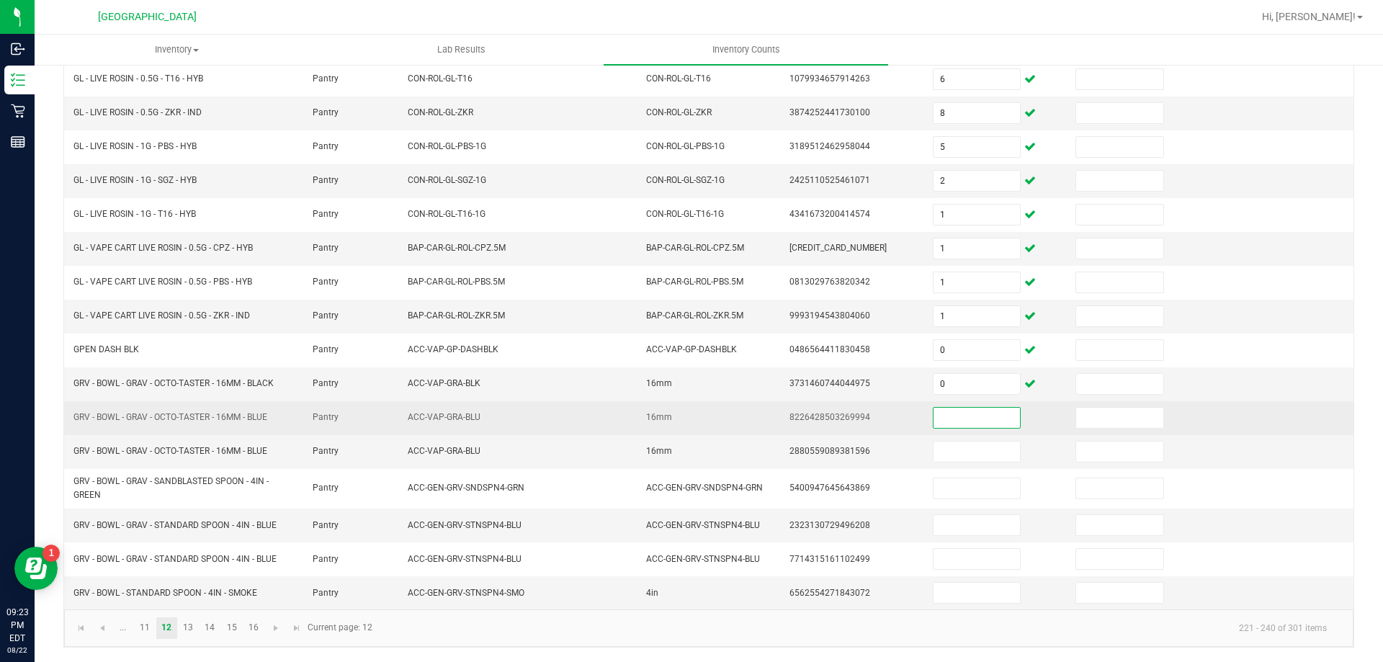
click at [935, 409] on input at bounding box center [977, 418] width 86 height 20
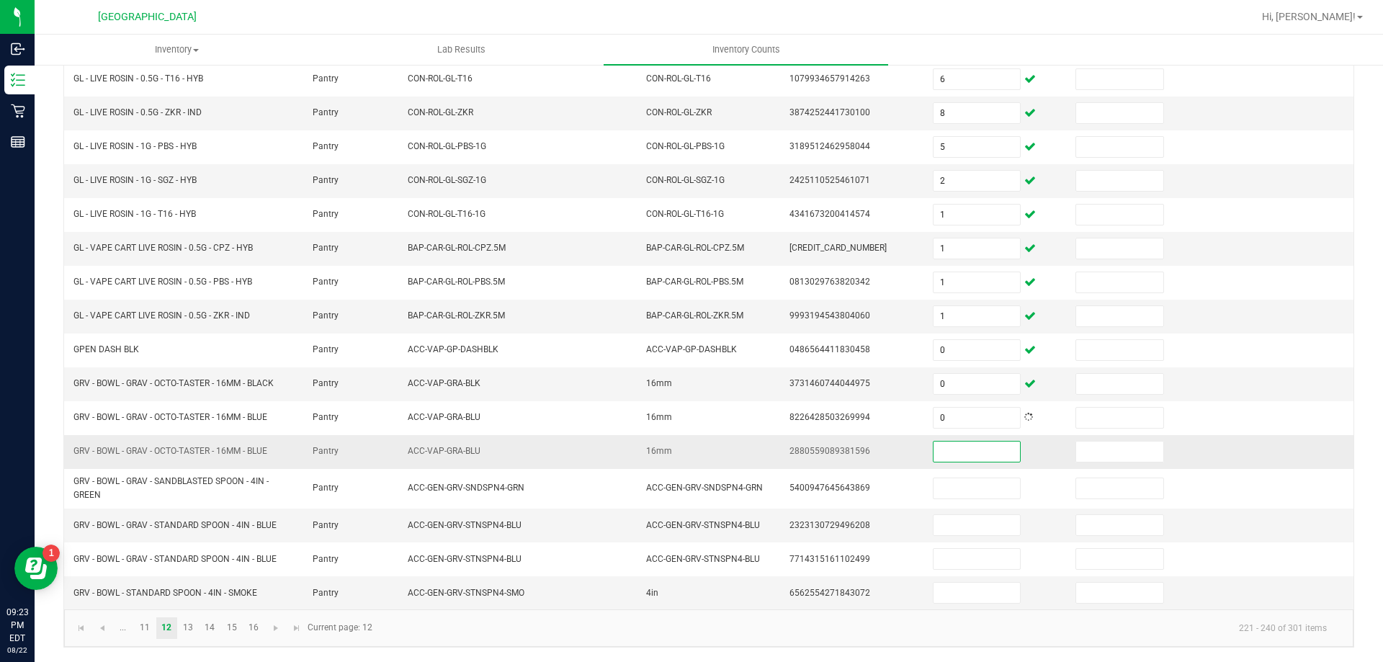
click at [937, 458] on input at bounding box center [977, 452] width 86 height 20
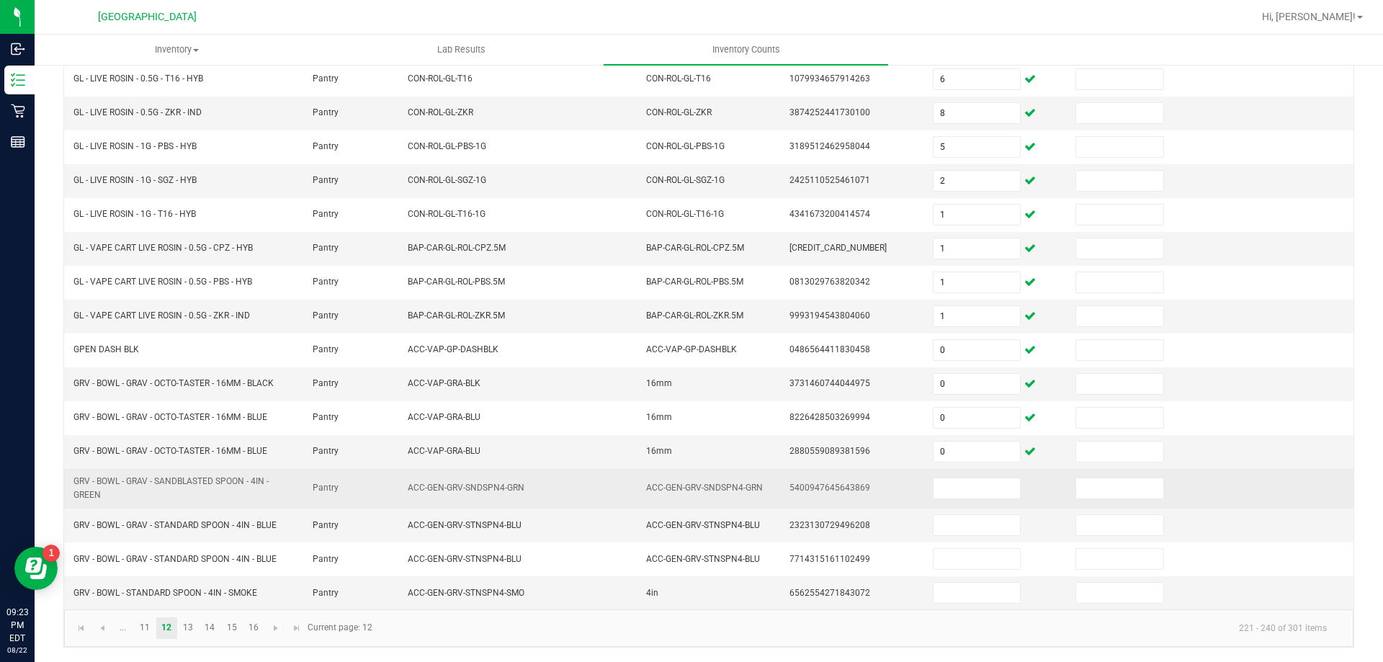
click at [937, 505] on td at bounding box center [995, 489] width 143 height 40
click at [952, 484] on input at bounding box center [977, 488] width 86 height 20
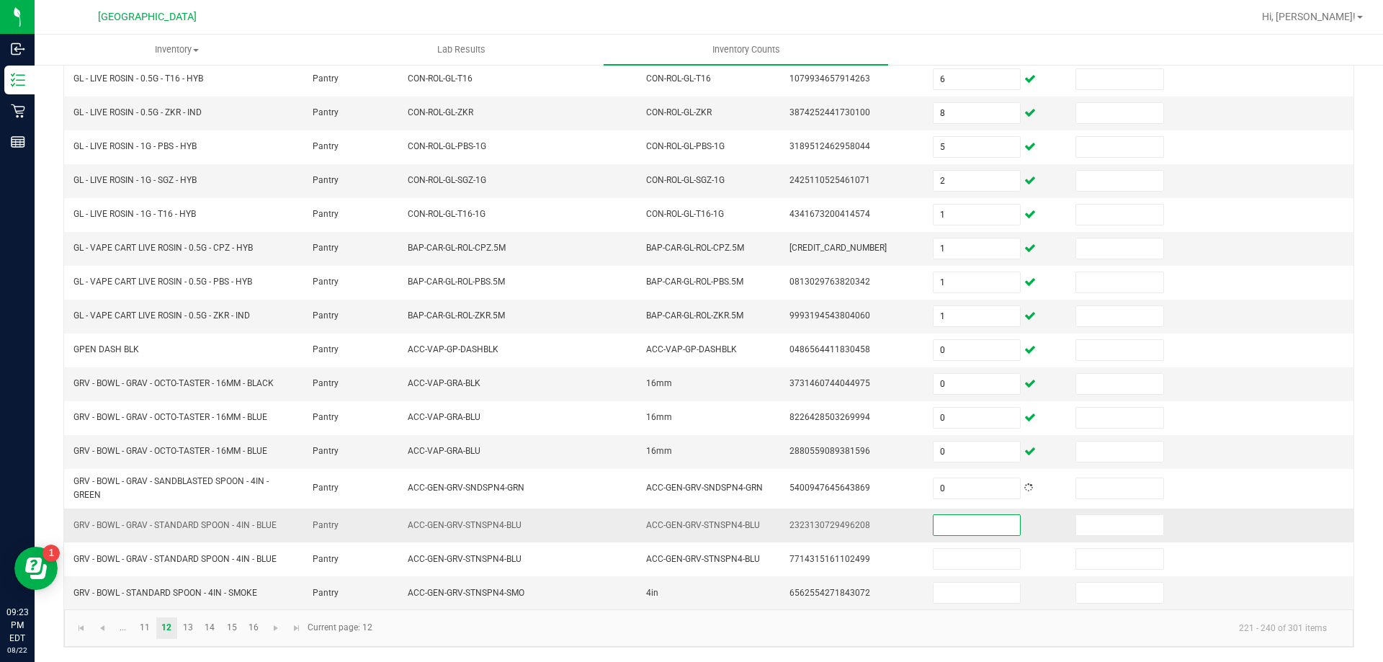
click at [954, 524] on input at bounding box center [977, 525] width 86 height 20
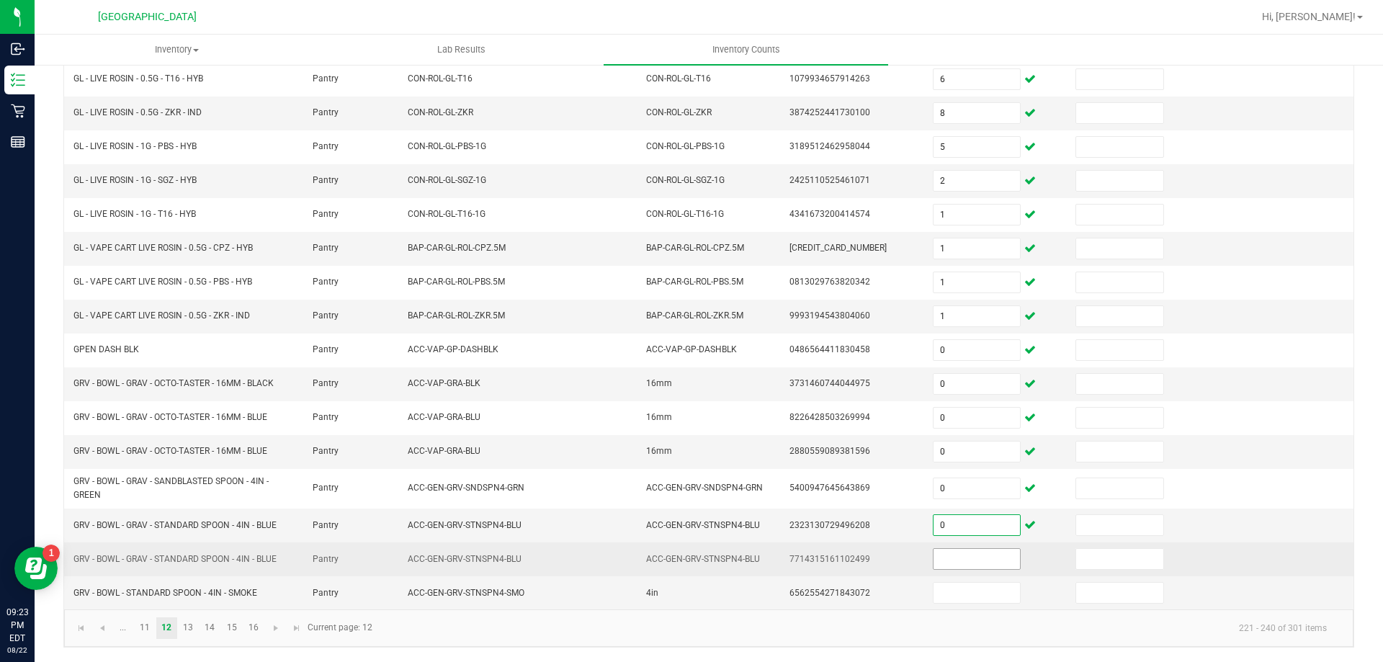
click at [945, 559] on input at bounding box center [977, 559] width 86 height 20
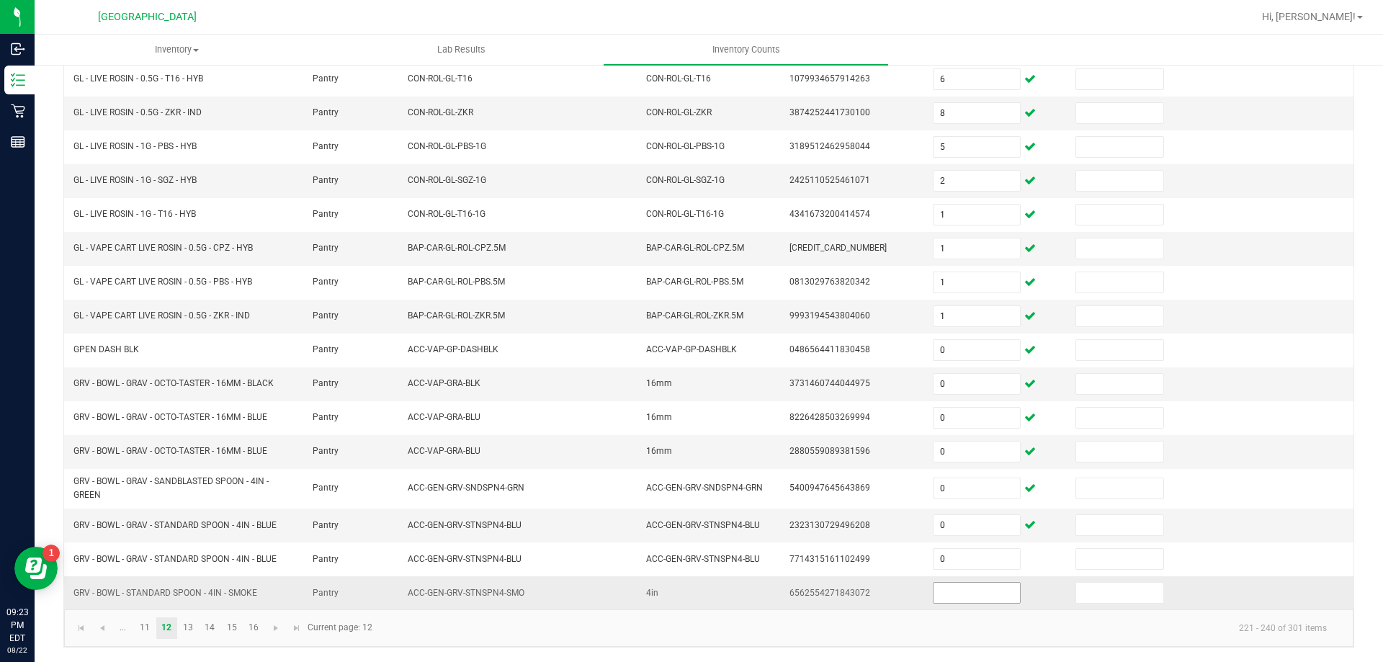
click at [944, 582] on span at bounding box center [977, 593] width 88 height 22
click at [936, 589] on input at bounding box center [977, 593] width 86 height 20
click at [192, 632] on link "13" at bounding box center [188, 628] width 21 height 22
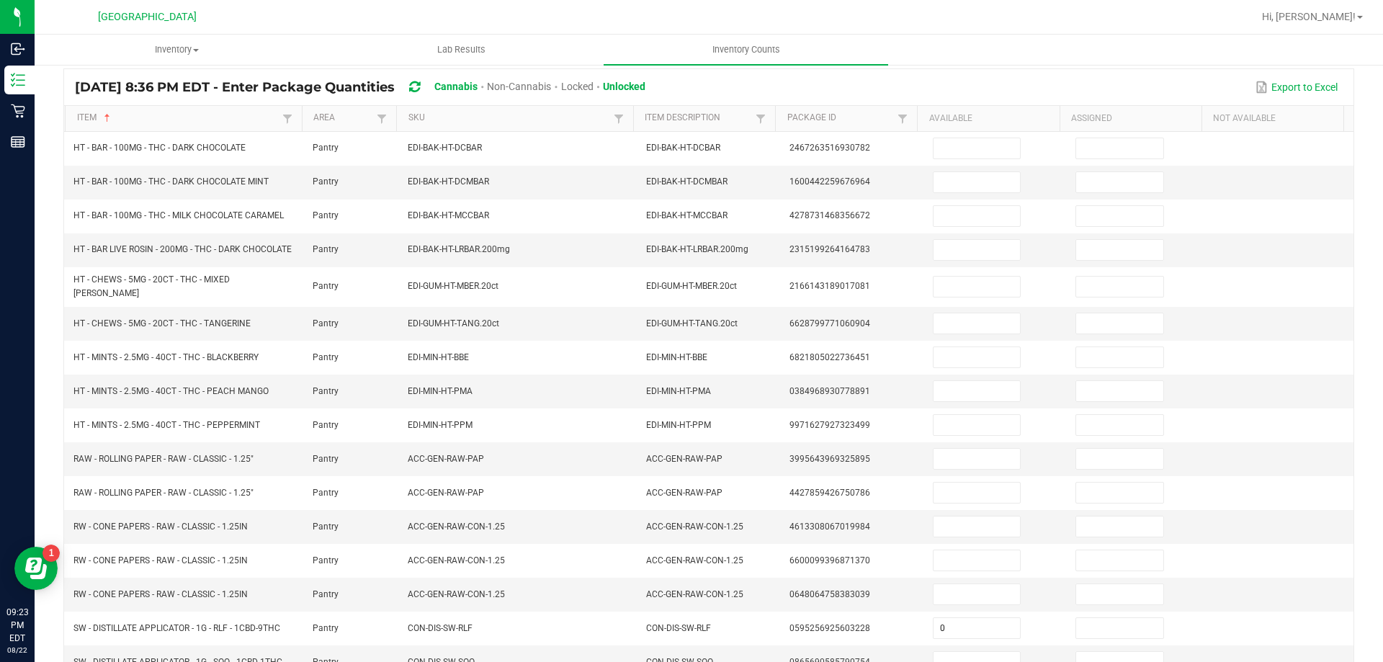
scroll to position [109, 0]
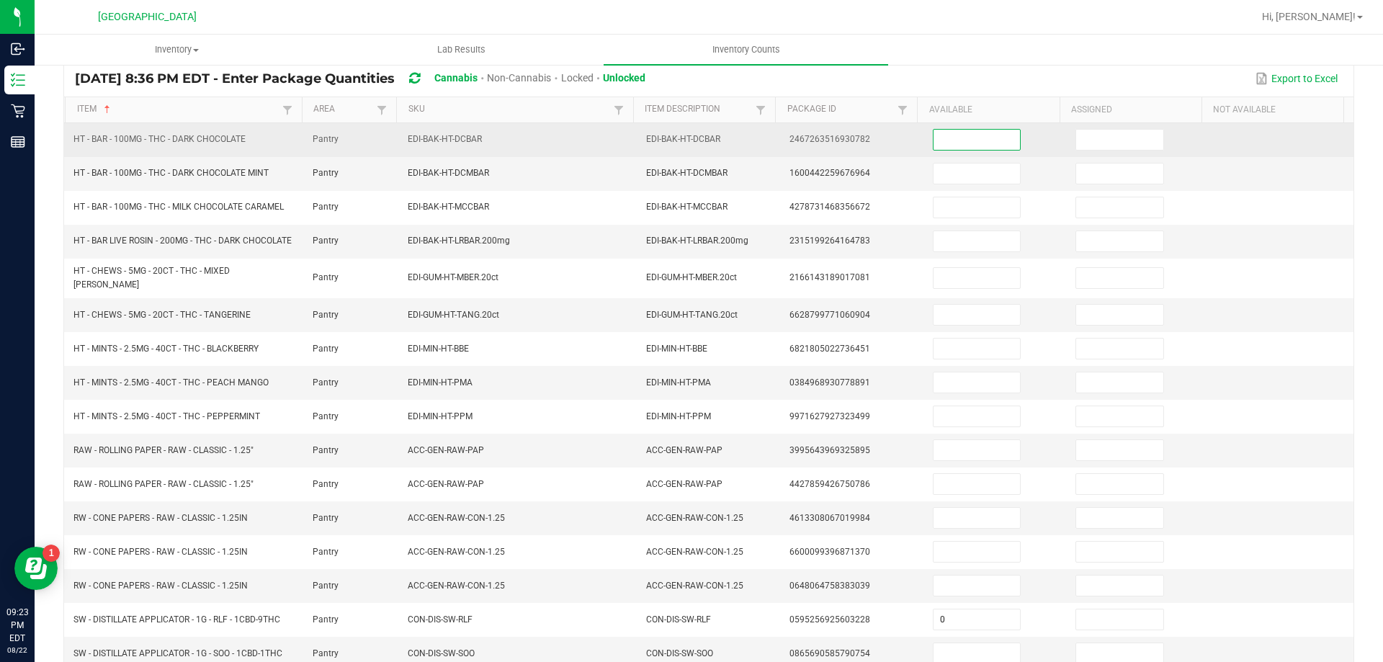
click at [970, 141] on input at bounding box center [977, 140] width 86 height 20
click at [976, 139] on input at bounding box center [977, 140] width 86 height 20
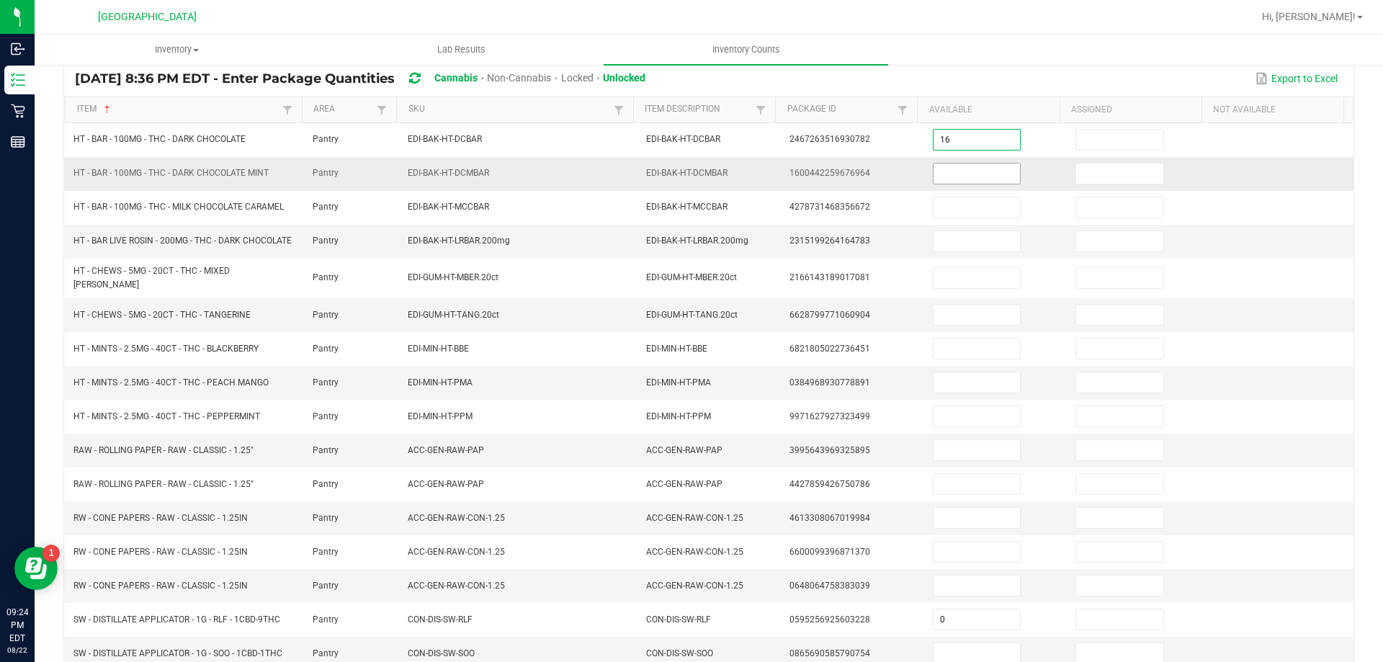
click at [959, 177] on input at bounding box center [977, 174] width 86 height 20
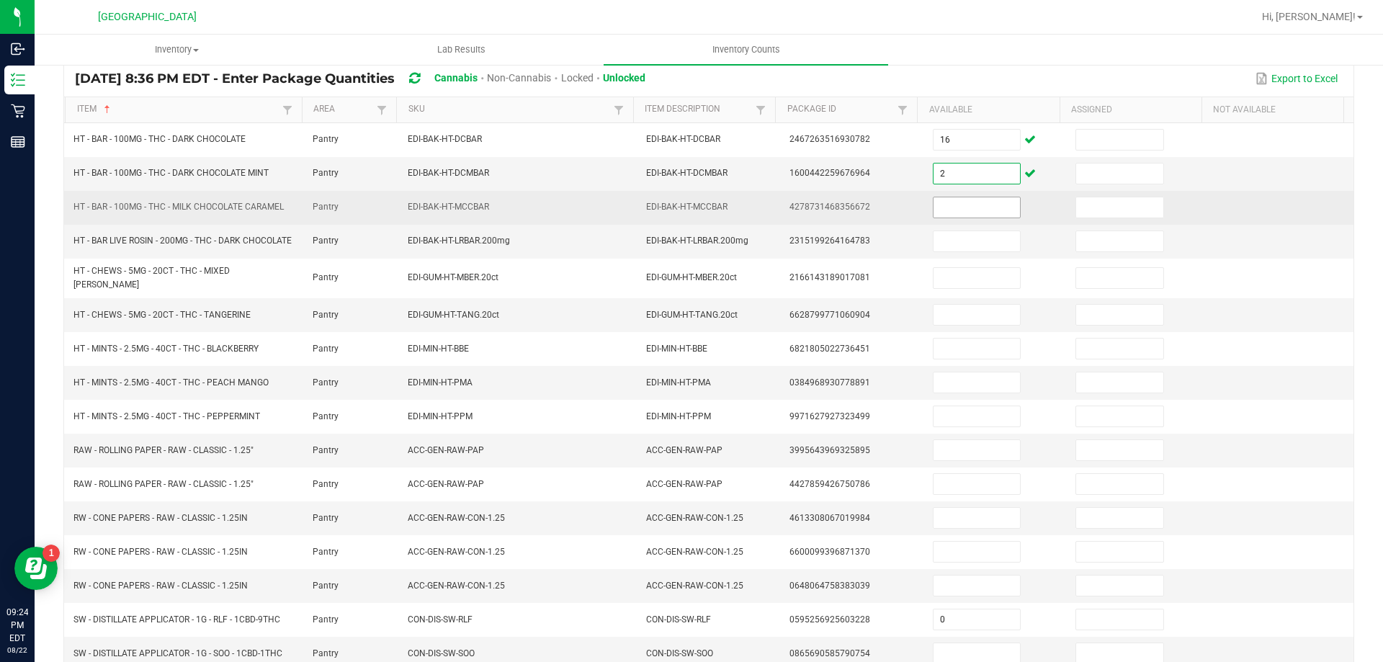
click at [961, 210] on input at bounding box center [977, 207] width 86 height 20
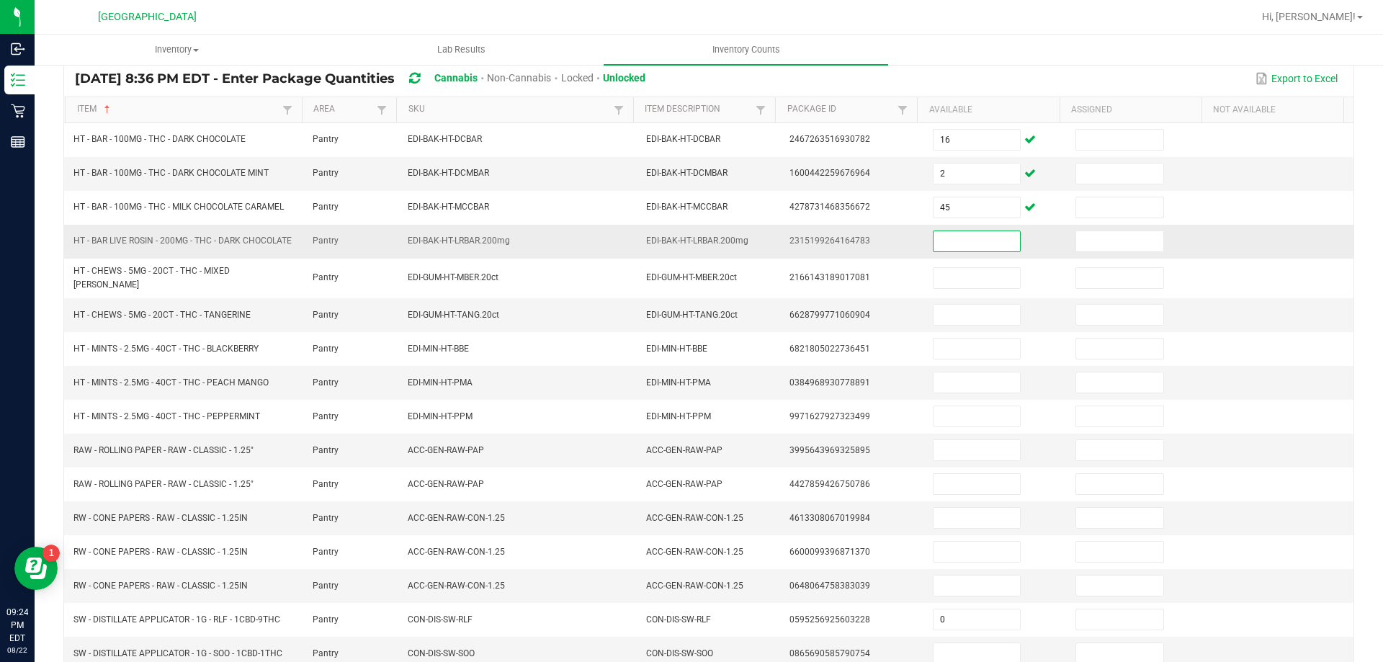
click at [957, 251] on input at bounding box center [977, 241] width 86 height 20
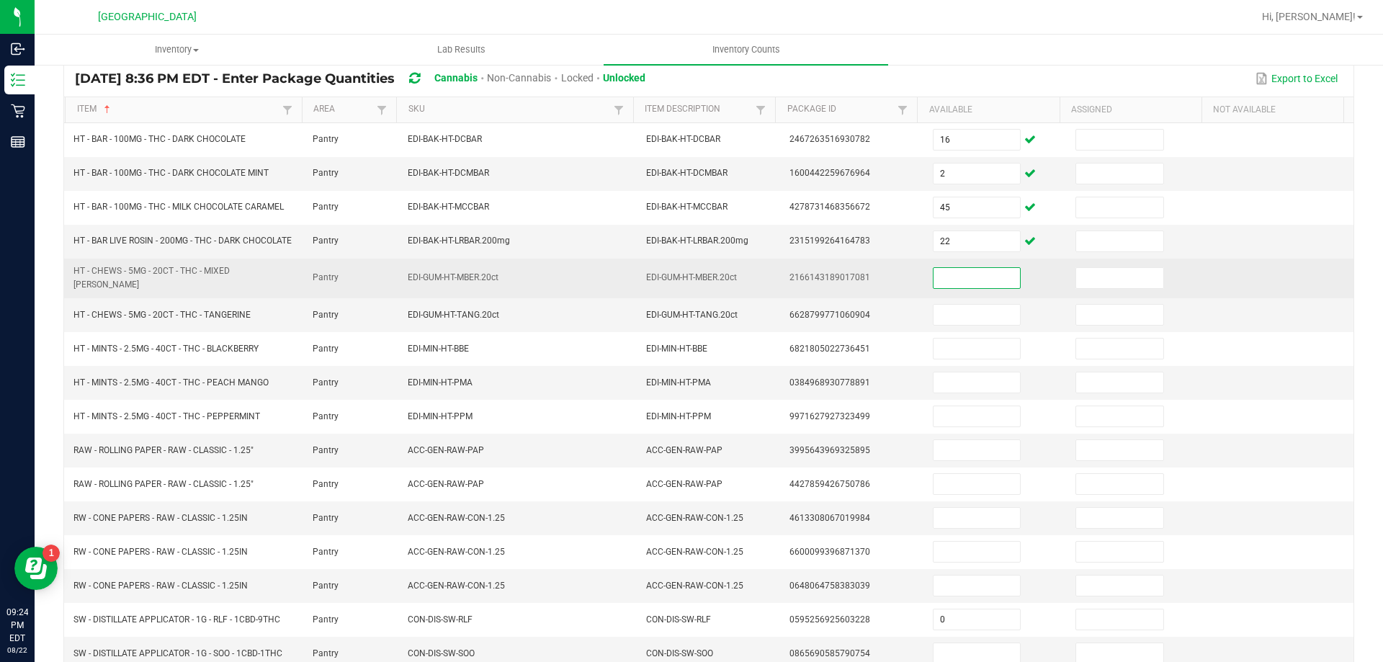
click at [948, 288] on input at bounding box center [977, 278] width 86 height 20
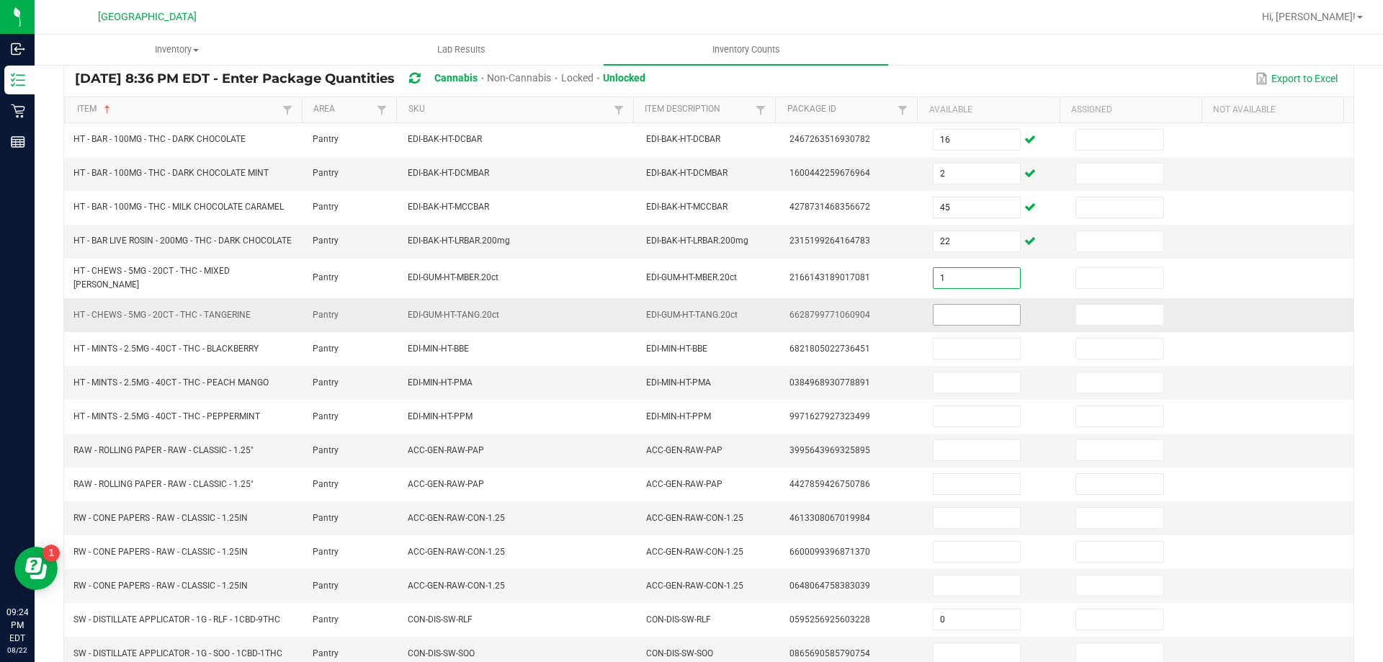
click at [949, 311] on input at bounding box center [977, 315] width 86 height 20
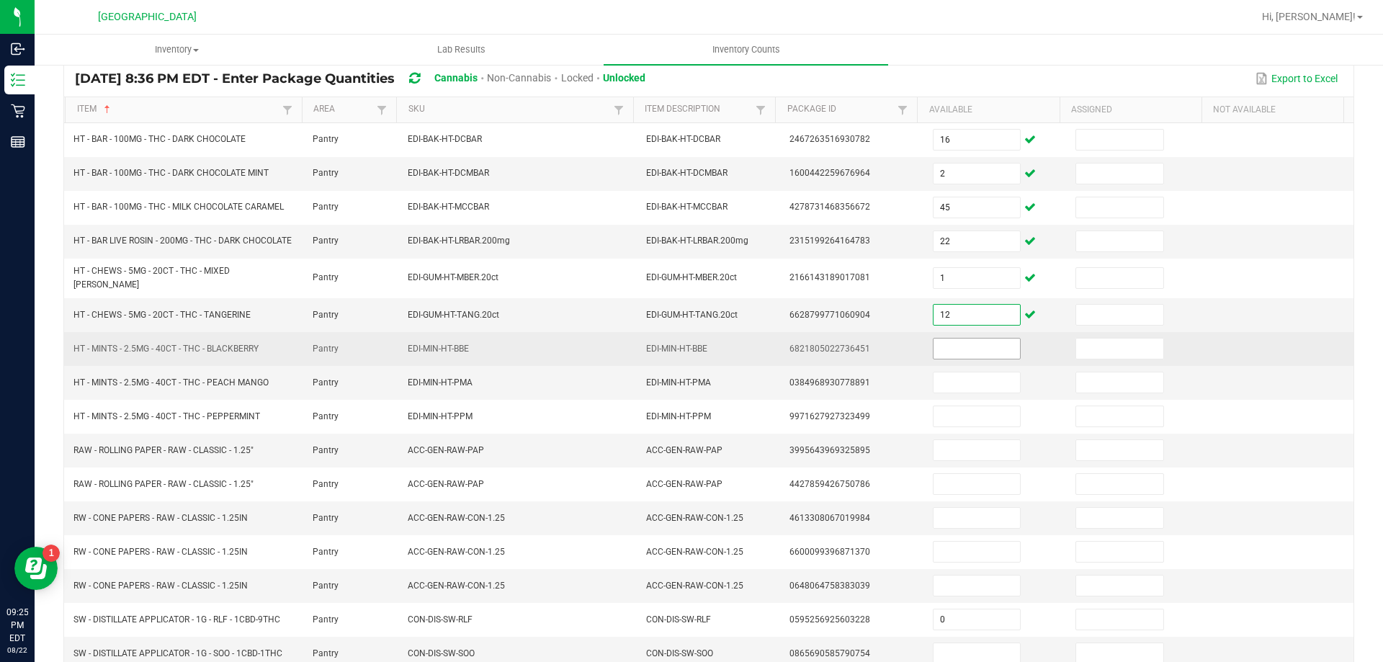
click at [967, 350] on input at bounding box center [977, 349] width 86 height 20
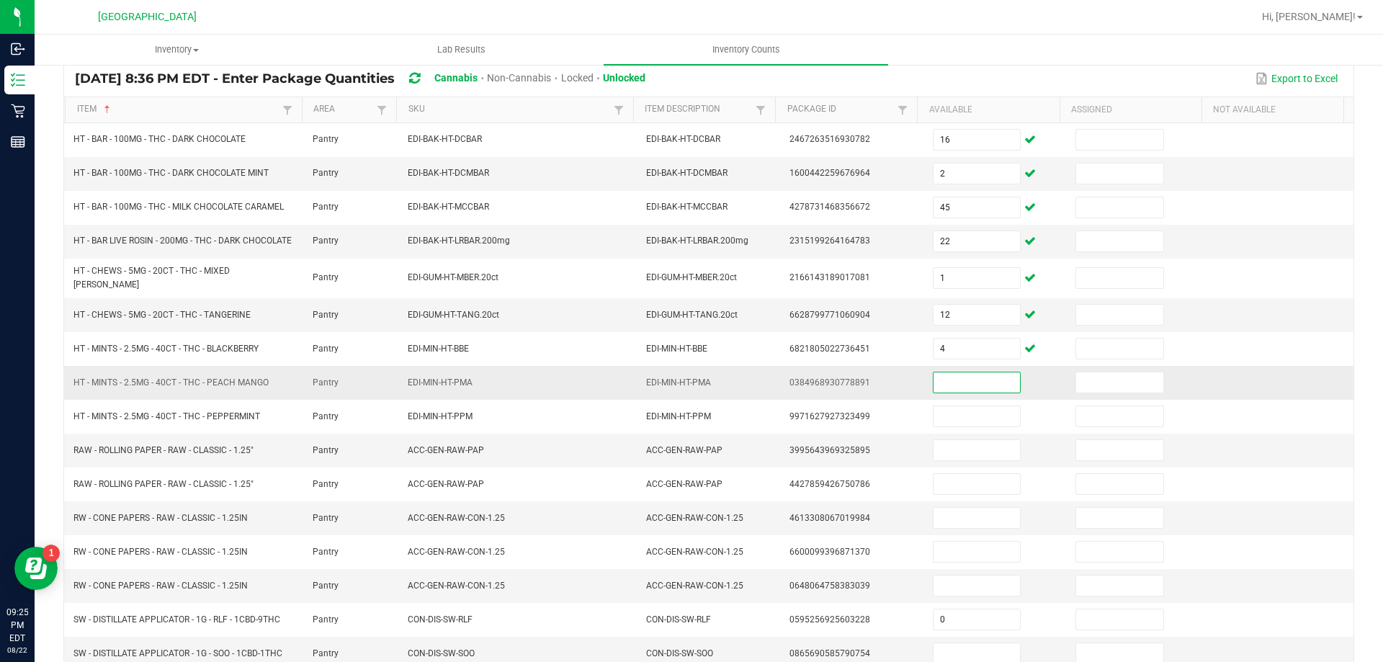
click at [962, 385] on input at bounding box center [977, 382] width 86 height 20
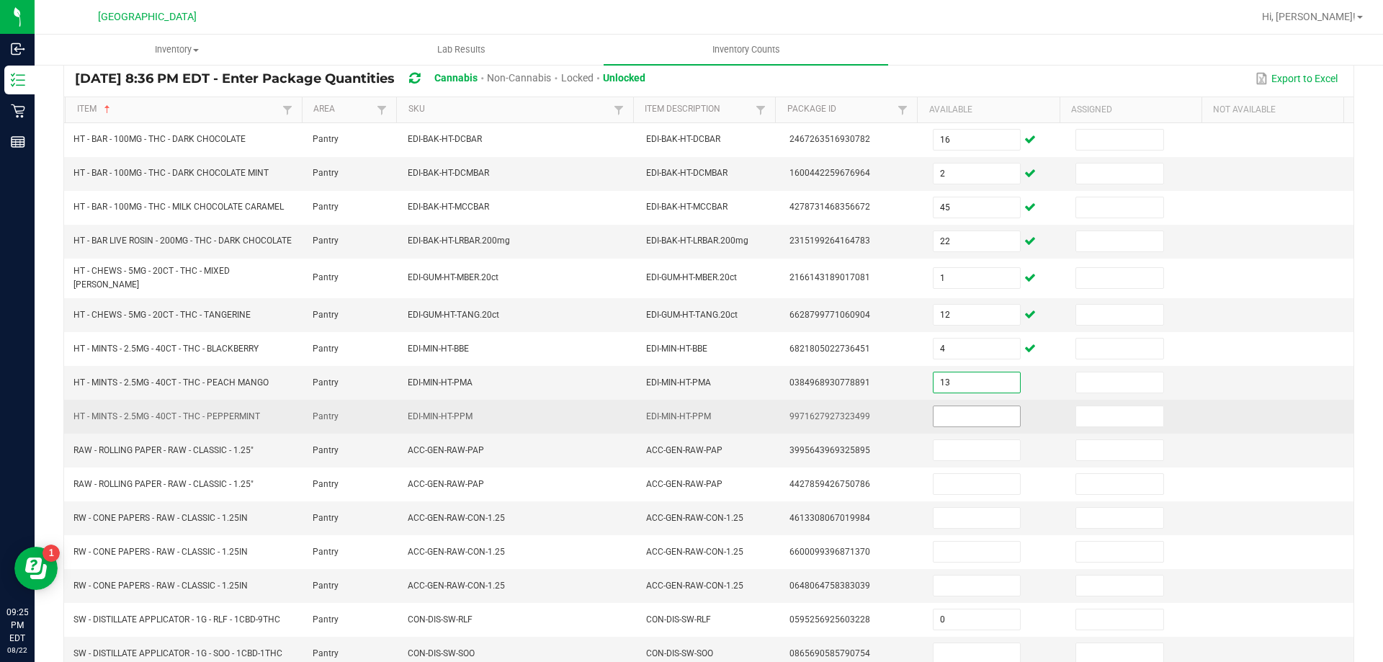
click at [957, 419] on input at bounding box center [977, 416] width 86 height 20
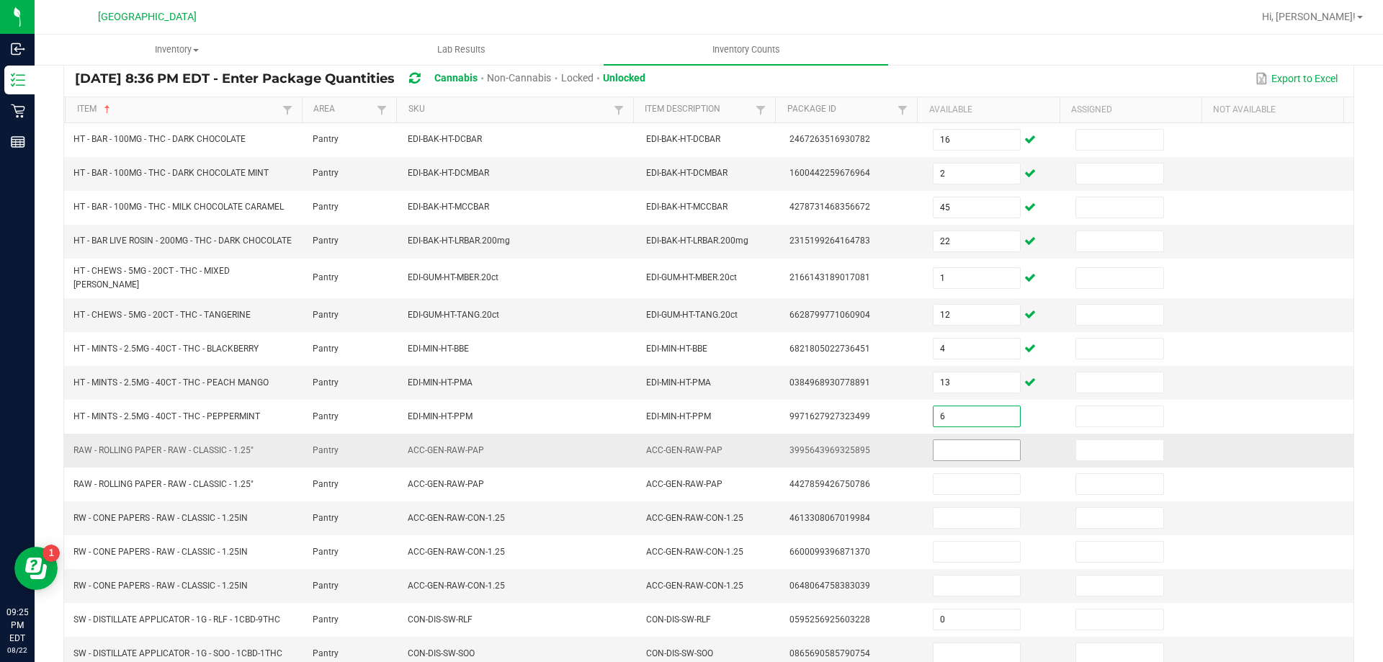
click at [958, 456] on input at bounding box center [977, 450] width 86 height 20
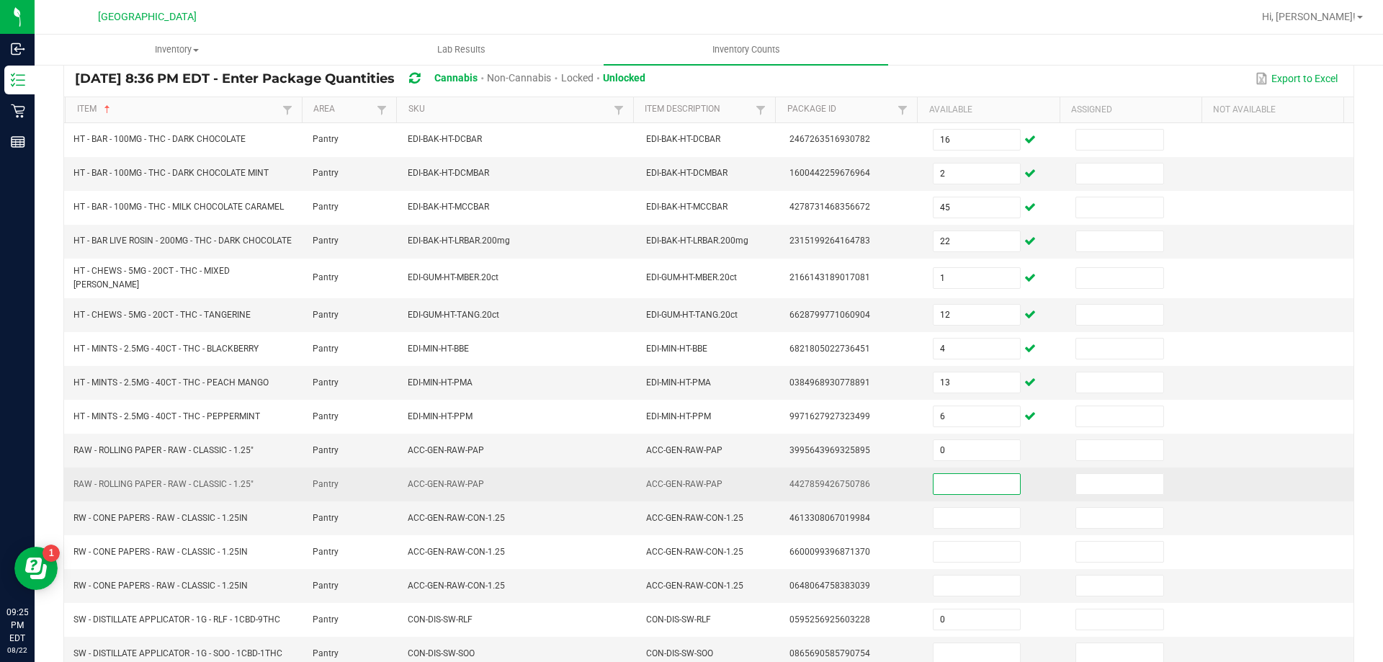
click at [959, 478] on input at bounding box center [977, 484] width 86 height 20
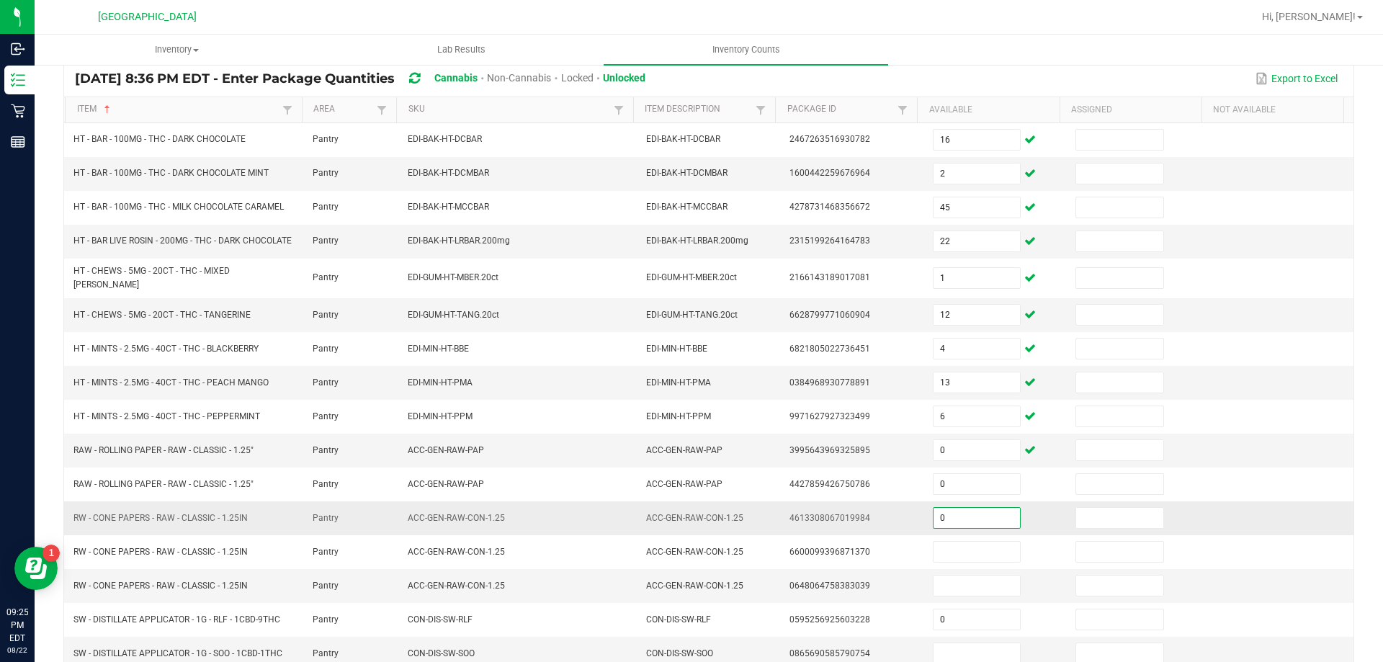
click at [953, 519] on input "0" at bounding box center [977, 518] width 86 height 20
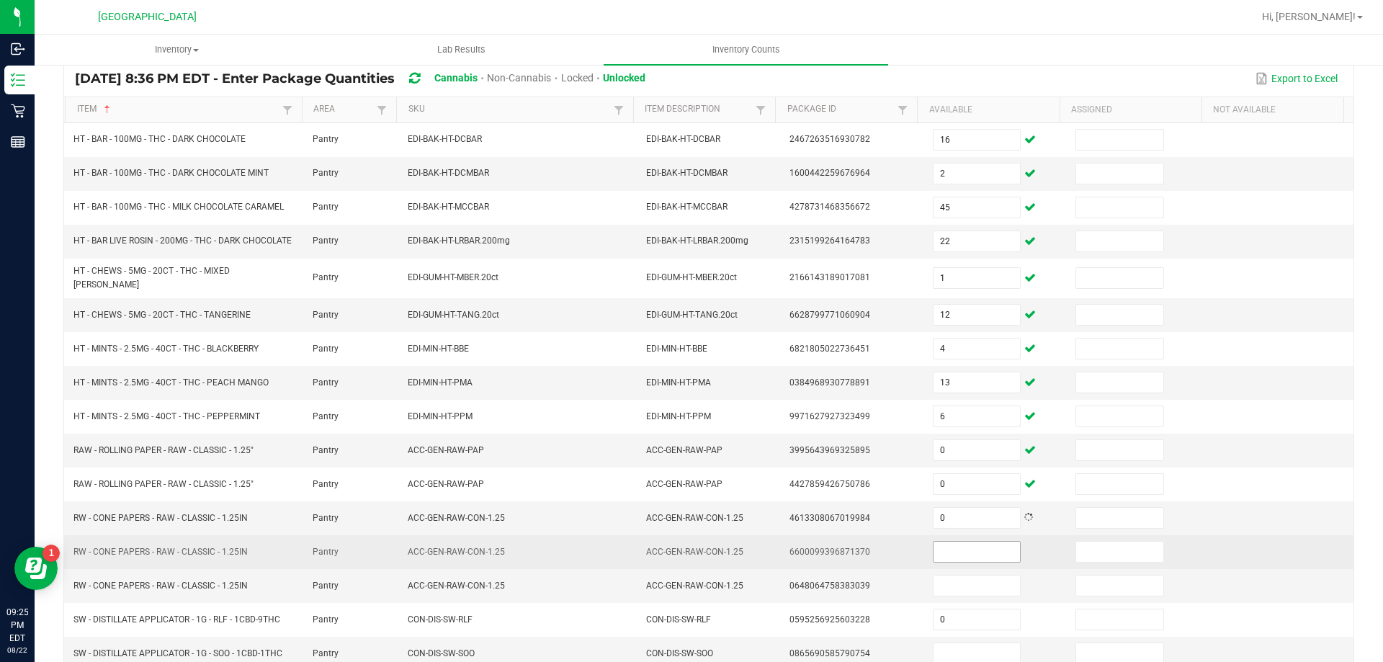
click at [953, 541] on span at bounding box center [977, 552] width 88 height 22
click at [949, 551] on input at bounding box center [977, 552] width 86 height 20
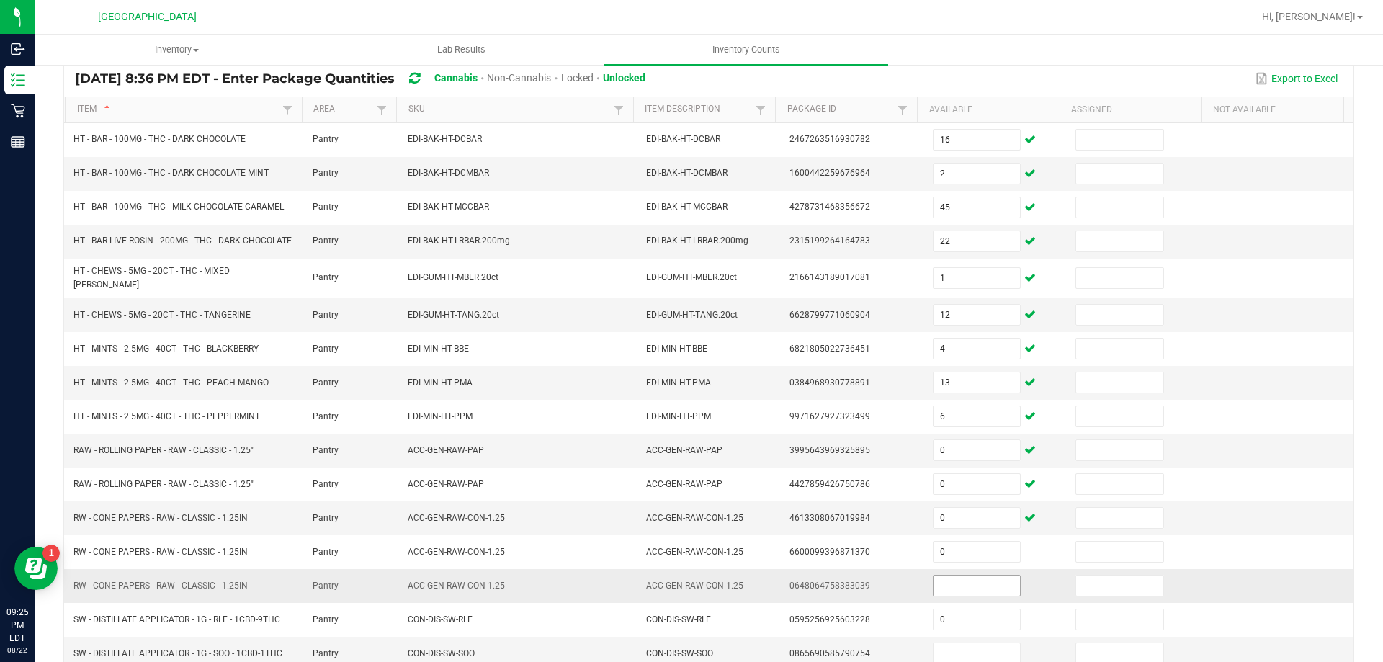
click at [949, 575] on span at bounding box center [977, 586] width 88 height 22
click at [959, 586] on input at bounding box center [977, 586] width 86 height 20
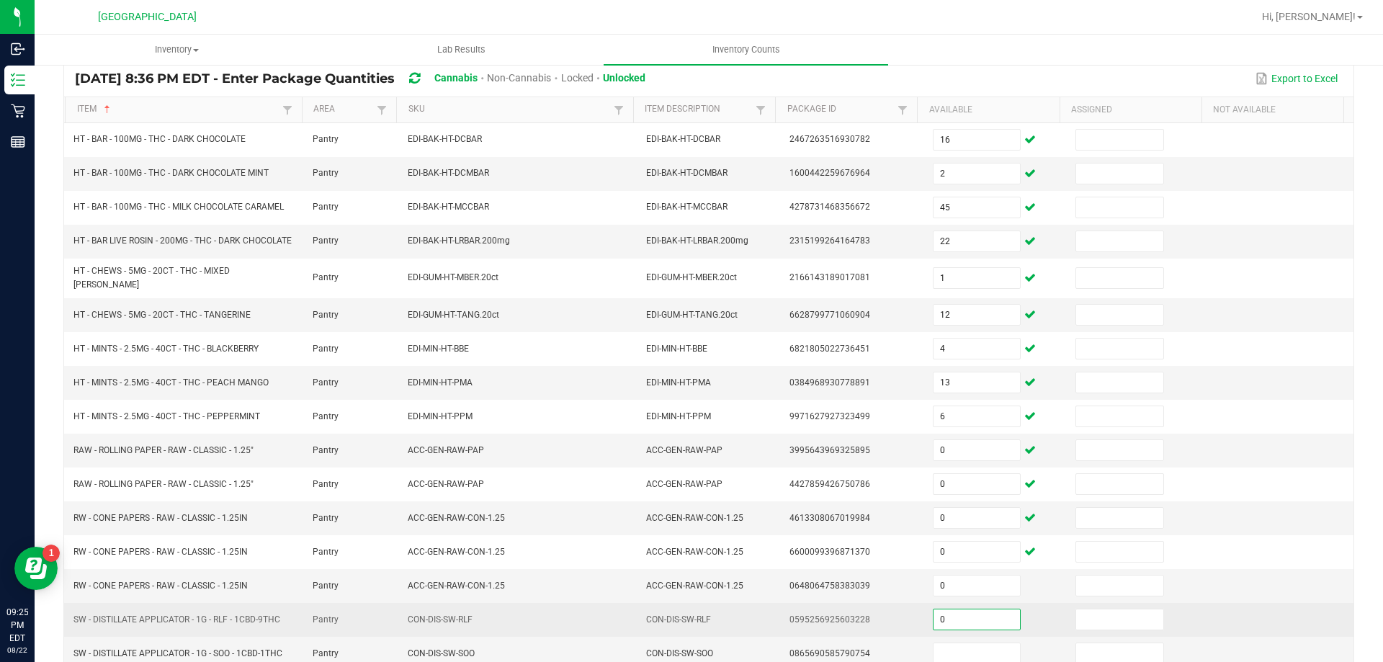
click at [954, 622] on input "0" at bounding box center [977, 619] width 86 height 20
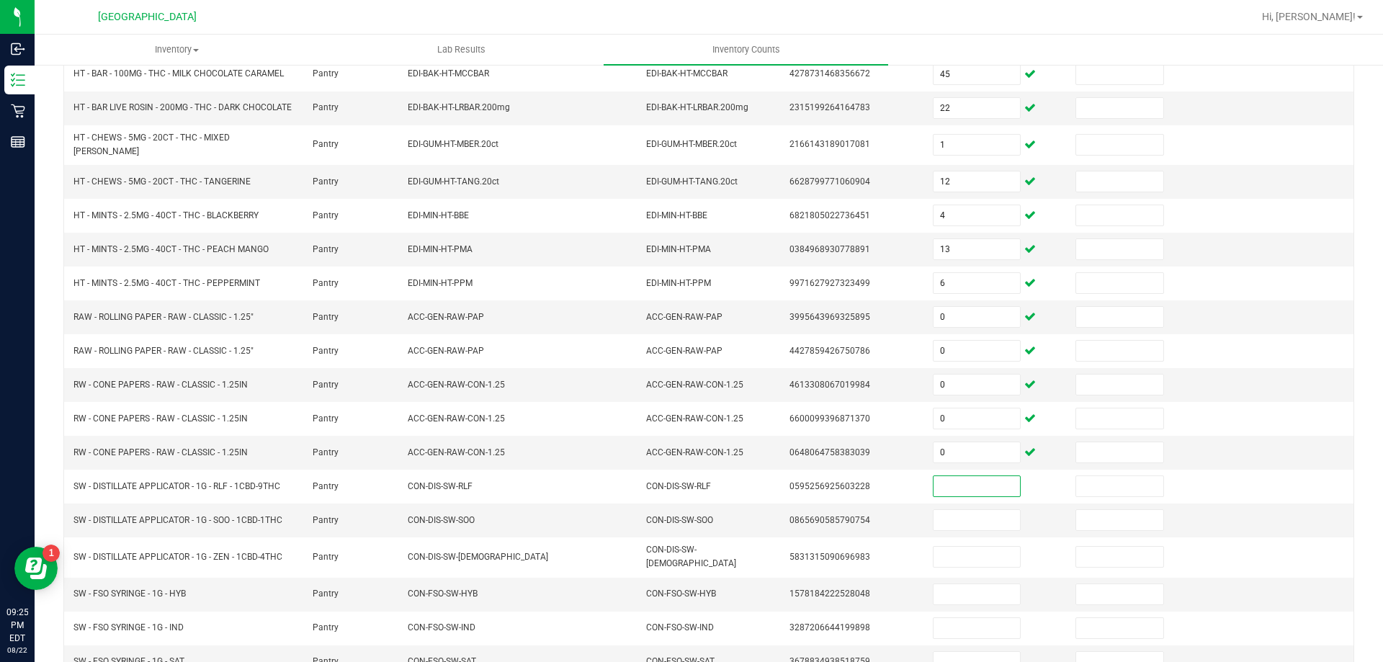
scroll to position [305, 0]
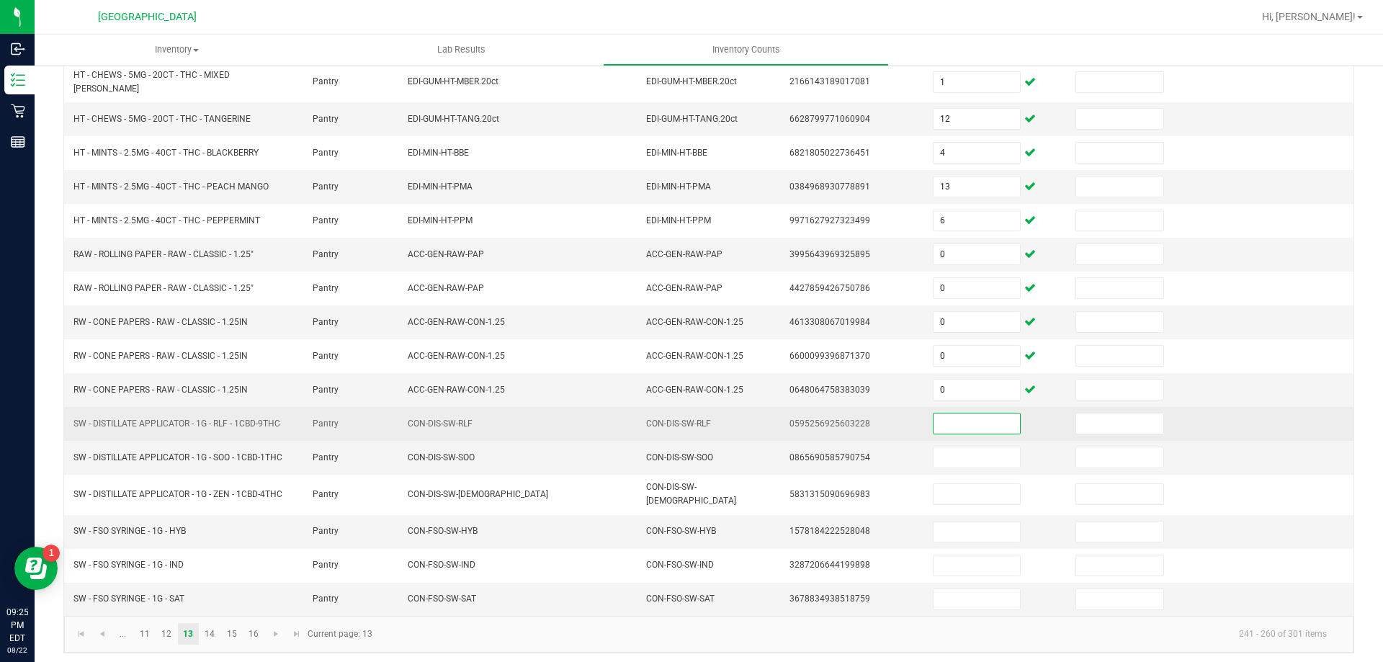
click at [944, 433] on input at bounding box center [977, 423] width 86 height 20
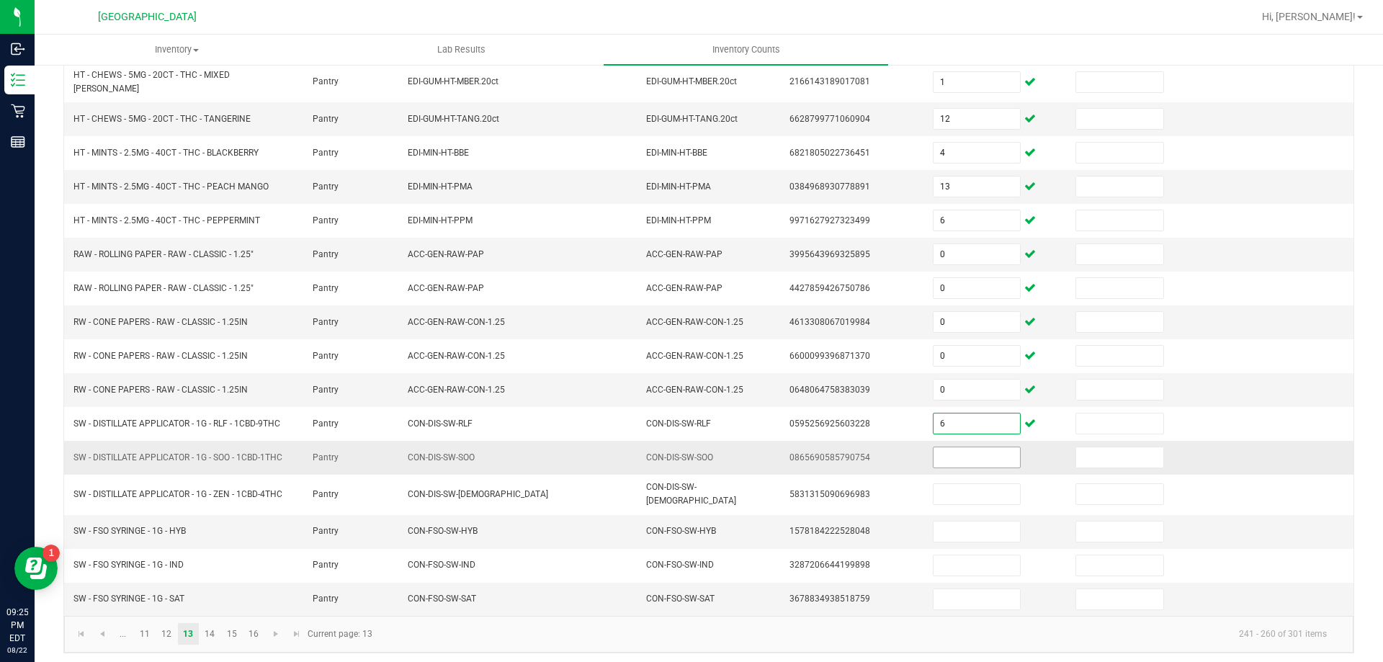
click at [944, 465] on input at bounding box center [977, 457] width 86 height 20
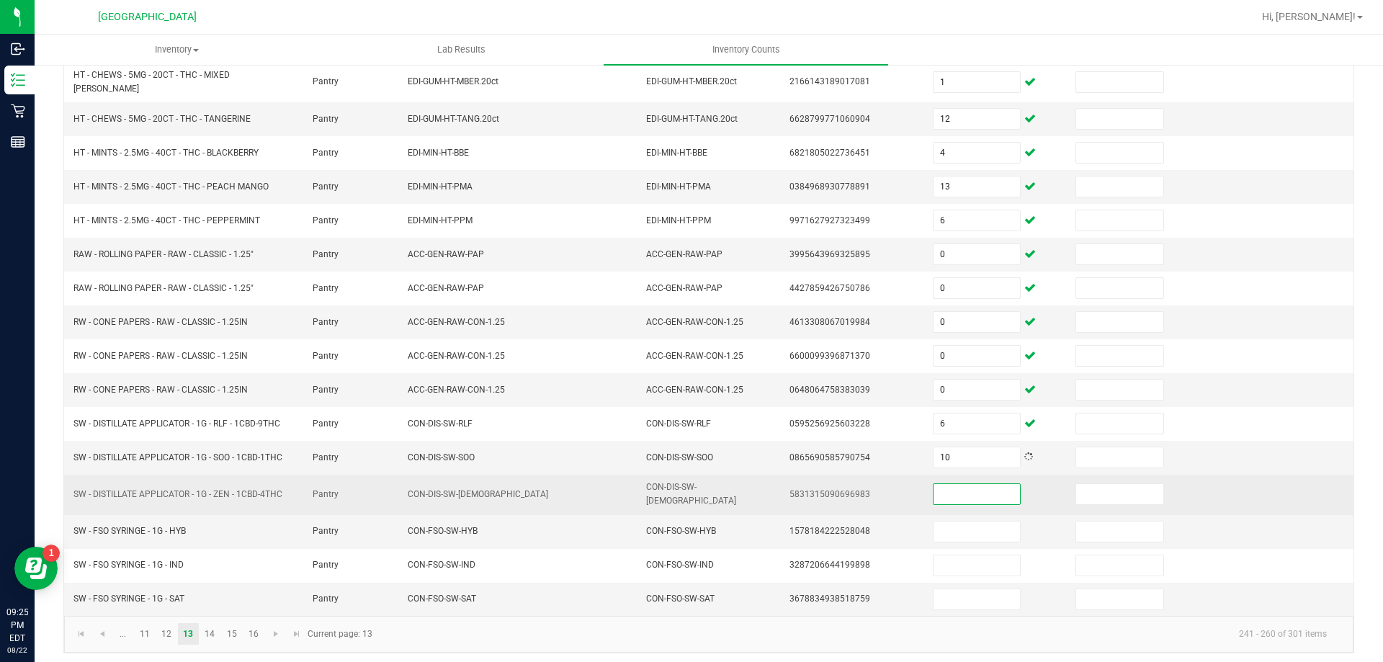
click at [939, 498] on input at bounding box center [977, 494] width 86 height 20
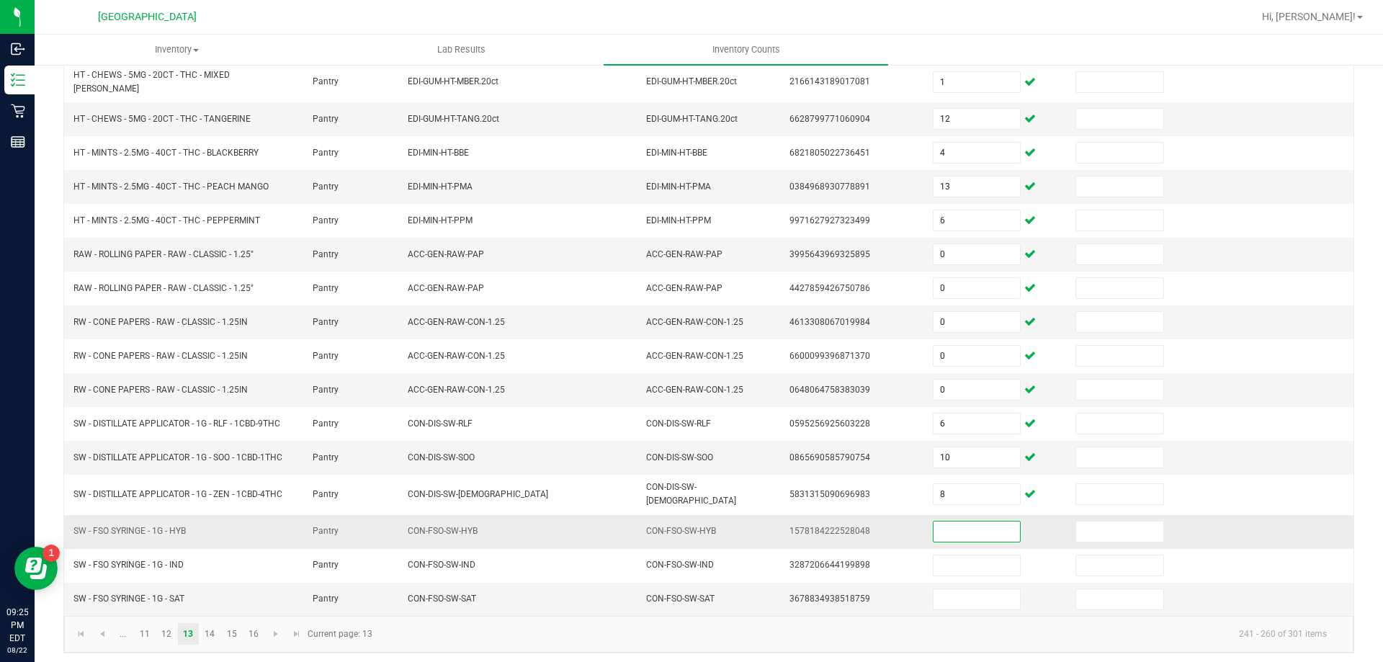
click at [945, 522] on input at bounding box center [977, 532] width 86 height 20
click at [953, 524] on input at bounding box center [977, 532] width 86 height 20
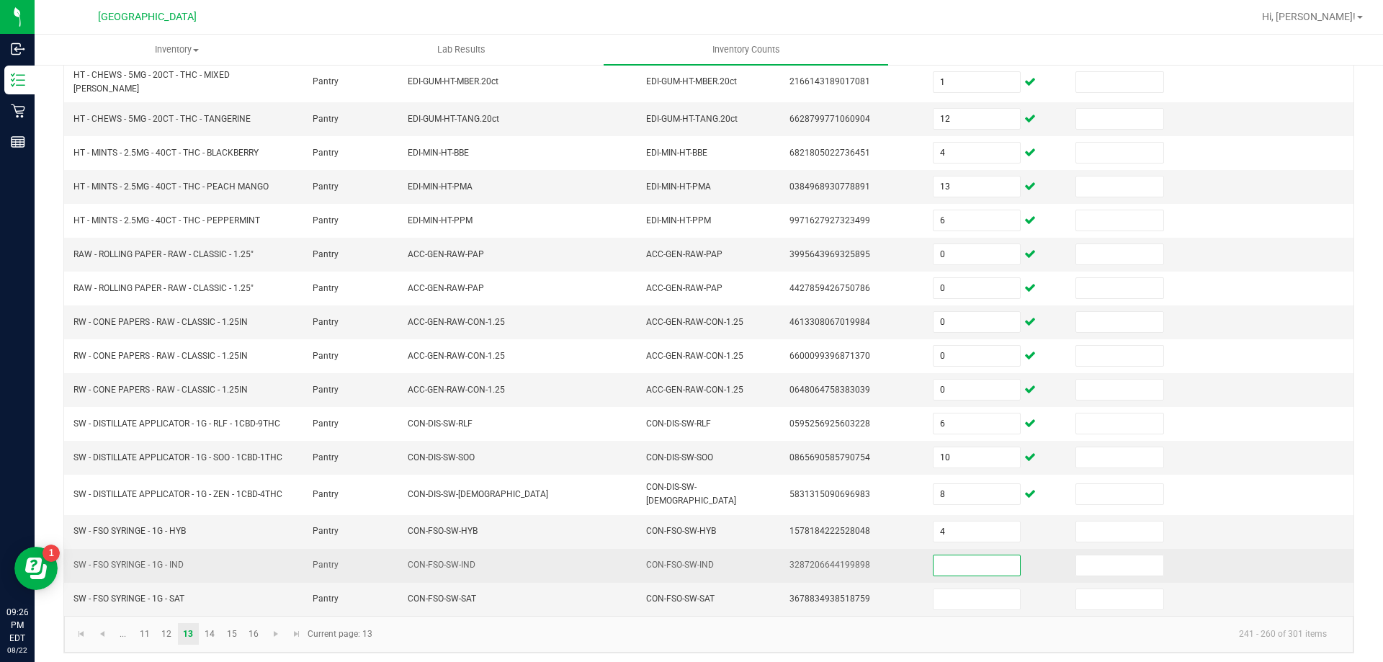
click at [956, 560] on input at bounding box center [977, 565] width 86 height 20
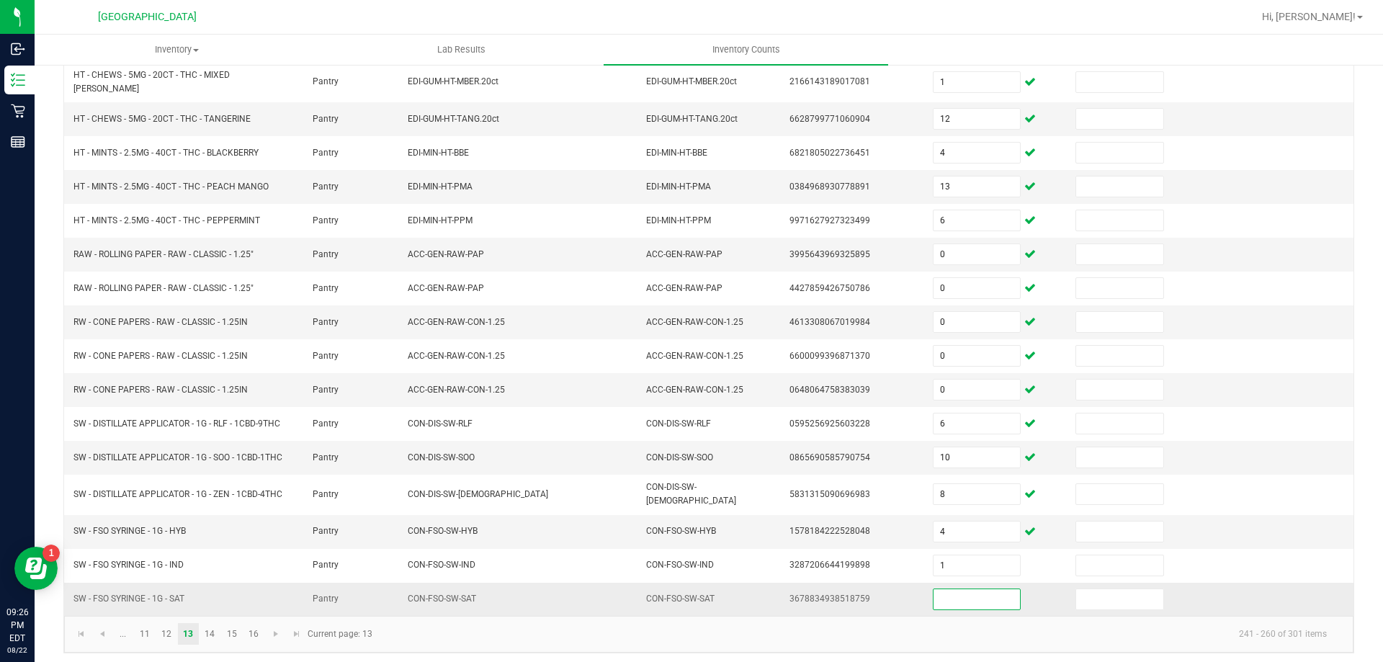
click at [956, 598] on input at bounding box center [977, 599] width 86 height 20
click at [204, 626] on link "14" at bounding box center [210, 634] width 21 height 22
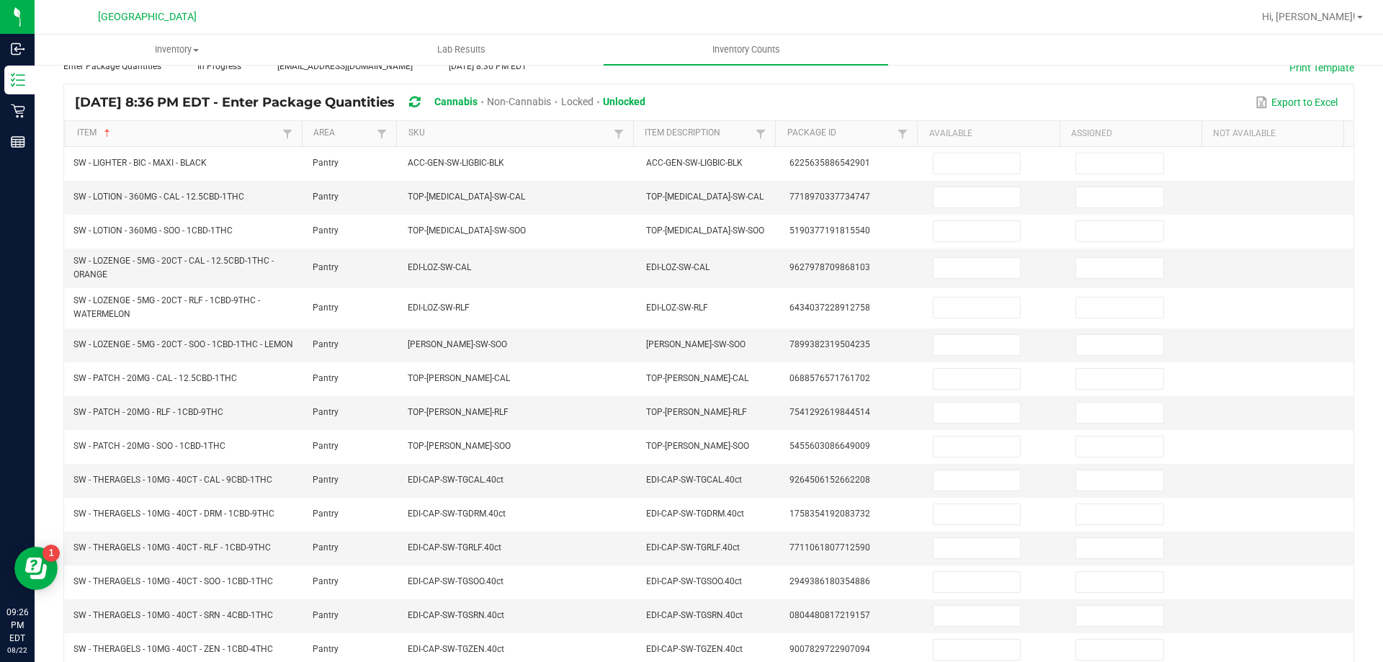
scroll to position [112, 0]
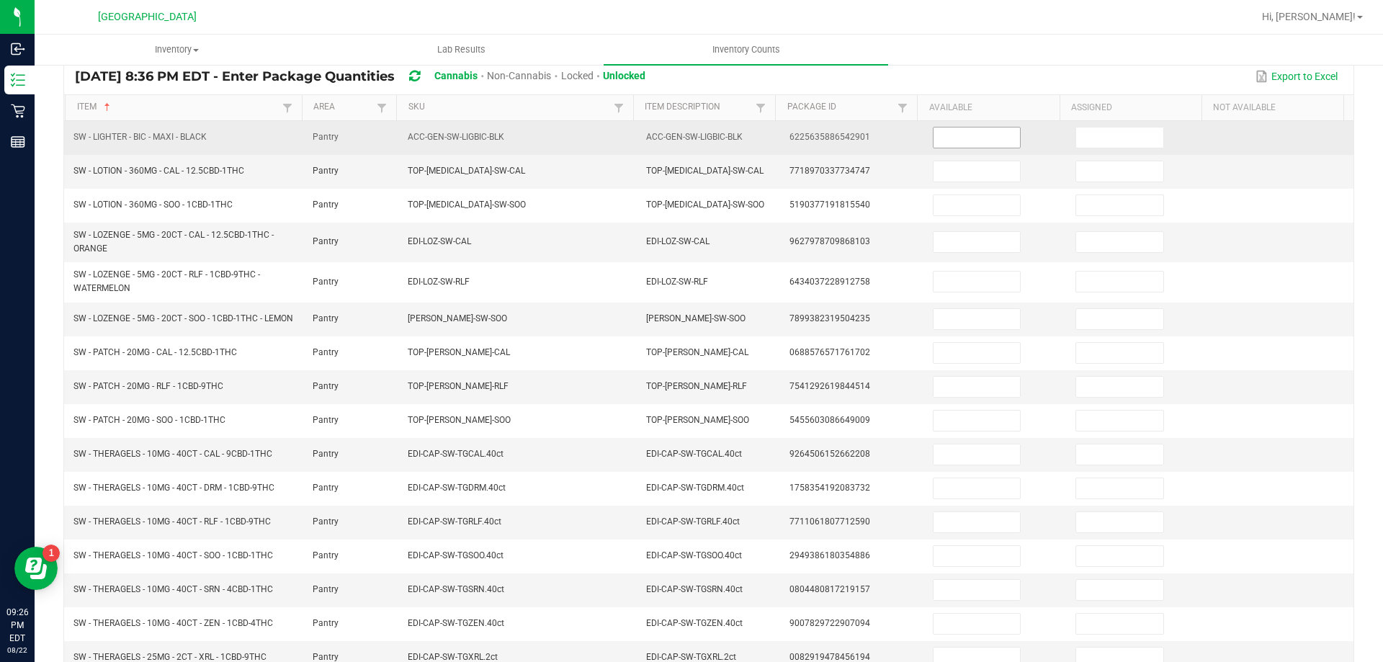
click at [977, 140] on input at bounding box center [977, 137] width 86 height 20
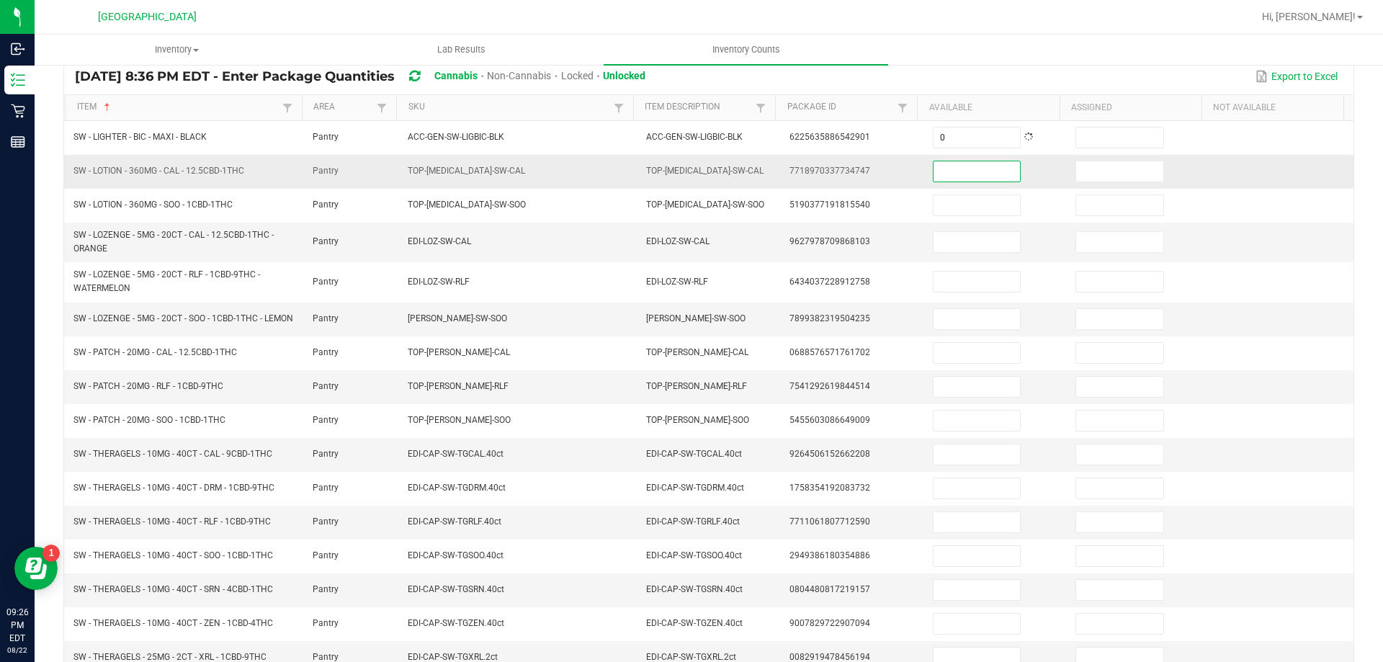
click at [954, 164] on input at bounding box center [977, 171] width 86 height 20
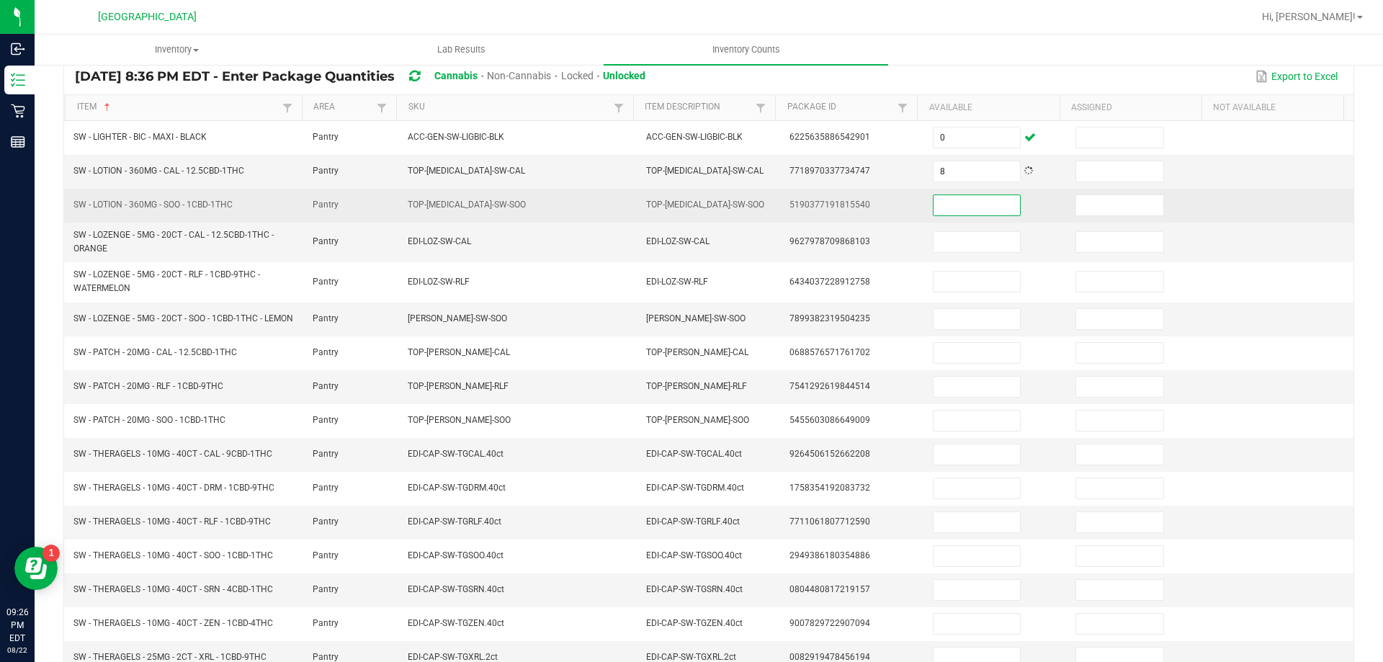
click at [952, 203] on input at bounding box center [977, 205] width 86 height 20
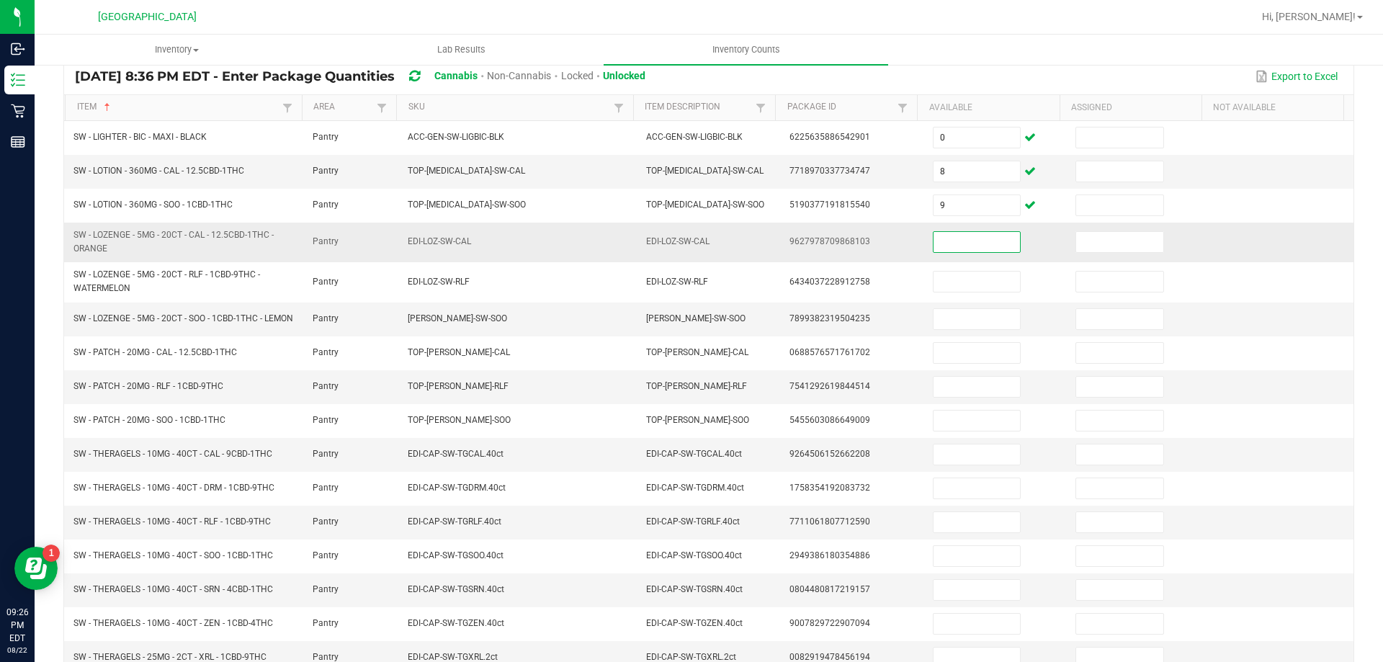
click at [952, 243] on input at bounding box center [977, 242] width 86 height 20
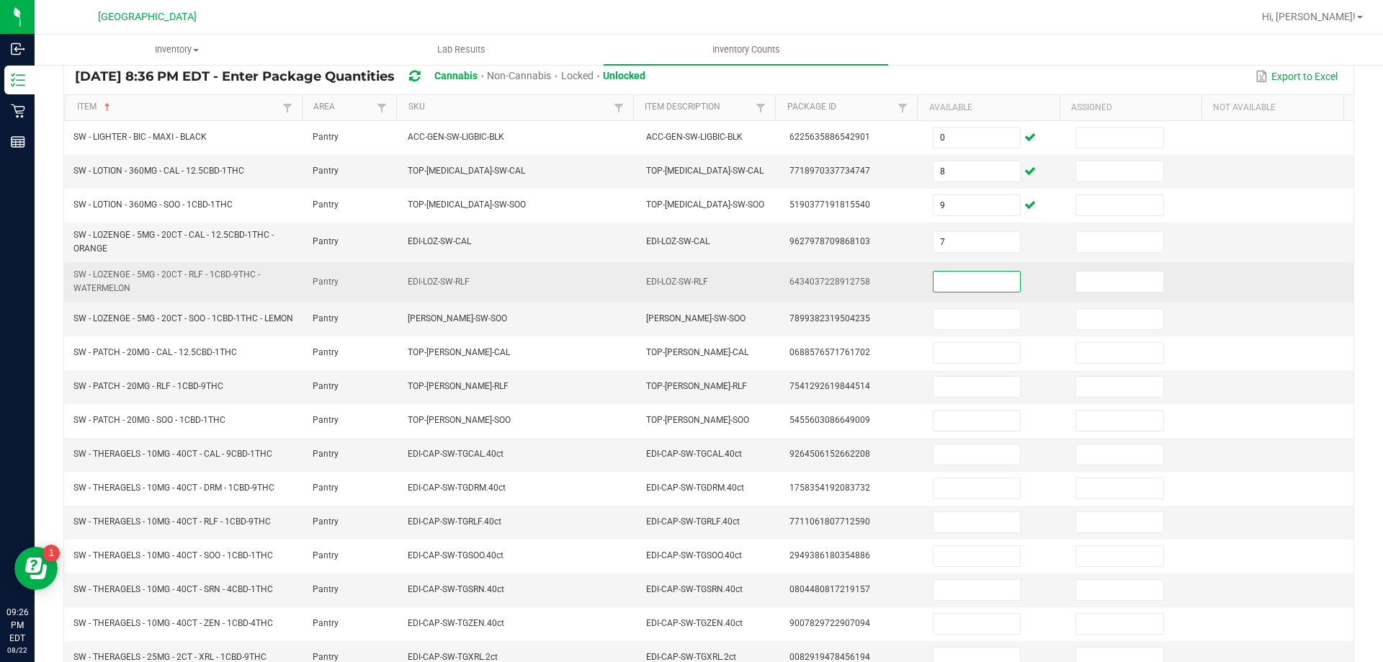
click at [952, 287] on input at bounding box center [977, 282] width 86 height 20
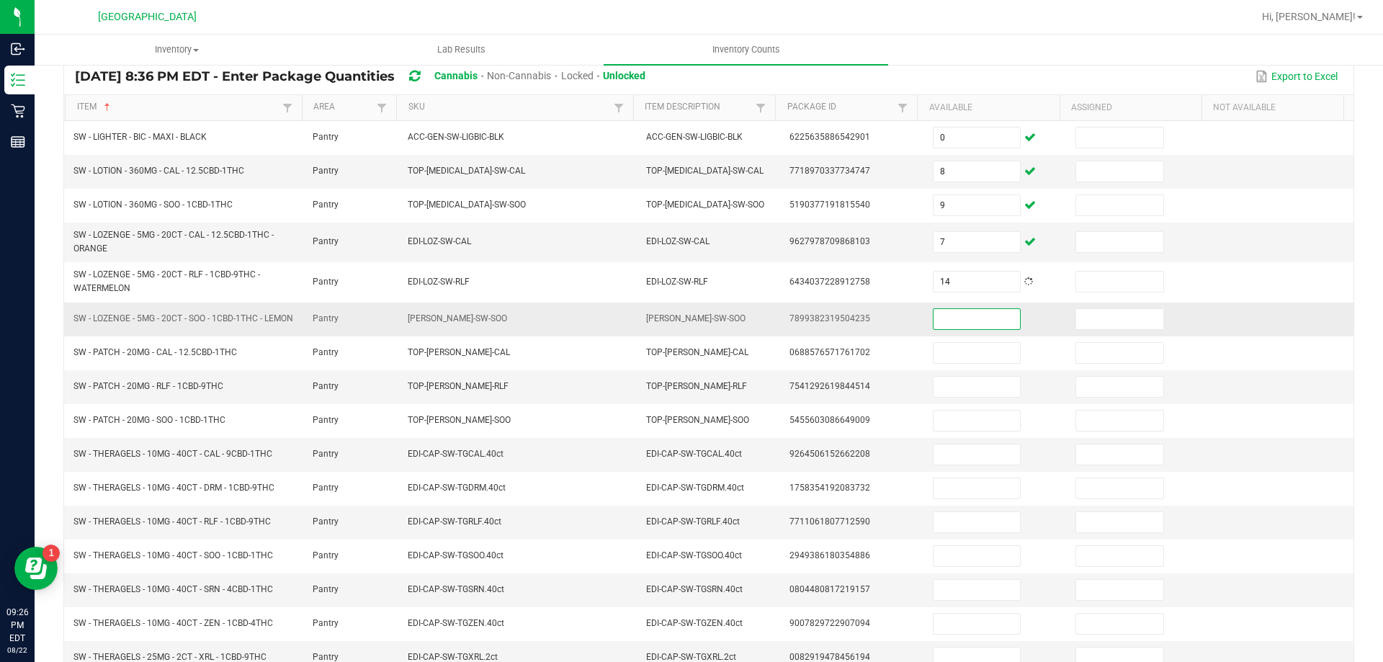
click at [953, 328] on input at bounding box center [977, 319] width 86 height 20
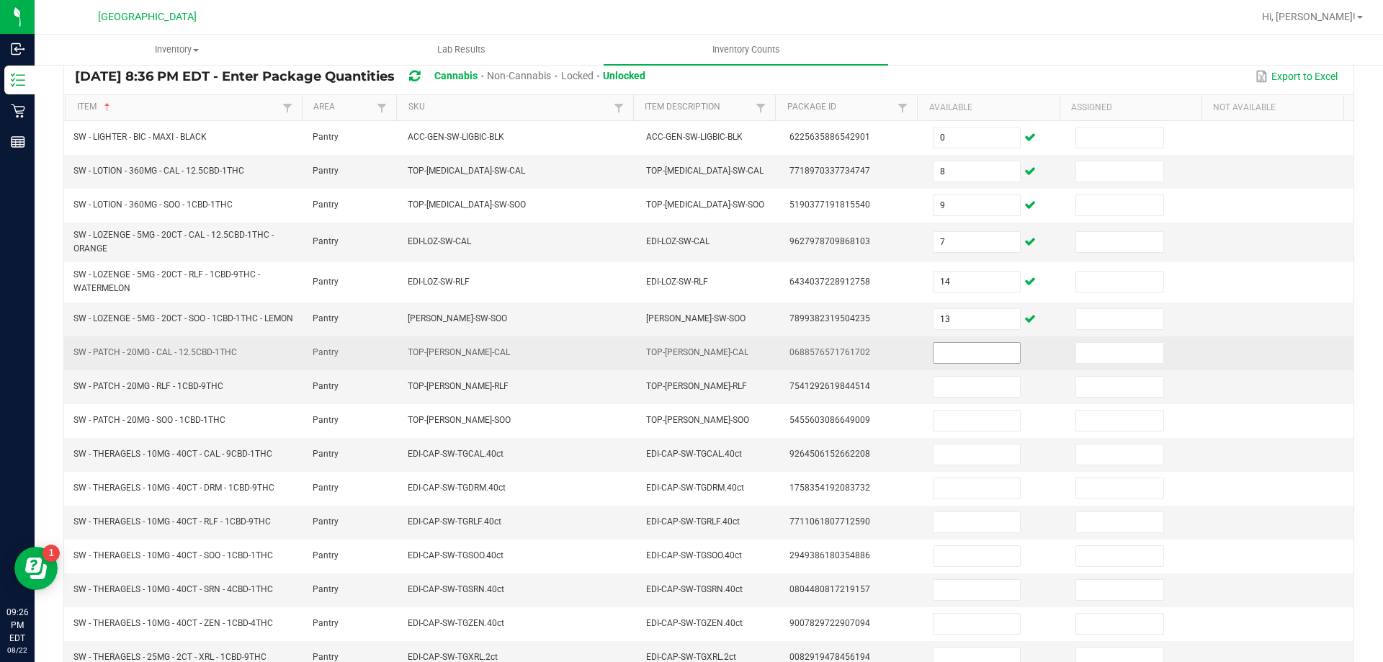
click at [954, 348] on span at bounding box center [977, 353] width 88 height 22
click at [955, 370] on td at bounding box center [995, 353] width 143 height 34
click at [959, 355] on input at bounding box center [977, 353] width 86 height 20
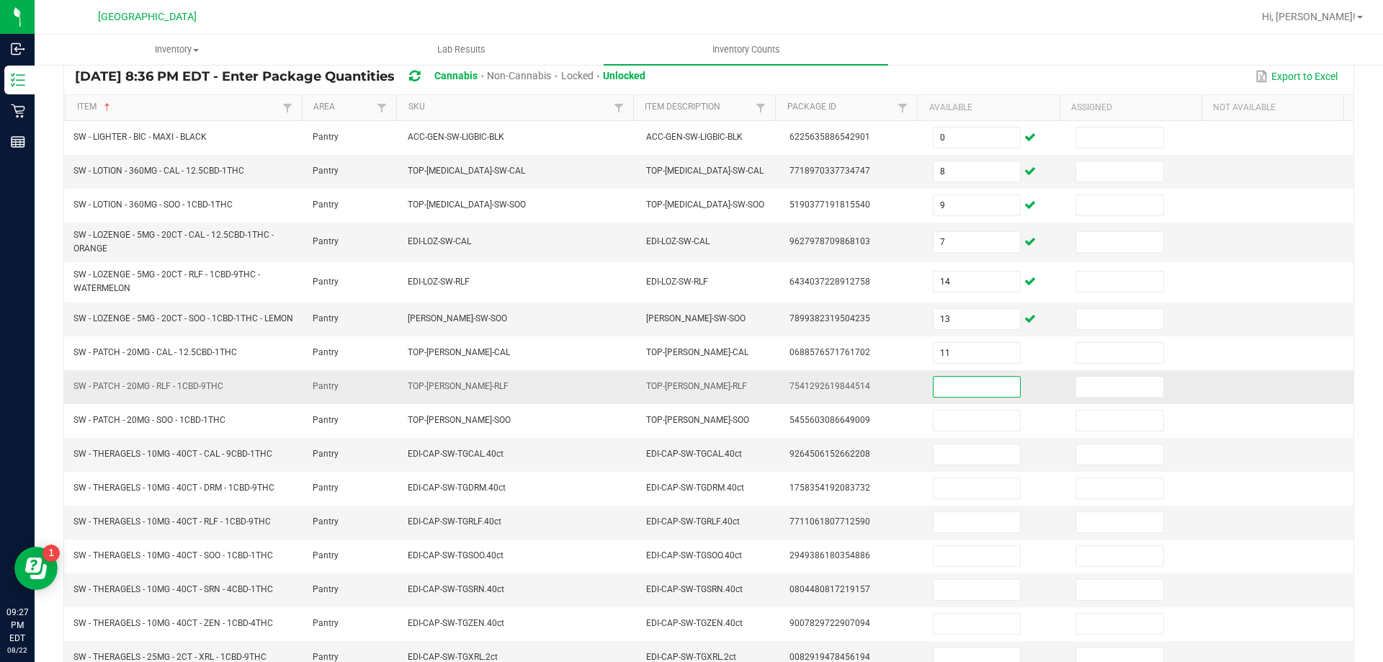
click at [957, 389] on input at bounding box center [977, 387] width 86 height 20
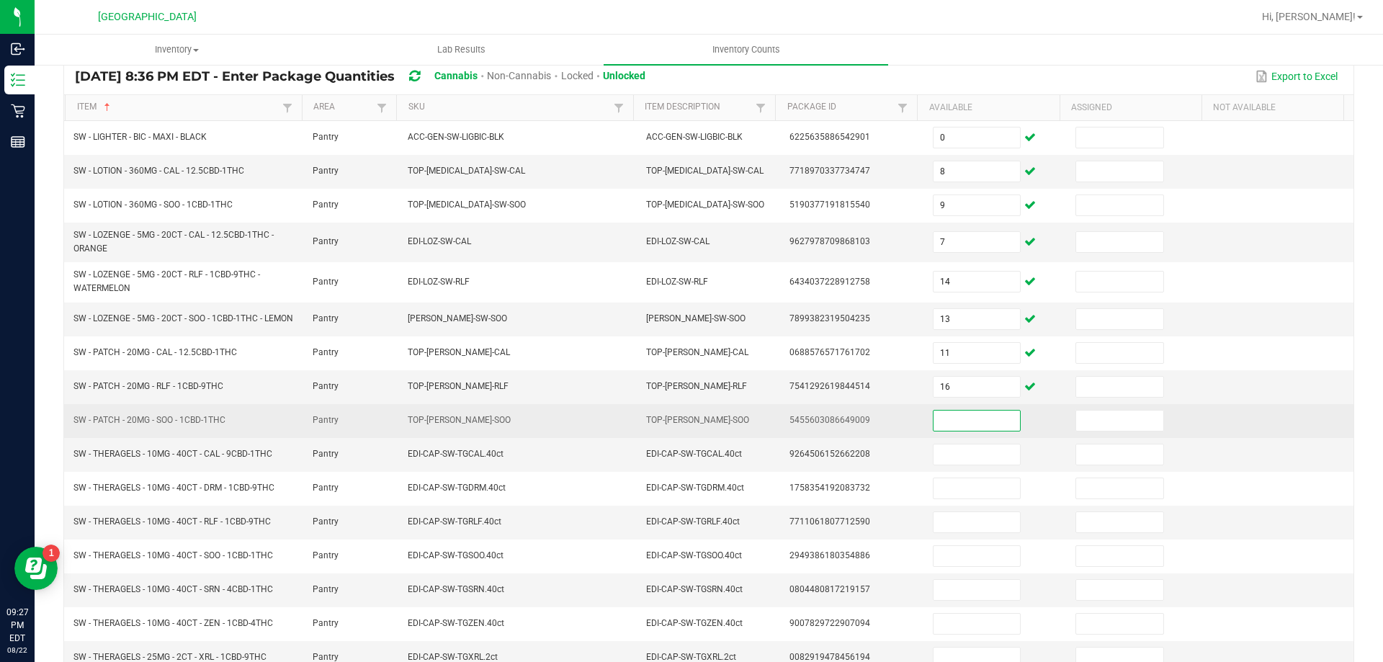
click at [959, 430] on input at bounding box center [977, 421] width 86 height 20
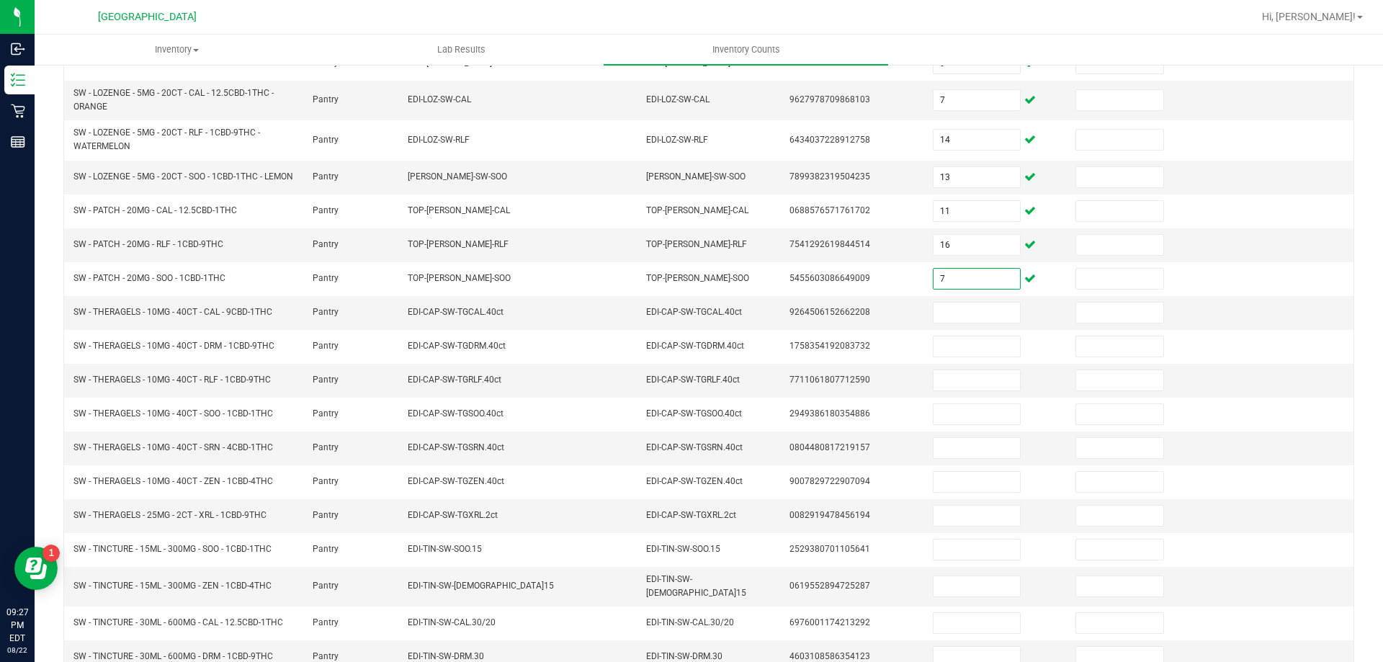
scroll to position [317, 0]
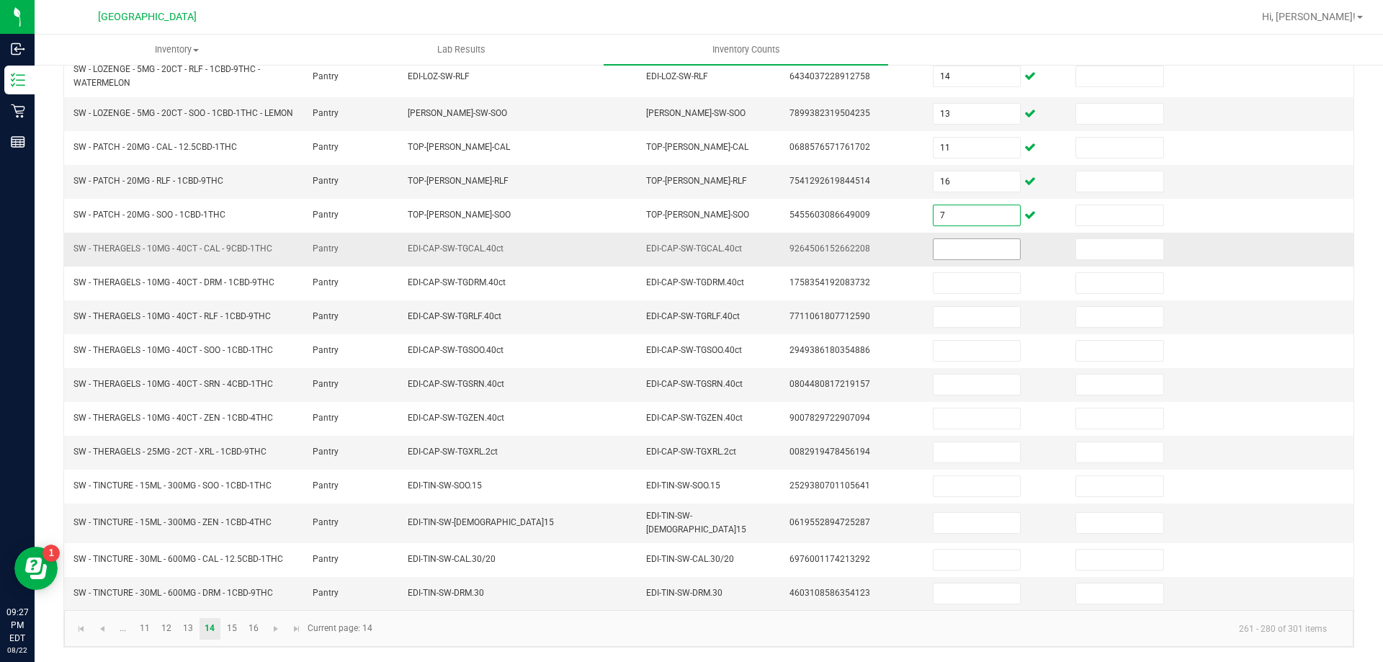
click at [956, 251] on input at bounding box center [977, 249] width 86 height 20
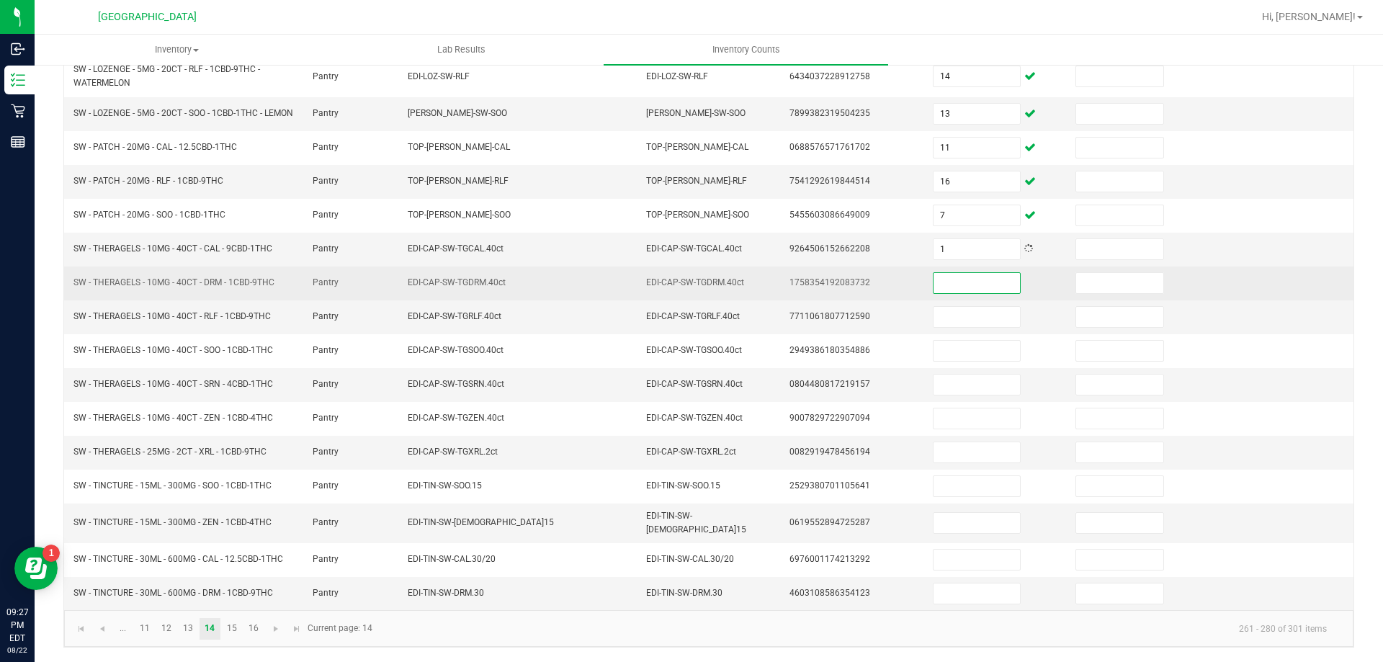
click at [957, 287] on input at bounding box center [977, 283] width 86 height 20
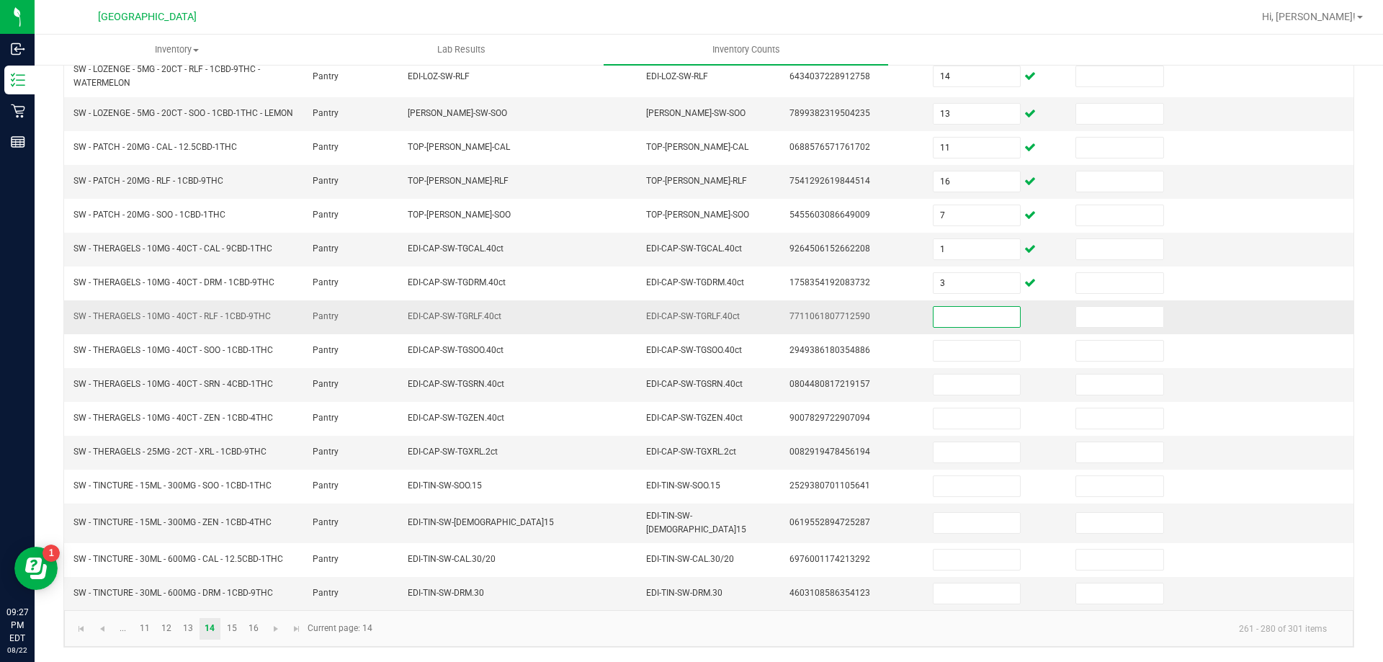
click at [956, 318] on input at bounding box center [977, 317] width 86 height 20
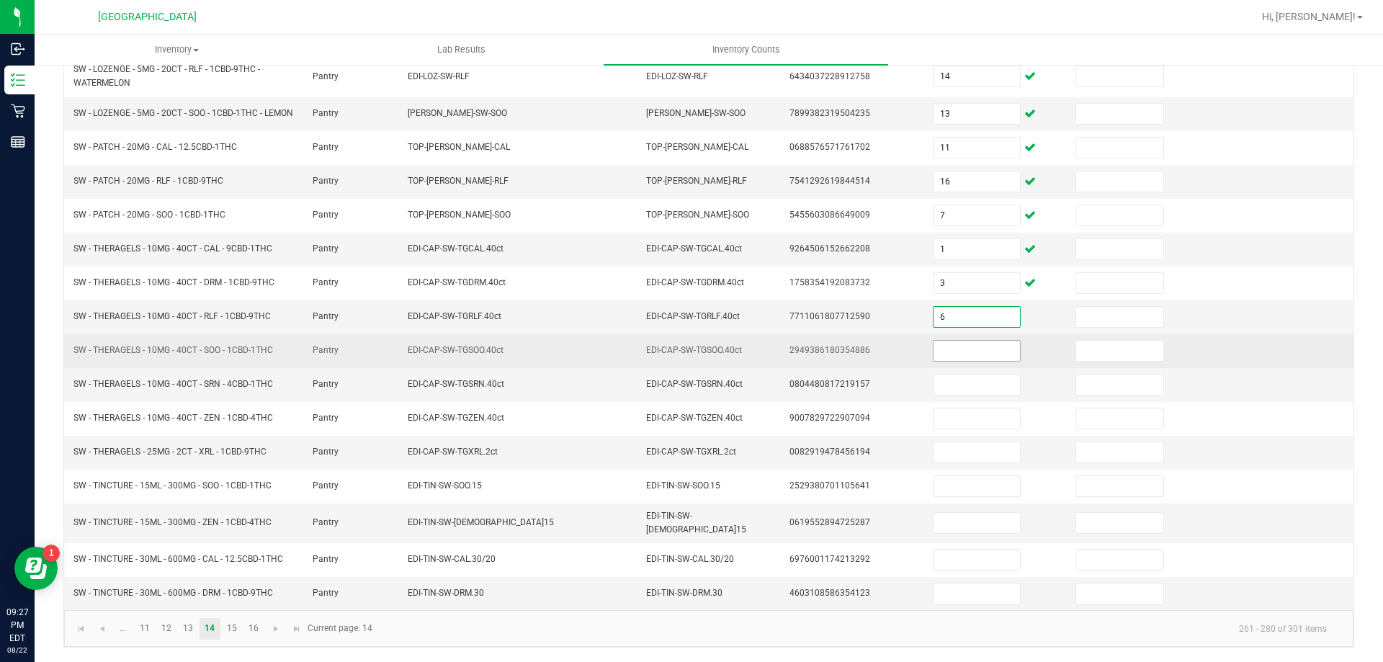
click at [946, 361] on input at bounding box center [977, 351] width 86 height 20
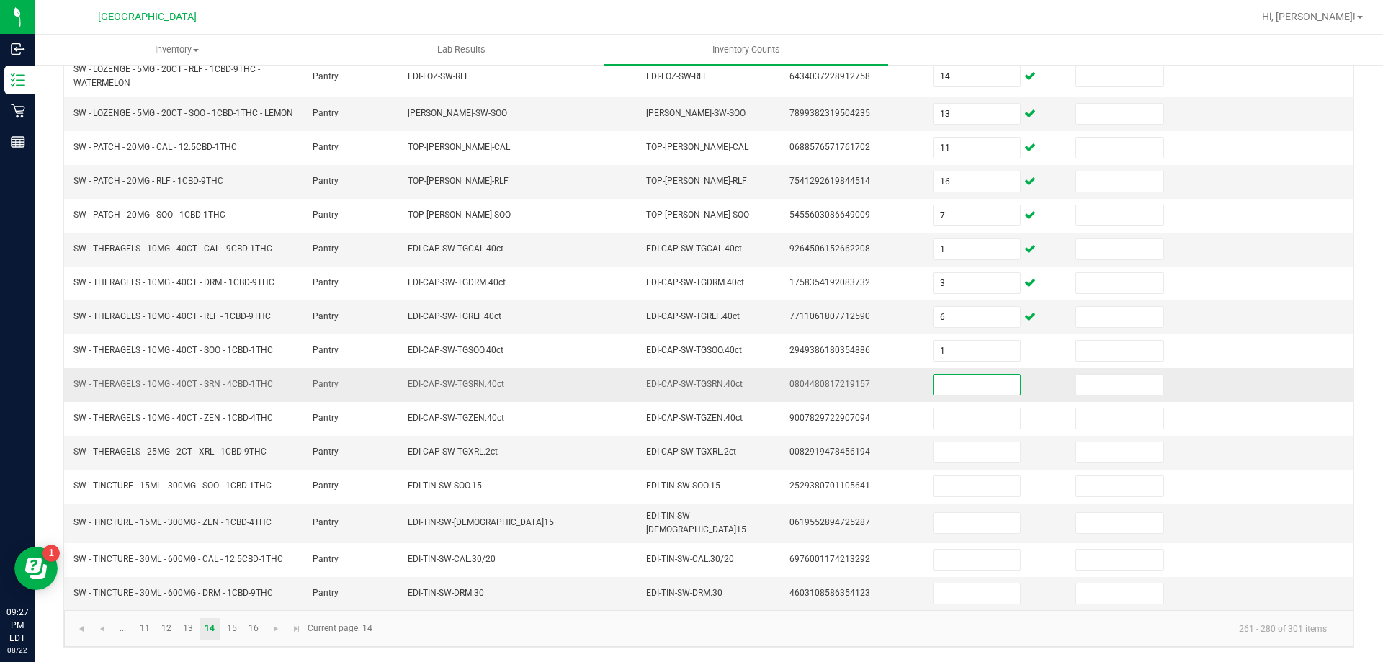
click at [944, 390] on input at bounding box center [977, 385] width 86 height 20
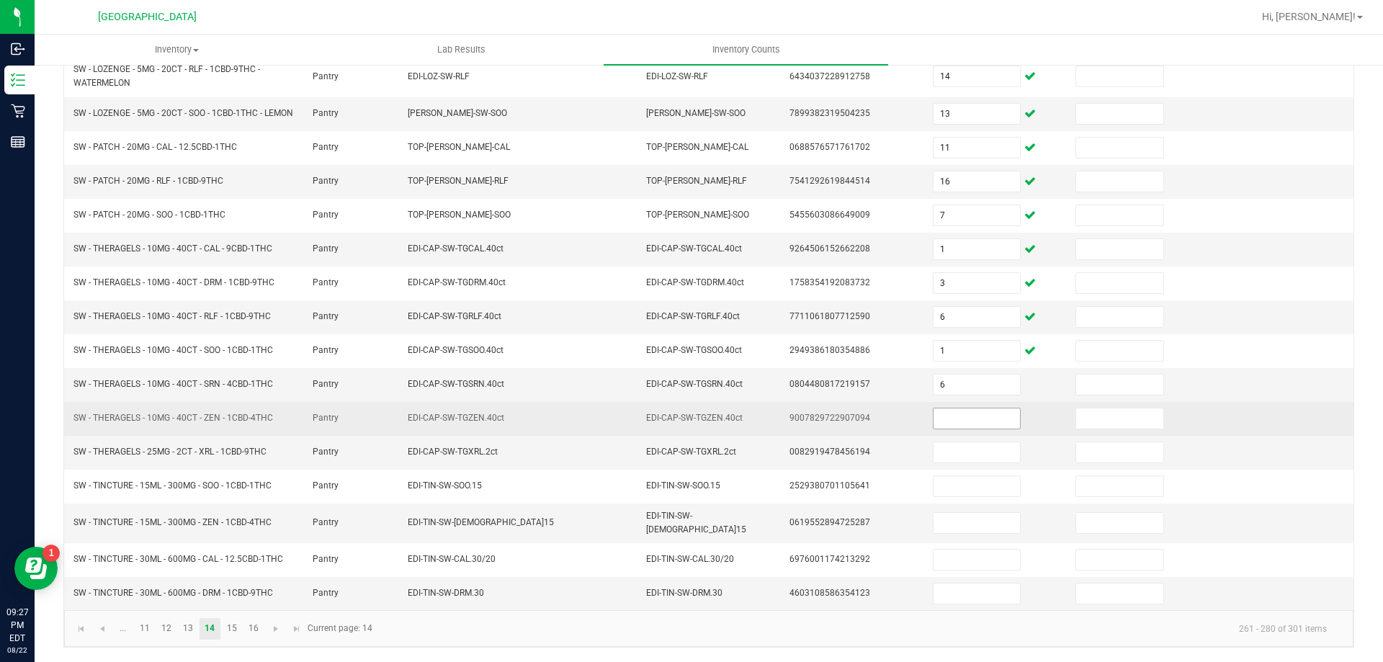
drag, startPoint x: 947, startPoint y: 412, endPoint x: 947, endPoint y: 420, distance: 7.9
click at [947, 420] on td at bounding box center [995, 419] width 143 height 34
click at [945, 426] on input at bounding box center [977, 418] width 86 height 20
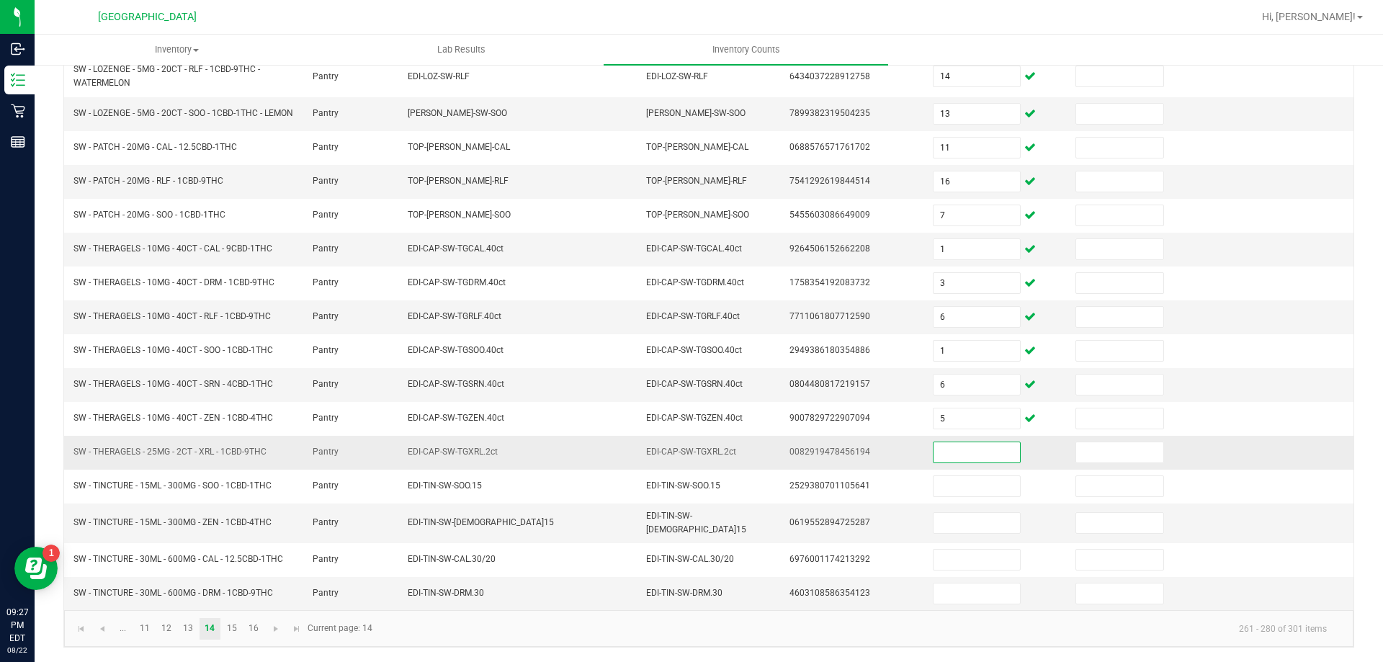
click at [938, 461] on input at bounding box center [977, 452] width 86 height 20
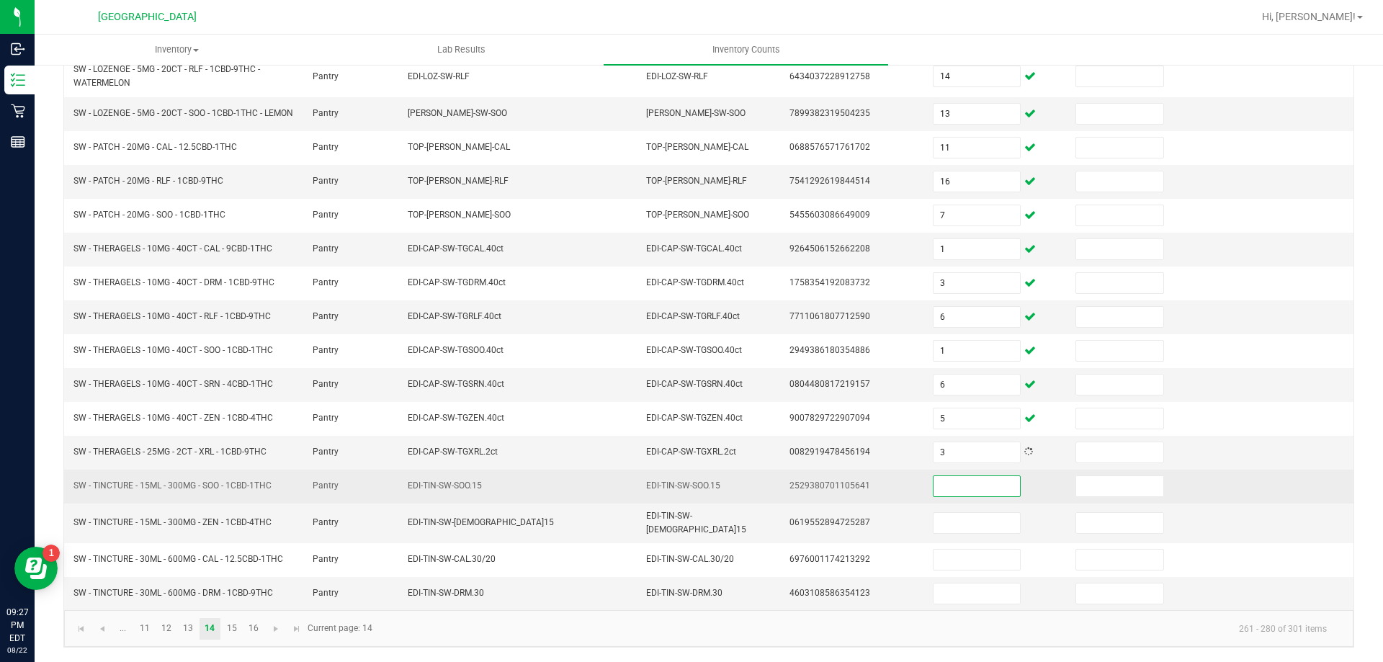
click at [936, 489] on input at bounding box center [977, 486] width 86 height 20
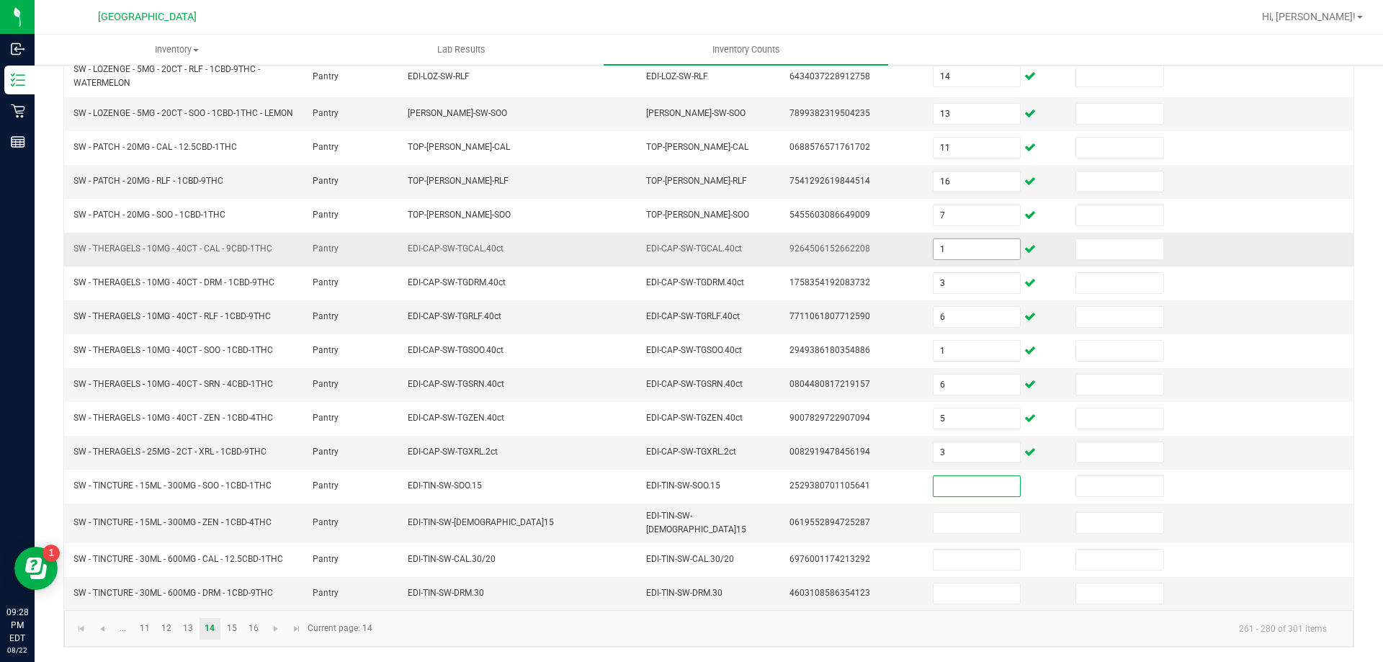
click at [950, 253] on input "1" at bounding box center [977, 249] width 86 height 20
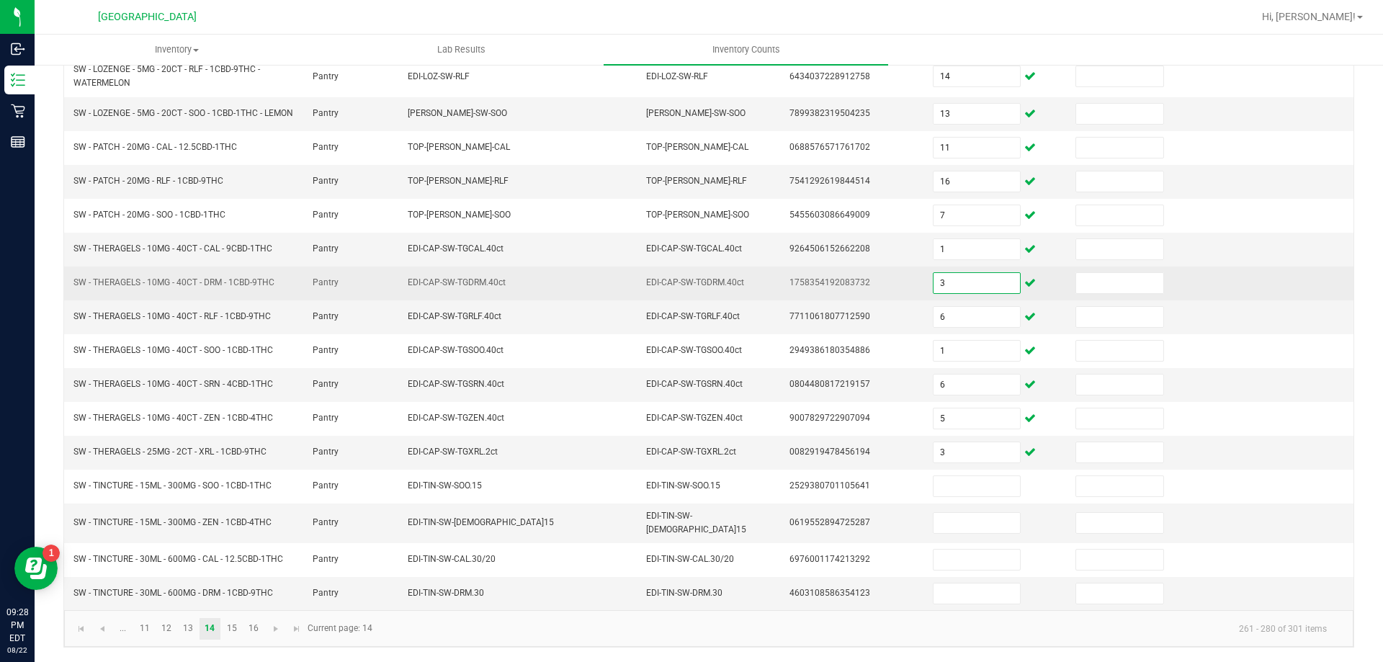
click at [951, 285] on input "3" at bounding box center [977, 283] width 86 height 20
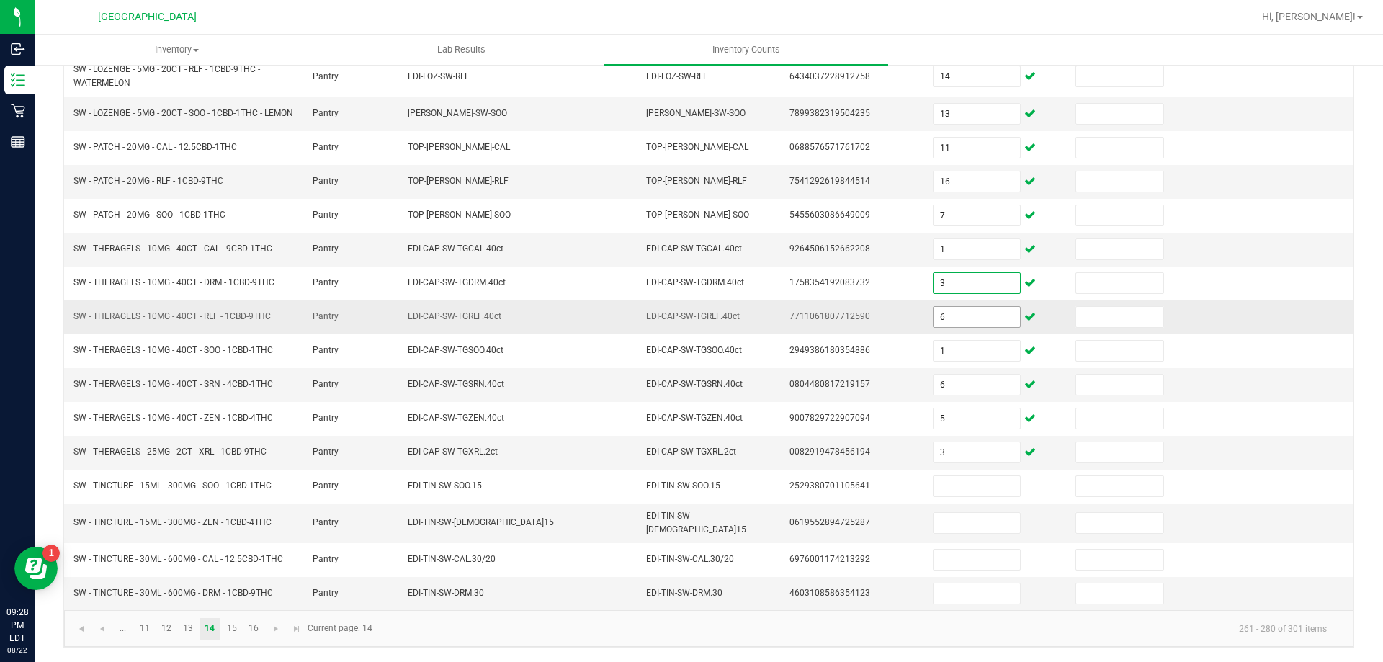
click at [953, 325] on input "6" at bounding box center [977, 317] width 86 height 20
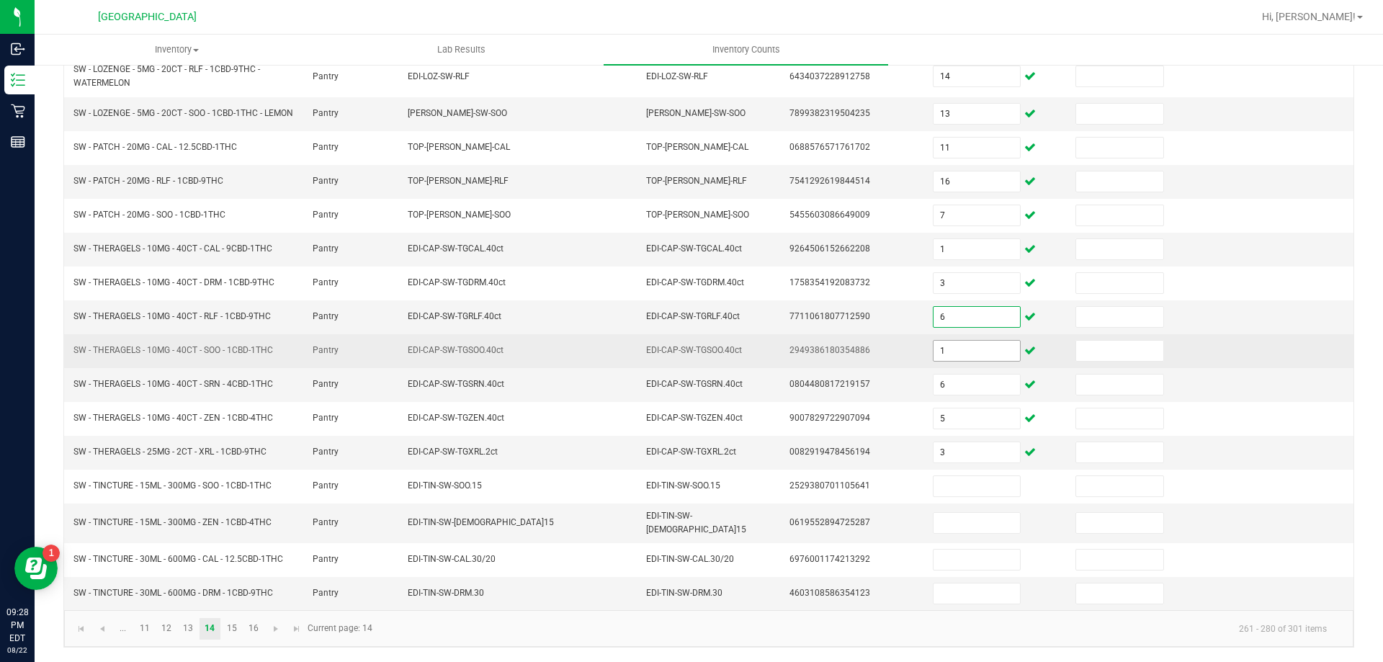
click at [948, 361] on input "1" at bounding box center [977, 351] width 86 height 20
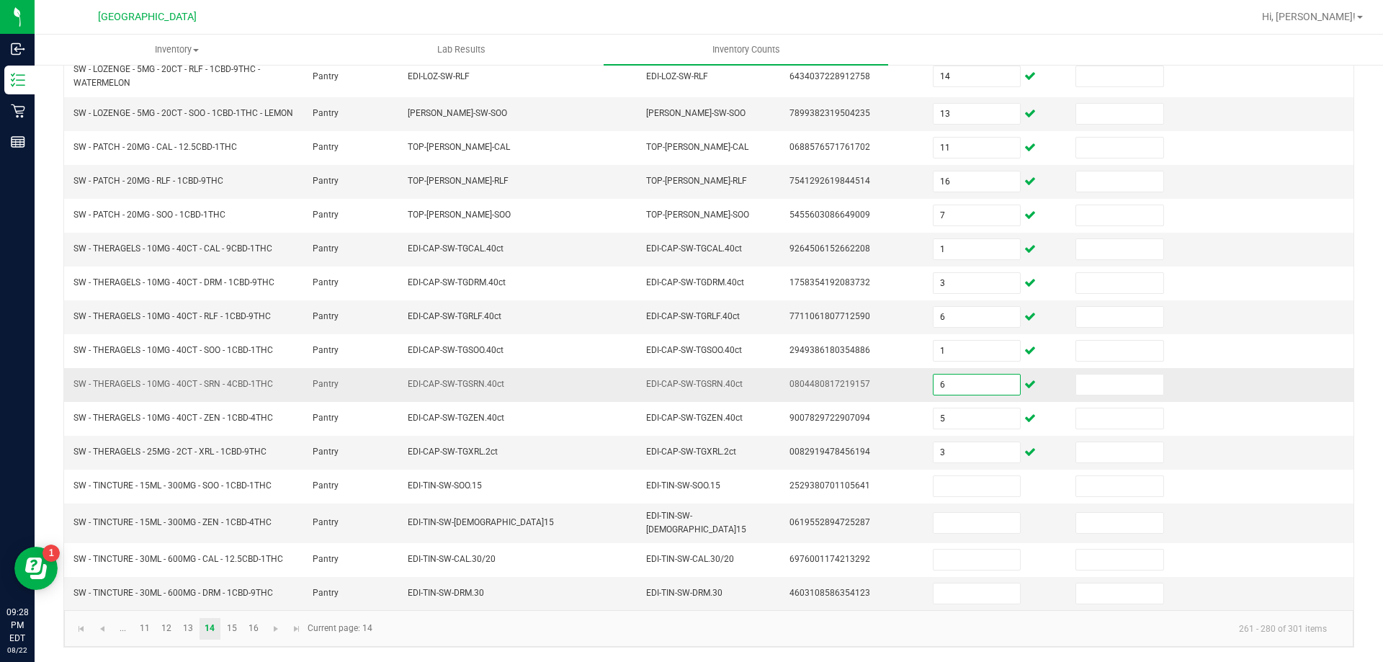
click at [949, 388] on input "6" at bounding box center [977, 385] width 86 height 20
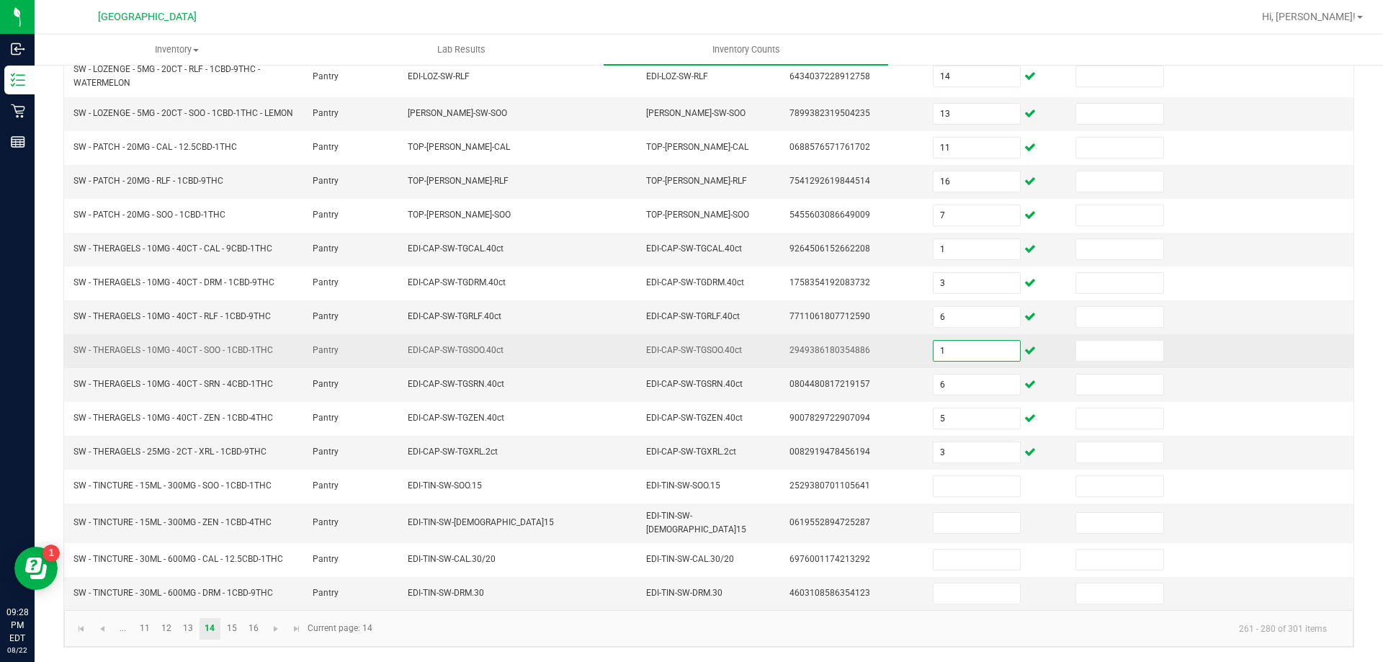
click at [934, 354] on input "1" at bounding box center [977, 351] width 86 height 20
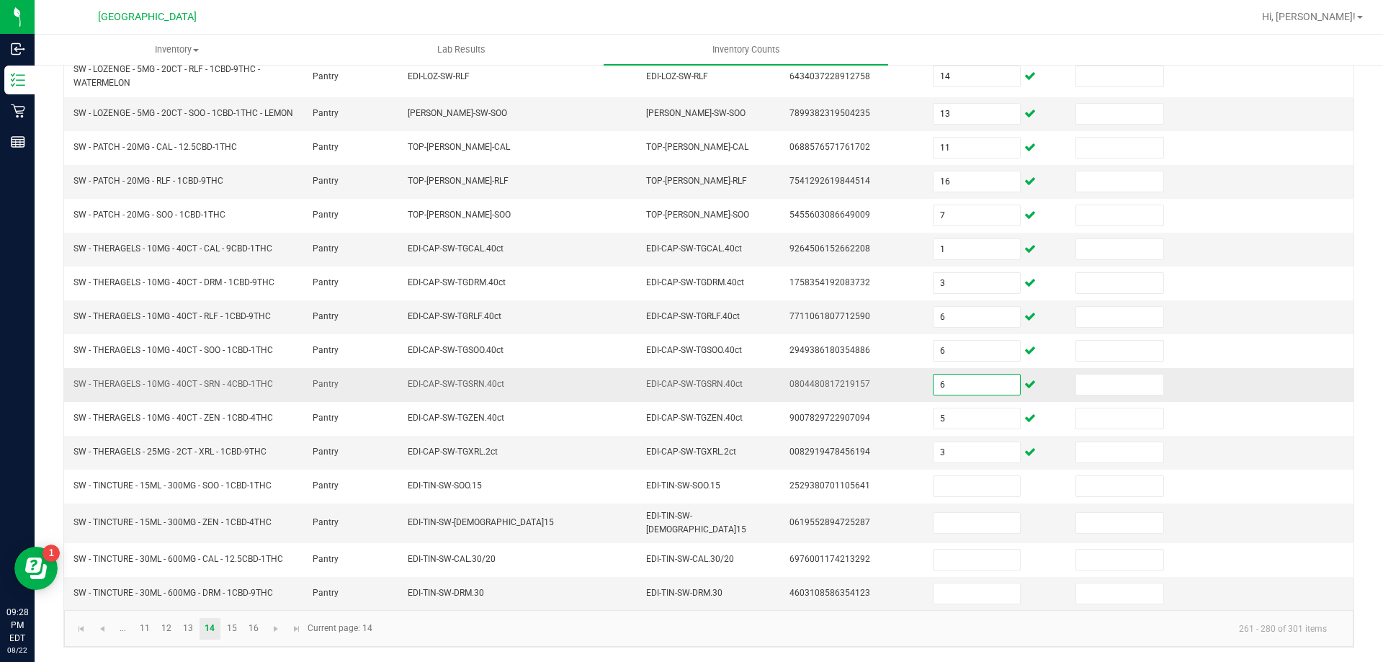
click at [940, 388] on input "6" at bounding box center [977, 385] width 86 height 20
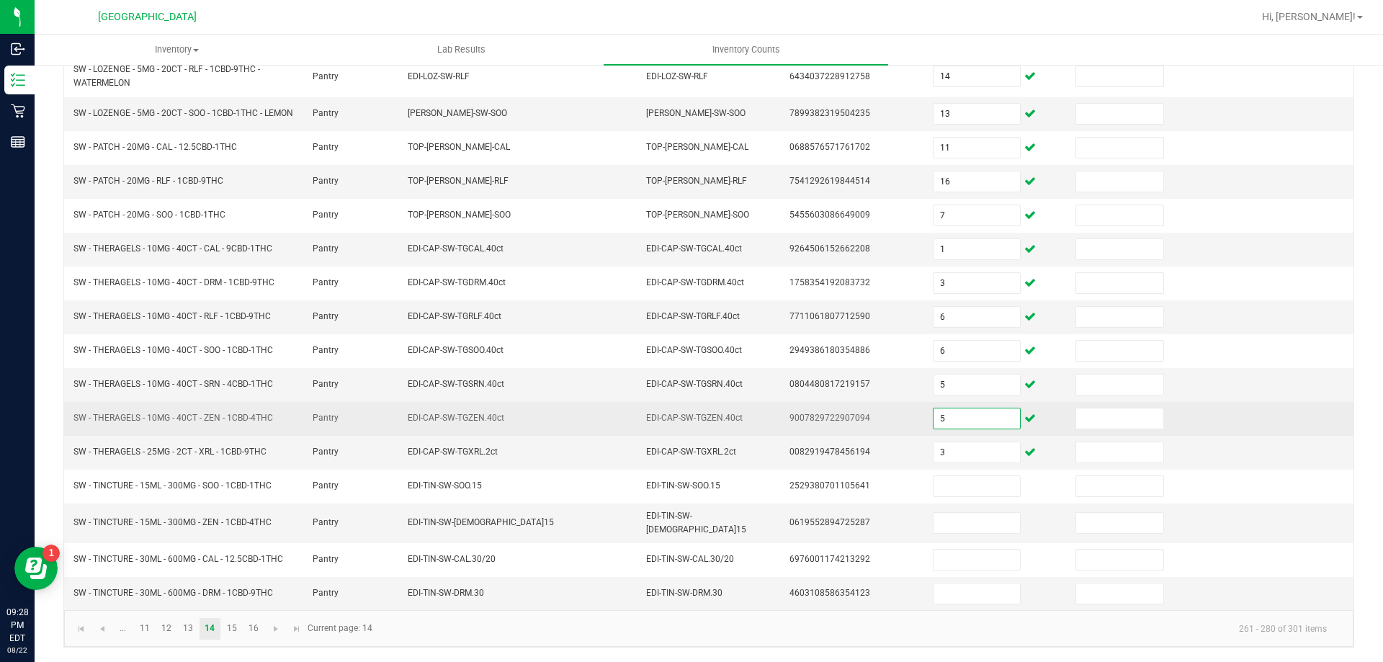
click at [940, 424] on input "5" at bounding box center [977, 418] width 86 height 20
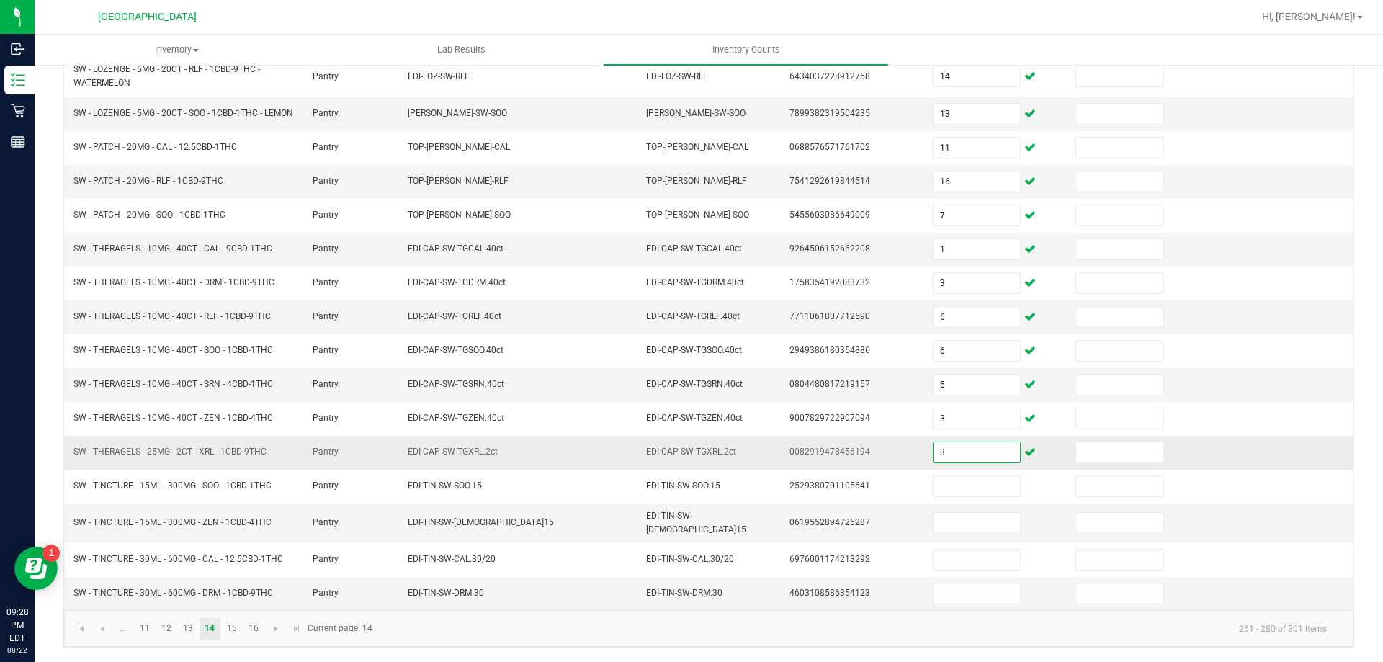
click at [935, 460] on input "3" at bounding box center [977, 452] width 86 height 20
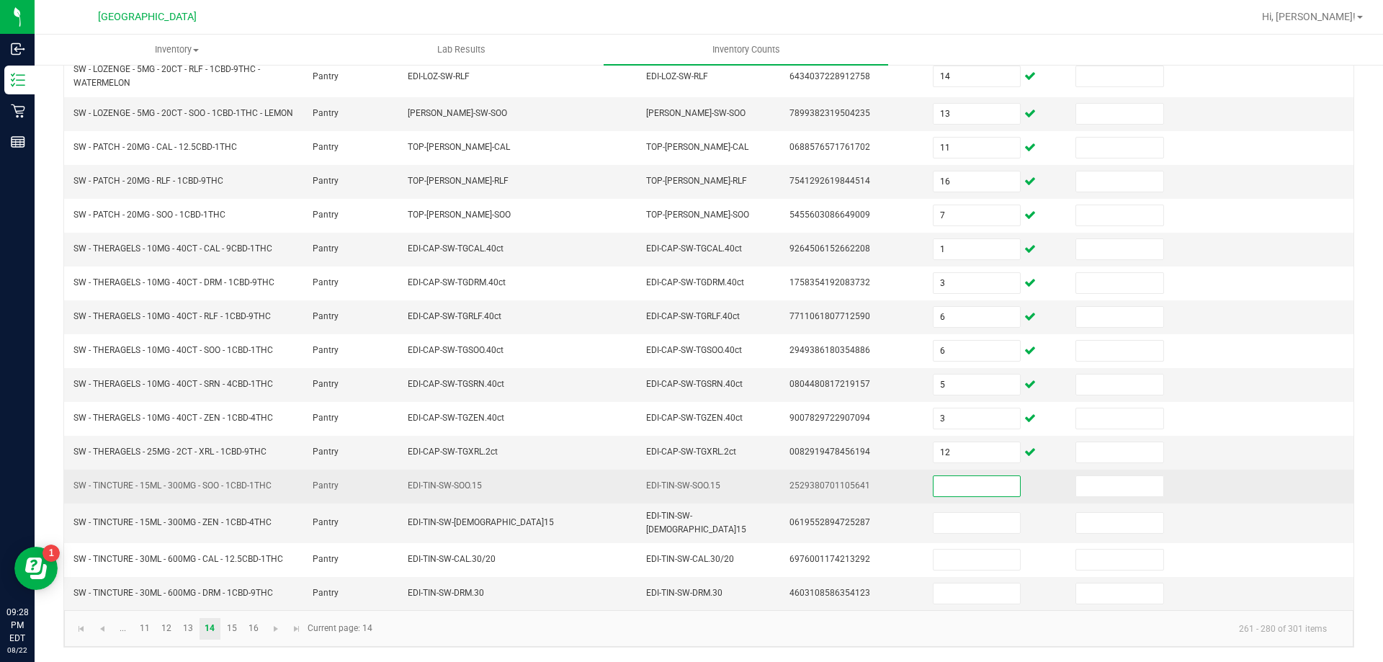
click at [948, 491] on input at bounding box center [977, 486] width 86 height 20
click at [949, 490] on input at bounding box center [977, 486] width 86 height 20
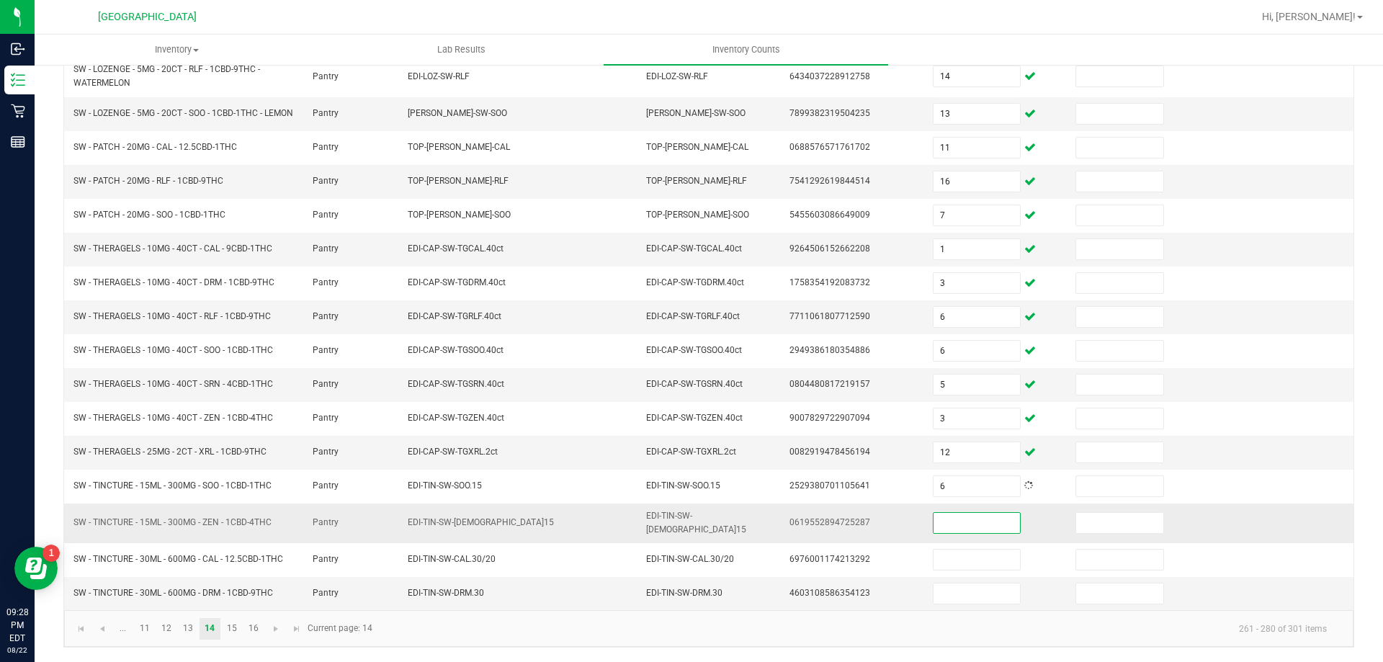
click at [949, 523] on input at bounding box center [977, 523] width 86 height 20
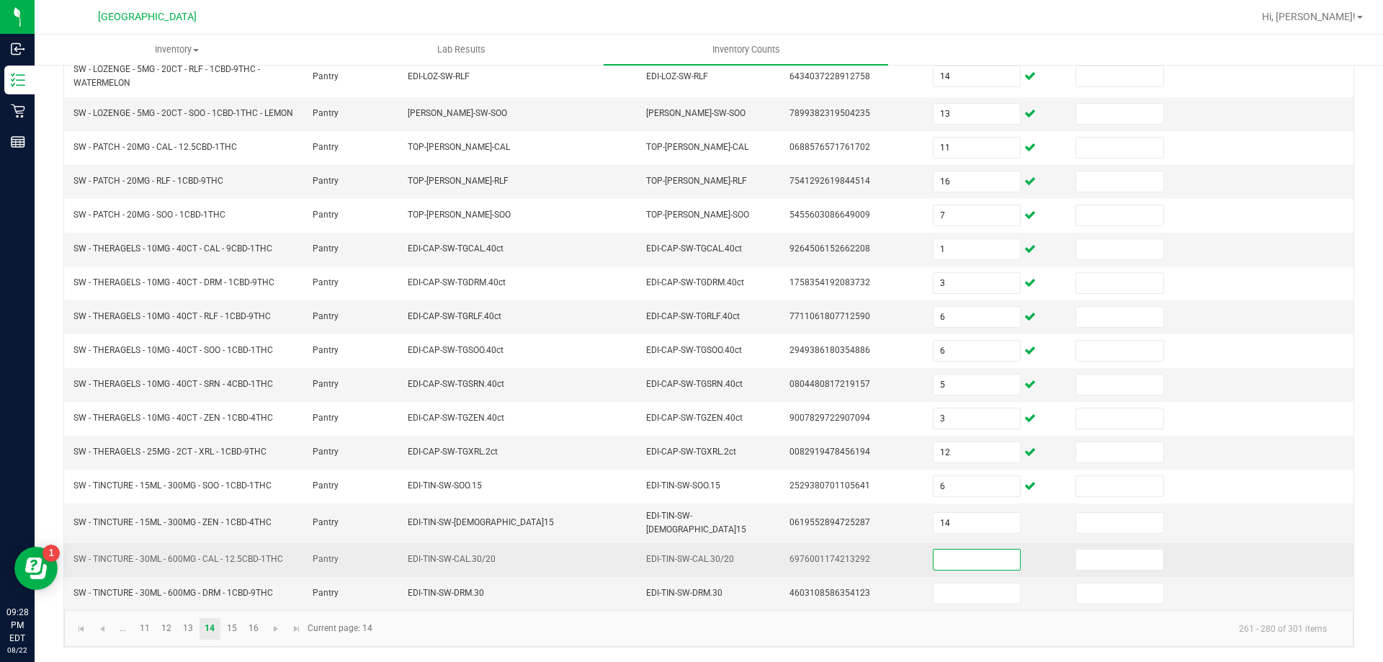
click at [949, 558] on input at bounding box center [977, 560] width 86 height 20
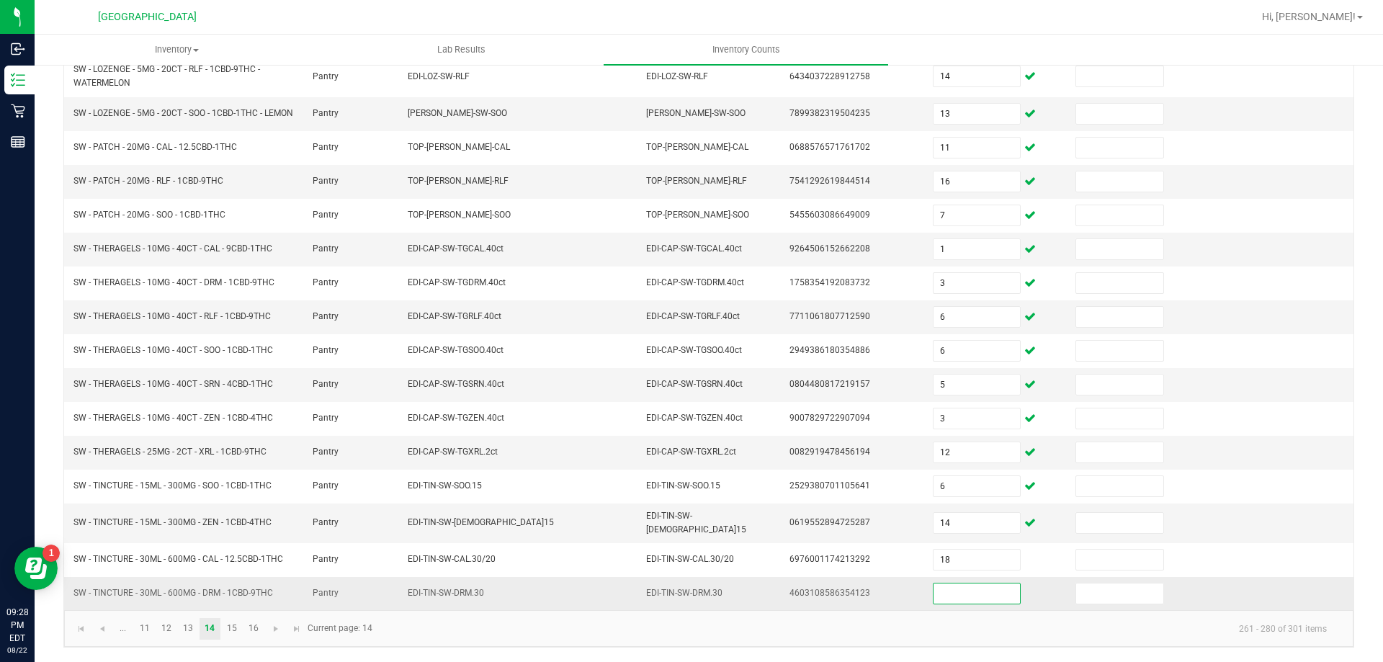
click at [949, 586] on input at bounding box center [977, 593] width 86 height 20
click at [228, 633] on link "15" at bounding box center [231, 629] width 21 height 22
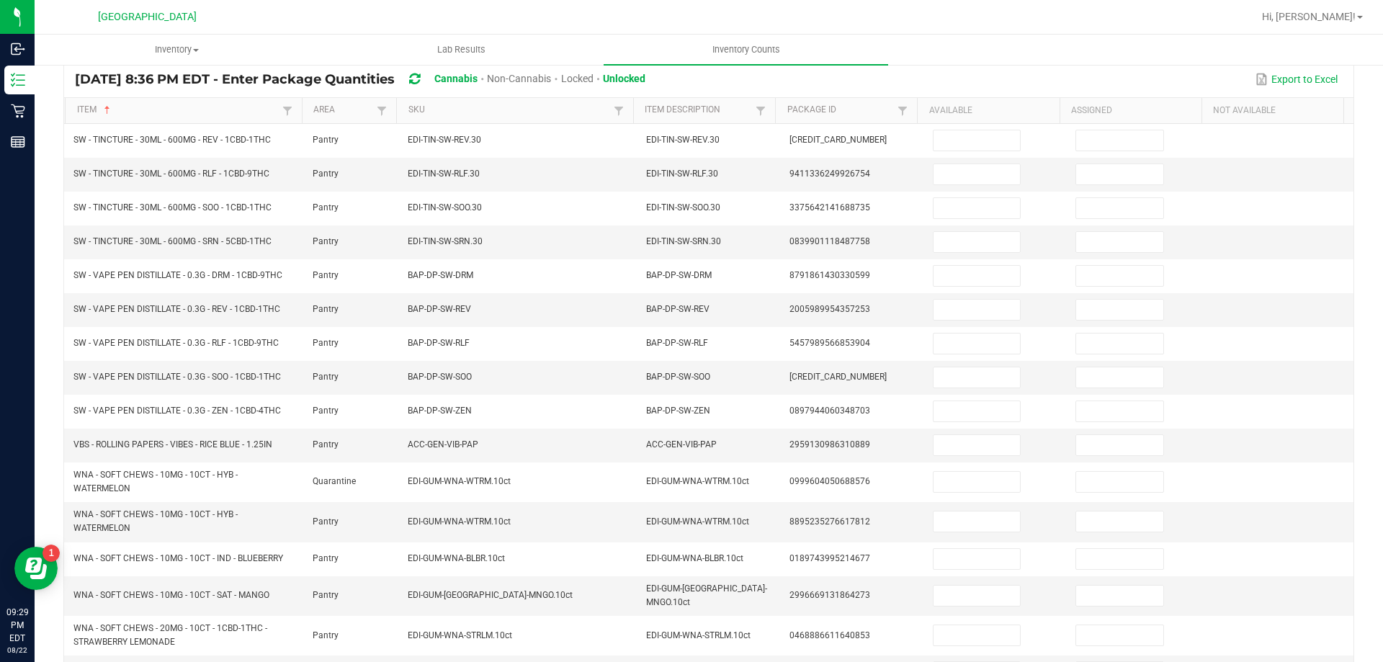
scroll to position [102, 0]
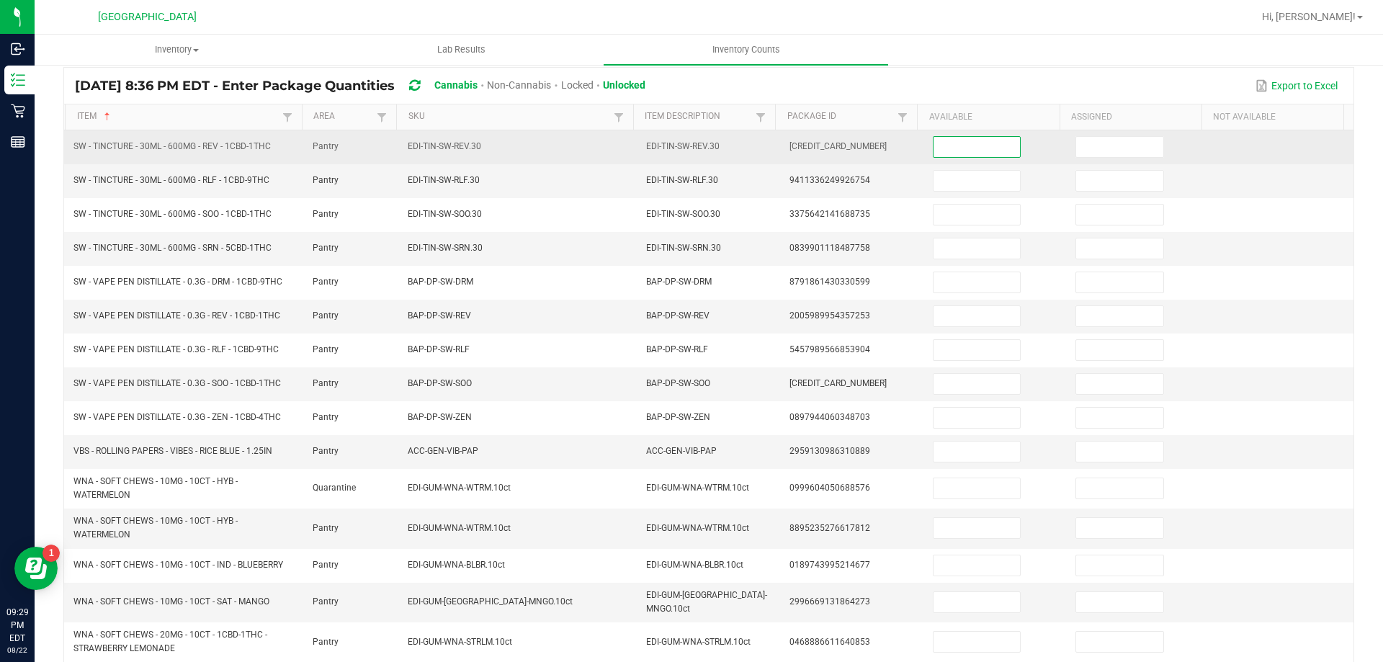
click at [976, 151] on input at bounding box center [977, 147] width 86 height 20
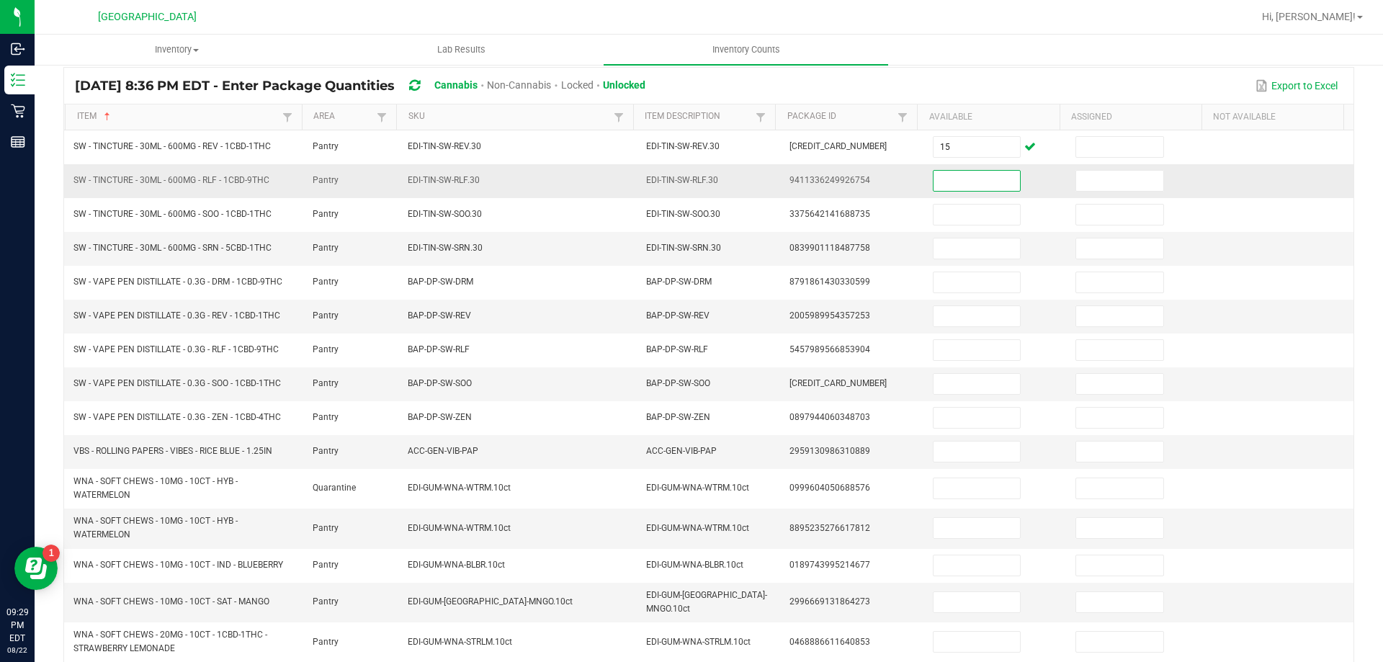
click at [962, 179] on input at bounding box center [977, 181] width 86 height 20
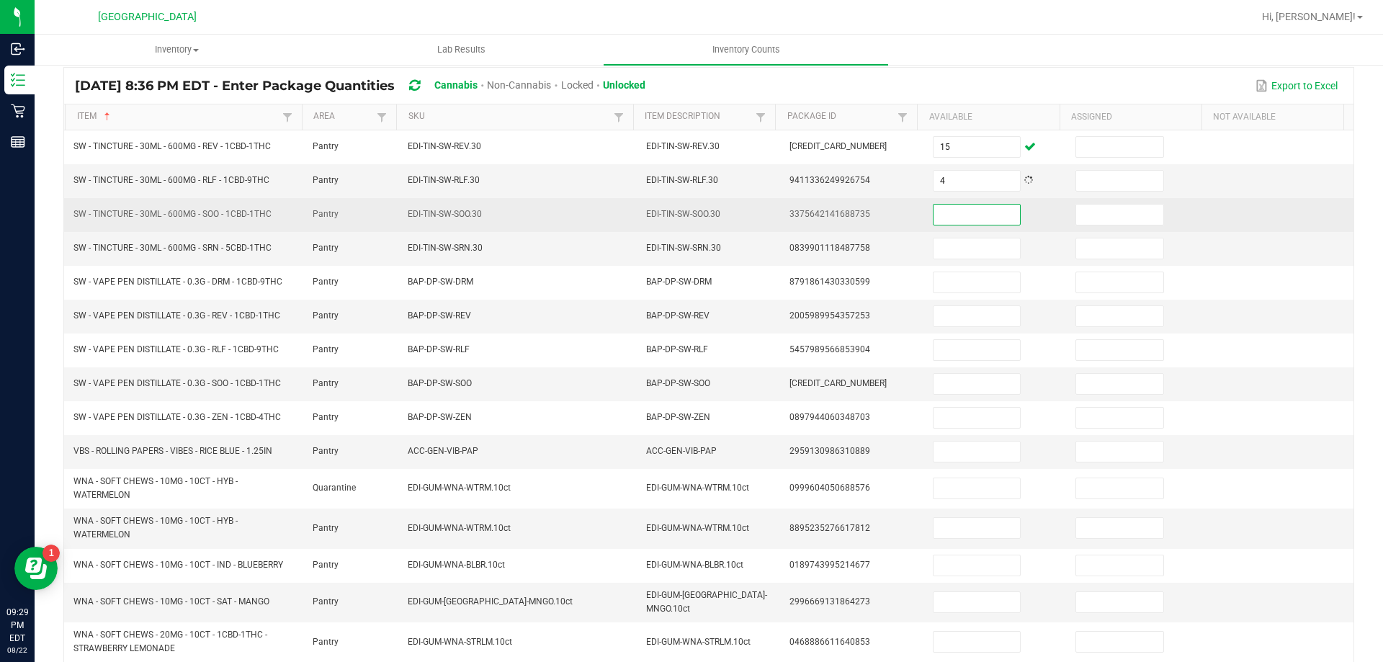
click at [959, 212] on input at bounding box center [977, 215] width 86 height 20
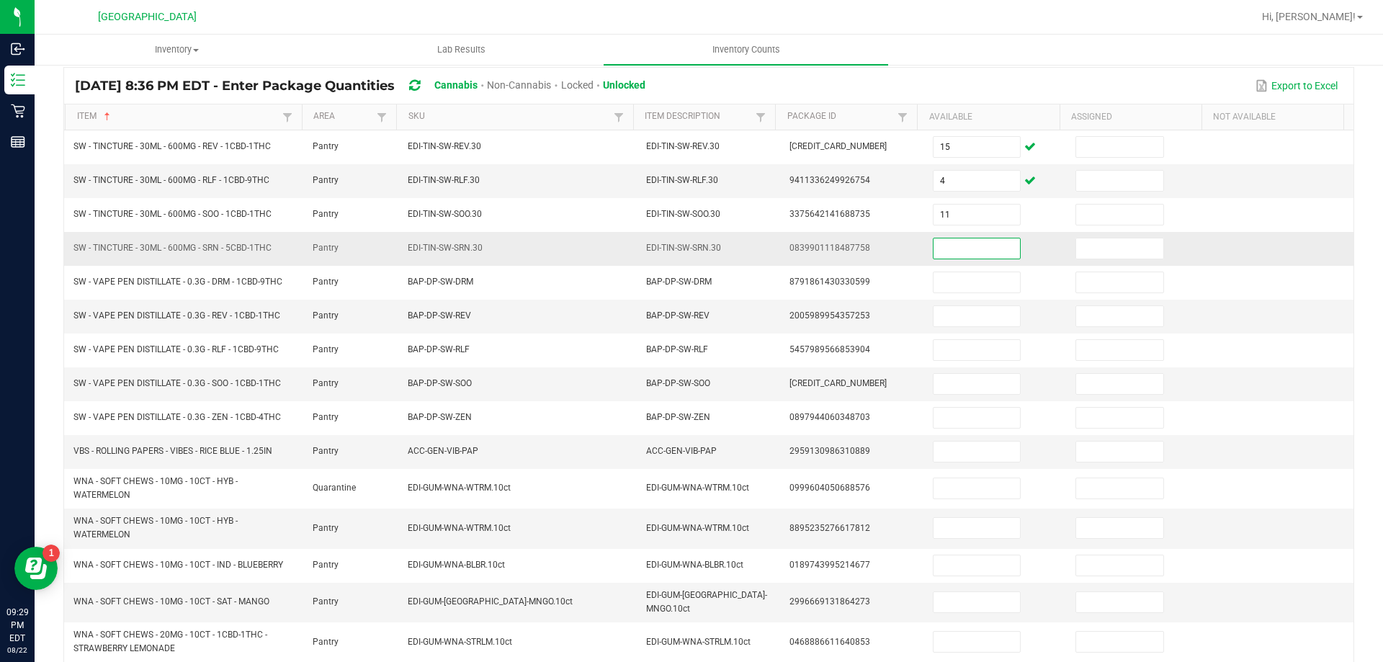
click at [953, 256] on input at bounding box center [977, 248] width 86 height 20
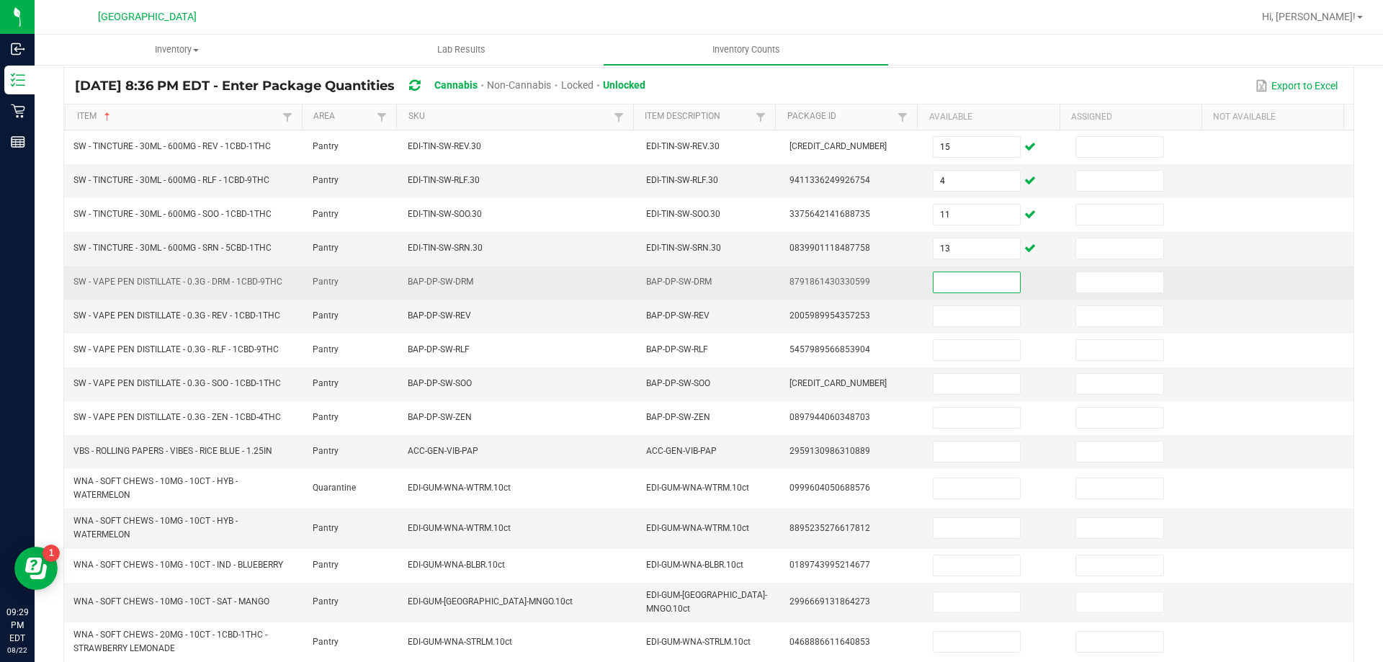
click at [950, 274] on input at bounding box center [977, 282] width 86 height 20
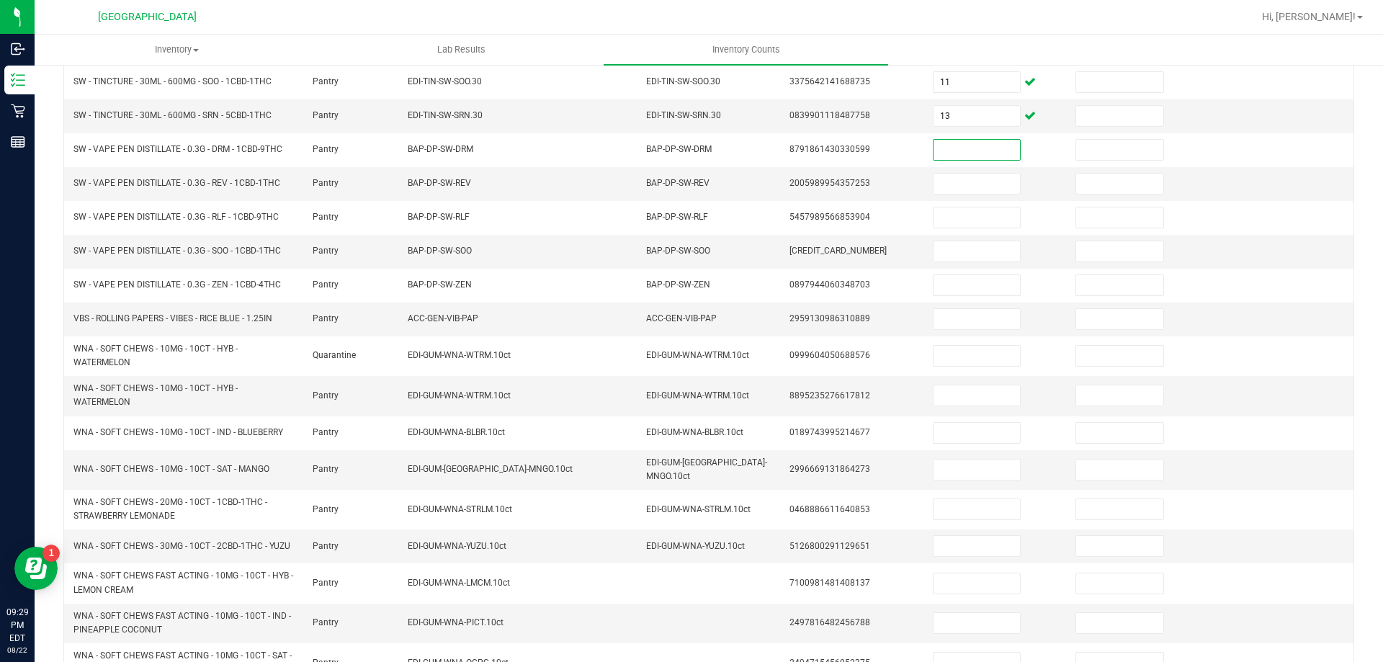
scroll to position [239, 0]
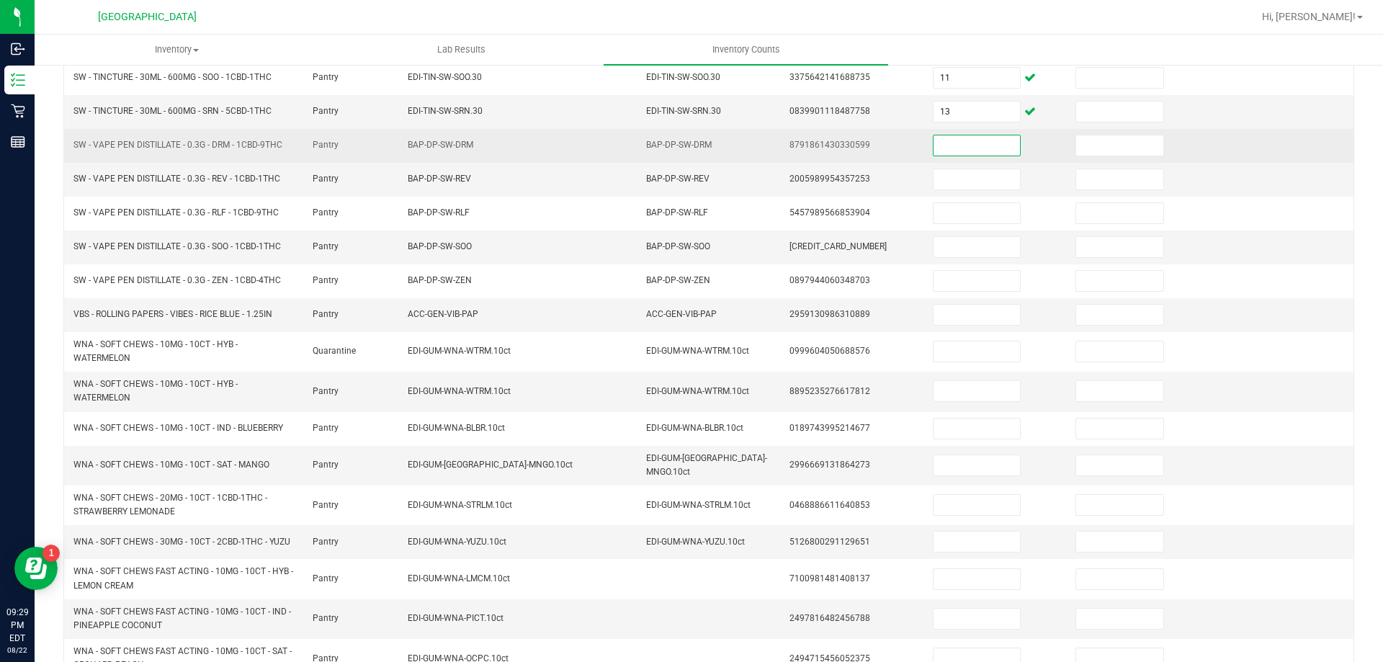
click at [951, 154] on input at bounding box center [977, 145] width 86 height 20
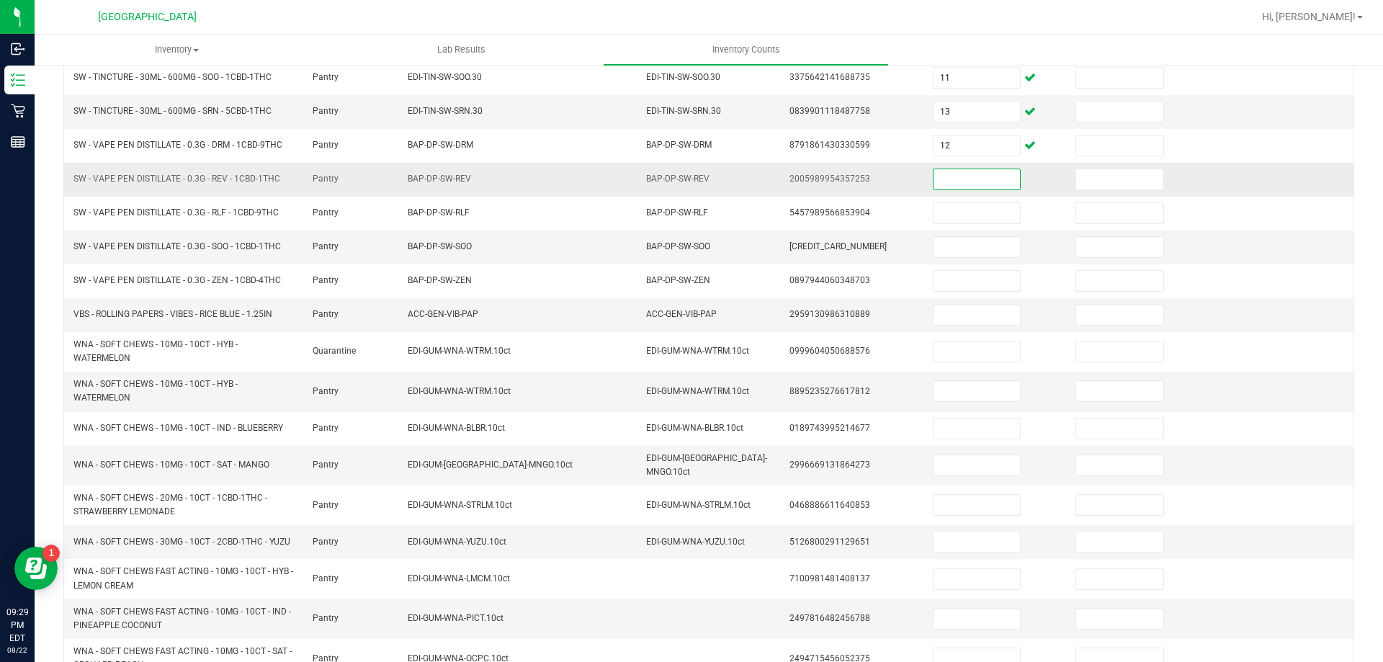
click at [949, 179] on input at bounding box center [977, 179] width 86 height 20
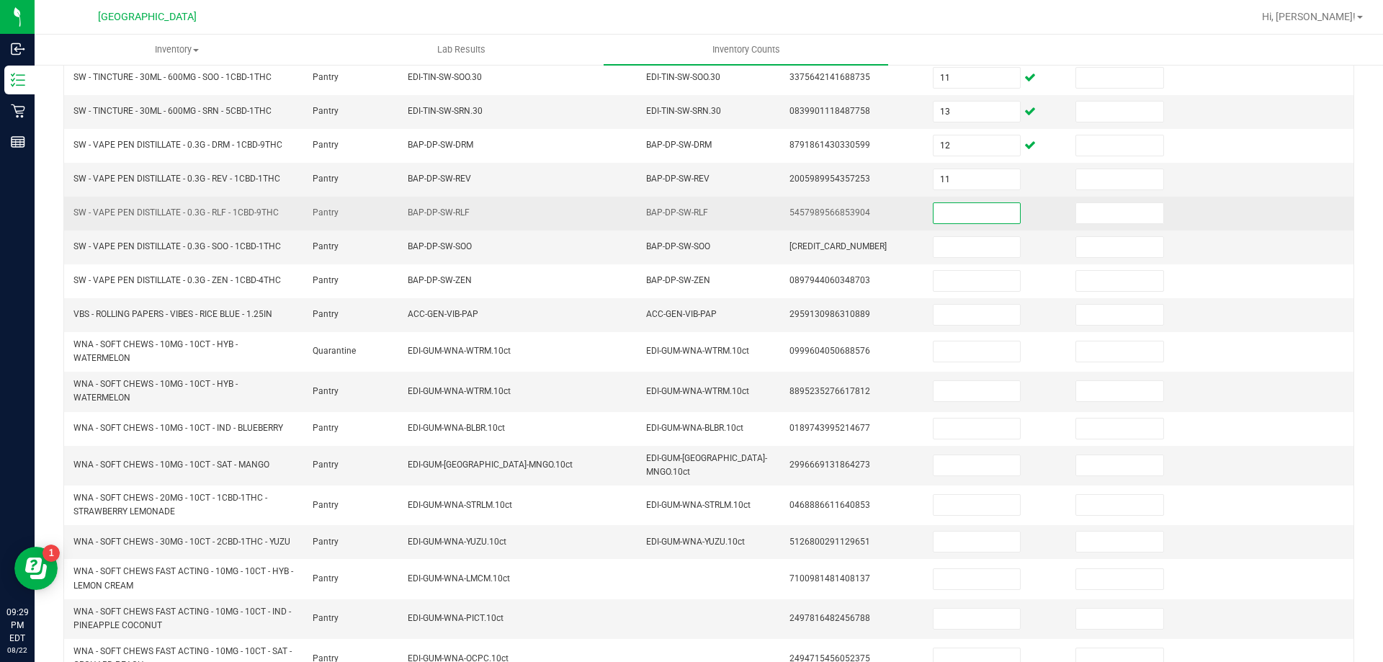
click at [951, 209] on input at bounding box center [977, 213] width 86 height 20
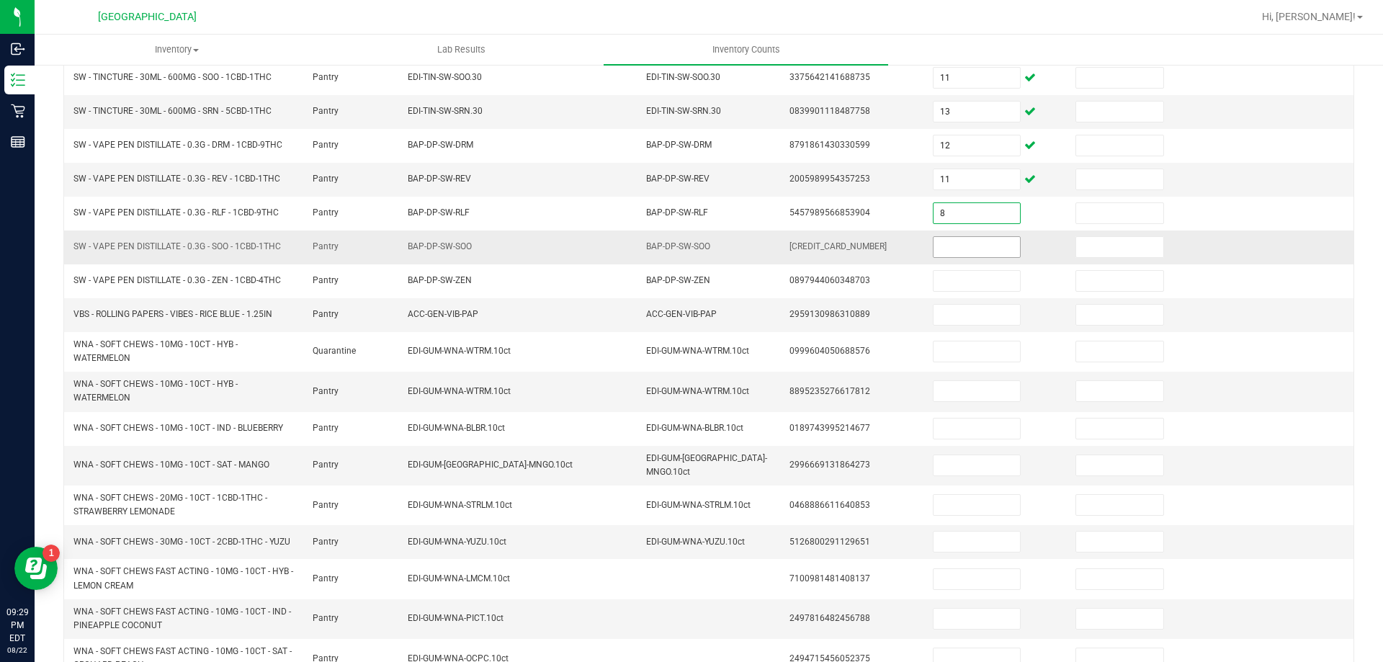
click at [953, 246] on input at bounding box center [977, 247] width 86 height 20
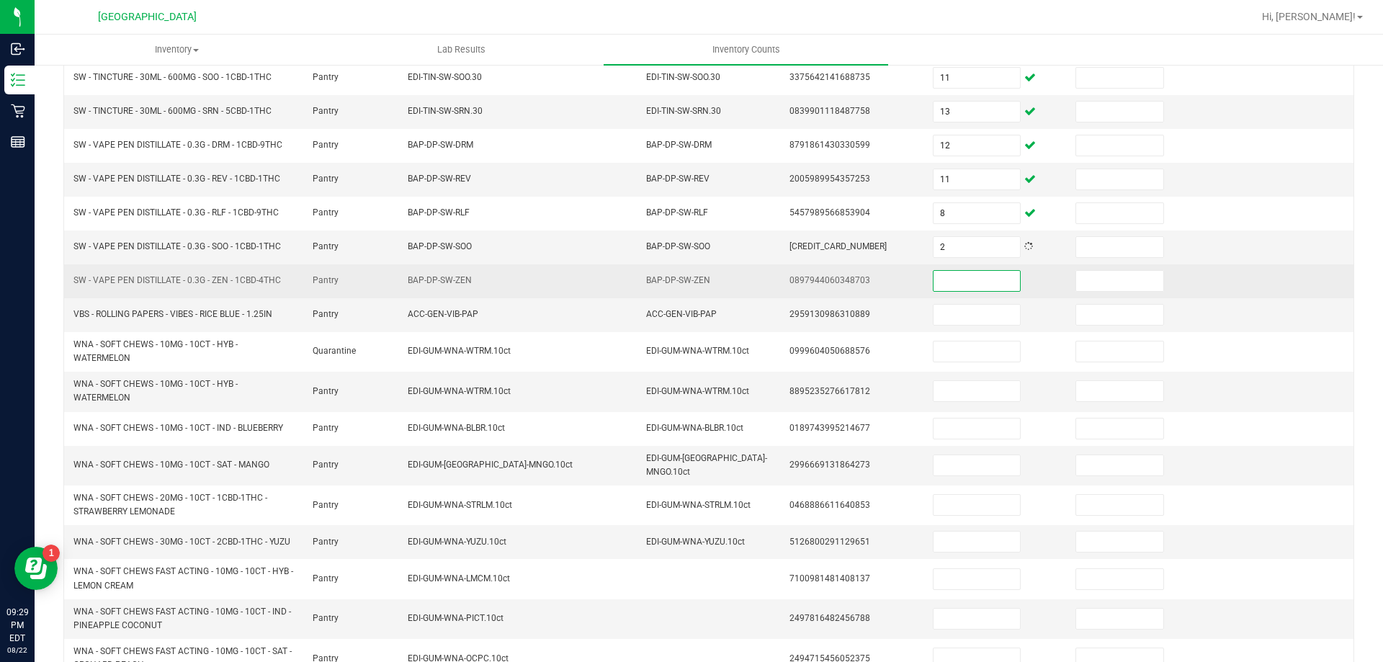
click at [944, 278] on input at bounding box center [977, 281] width 86 height 20
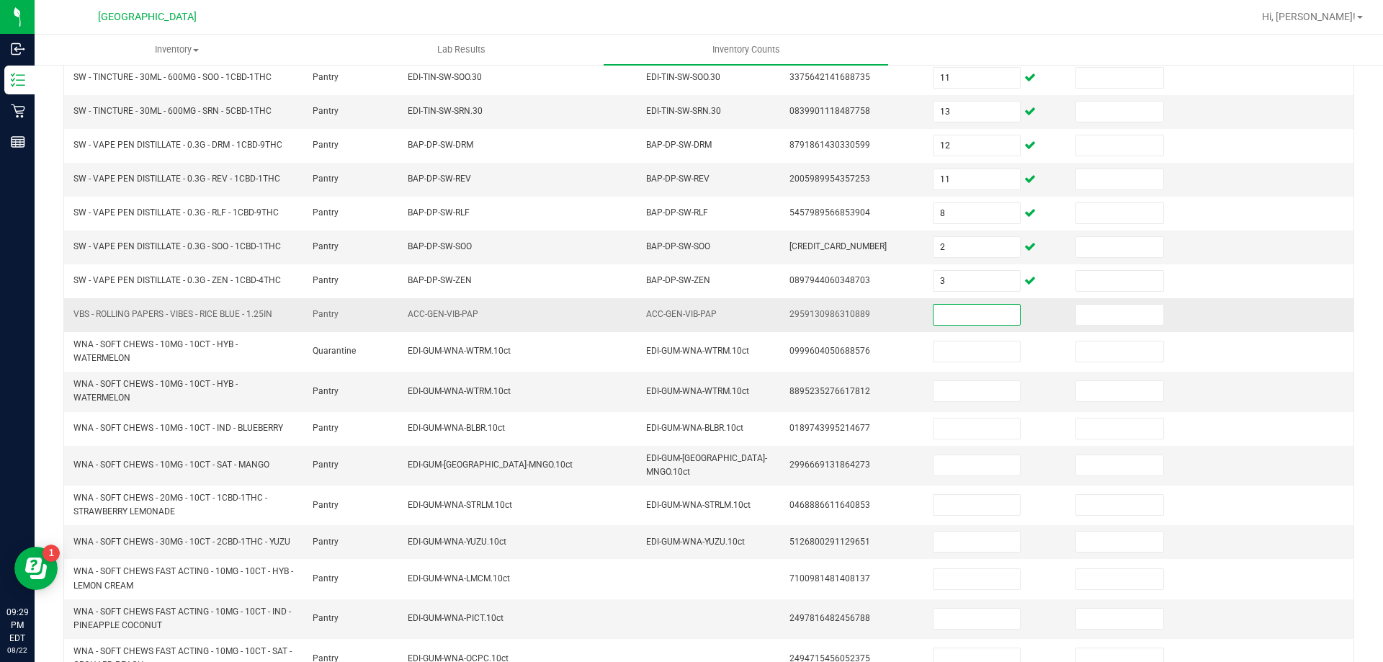
click at [941, 311] on input at bounding box center [977, 315] width 86 height 20
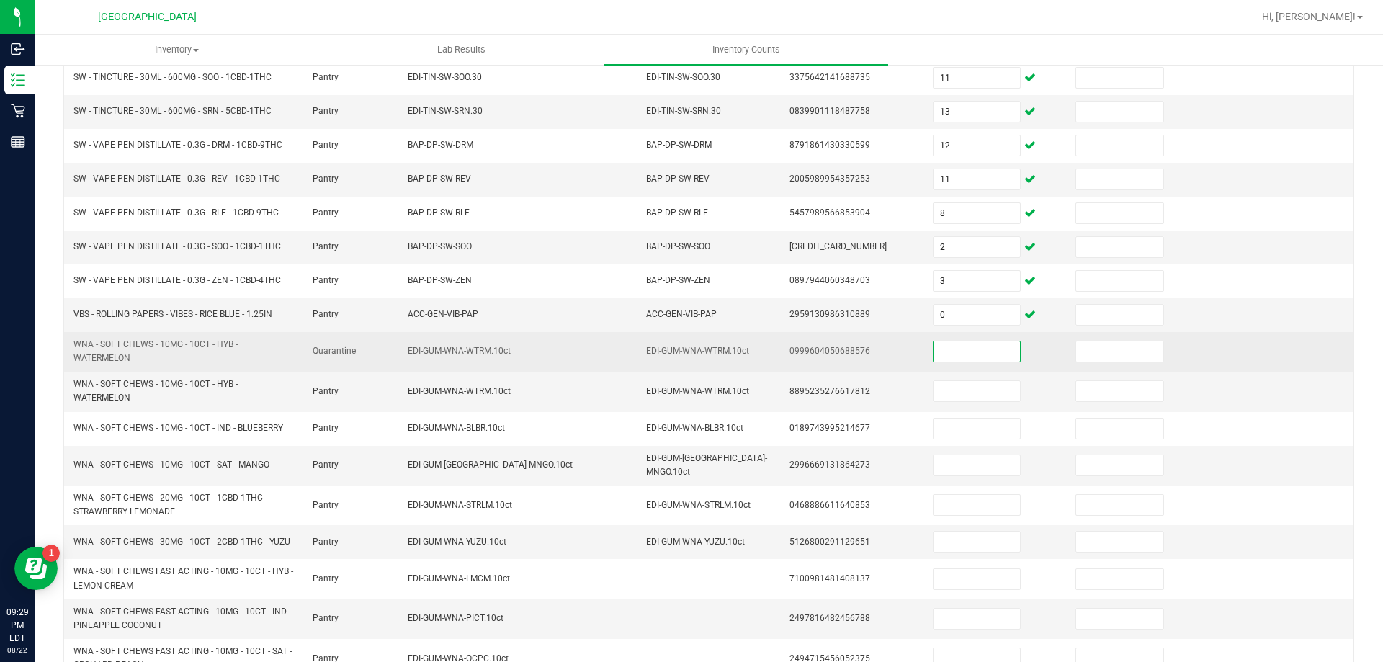
click at [944, 357] on input at bounding box center [977, 351] width 86 height 20
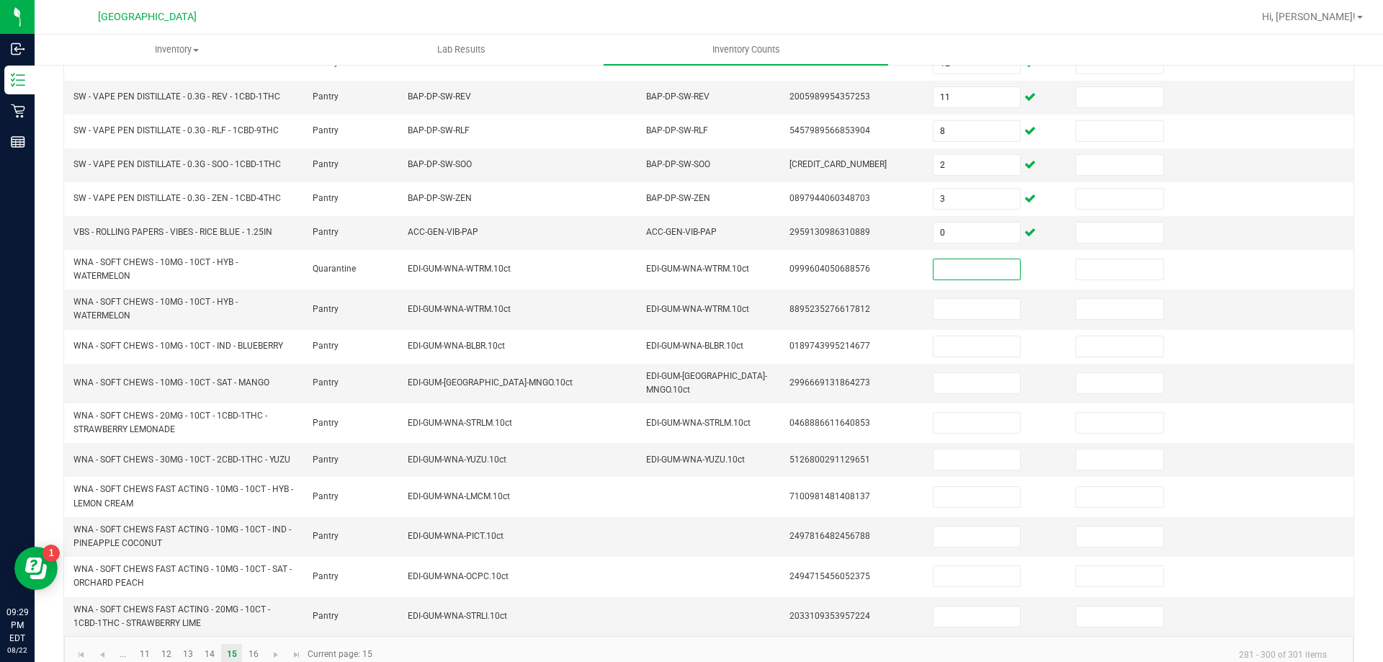
scroll to position [341, 0]
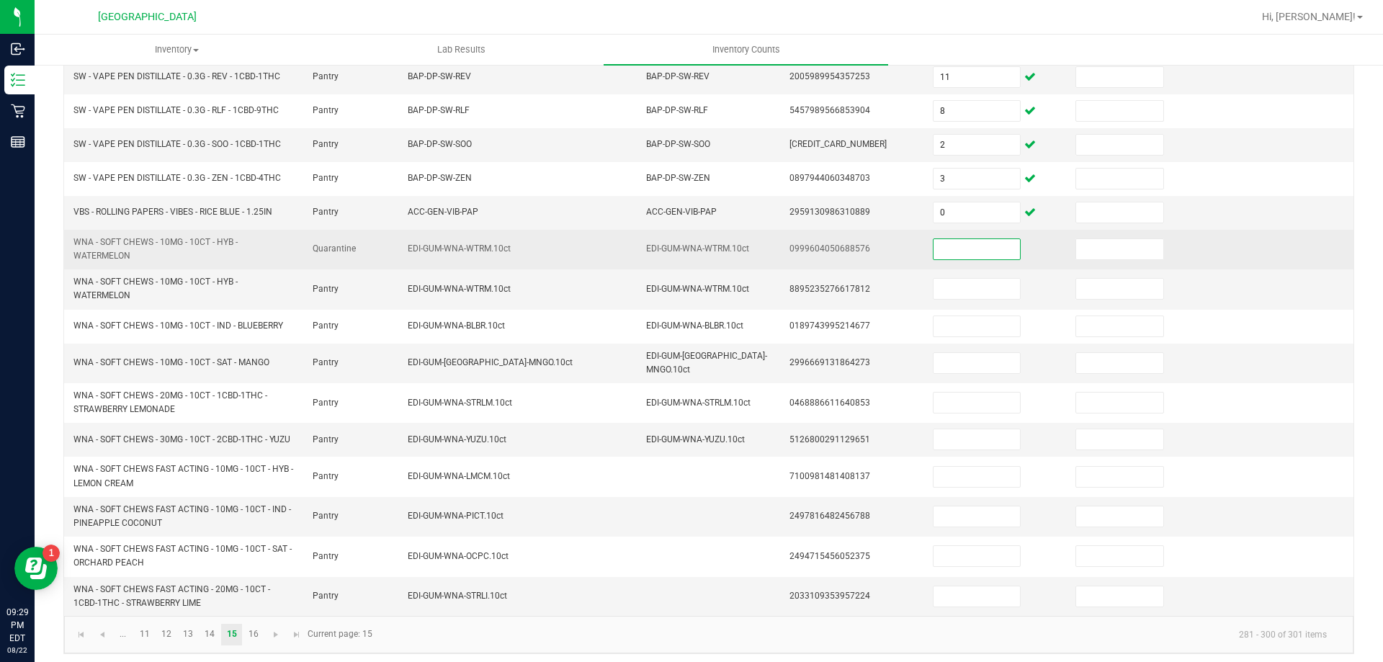
click at [936, 244] on input at bounding box center [977, 249] width 86 height 20
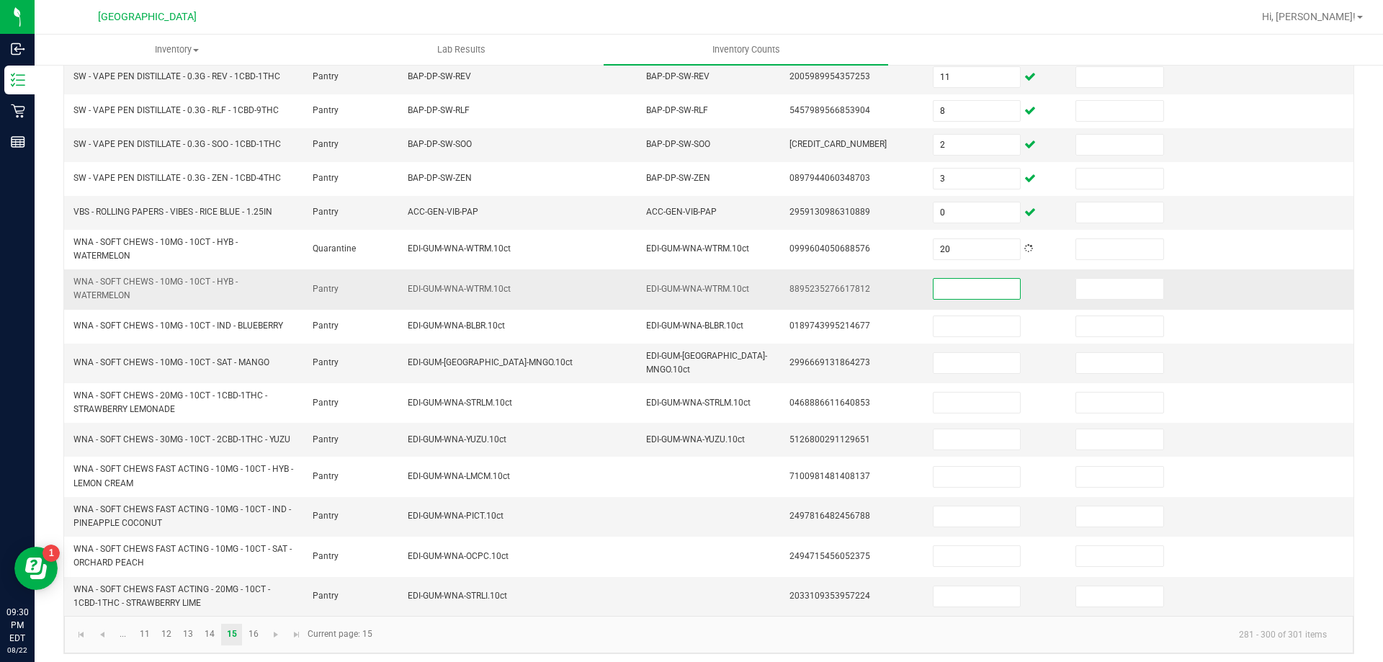
click at [955, 290] on input at bounding box center [977, 289] width 86 height 20
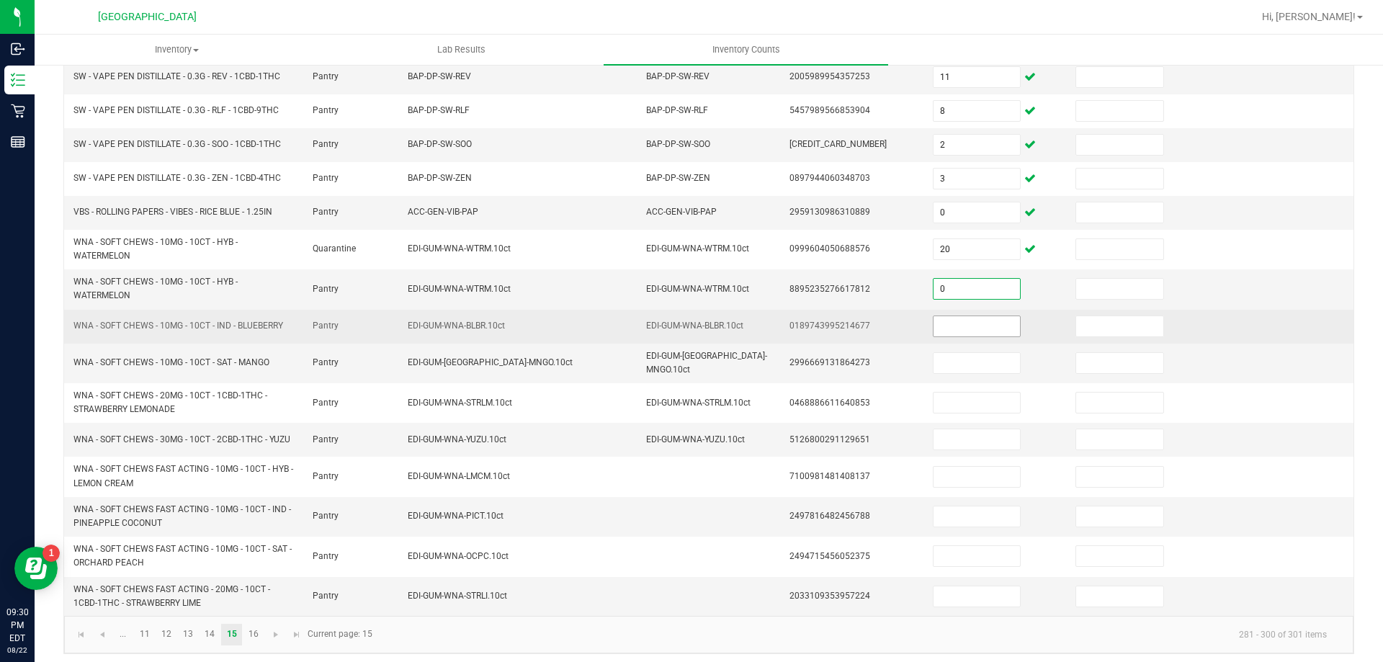
click at [954, 320] on input at bounding box center [977, 326] width 86 height 20
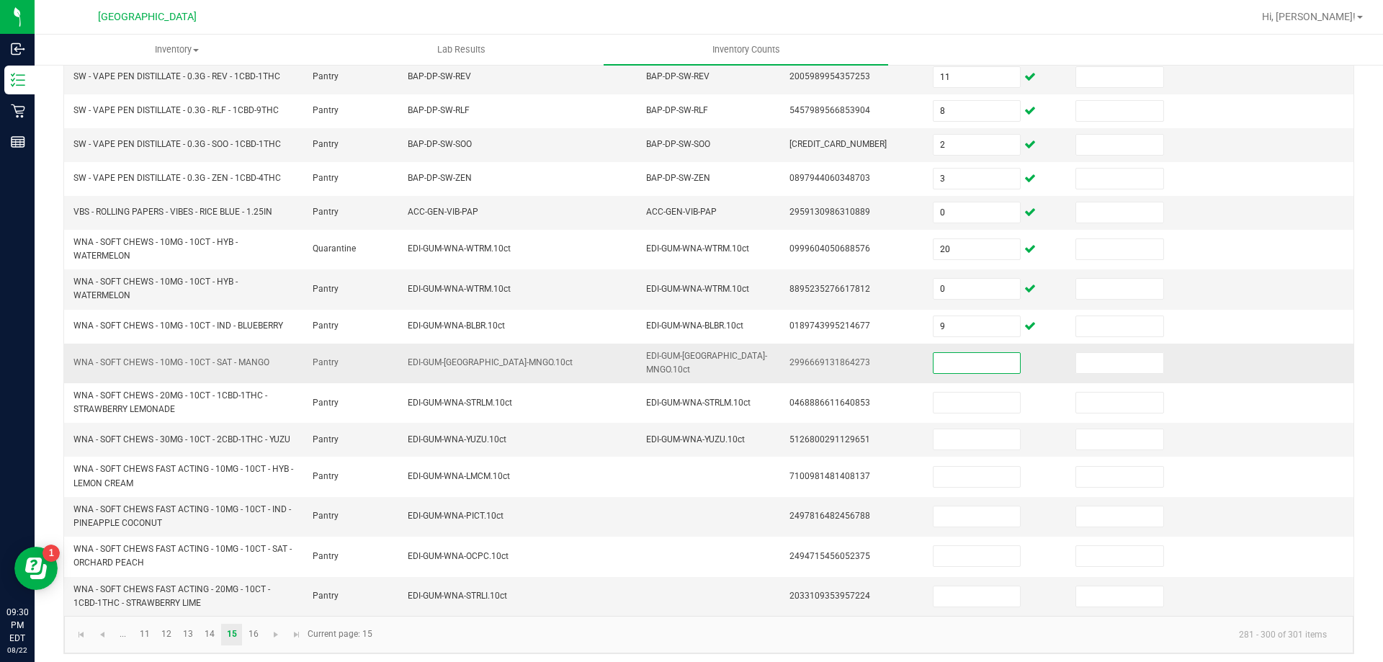
click at [951, 354] on input at bounding box center [977, 363] width 86 height 20
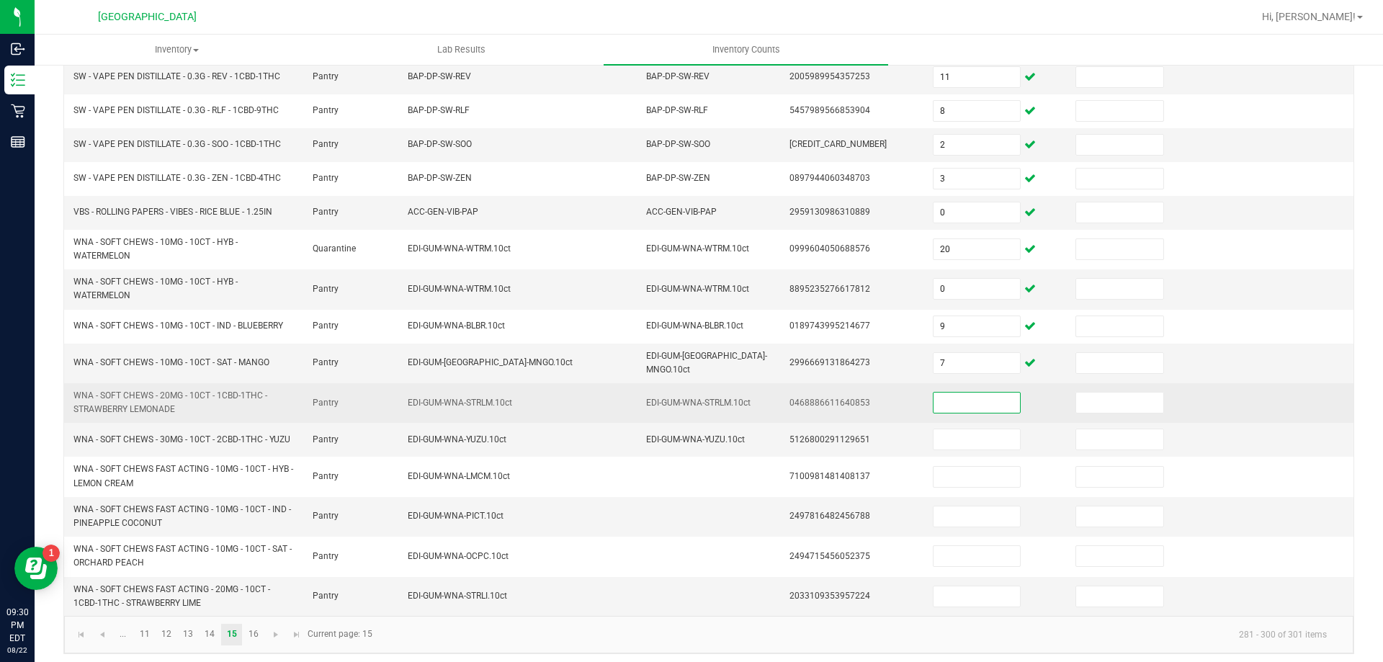
click at [951, 401] on input at bounding box center [977, 403] width 86 height 20
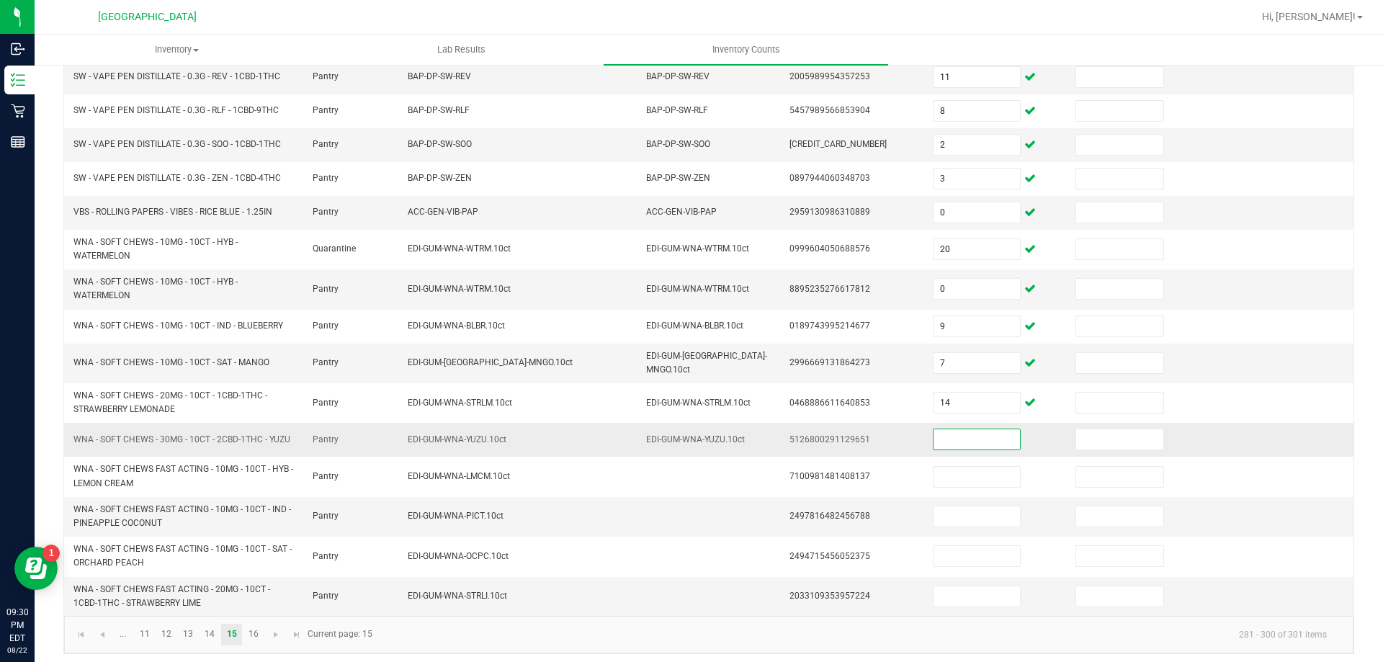
click at [942, 435] on input at bounding box center [977, 439] width 86 height 20
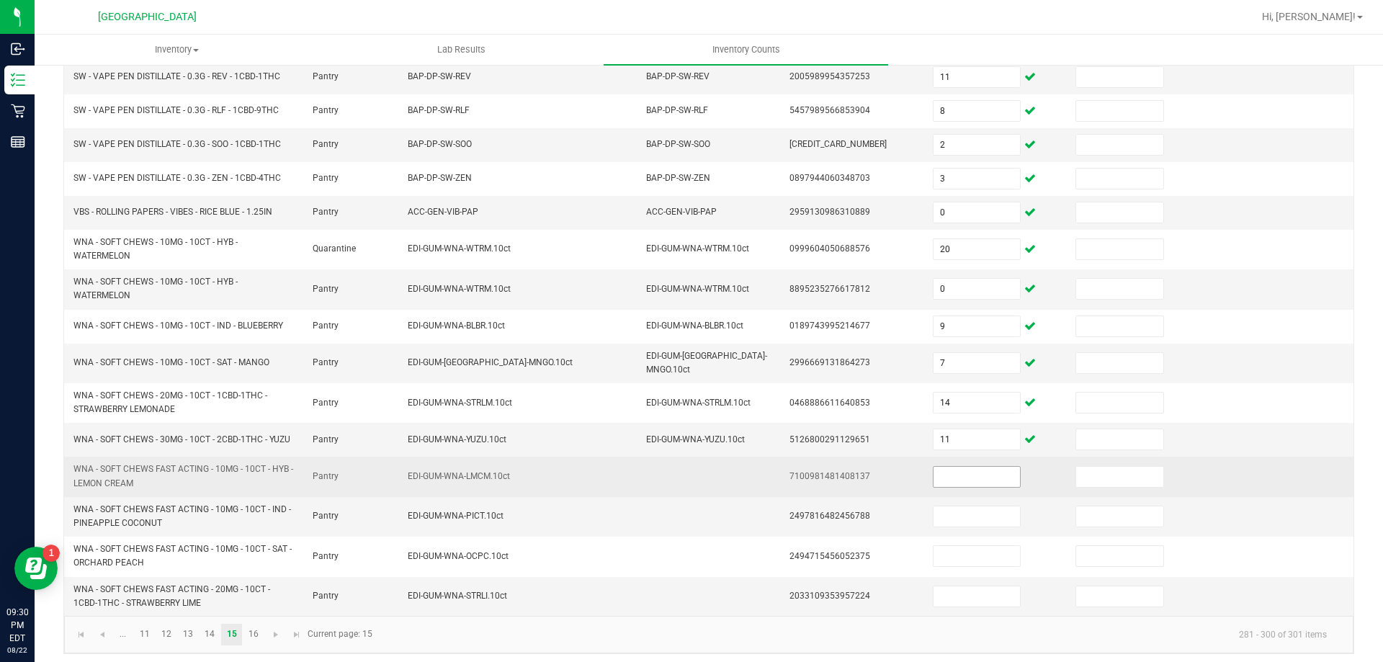
click at [942, 466] on span at bounding box center [977, 477] width 88 height 22
click at [942, 473] on input at bounding box center [977, 477] width 86 height 20
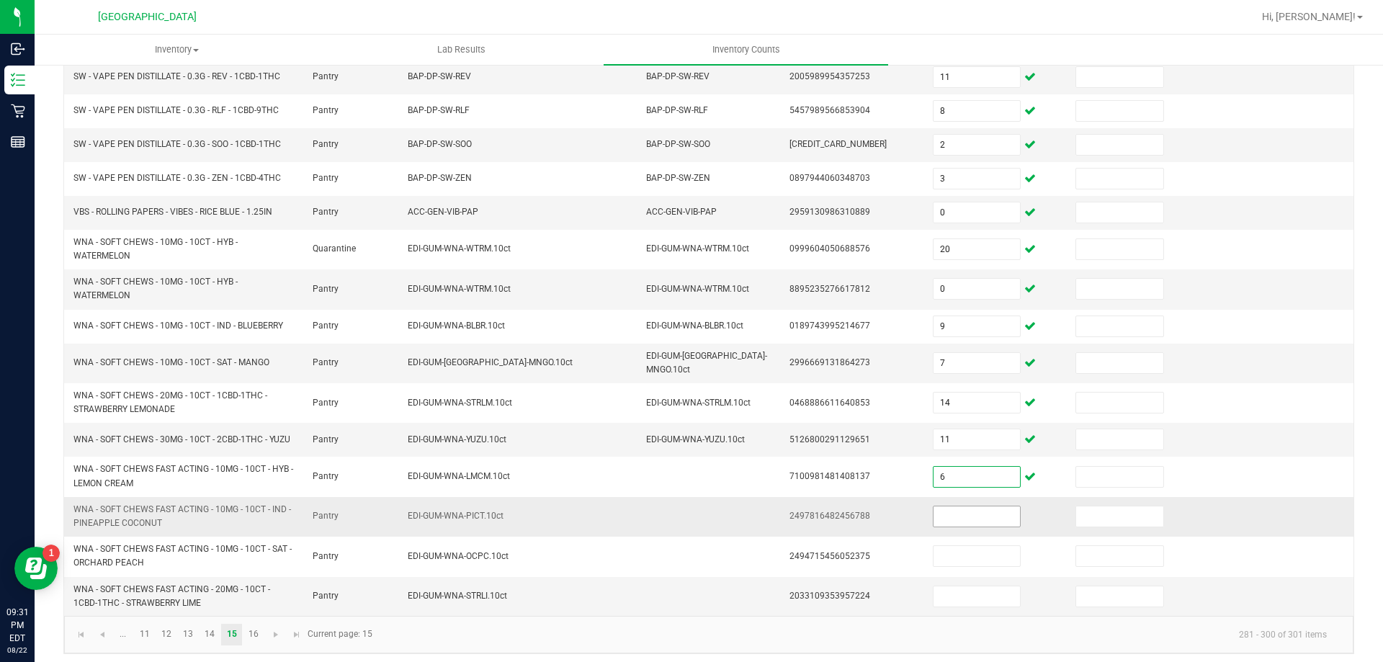
click at [939, 506] on input at bounding box center [977, 516] width 86 height 20
click at [939, 507] on input at bounding box center [977, 516] width 86 height 20
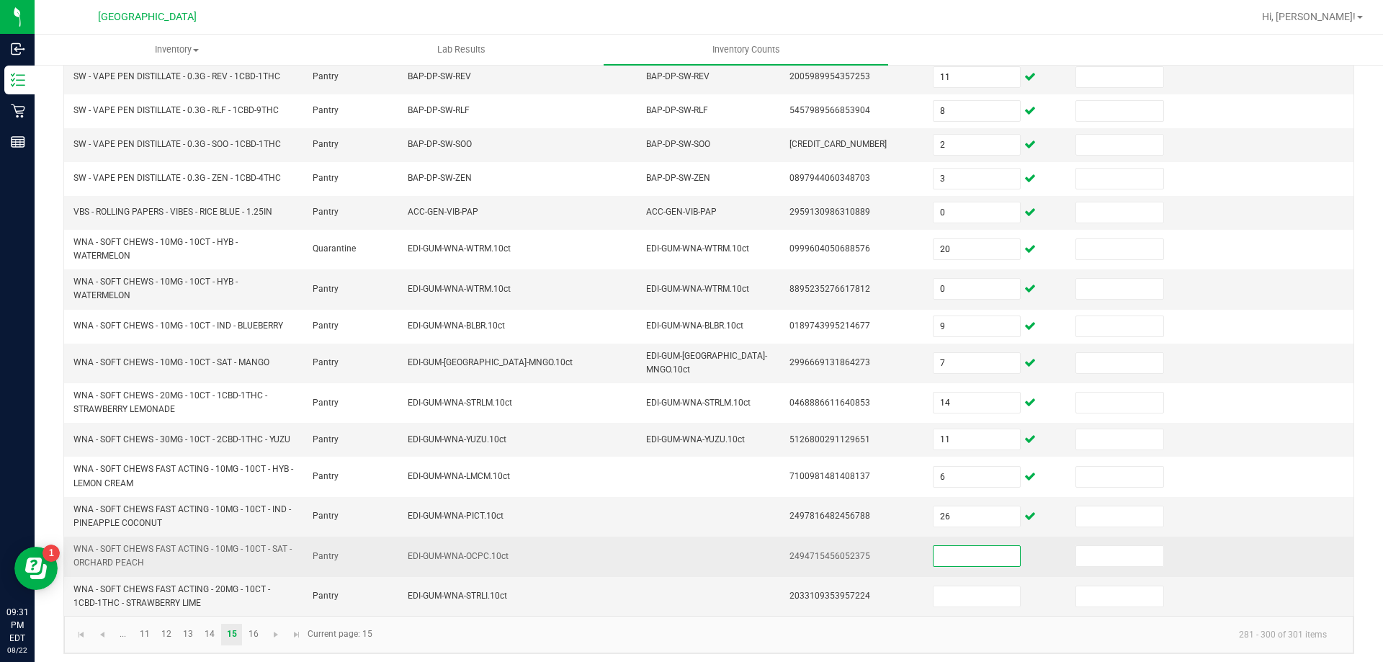
click at [934, 548] on input at bounding box center [977, 556] width 86 height 20
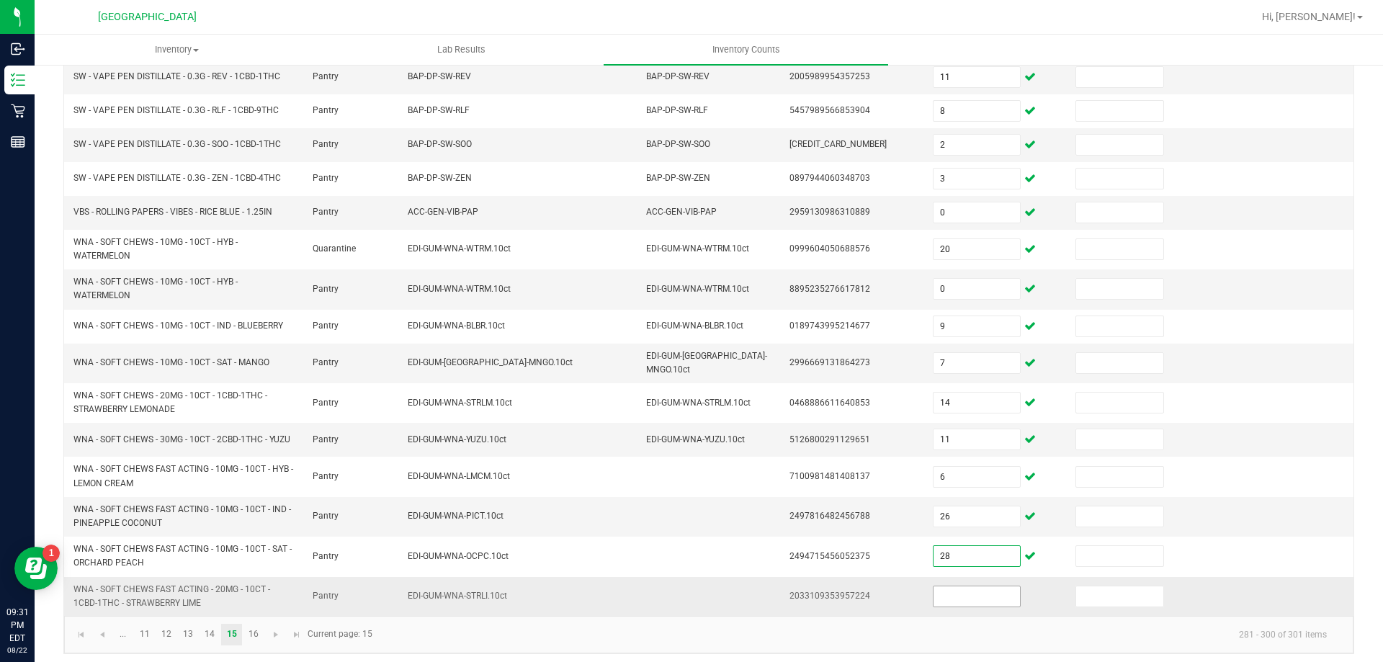
click at [936, 589] on input at bounding box center [977, 596] width 86 height 20
click at [256, 627] on link "16" at bounding box center [253, 635] width 21 height 22
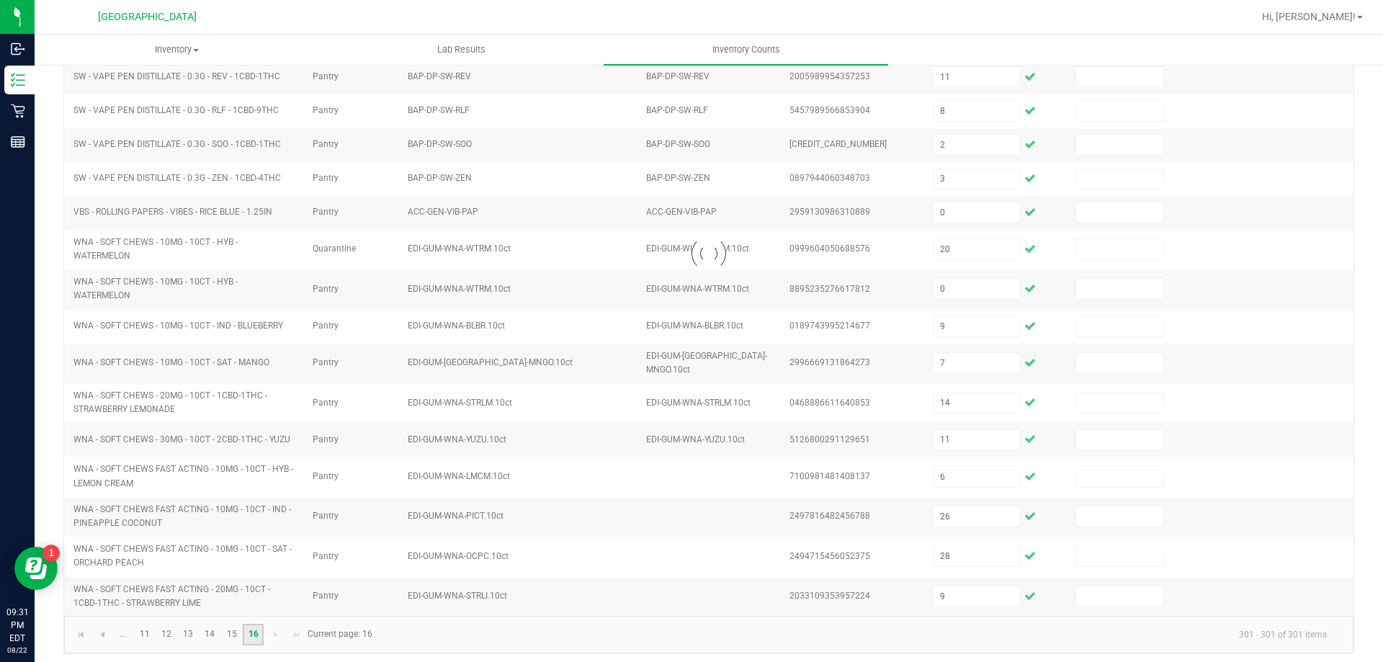
scroll to position [0, 0]
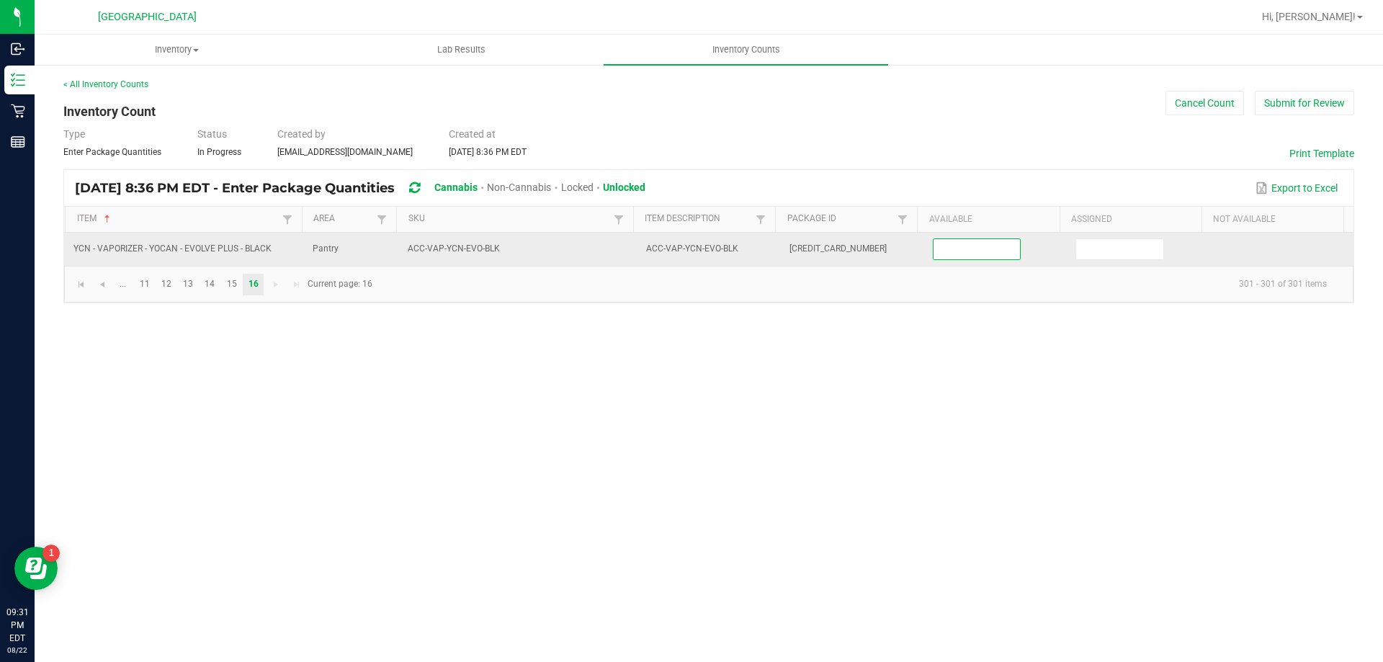
click at [991, 244] on input at bounding box center [977, 249] width 86 height 20
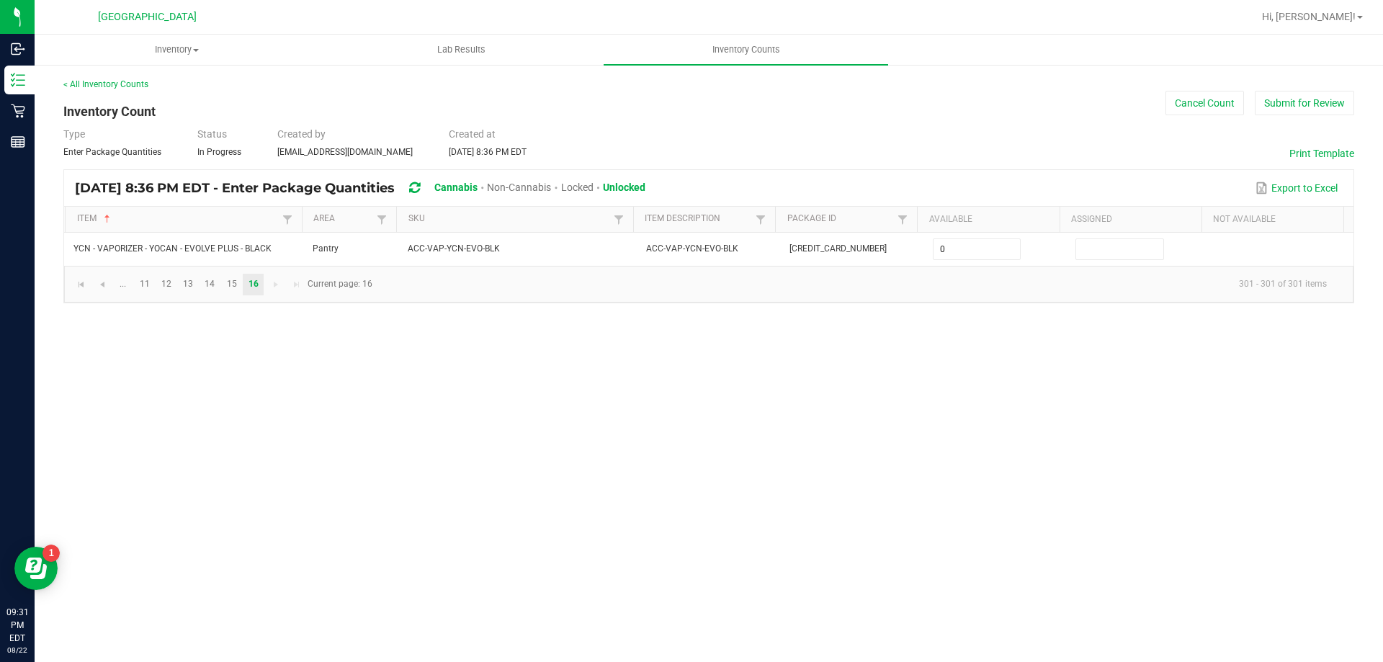
click at [1005, 371] on div "Inventory All packages All inventory Waste log Create inventory Lab Results Inv…" at bounding box center [709, 348] width 1348 height 627
click at [1292, 104] on button "Submit for Review" at bounding box center [1304, 103] width 99 height 24
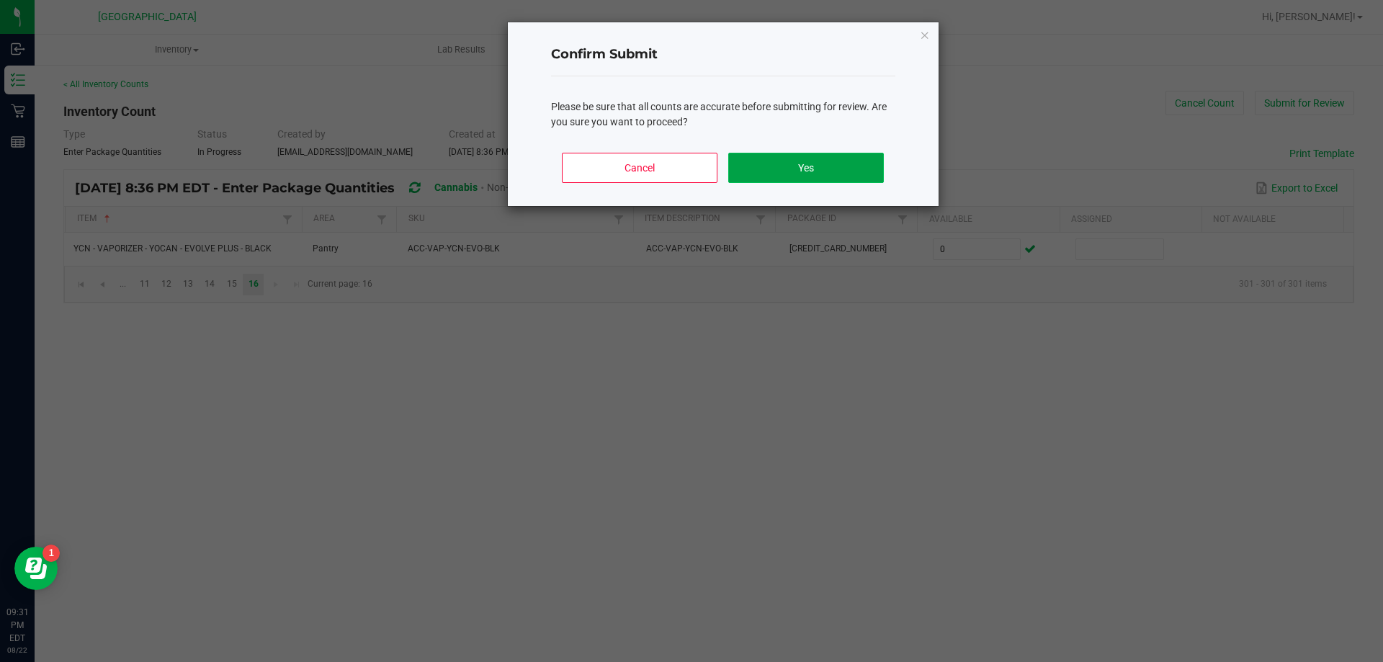
click at [835, 159] on button "Yes" at bounding box center [805, 168] width 155 height 30
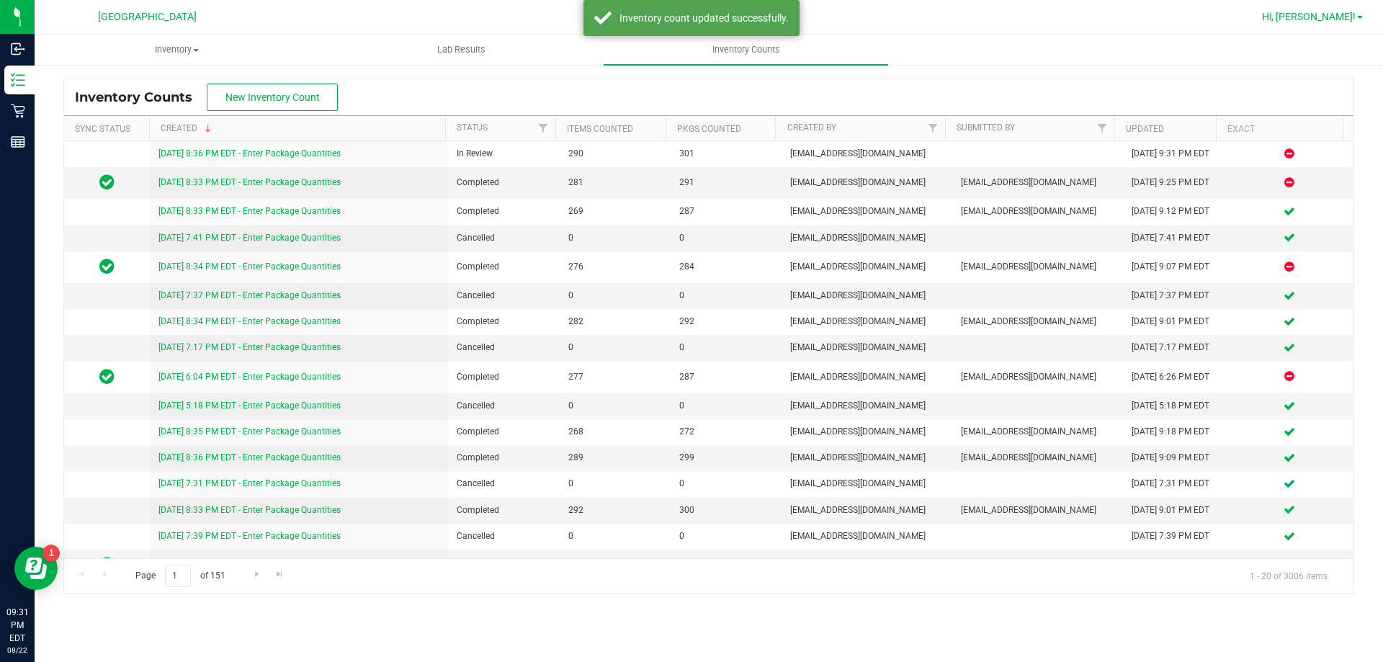
click at [1320, 18] on span "Hi, [PERSON_NAME]!" at bounding box center [1309, 17] width 94 height 12
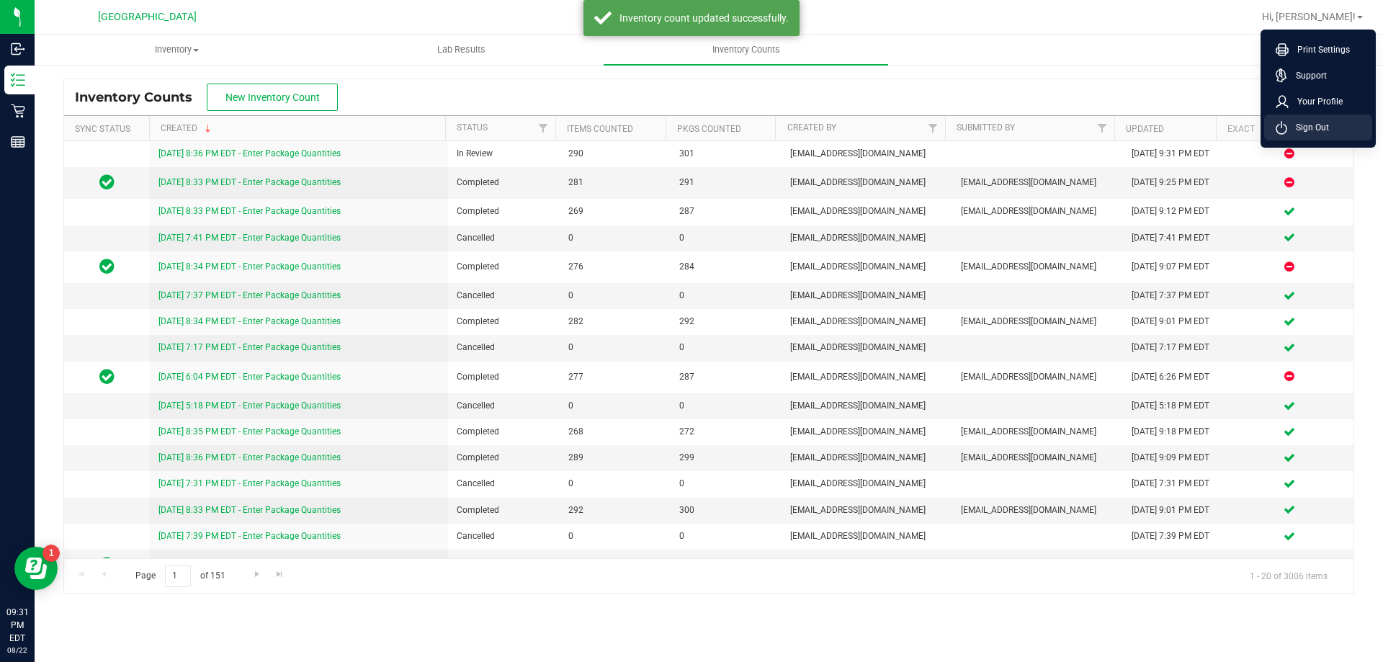
click at [1301, 132] on span "Sign Out" at bounding box center [1308, 127] width 42 height 14
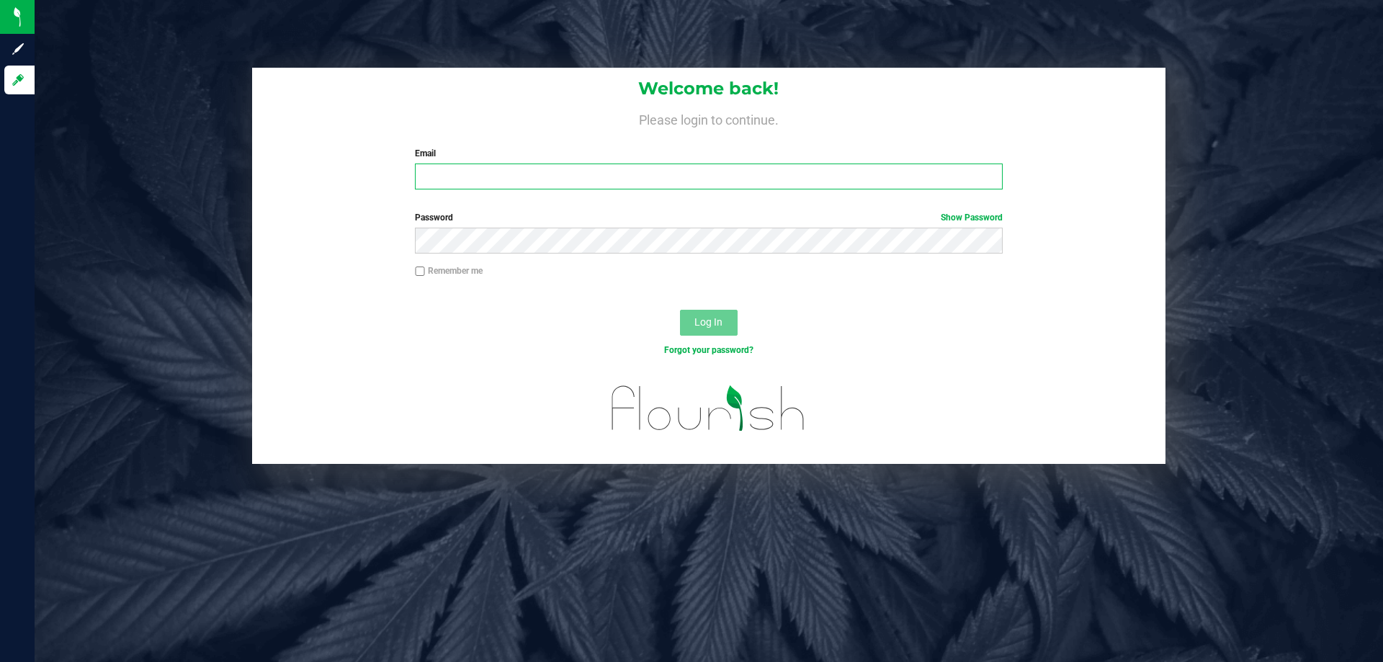
click at [697, 188] on input "Email" at bounding box center [708, 177] width 587 height 26
click at [606, 223] on label "Password Show Password" at bounding box center [708, 217] width 587 height 13
click at [603, 227] on div "Password Show Password" at bounding box center [708, 232] width 609 height 42
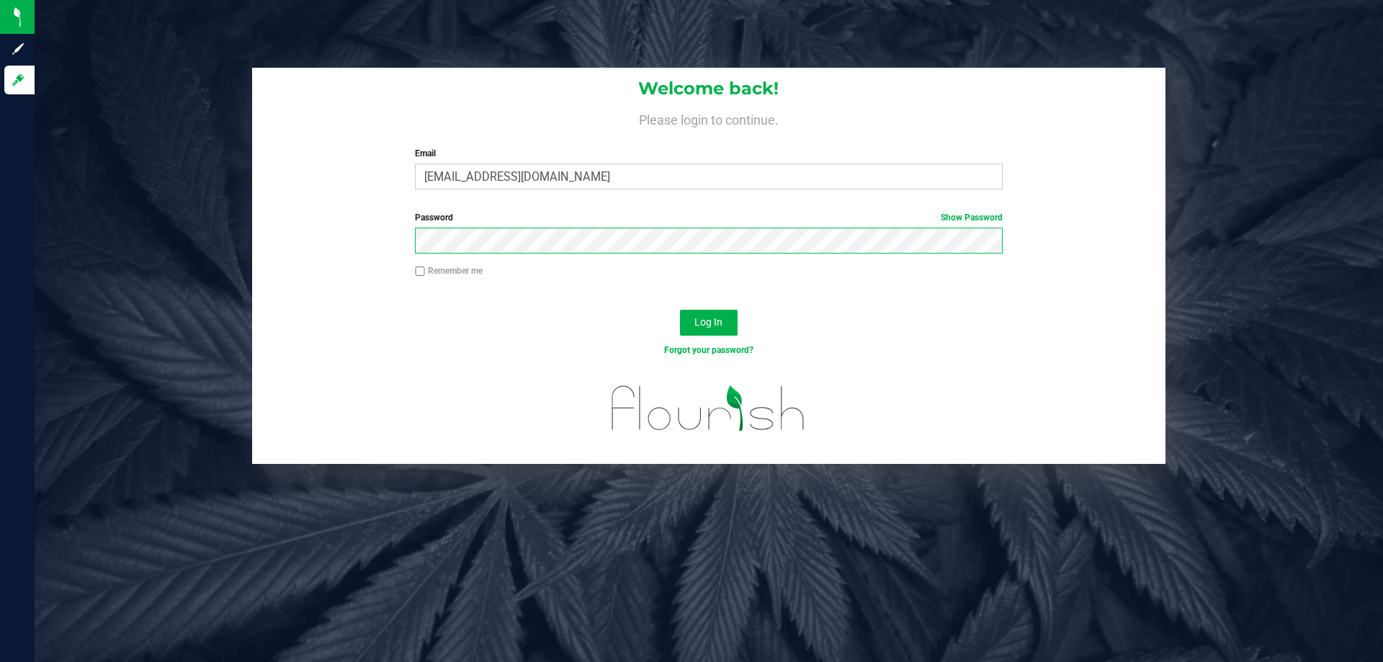
click at [680, 310] on button "Log In" at bounding box center [709, 323] width 58 height 26
